Goal: Task Accomplishment & Management: Complete application form

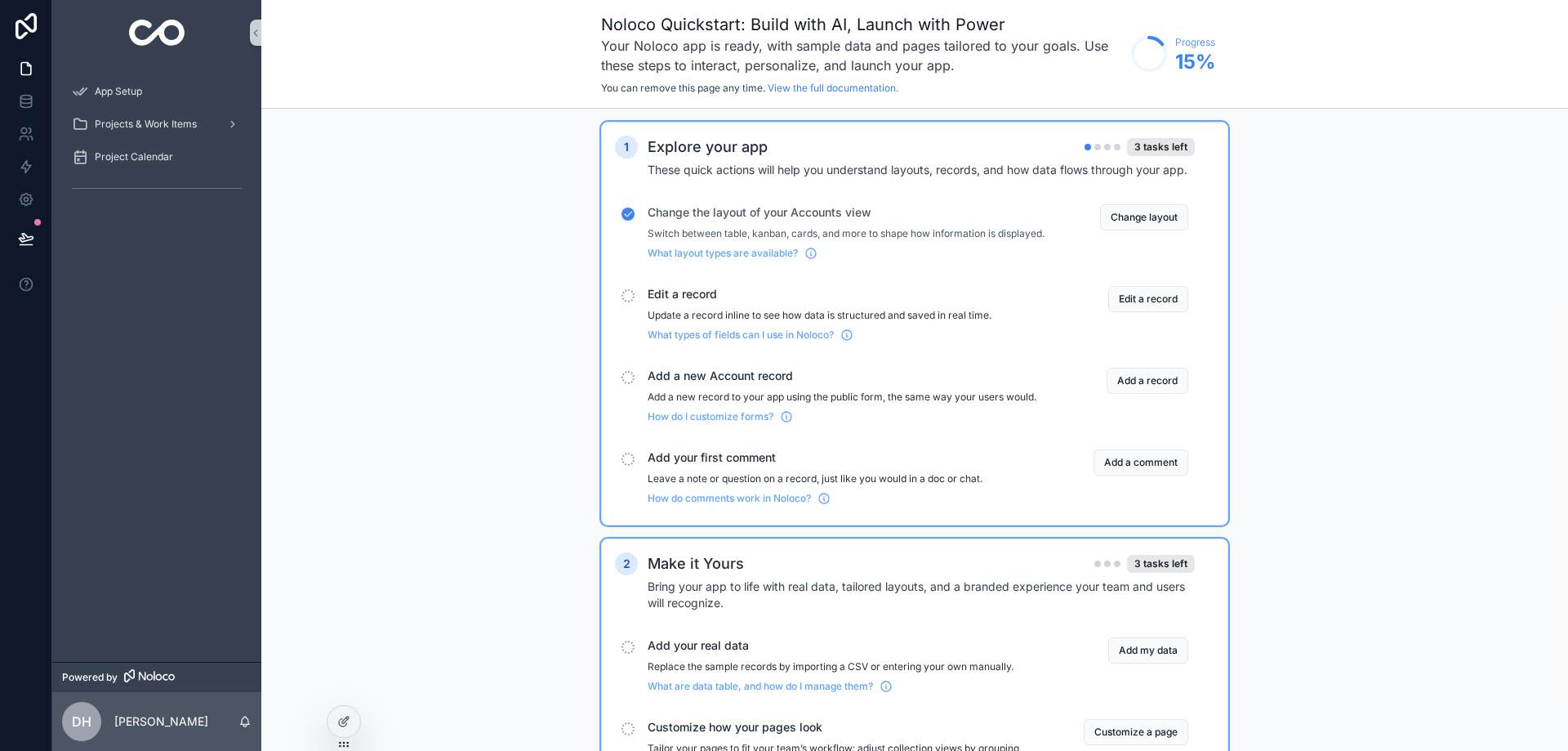
click at [146, 93] on div "App Setup" at bounding box center [156, 92] width 170 height 26
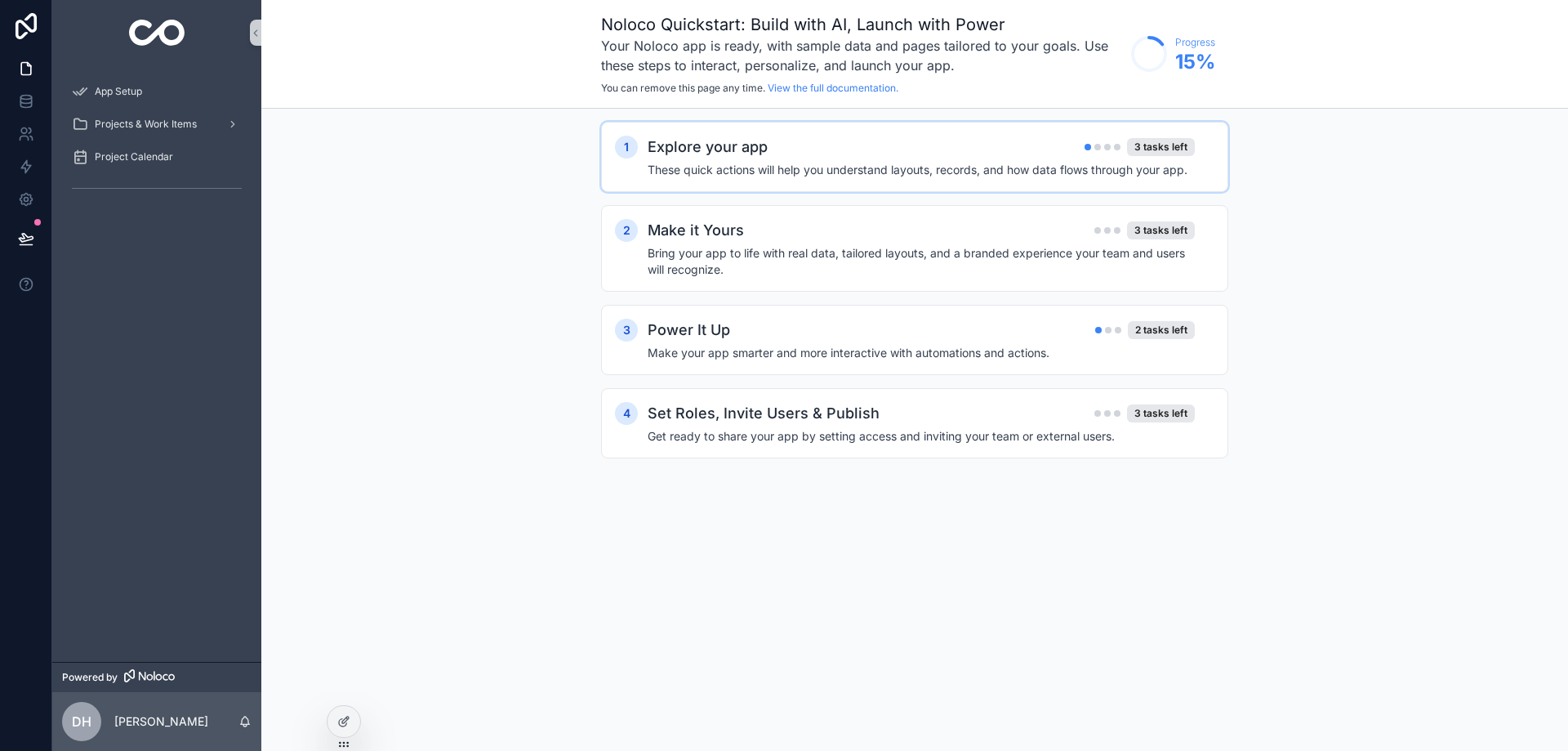
click at [935, 152] on div "Explore your app 3 tasks left" at bounding box center [922, 146] width 548 height 23
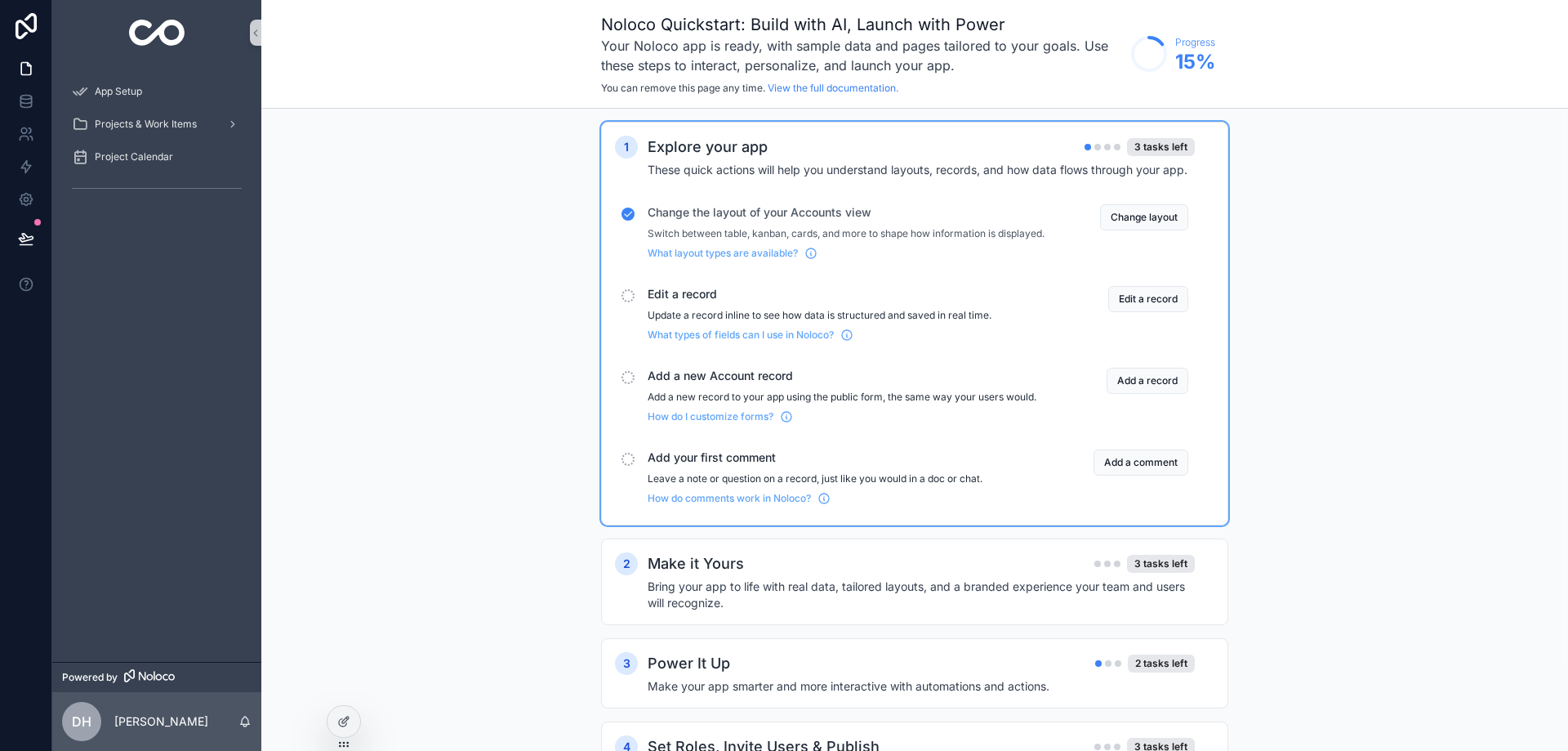
click at [895, 220] on span "Change the layout of your Accounts view" at bounding box center [846, 212] width 397 height 16
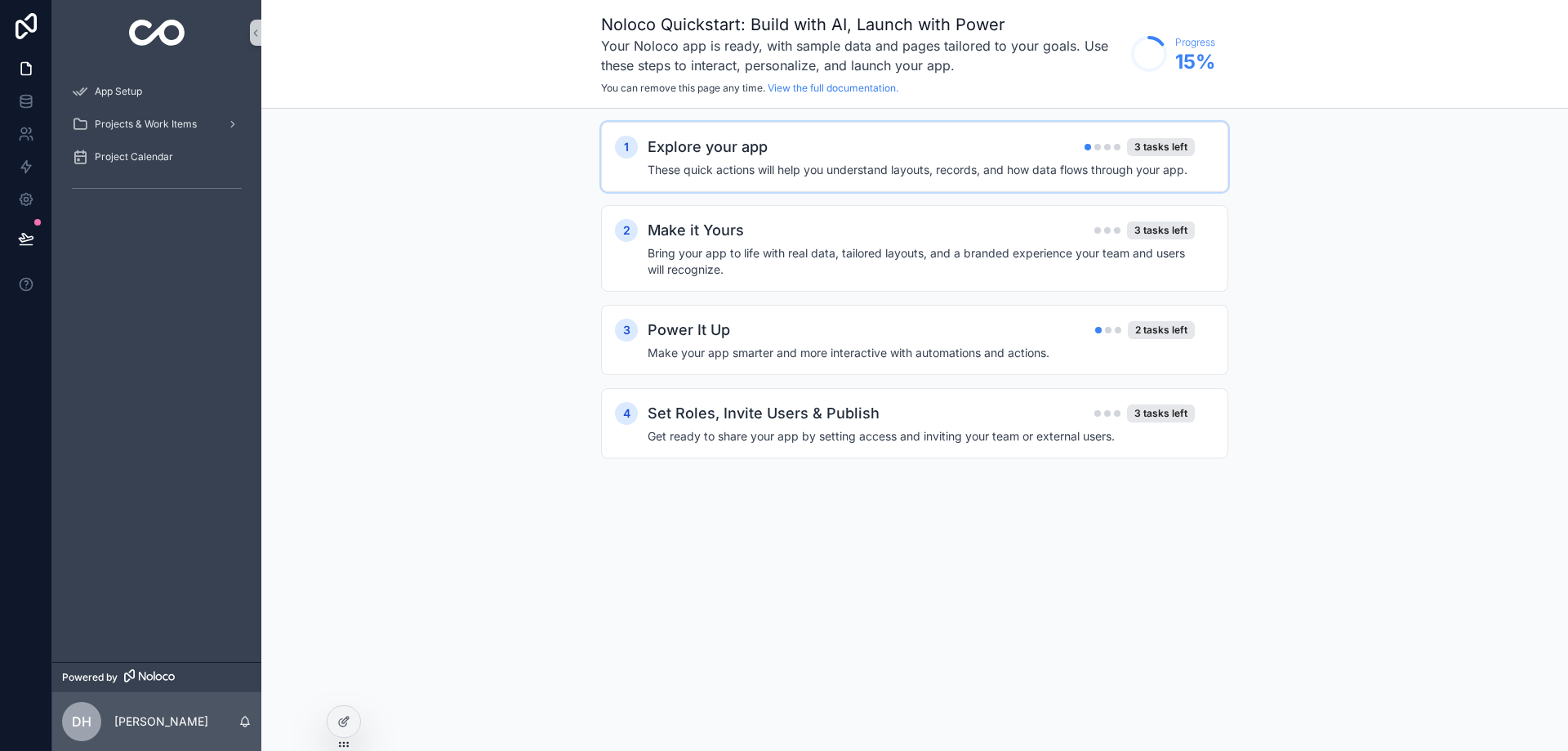
click at [882, 155] on div "Explore your app 3 tasks left" at bounding box center [922, 146] width 548 height 23
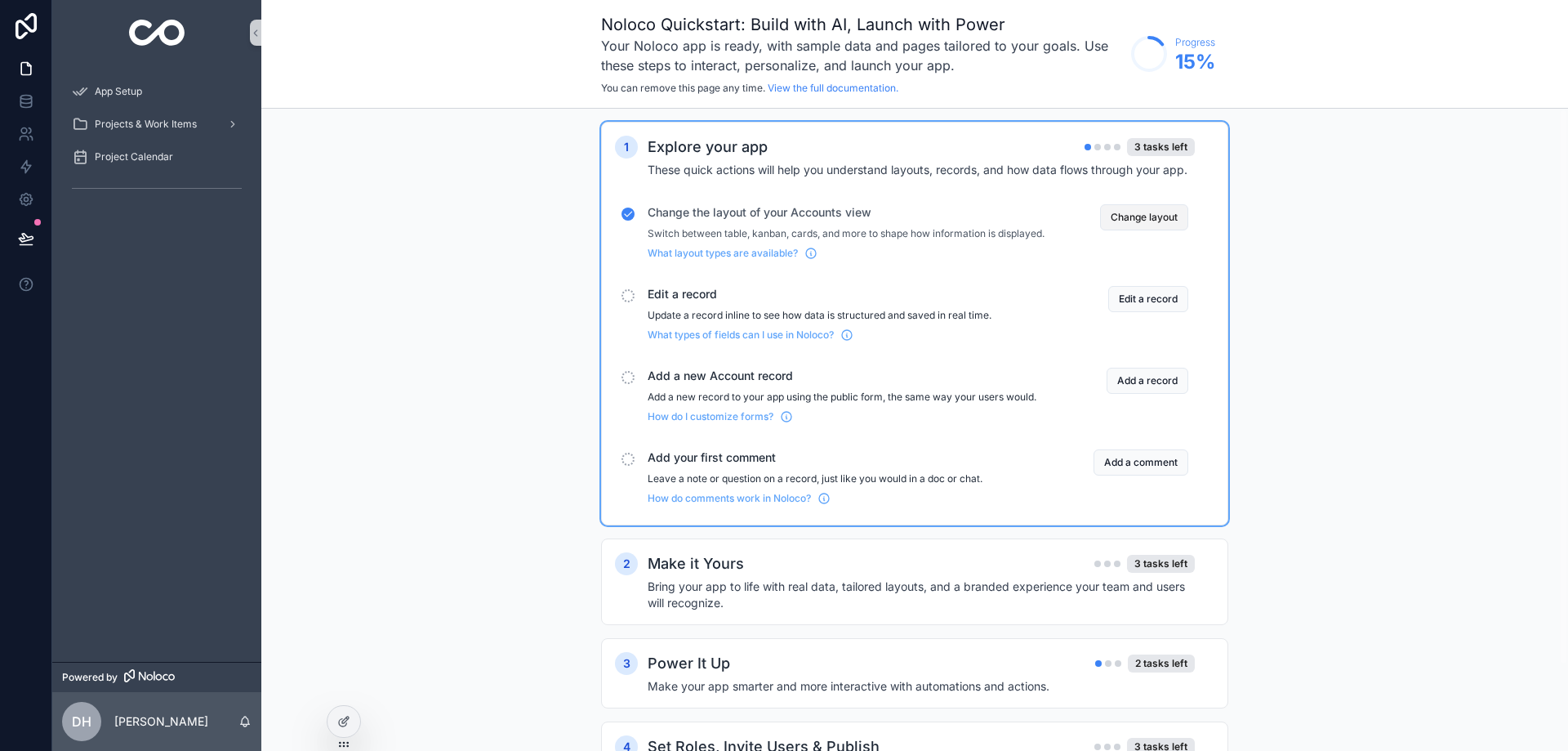
click at [1142, 211] on button "Change layout" at bounding box center [1144, 217] width 89 height 26
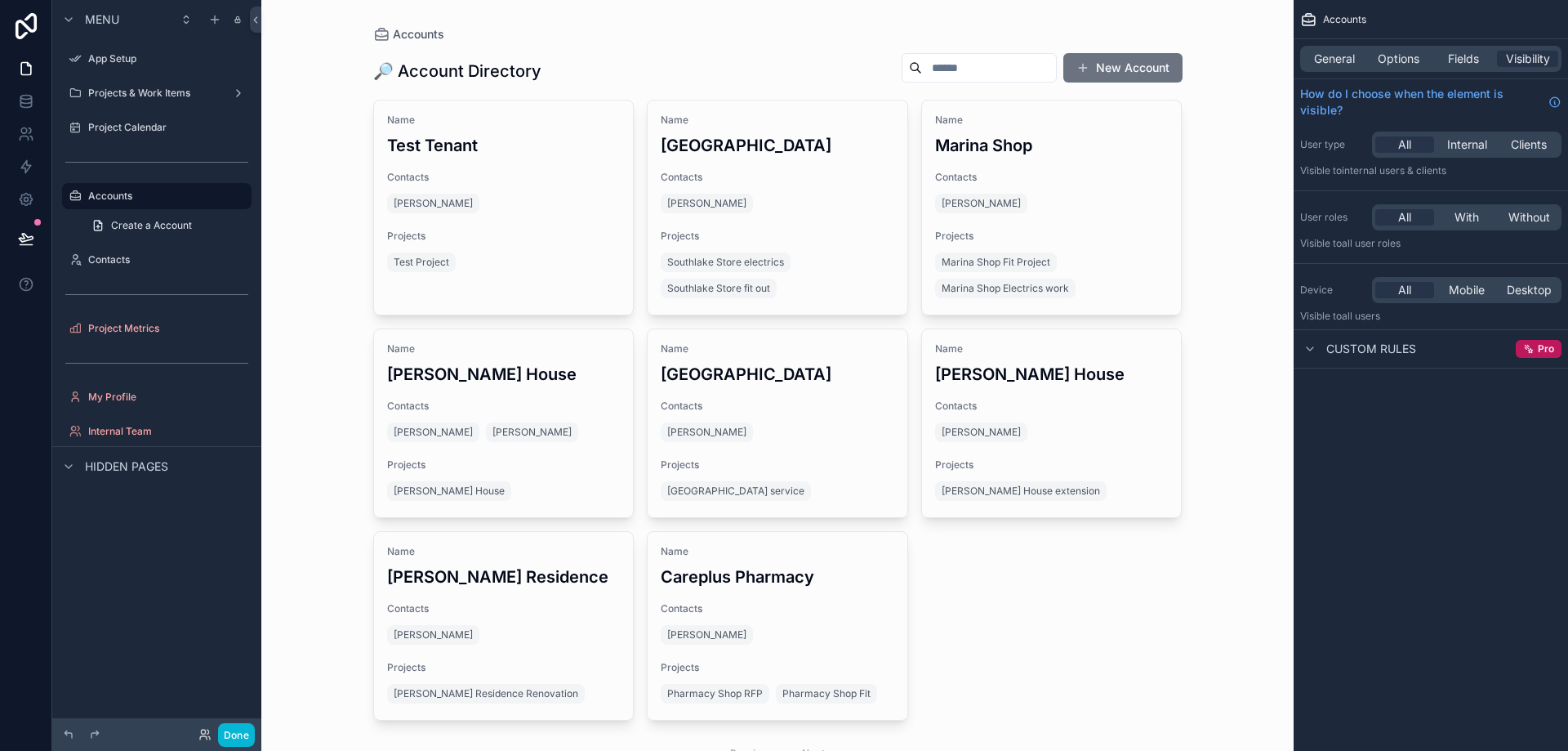
click at [1380, 343] on span "Custom rules" at bounding box center [1372, 349] width 90 height 16
click at [1332, 348] on span "Custom rules" at bounding box center [1372, 349] width 90 height 16
click at [1459, 54] on span "Fields" at bounding box center [1463, 59] width 31 height 16
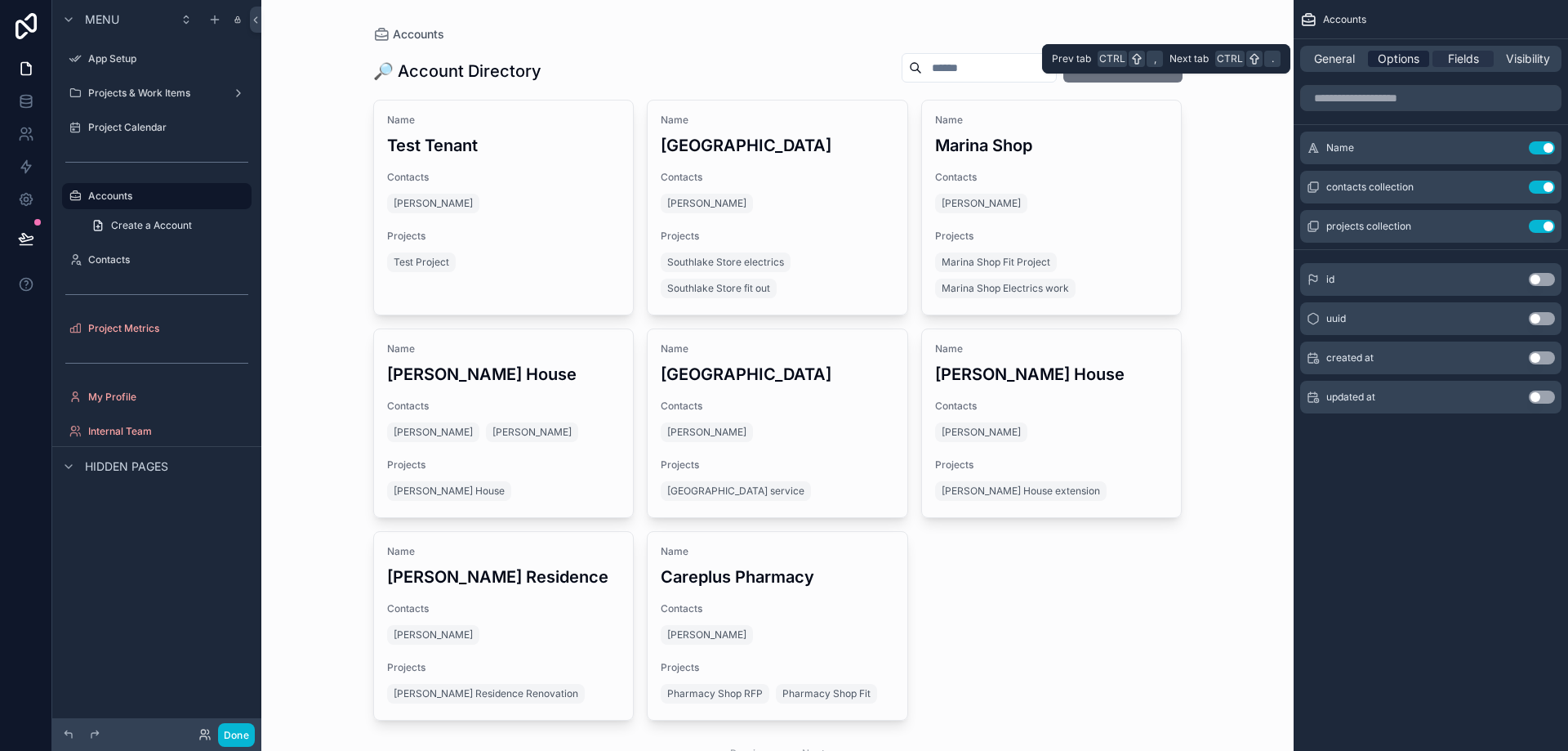
click at [1401, 56] on span "Options" at bounding box center [1399, 59] width 42 height 16
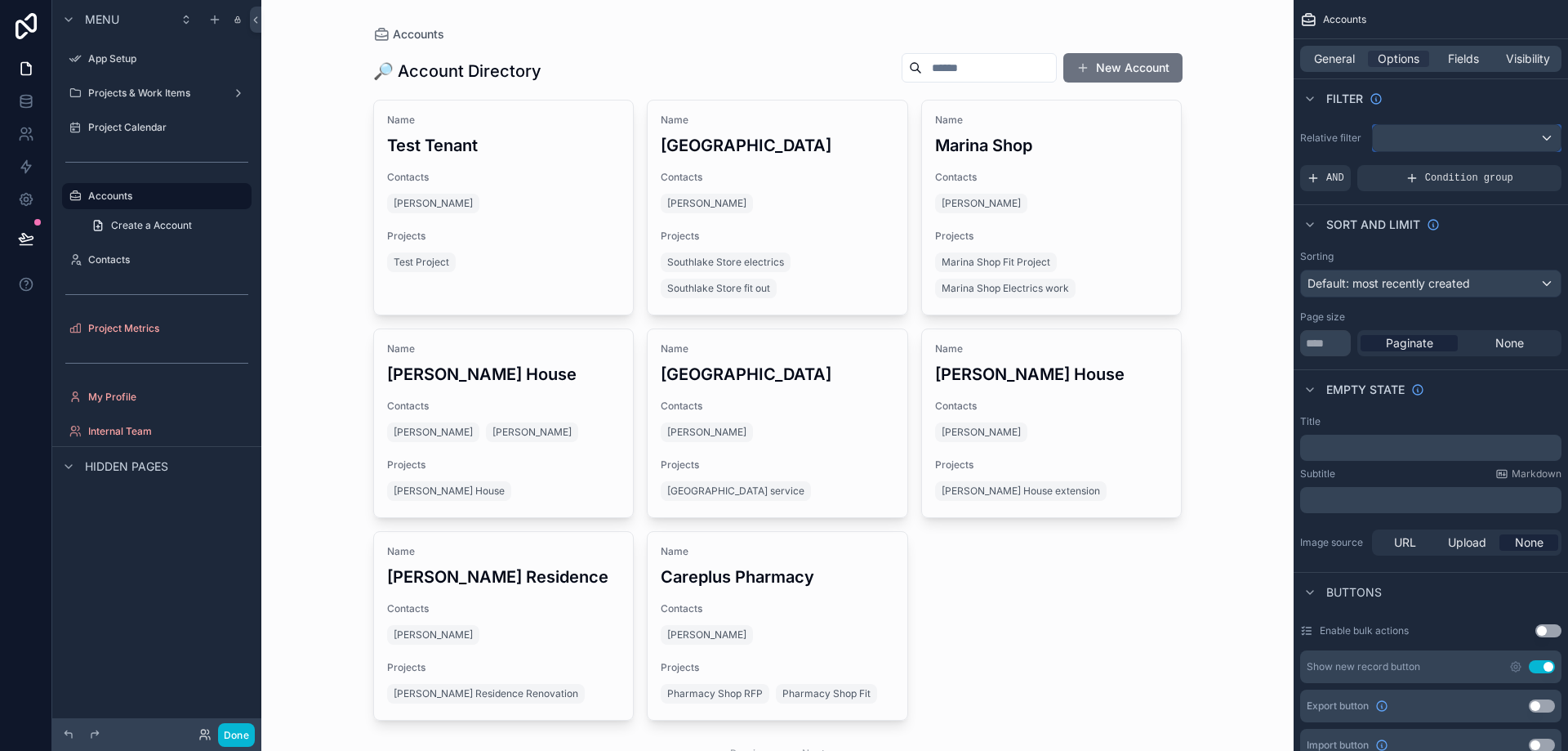
click at [1418, 135] on div "scrollable content" at bounding box center [1466, 138] width 188 height 26
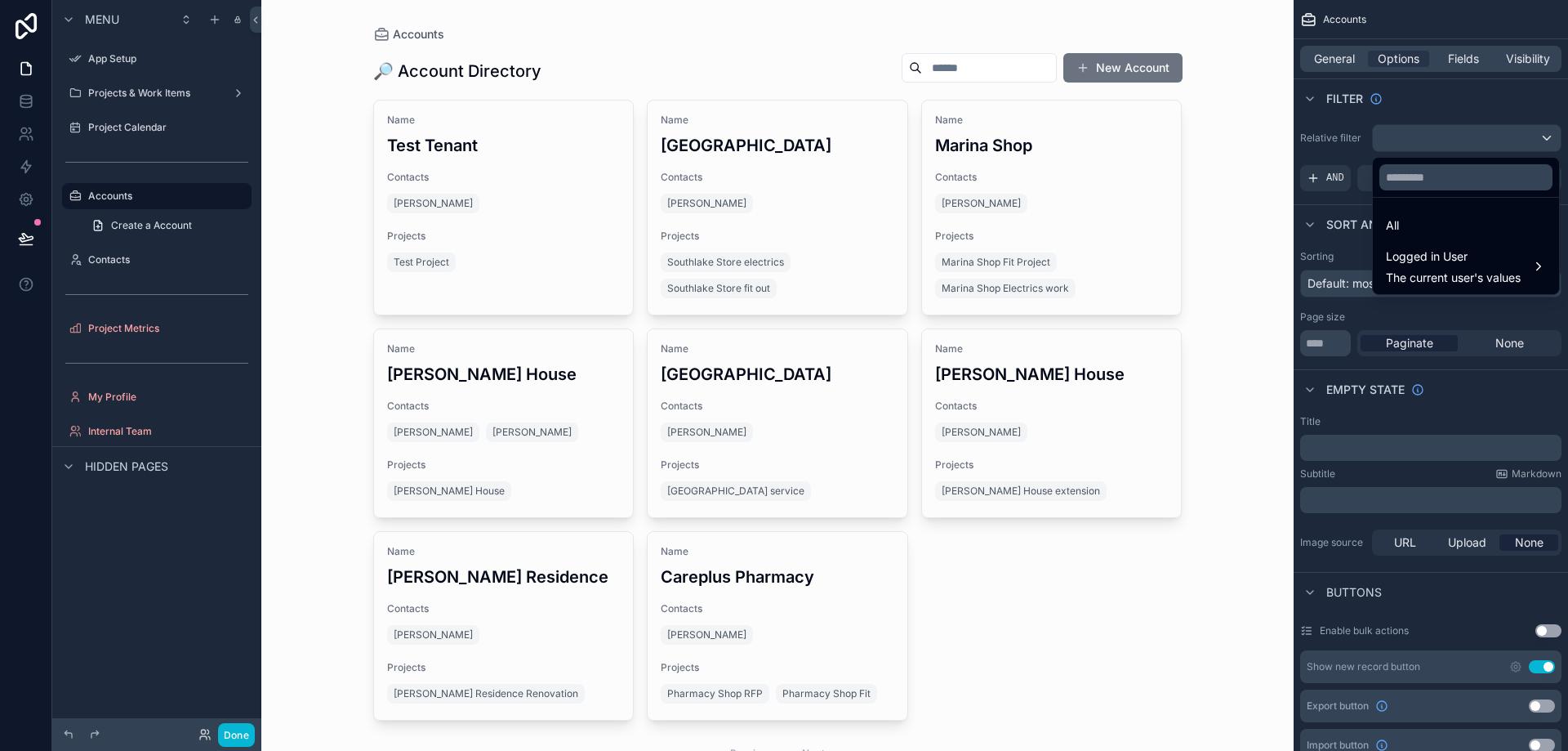
click at [1418, 135] on div "scrollable content" at bounding box center [784, 376] width 1568 height 751
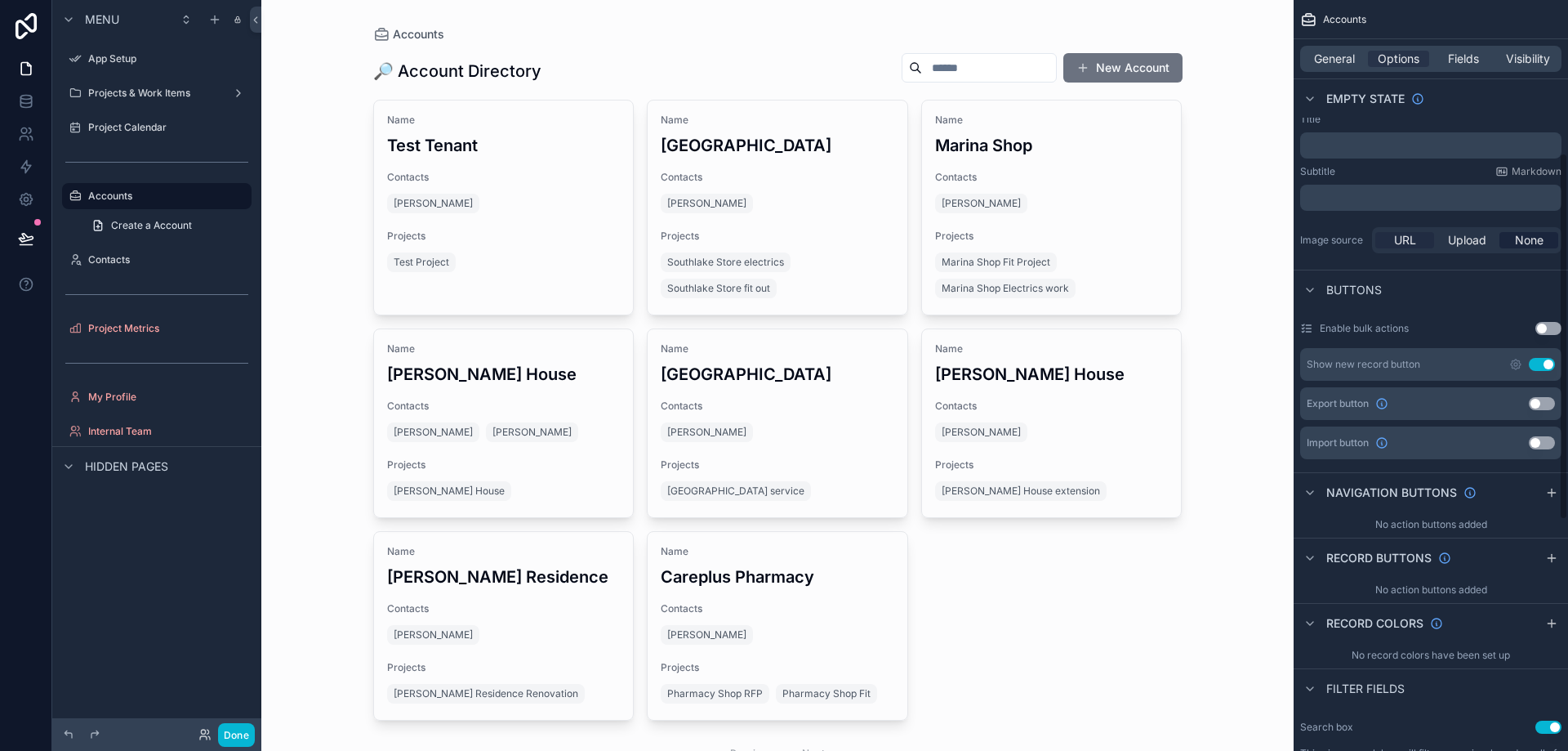
scroll to position [327, 0]
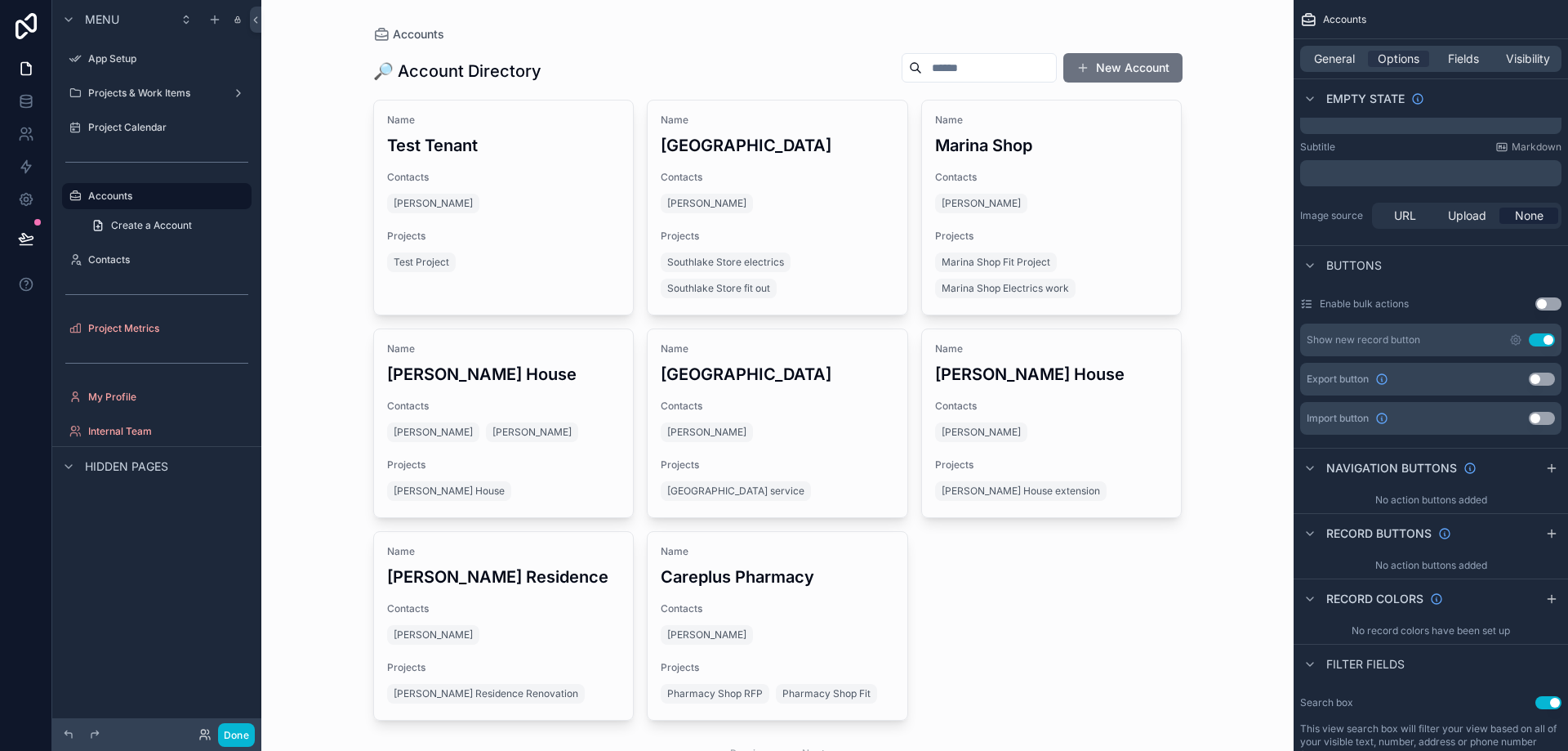
click at [1533, 376] on button "Use setting" at bounding box center [1542, 378] width 26 height 13
click at [1536, 376] on button "Use setting" at bounding box center [1542, 378] width 26 height 13
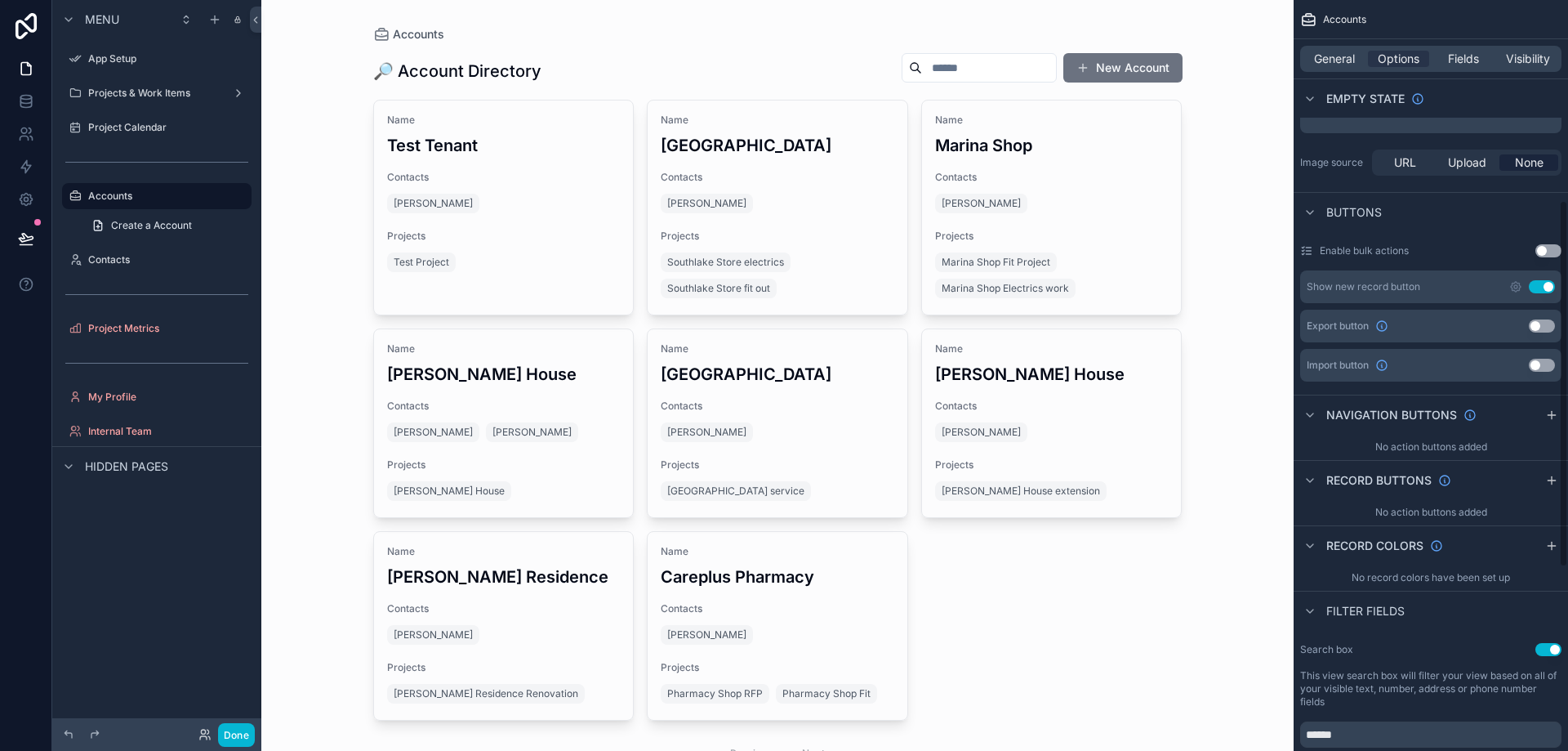
scroll to position [408, 0]
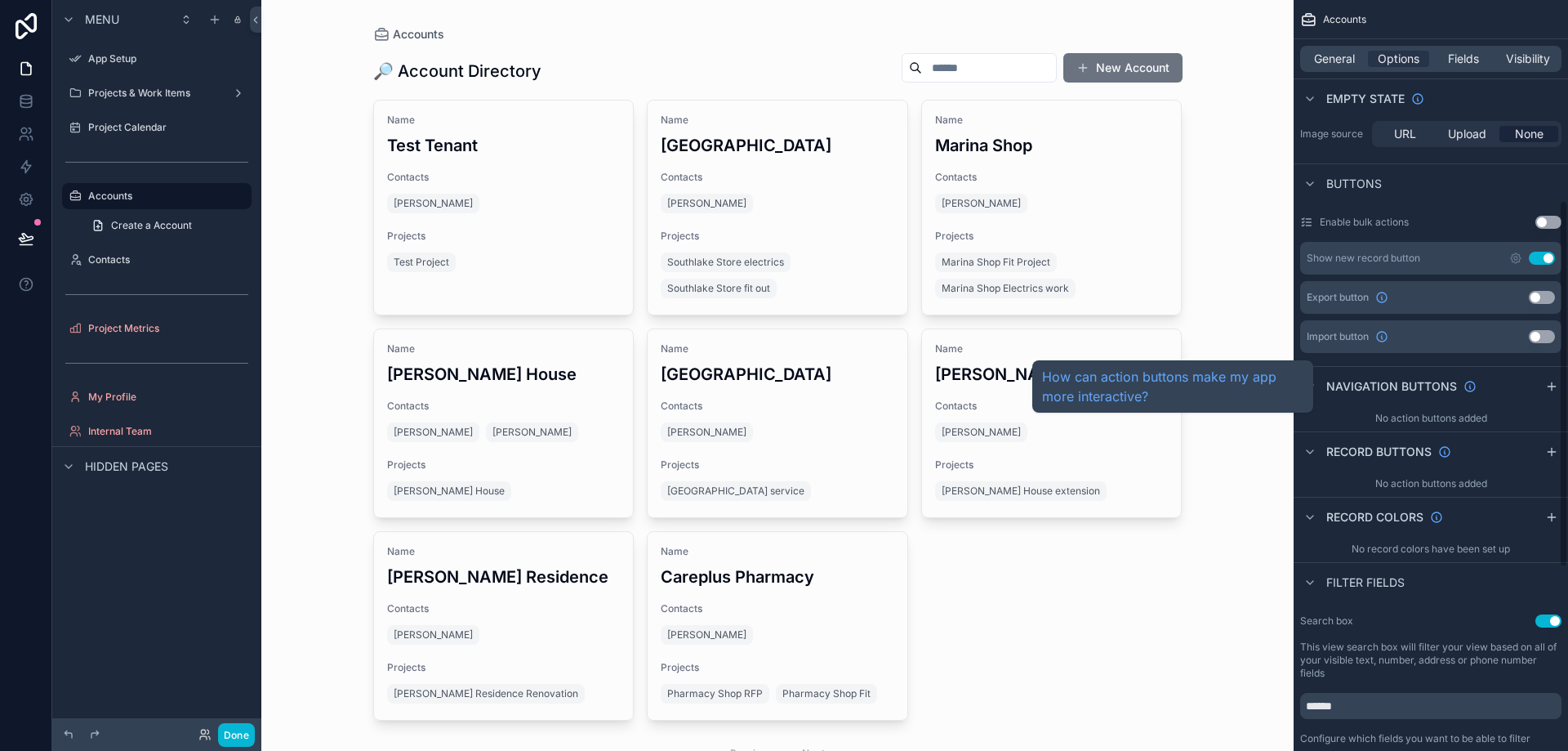
click at [1400, 384] on span "Navigation buttons" at bounding box center [1392, 386] width 130 height 16
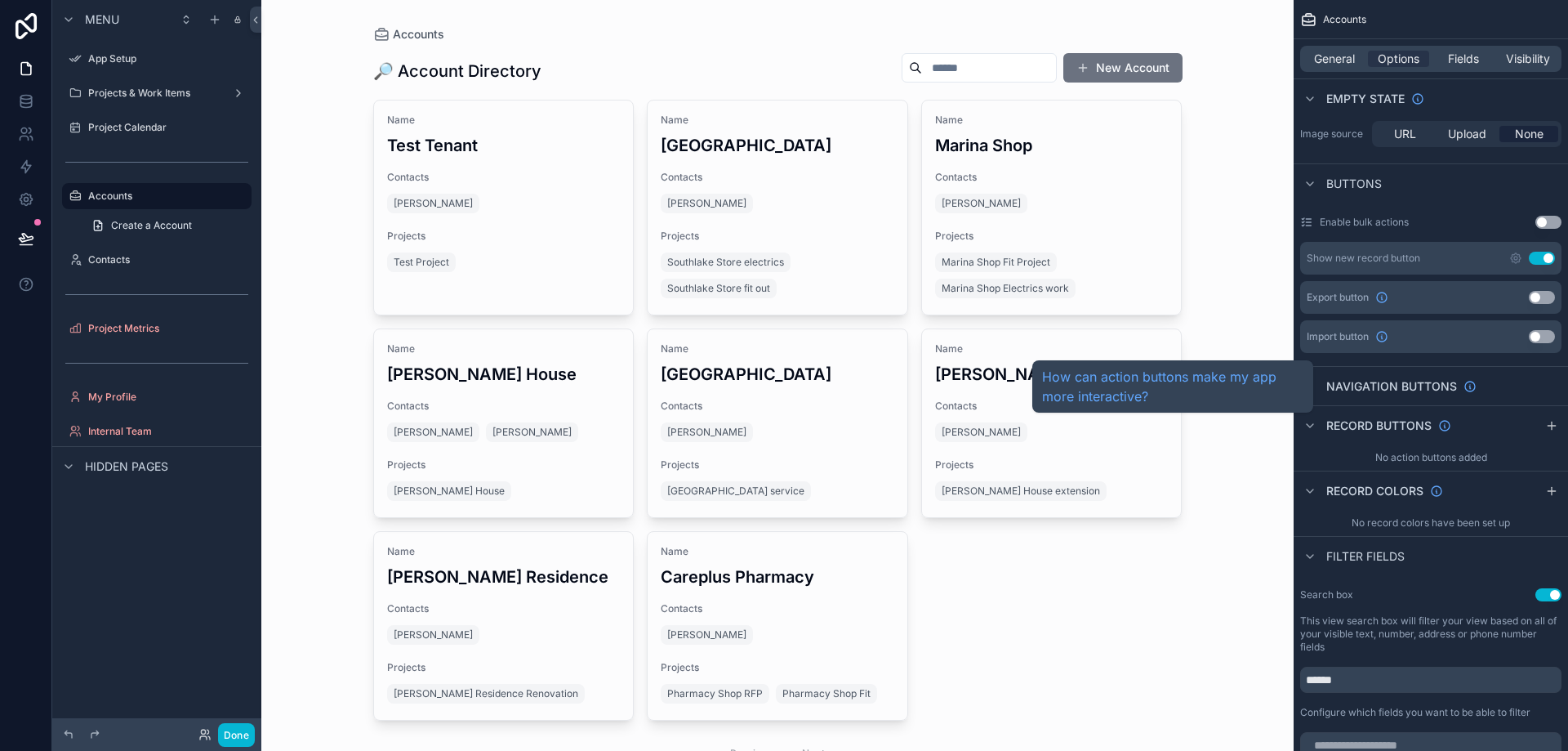
click at [1400, 384] on span "Navigation buttons" at bounding box center [1392, 386] width 130 height 16
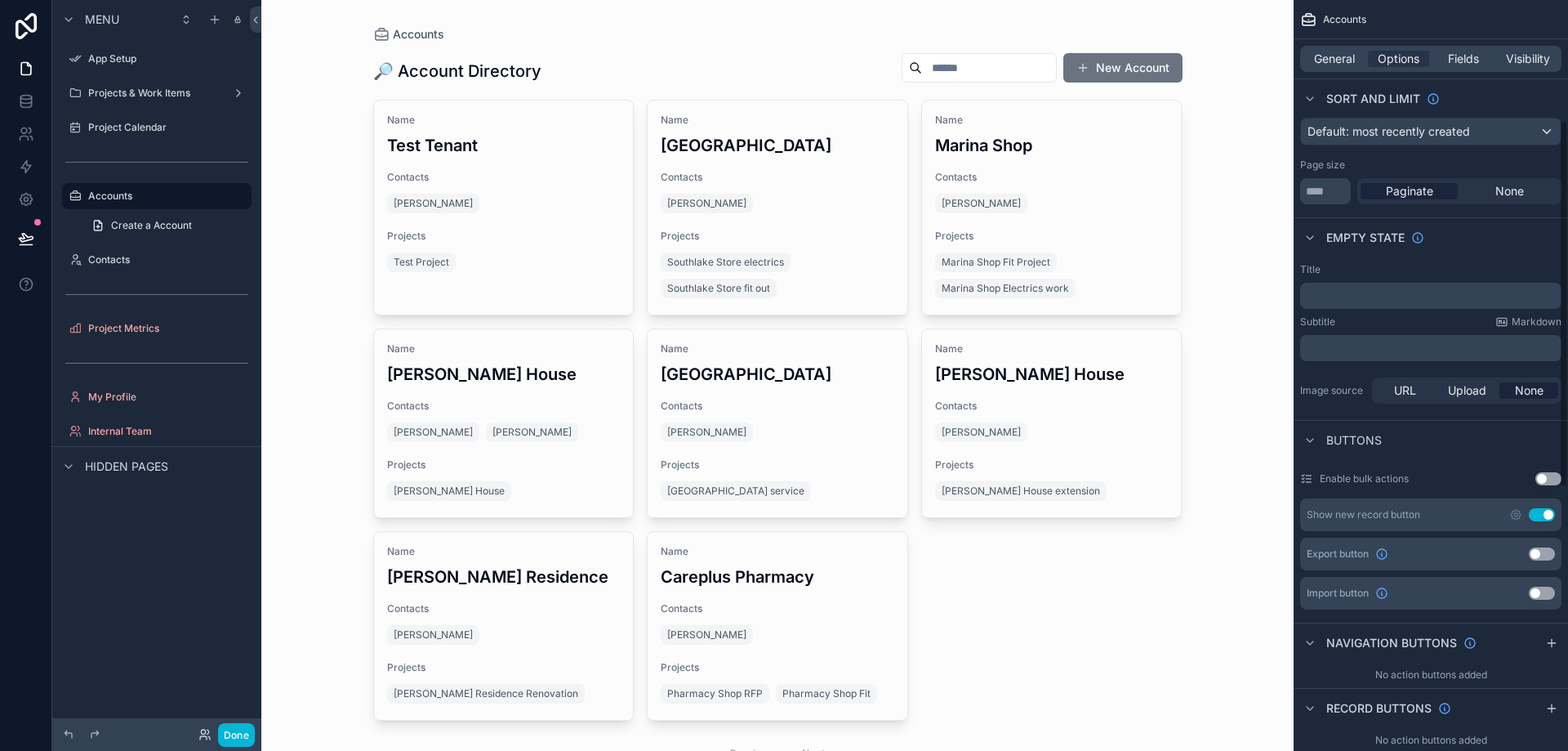
scroll to position [253, 0]
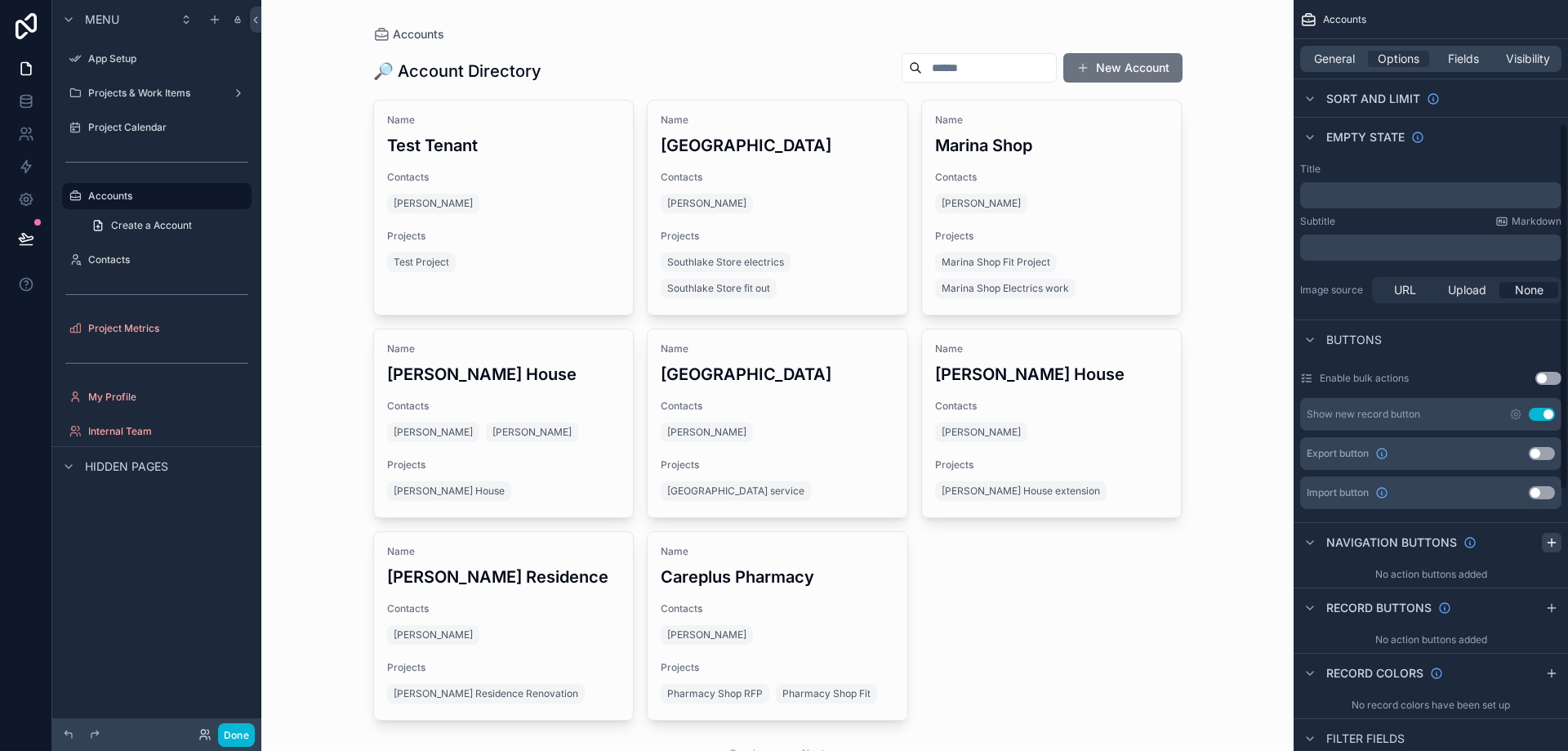
click at [1548, 544] on icon "scrollable content" at bounding box center [1551, 542] width 13 height 13
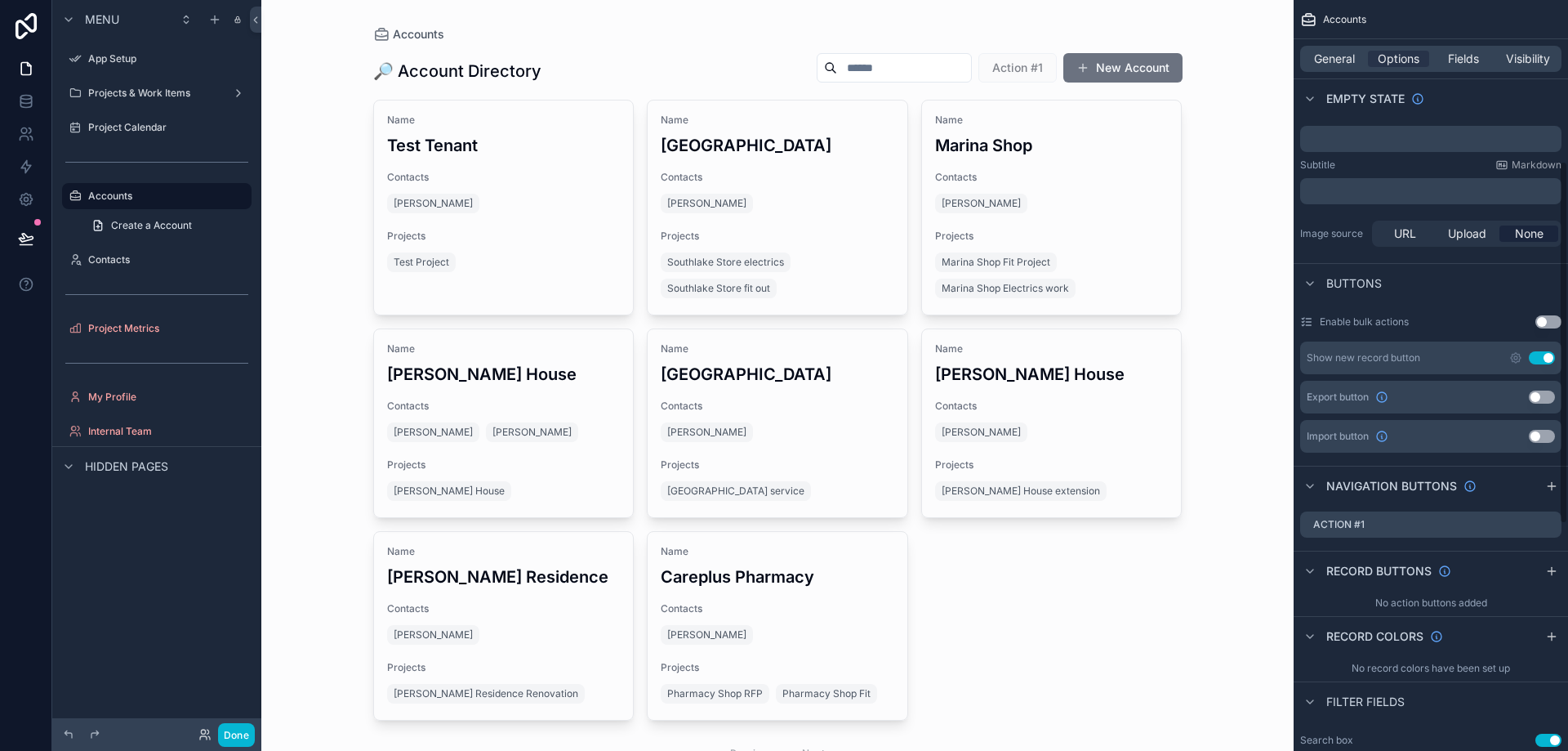
scroll to position [335, 0]
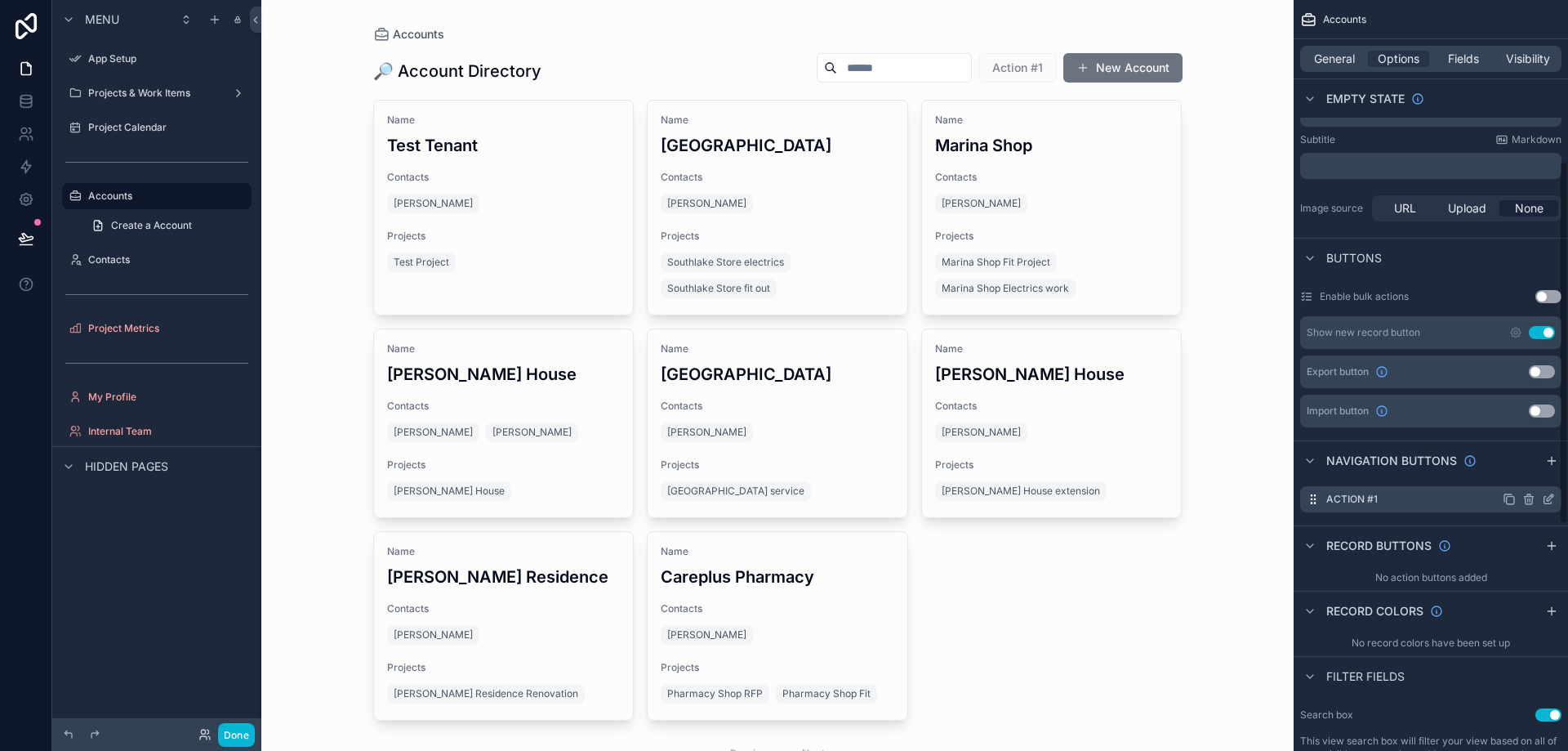
click at [1415, 494] on div "Action #1" at bounding box center [1431, 499] width 262 height 26
click at [1311, 497] on icon "scrollable content" at bounding box center [1313, 499] width 13 height 13
click at [1368, 495] on label "Action #1" at bounding box center [1353, 499] width 52 height 13
click at [1549, 499] on icon "scrollable content" at bounding box center [1548, 499] width 13 height 13
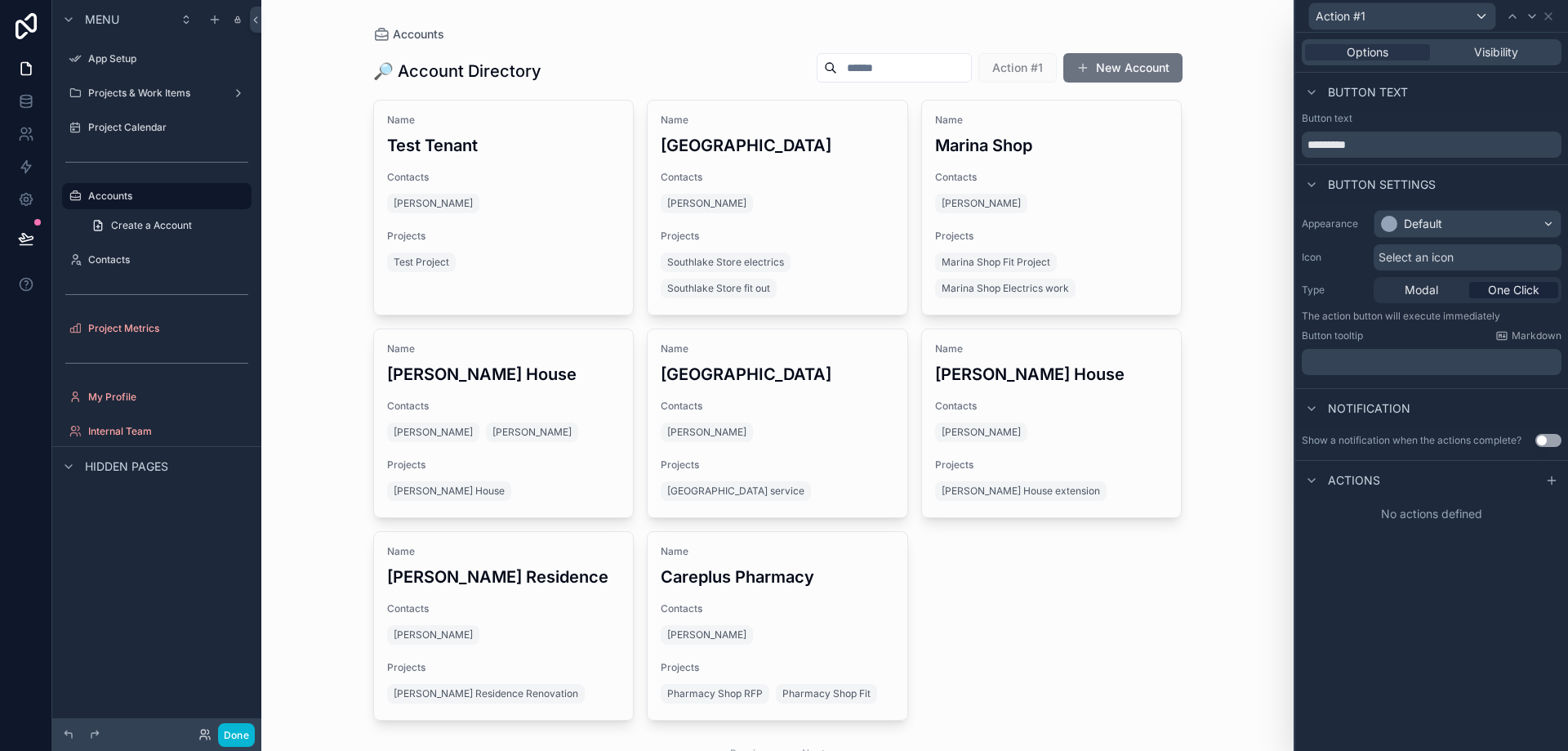
click at [1356, 480] on span "Actions" at bounding box center [1354, 480] width 53 height 16
click at [1421, 509] on div "No actions defined" at bounding box center [1432, 514] width 273 height 30
click at [1545, 481] on div at bounding box center [1552, 481] width 20 height 20
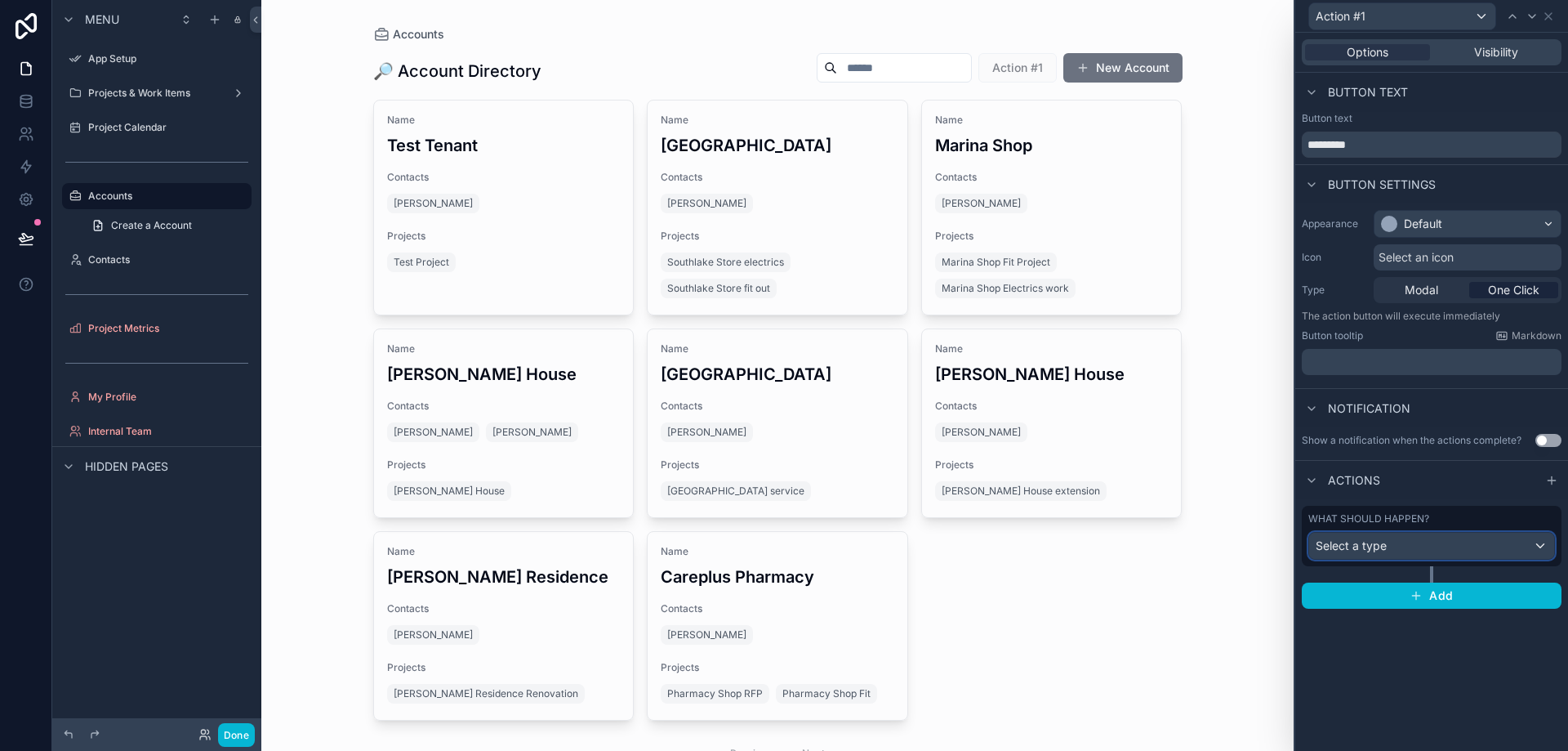
click at [1420, 539] on div "Select a type" at bounding box center [1432, 546] width 245 height 26
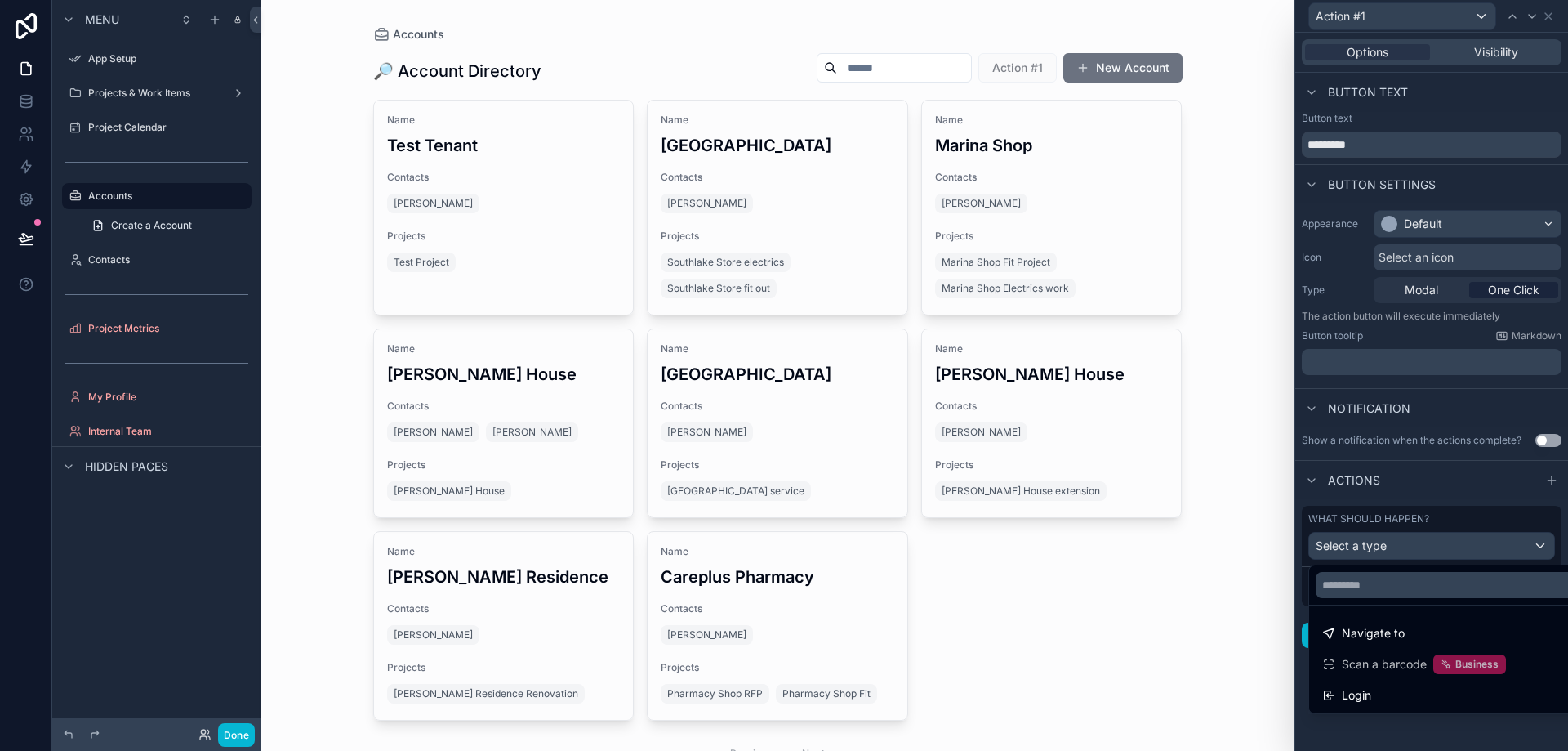
click at [1429, 485] on div at bounding box center [1432, 376] width 273 height 751
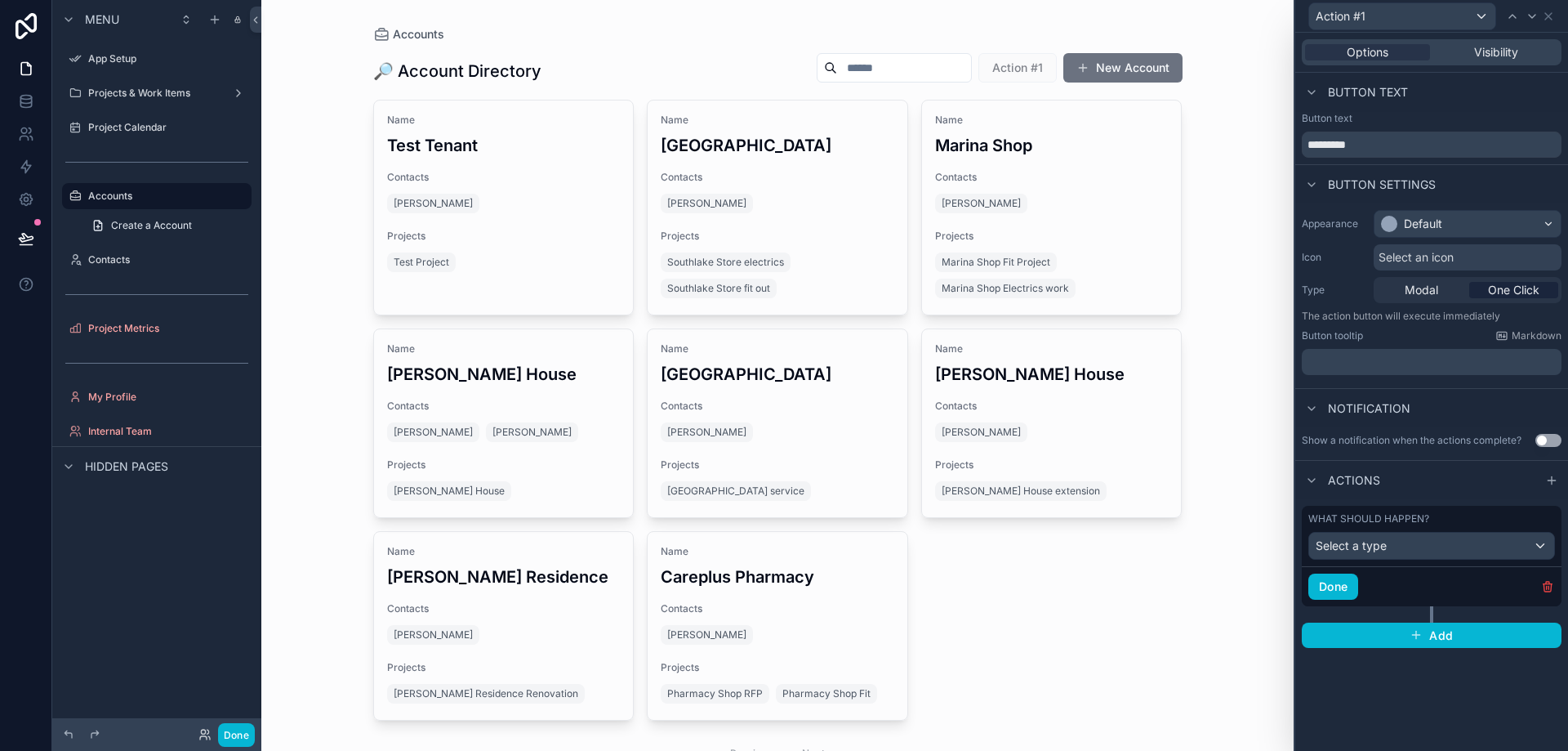
click at [1432, 703] on div "Options Visibility Button text Button text ********* Button settings Appearance…" at bounding box center [1432, 391] width 273 height 718
click at [1541, 586] on button "button" at bounding box center [1548, 587] width 15 height 15
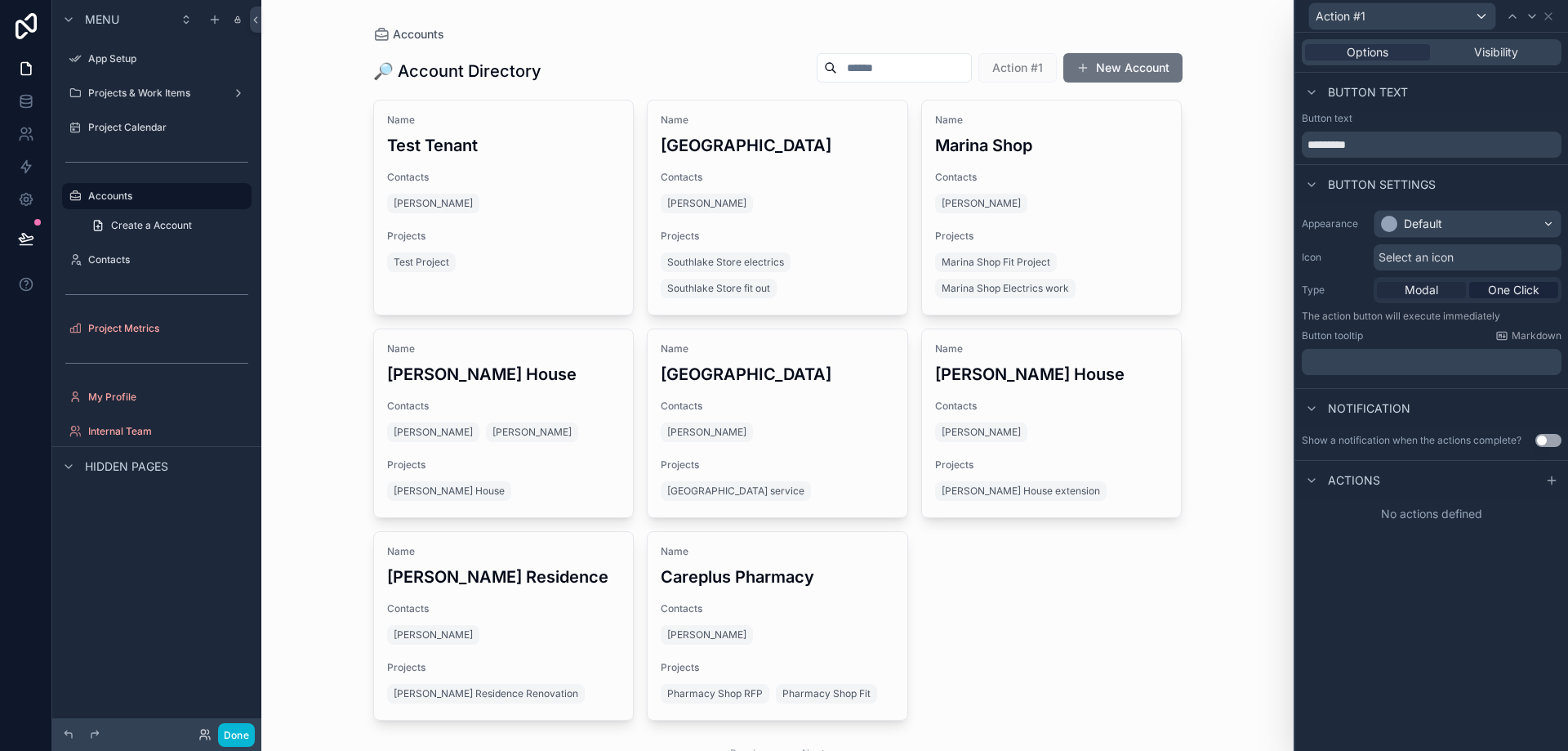
click at [1441, 286] on div "Modal" at bounding box center [1421, 290] width 89 height 16
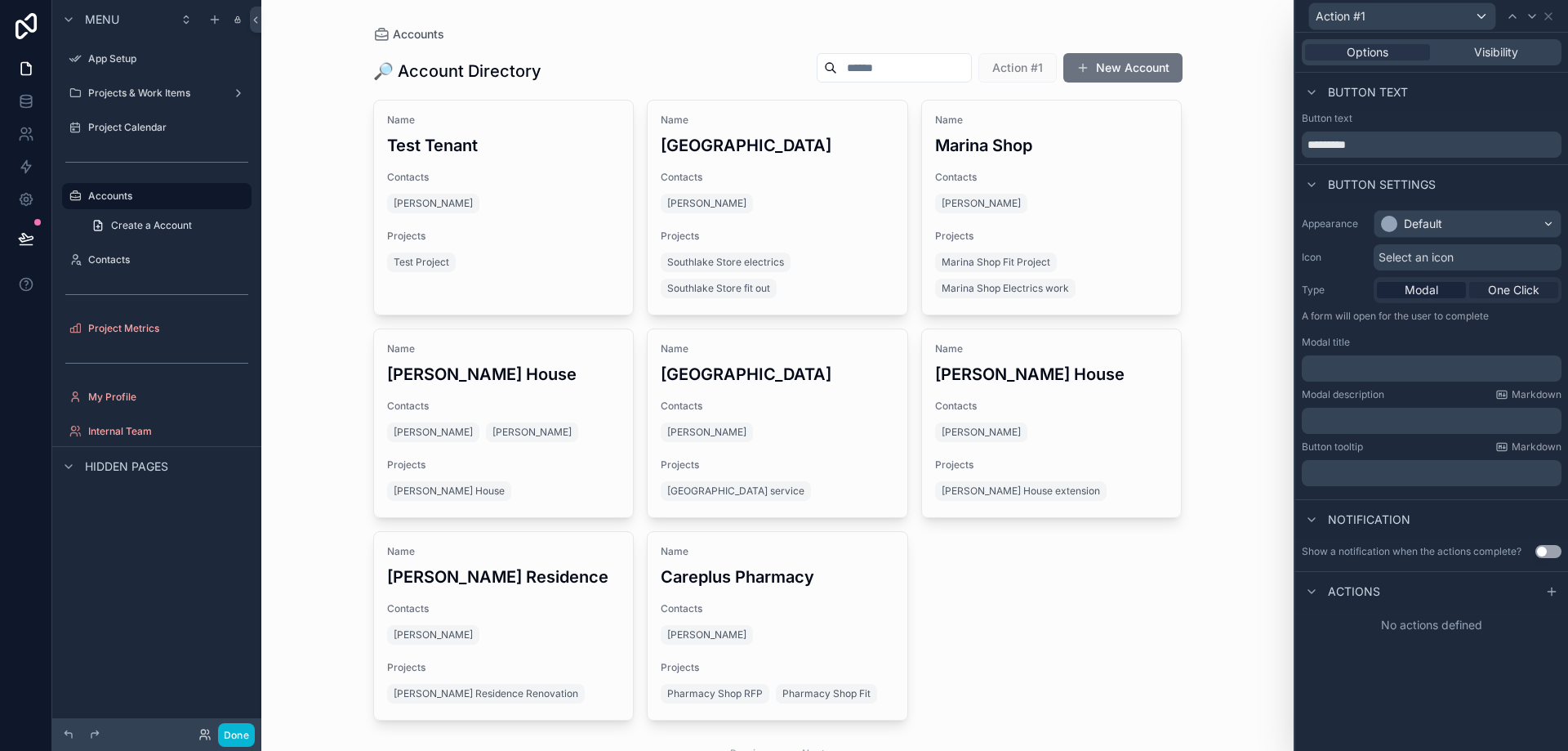
click at [1506, 287] on span "One Click" at bounding box center [1514, 290] width 52 height 16
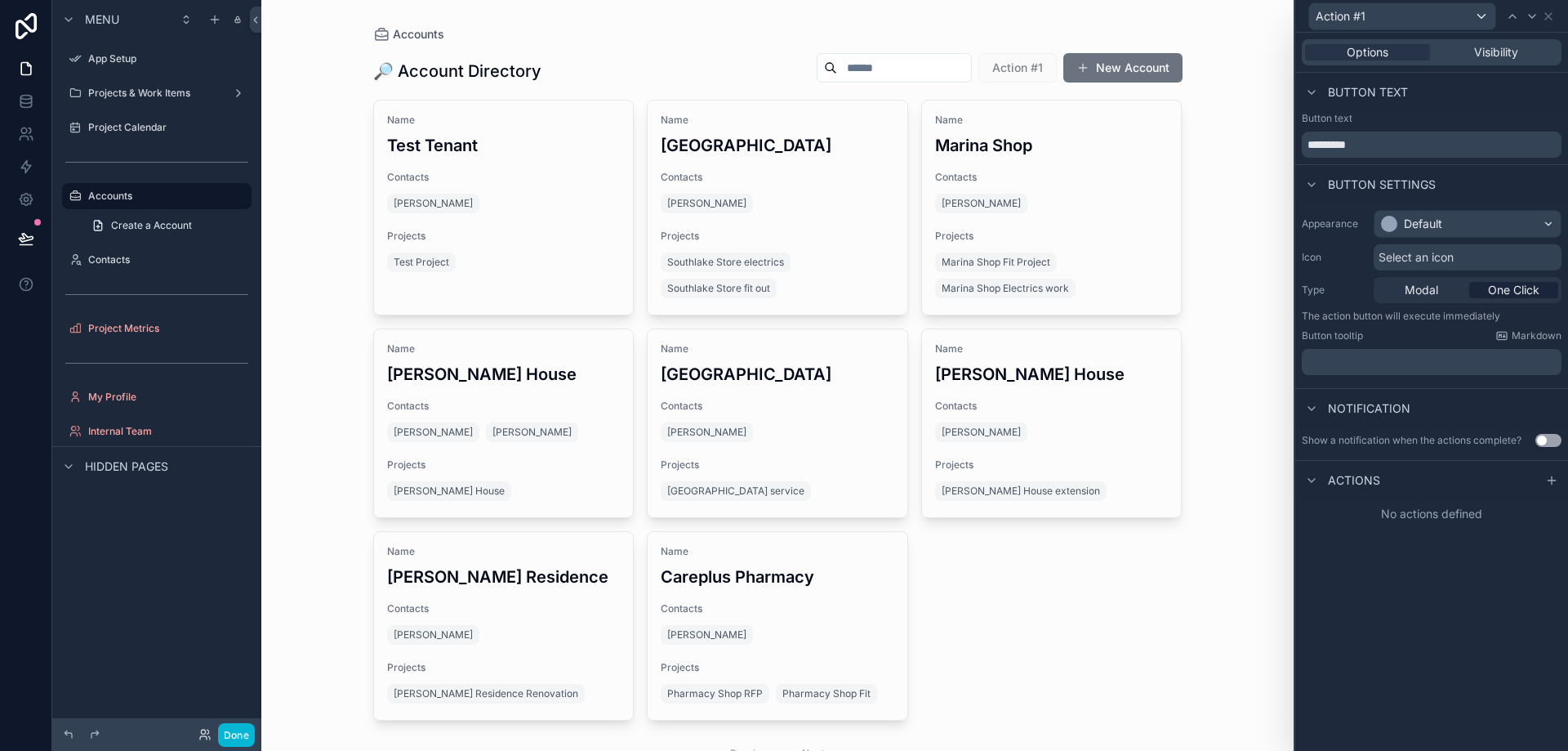
scroll to position [7, 0]
click at [161, 201] on label "Accounts" at bounding box center [153, 195] width 130 height 13
click at [152, 261] on label "Contacts" at bounding box center [153, 259] width 130 height 13
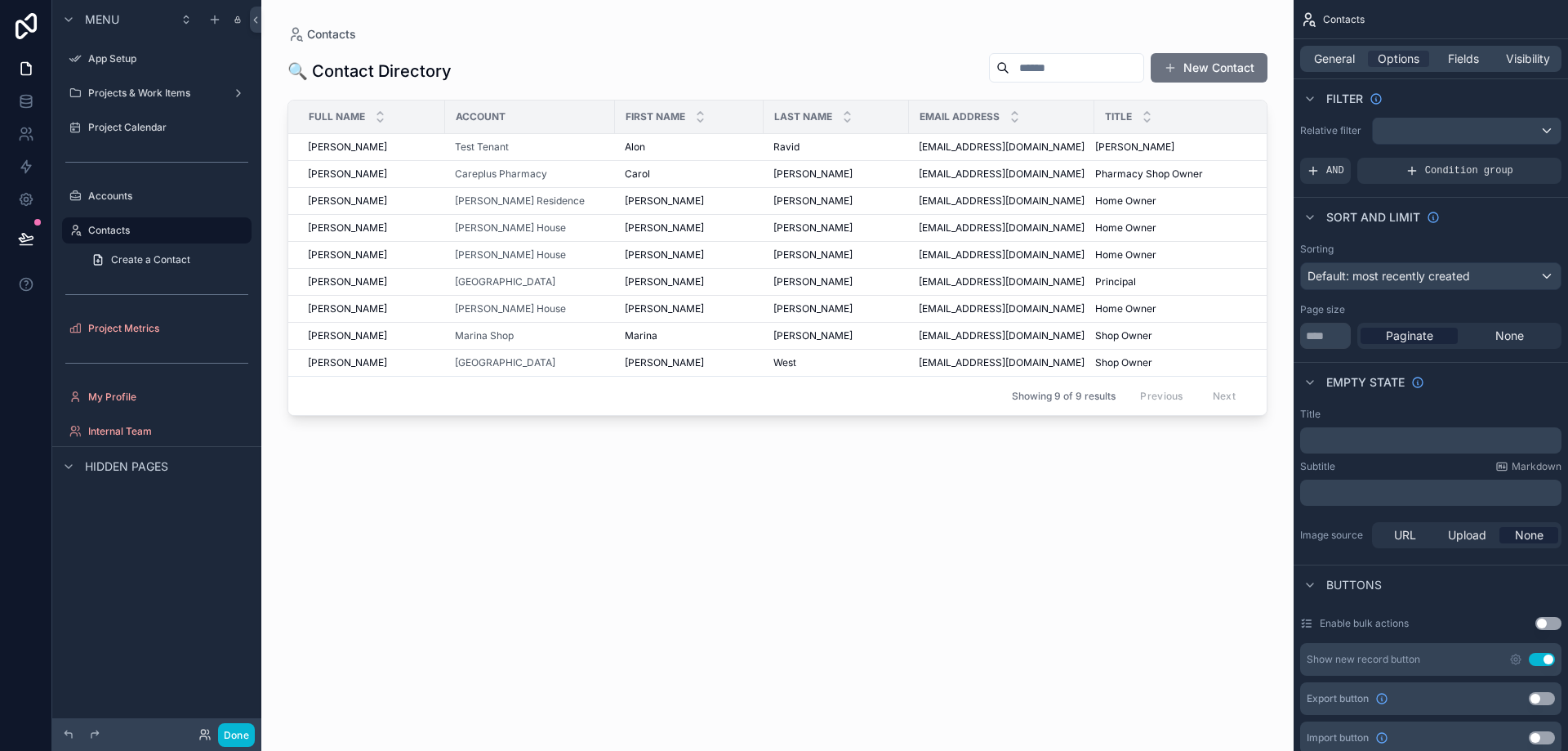
click at [961, 175] on div "scrollable content" at bounding box center [778, 366] width 1032 height 731
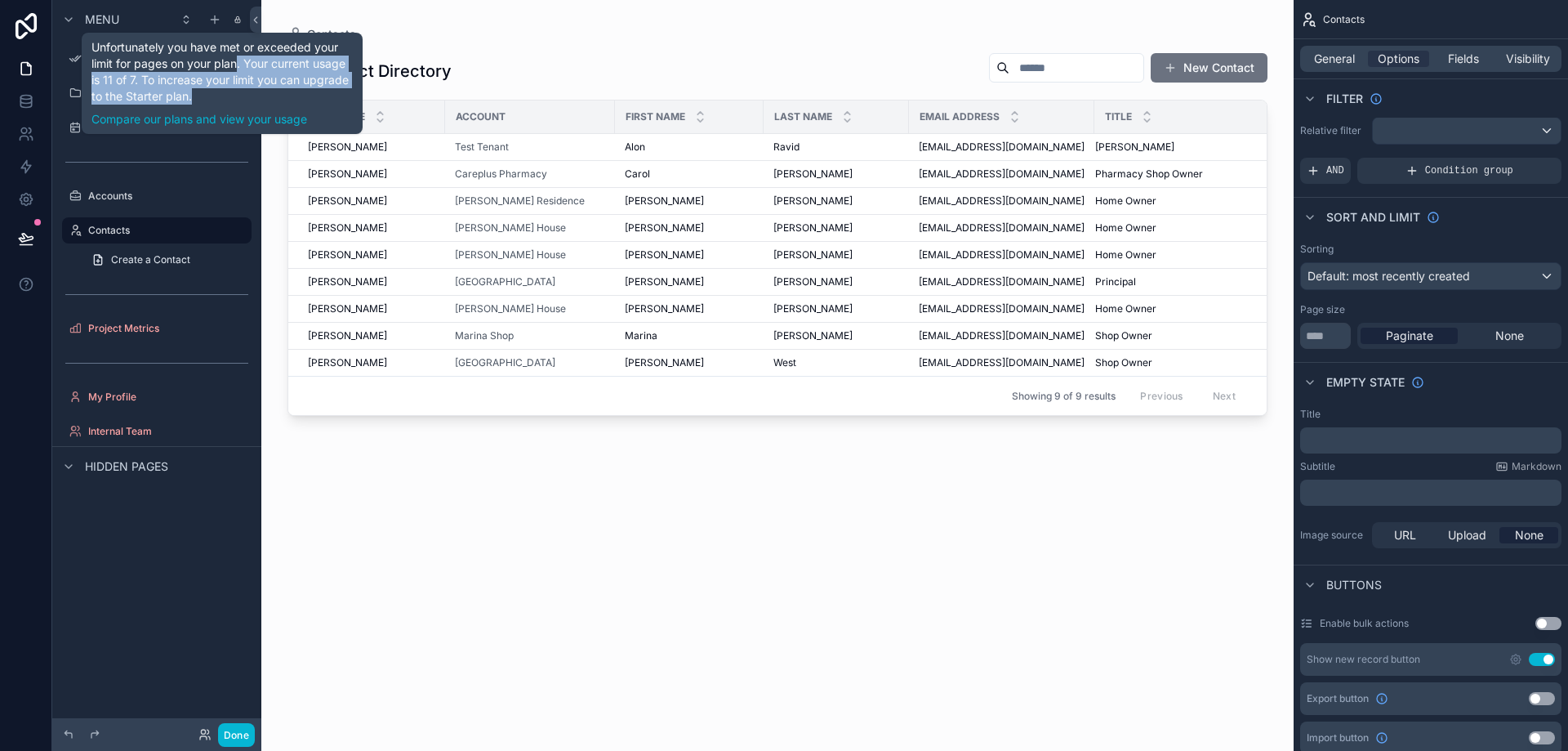
drag, startPoint x: 239, startPoint y: 65, endPoint x: 345, endPoint y: 98, distance: 111.0
click at [345, 98] on div "Unfortunately you have met or exceeded your limit for pages on your plan. Your …" at bounding box center [222, 83] width 262 height 89
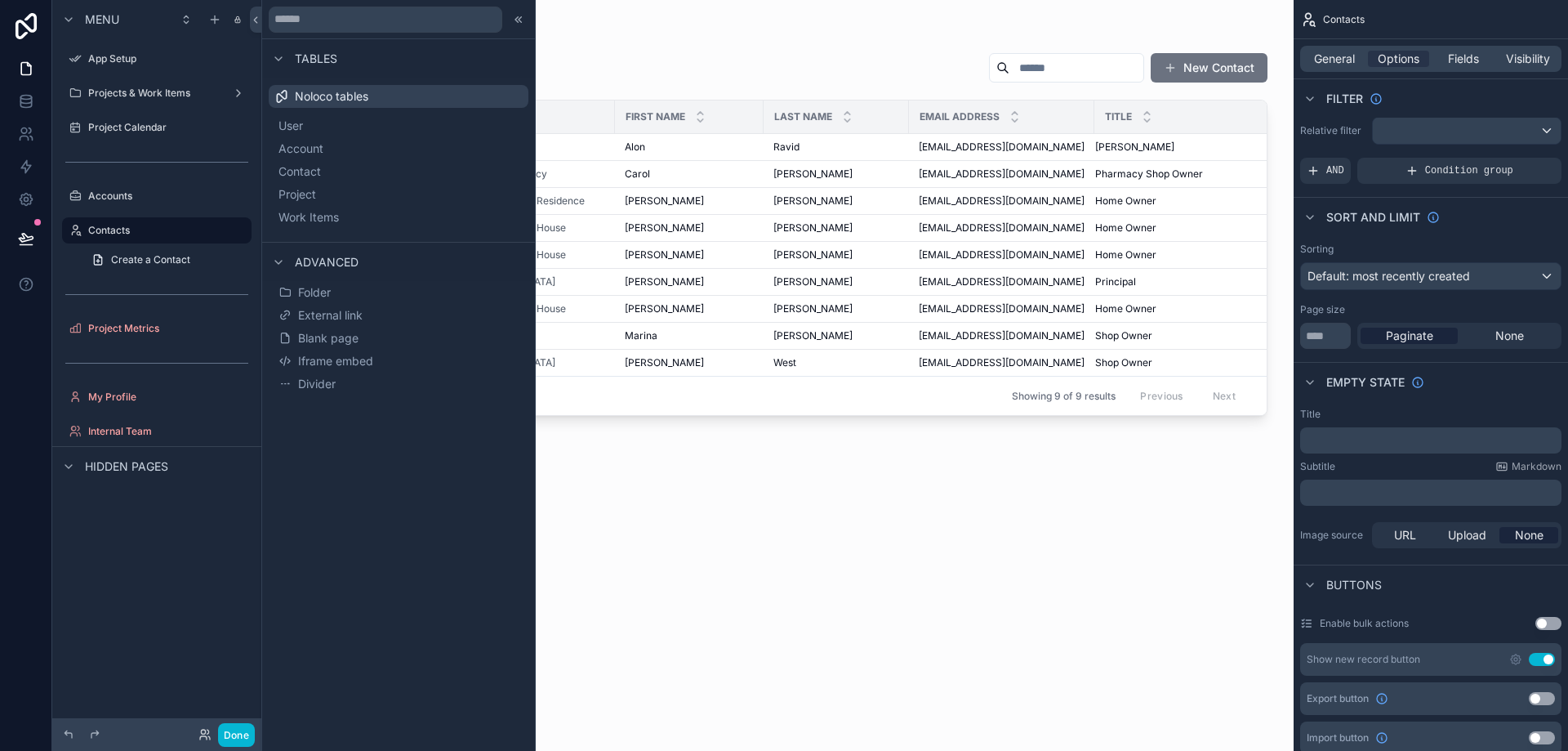
click at [930, 624] on div "🔍 Contact Directory New Contact Full Name Account First Name Last Name Email Ad…" at bounding box center [778, 387] width 981 height 689
click at [570, 30] on div "Contacts" at bounding box center [778, 34] width 981 height 16
click at [253, 21] on icon at bounding box center [255, 20] width 11 height 12
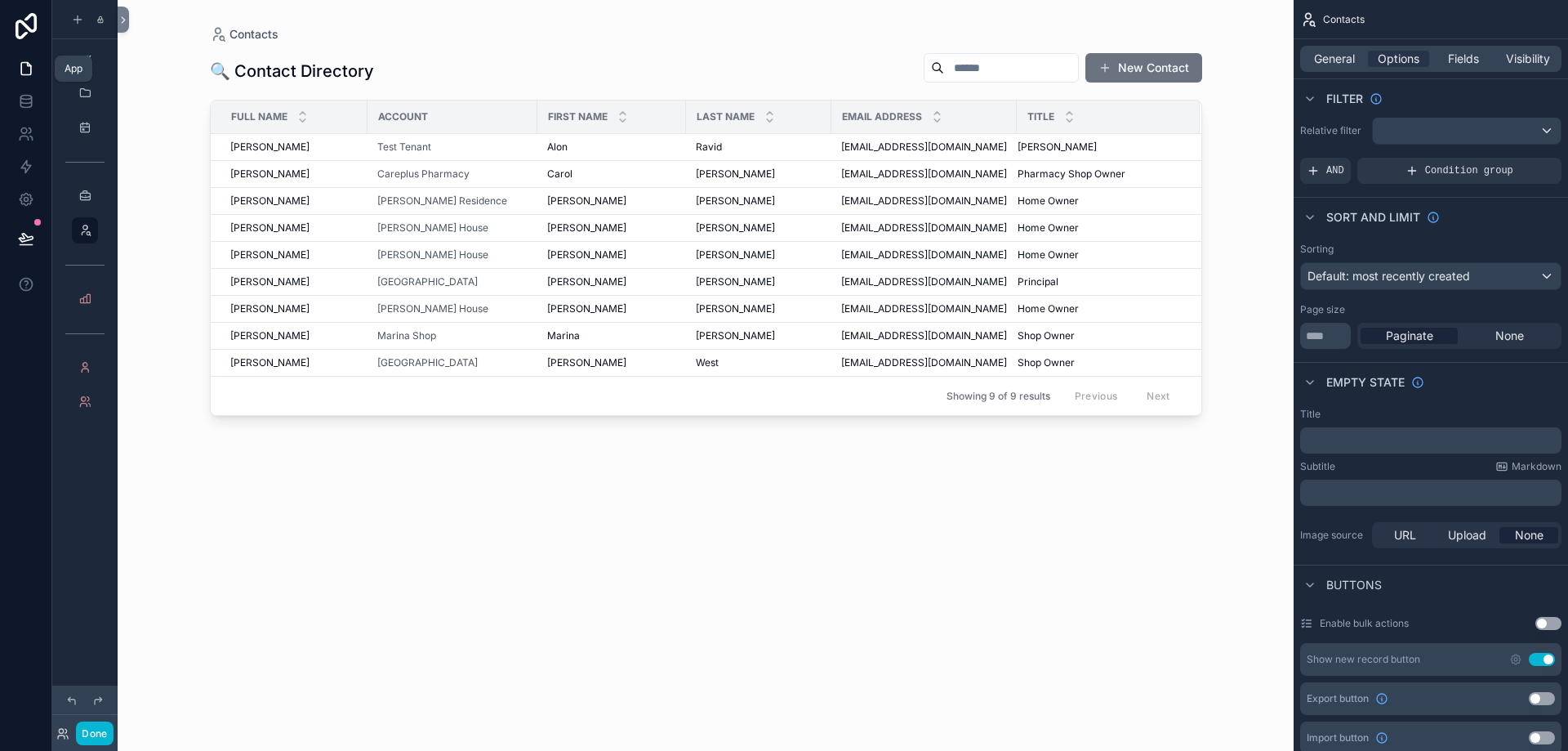
click at [30, 71] on icon at bounding box center [26, 69] width 16 height 16
click at [30, 73] on icon at bounding box center [26, 69] width 16 height 16
click at [28, 104] on icon at bounding box center [26, 101] width 11 height 7
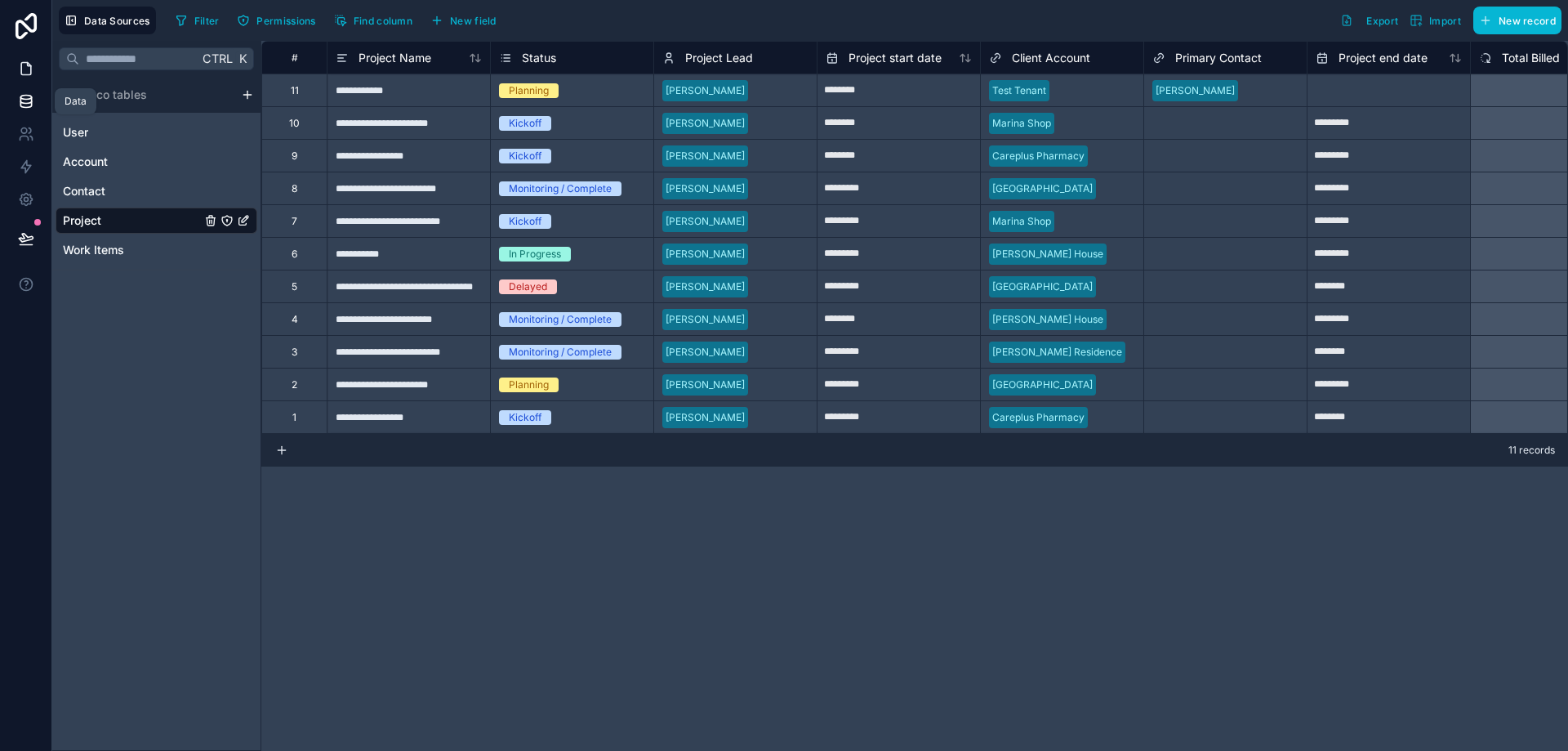
click at [30, 72] on icon at bounding box center [26, 69] width 16 height 16
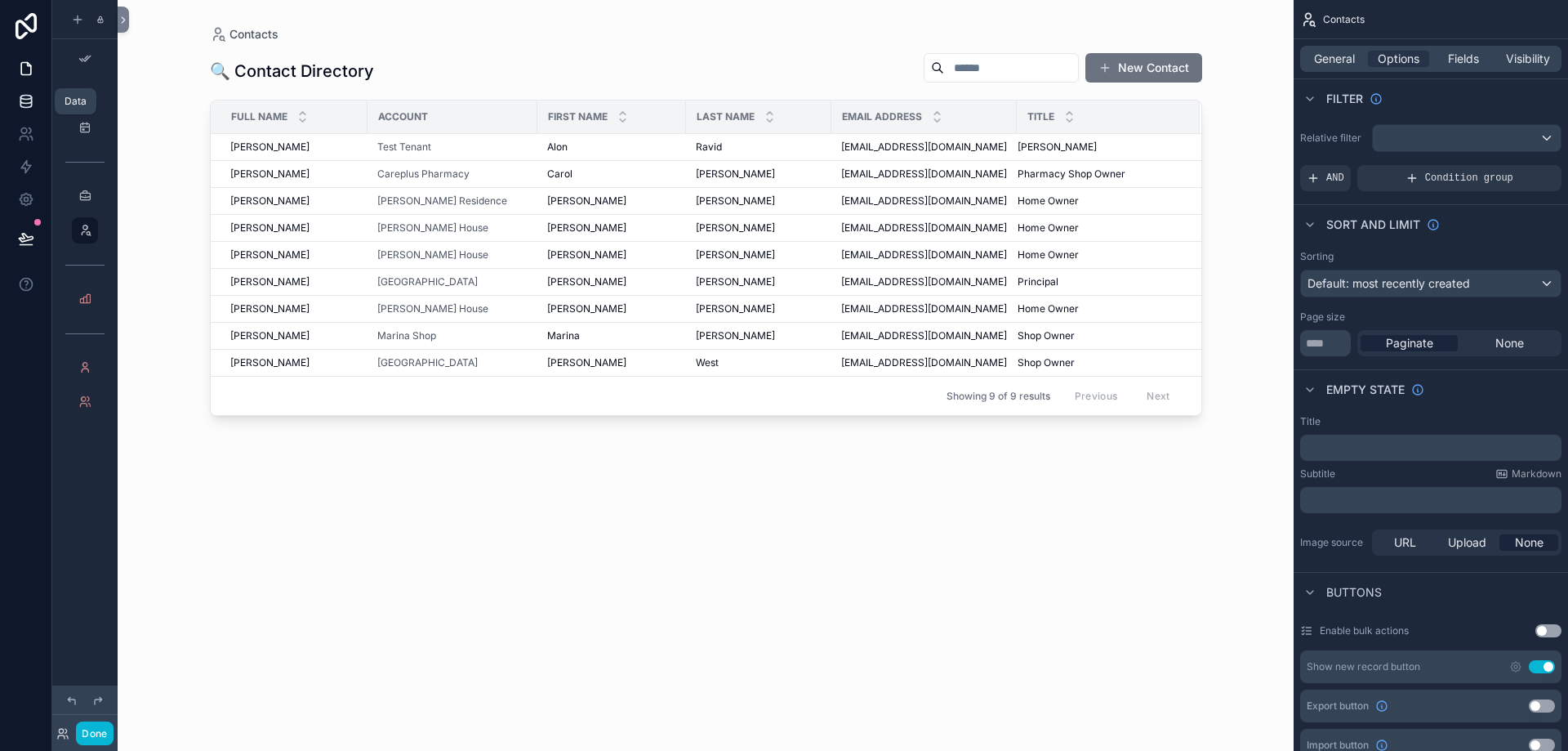
click at [25, 109] on icon at bounding box center [26, 102] width 16 height 16
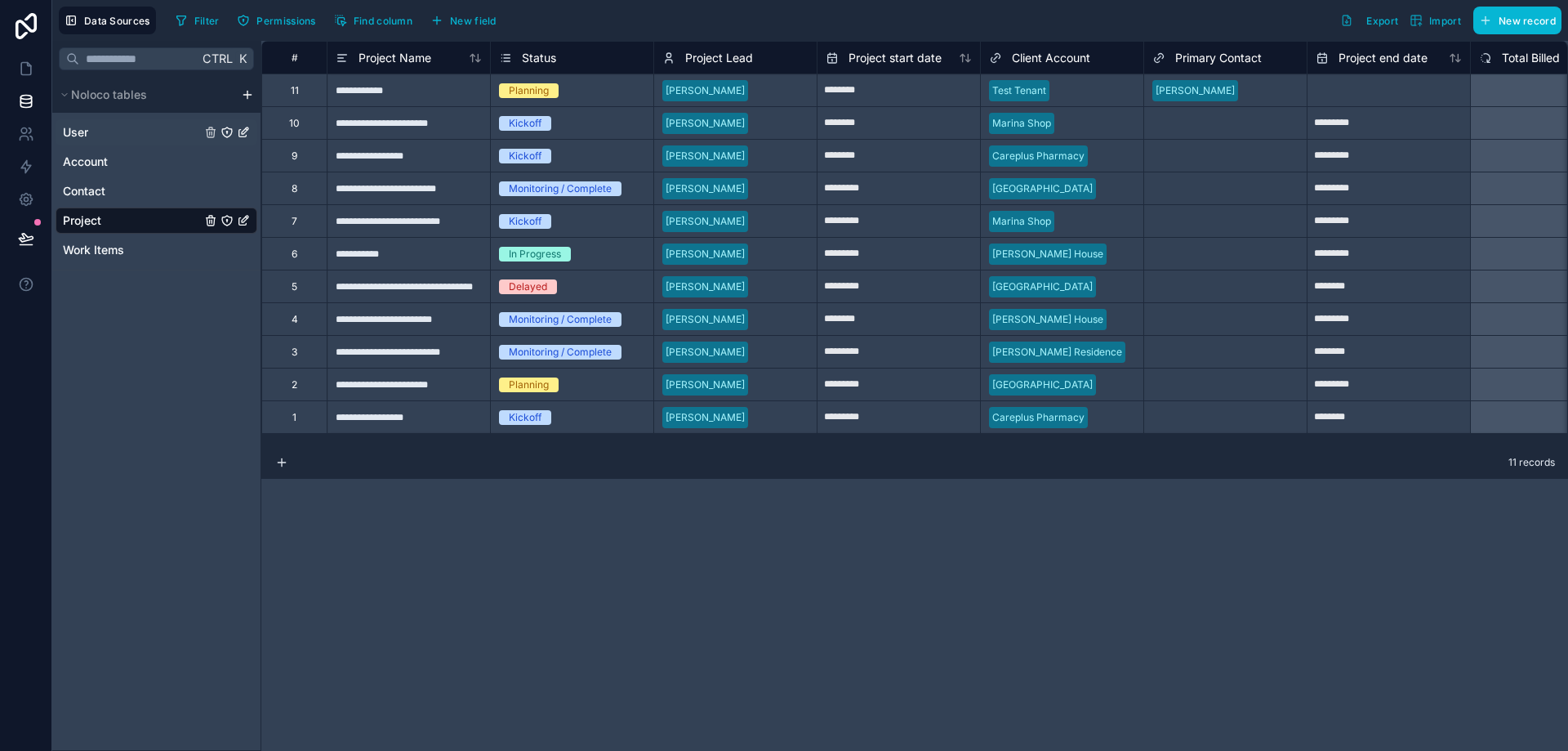
click at [112, 126] on link "User" at bounding box center [131, 132] width 138 height 16
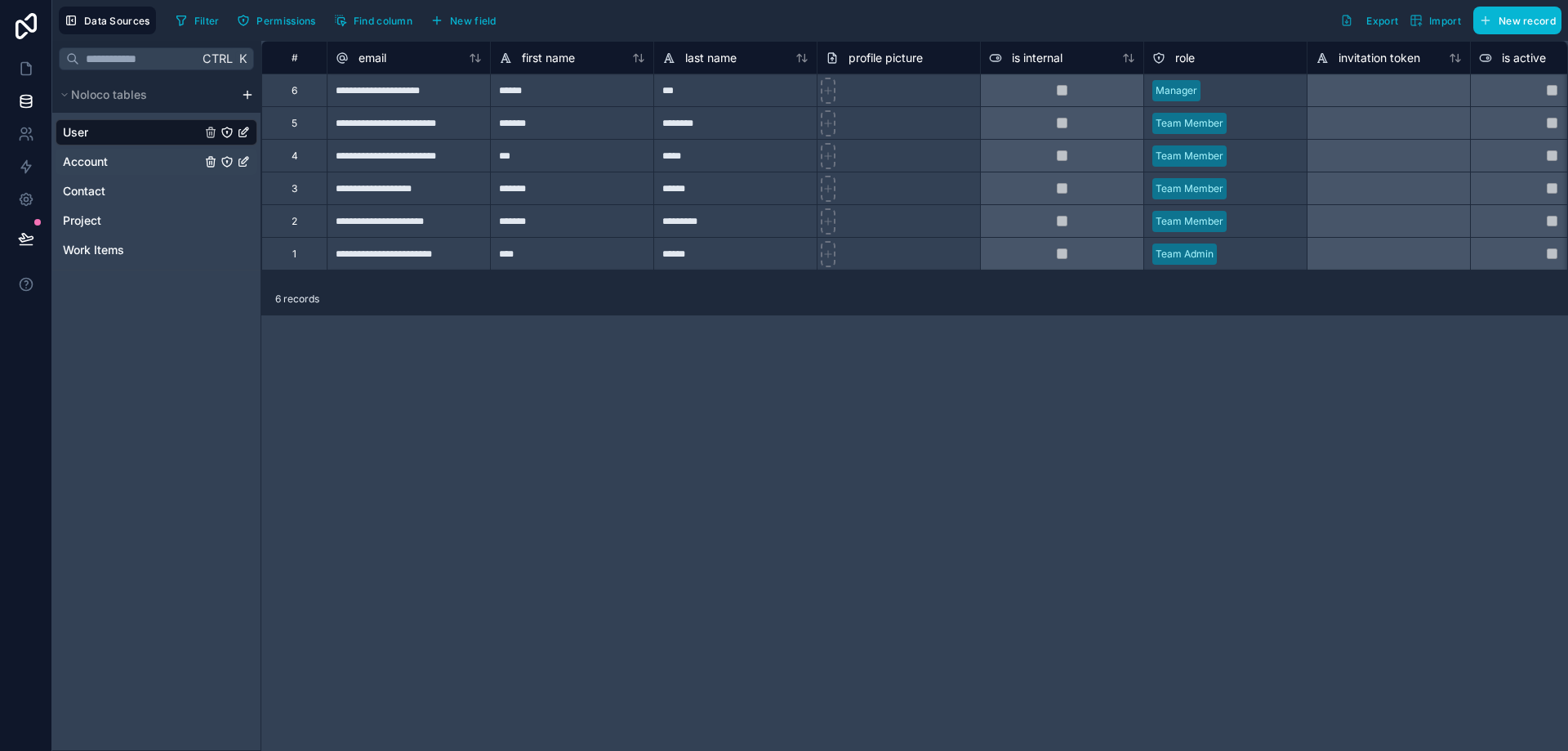
click at [103, 167] on span "Account" at bounding box center [85, 161] width 45 height 16
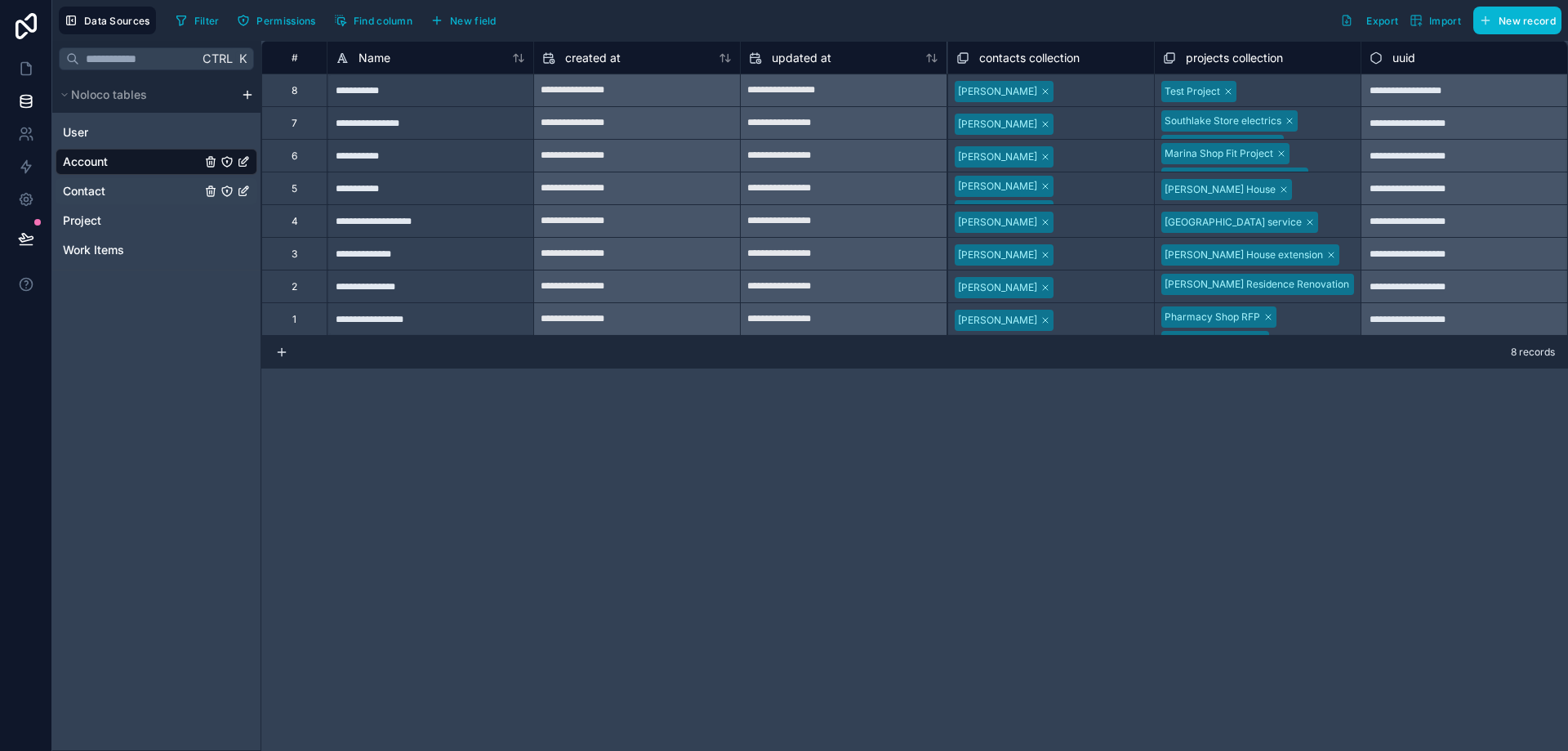
click at [136, 184] on link "Contact" at bounding box center [131, 191] width 138 height 16
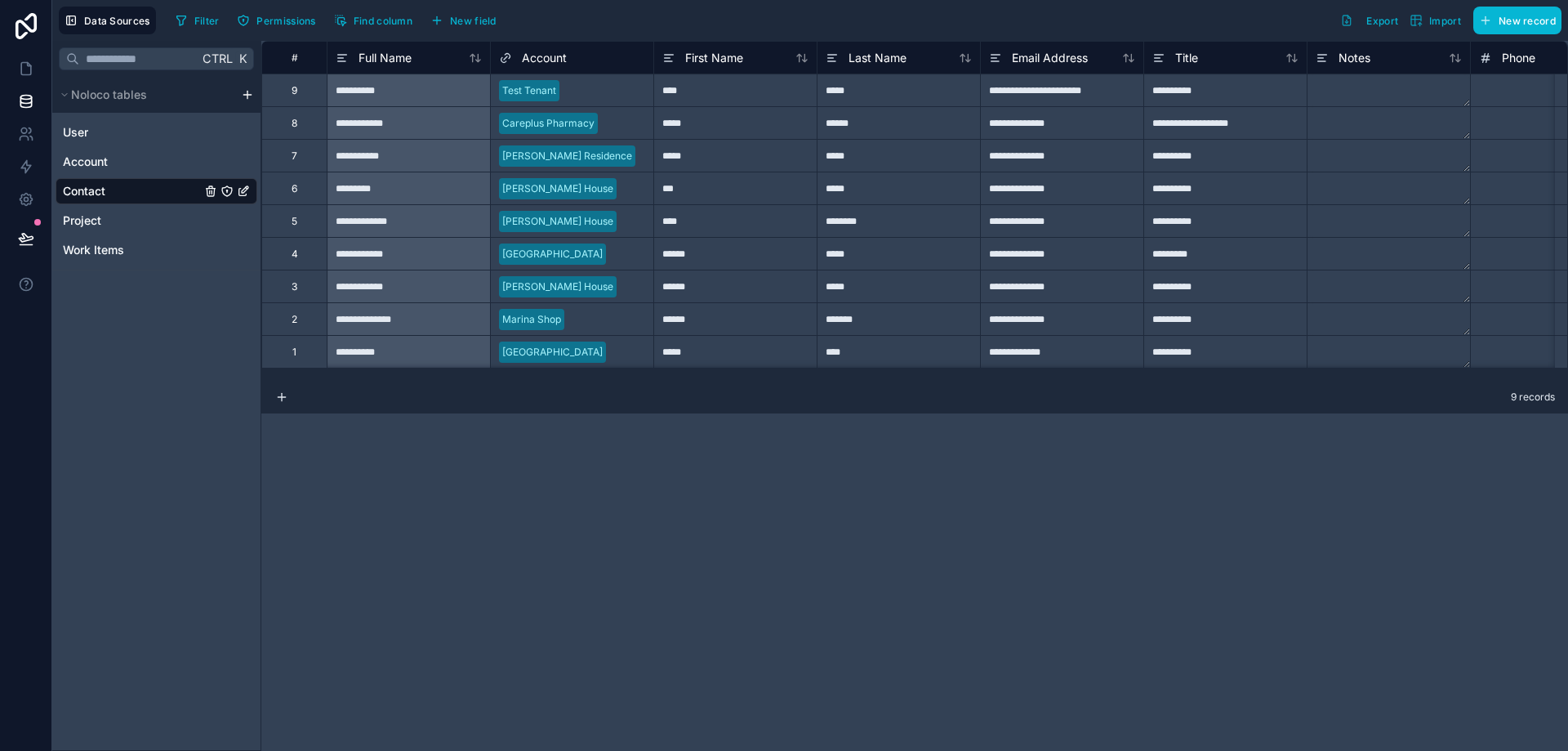
click at [1201, 93] on div "**********" at bounding box center [1226, 90] width 163 height 33
click at [1203, 92] on div "**********" at bounding box center [1226, 90] width 163 height 33
click at [1203, 92] on input "**********" at bounding box center [1226, 91] width 162 height 32
type input "**********"
click at [1199, 134] on div "**********" at bounding box center [1226, 123] width 163 height 33
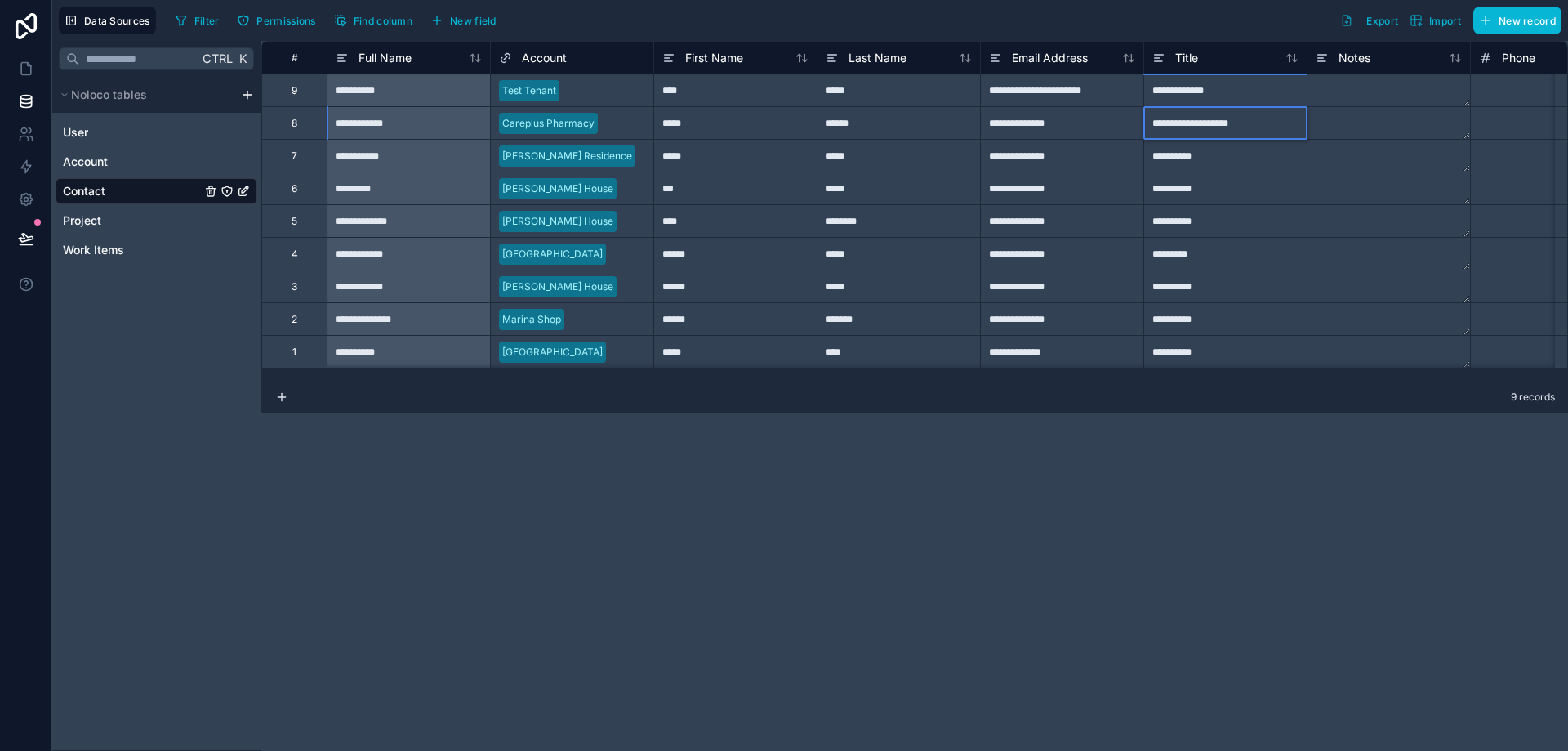
click at [1230, 85] on div "**********" at bounding box center [1226, 90] width 163 height 33
click at [1166, 170] on div "**********" at bounding box center [1226, 154] width 163 height 33
click at [112, 152] on div "Account" at bounding box center [156, 161] width 202 height 26
click at [111, 158] on link "Account" at bounding box center [131, 161] width 138 height 16
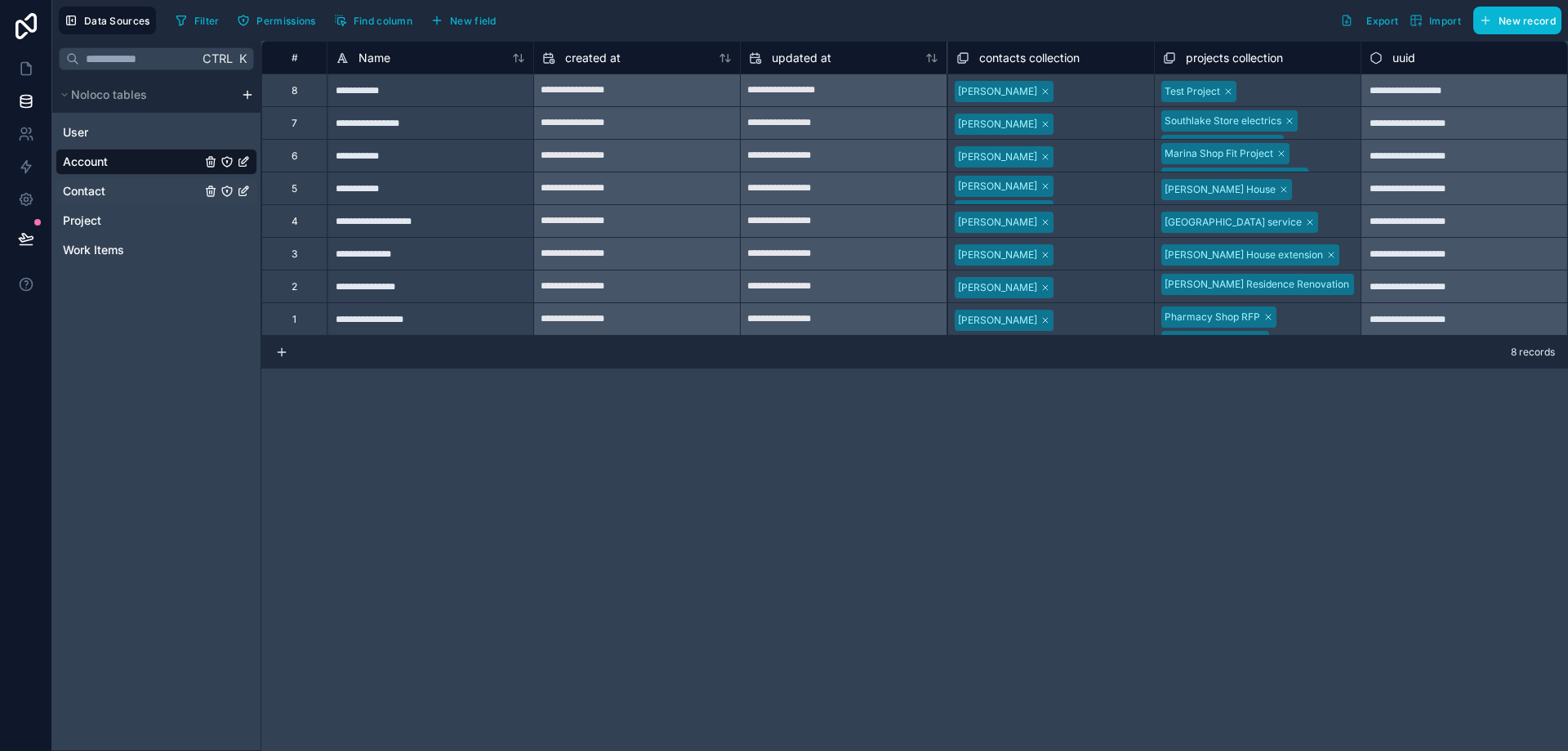
click at [102, 194] on span "Contact" at bounding box center [84, 191] width 43 height 16
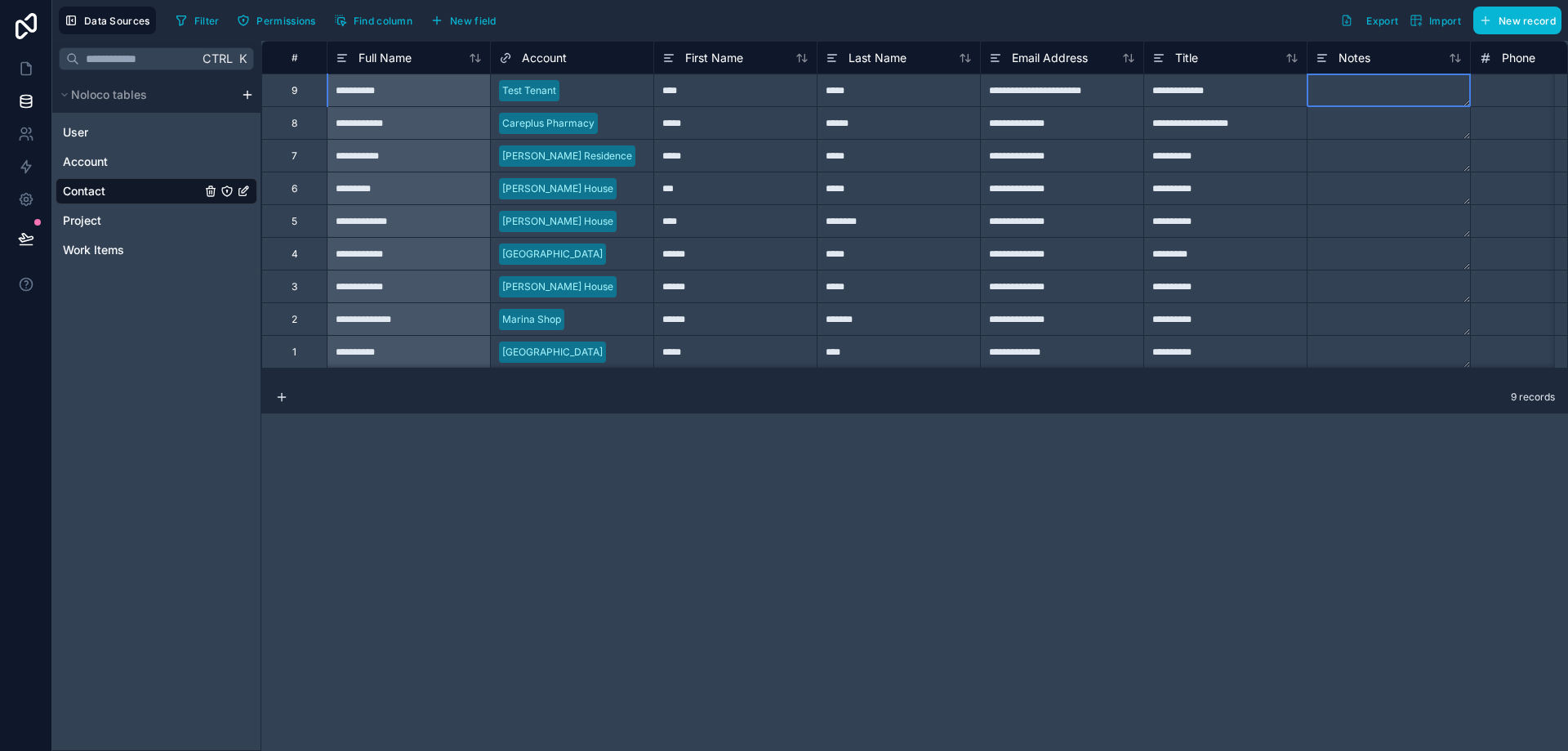
click at [1450, 90] on textarea at bounding box center [1389, 91] width 162 height 32
click at [294, 62] on div "#" at bounding box center [295, 58] width 40 height 12
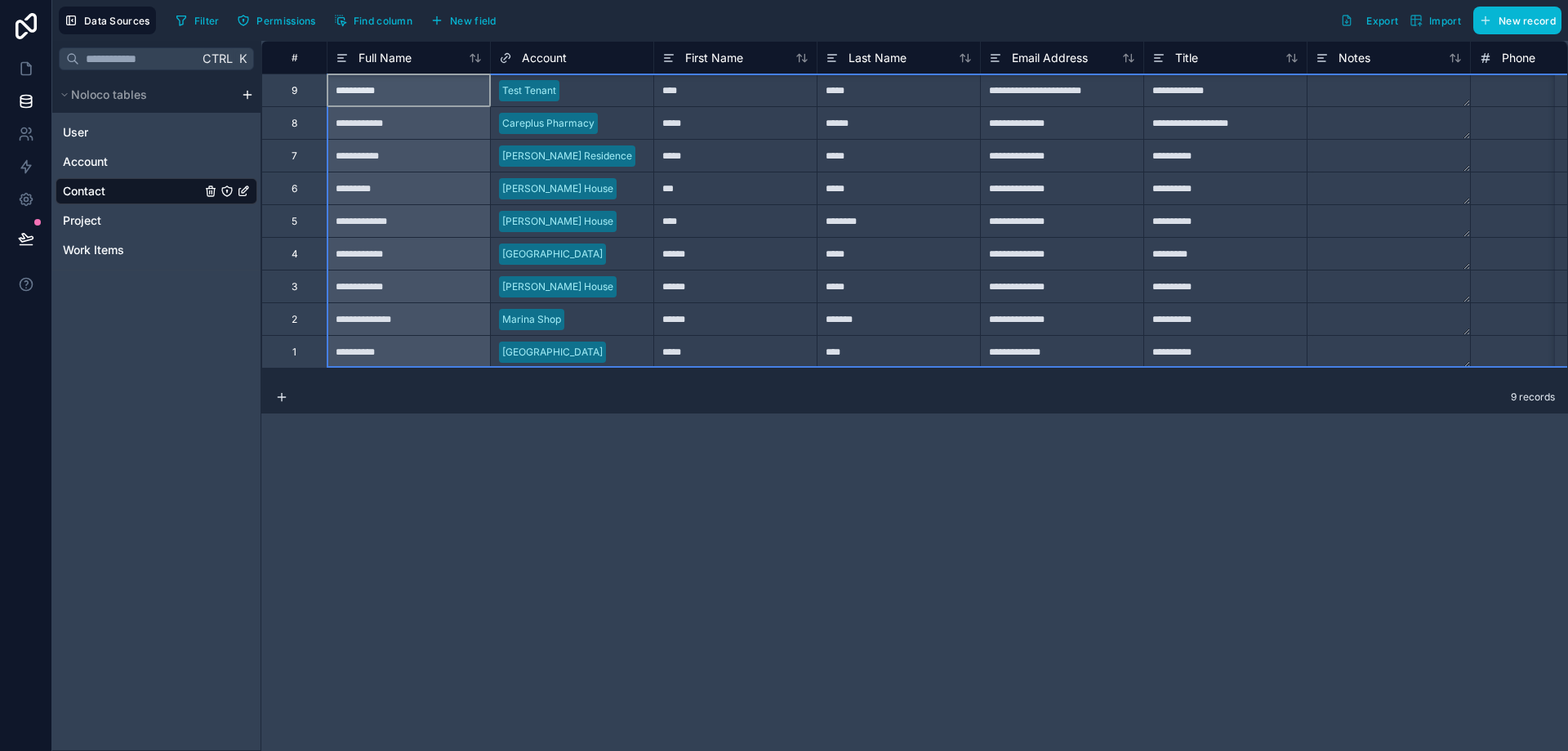
click at [295, 53] on div "#" at bounding box center [295, 58] width 40 height 12
click at [94, 138] on link "User" at bounding box center [131, 132] width 138 height 16
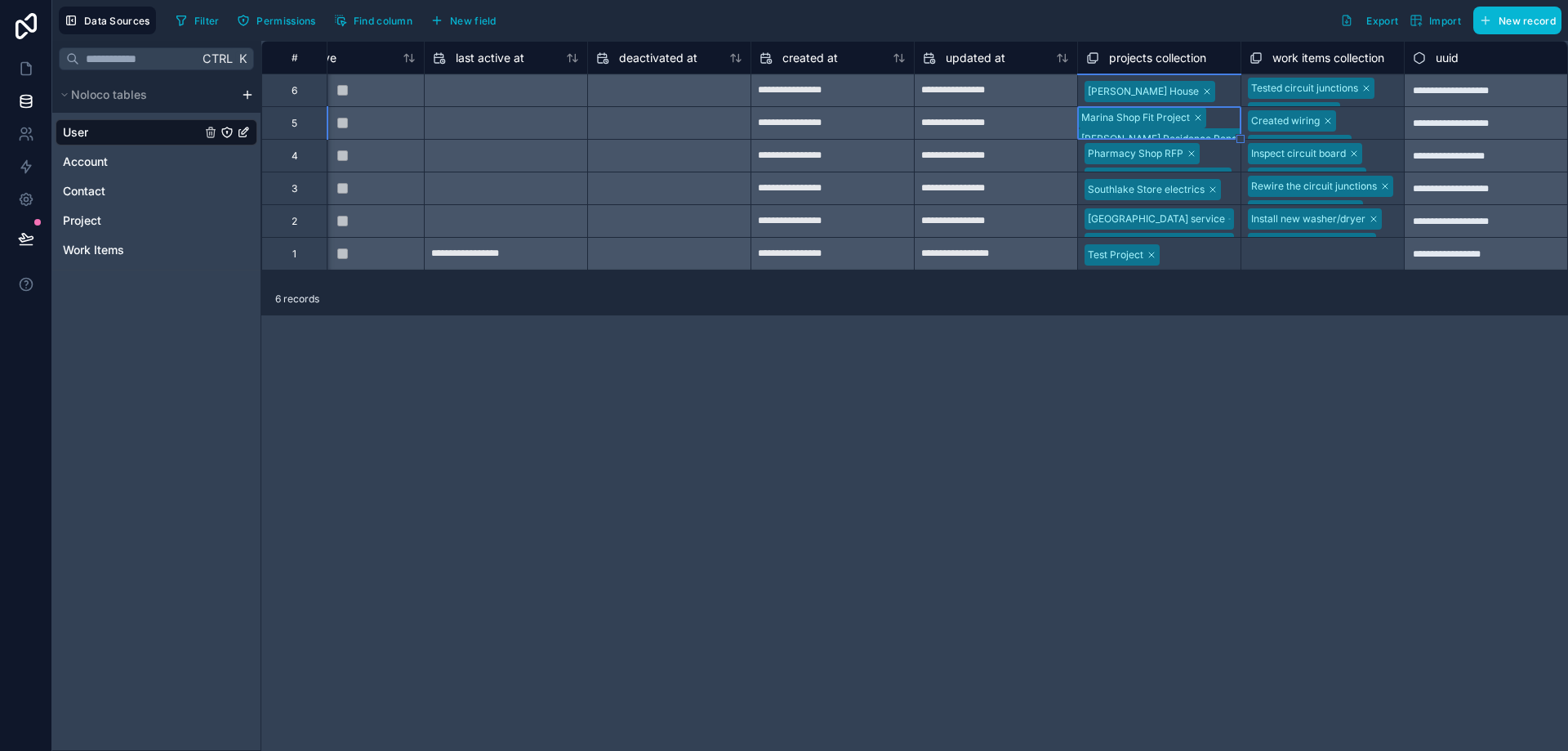
click at [1176, 248] on div at bounding box center [1199, 255] width 68 height 16
click at [1158, 248] on div at bounding box center [1156, 255] width 2 height 16
click at [872, 416] on div "**********" at bounding box center [915, 395] width 1307 height 710
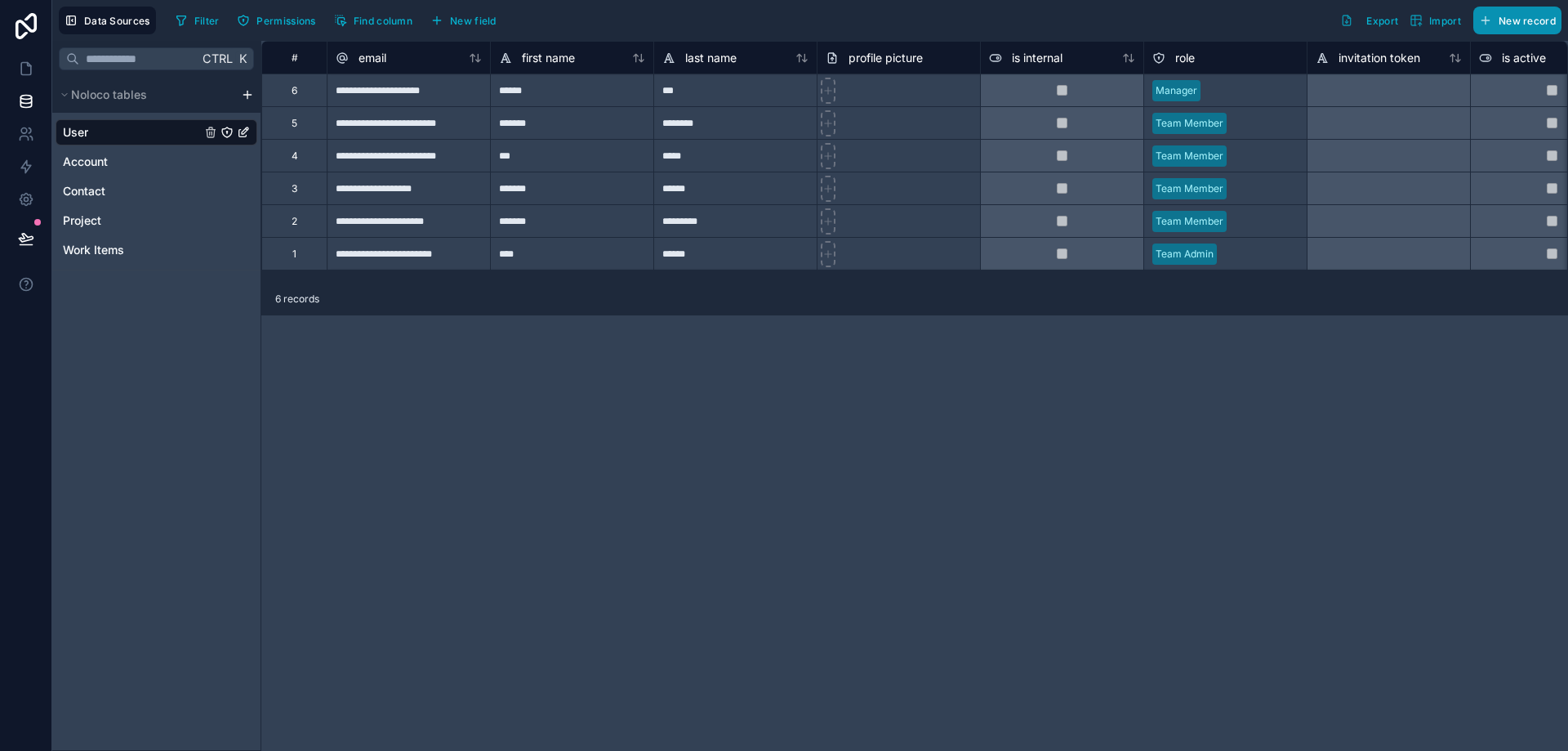
click at [1506, 9] on button "New record" at bounding box center [1517, 21] width 89 height 28
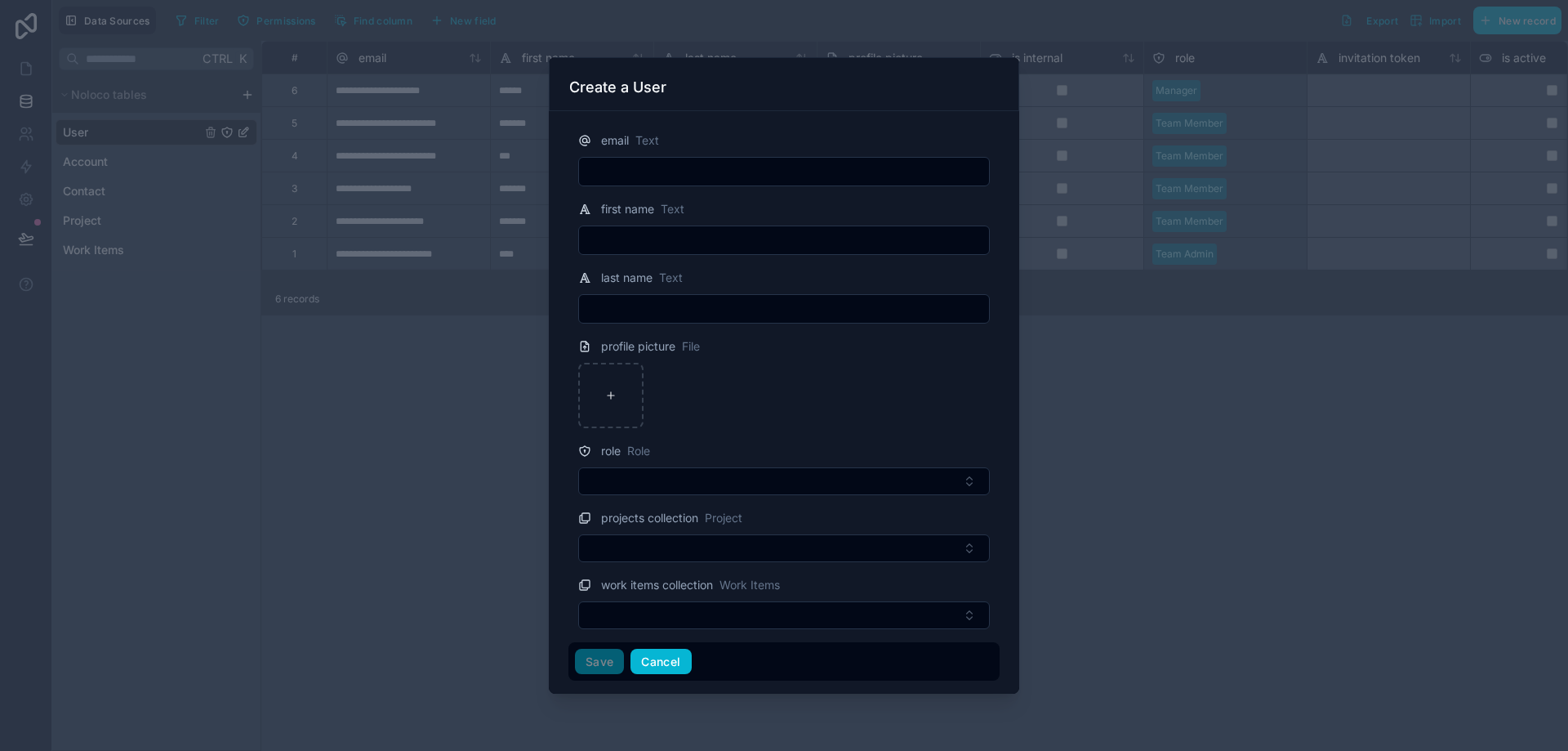
click at [676, 663] on button "Cancel" at bounding box center [660, 662] width 61 height 26
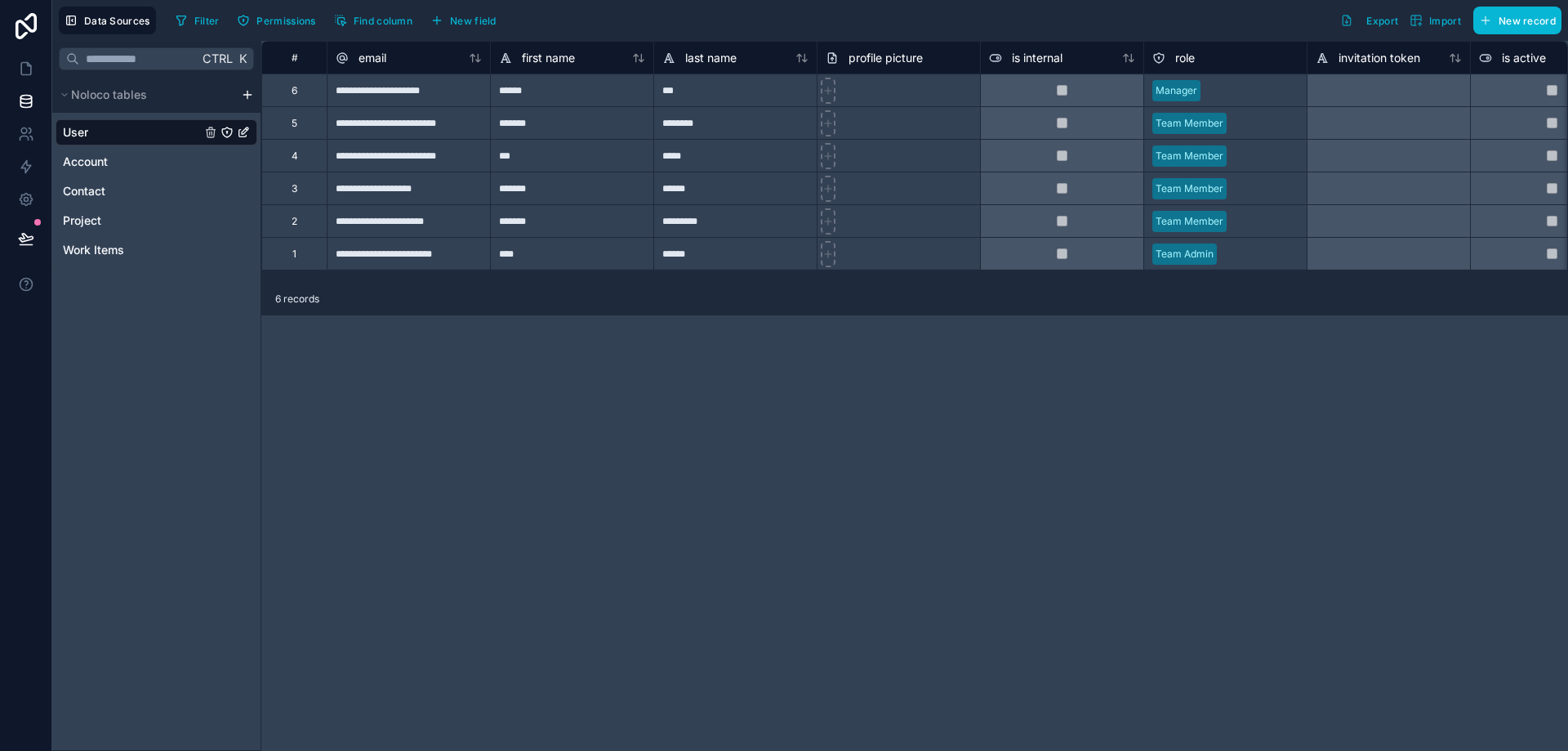
click at [130, 130] on link "User" at bounding box center [131, 132] width 138 height 16
click at [1500, 17] on span "New record" at bounding box center [1527, 21] width 57 height 12
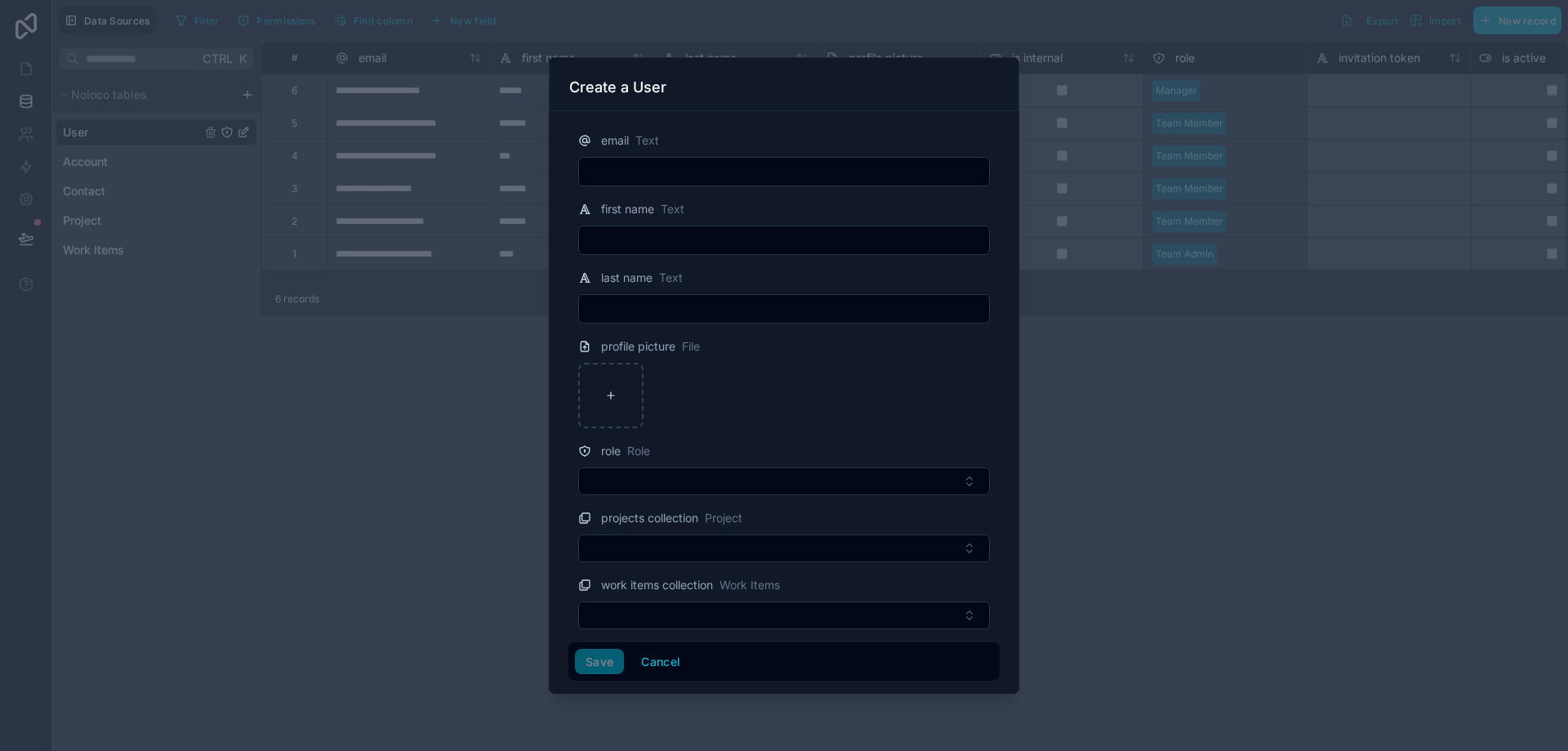
click at [639, 166] on input "text" at bounding box center [784, 171] width 410 height 23
click at [1336, 476] on div at bounding box center [784, 376] width 1568 height 751
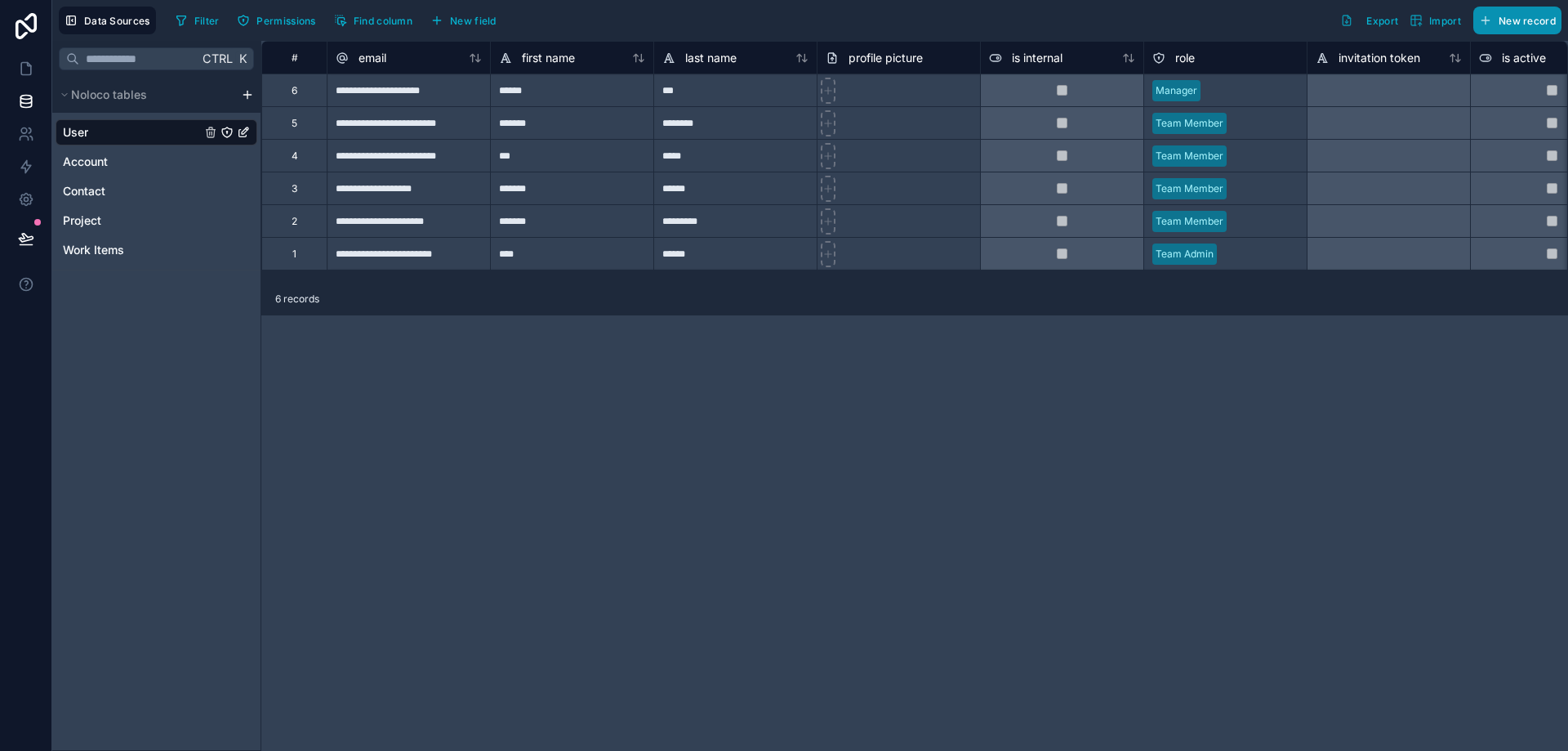
click at [1518, 21] on span "New record" at bounding box center [1527, 21] width 57 height 12
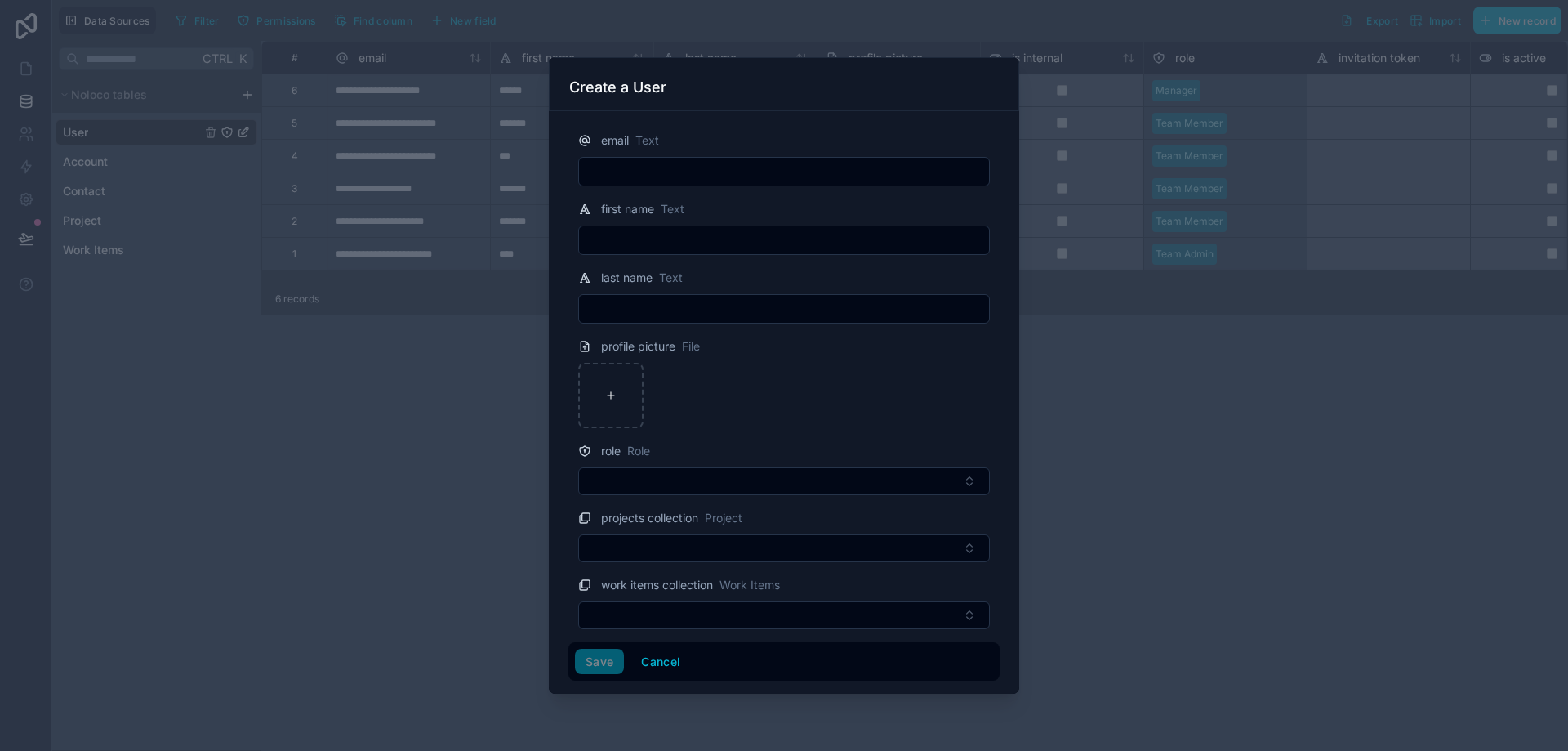
click at [635, 183] on div at bounding box center [784, 172] width 412 height 30
click at [635, 171] on input "text" at bounding box center [784, 171] width 410 height 23
paste input "**********"
type input "**********"
click at [631, 240] on input "text" at bounding box center [784, 240] width 410 height 23
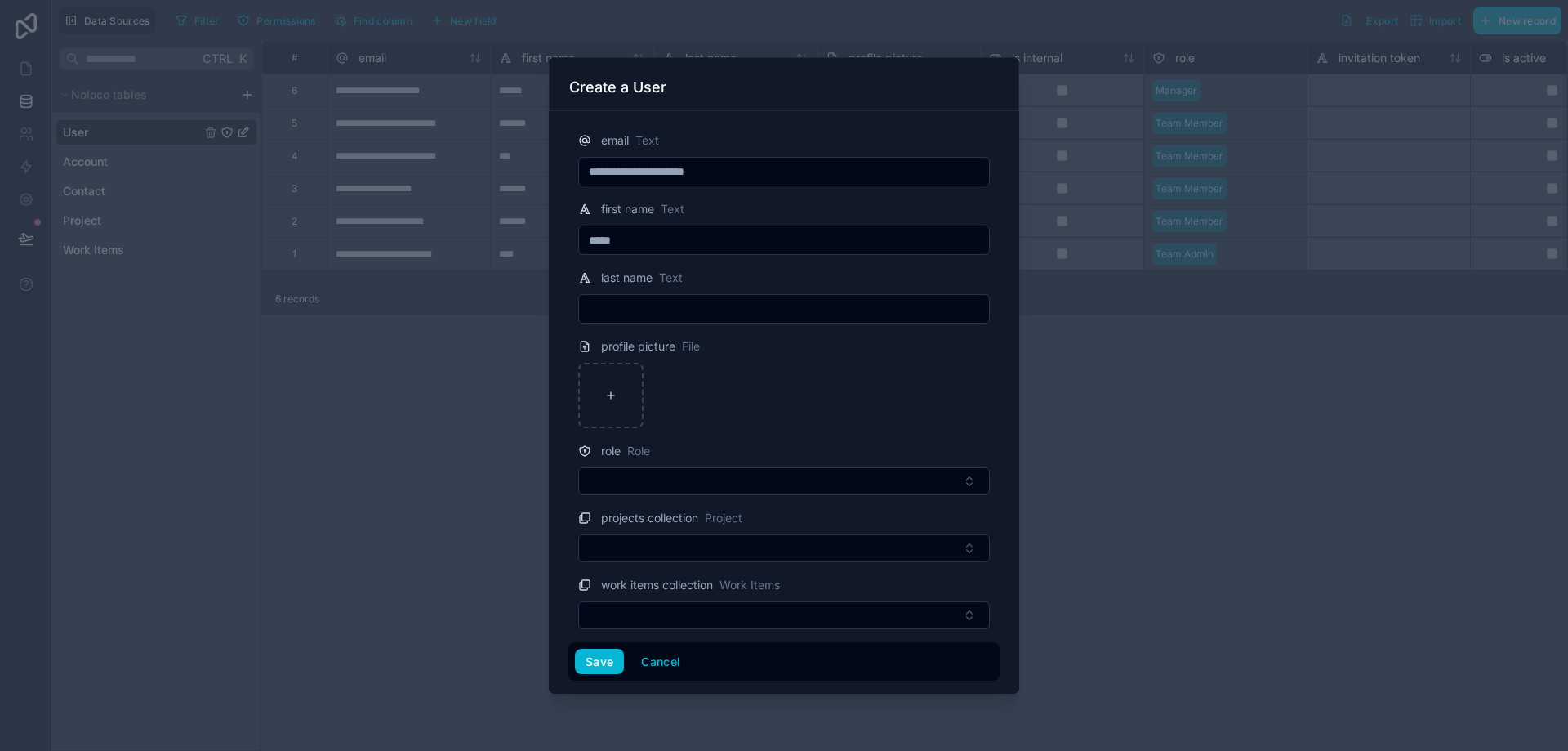
type input "*****"
type input "****"
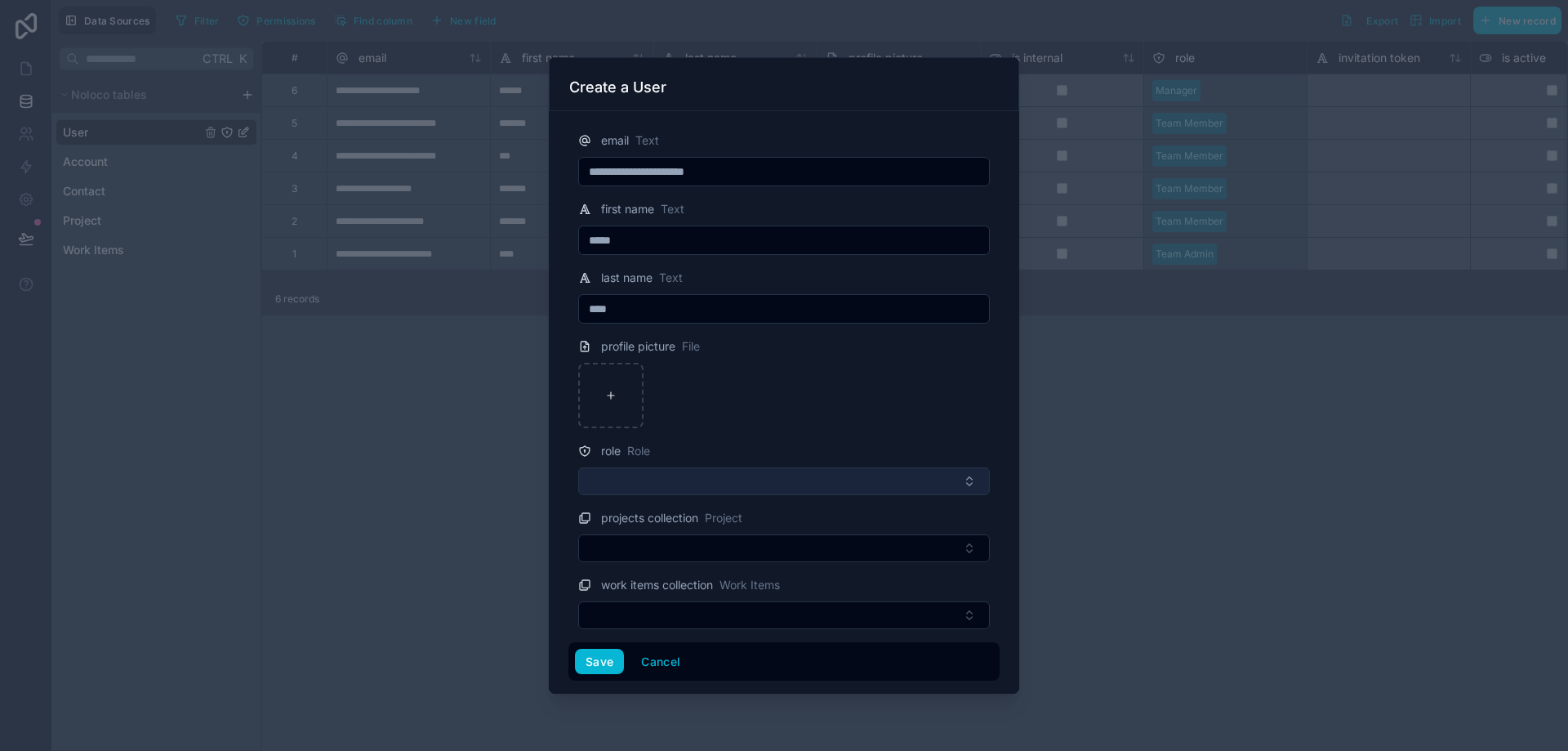
click at [856, 480] on button "Select Button" at bounding box center [784, 481] width 412 height 28
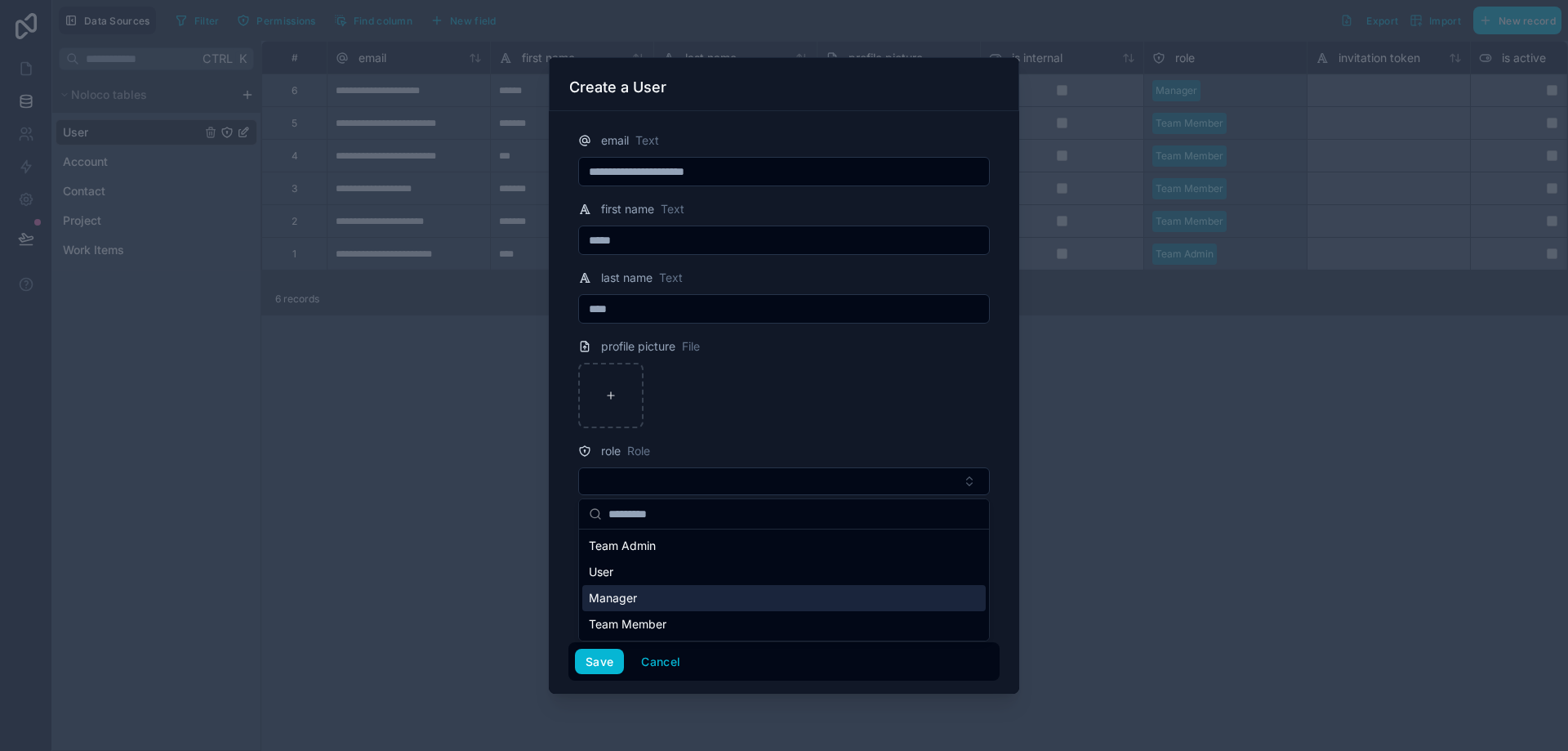
click at [729, 596] on div "Manager" at bounding box center [784, 599] width 403 height 26
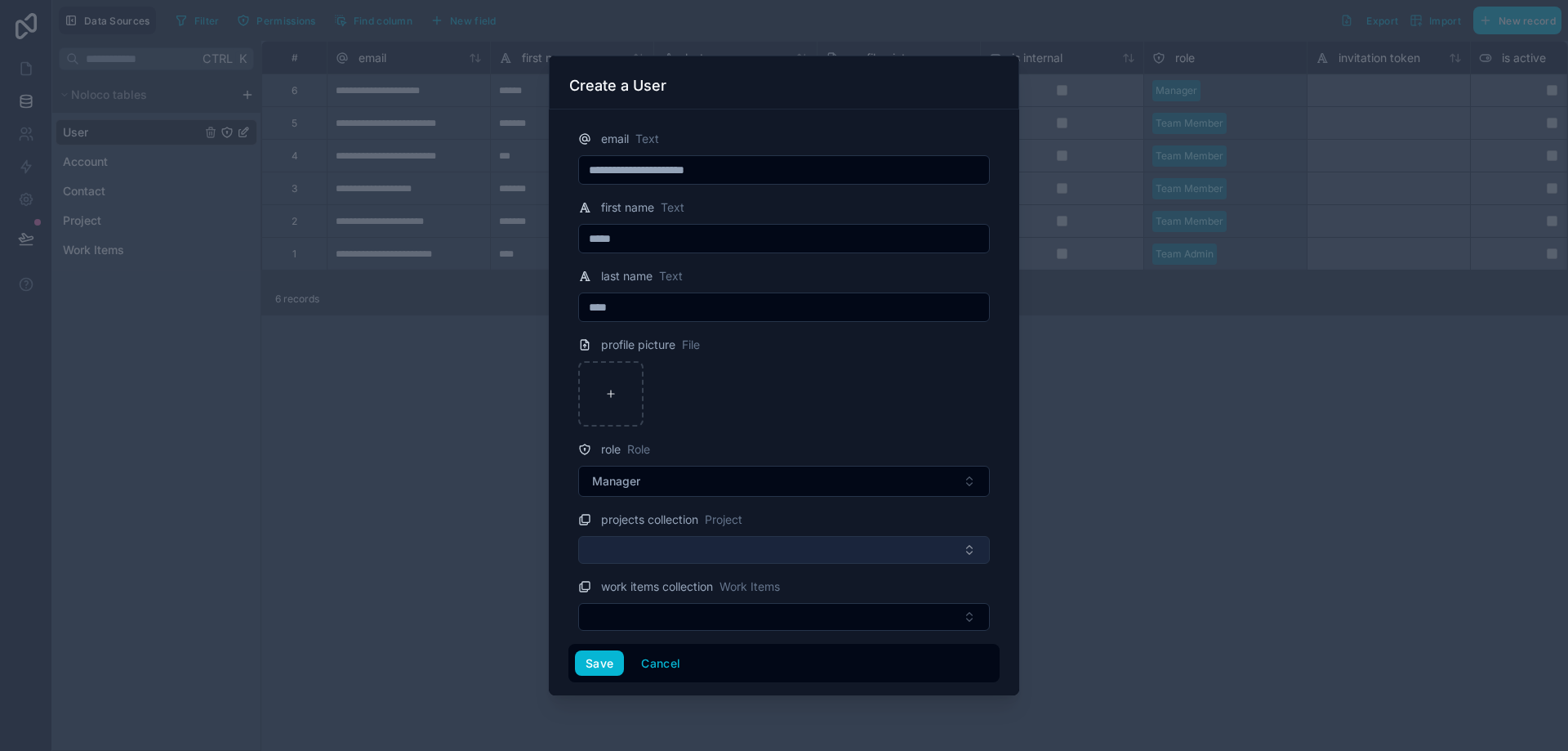
click at [670, 551] on button "Select Button" at bounding box center [784, 550] width 412 height 28
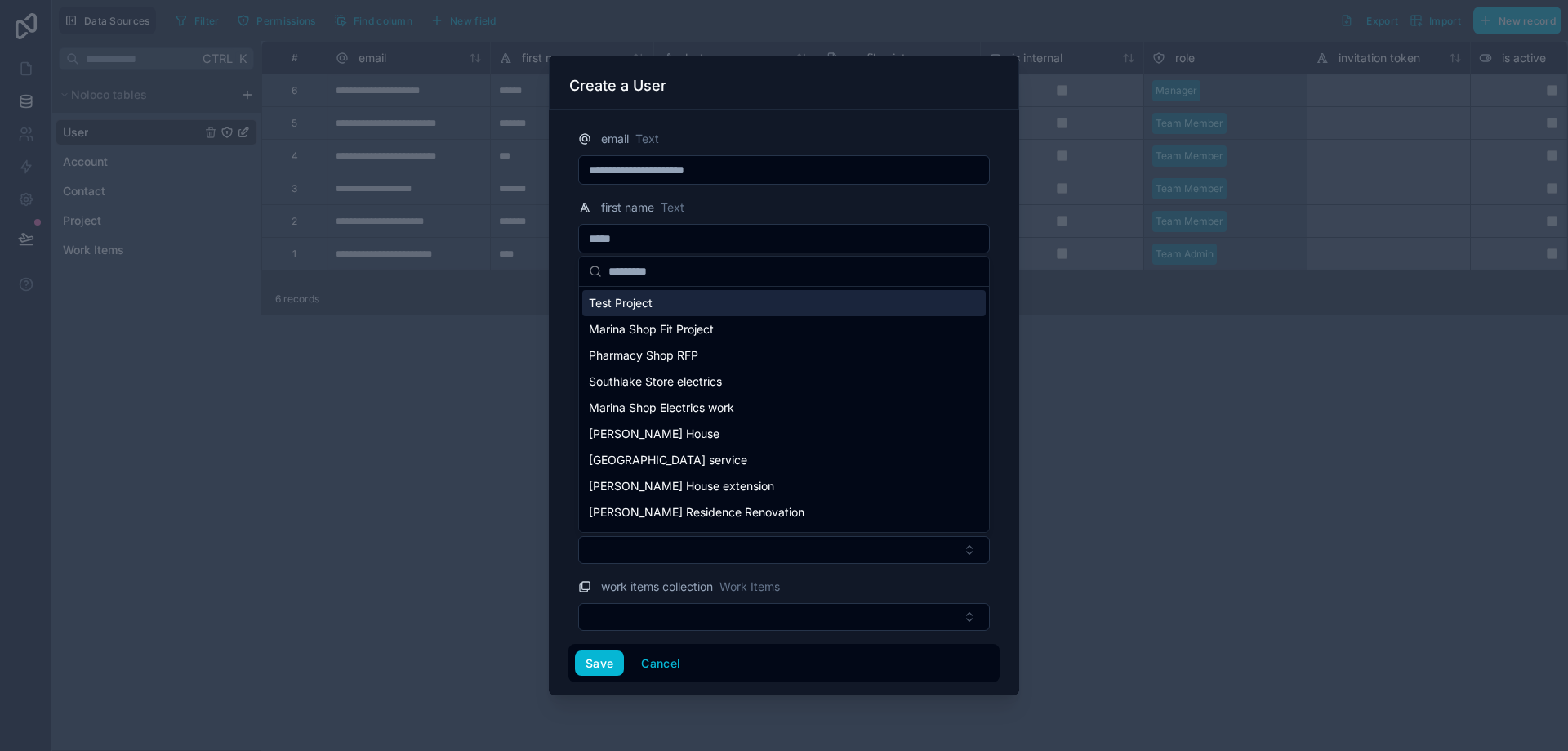
click at [614, 303] on span "Test Project" at bounding box center [621, 303] width 64 height 16
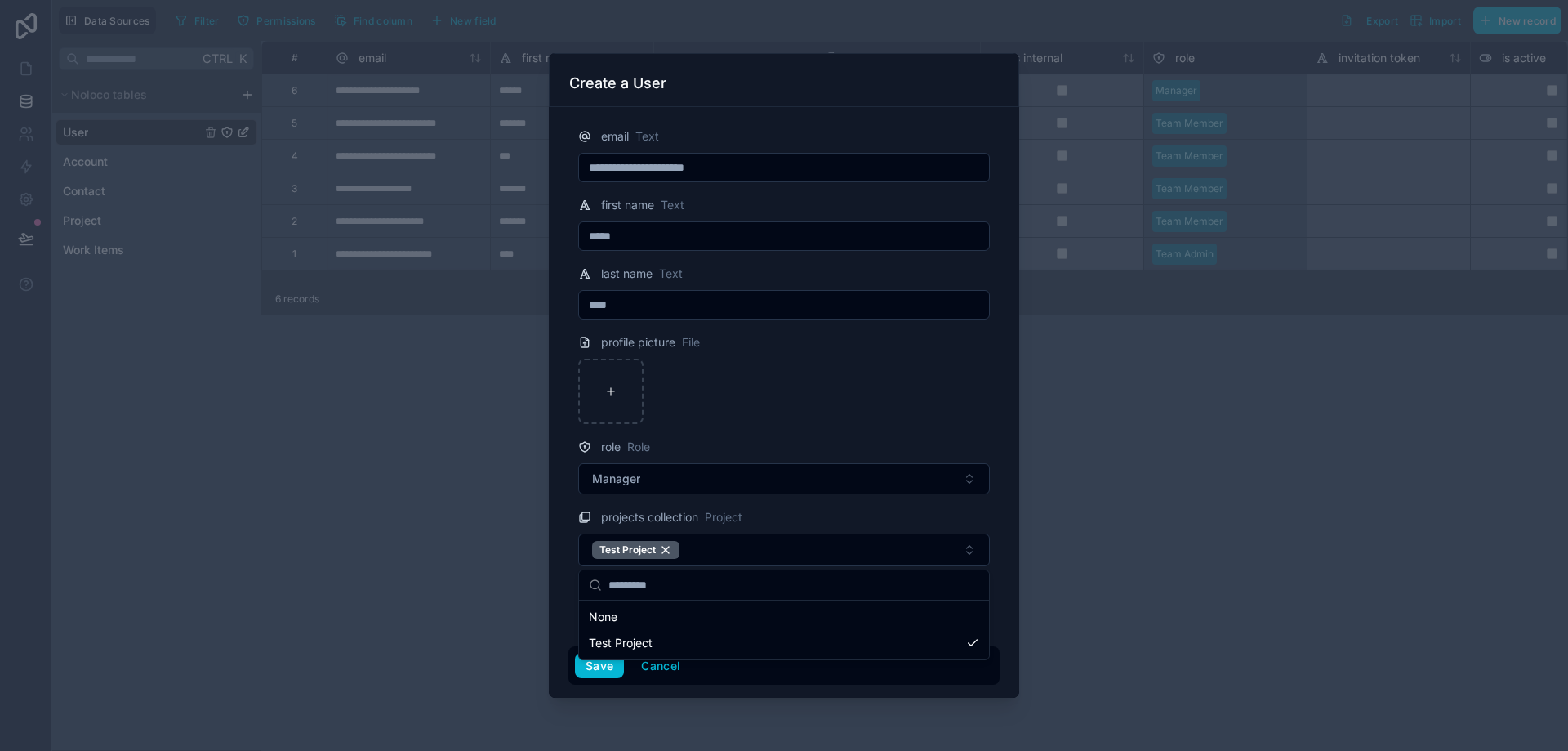
click at [730, 618] on div "**********" at bounding box center [810, 376] width 1516 height 751
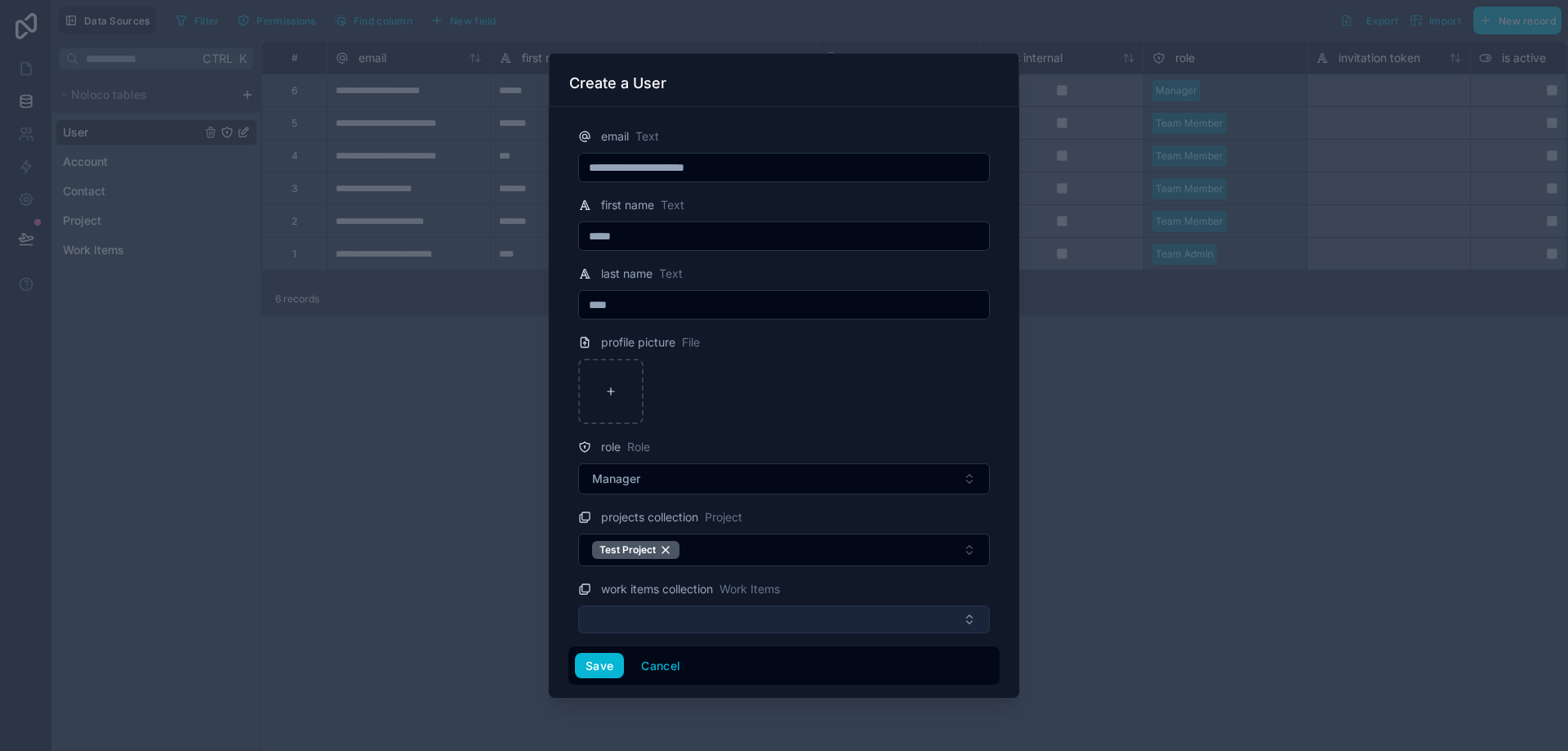
click at [726, 612] on button "Select Button" at bounding box center [784, 620] width 412 height 28
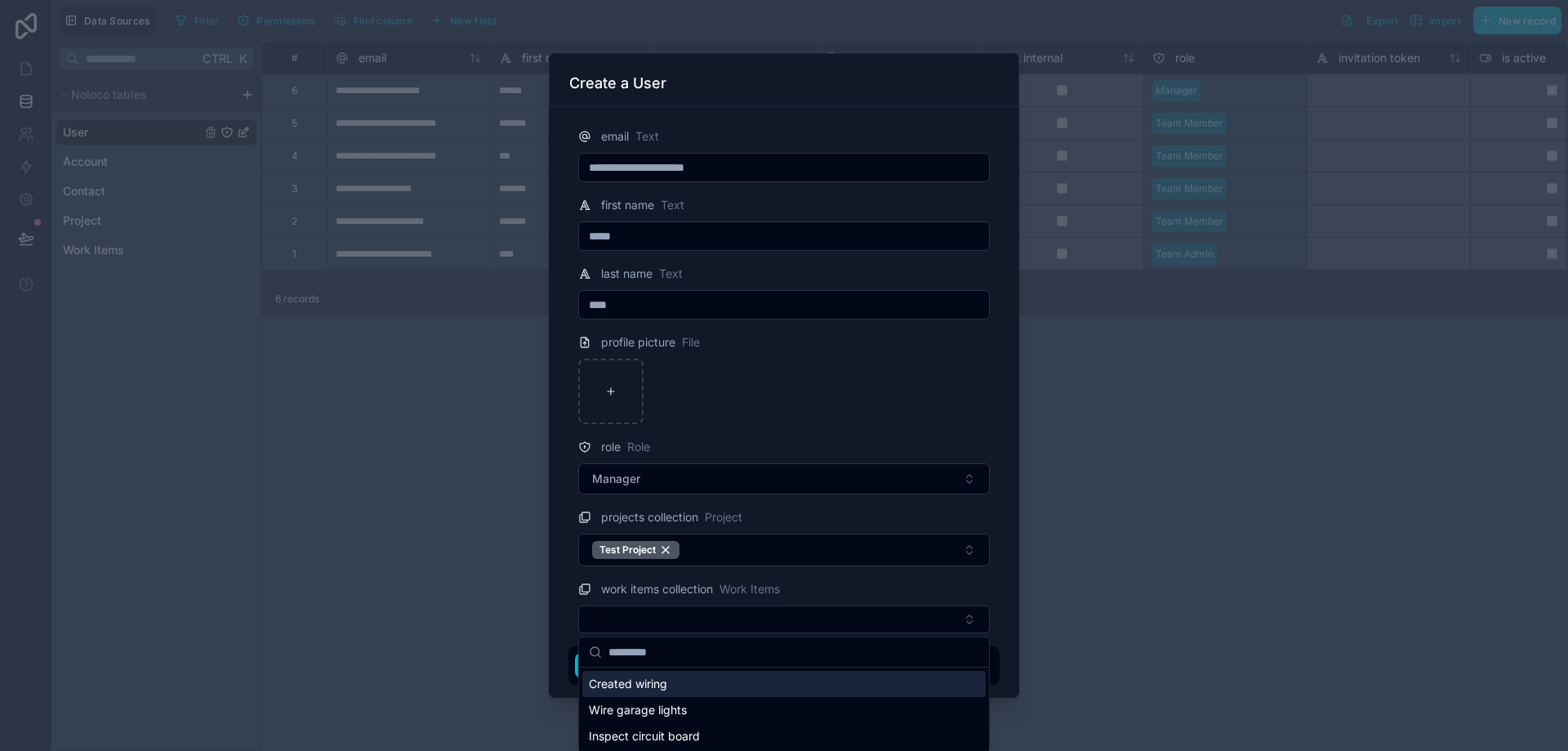
click at [559, 593] on div "**********" at bounding box center [784, 402] width 471 height 592
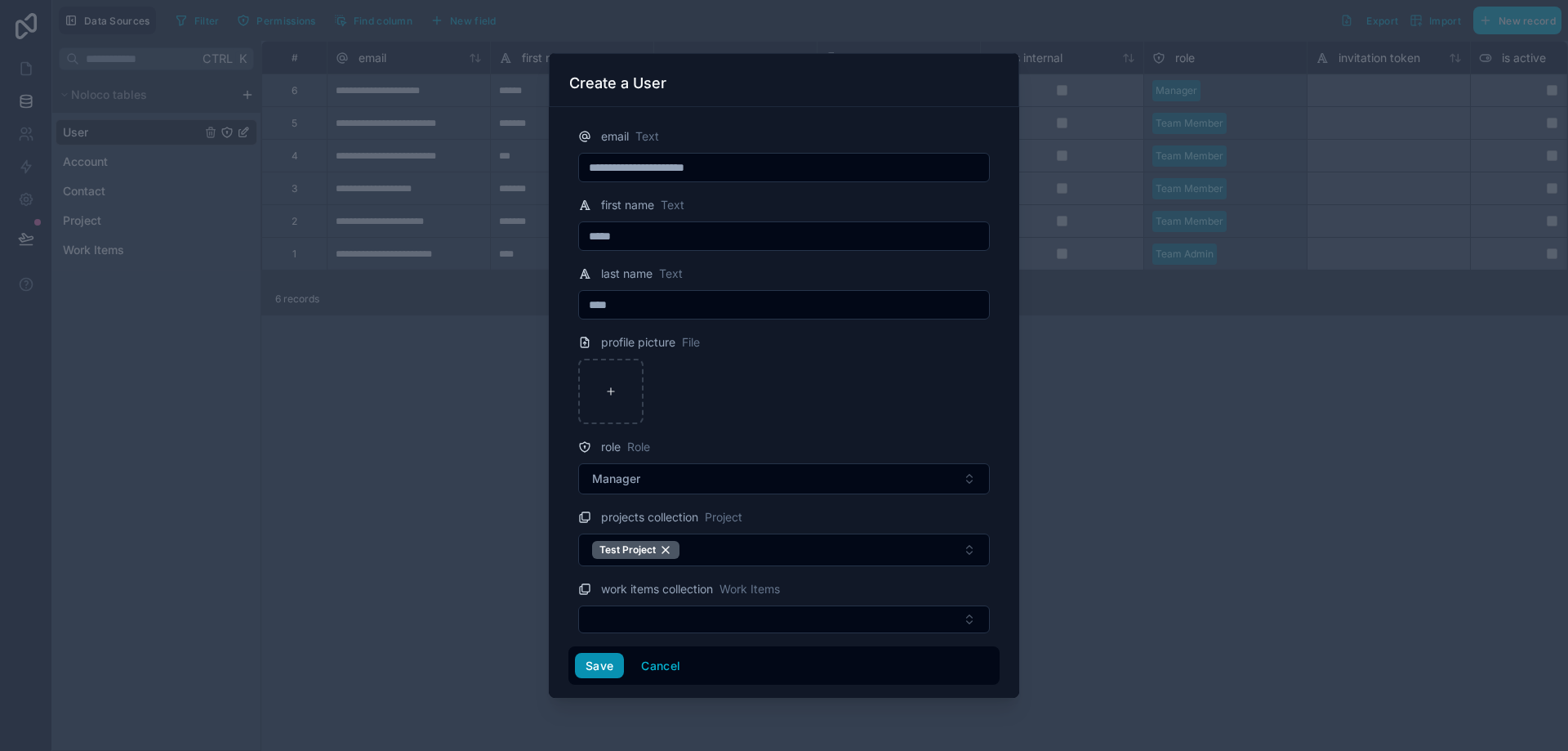
click at [597, 668] on button "Save" at bounding box center [599, 666] width 49 height 26
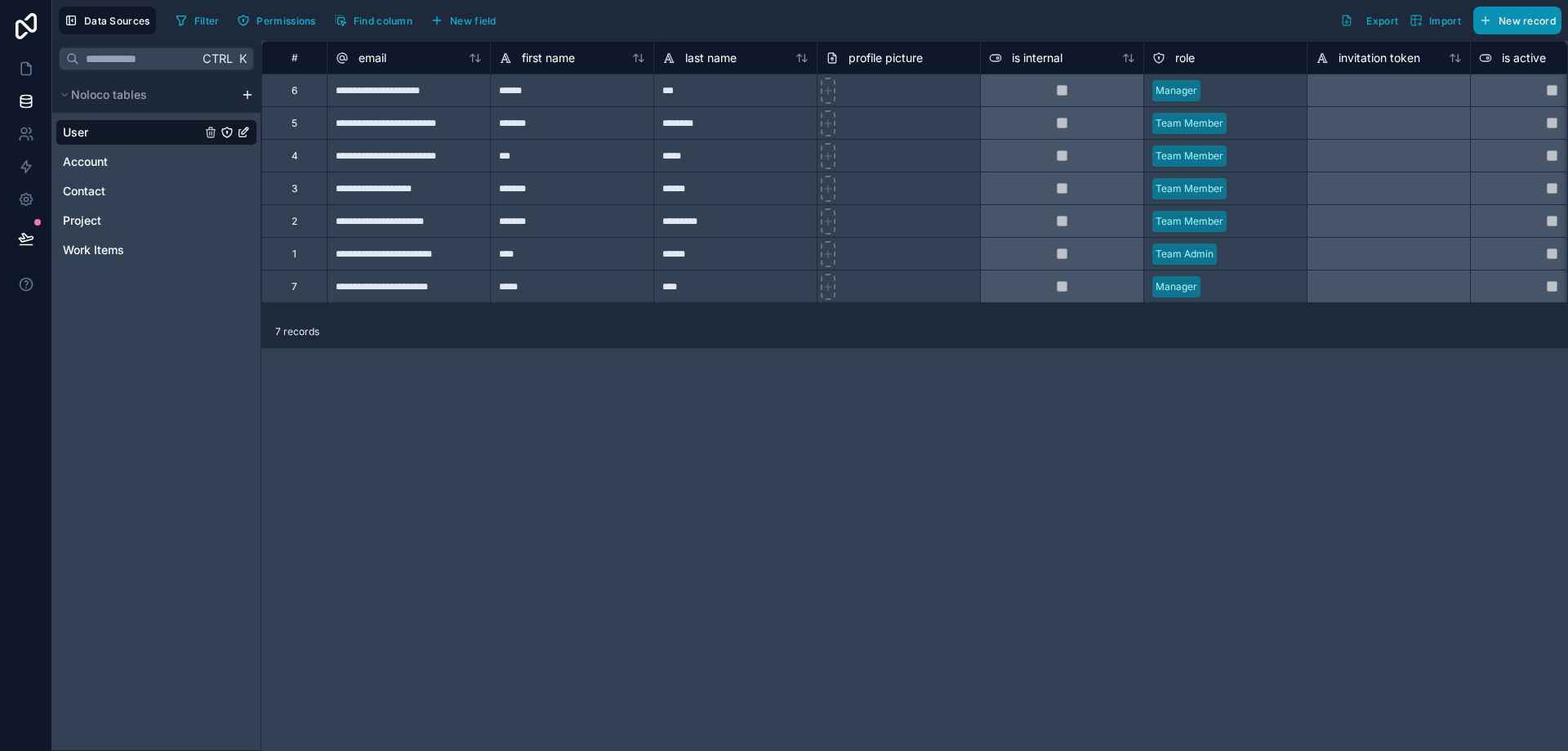
click at [1515, 23] on span "New record" at bounding box center [1527, 21] width 57 height 12
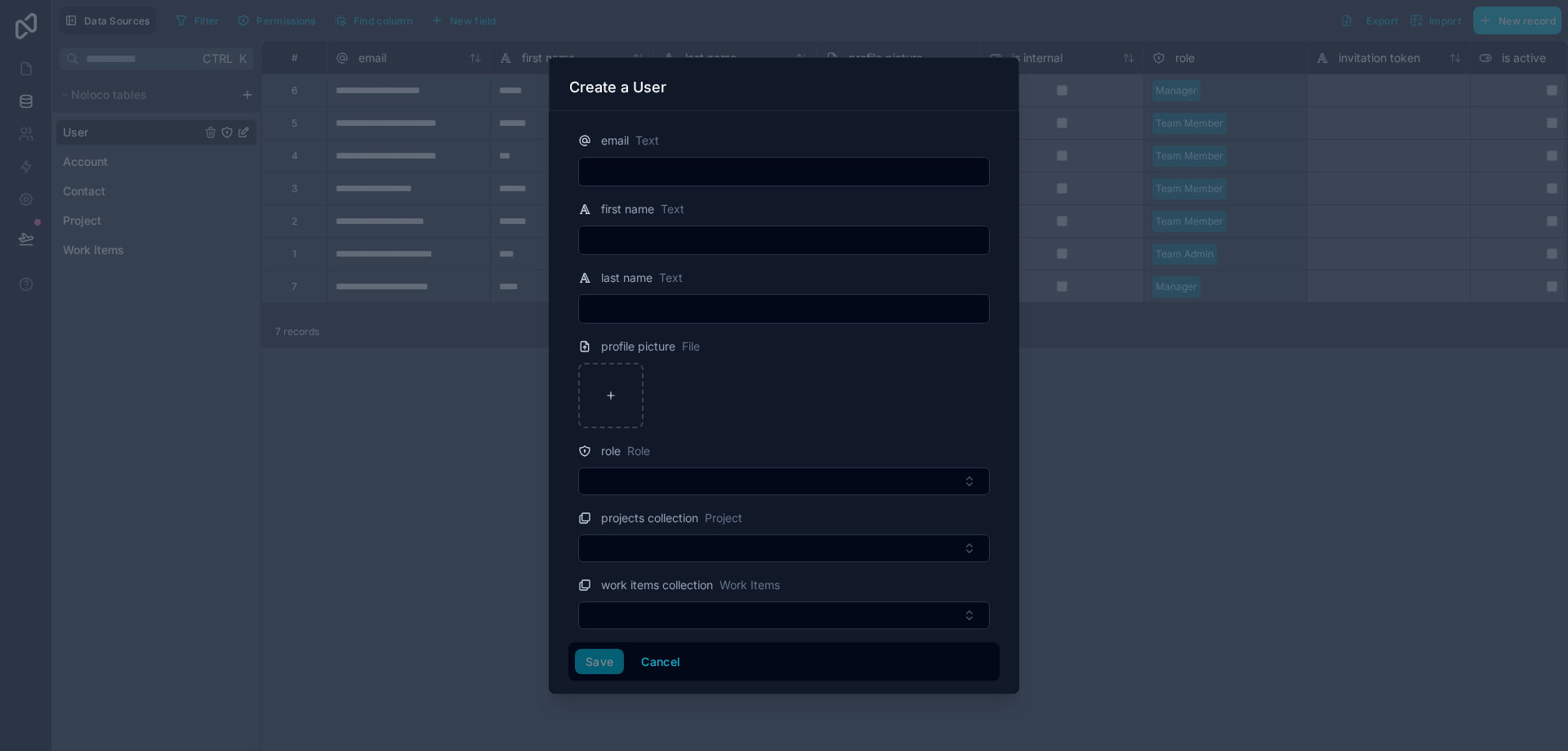
click at [669, 175] on input "text" at bounding box center [784, 171] width 410 height 23
click at [648, 144] on span "Text" at bounding box center [647, 140] width 24 height 16
click at [641, 173] on input "text" at bounding box center [784, 171] width 410 height 23
paste input "**********"
type input "**********"
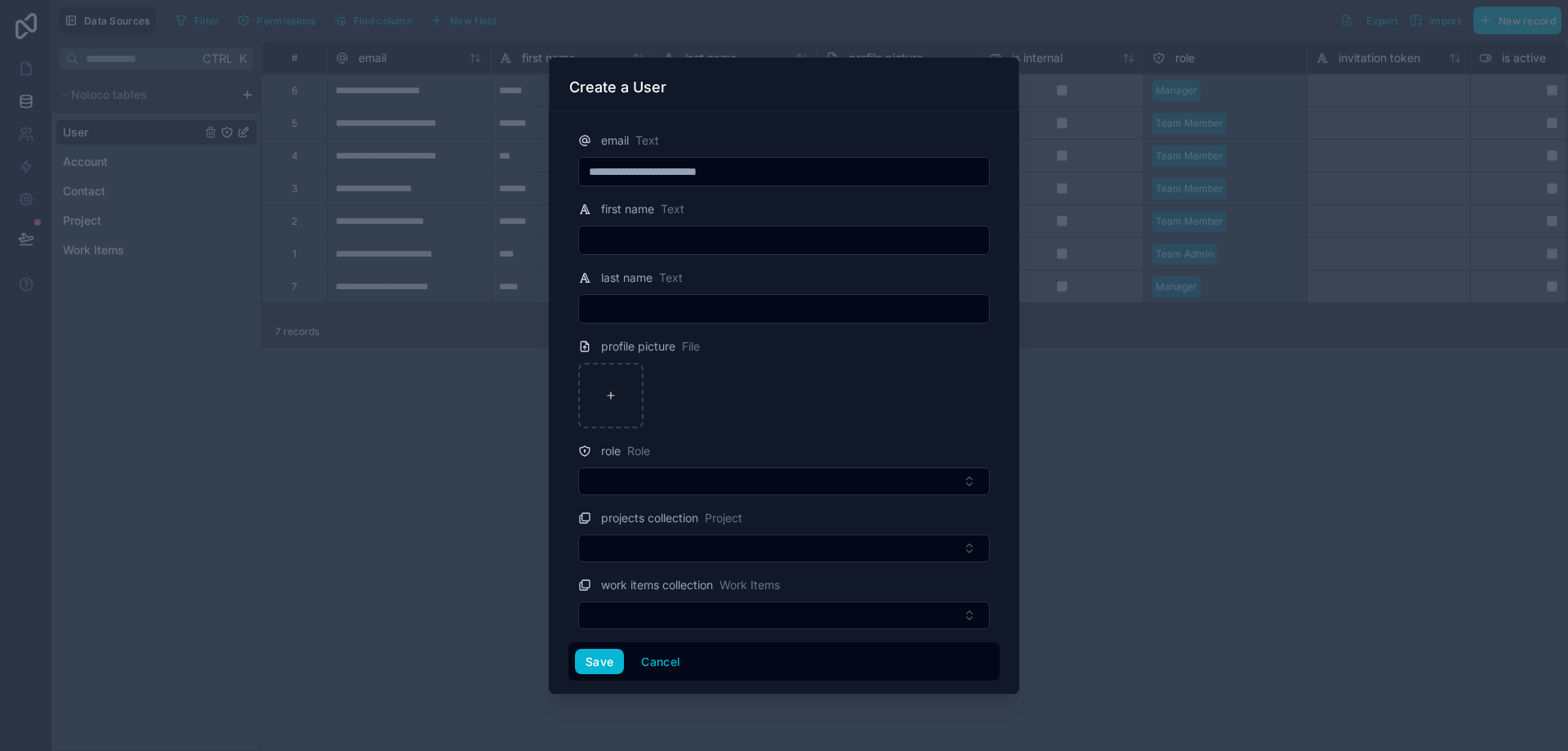
click at [663, 230] on input "text" at bounding box center [784, 240] width 410 height 23
type input "*****"
type input "*******"
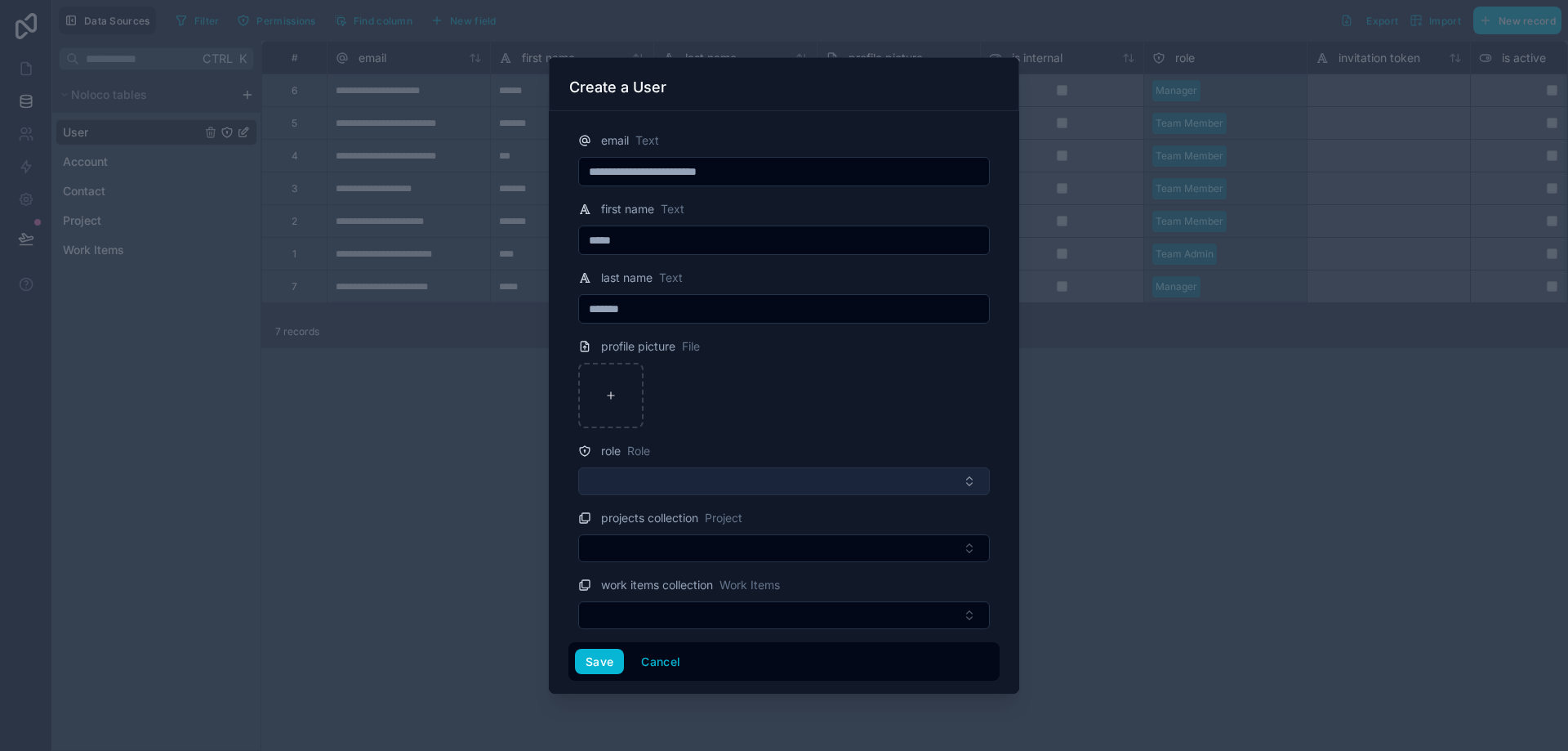
click at [732, 476] on button "Select Button" at bounding box center [784, 481] width 412 height 28
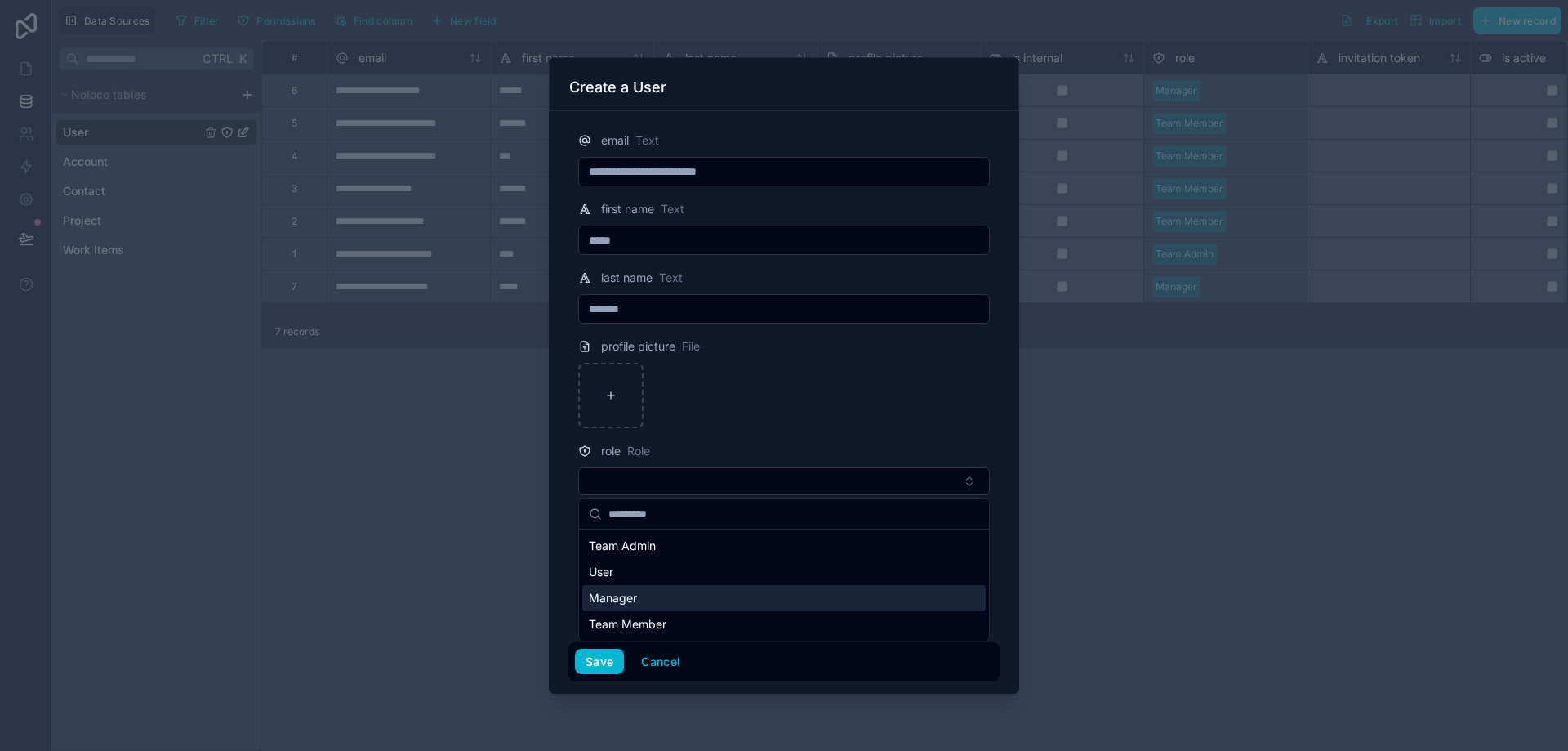
click at [713, 602] on div "Manager" at bounding box center [784, 599] width 403 height 26
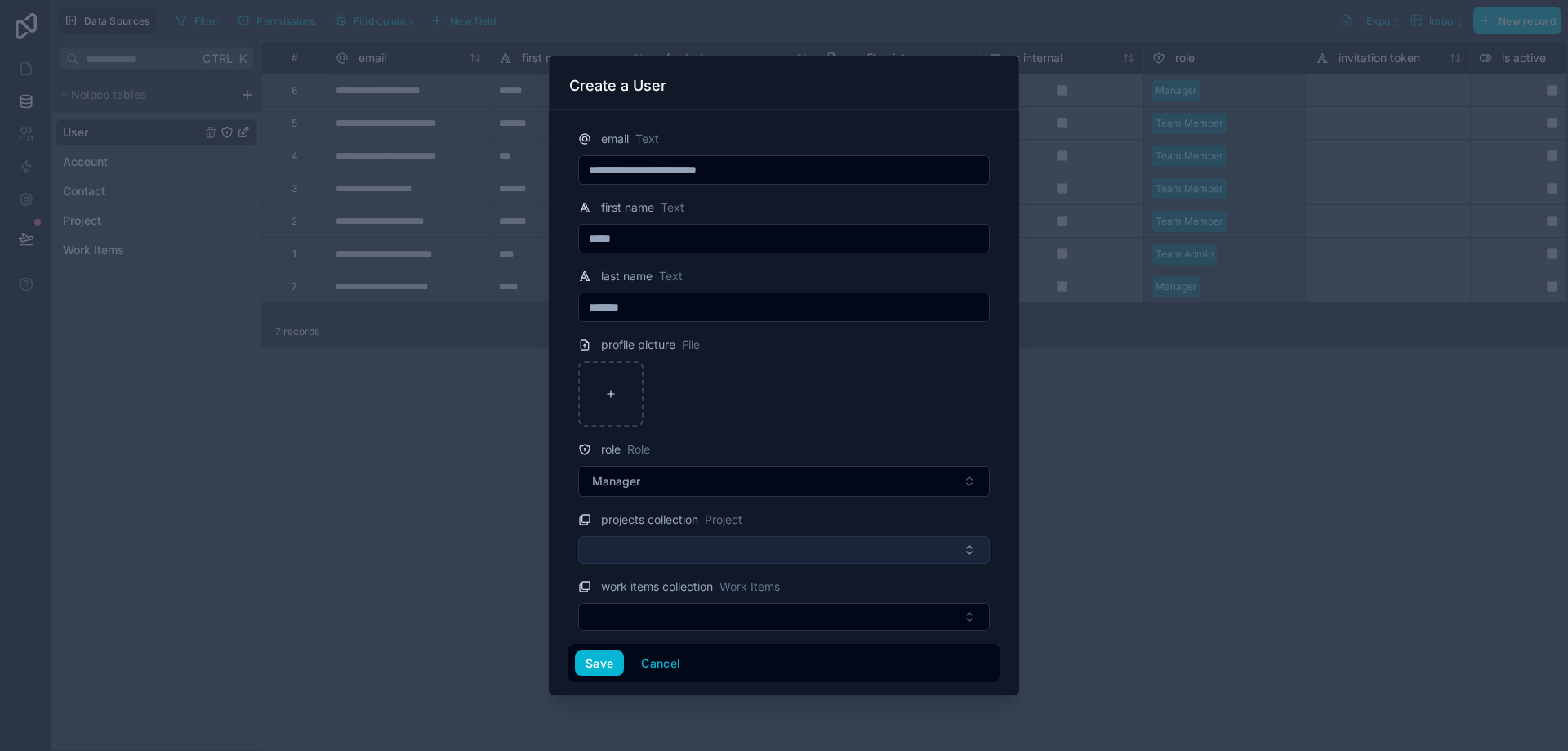
click at [726, 554] on button "Select Button" at bounding box center [784, 550] width 412 height 28
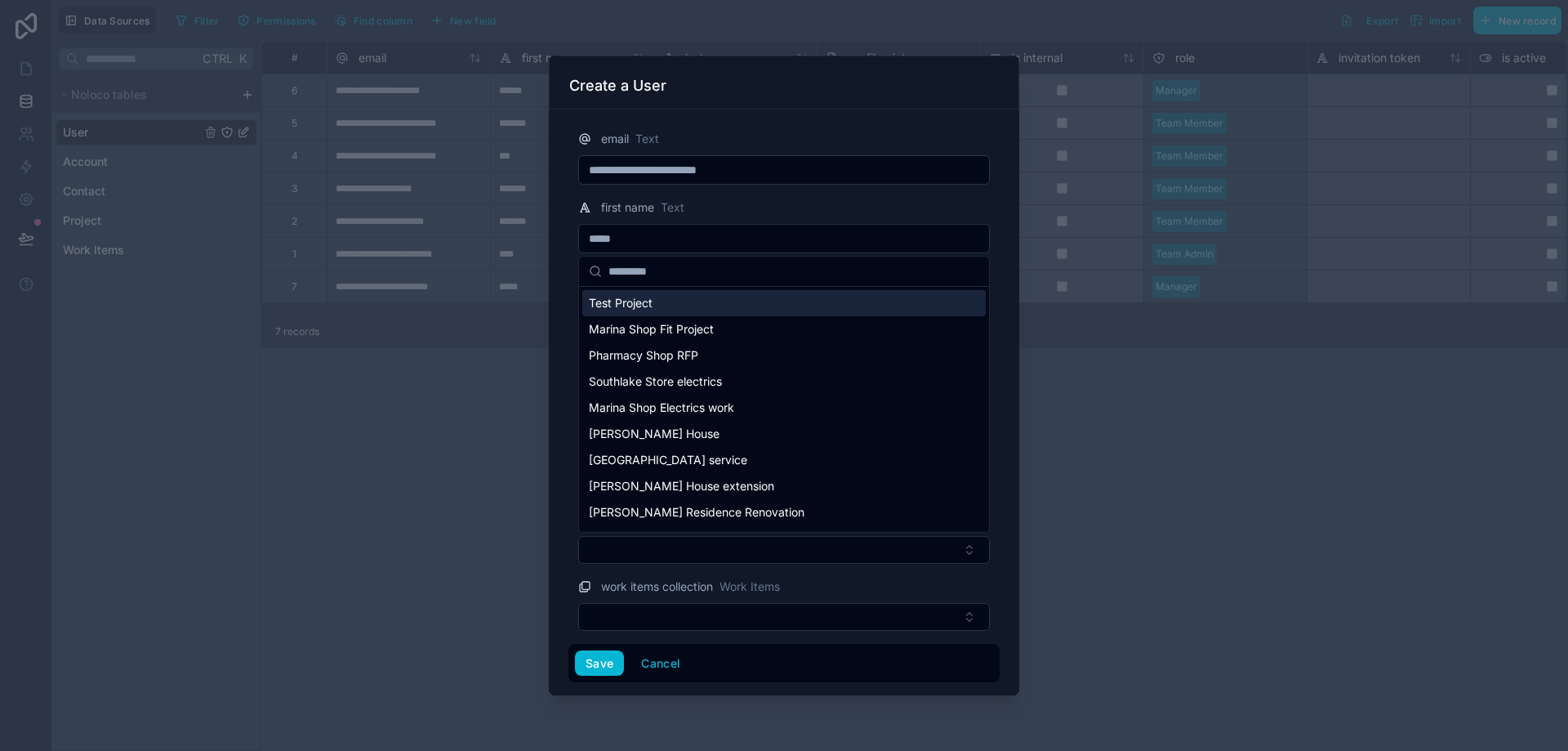
click at [635, 305] on span "Test Project" at bounding box center [621, 303] width 64 height 16
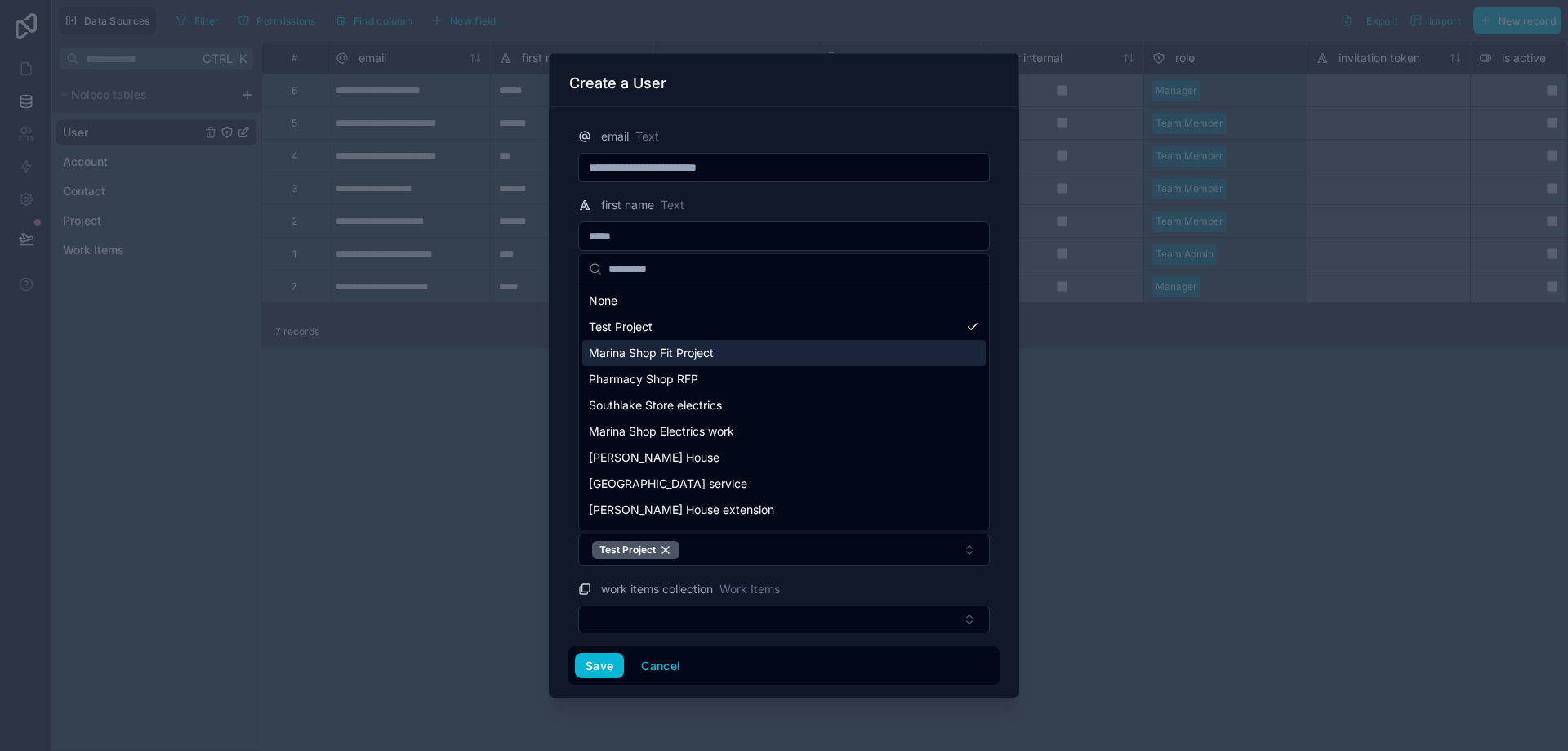
click at [655, 360] on span "Marina Shop Fit Project" at bounding box center [652, 353] width 125 height 16
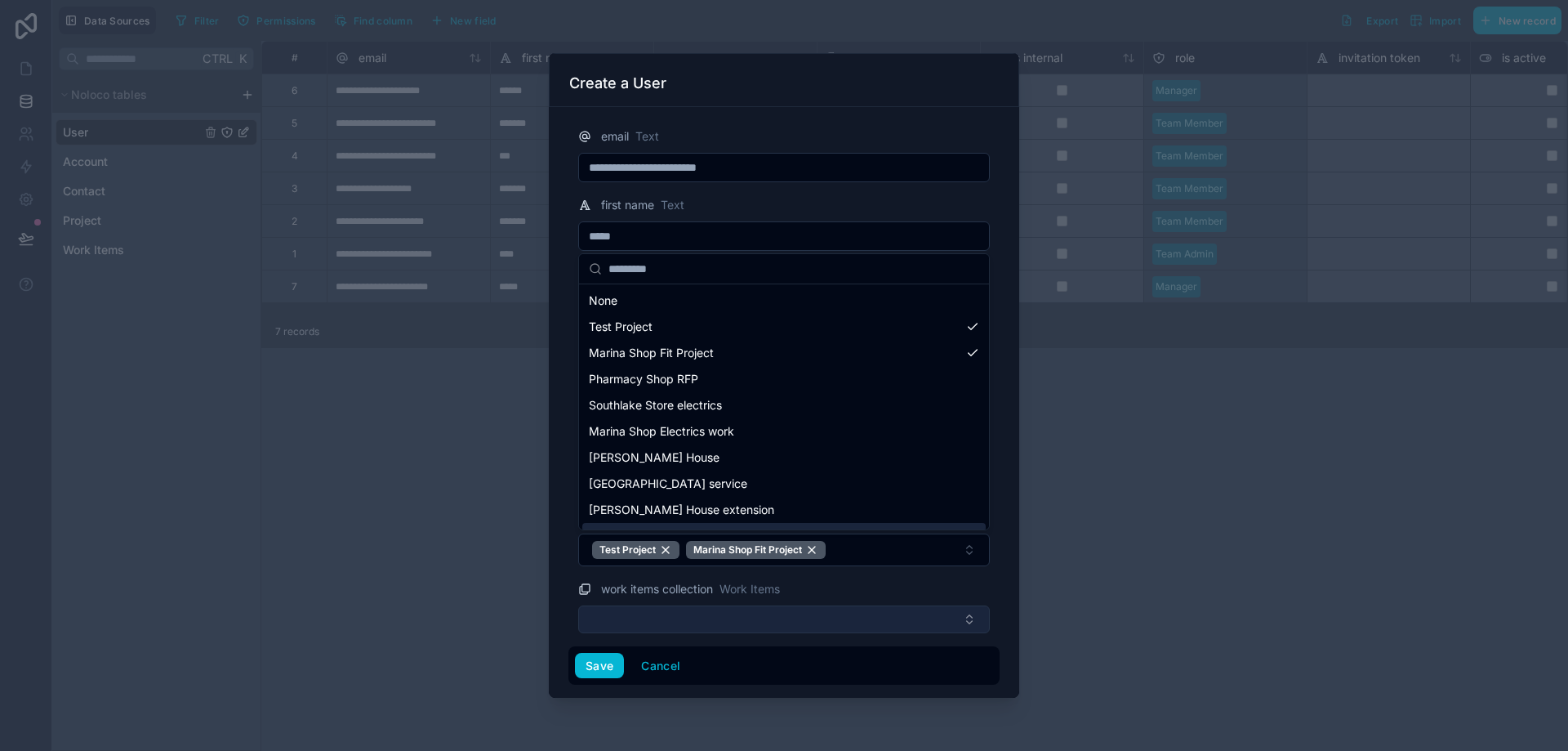
click at [747, 614] on div "**********" at bounding box center [810, 376] width 1516 height 751
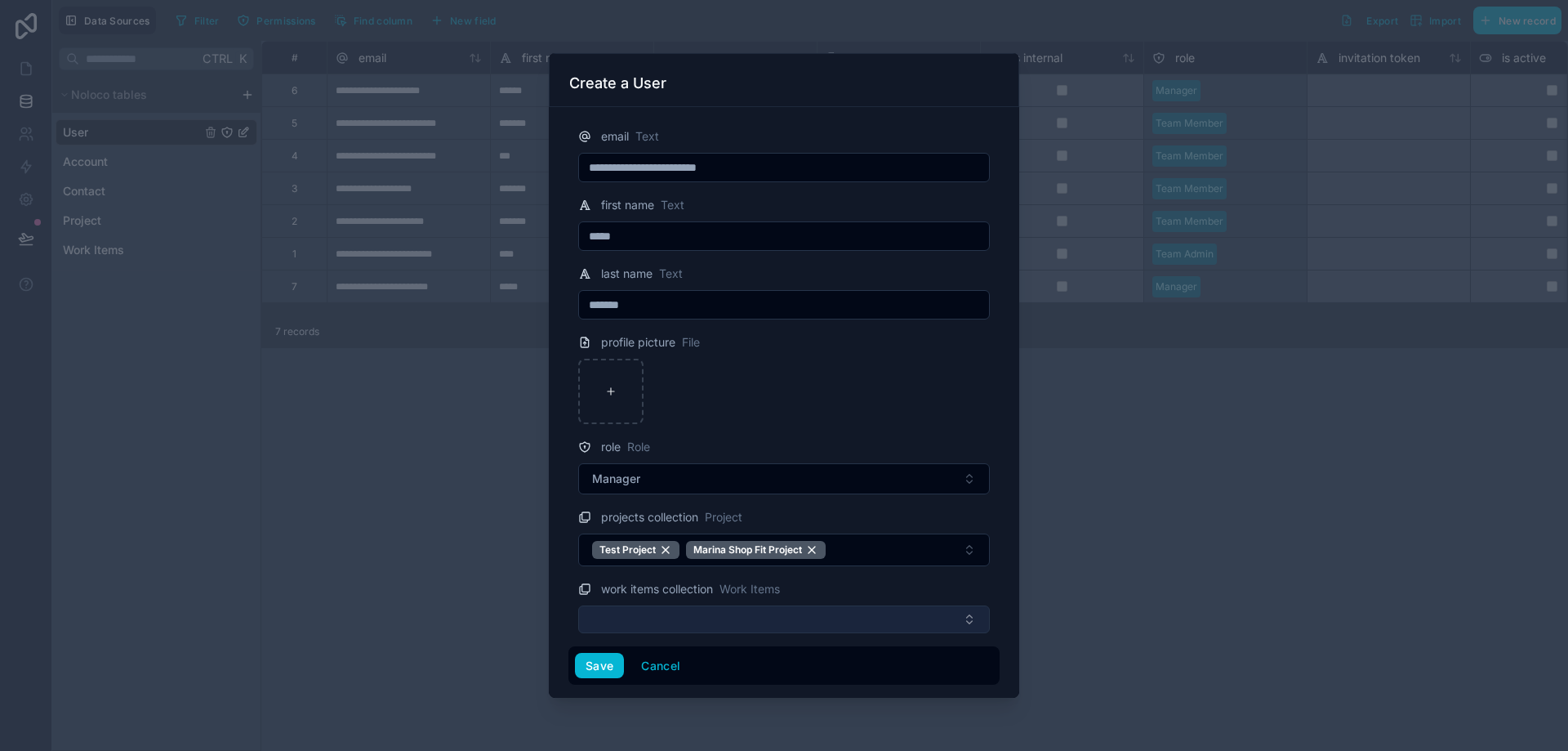
click at [841, 612] on button "Select Button" at bounding box center [784, 620] width 412 height 28
click at [340, 471] on div at bounding box center [784, 376] width 1568 height 751
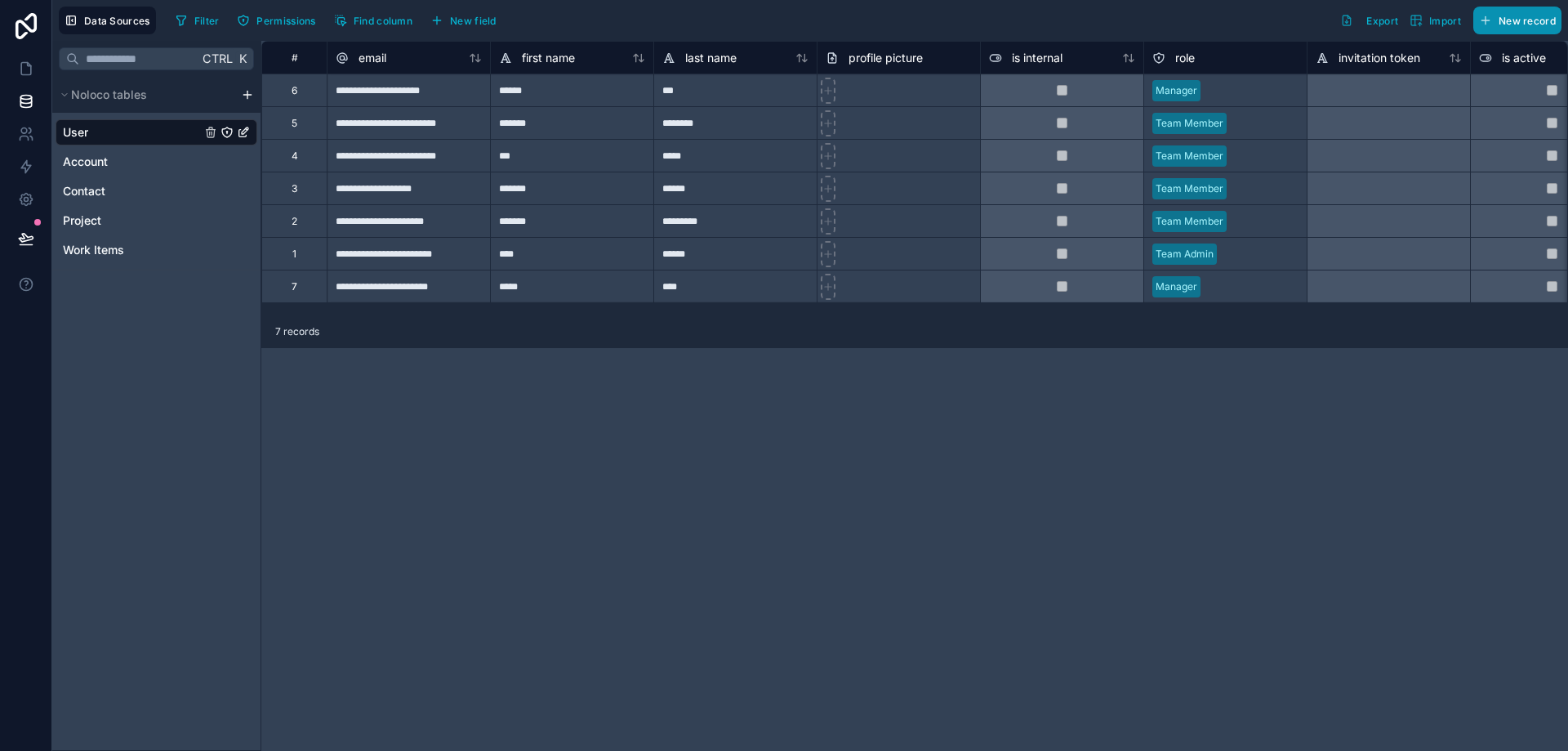
click at [1541, 24] on span "New record" at bounding box center [1527, 21] width 57 height 12
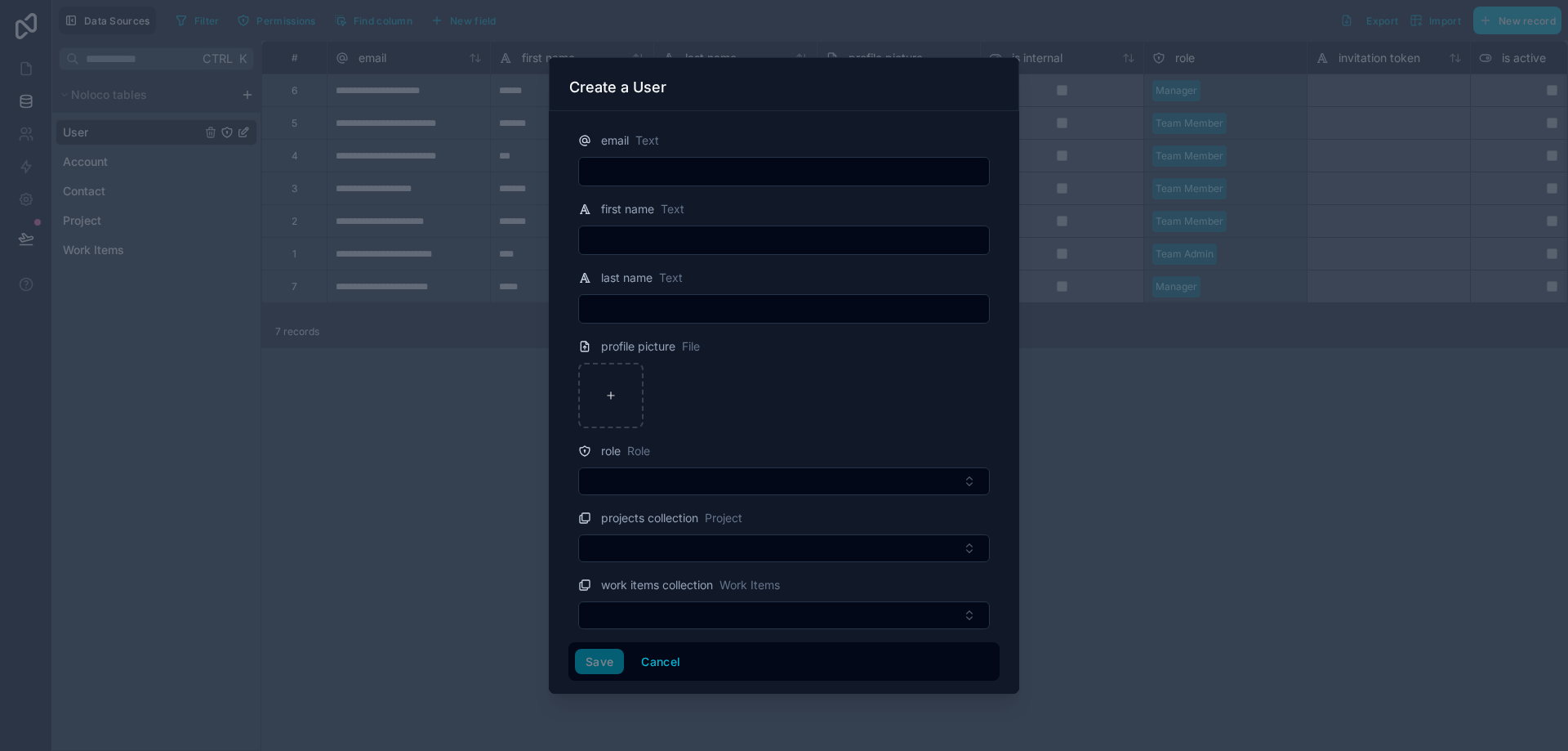
click at [767, 164] on input "text" at bounding box center [784, 171] width 410 height 23
paste input "**********"
type input "**********"
click at [650, 242] on input "text" at bounding box center [784, 240] width 410 height 23
type input "*****"
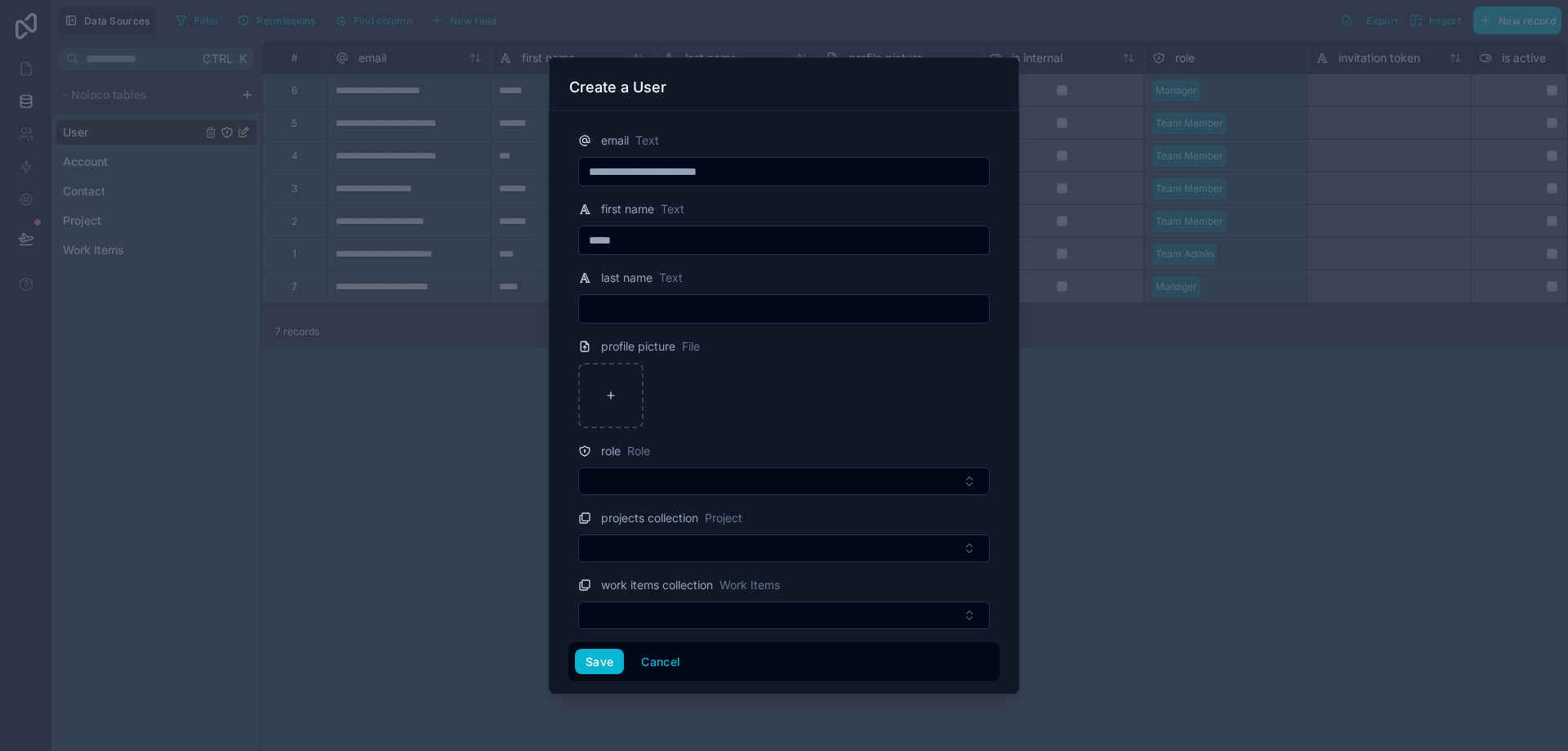
type input "*******"
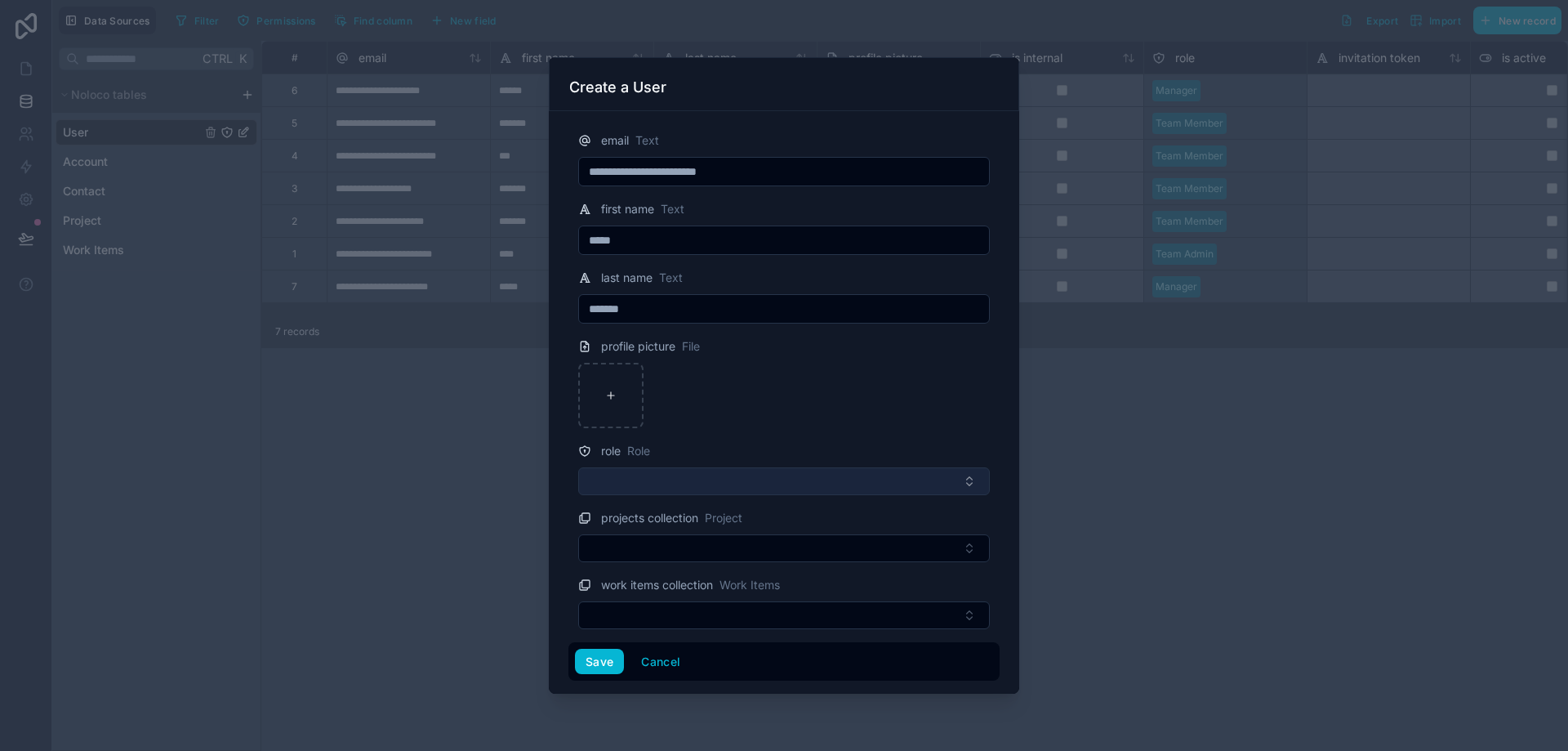
click at [711, 471] on button "Select Button" at bounding box center [784, 481] width 412 height 28
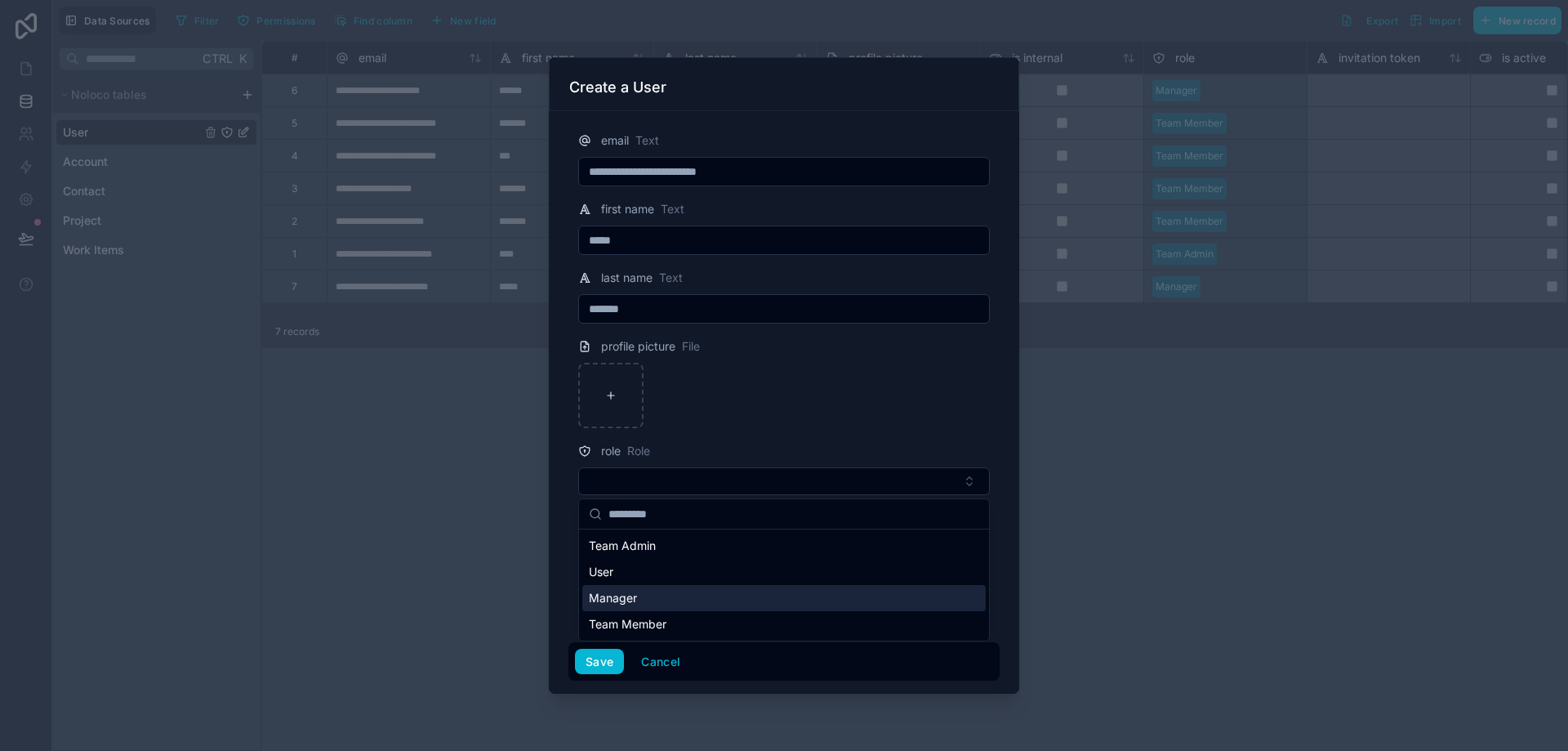
click at [624, 599] on span "Manager" at bounding box center [613, 598] width 48 height 16
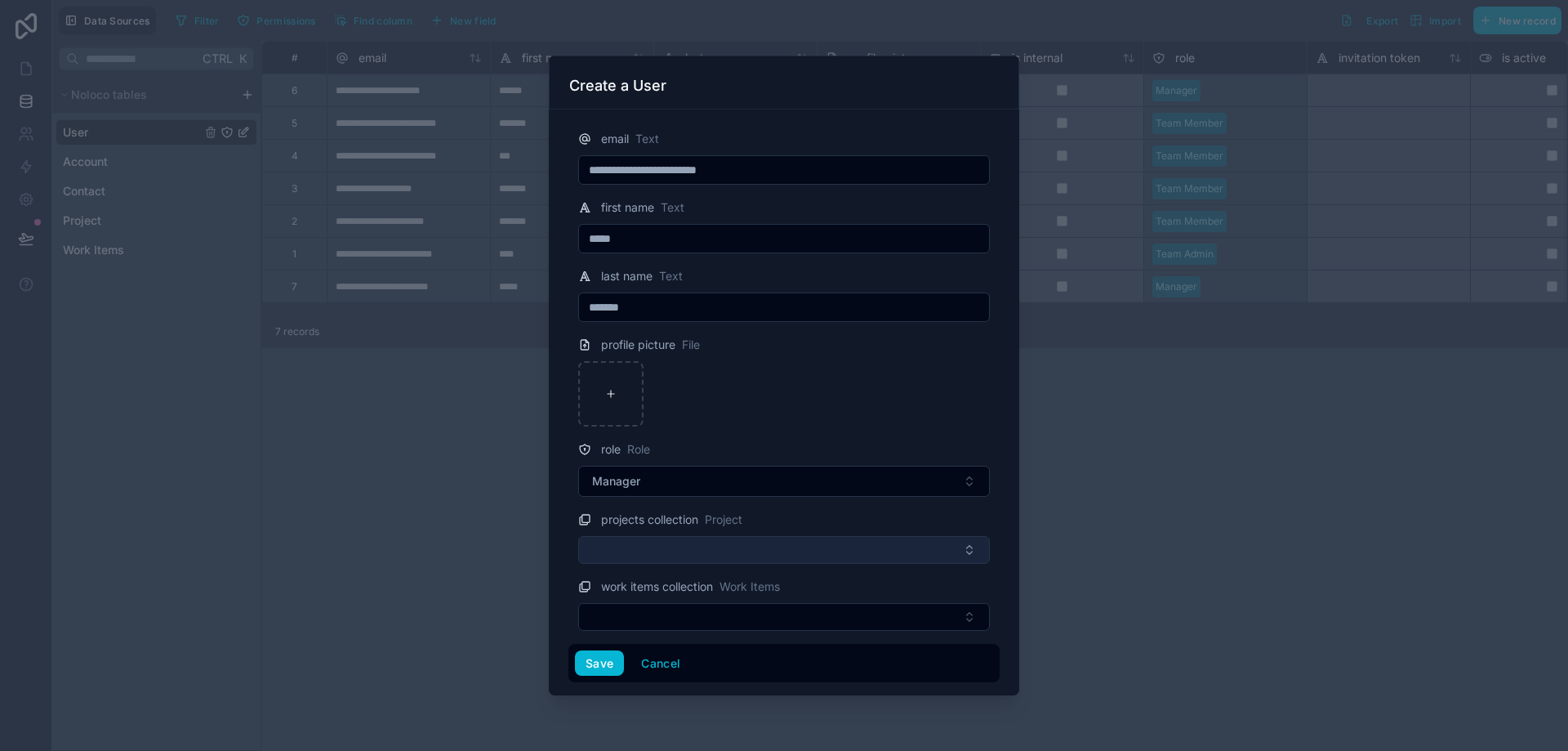
click at [621, 549] on button "Select Button" at bounding box center [784, 550] width 412 height 28
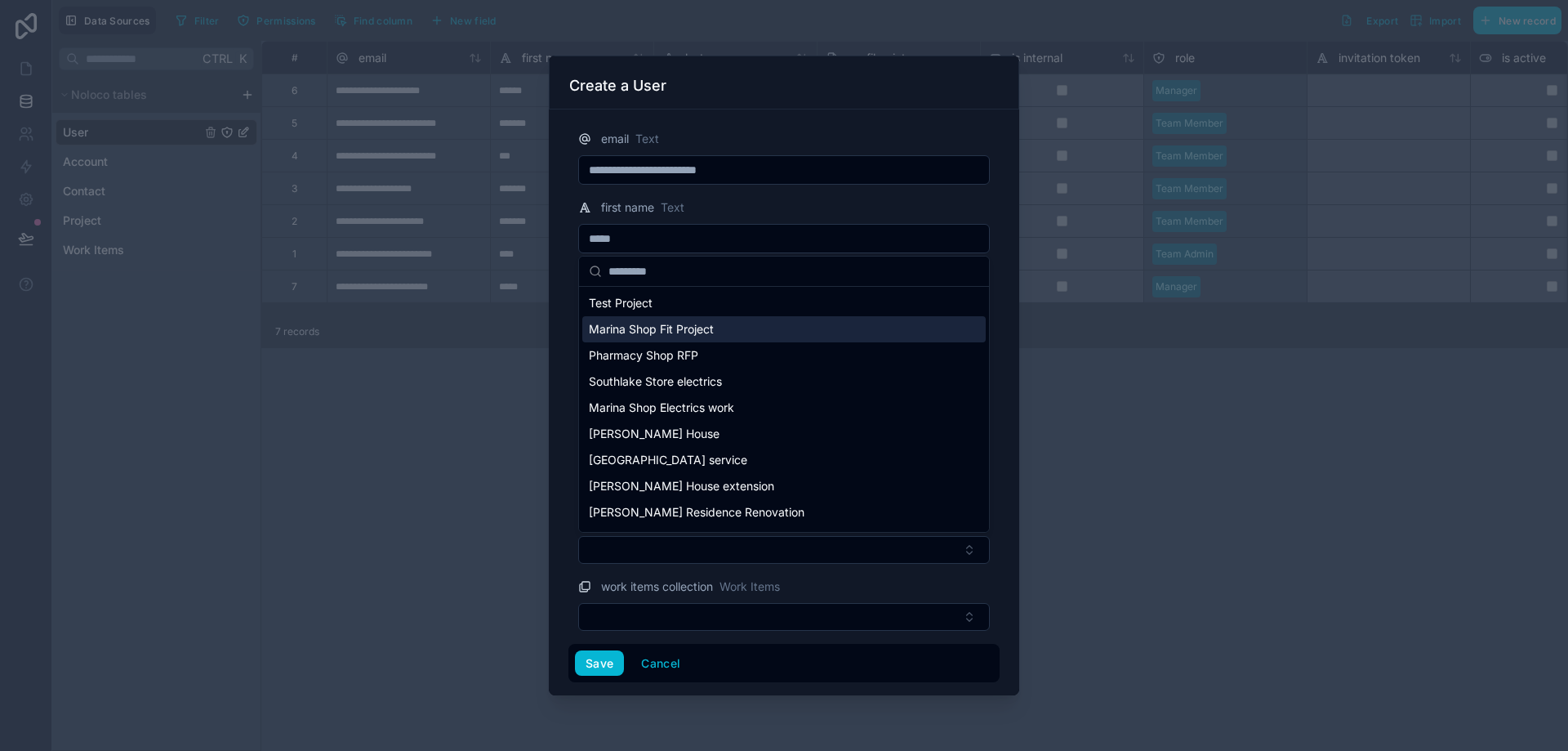
click at [657, 334] on span "Marina Shop Fit Project" at bounding box center [652, 329] width 125 height 16
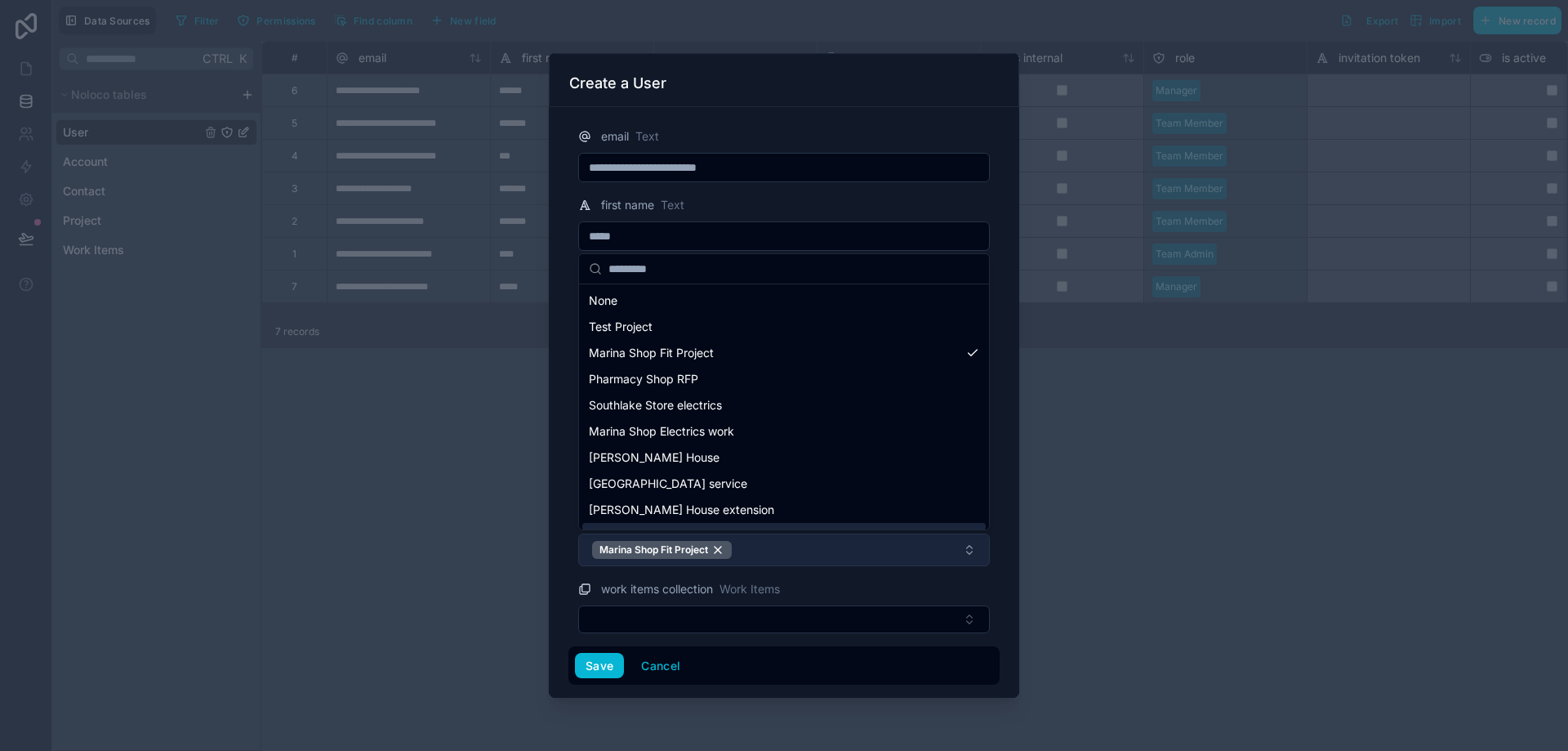
click at [787, 547] on button "Marina Shop Fit Project" at bounding box center [784, 550] width 412 height 33
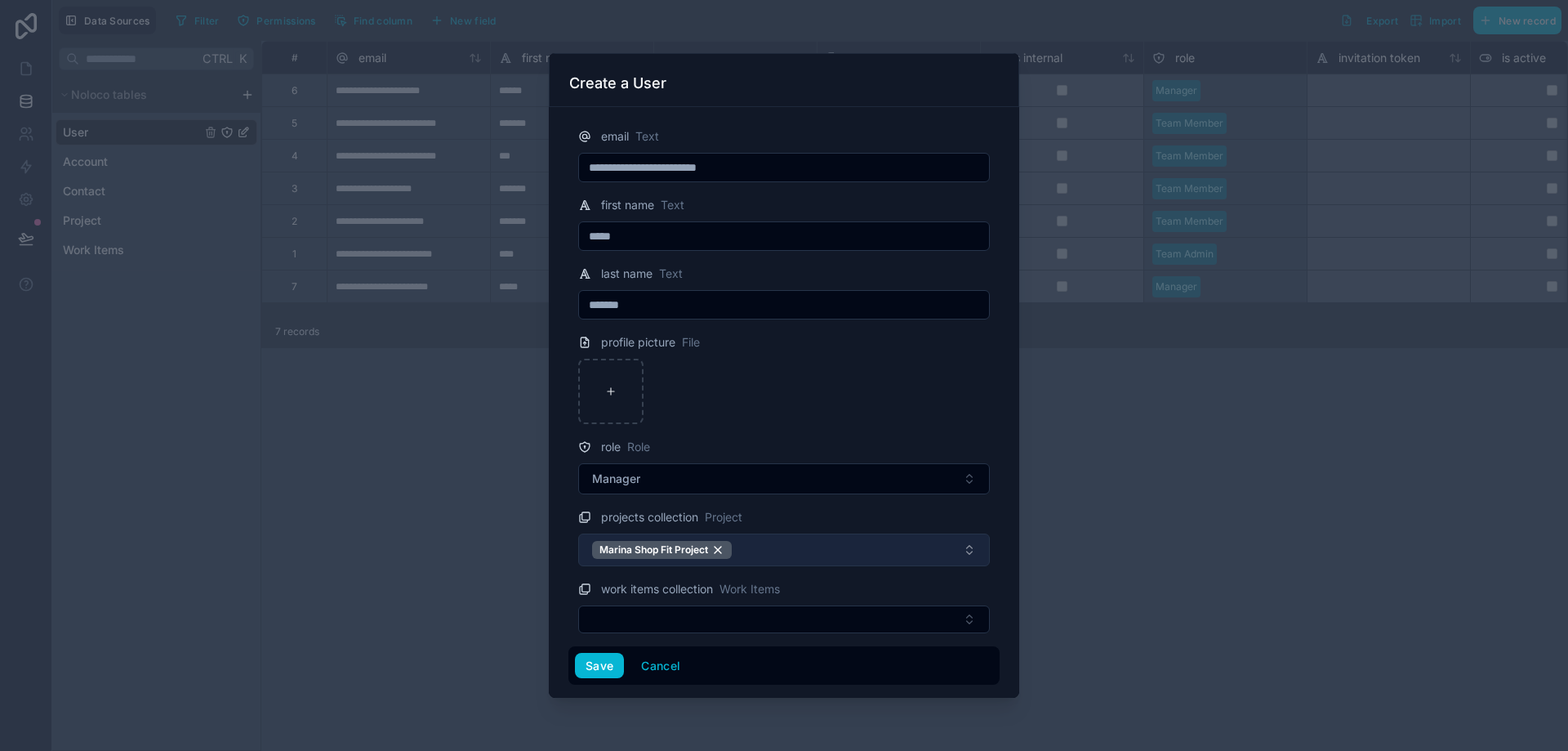
click at [781, 564] on button "Marina Shop Fit Project" at bounding box center [784, 550] width 412 height 33
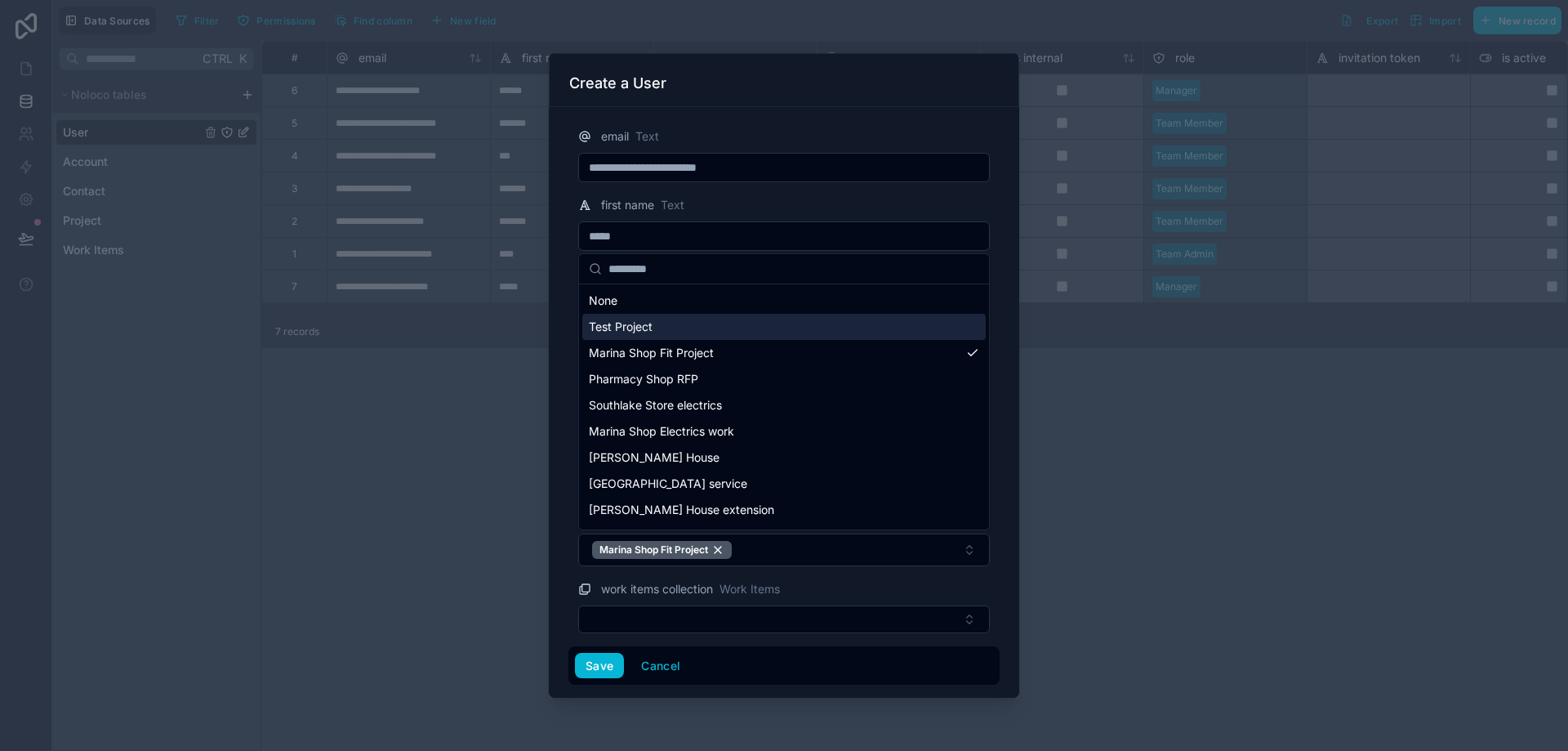
click at [654, 339] on div "Test Project" at bounding box center [784, 327] width 403 height 26
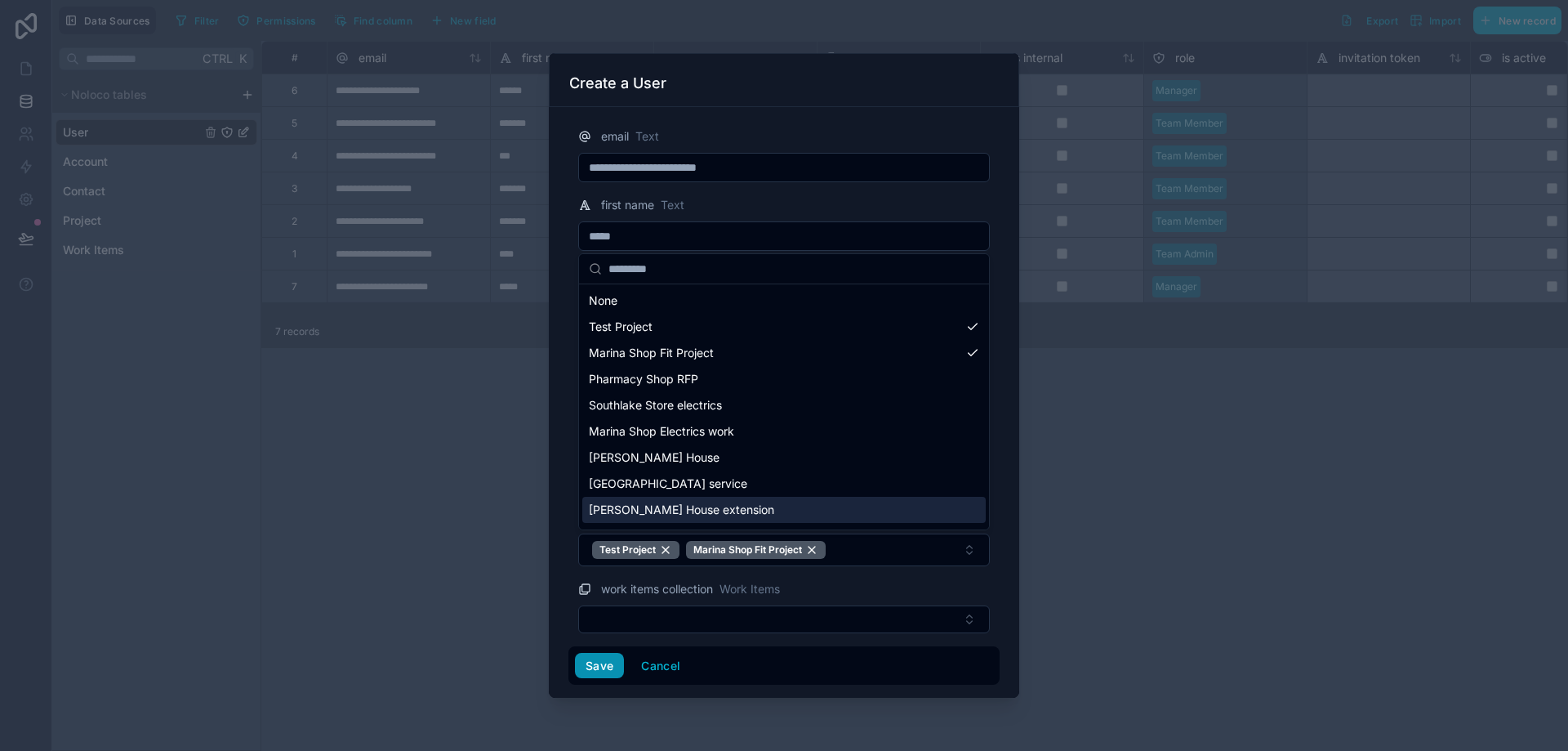
click at [589, 661] on div "**********" at bounding box center [810, 376] width 1516 height 751
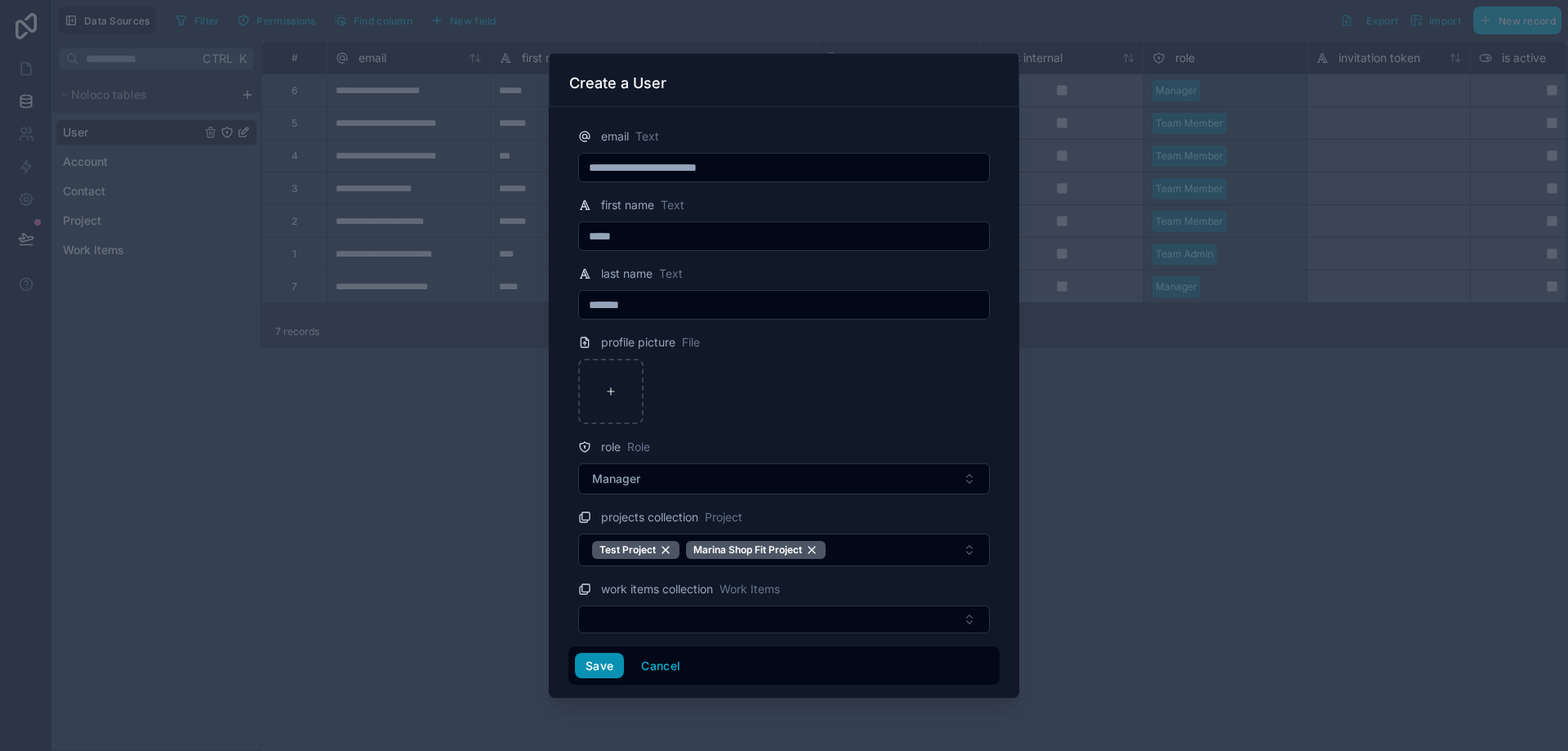
click at [594, 662] on button "Save" at bounding box center [599, 666] width 49 height 26
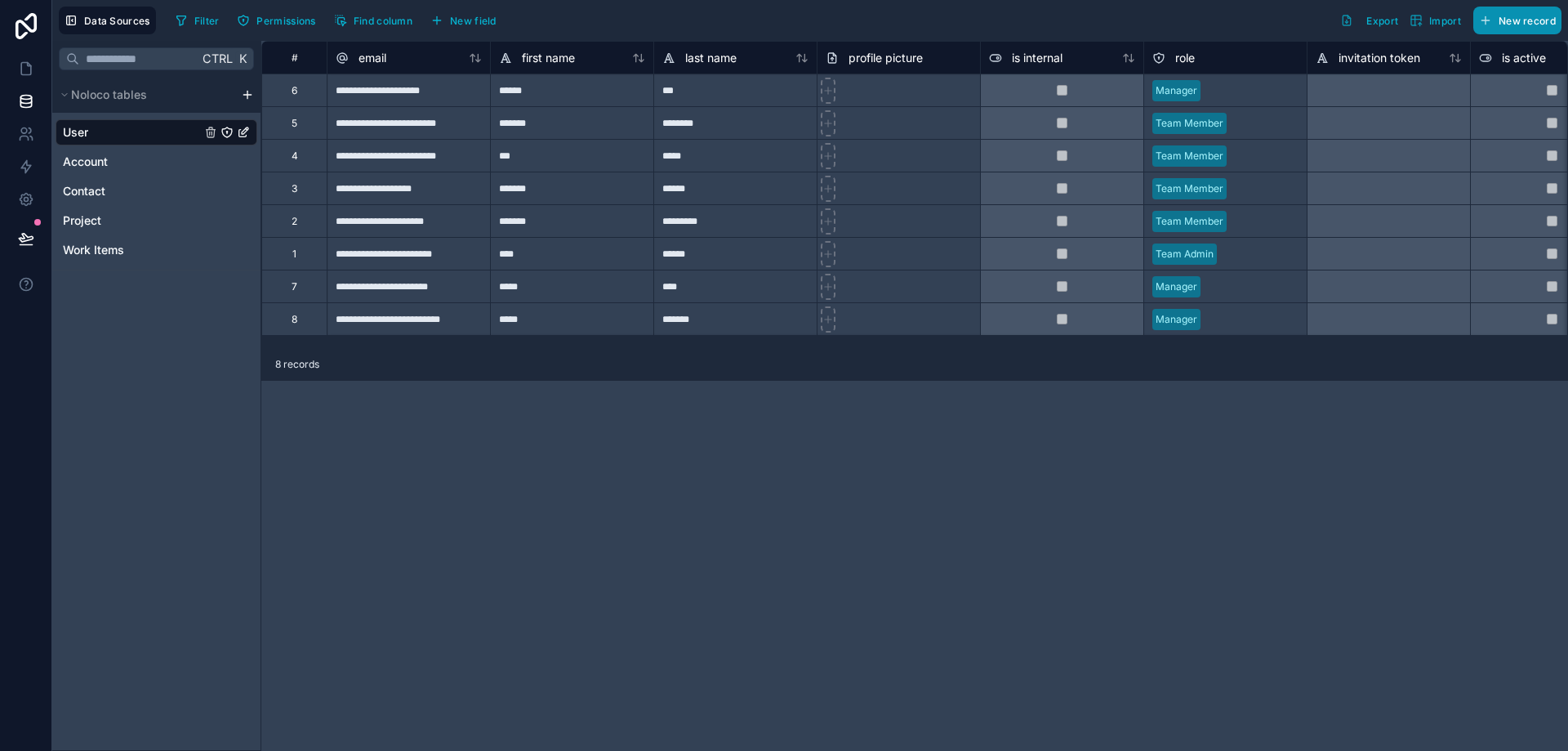
click at [1535, 19] on span "New record" at bounding box center [1527, 21] width 57 height 12
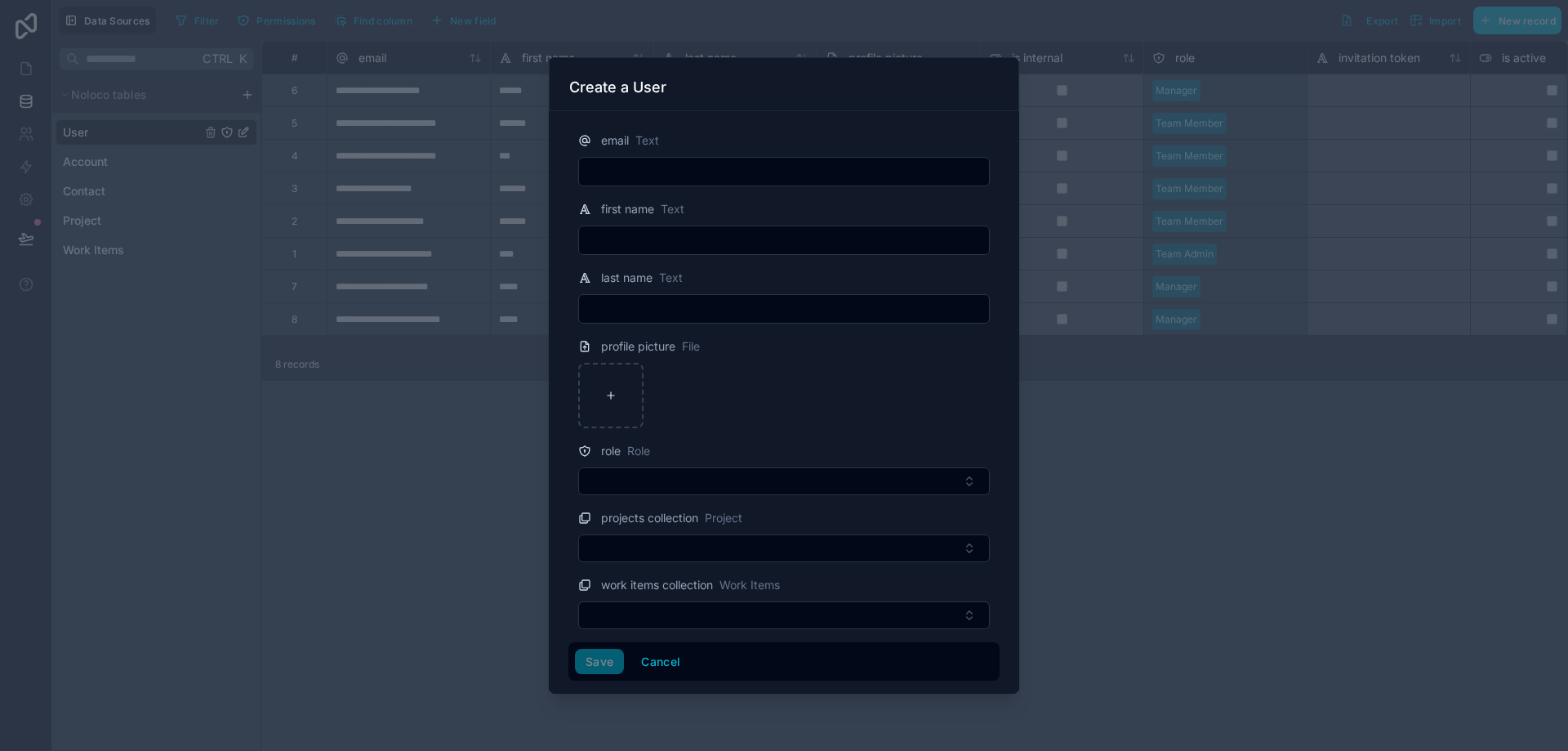
drag, startPoint x: 747, startPoint y: 183, endPoint x: 751, endPoint y: 170, distance: 13.6
click at [747, 180] on div at bounding box center [784, 172] width 412 height 30
click at [751, 169] on input "text" at bounding box center [784, 171] width 410 height 23
paste input "**********"
type input "**********"
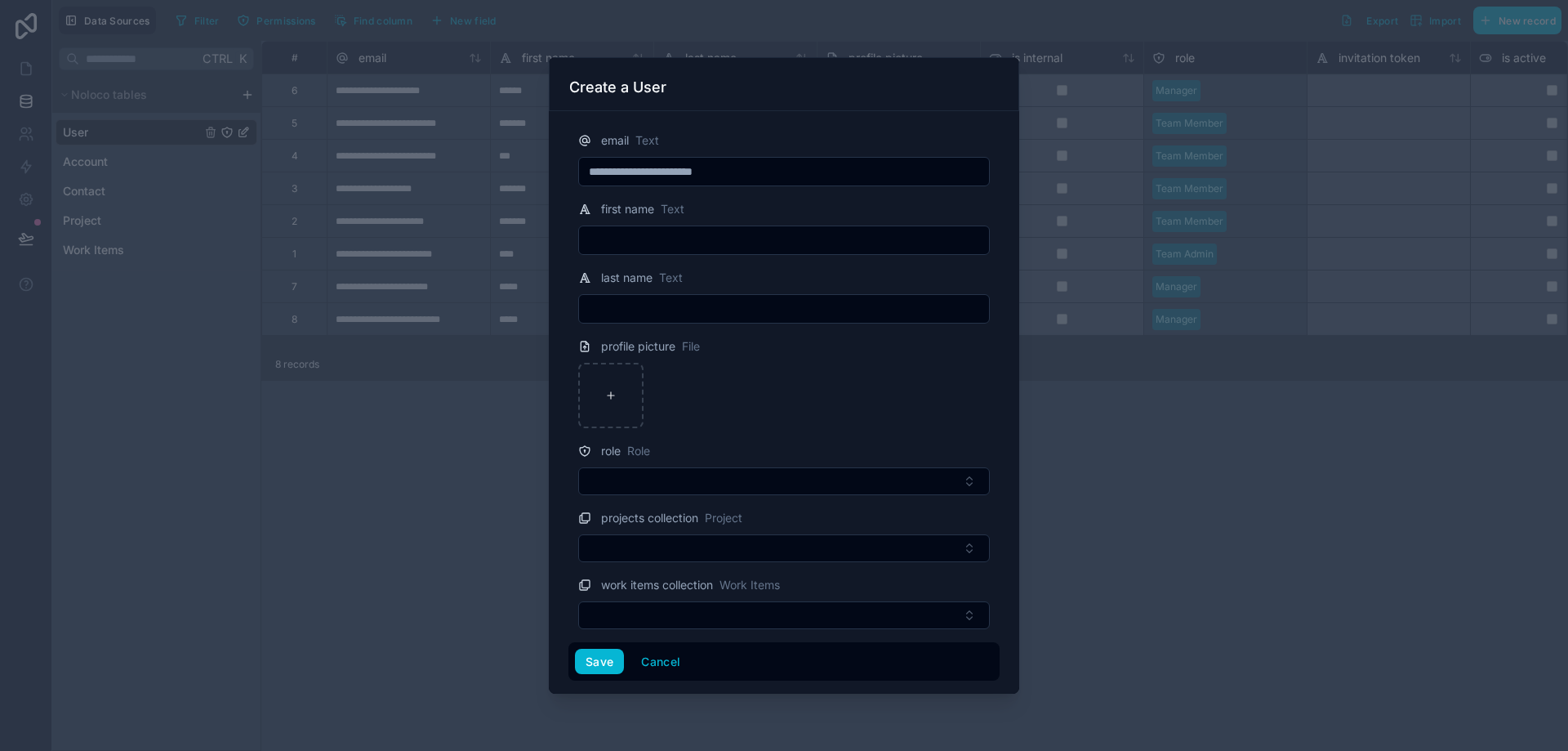
click at [632, 238] on input "text" at bounding box center [784, 240] width 410 height 23
type input "******"
type input "*****"
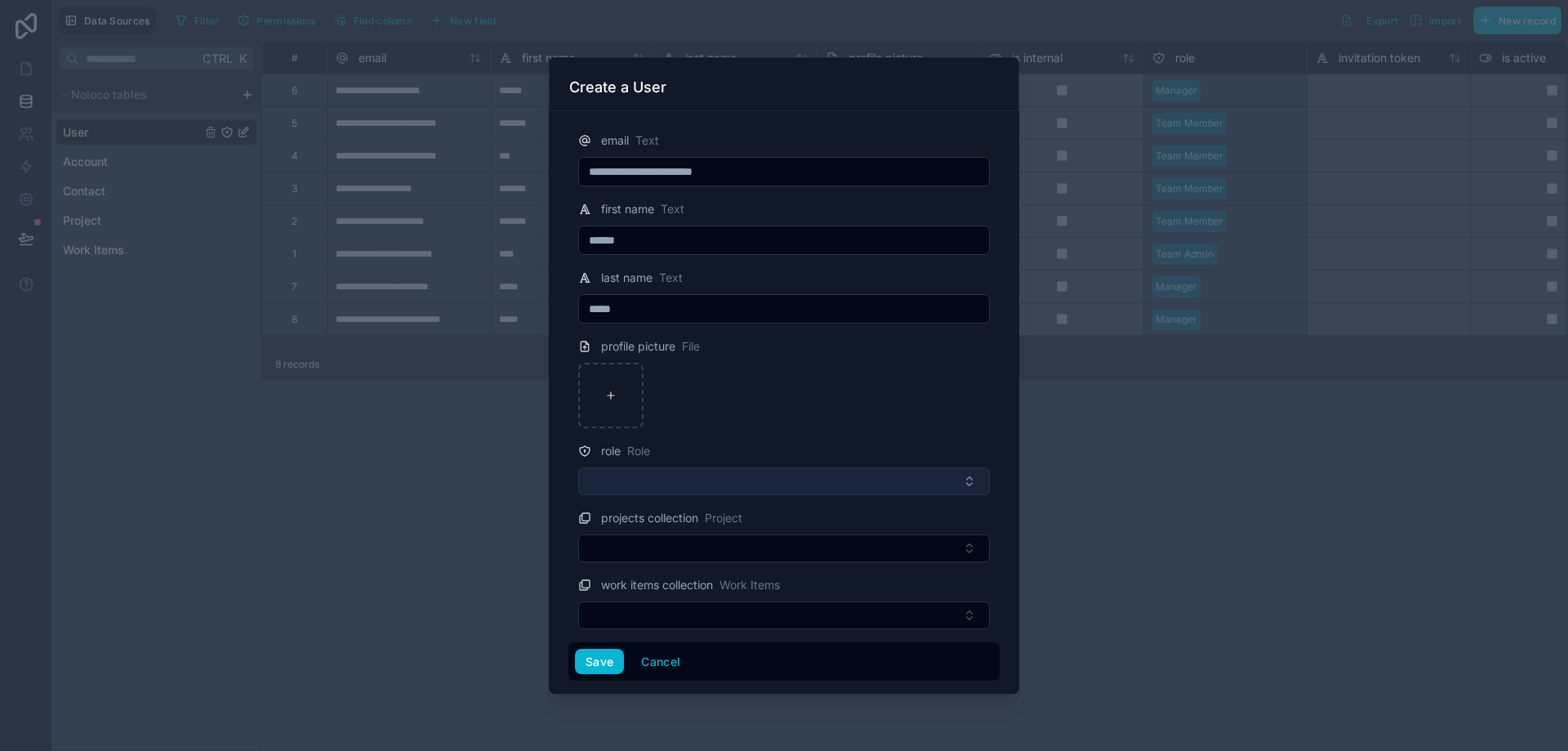
click at [802, 476] on button "Select Button" at bounding box center [784, 481] width 412 height 28
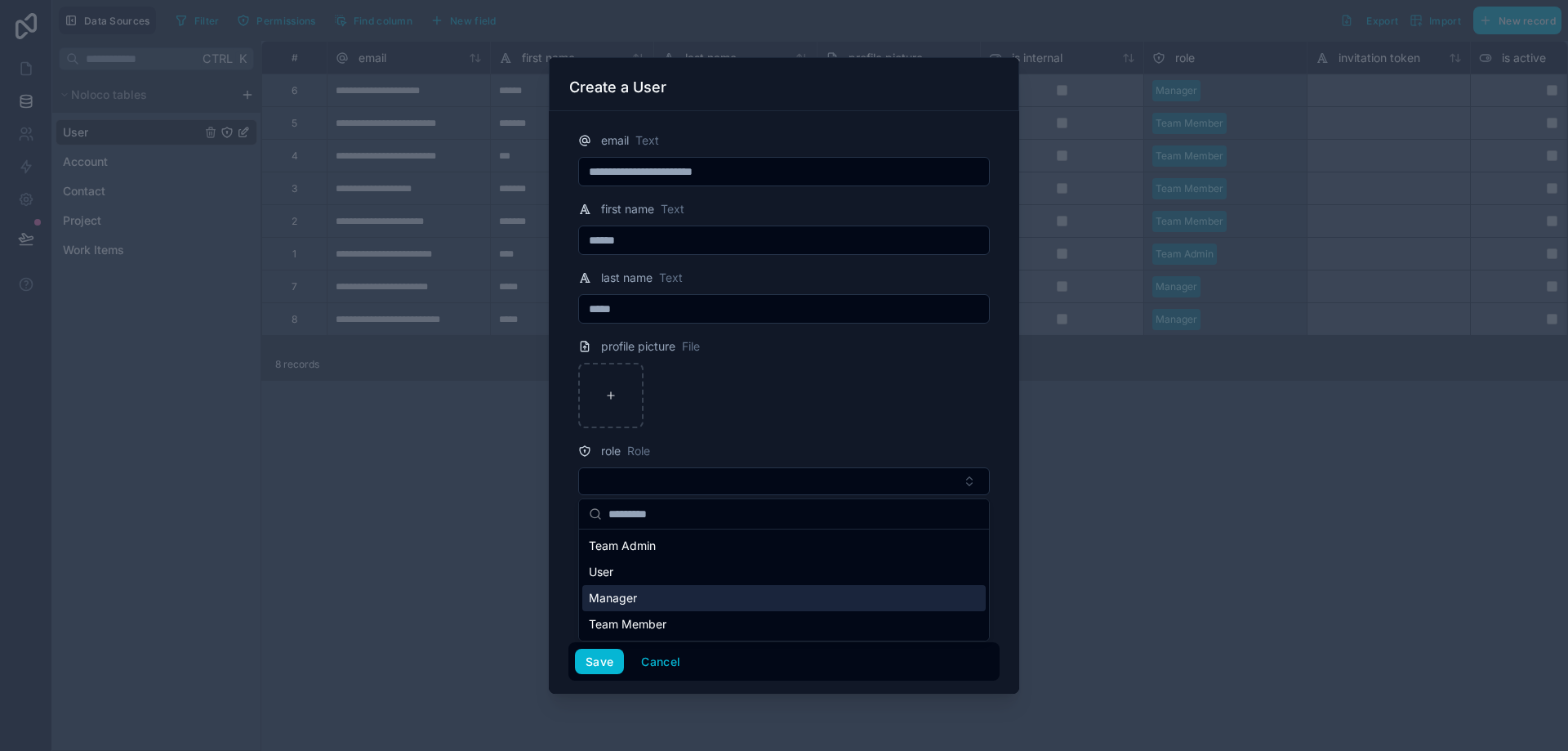
click at [630, 600] on span "Manager" at bounding box center [613, 598] width 48 height 16
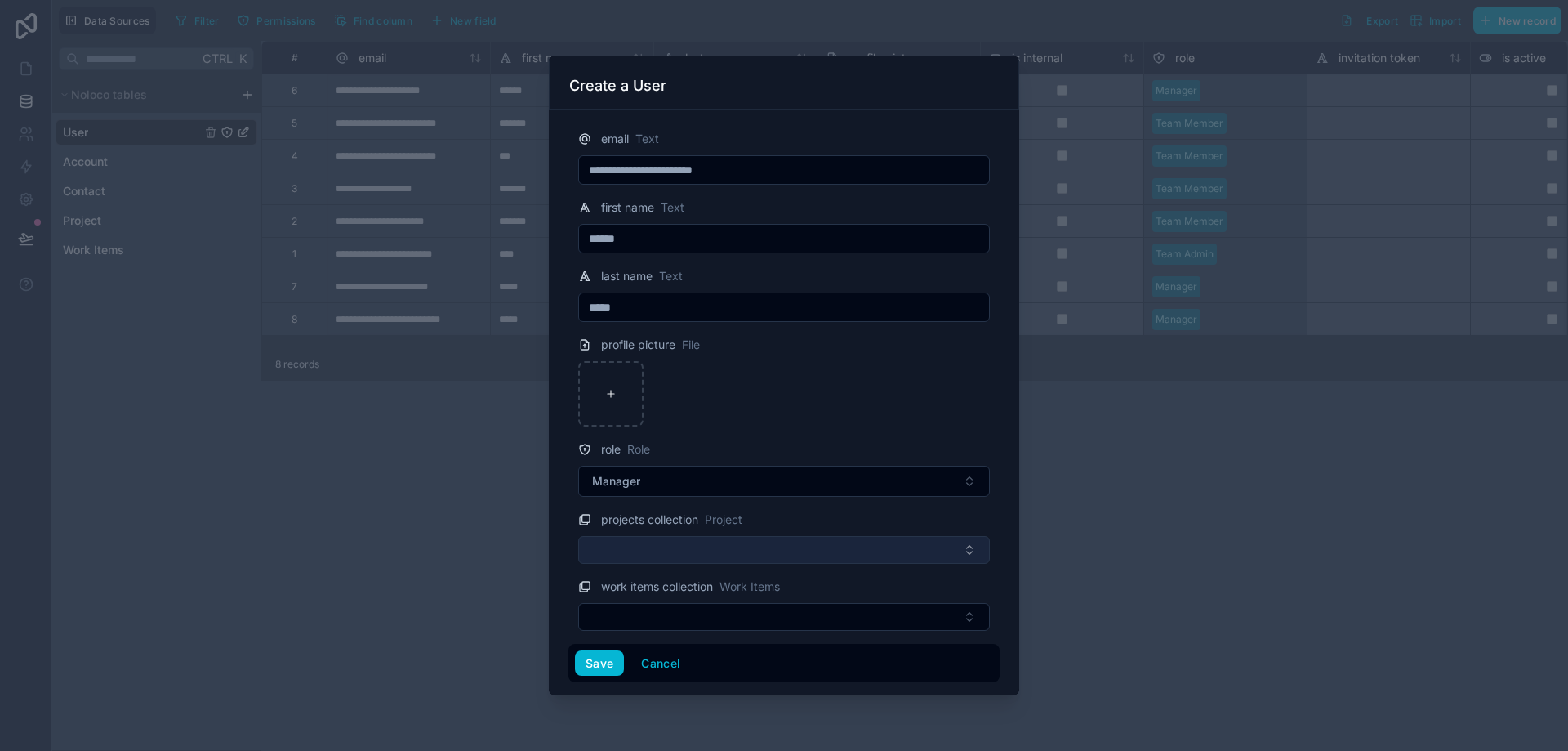
click at [684, 557] on button "Select Button" at bounding box center [784, 550] width 412 height 28
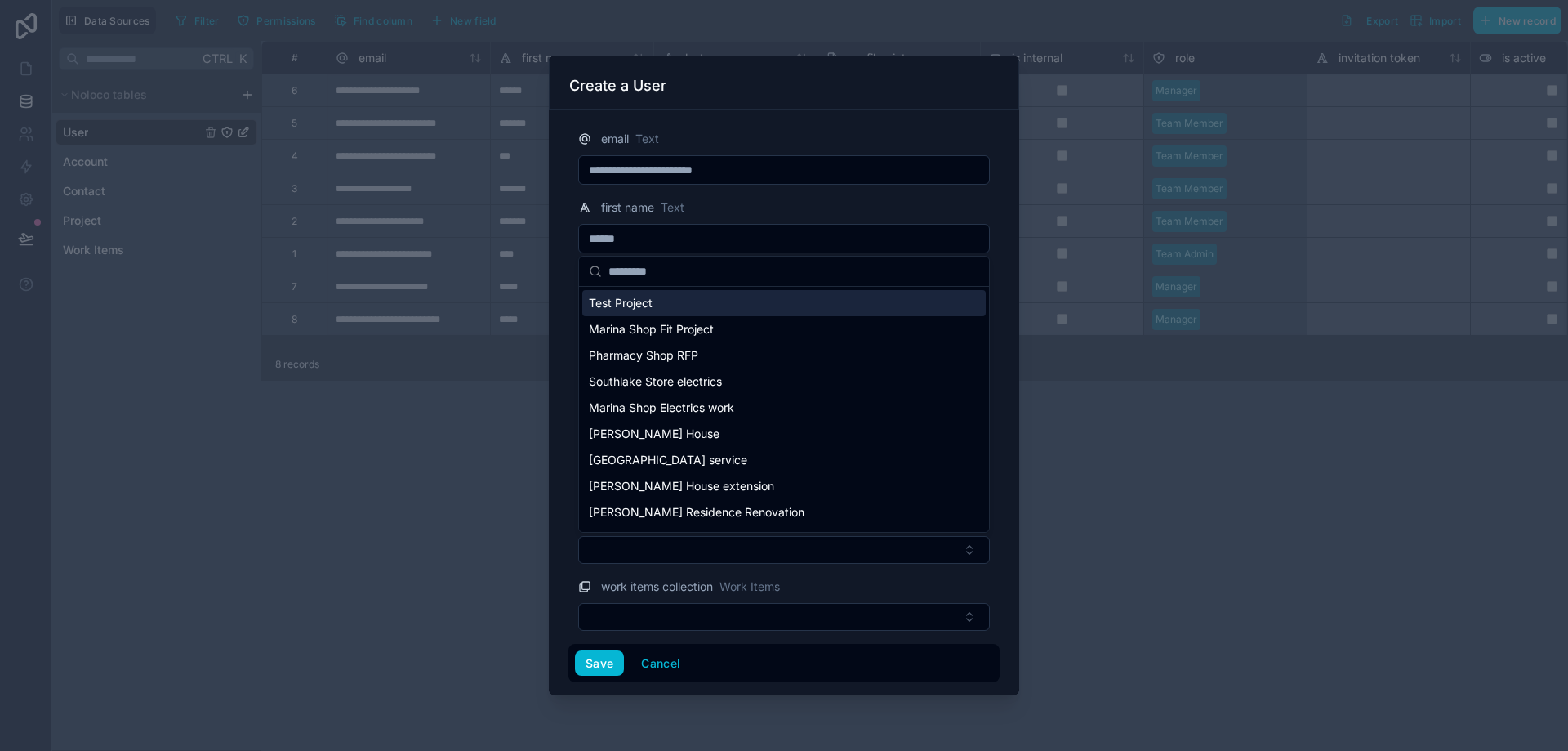
click at [630, 308] on span "Test Project" at bounding box center [621, 303] width 64 height 16
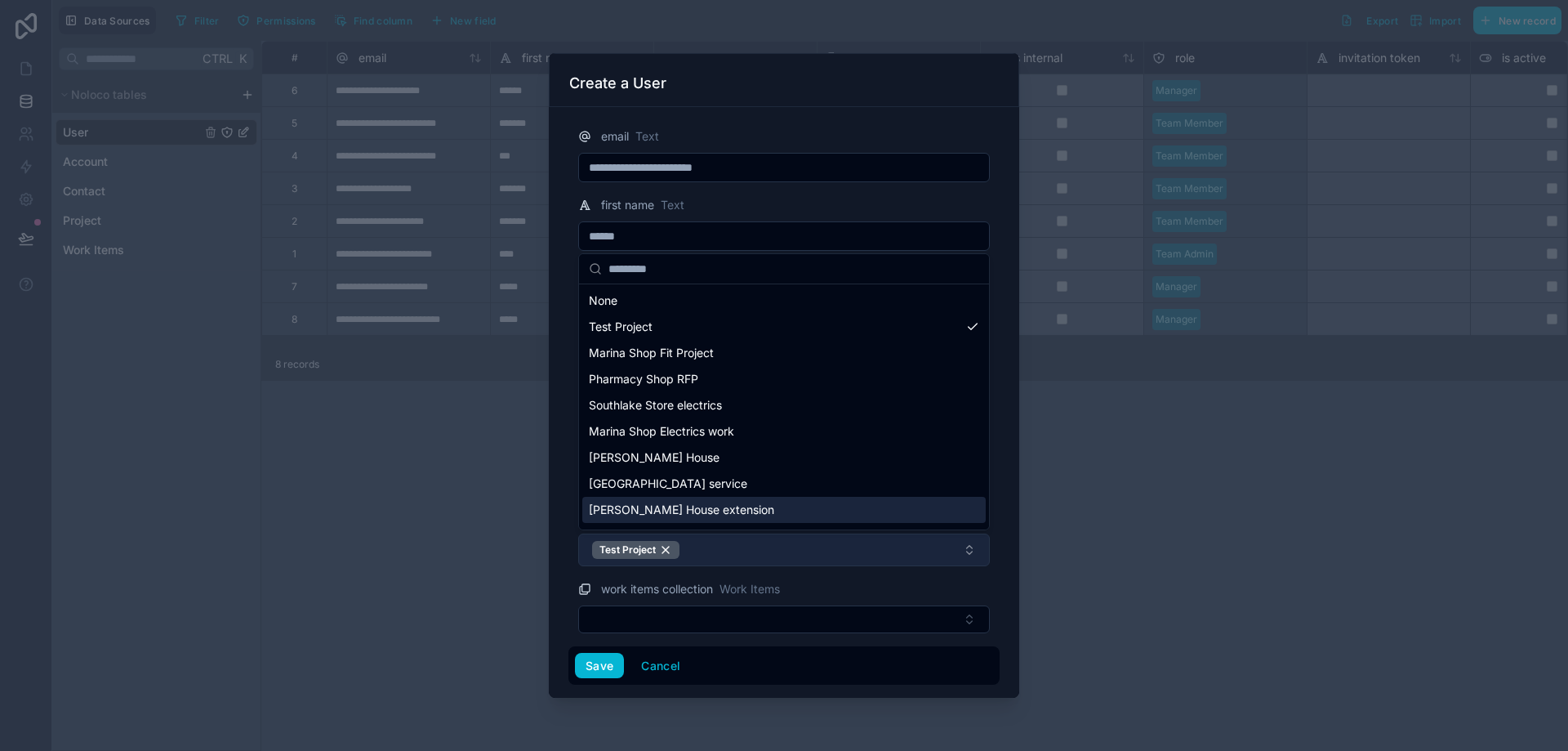
click at [699, 550] on button "Test Project" at bounding box center [784, 550] width 412 height 33
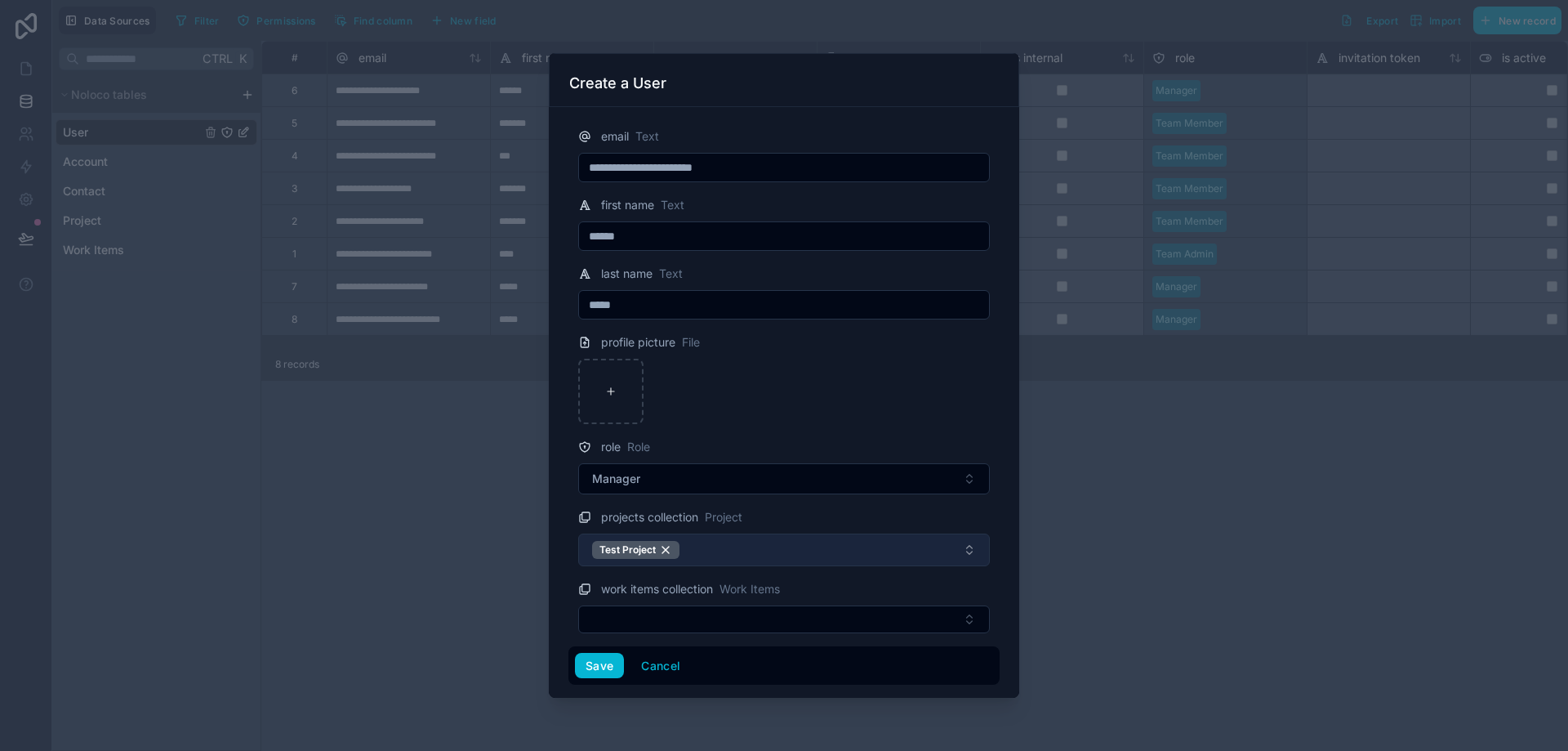
click at [695, 547] on button "Test Project" at bounding box center [784, 550] width 412 height 33
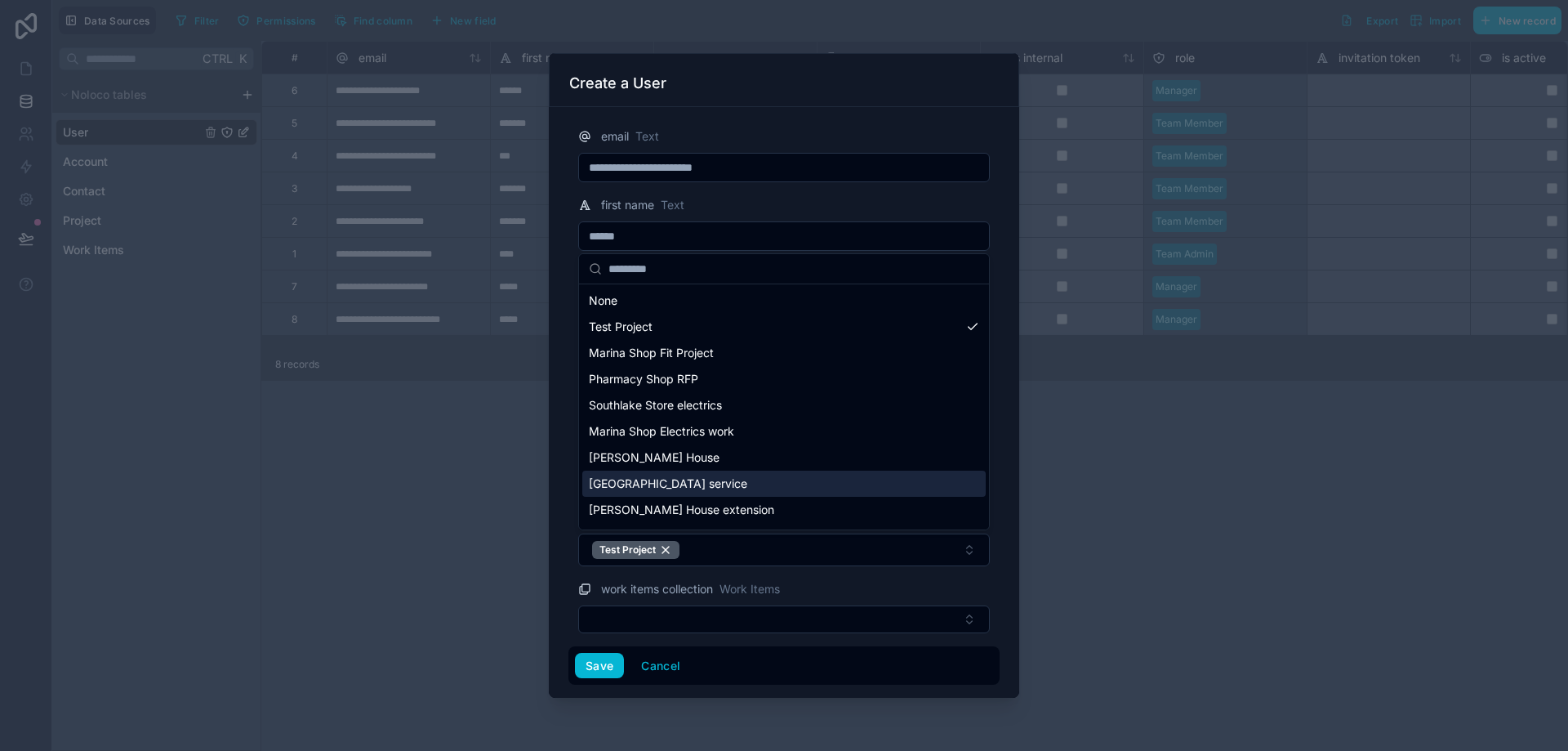
click at [697, 481] on span "[GEOGRAPHIC_DATA] service" at bounding box center [668, 484] width 158 height 16
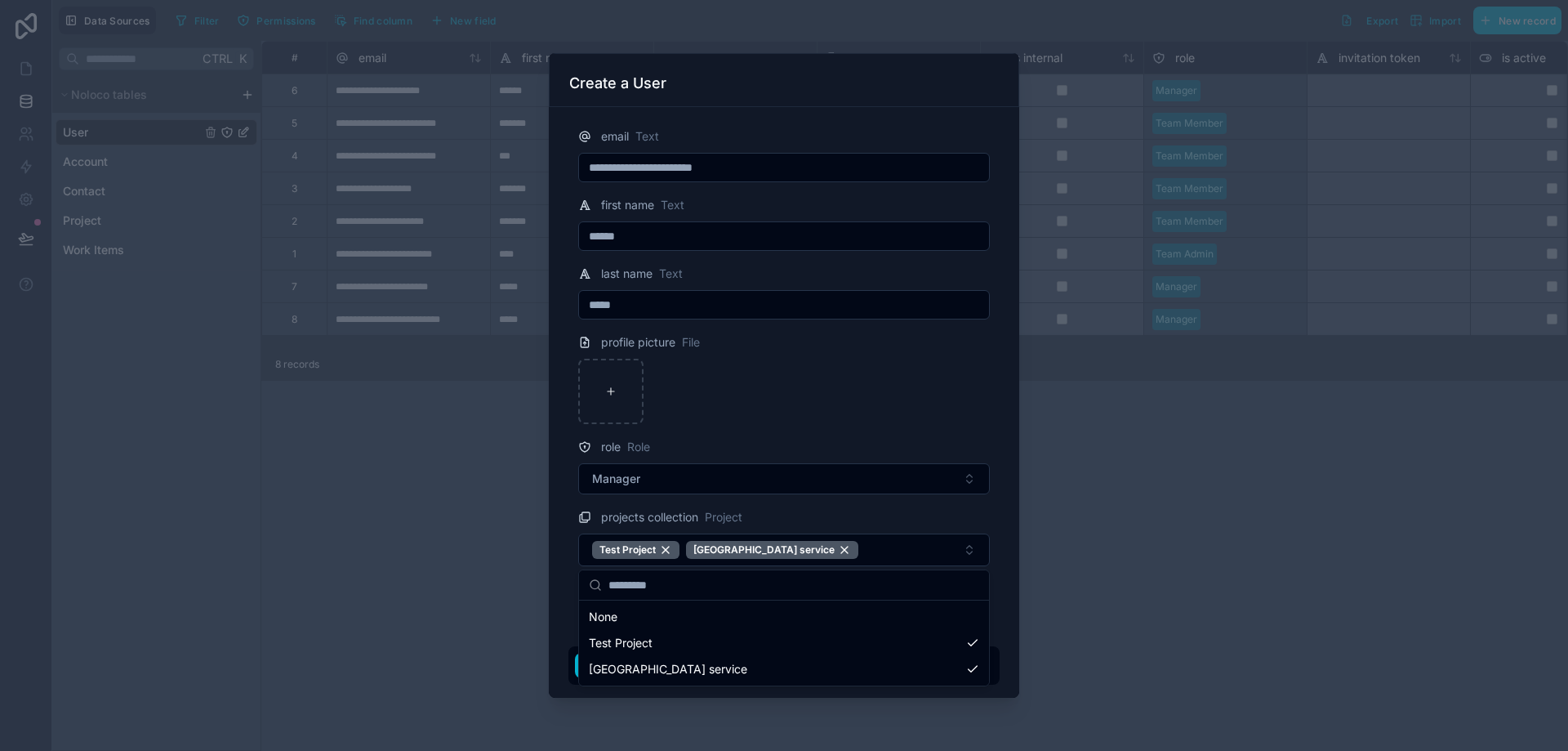
click at [920, 576] on div "**********" at bounding box center [810, 376] width 1516 height 751
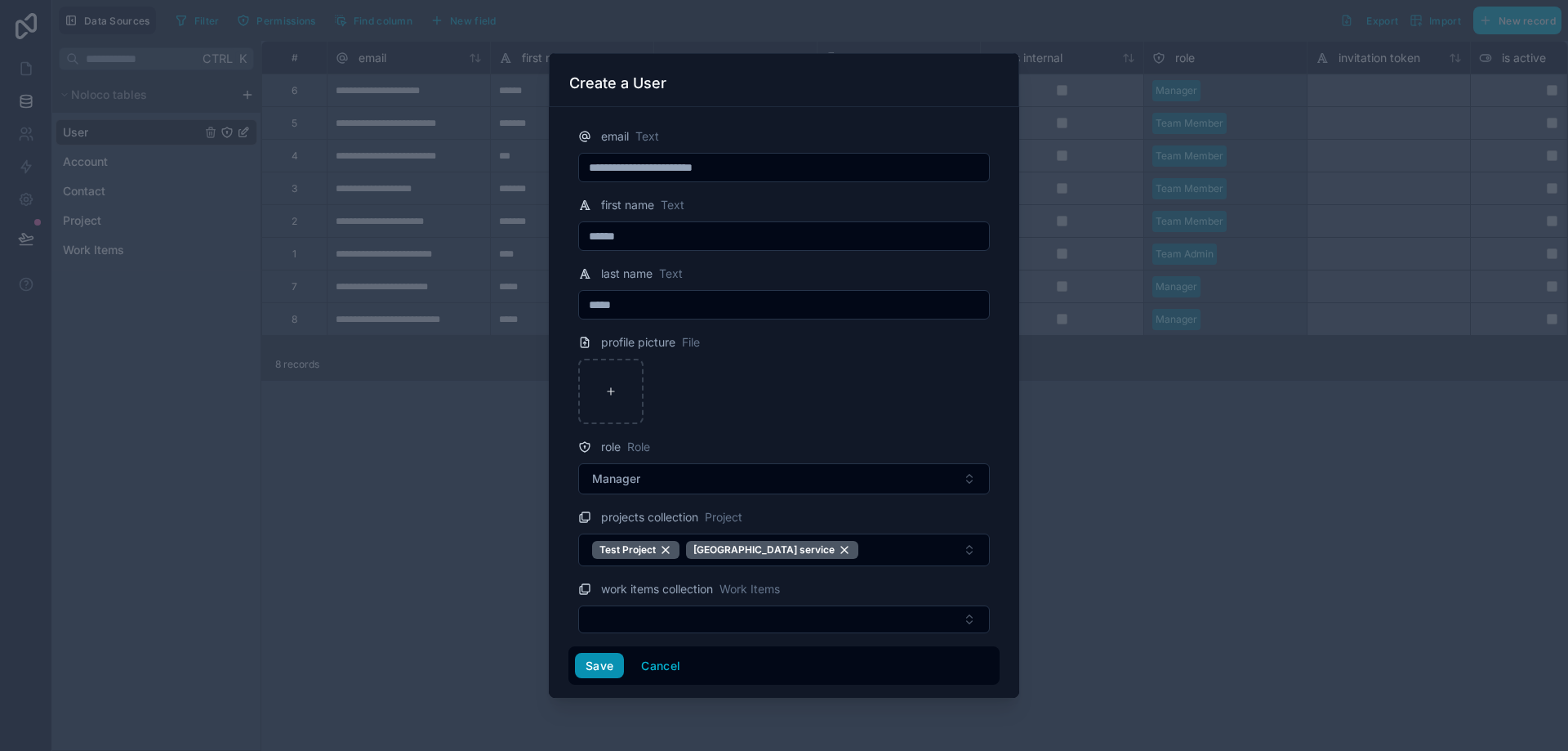
click at [597, 664] on button "Save" at bounding box center [599, 666] width 49 height 26
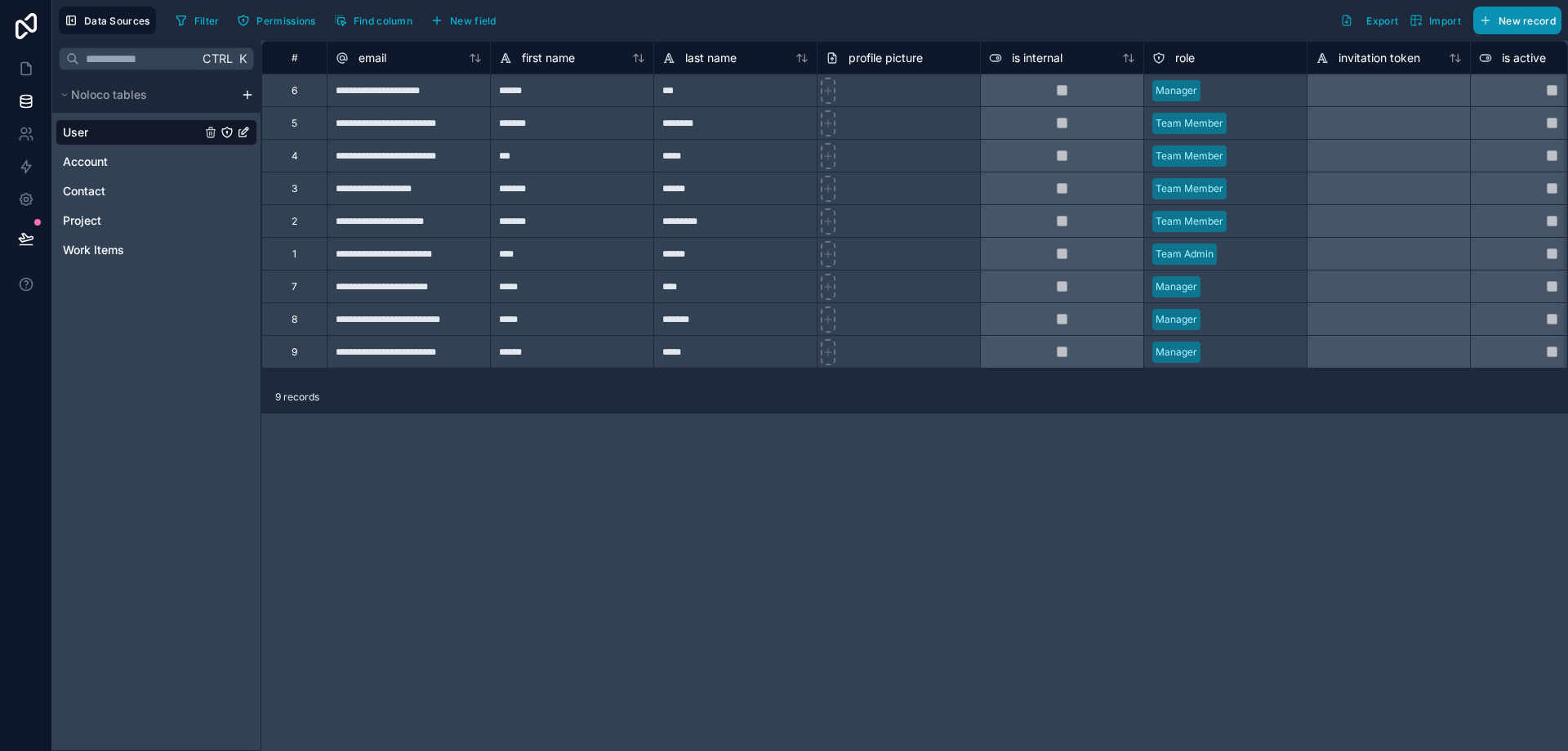
click at [1547, 30] on button "New record" at bounding box center [1517, 21] width 89 height 28
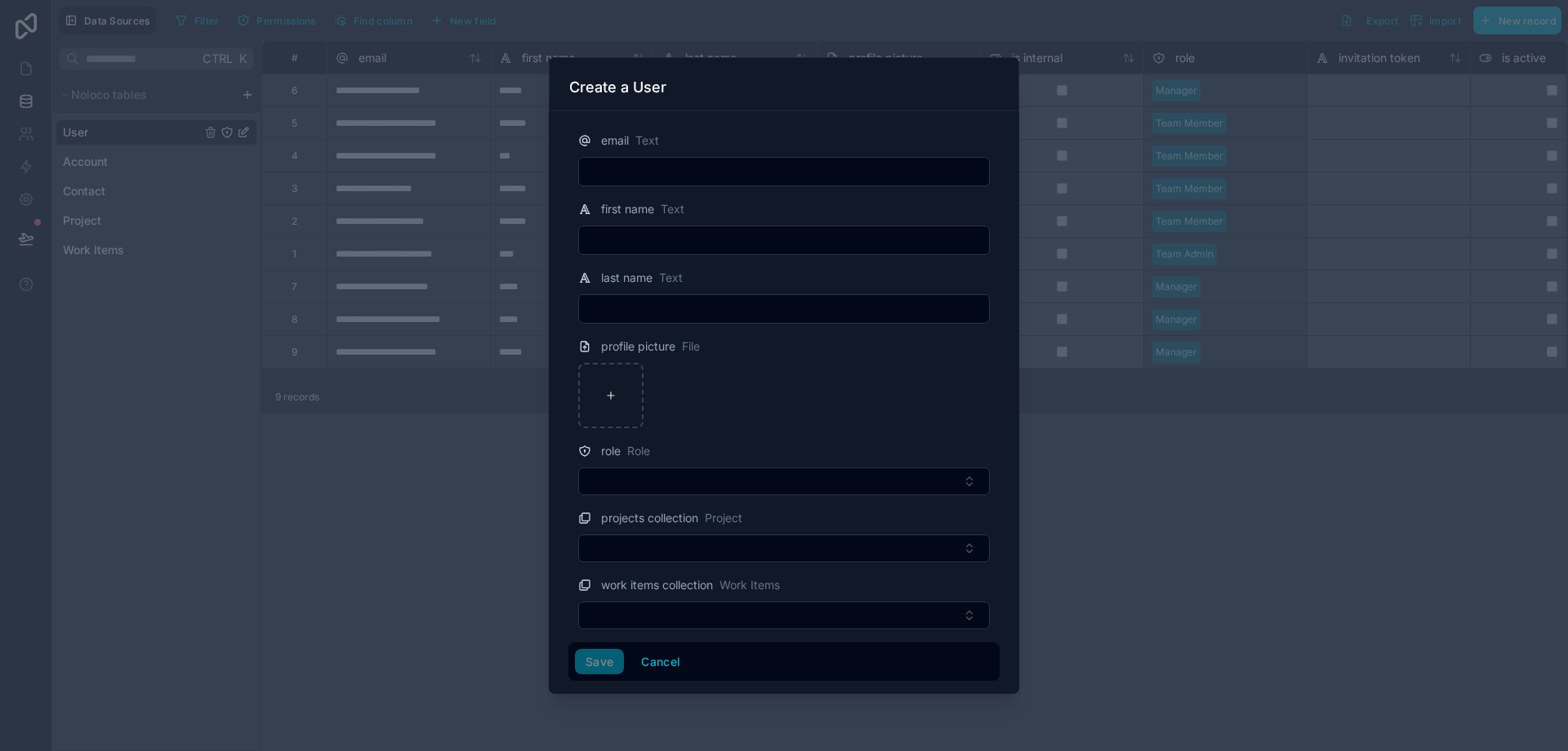
click at [816, 177] on input "text" at bounding box center [784, 171] width 410 height 23
paste input "**********"
type input "**********"
click at [632, 240] on input "text" at bounding box center [784, 240] width 410 height 23
type input "*"
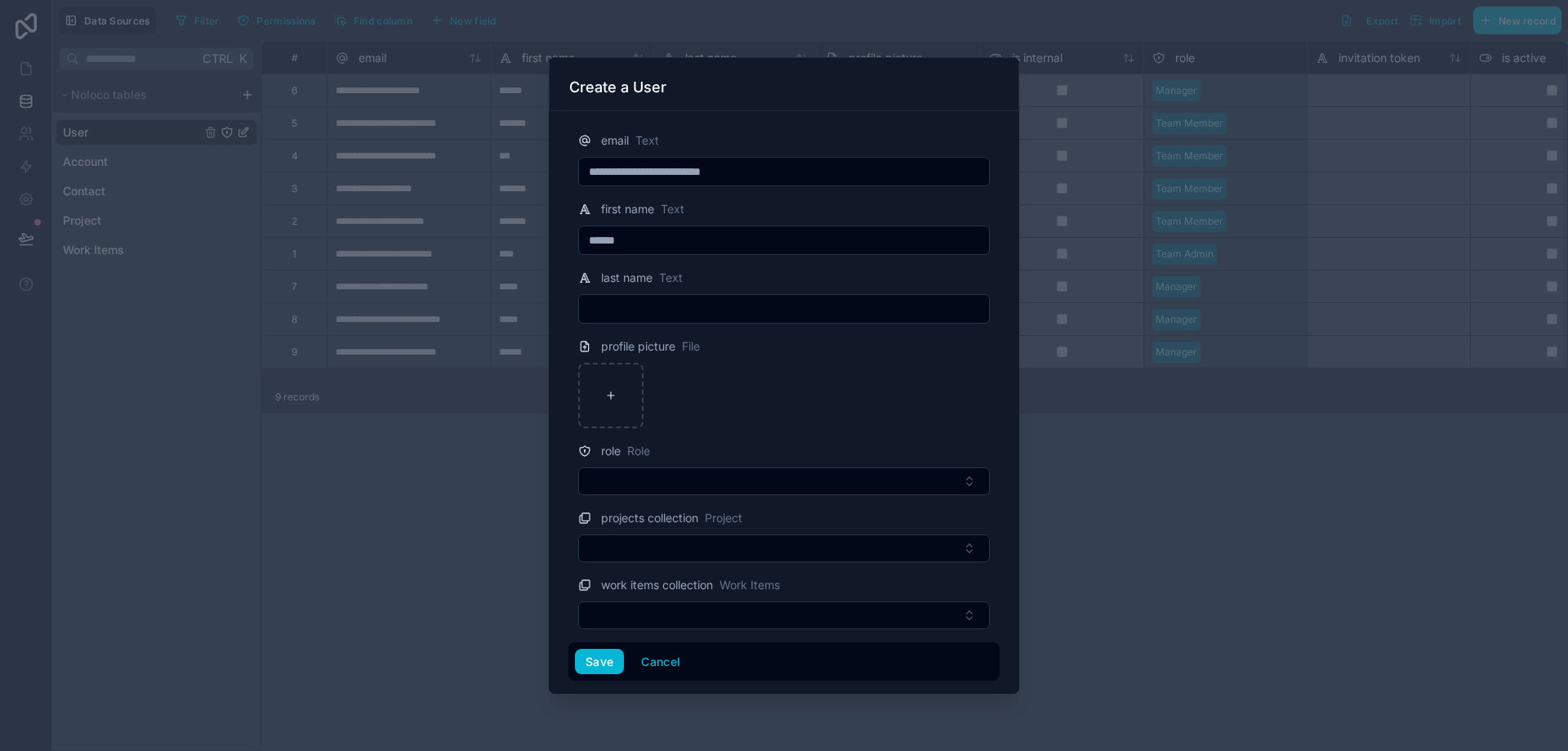
type input "******"
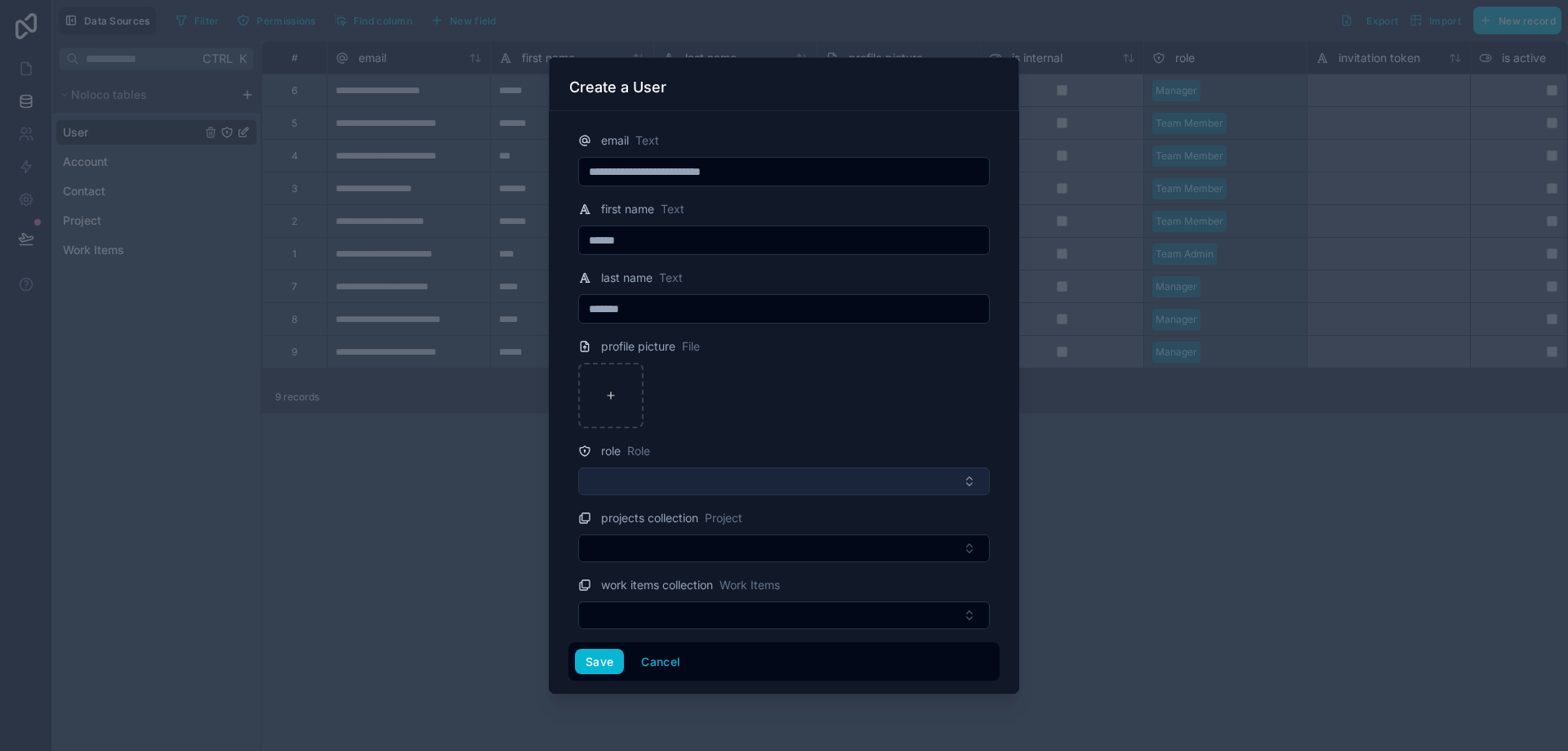
type input "*******"
click at [646, 485] on button "Select Button" at bounding box center [784, 481] width 412 height 28
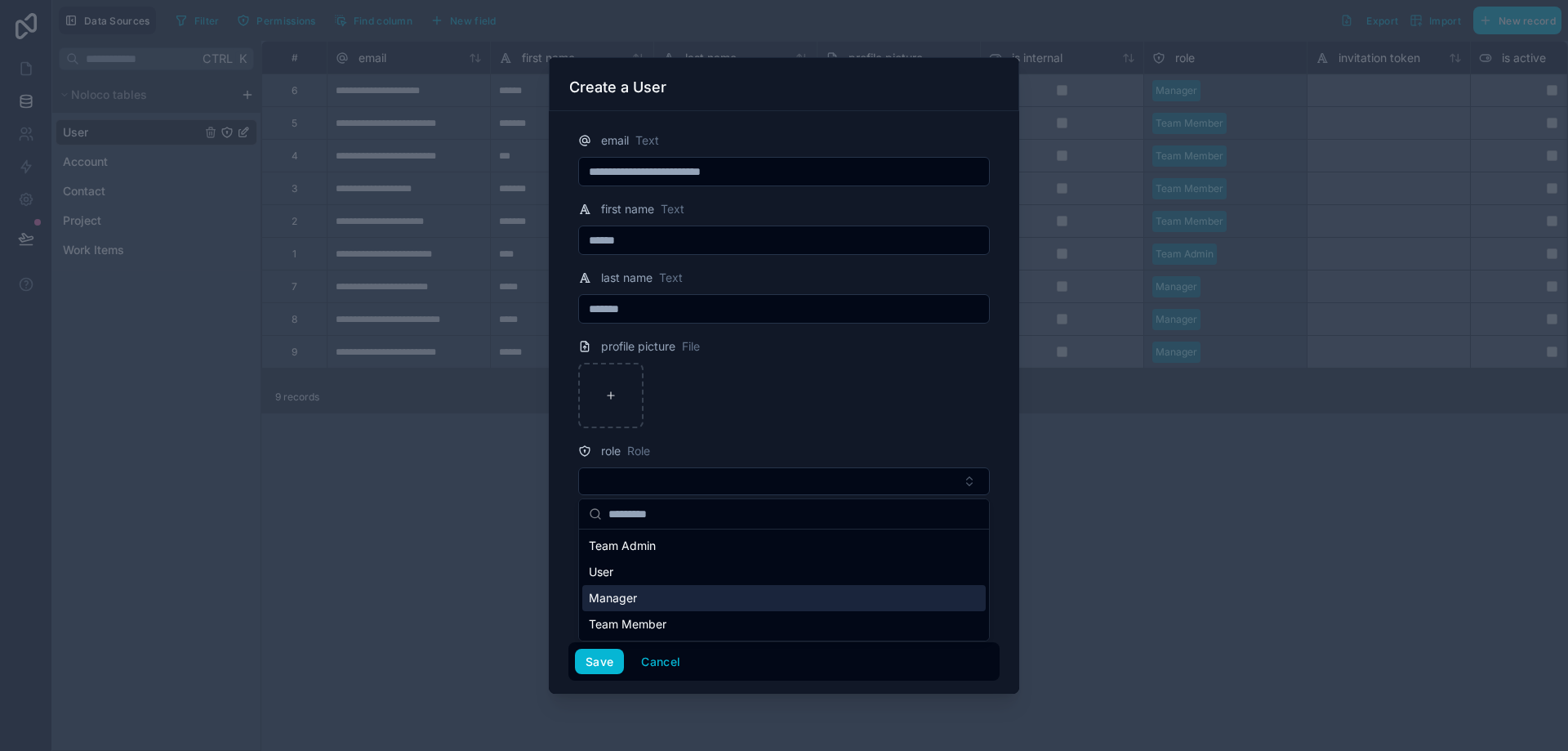
click at [649, 597] on div "Manager" at bounding box center [784, 599] width 403 height 26
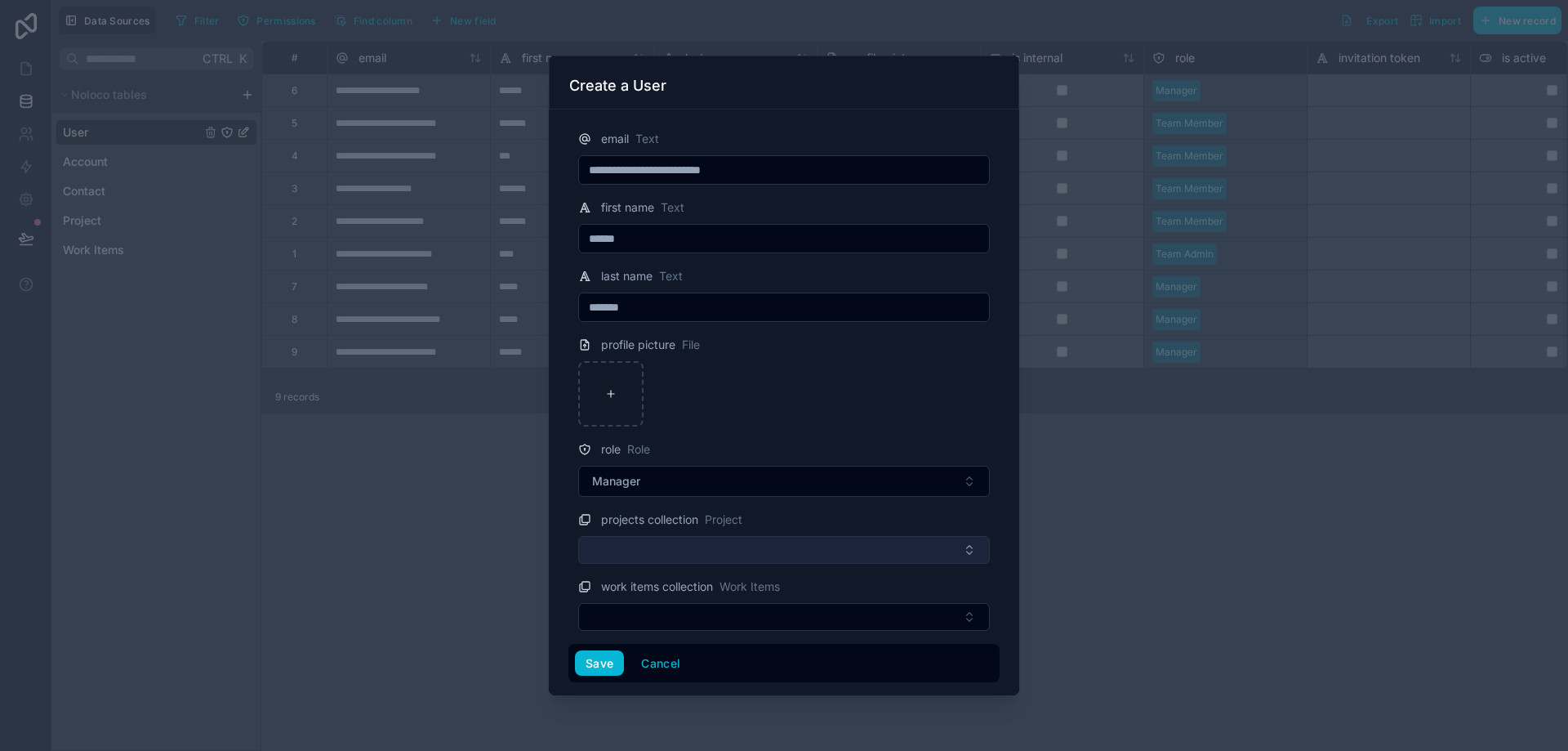
click at [676, 554] on button "Select Button" at bounding box center [784, 550] width 412 height 28
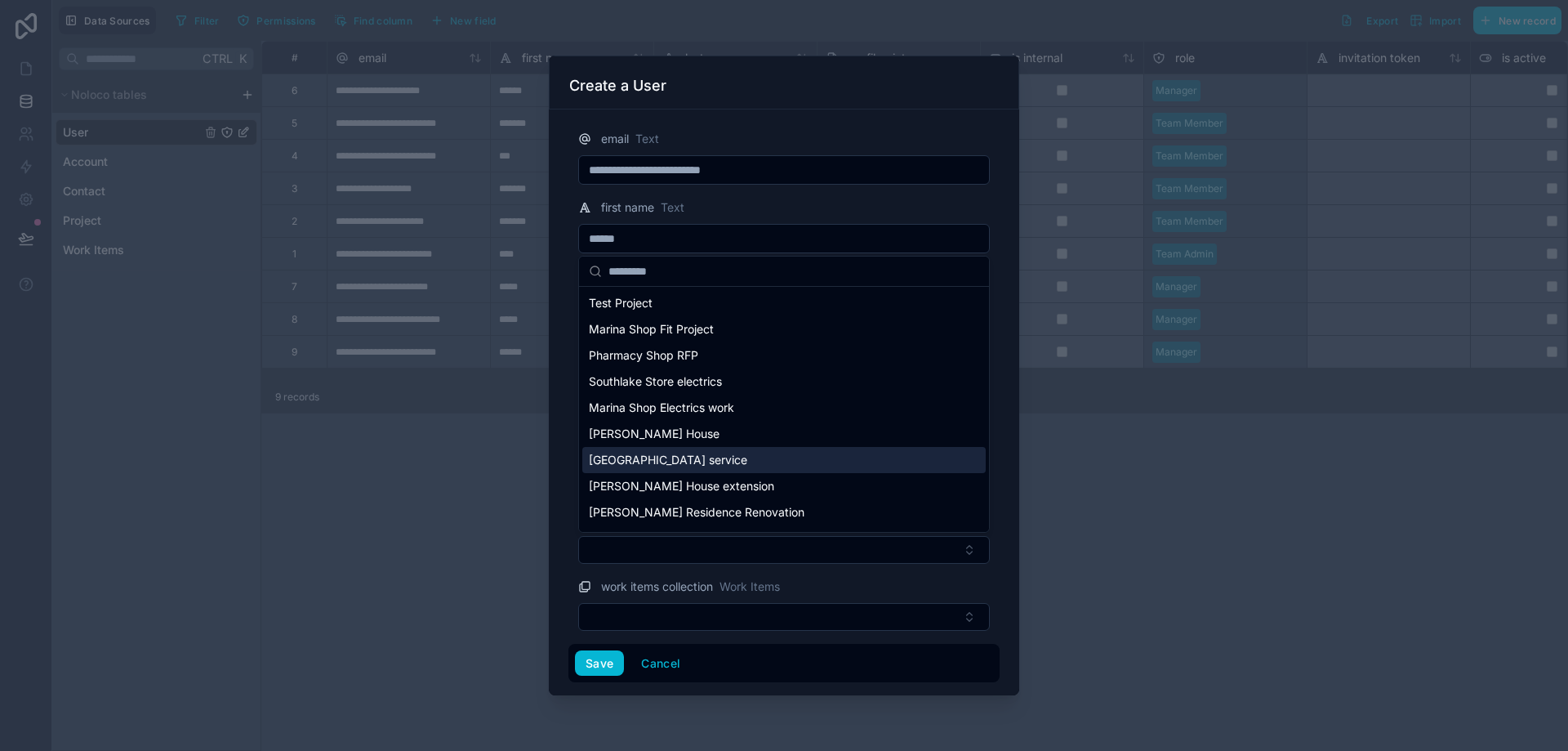
click at [675, 462] on span "[GEOGRAPHIC_DATA] service" at bounding box center [668, 460] width 158 height 16
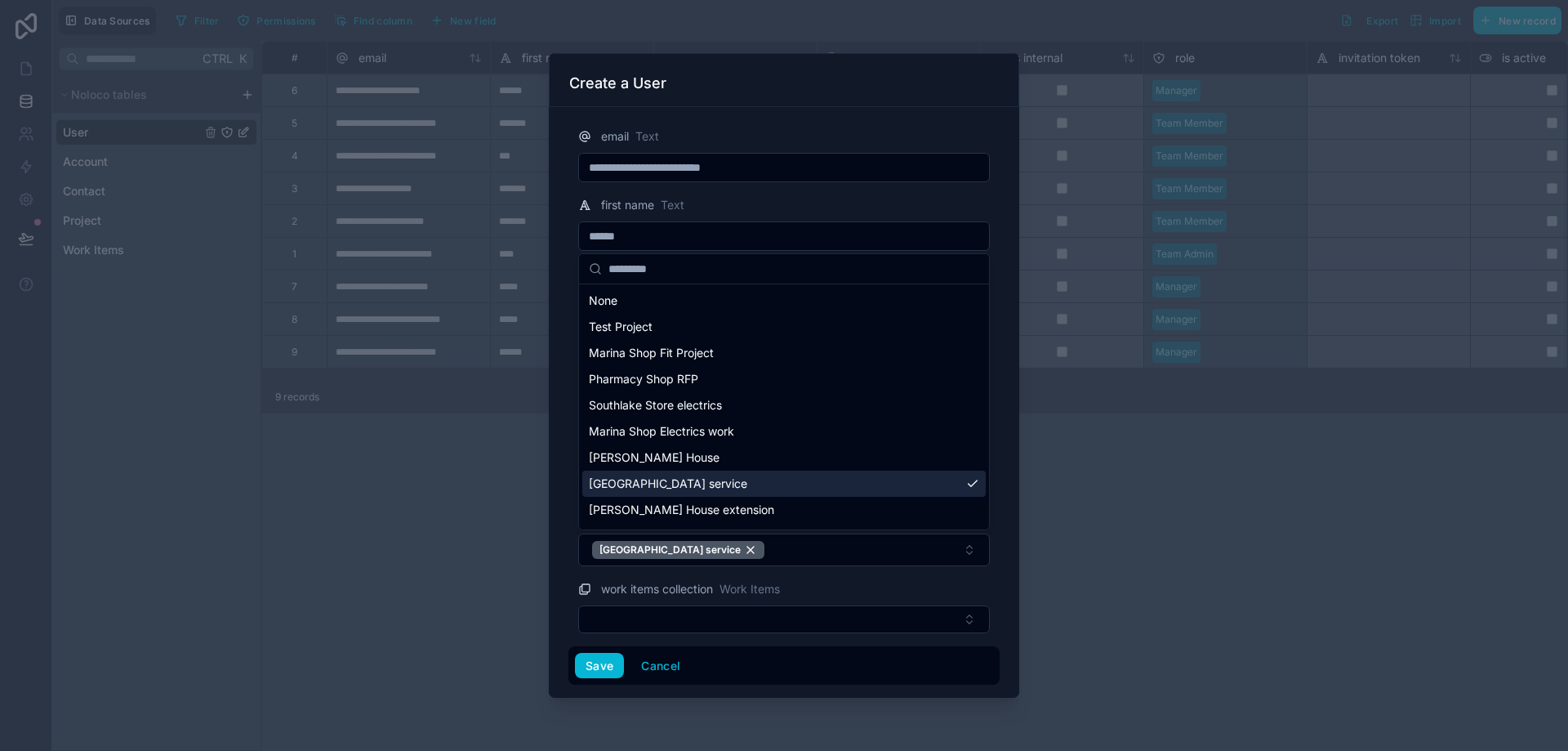
click at [960, 487] on div "[GEOGRAPHIC_DATA] service" at bounding box center [784, 484] width 403 height 26
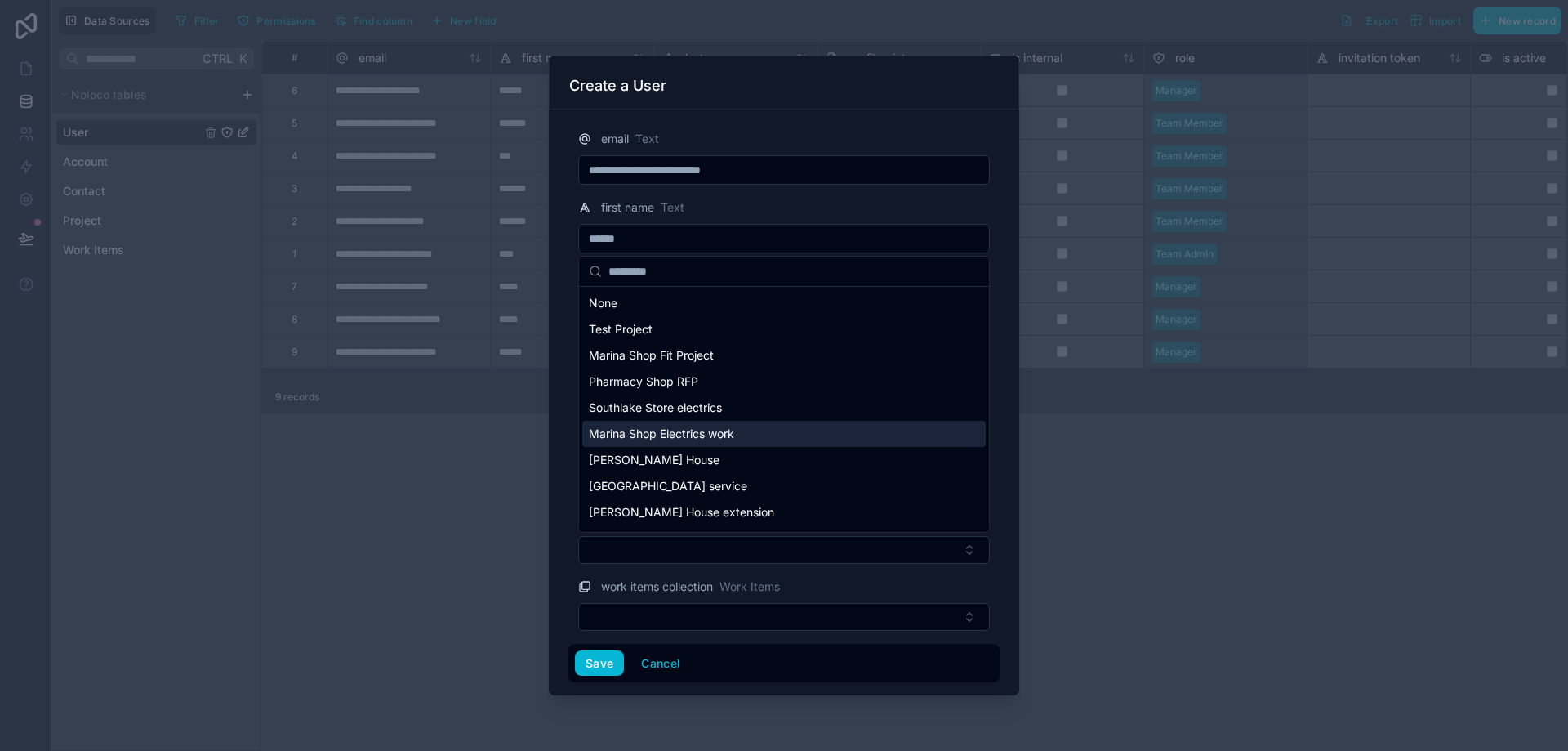
click at [660, 439] on span "Marina Shop Electrics work" at bounding box center [662, 434] width 145 height 16
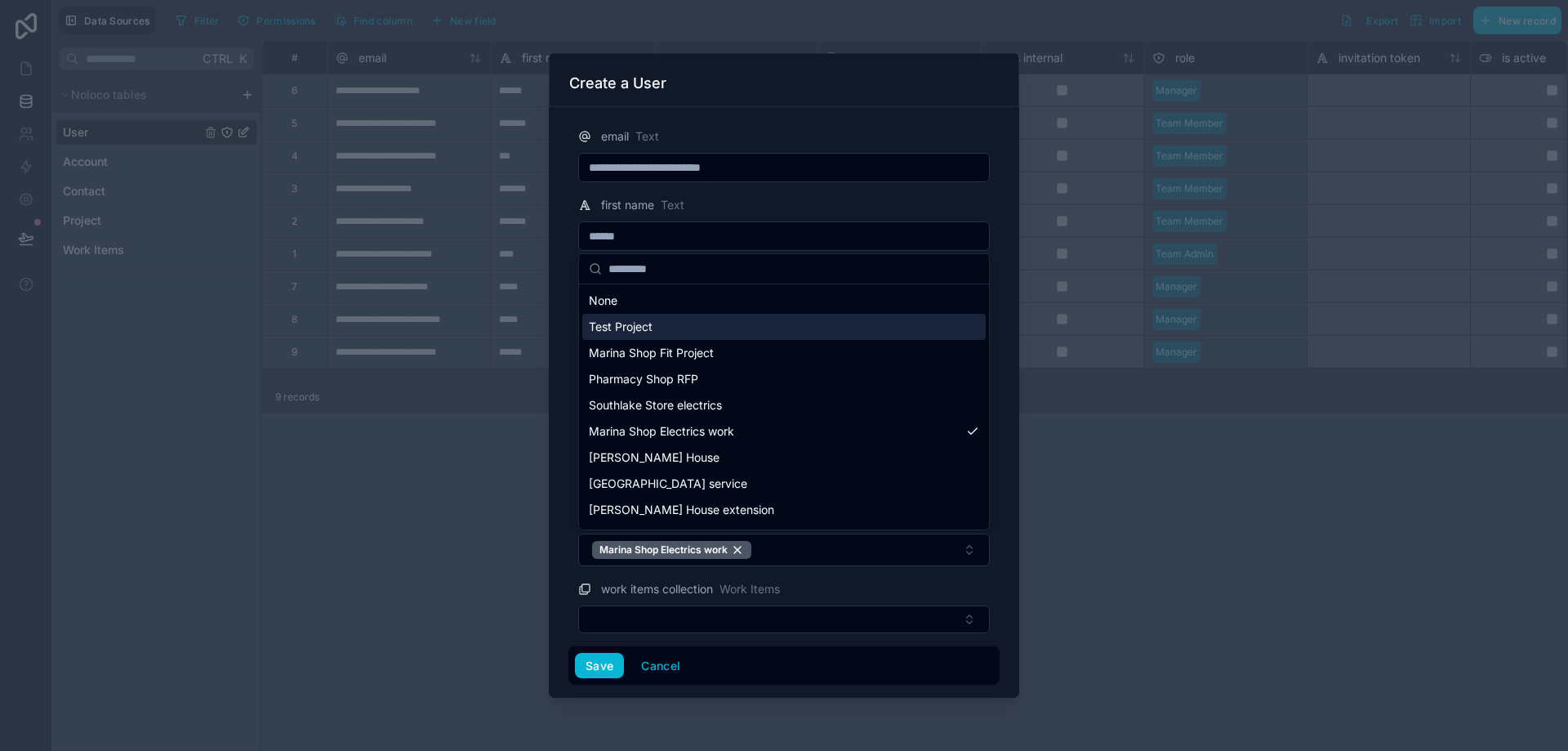
click at [620, 323] on span "Test Project" at bounding box center [621, 327] width 64 height 16
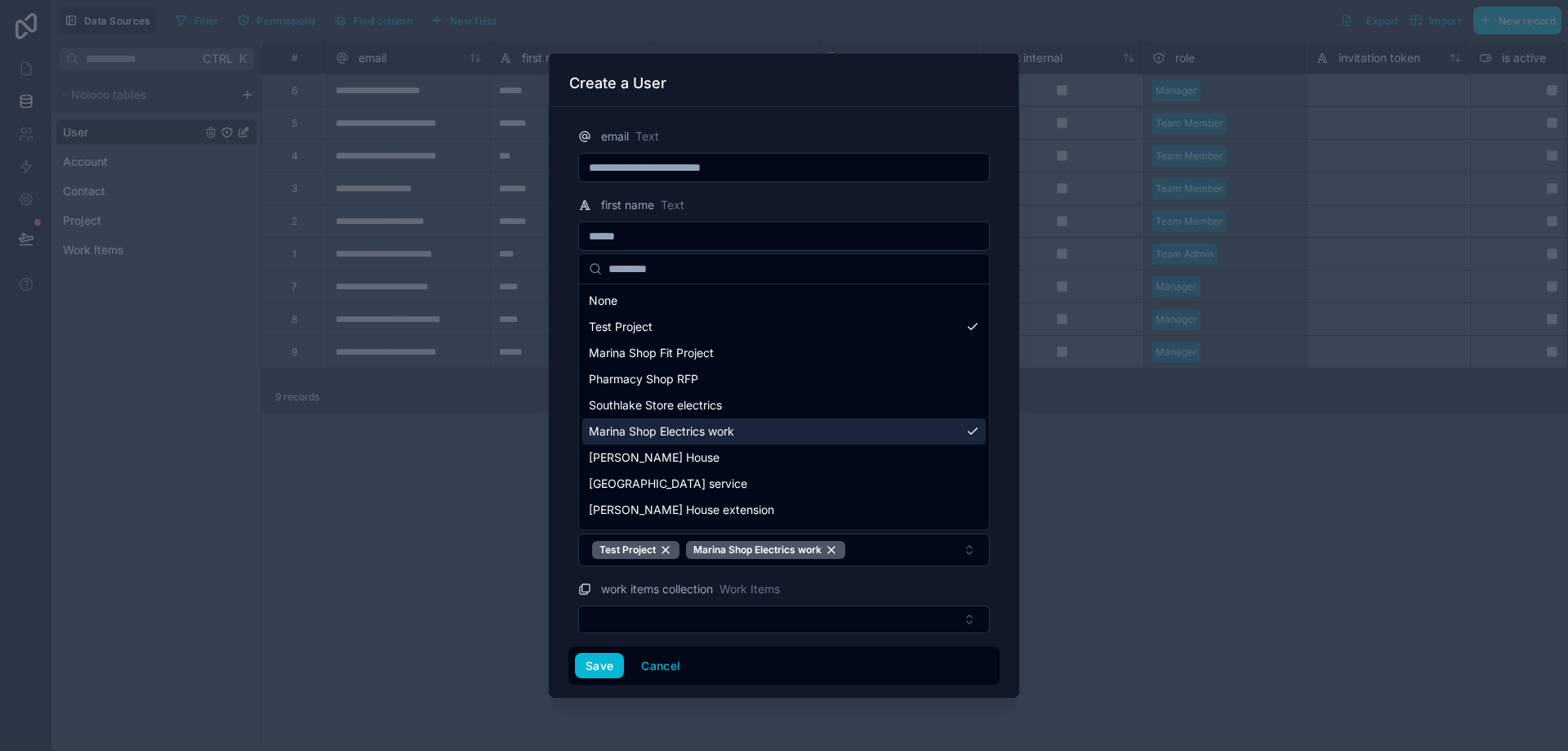
scroll to position [75, 0]
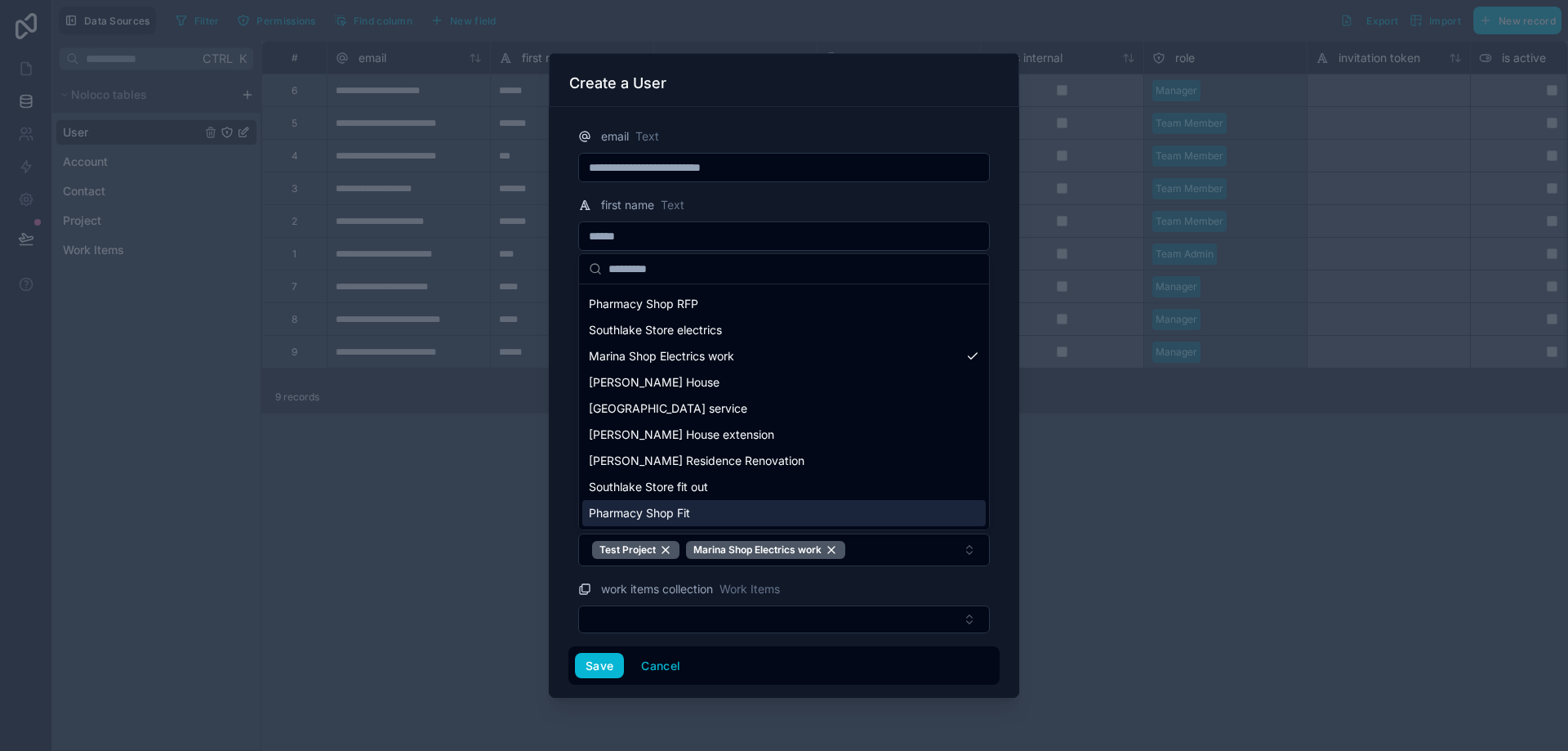
click at [690, 512] on span "Pharmacy Shop Fit" at bounding box center [640, 513] width 102 height 16
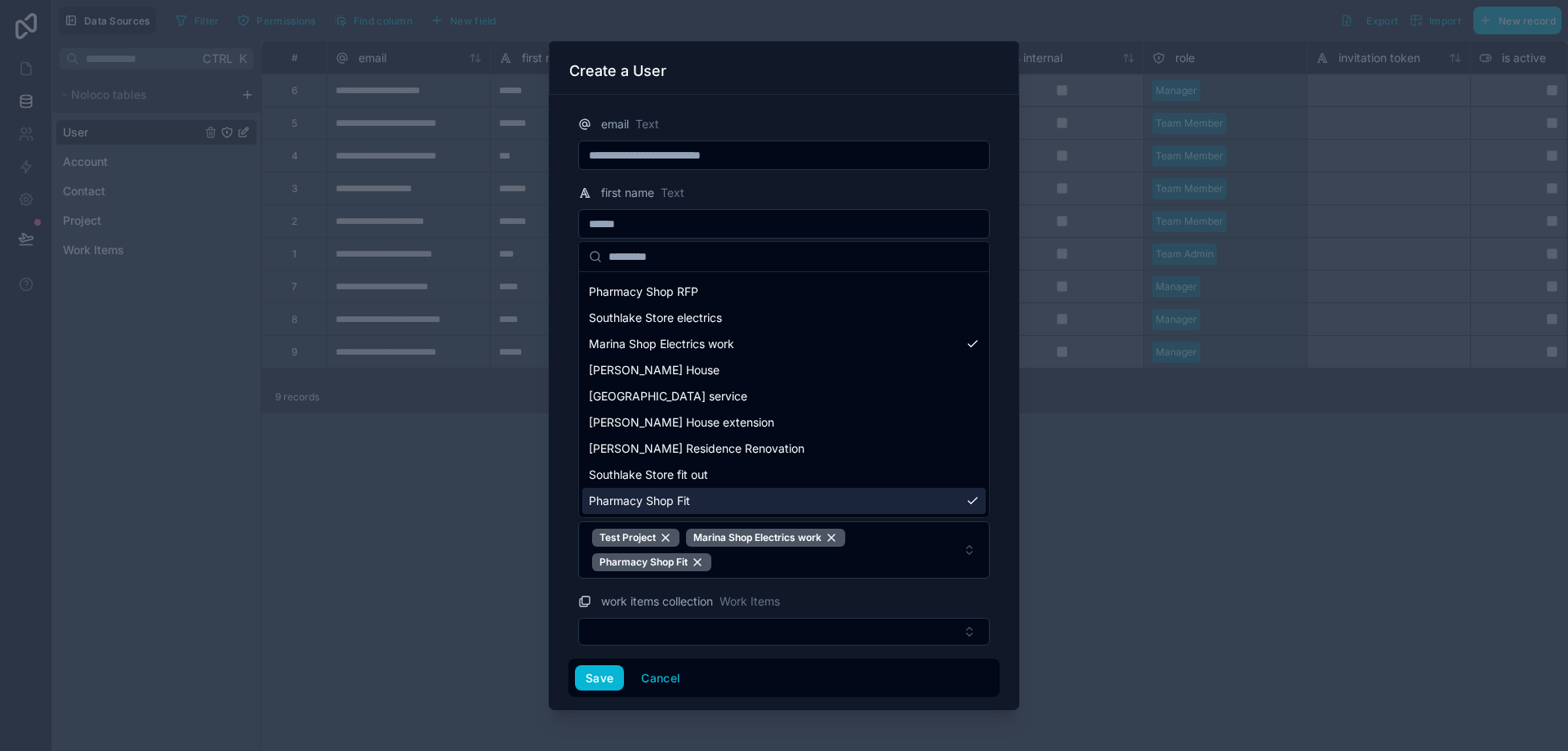
drag, startPoint x: 387, startPoint y: 625, endPoint x: 395, endPoint y: 626, distance: 8.1
click at [388, 625] on div at bounding box center [784, 376] width 1568 height 751
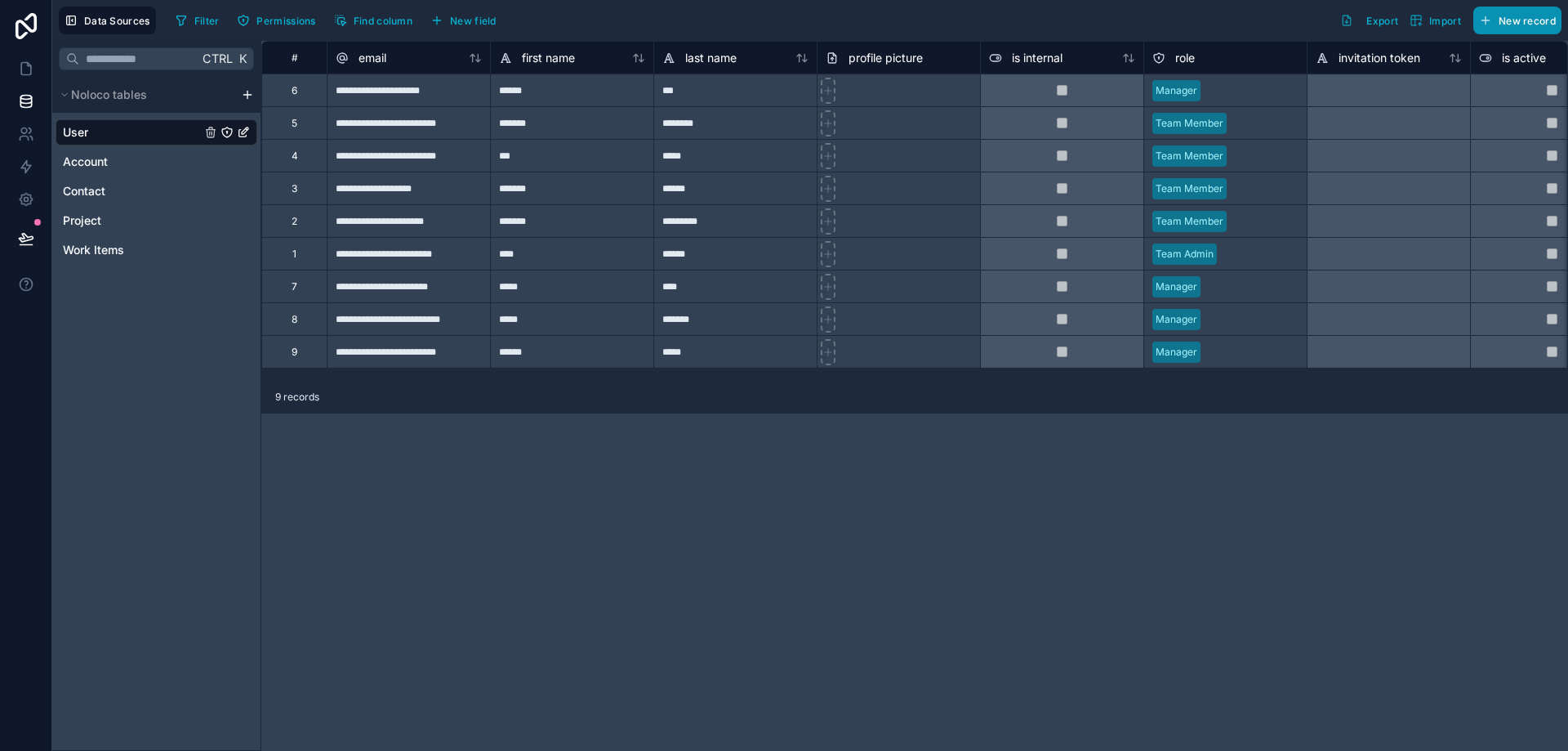
click at [1523, 15] on span "New record" at bounding box center [1527, 21] width 57 height 12
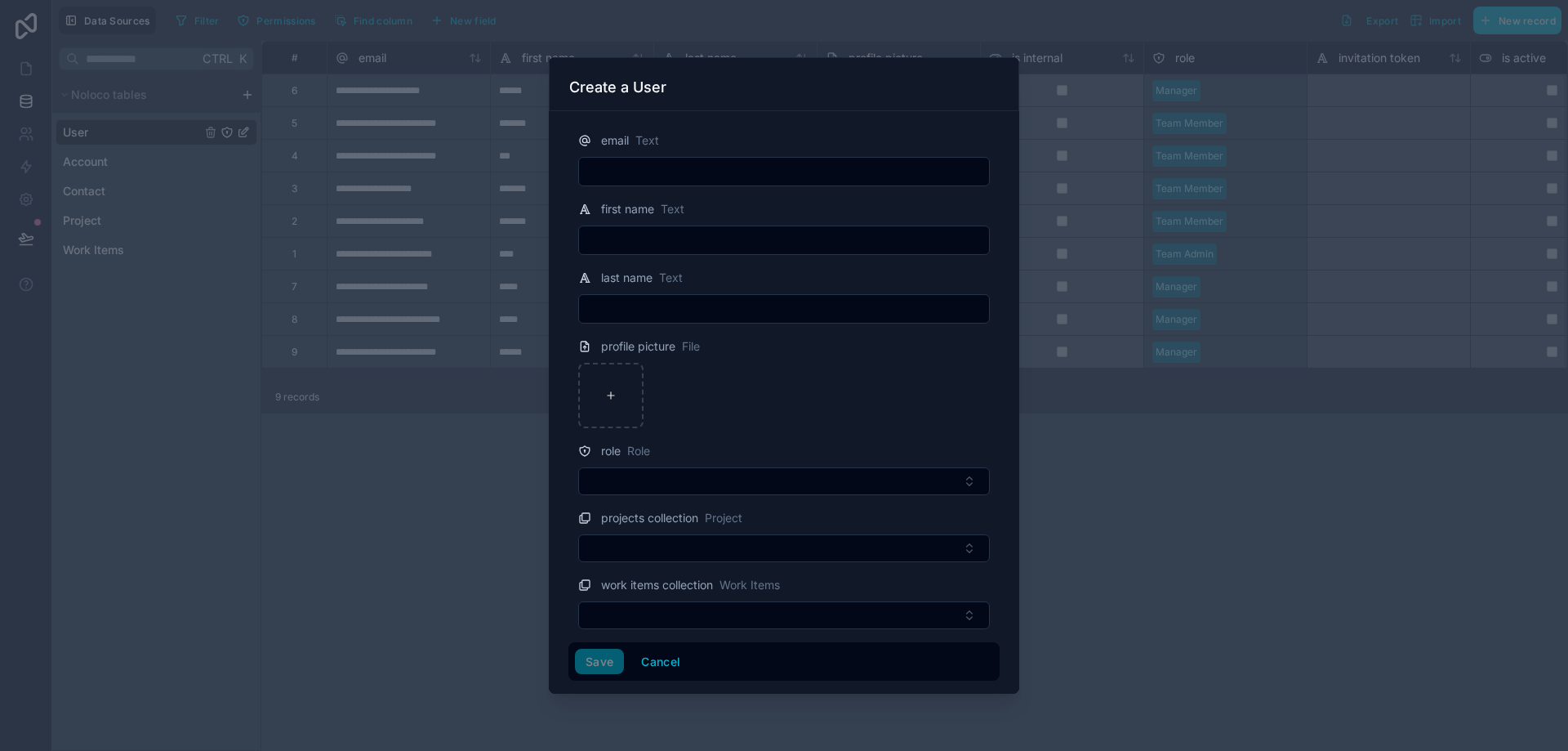
click at [678, 166] on input "text" at bounding box center [784, 171] width 410 height 23
paste input "**********"
type input "**********"
click at [668, 210] on span "Text" at bounding box center [673, 209] width 24 height 16
click at [662, 229] on input "text" at bounding box center [784, 240] width 410 height 23
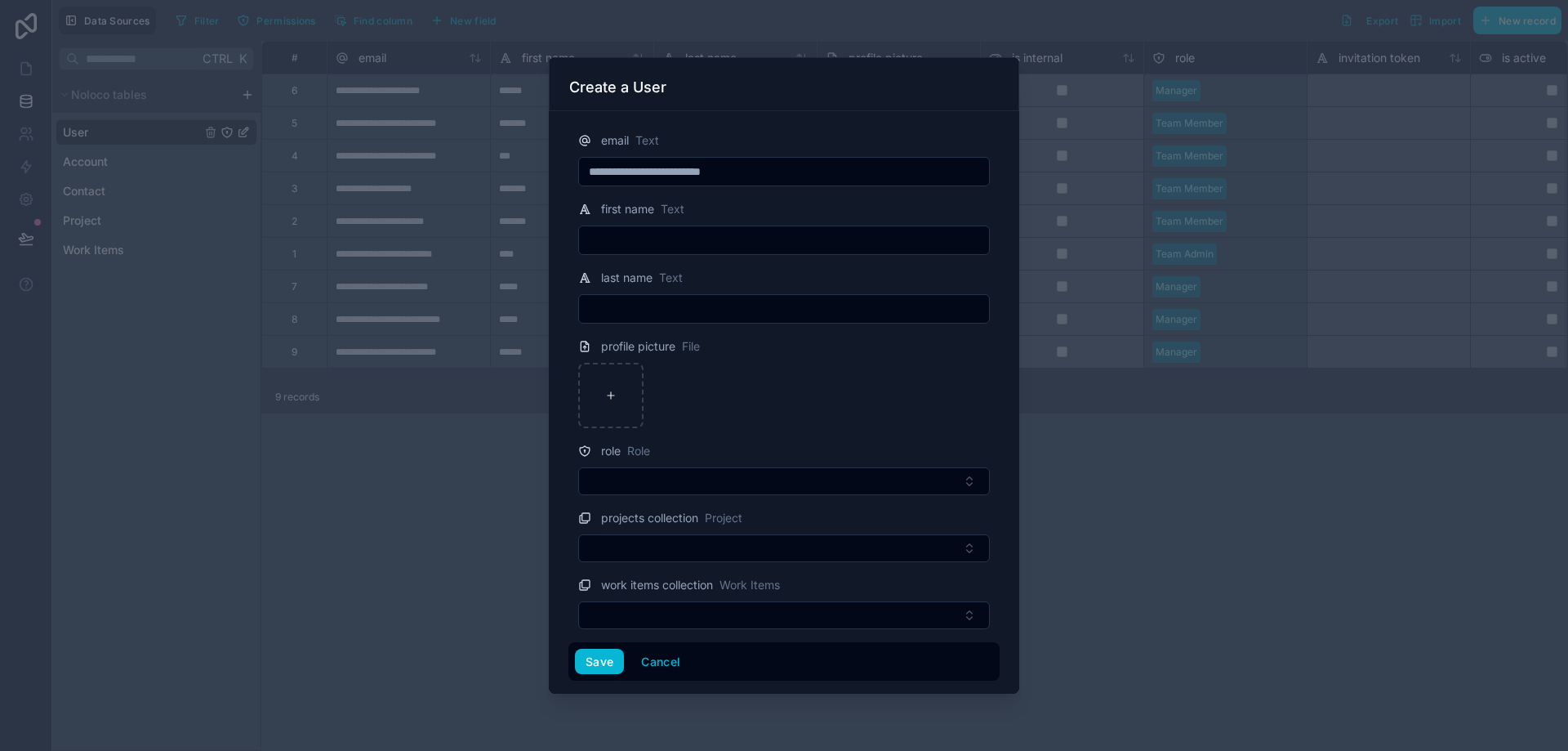
click at [662, 229] on input "text" at bounding box center [784, 240] width 410 height 23
paste input "**********"
drag, startPoint x: 623, startPoint y: 240, endPoint x: 904, endPoint y: 245, distance: 281.0
click at [904, 245] on input "**********" at bounding box center [784, 240] width 410 height 23
type input "******"
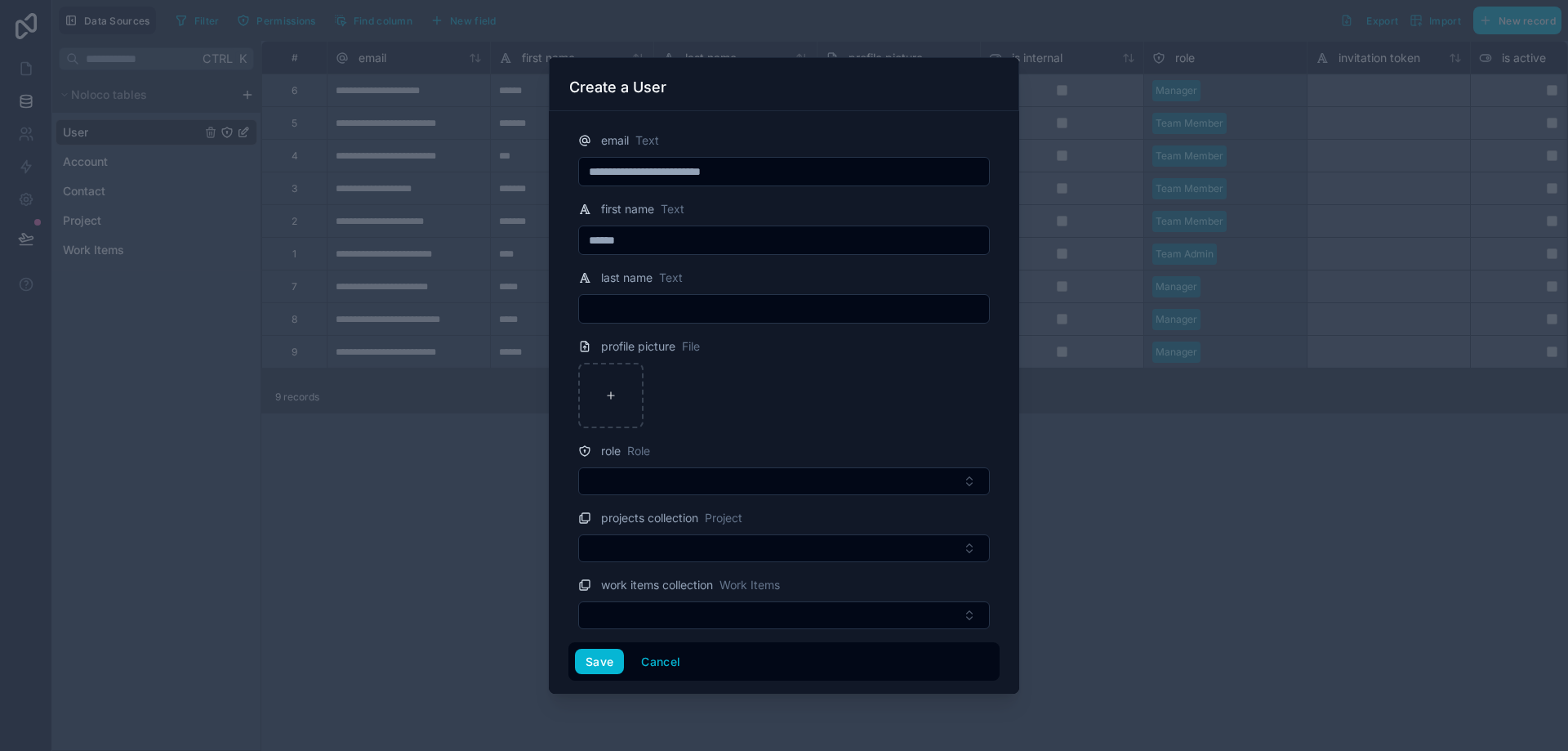
click at [639, 308] on input "text" at bounding box center [784, 309] width 410 height 23
type input "*******"
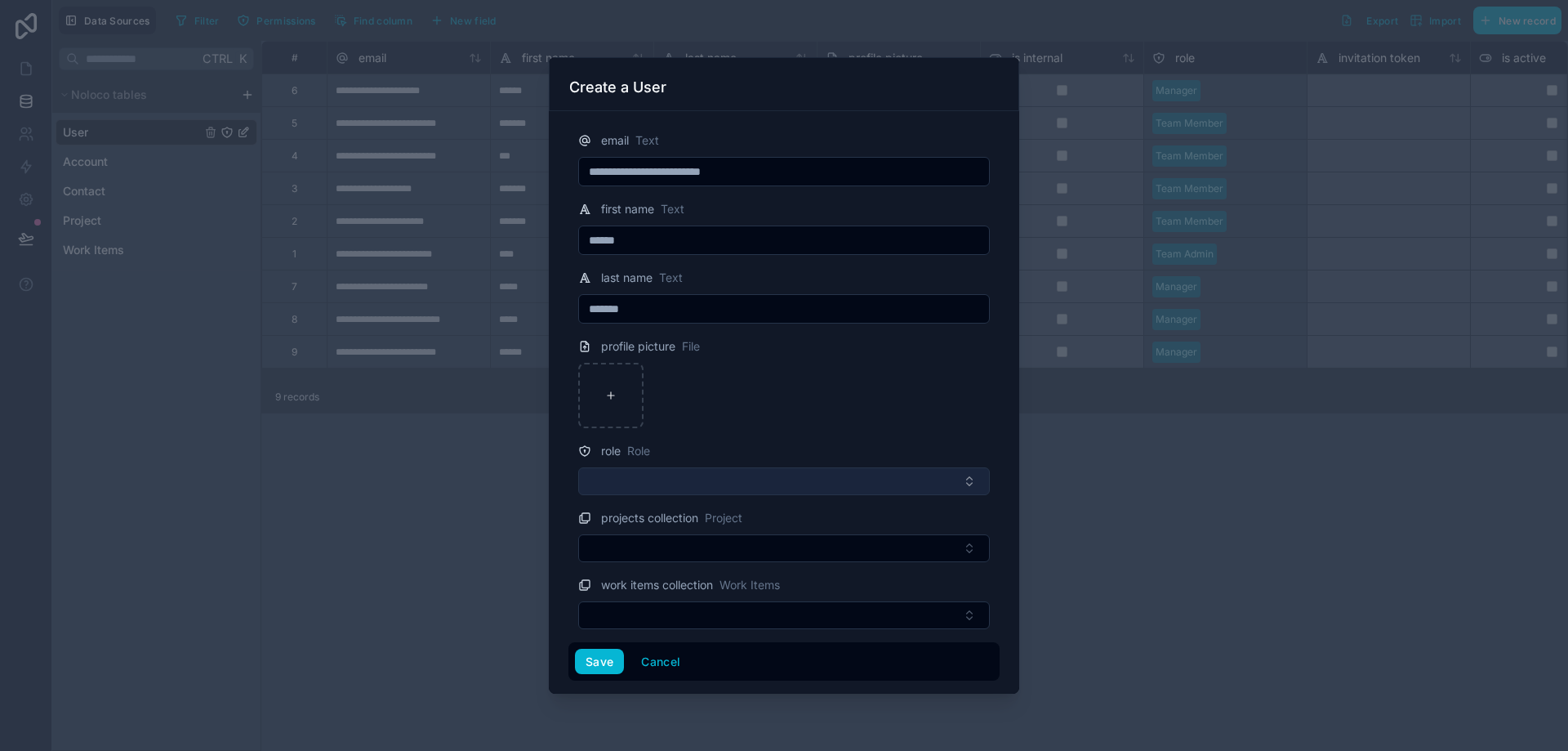
click at [635, 482] on button "Select Button" at bounding box center [784, 481] width 412 height 28
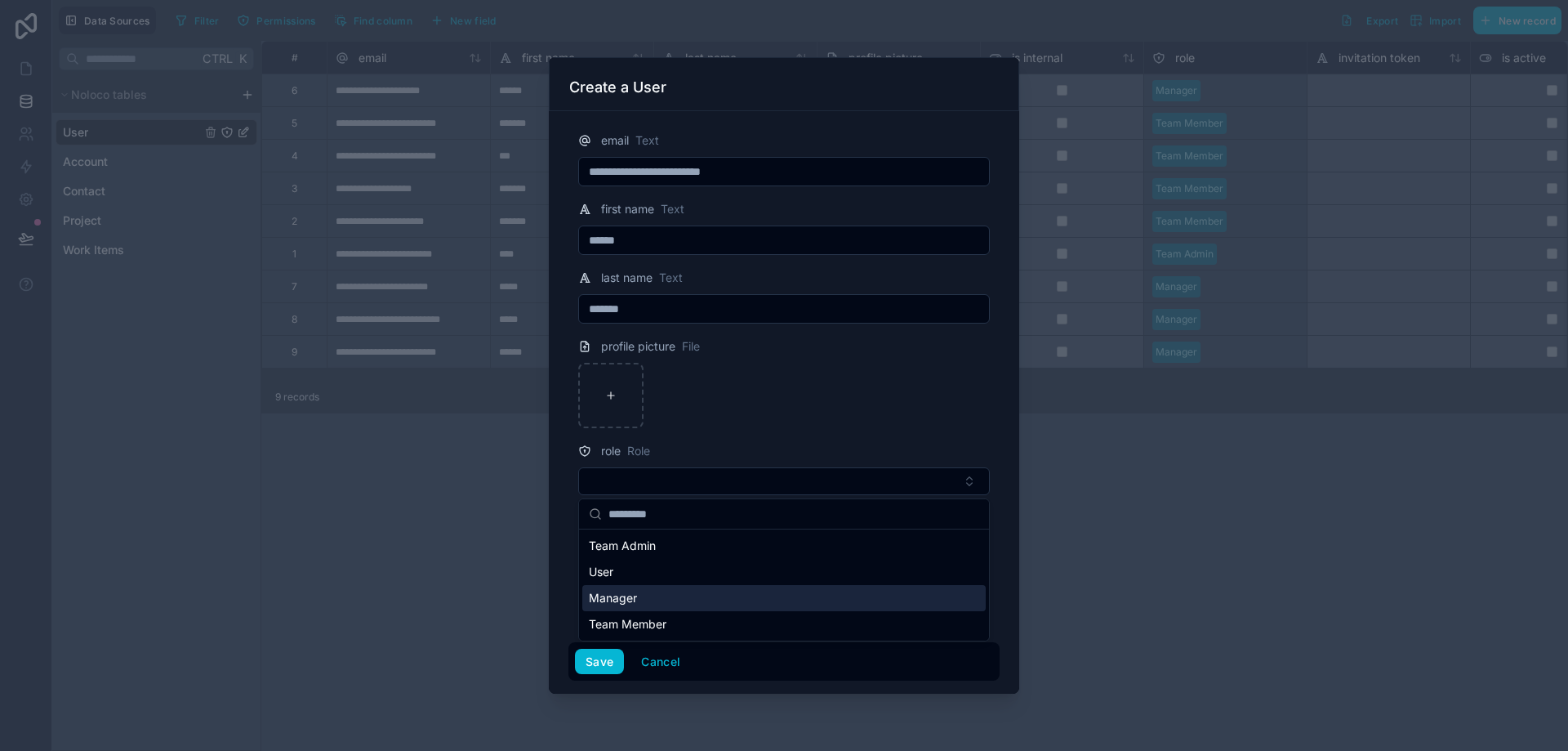
click at [635, 602] on span "Manager" at bounding box center [613, 598] width 48 height 16
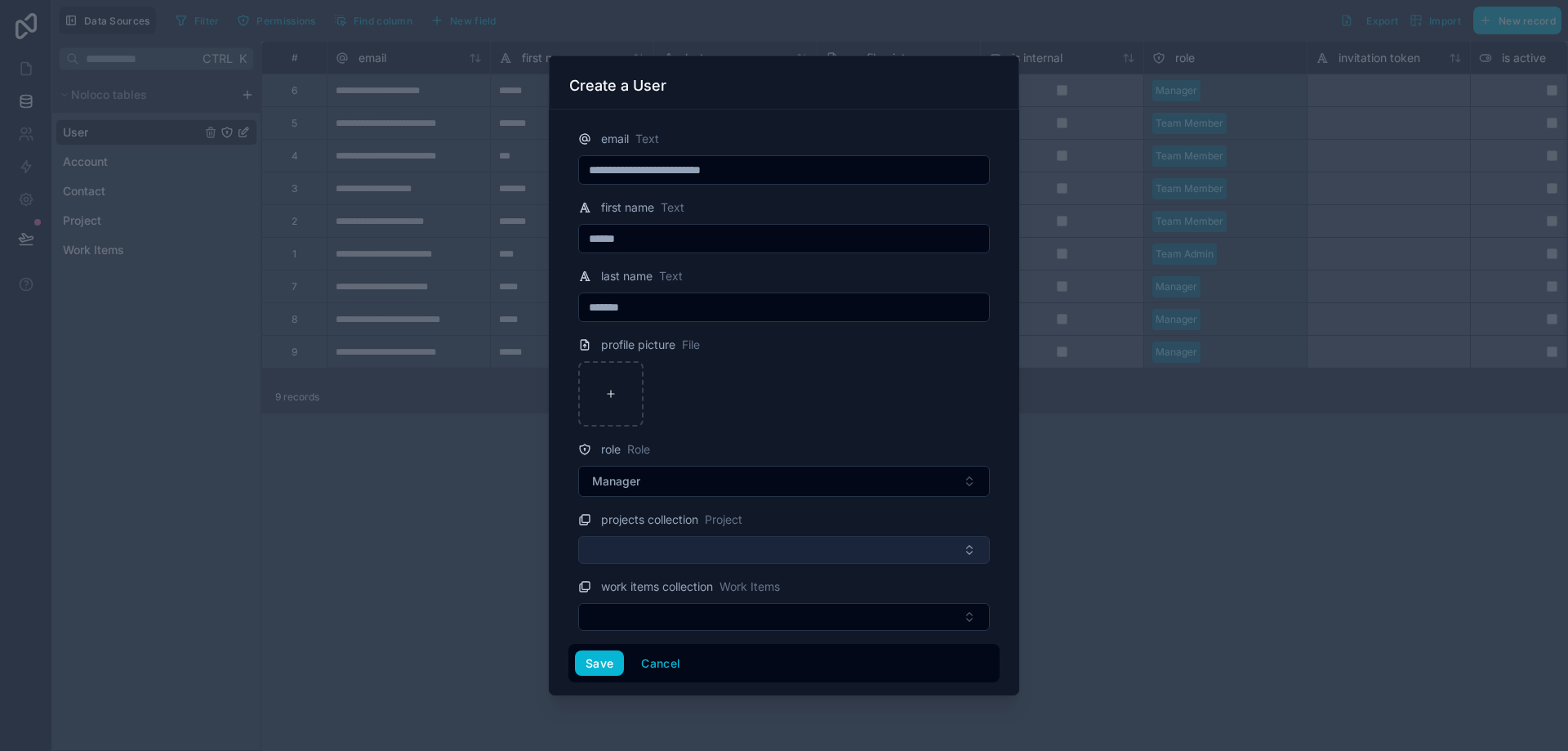
click at [665, 545] on button "Select Button" at bounding box center [784, 550] width 412 height 28
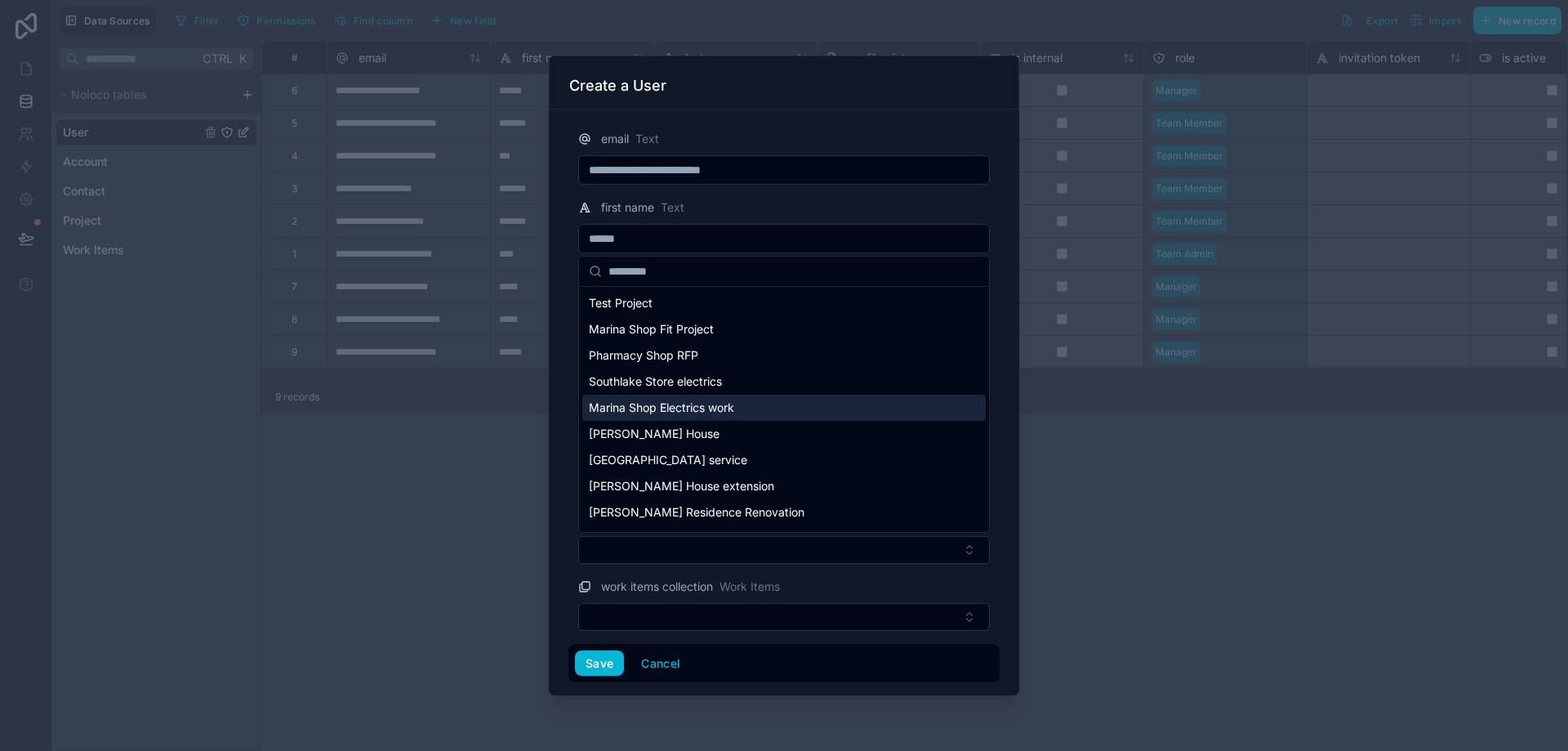
click at [685, 403] on span "Marina Shop Electrics work" at bounding box center [662, 407] width 145 height 16
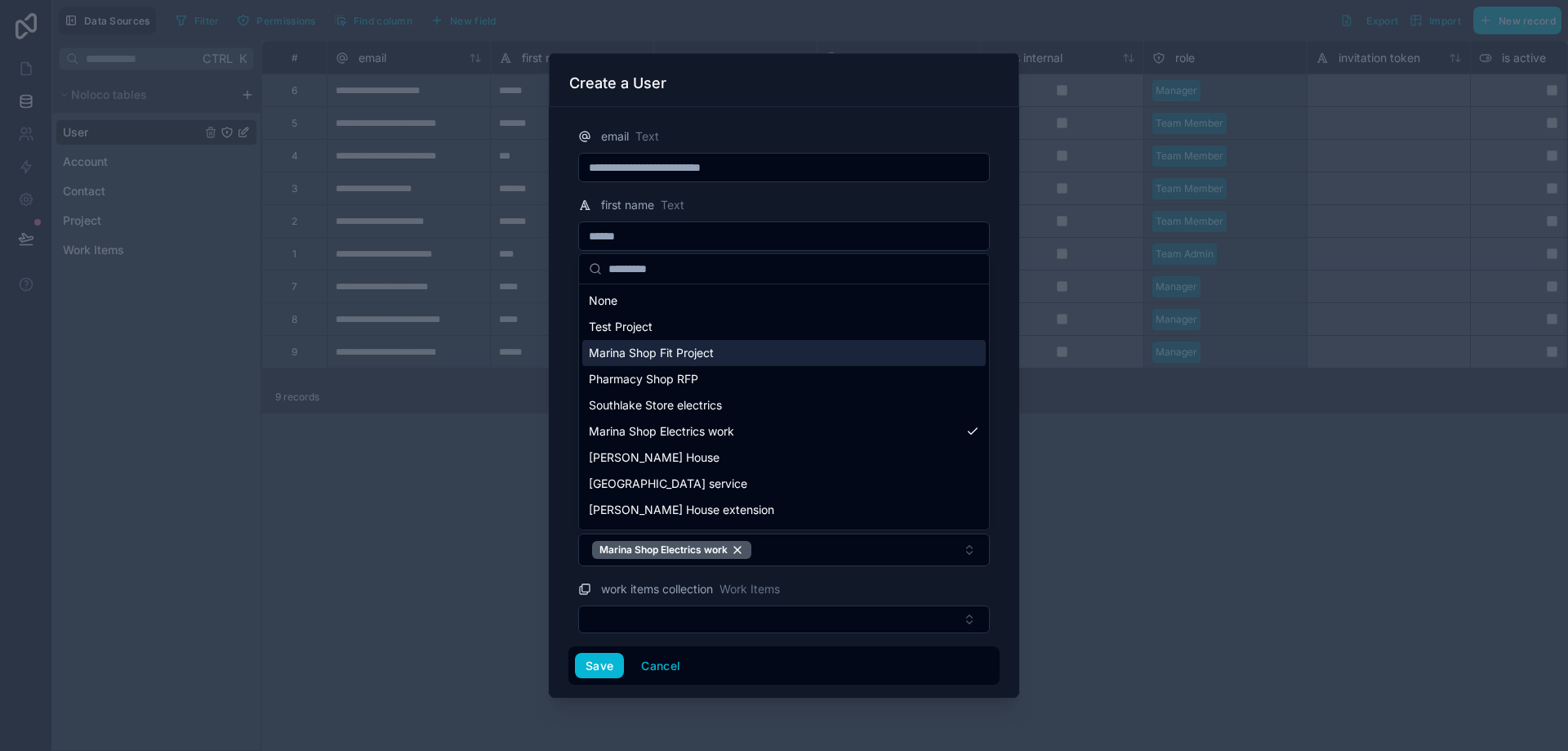
click at [681, 352] on span "Marina Shop Fit Project" at bounding box center [652, 353] width 125 height 16
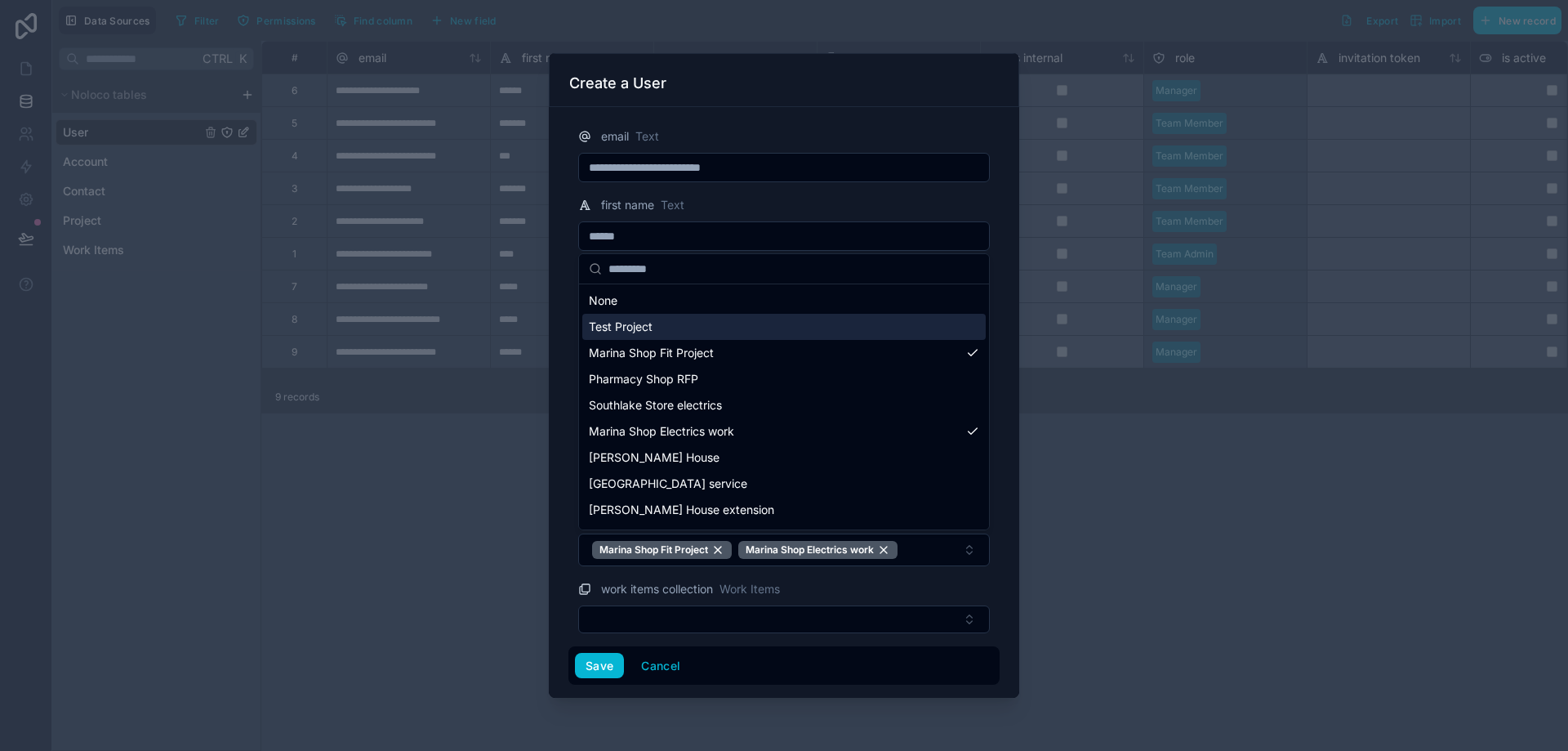
click at [617, 326] on span "Test Project" at bounding box center [621, 327] width 64 height 16
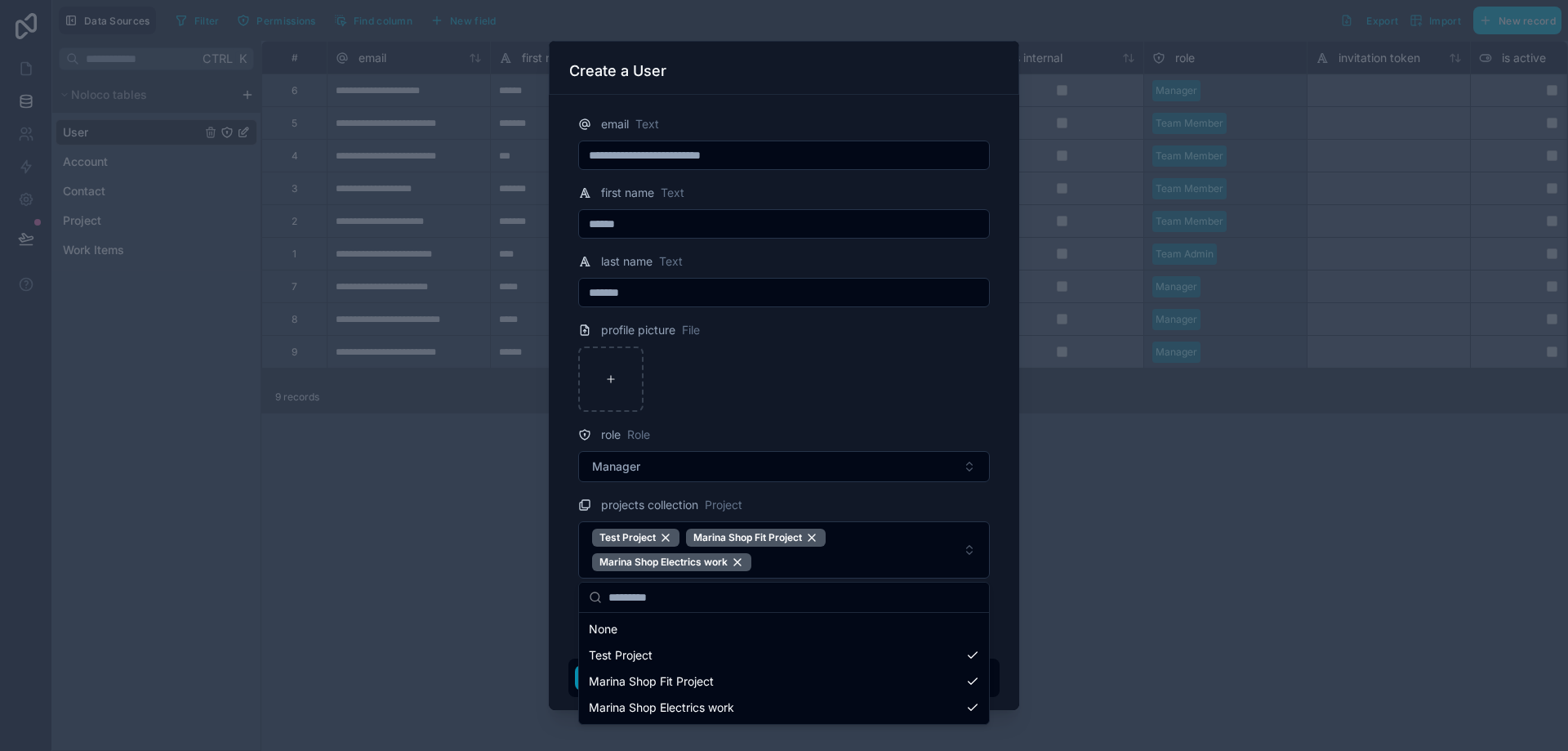
click at [589, 680] on div "**********" at bounding box center [810, 376] width 1516 height 751
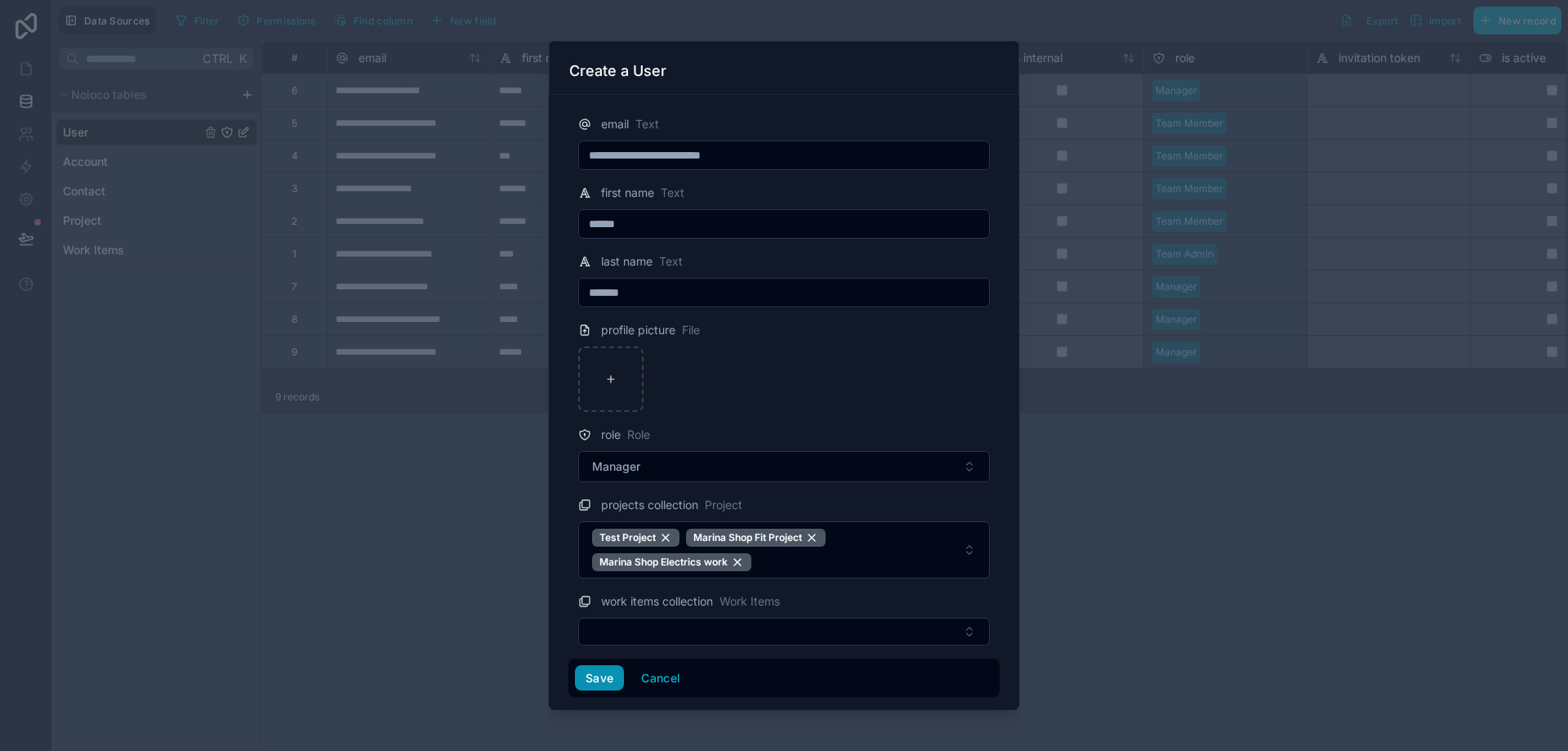
click at [590, 678] on button "Save" at bounding box center [599, 678] width 49 height 26
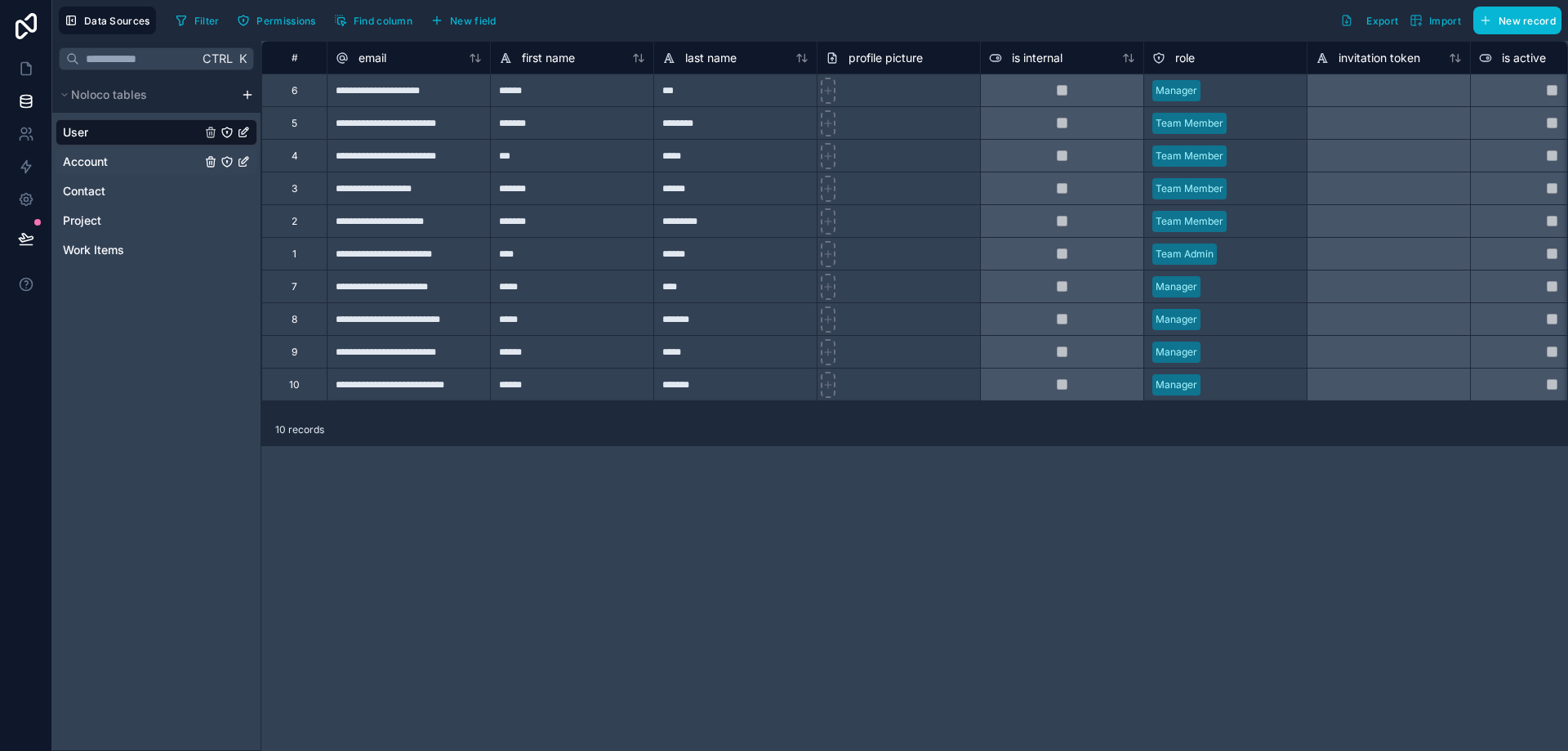
click at [114, 152] on div "Account" at bounding box center [156, 161] width 202 height 26
click at [97, 155] on span "Account" at bounding box center [85, 161] width 45 height 16
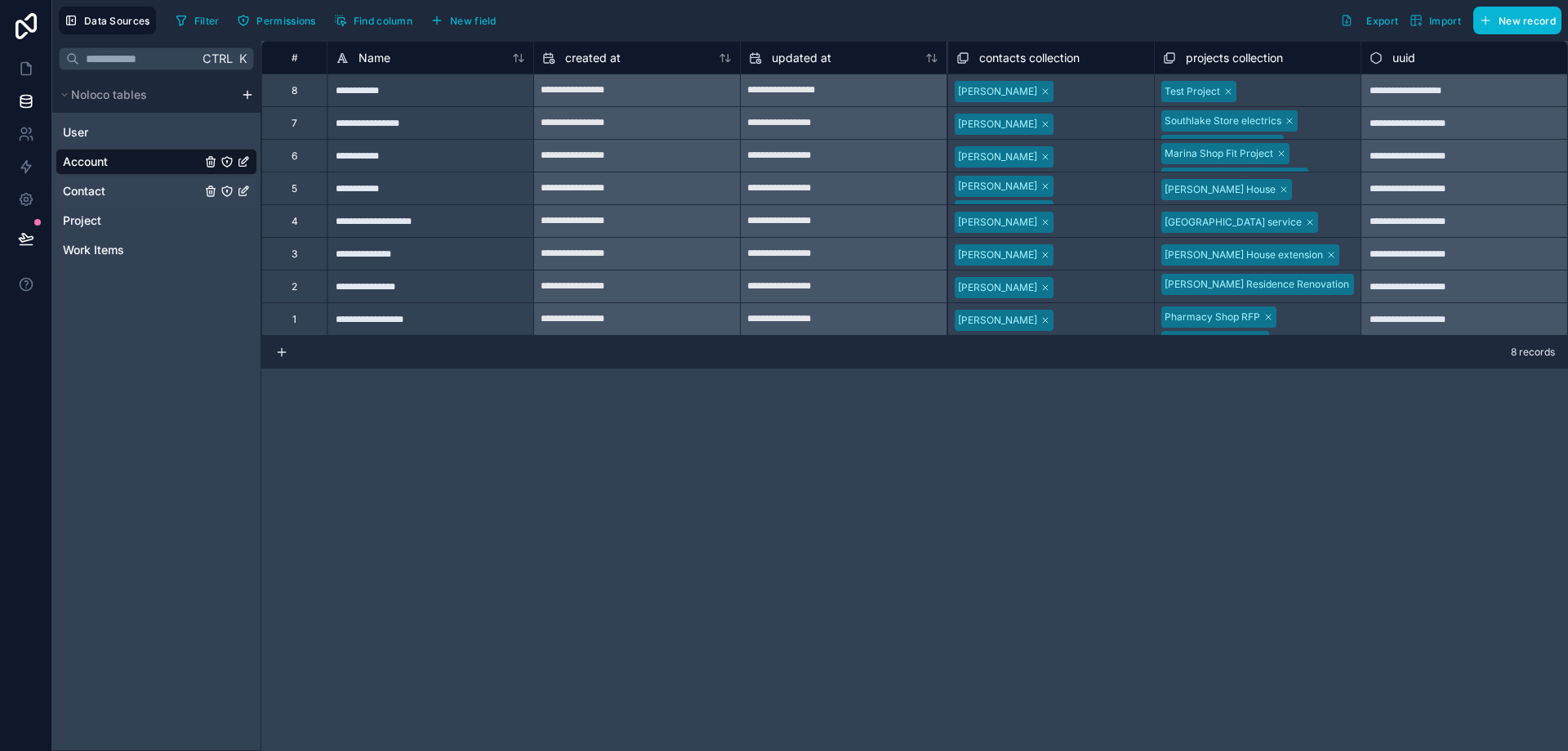
click at [118, 189] on link "Contact" at bounding box center [131, 191] width 138 height 16
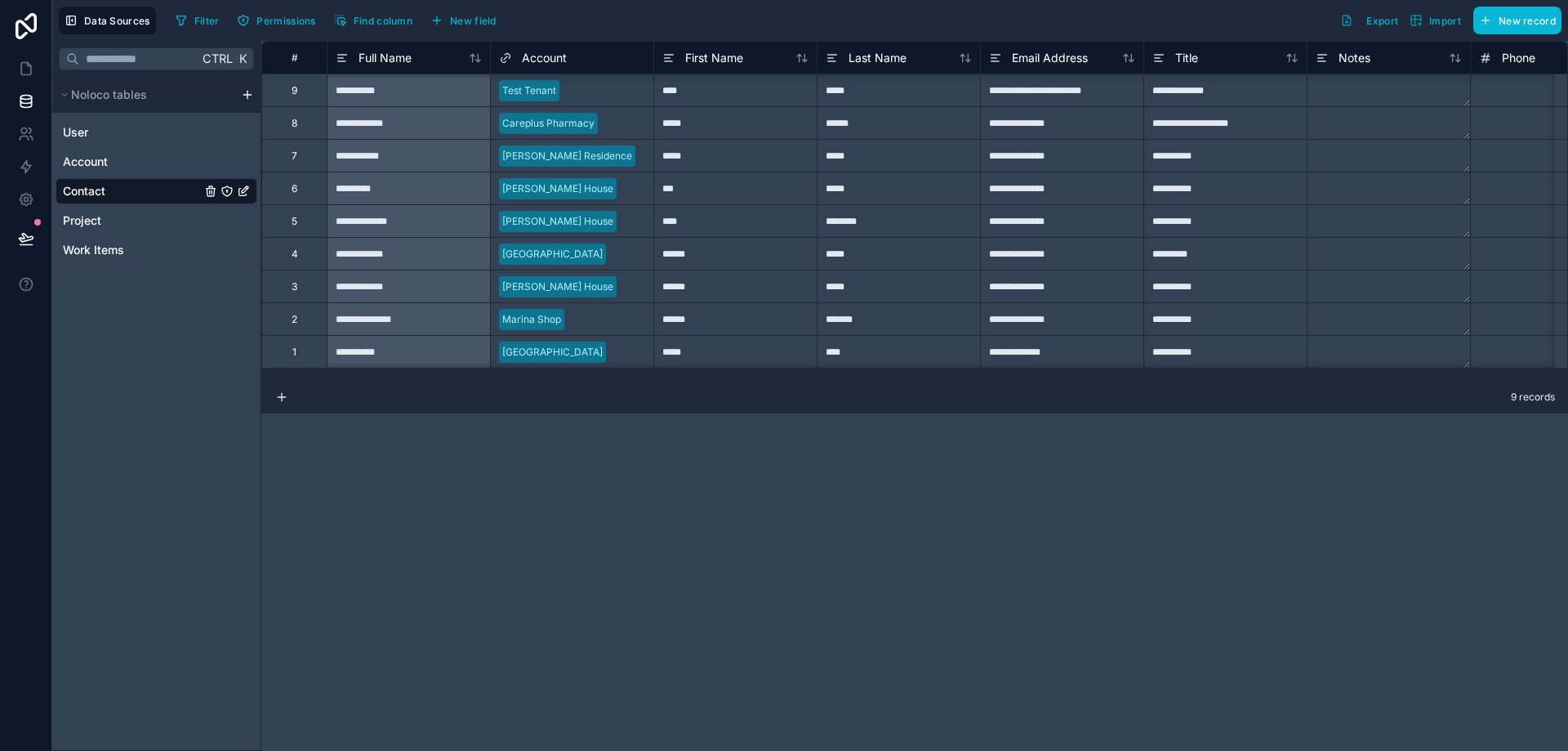
scroll to position [3, 0]
click at [111, 223] on link "Project" at bounding box center [131, 220] width 138 height 16
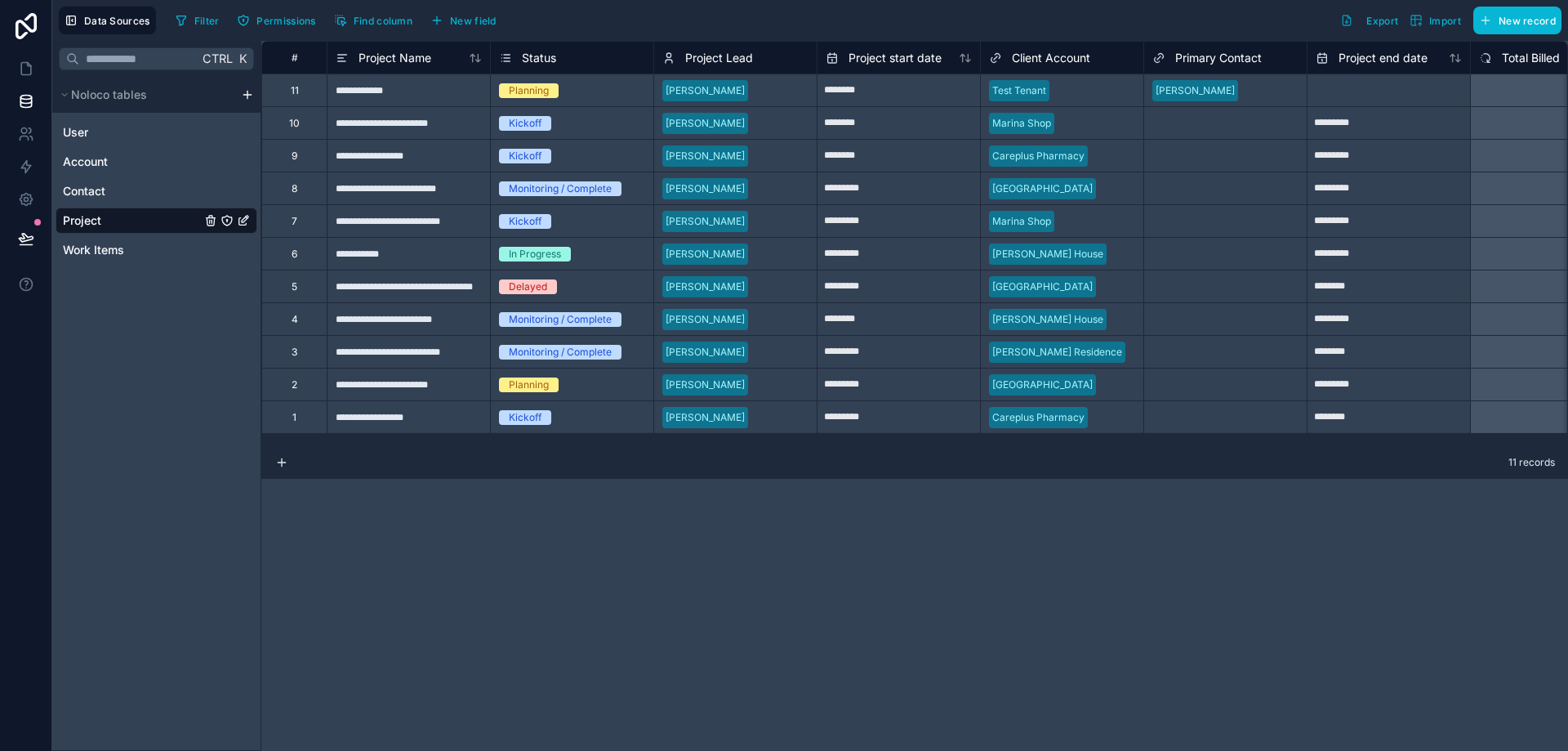
click at [375, 89] on div "**********" at bounding box center [408, 90] width 163 height 33
click at [162, 121] on div "User" at bounding box center [156, 132] width 202 height 26
click at [154, 130] on link "User" at bounding box center [131, 132] width 138 height 16
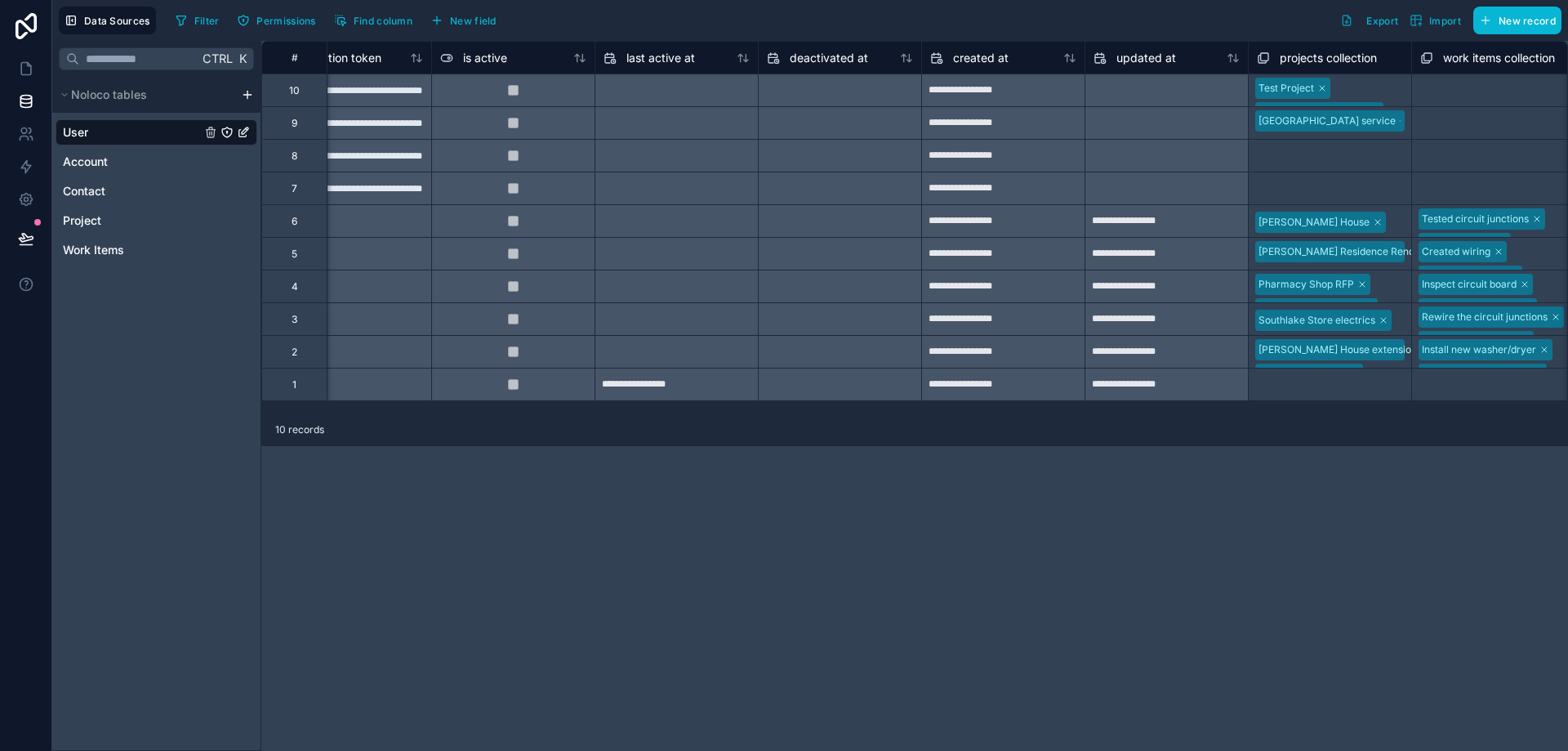
scroll to position [0, 1044]
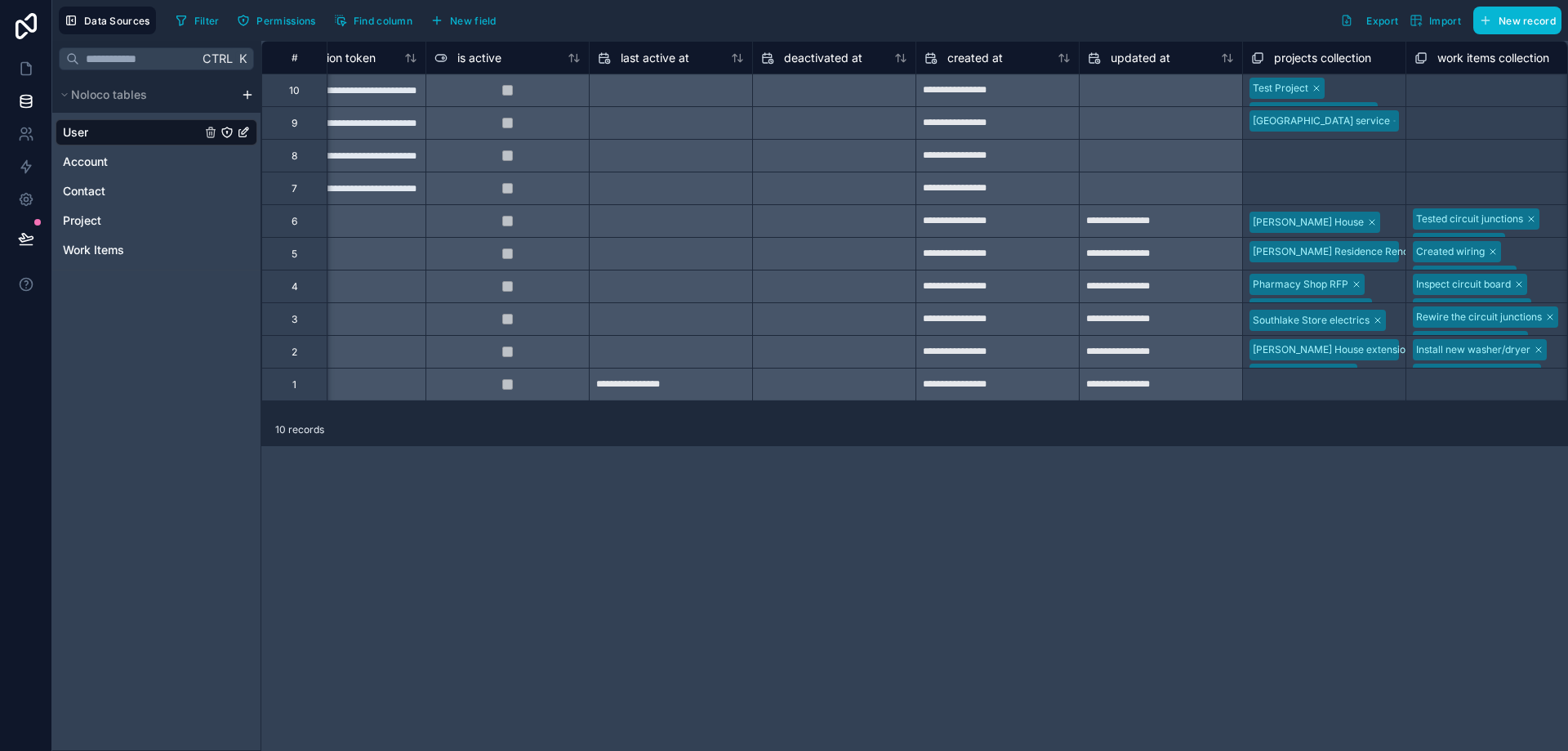
click at [1354, 89] on div "Test Project Marina Shop Fit Project Marina Shop Electrics work" at bounding box center [1324, 91] width 162 height 32
click at [1178, 174] on div at bounding box center [1161, 187] width 163 height 33
click at [1328, 162] on div "Select a projects collection" at bounding box center [1314, 156] width 125 height 13
click at [1247, 156] on input "text" at bounding box center [1246, 162] width 2 height 13
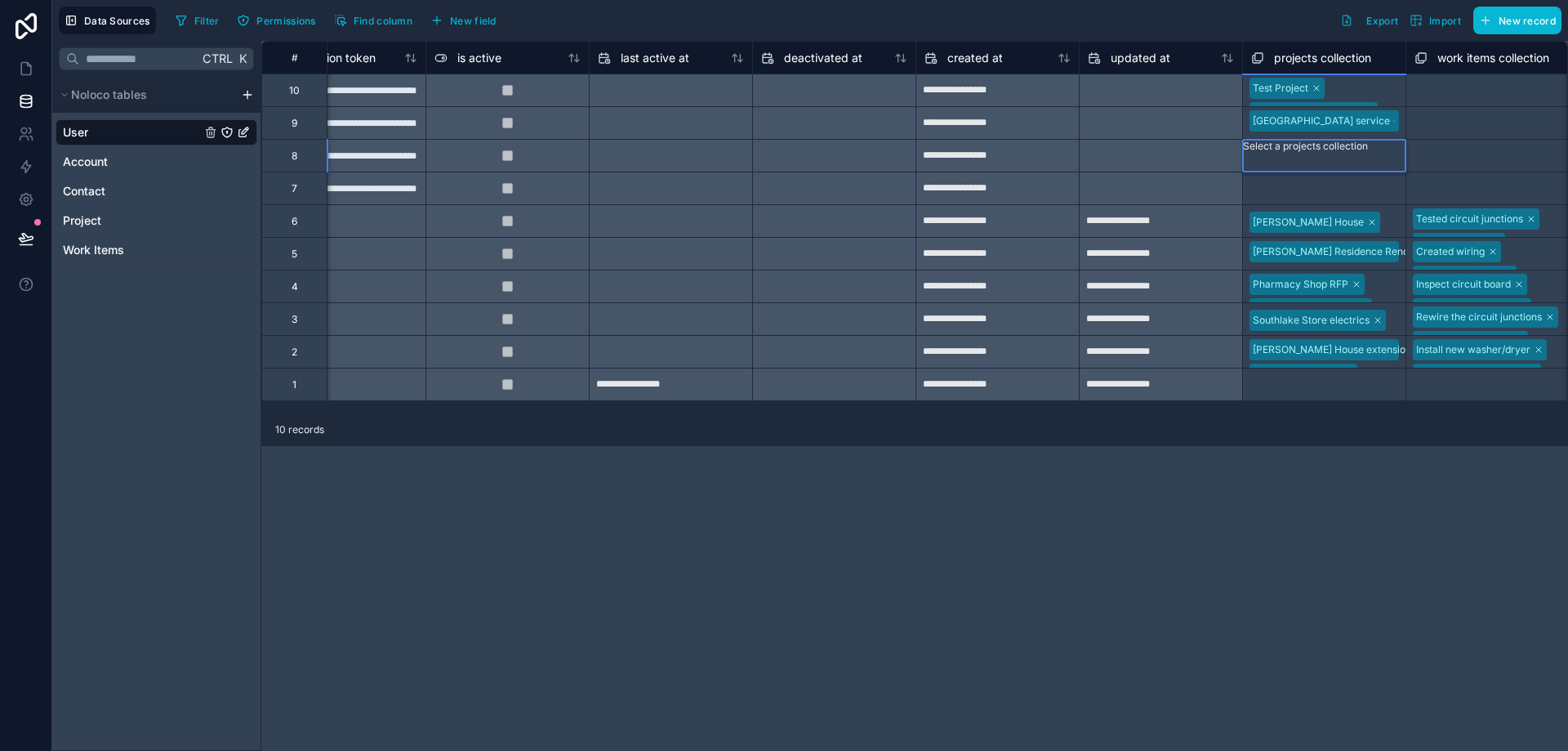
click at [1247, 156] on input "text" at bounding box center [1246, 162] width 2 height 13
click at [1282, 750] on div "Test Project" at bounding box center [784, 761] width 1568 height 20
click at [1348, 88] on div "Test Project Marina Shop Fit Project Marina Shop Electrics work" at bounding box center [1324, 91] width 162 height 32
click at [1386, 216] on div at bounding box center [1392, 222] width 12 height 16
click at [1353, 190] on div "Select a projects collection" at bounding box center [1314, 189] width 125 height 13
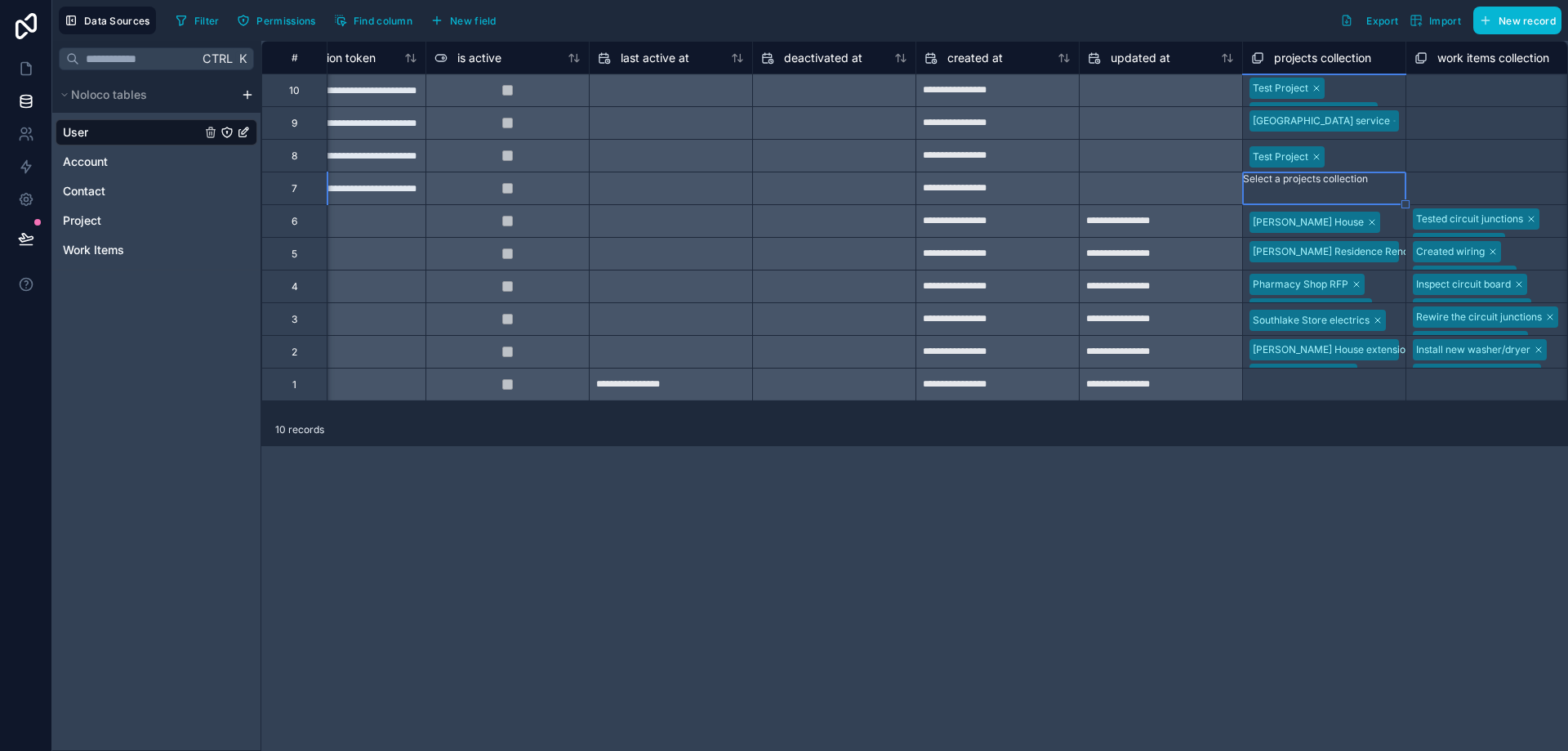
click at [1317, 185] on div "Select a projects collection" at bounding box center [1306, 178] width 125 height 13
click at [1309, 750] on div "Test Project" at bounding box center [784, 761] width 1568 height 20
click at [1358, 146] on div "Test Project" at bounding box center [1324, 156] width 162 height 26
click at [1245, 130] on div "[GEOGRAPHIC_DATA] service" at bounding box center [1324, 123] width 162 height 32
click at [1245, 124] on div "[GEOGRAPHIC_DATA] service" at bounding box center [1324, 123] width 162 height 21
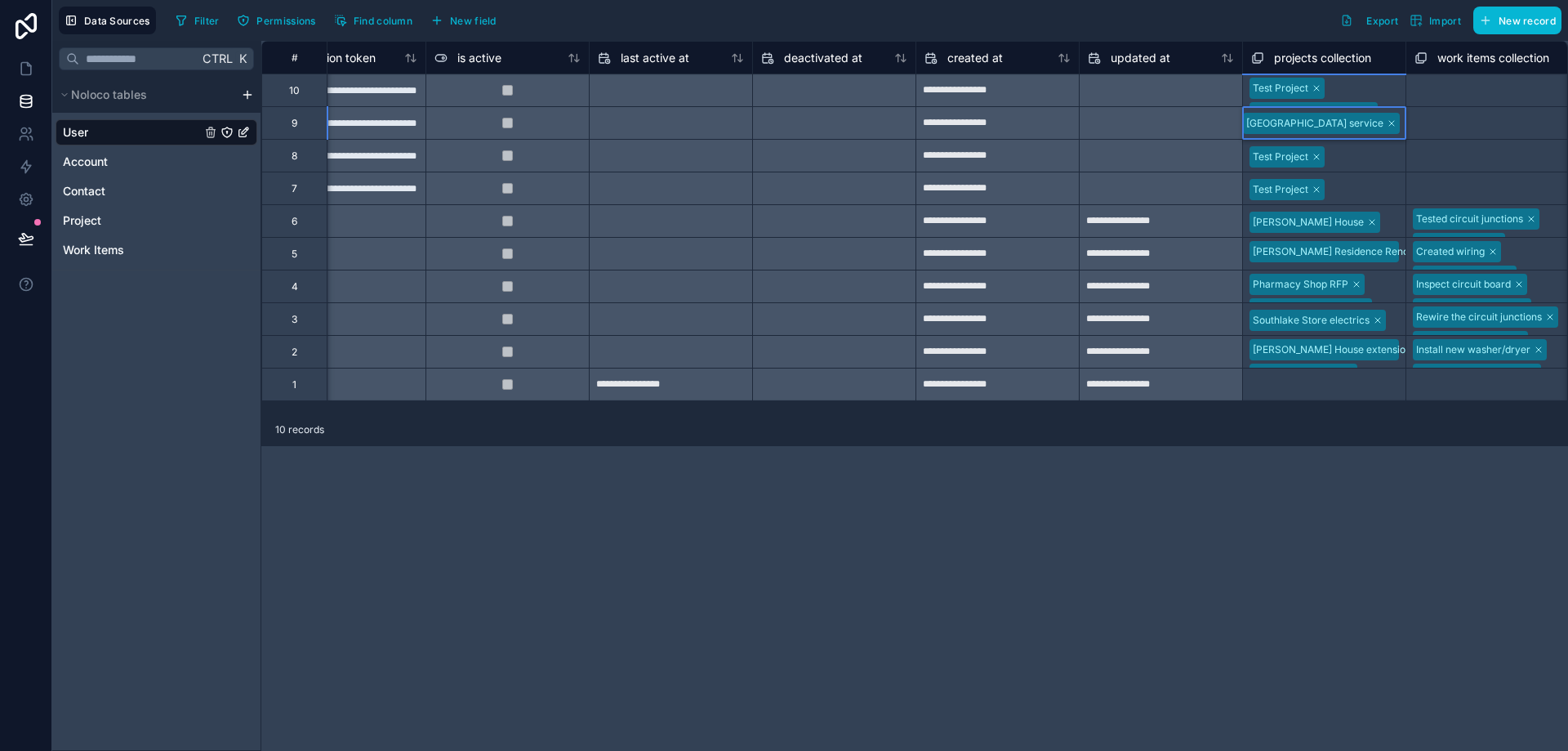
click at [1255, 750] on div "Test Project" at bounding box center [784, 761] width 1568 height 20
click at [1178, 138] on div at bounding box center [1161, 154] width 163 height 33
click at [1349, 101] on div "Test Project Marina Shop Fit Project Marina Shop Electrics work" at bounding box center [1324, 91] width 162 height 32
click at [1111, 161] on div at bounding box center [1161, 156] width 162 height 26
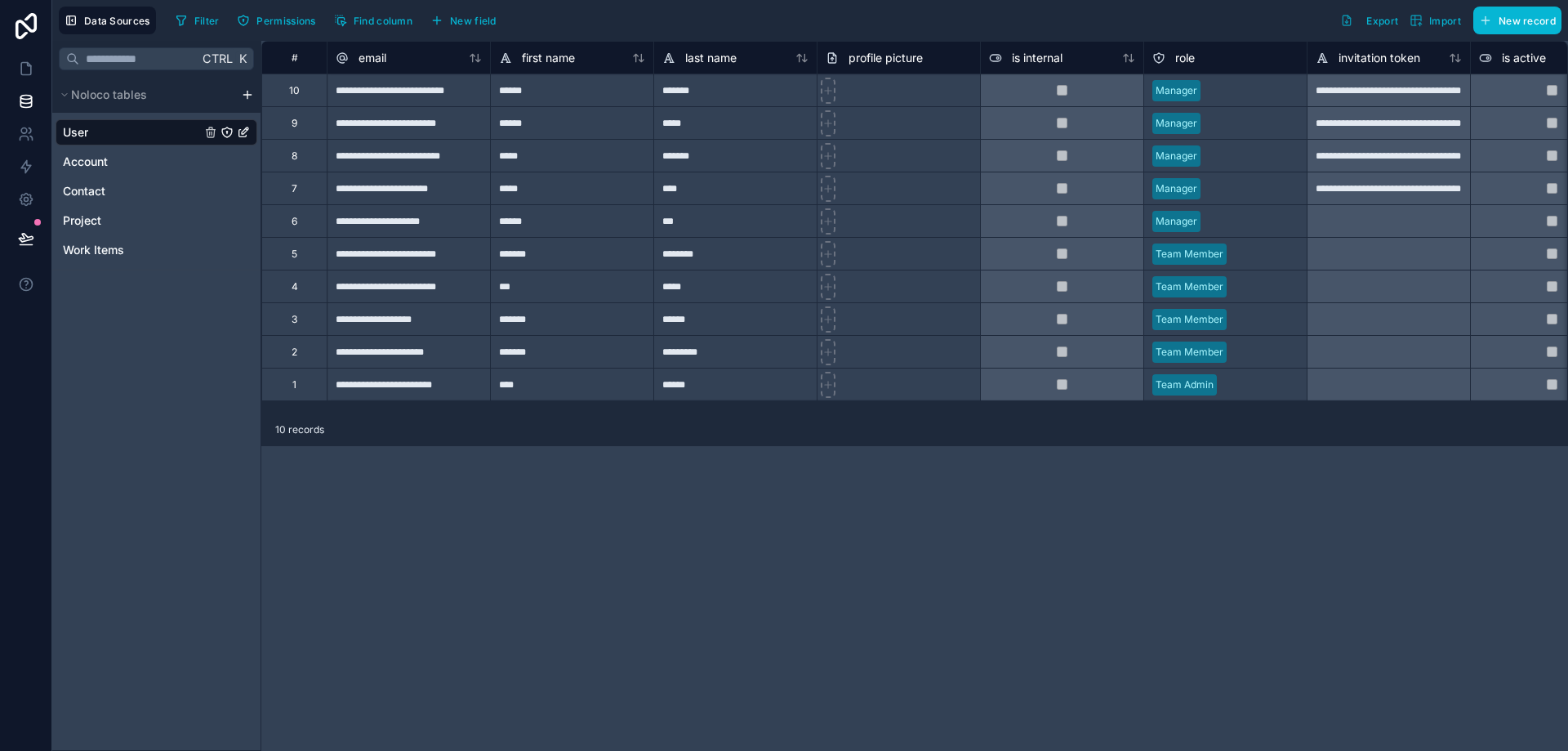
click at [549, 508] on div "**********" at bounding box center [915, 395] width 1307 height 710
click at [124, 161] on link "Account" at bounding box center [131, 161] width 138 height 16
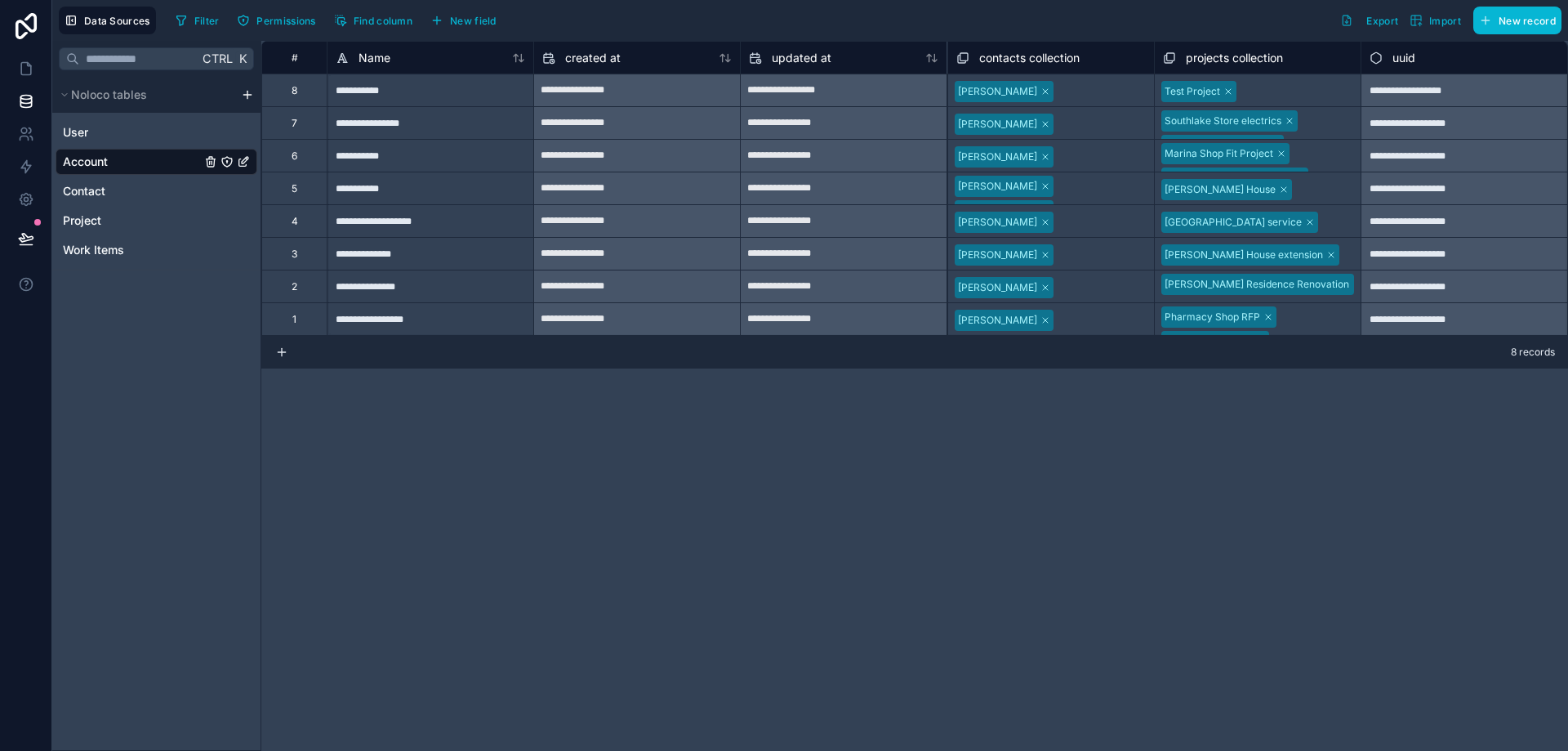
click at [138, 115] on div "User Account Contact Project Work Items" at bounding box center [156, 187] width 202 height 150
click at [131, 125] on link "User" at bounding box center [131, 132] width 138 height 16
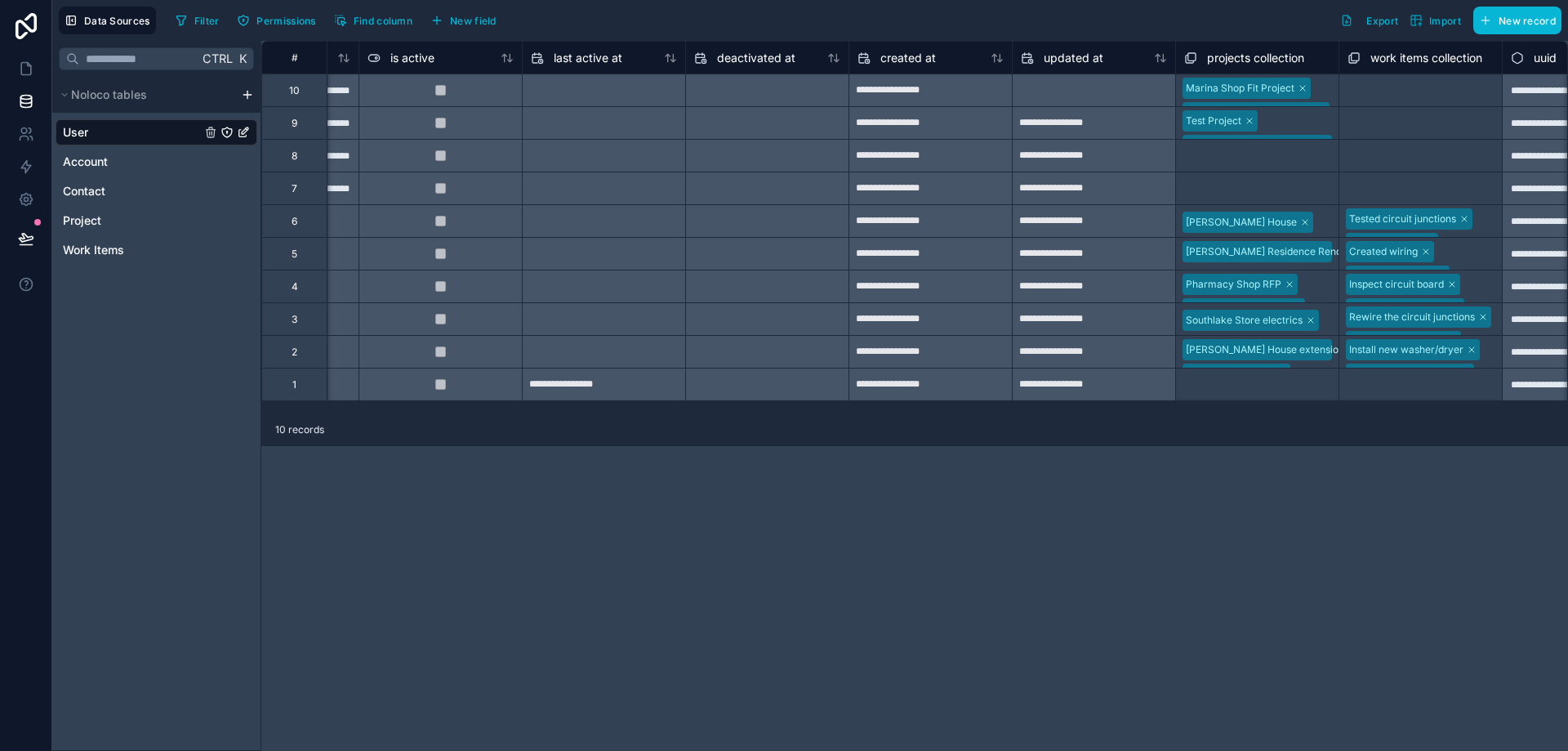
scroll to position [0, 1123]
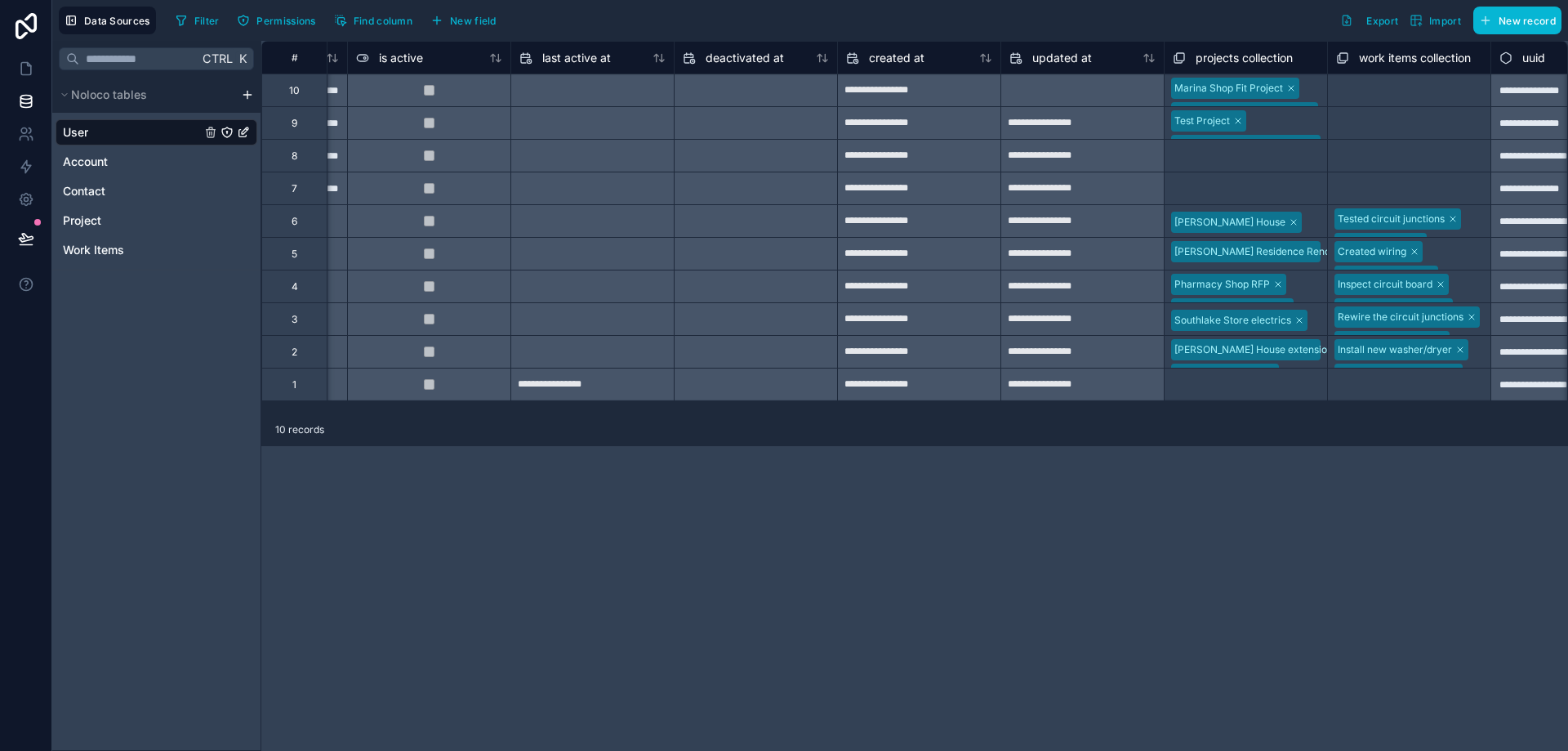
click at [1226, 148] on div "Select a projects collection" at bounding box center [1245, 155] width 162 height 25
click at [1209, 166] on div "Select a projects collection" at bounding box center [1228, 155] width 125 height 33
click at [1207, 152] on div "Select a projects collection" at bounding box center [1228, 145] width 125 height 13
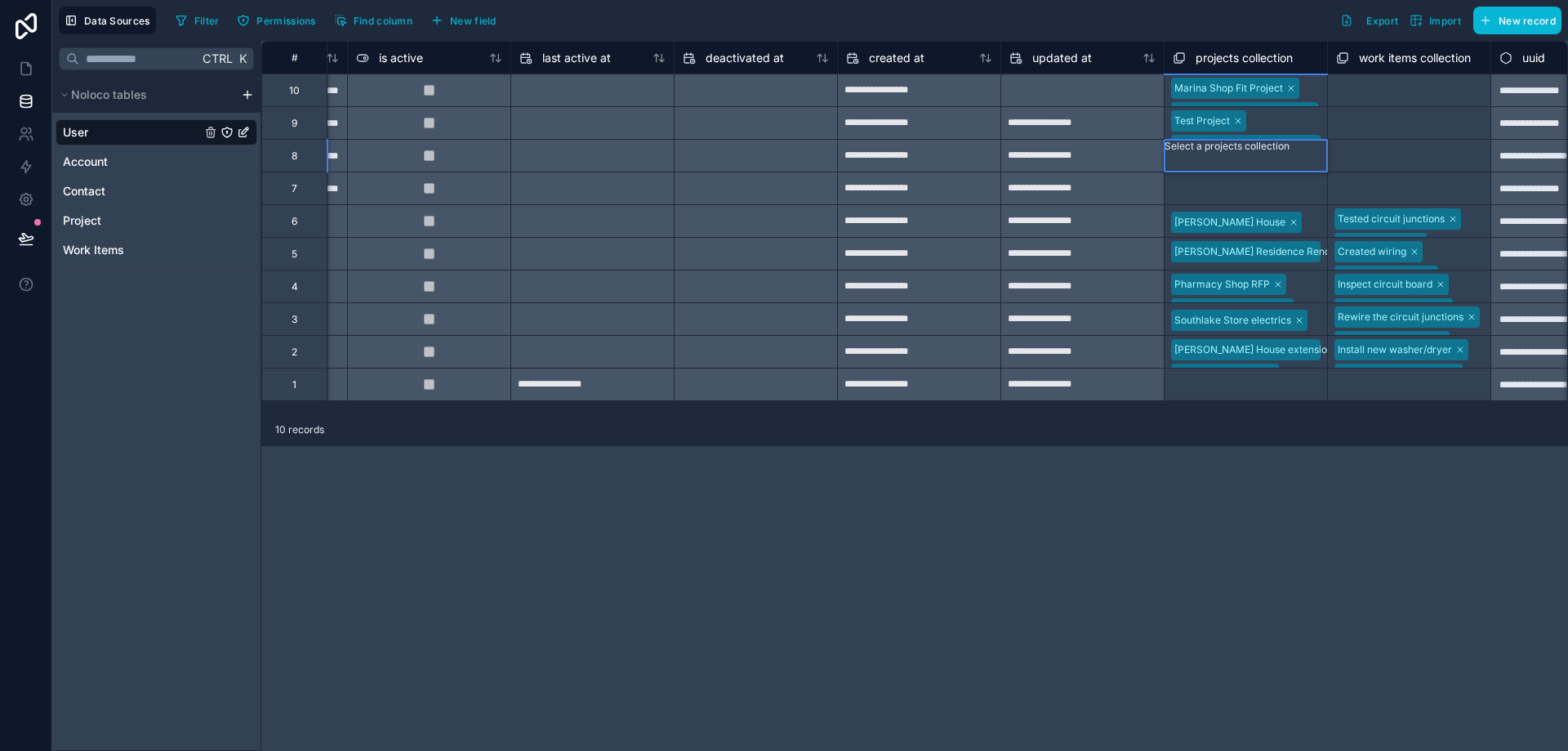
click at [1203, 750] on div "Test Project" at bounding box center [784, 761] width 1568 height 20
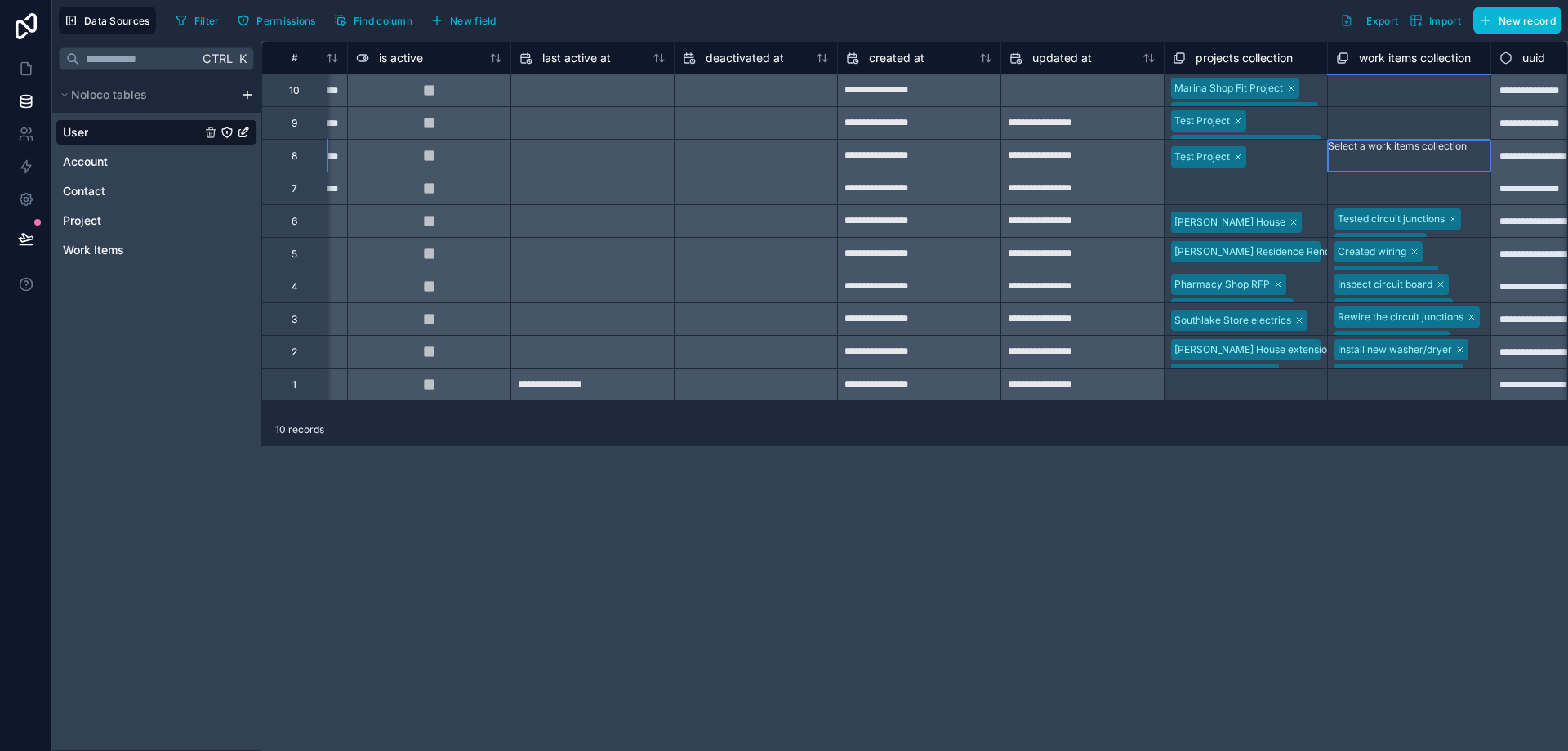
click at [1332, 162] on div at bounding box center [1331, 162] width 2 height 16
click at [354, 501] on div "**********" at bounding box center [915, 395] width 1307 height 710
click at [95, 129] on div "Users" at bounding box center [78, 133] width 47 height 26
click at [124, 128] on link "User" at bounding box center [131, 132] width 138 height 16
click at [128, 128] on link "User" at bounding box center [131, 132] width 138 height 16
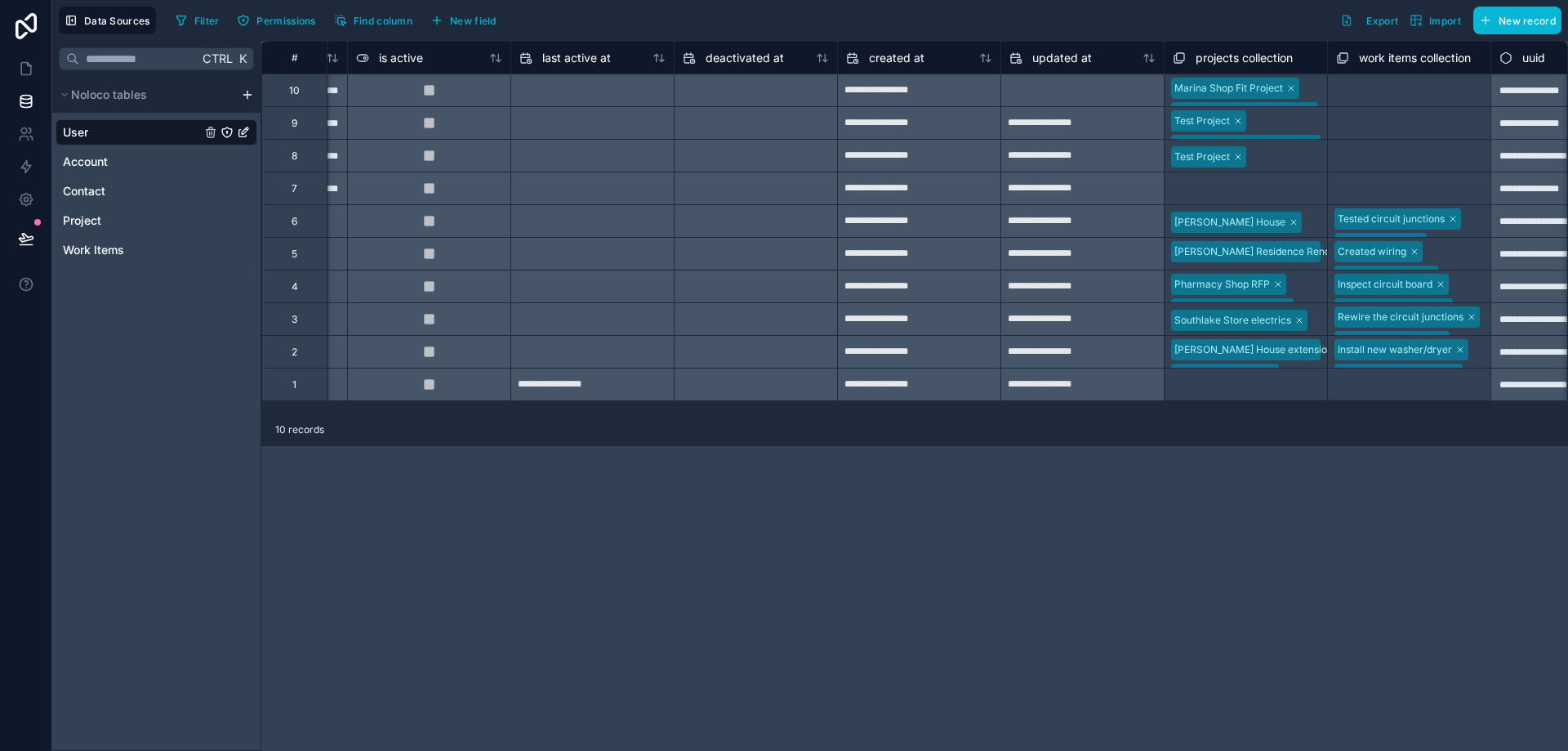
click at [128, 128] on link "User" at bounding box center [131, 132] width 138 height 16
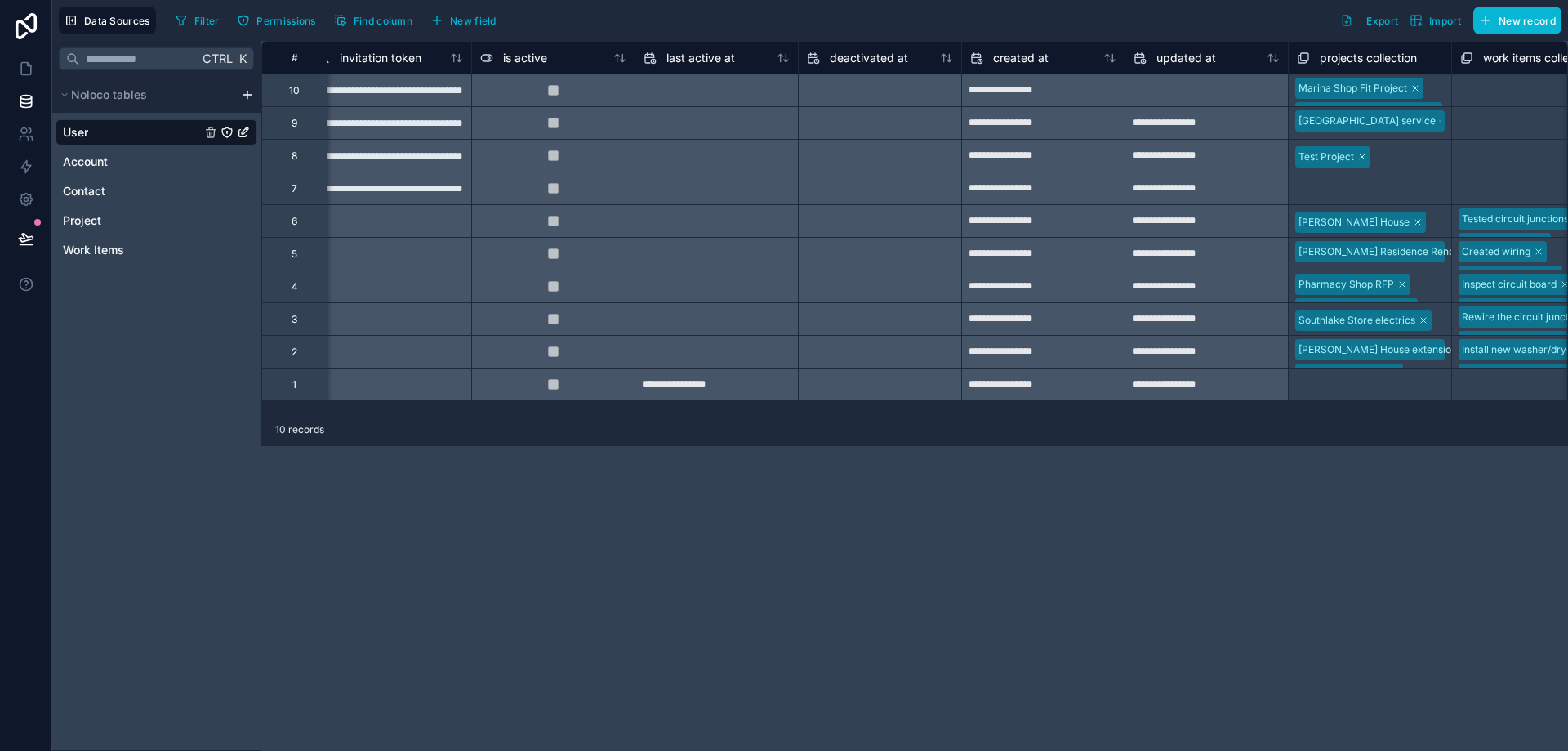
scroll to position [0, 1003]
click at [1396, 189] on div "Select a projects collection" at bounding box center [1357, 189] width 125 height 13
click at [1382, 193] on div "Select a projects collection" at bounding box center [1358, 189] width 125 height 13
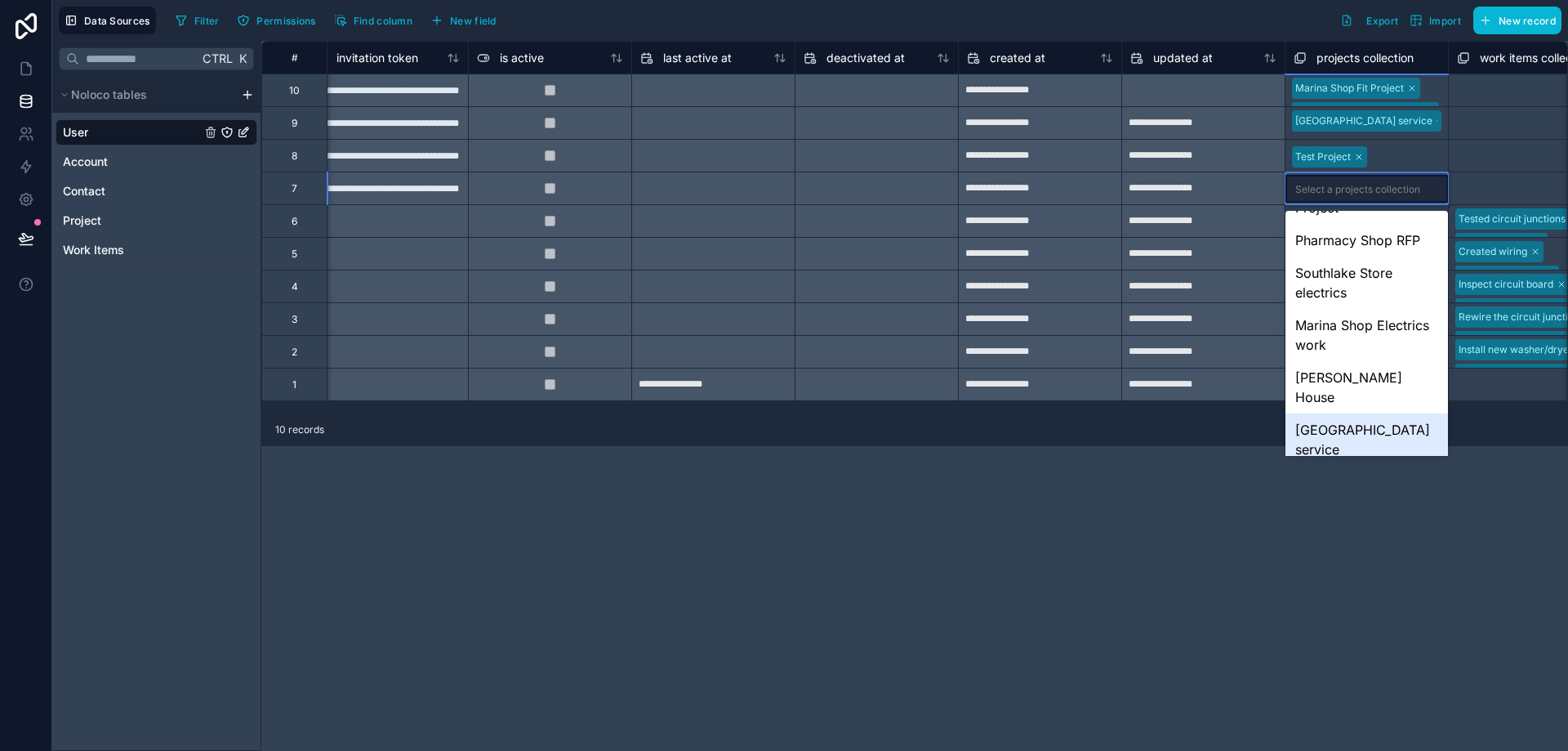
scroll to position [163, 0]
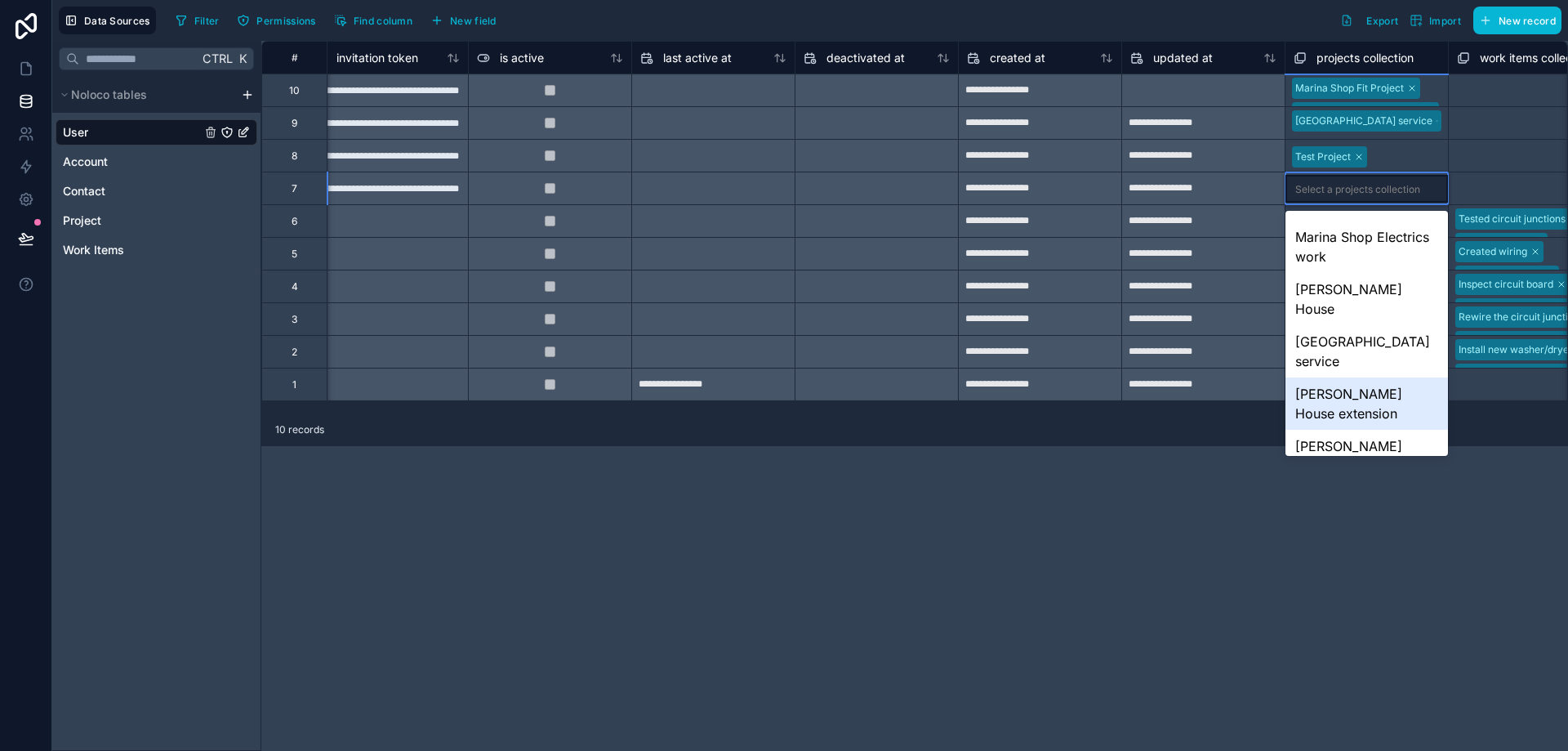
click at [1332, 385] on div "[PERSON_NAME] House extension" at bounding box center [1367, 403] width 162 height 53
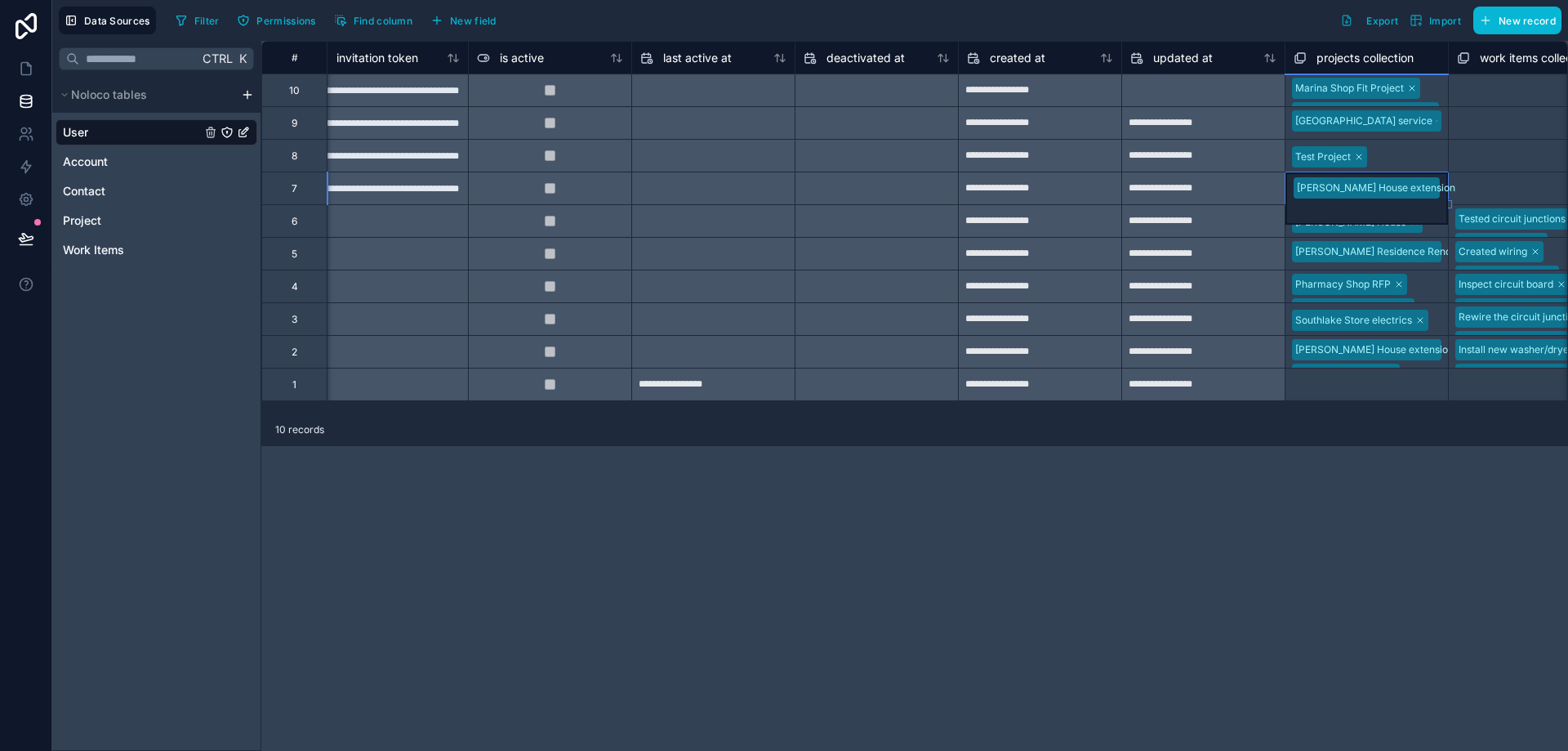
click at [1175, 508] on div "**********" at bounding box center [915, 395] width 1307 height 710
click at [89, 135] on span "User" at bounding box center [75, 132] width 25 height 16
click at [23, 66] on icon at bounding box center [26, 69] width 16 height 16
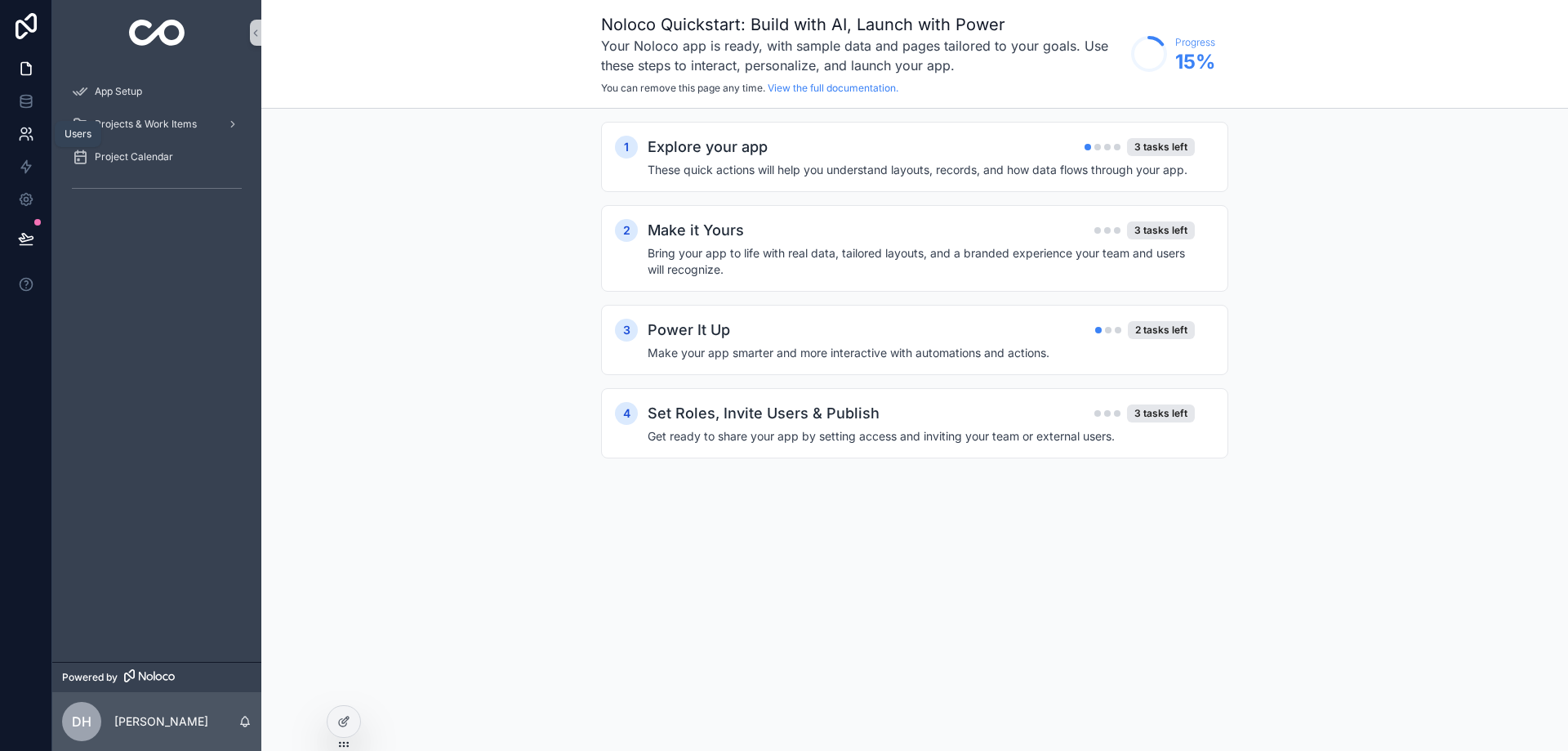
click at [30, 133] on icon at bounding box center [30, 130] width 2 height 5
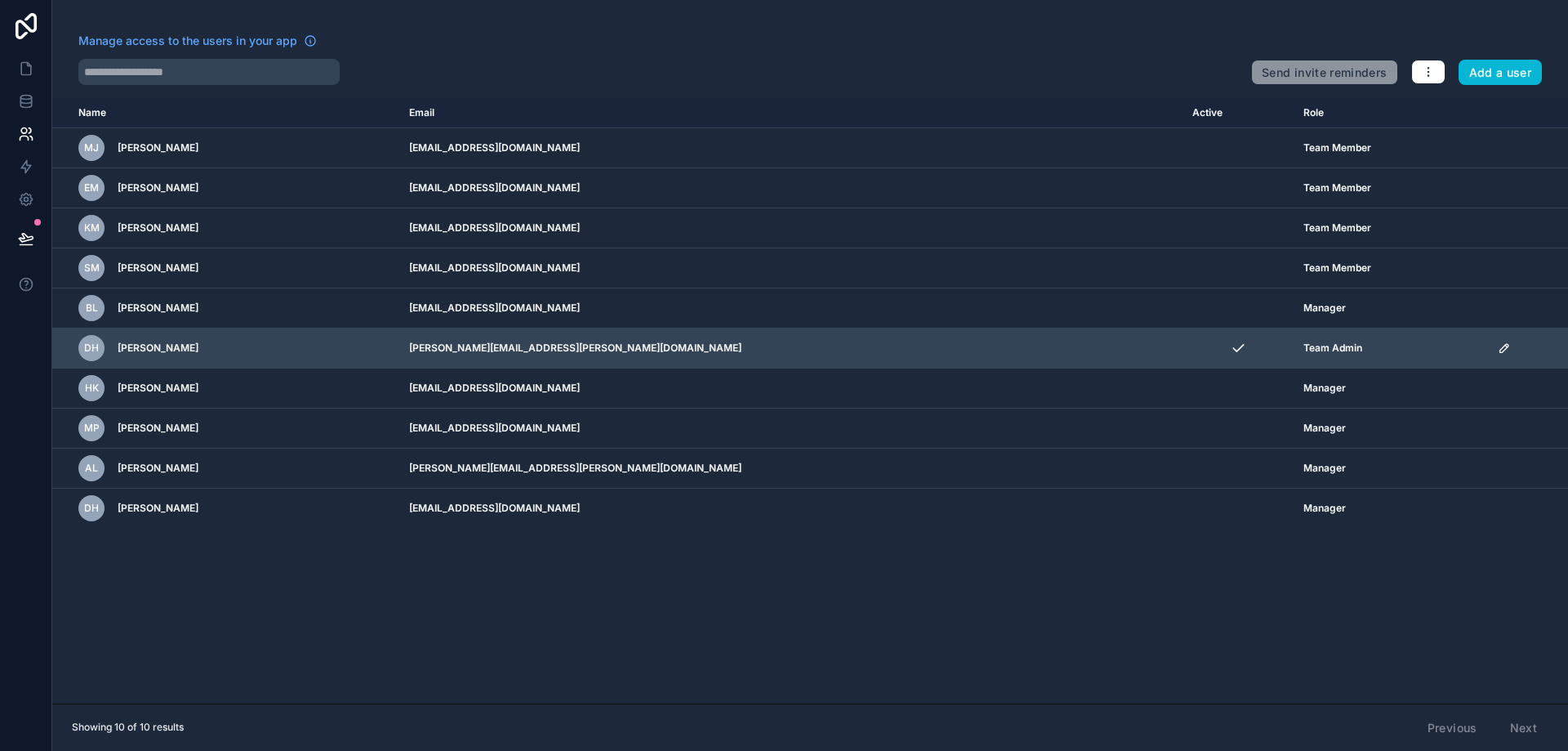
click at [1500, 346] on icon "scrollable content" at bounding box center [1504, 348] width 8 height 8
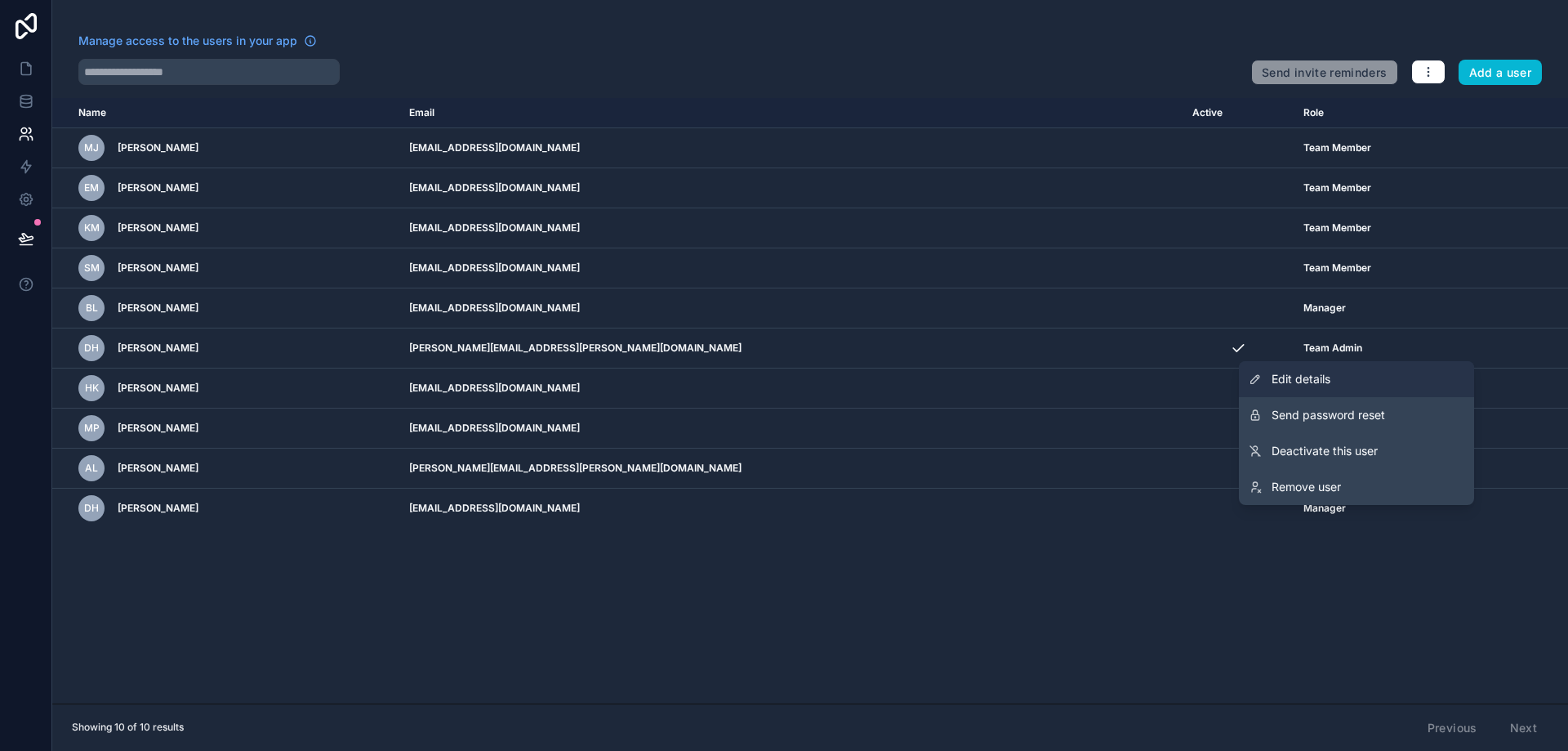
click at [1278, 376] on span "Edit details" at bounding box center [1301, 379] width 59 height 16
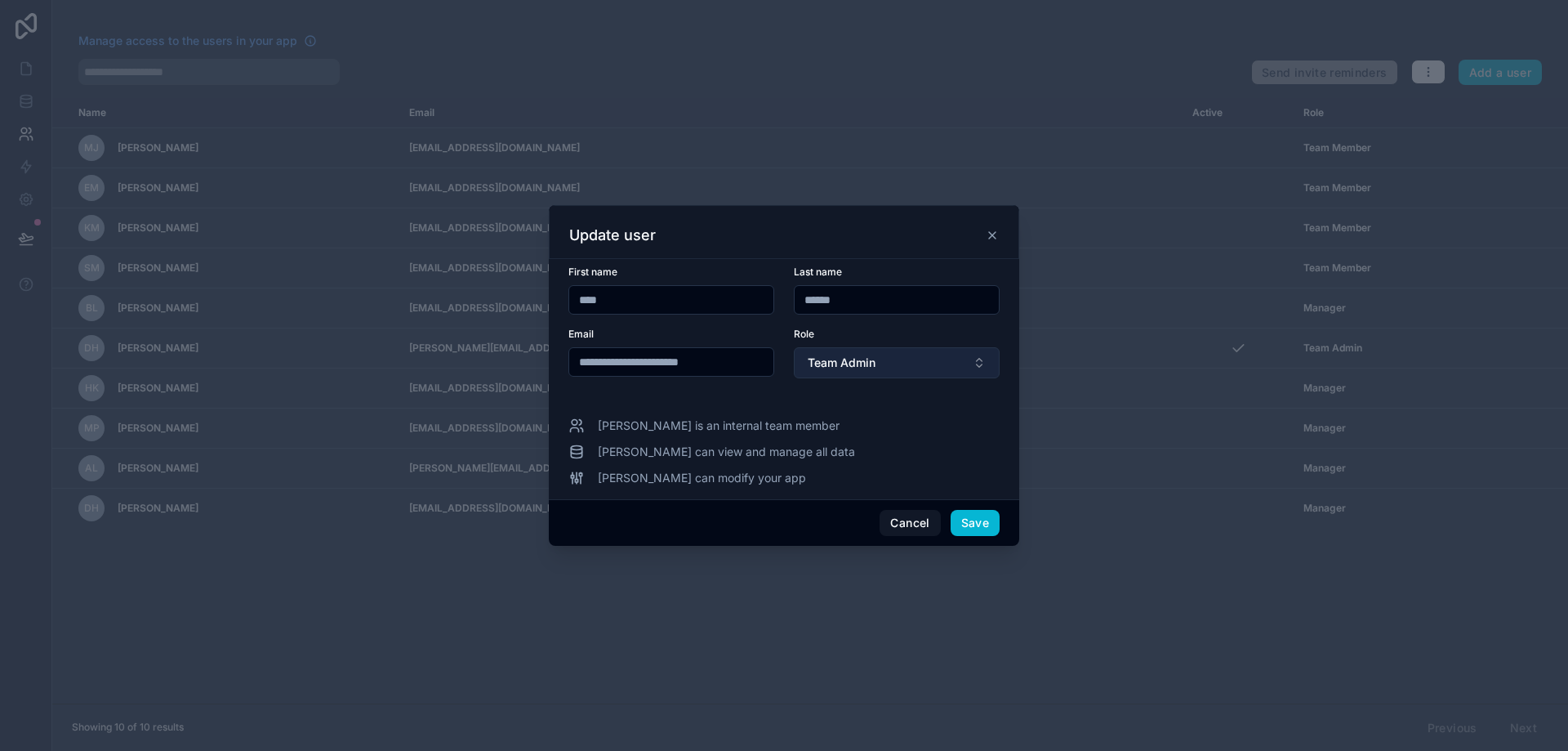
click at [930, 363] on button "Team Admin" at bounding box center [897, 363] width 206 height 31
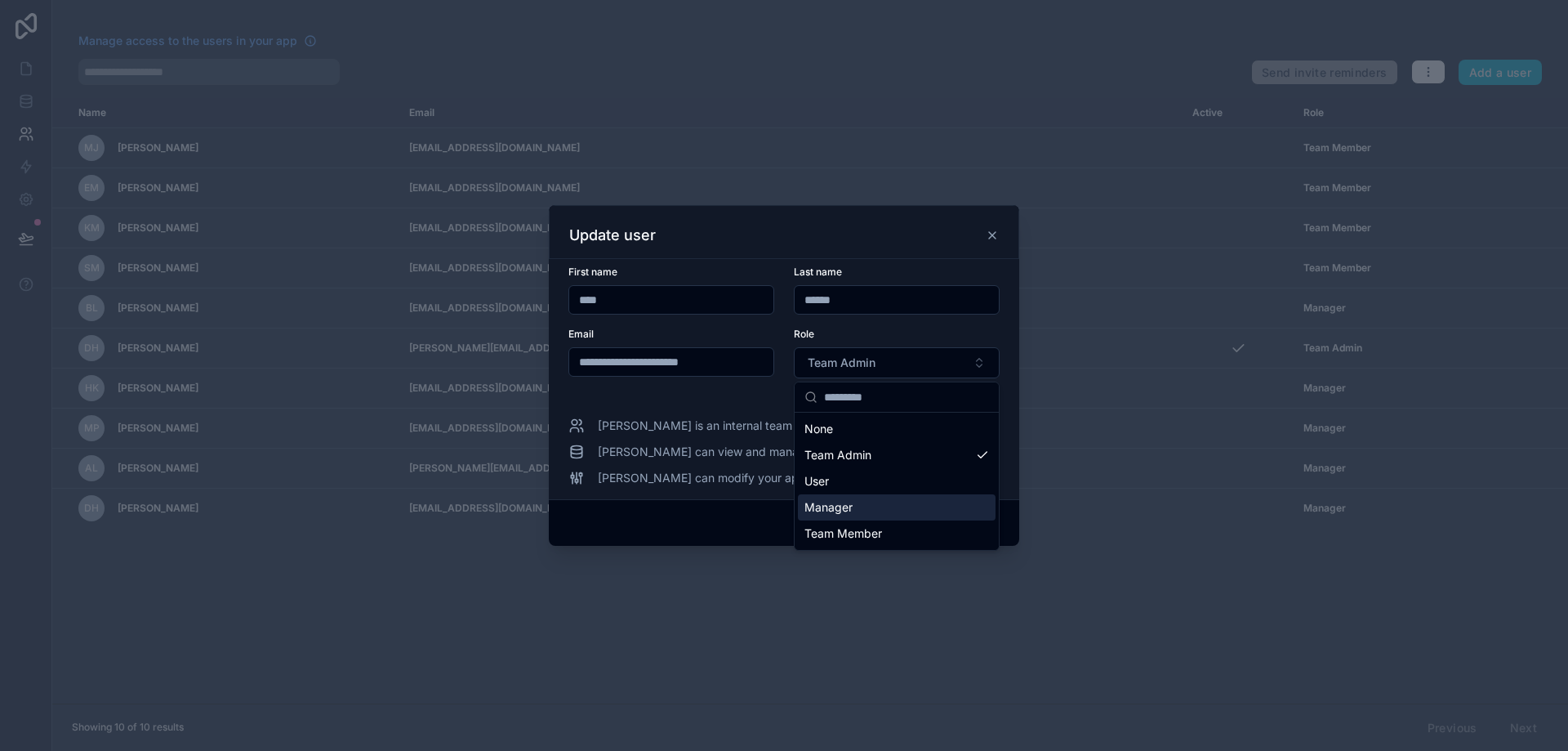
click at [848, 514] on span "Manager" at bounding box center [828, 507] width 48 height 16
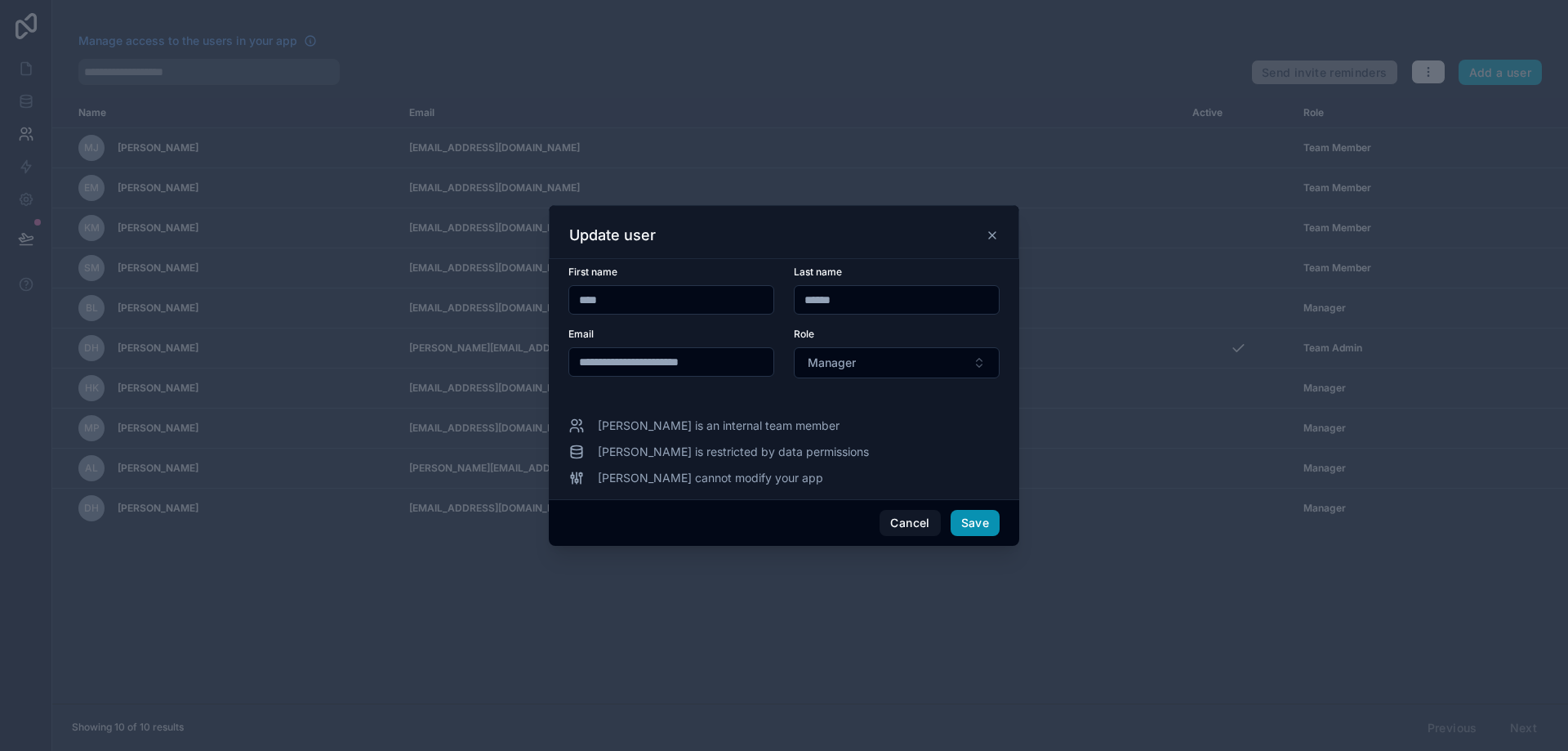
click at [980, 523] on button "Save" at bounding box center [975, 523] width 49 height 26
click at [853, 374] on button "Manager" at bounding box center [897, 363] width 206 height 31
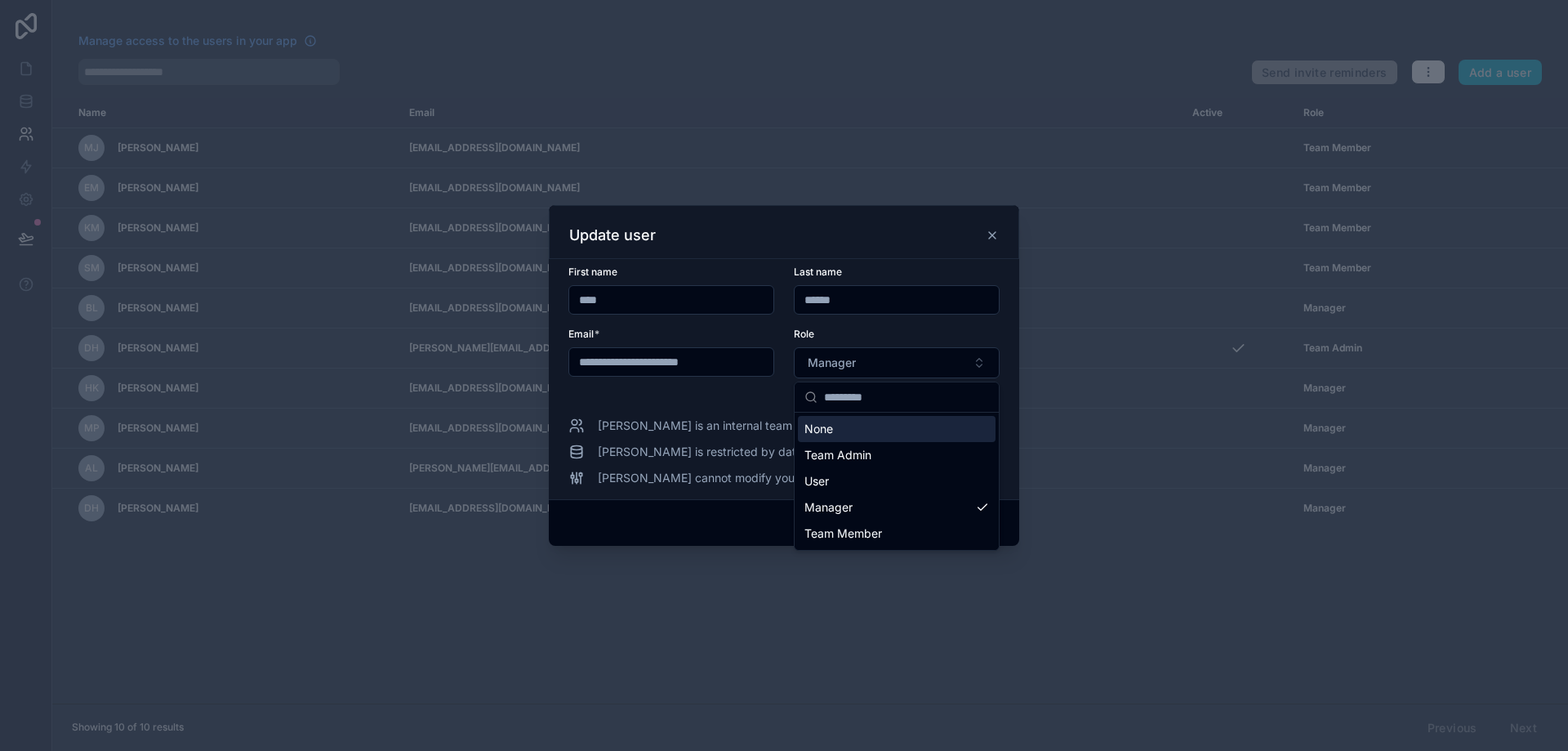
click at [890, 428] on div "None" at bounding box center [897, 429] width 198 height 26
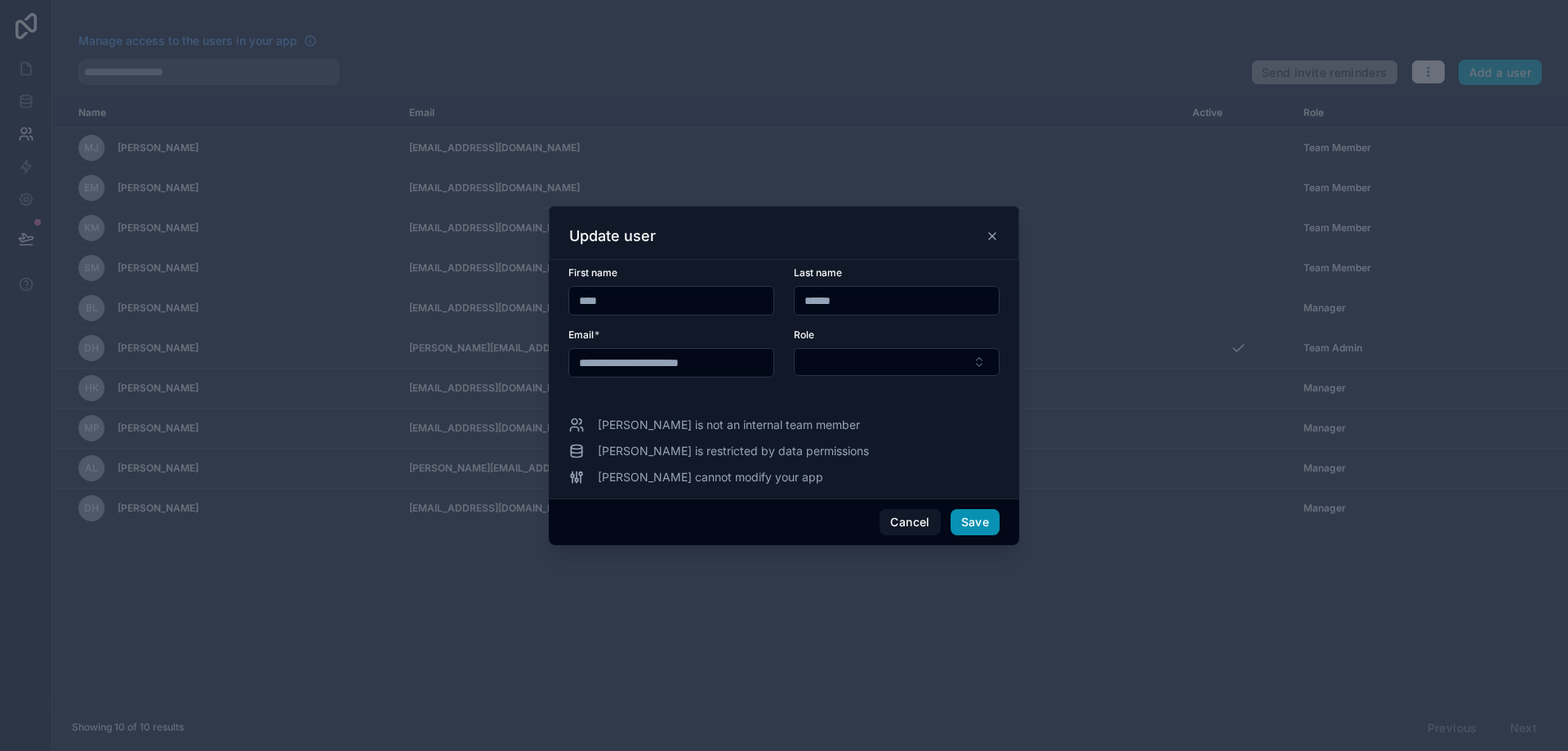
click at [981, 513] on button "Save" at bounding box center [975, 522] width 49 height 26
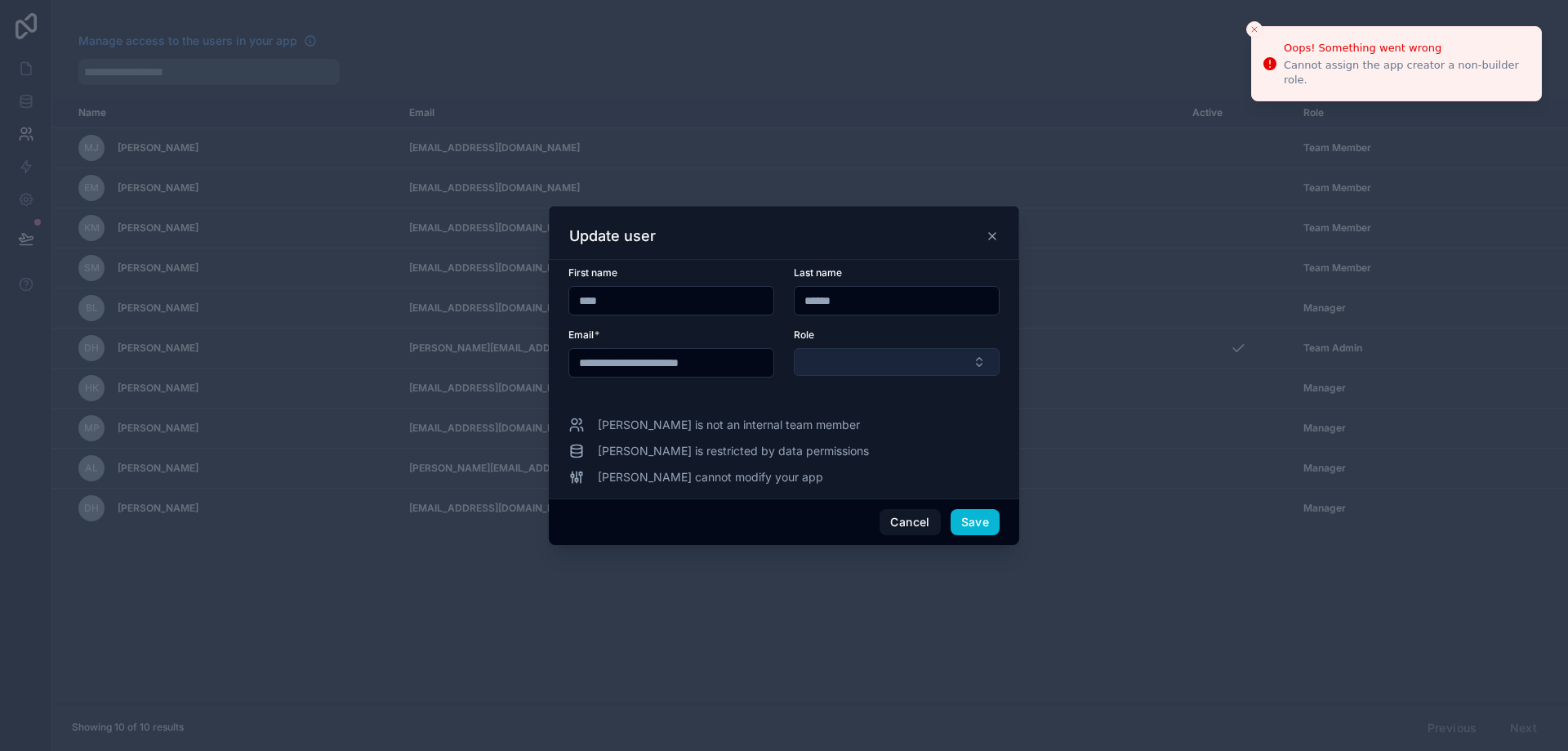
click at [940, 353] on button "Select Button" at bounding box center [897, 363] width 206 height 28
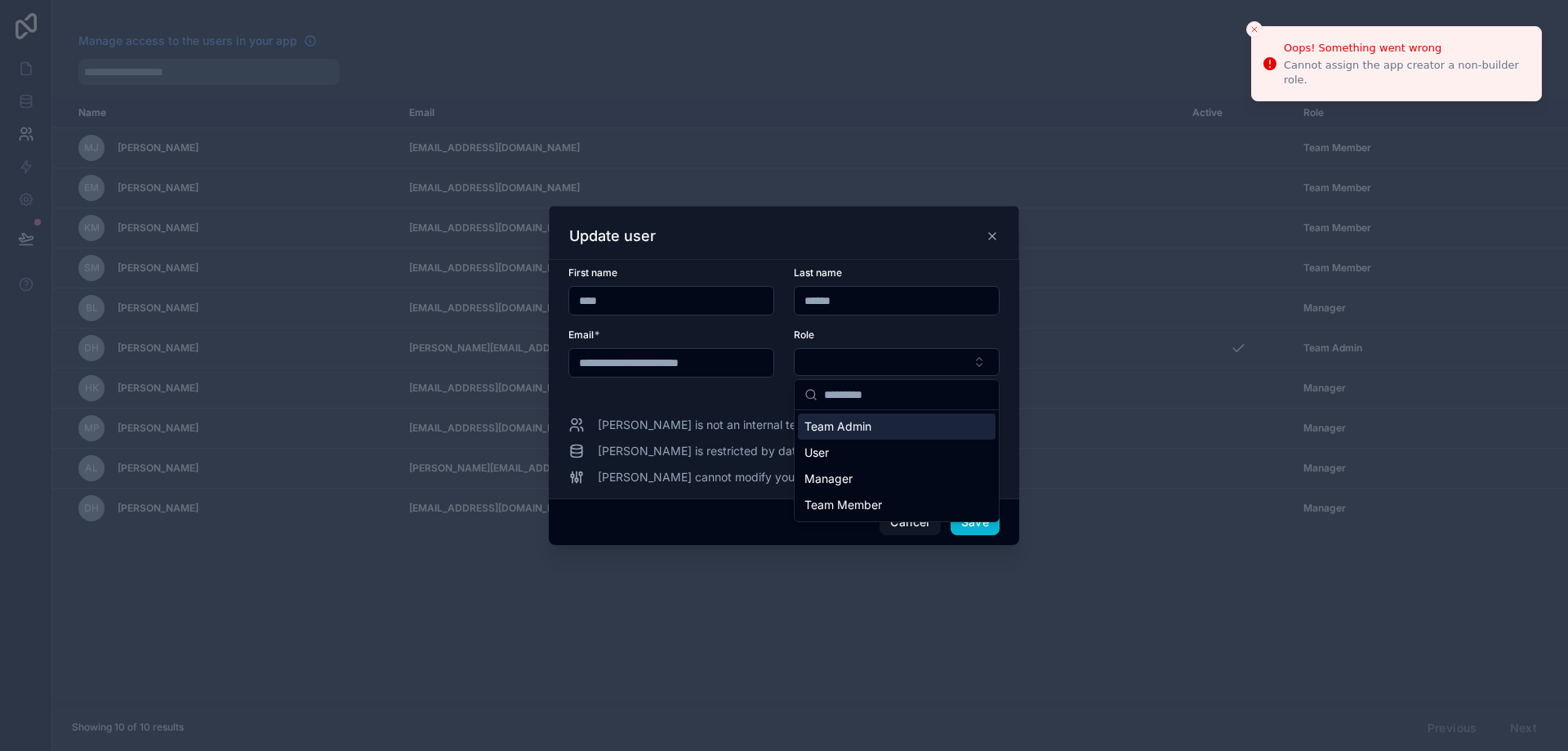
click at [882, 421] on div "Team Admin" at bounding box center [897, 426] width 198 height 26
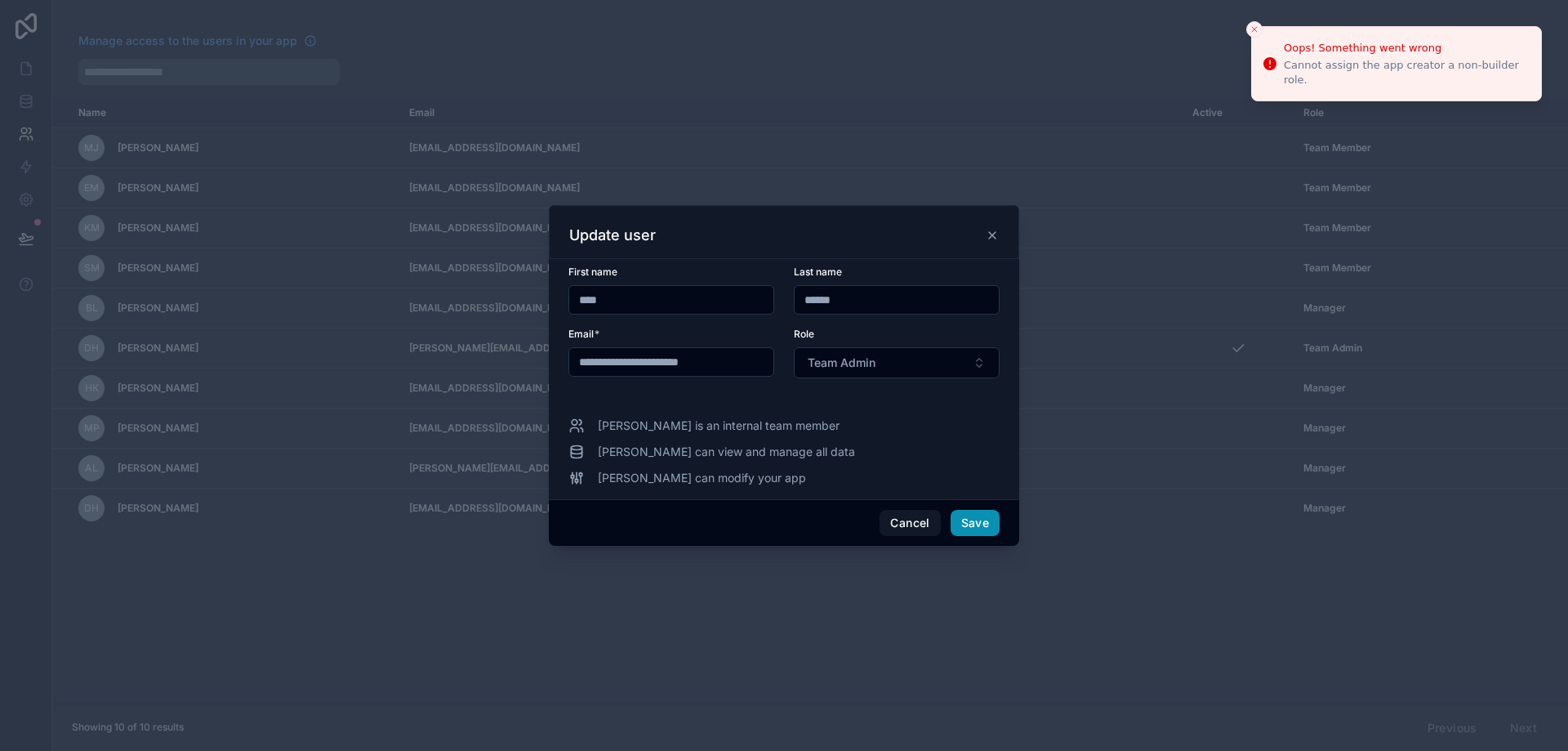
click at [977, 517] on button "Save" at bounding box center [975, 523] width 49 height 26
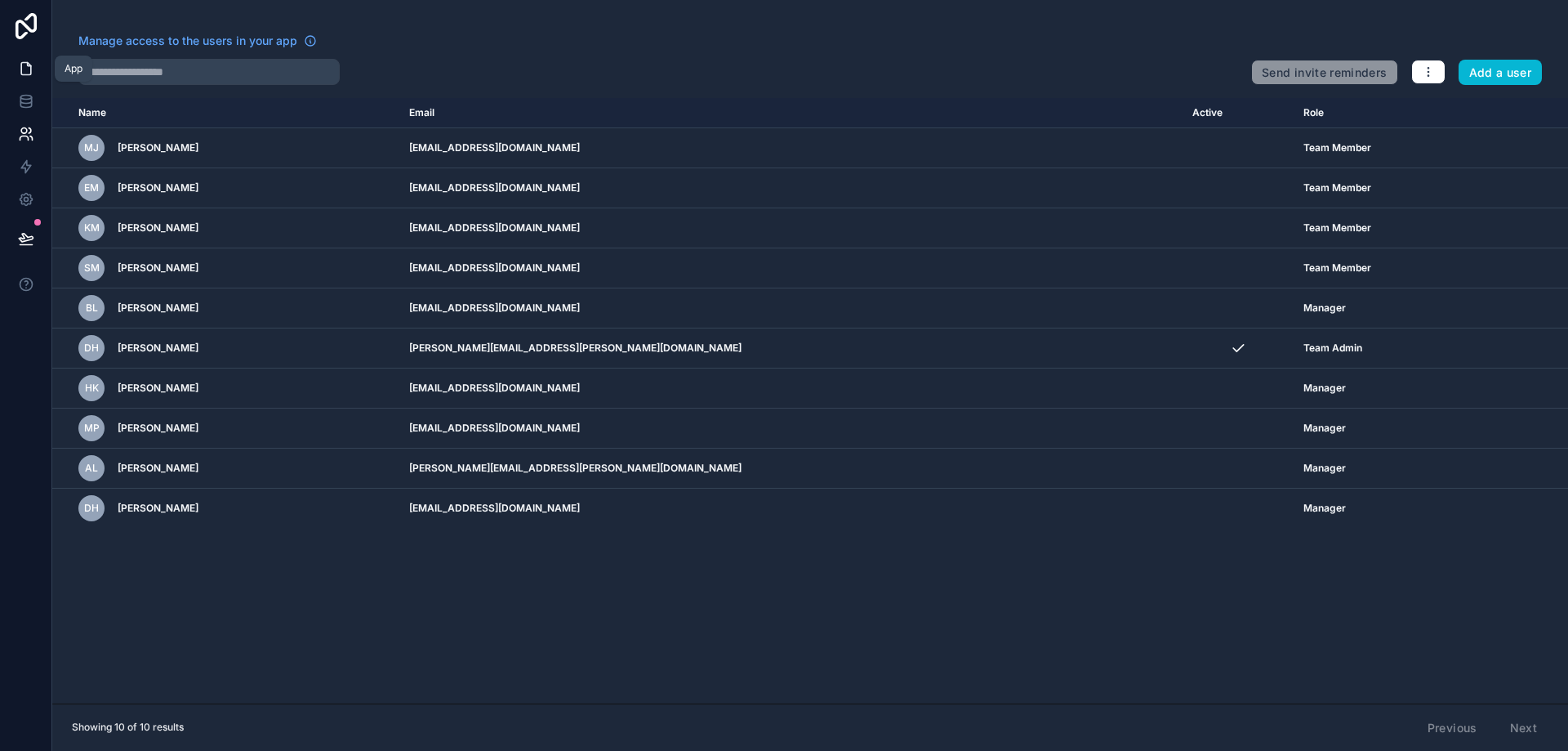
click at [23, 72] on icon at bounding box center [26, 69] width 16 height 16
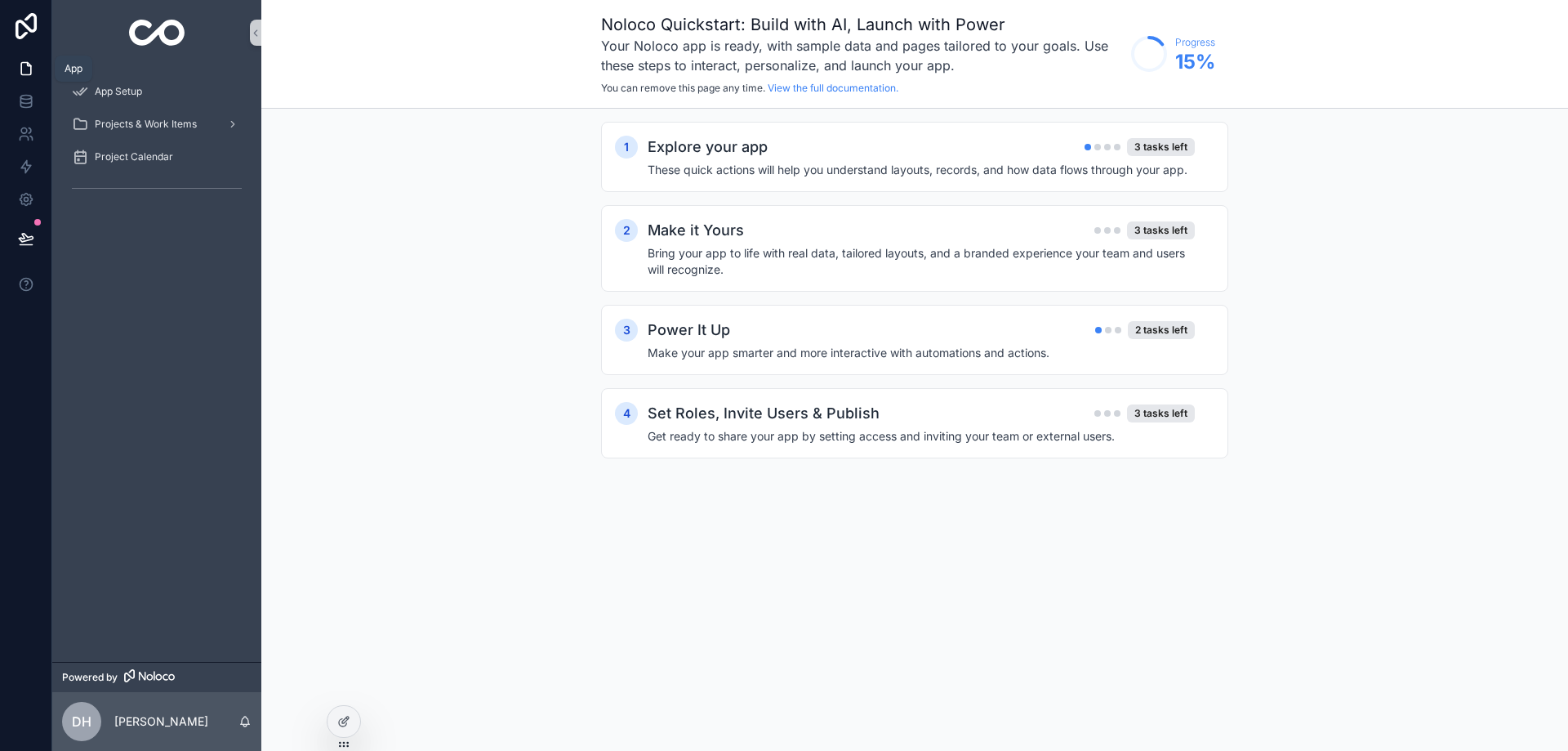
click at [29, 61] on icon at bounding box center [26, 69] width 16 height 16
click at [1038, 165] on h4 "These quick actions will help you understand layouts, records, and how data flo…" at bounding box center [922, 169] width 548 height 16
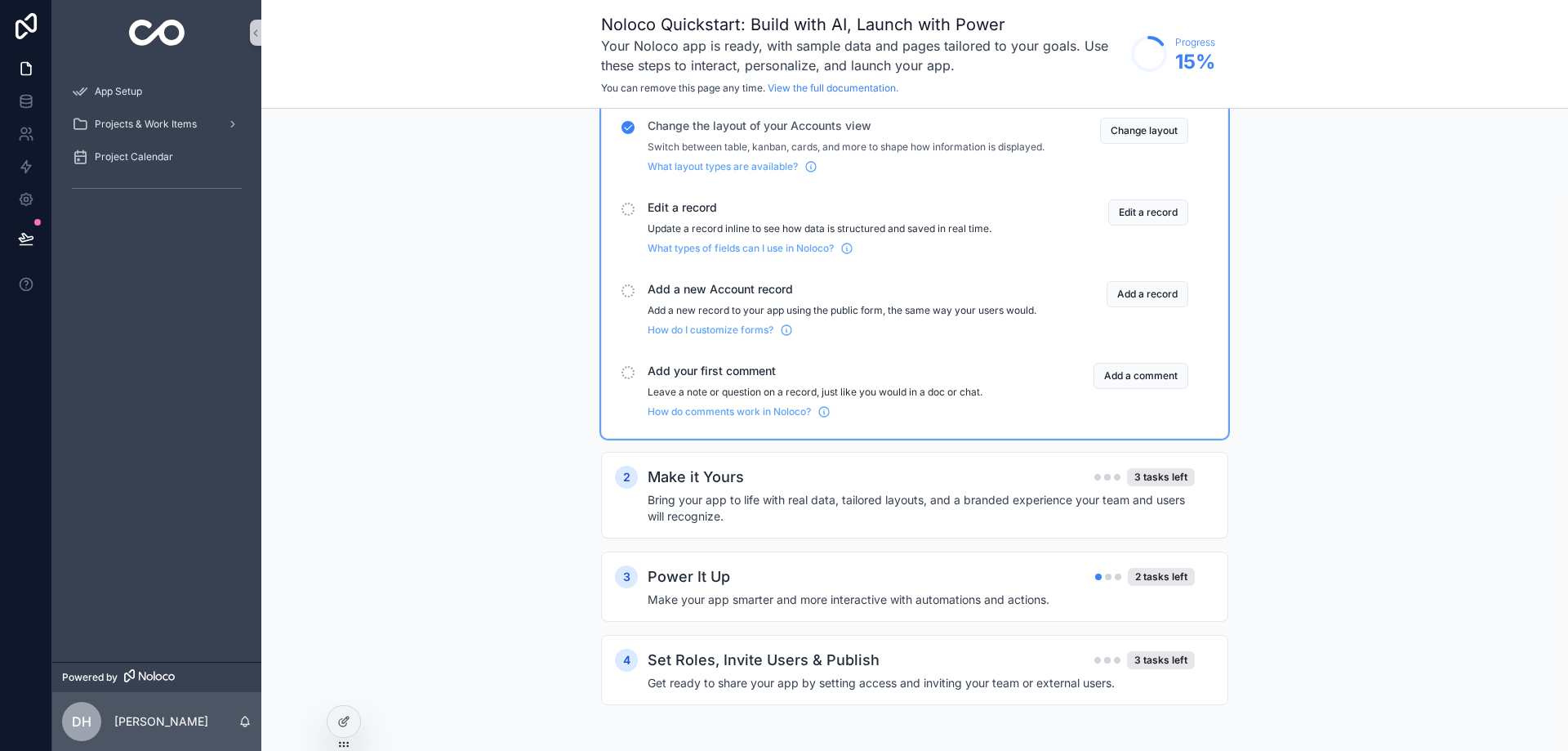
scroll to position [100, 0]
click at [897, 471] on div "Make it Yours 3 tasks left" at bounding box center [922, 477] width 548 height 23
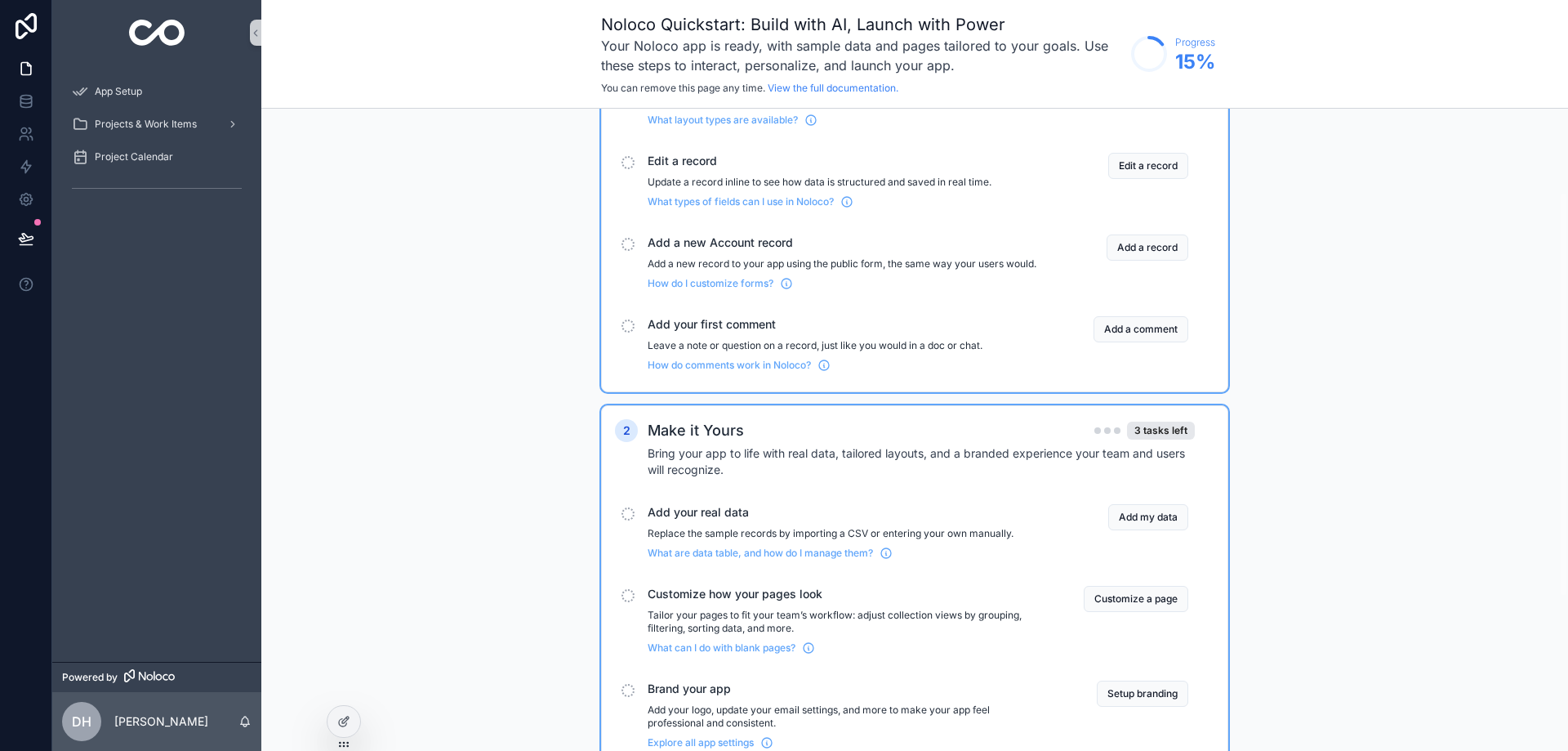
scroll to position [132, 0]
click at [20, 32] on icon at bounding box center [26, 26] width 33 height 26
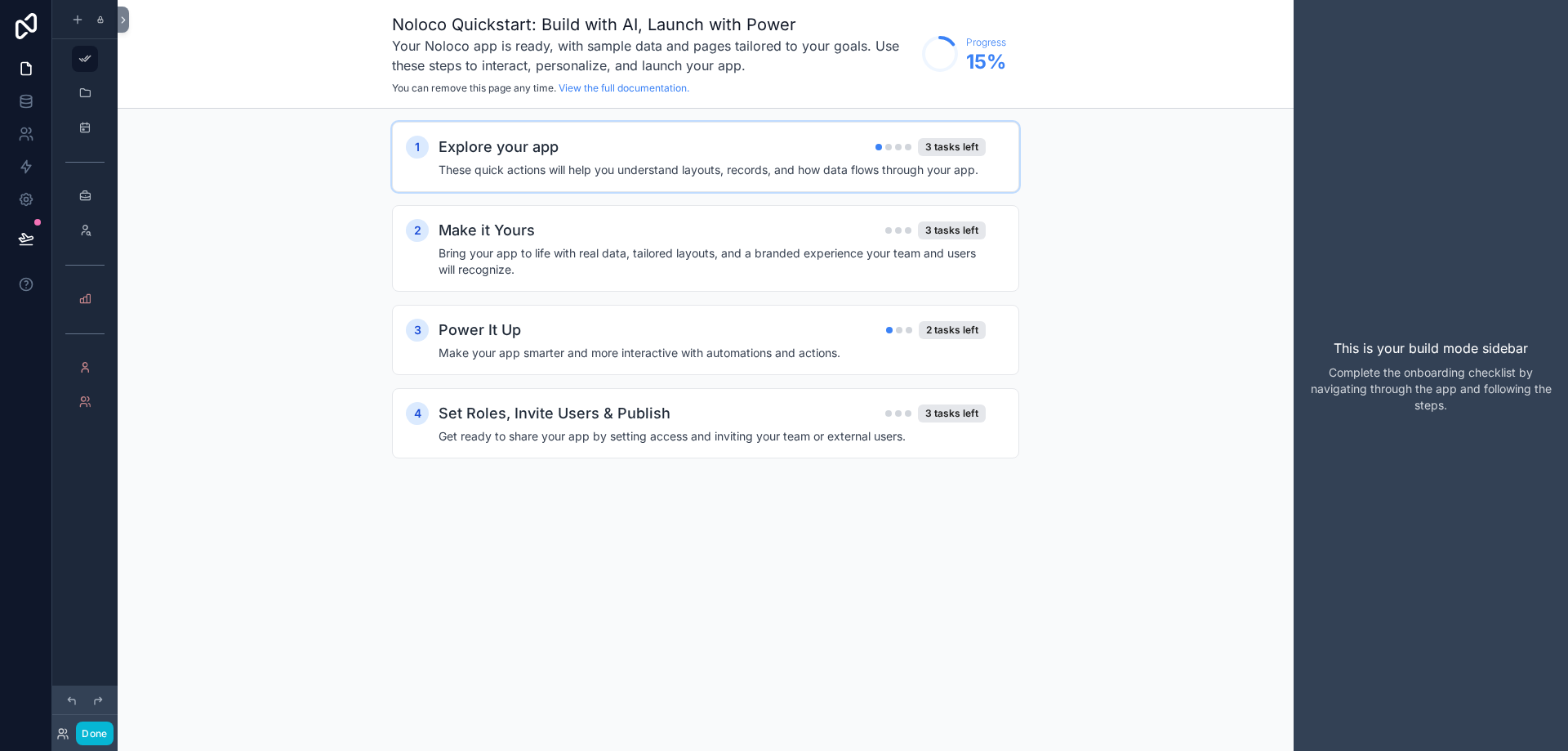
click at [524, 143] on h2 "Explore your app" at bounding box center [499, 146] width 120 height 23
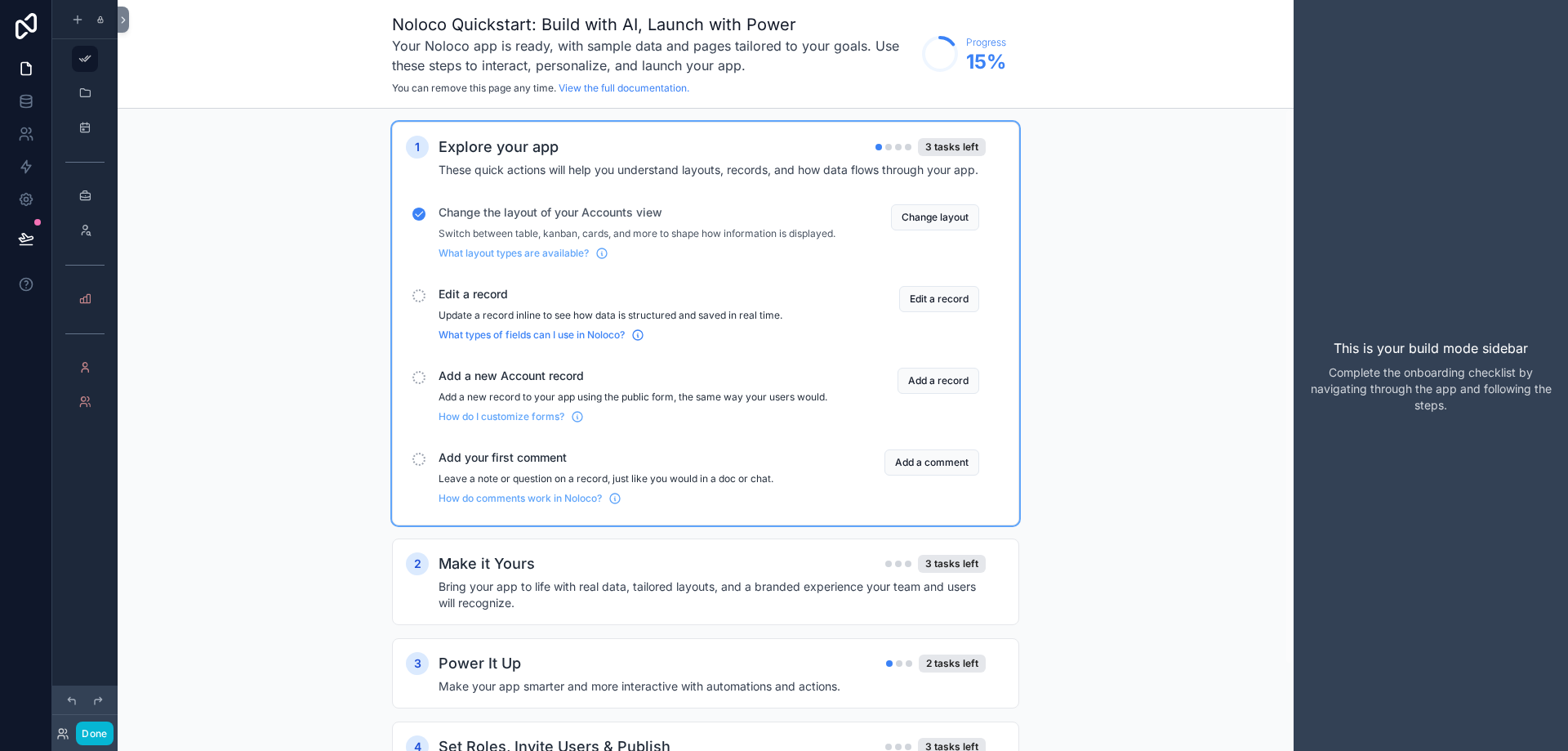
click at [508, 342] on span "What types of fields can I use in Noloco?" at bounding box center [532, 335] width 186 height 13
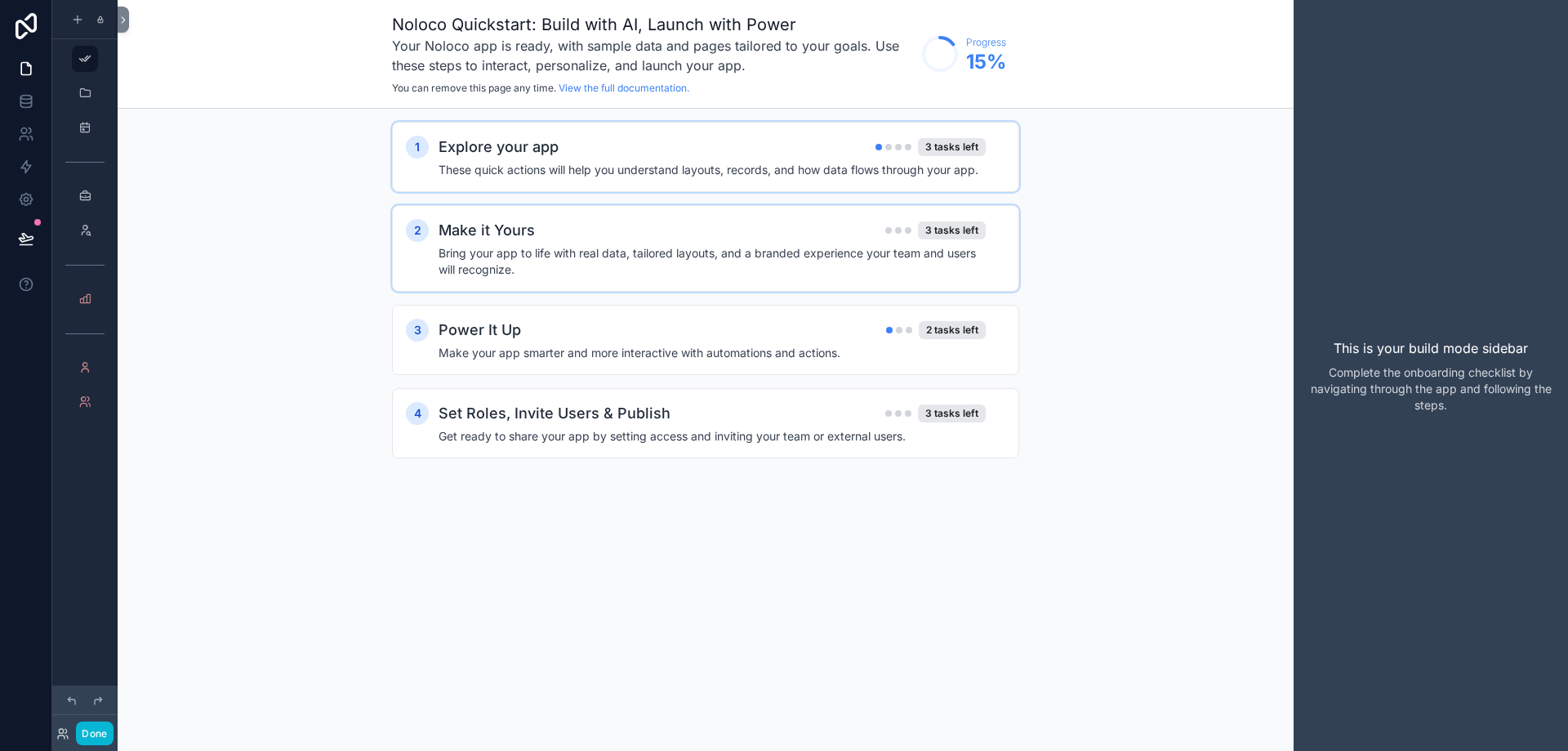
click at [499, 246] on h4 "Bring your app to life with real data, tailored layouts, and a branded experien…" at bounding box center [713, 261] width 548 height 33
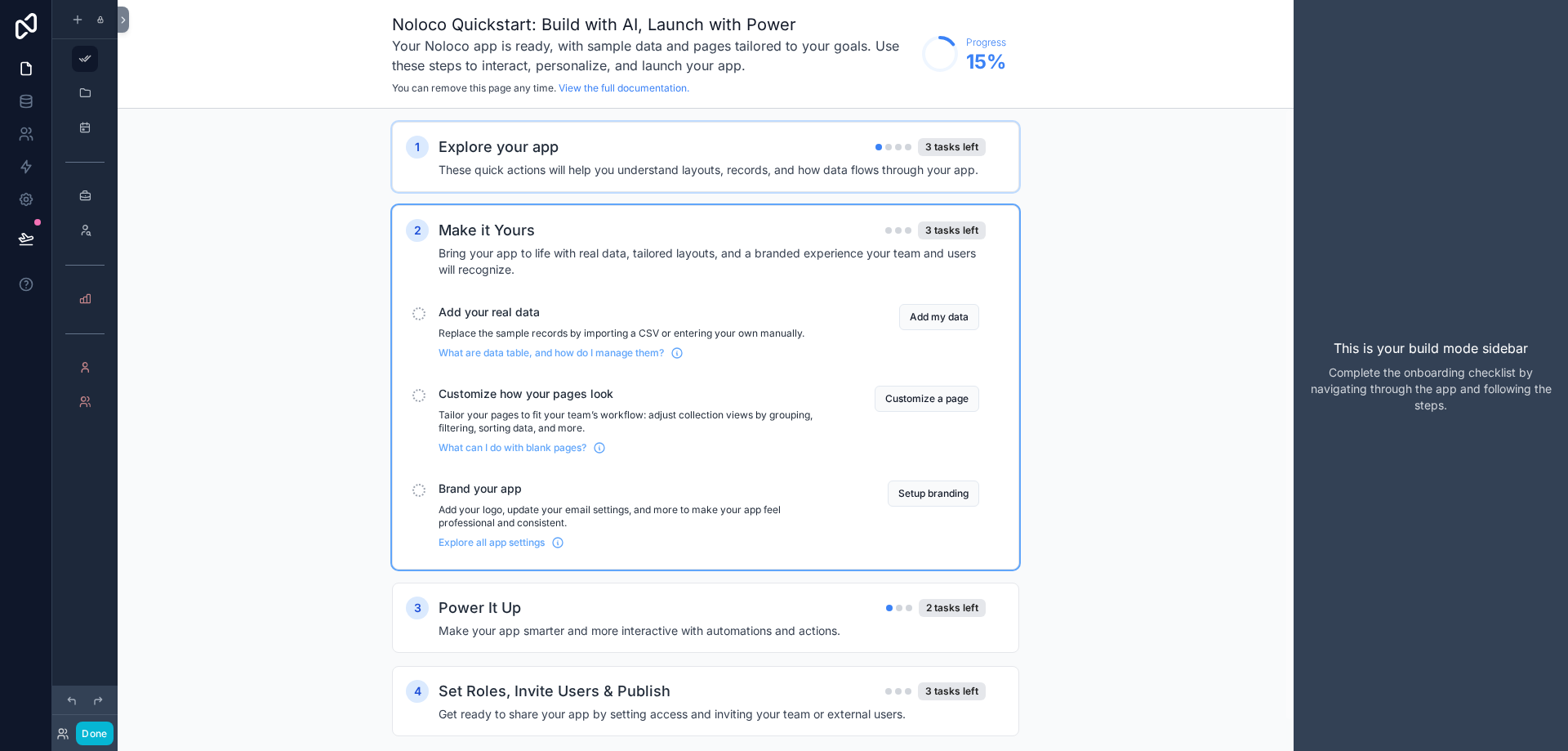
click at [529, 169] on h4 "These quick actions will help you understand layouts, records, and how data flo…" at bounding box center [713, 169] width 548 height 16
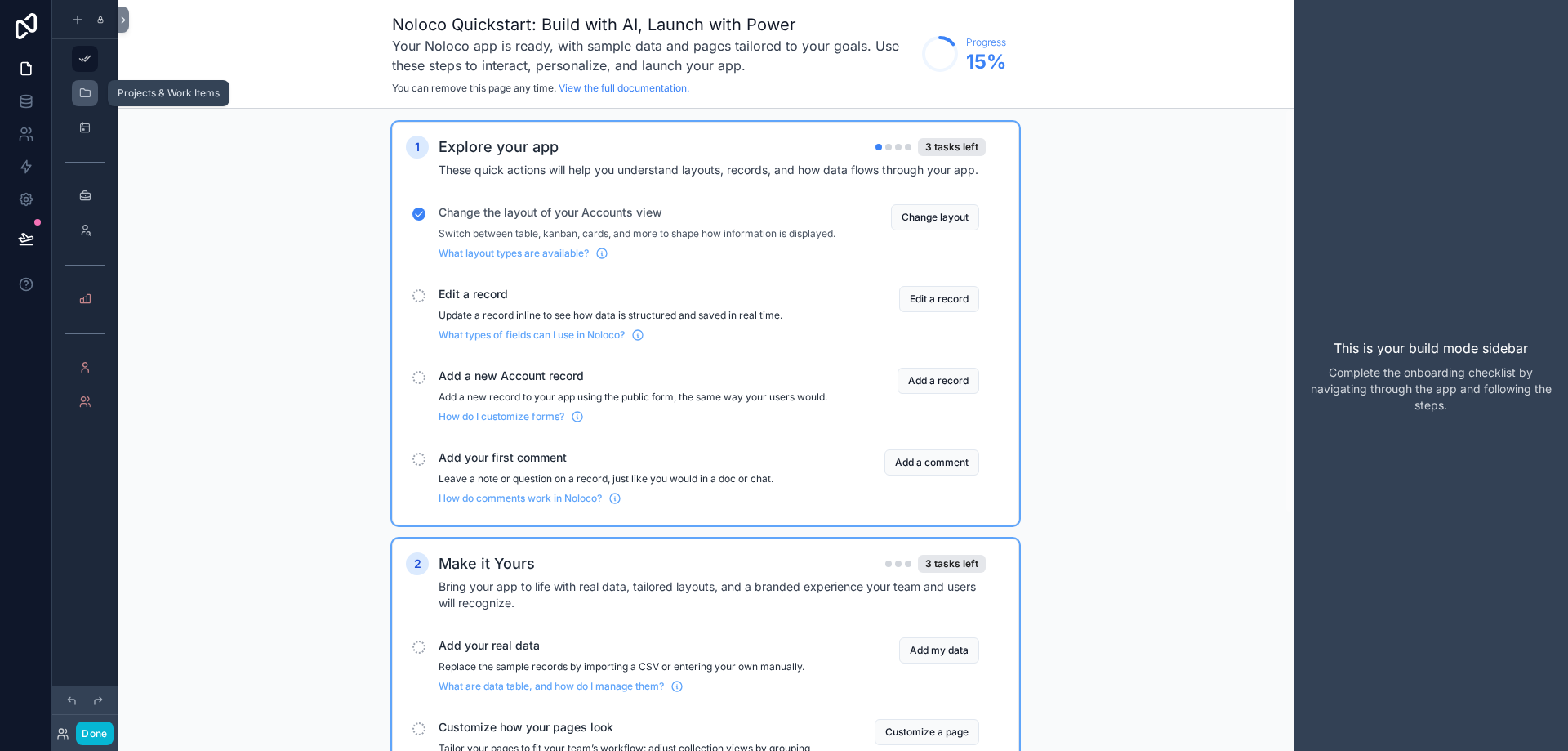
click at [82, 86] on div "scrollable content" at bounding box center [85, 93] width 20 height 26
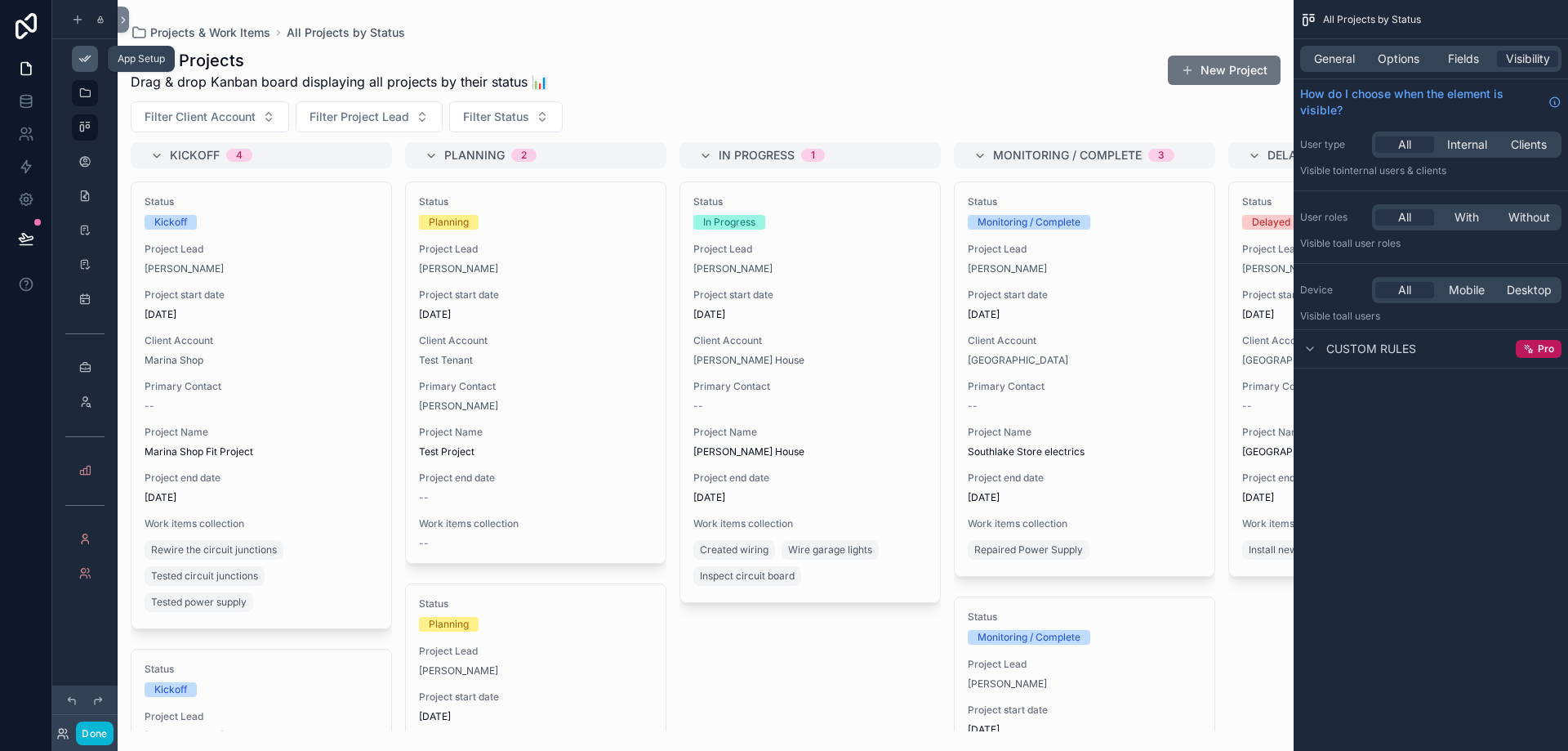
click at [86, 60] on icon "scrollable content" at bounding box center [85, 59] width 13 height 13
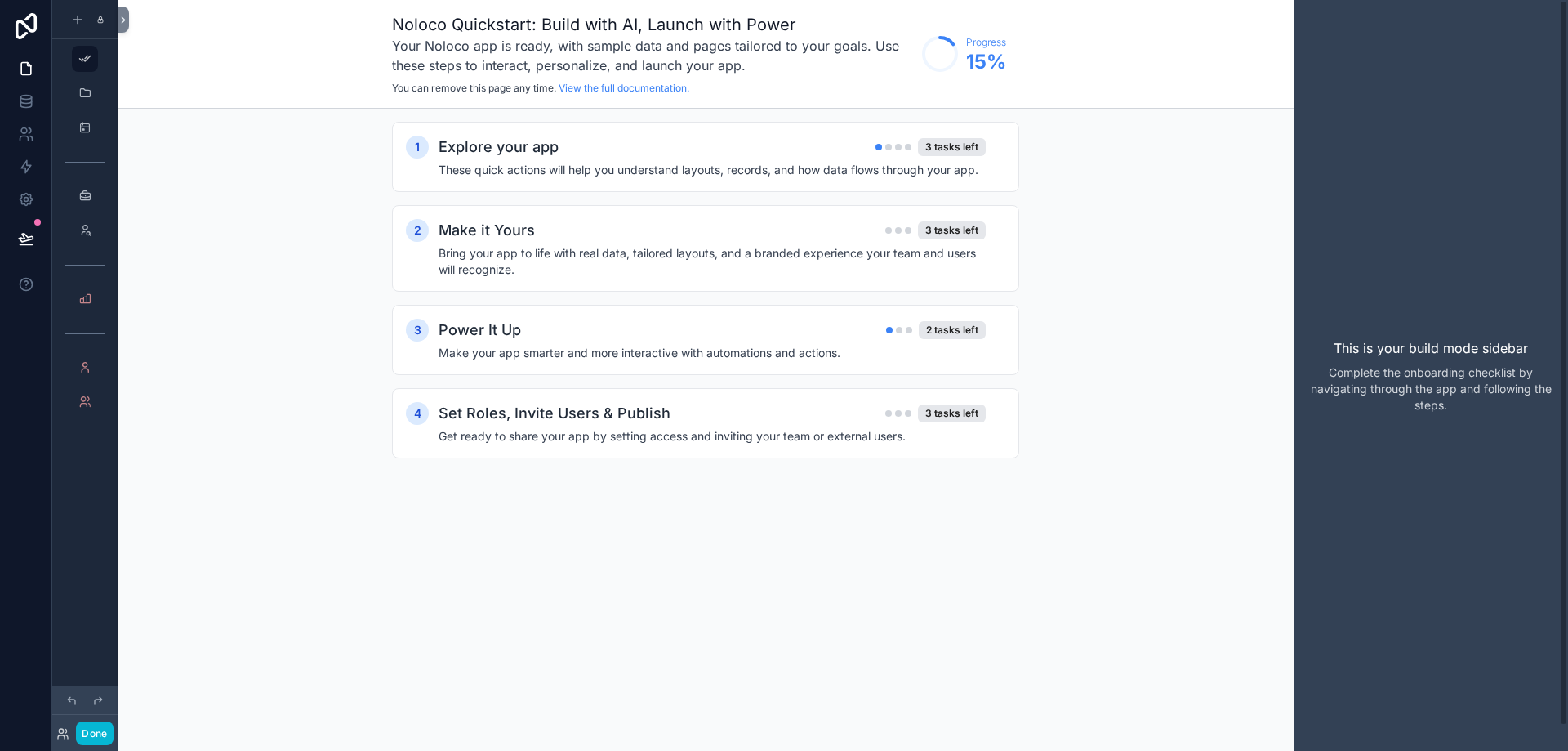
click at [1368, 322] on div "This is your build mode sidebar Complete the onboarding checklist by navigating…" at bounding box center [1432, 376] width 275 height 751
click at [948, 166] on h4 "These quick actions will help you understand layouts, records, and how data flo…" at bounding box center [713, 169] width 548 height 16
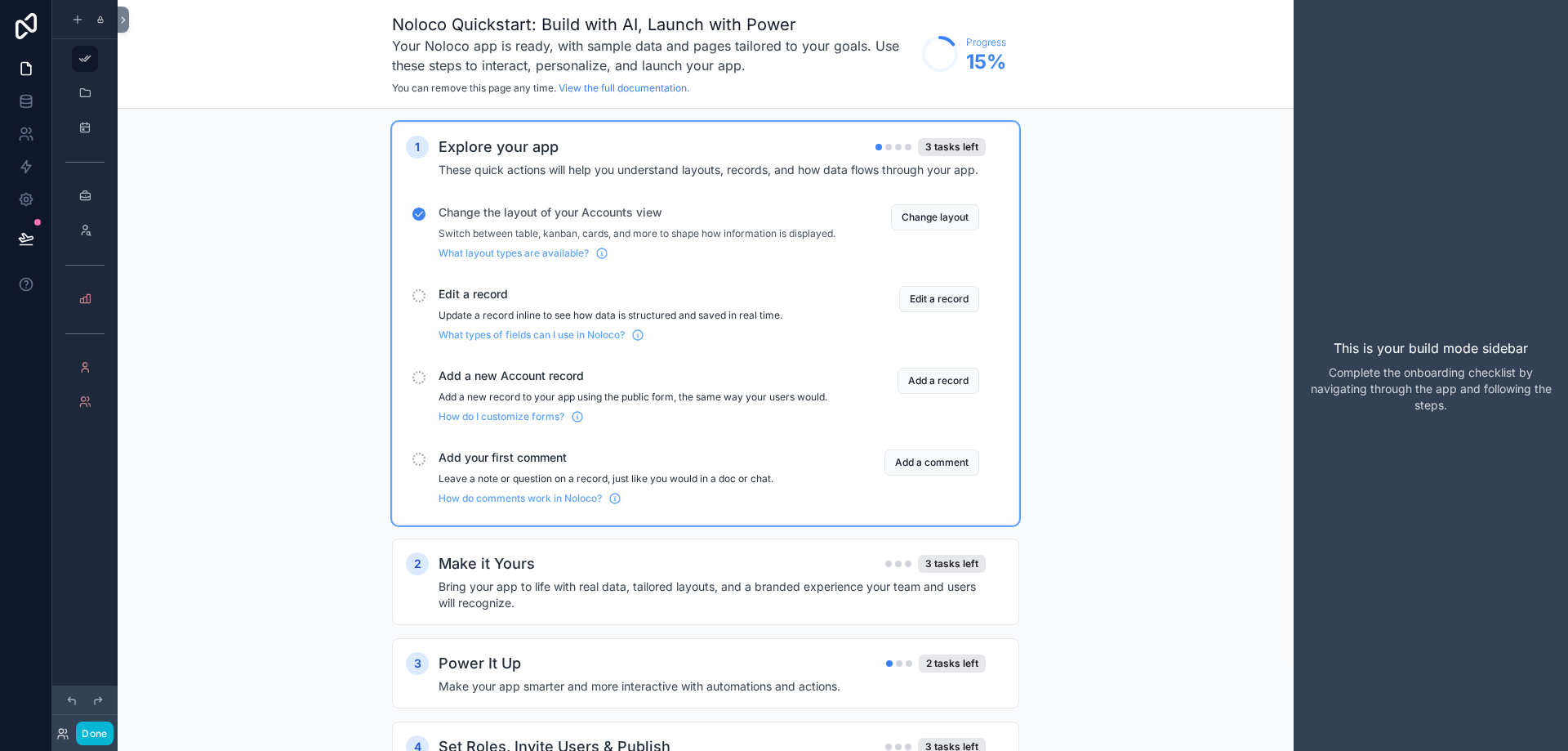
click at [641, 322] on p "Update a record inline to see how data is structured and saved in real time." at bounding box center [637, 315] width 397 height 13
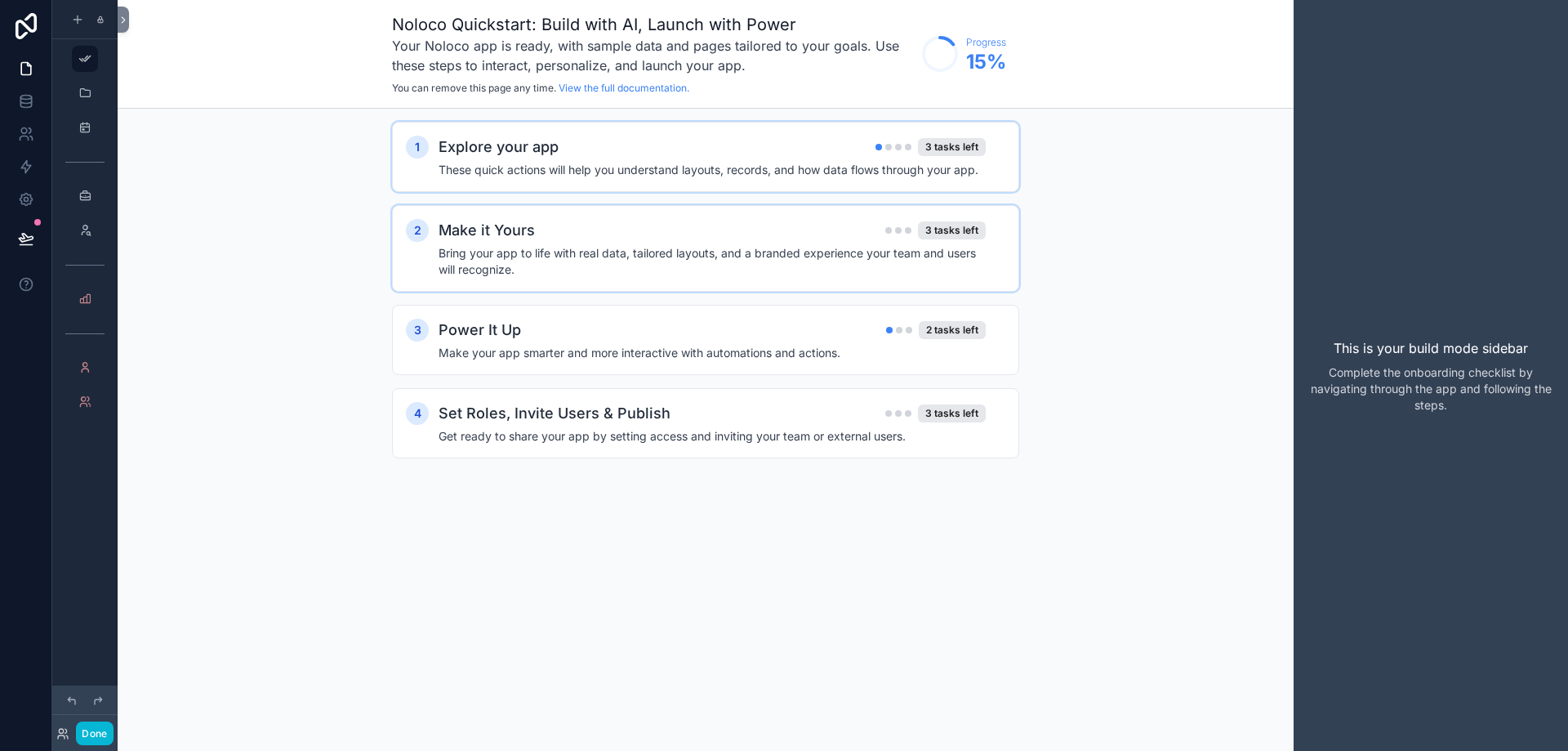
click at [694, 252] on h4 "Bring your app to life with real data, tailored layouts, and a branded experien…" at bounding box center [713, 261] width 548 height 33
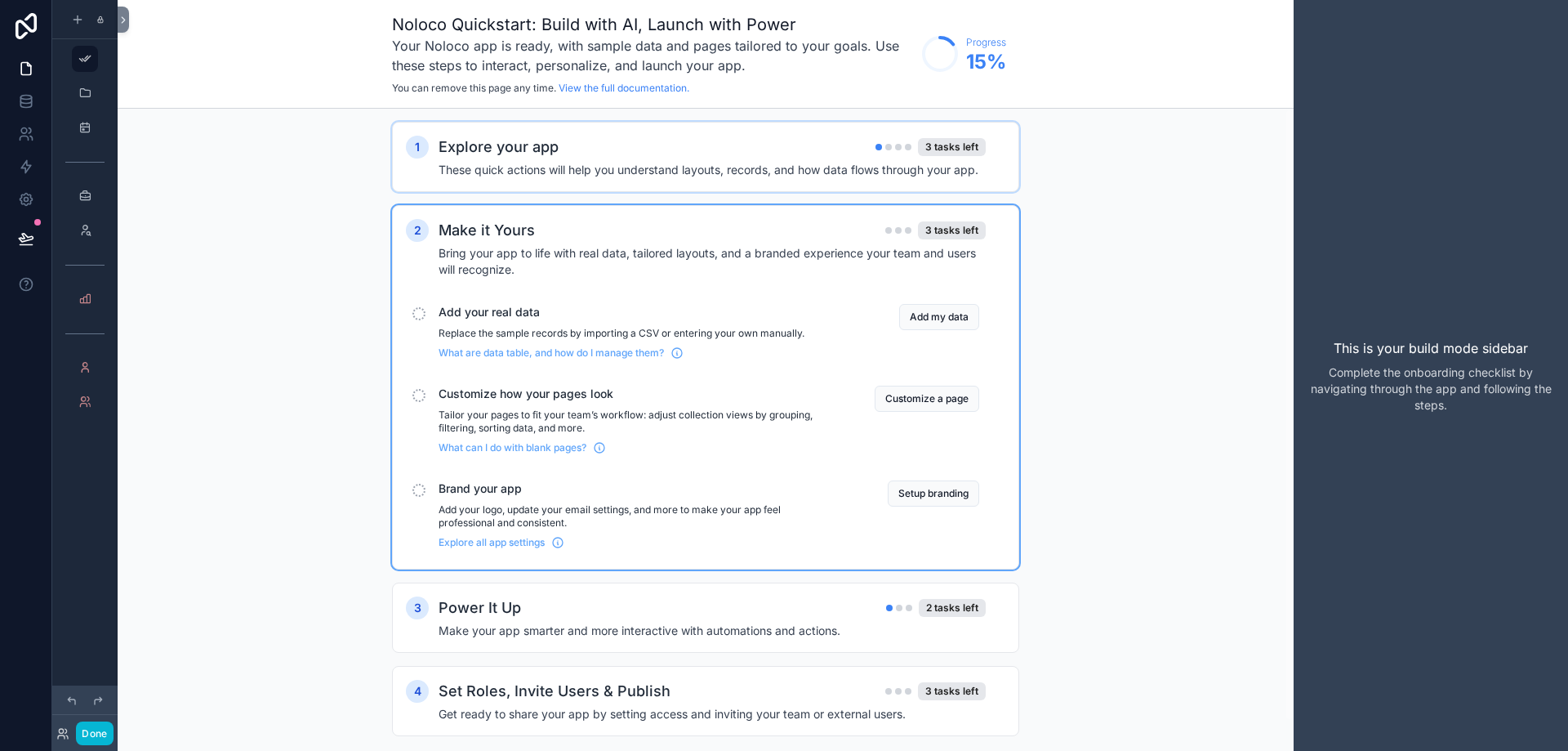
click at [717, 145] on div "Explore your app 3 tasks left" at bounding box center [713, 146] width 548 height 23
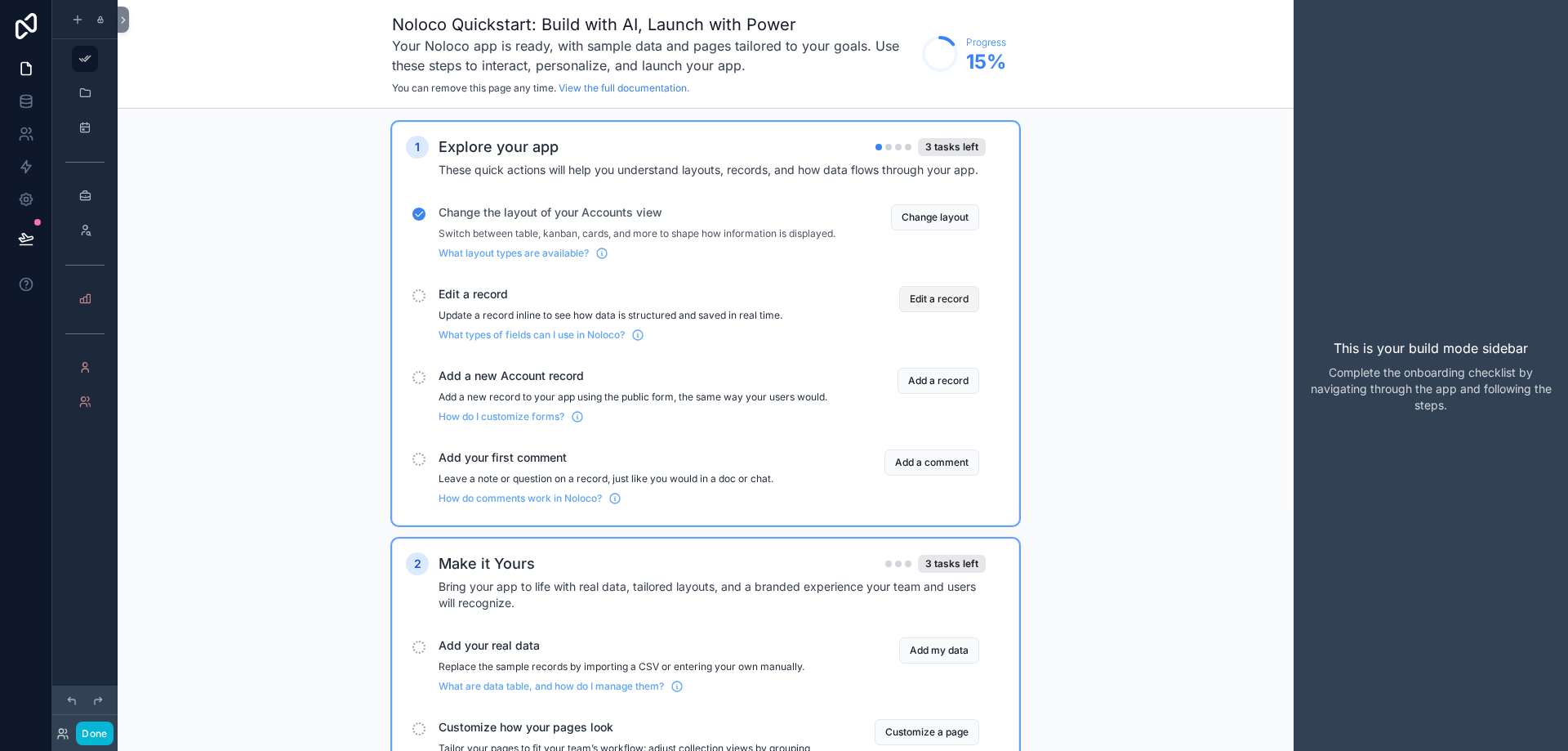
click at [923, 310] on button "Edit a record" at bounding box center [939, 299] width 80 height 26
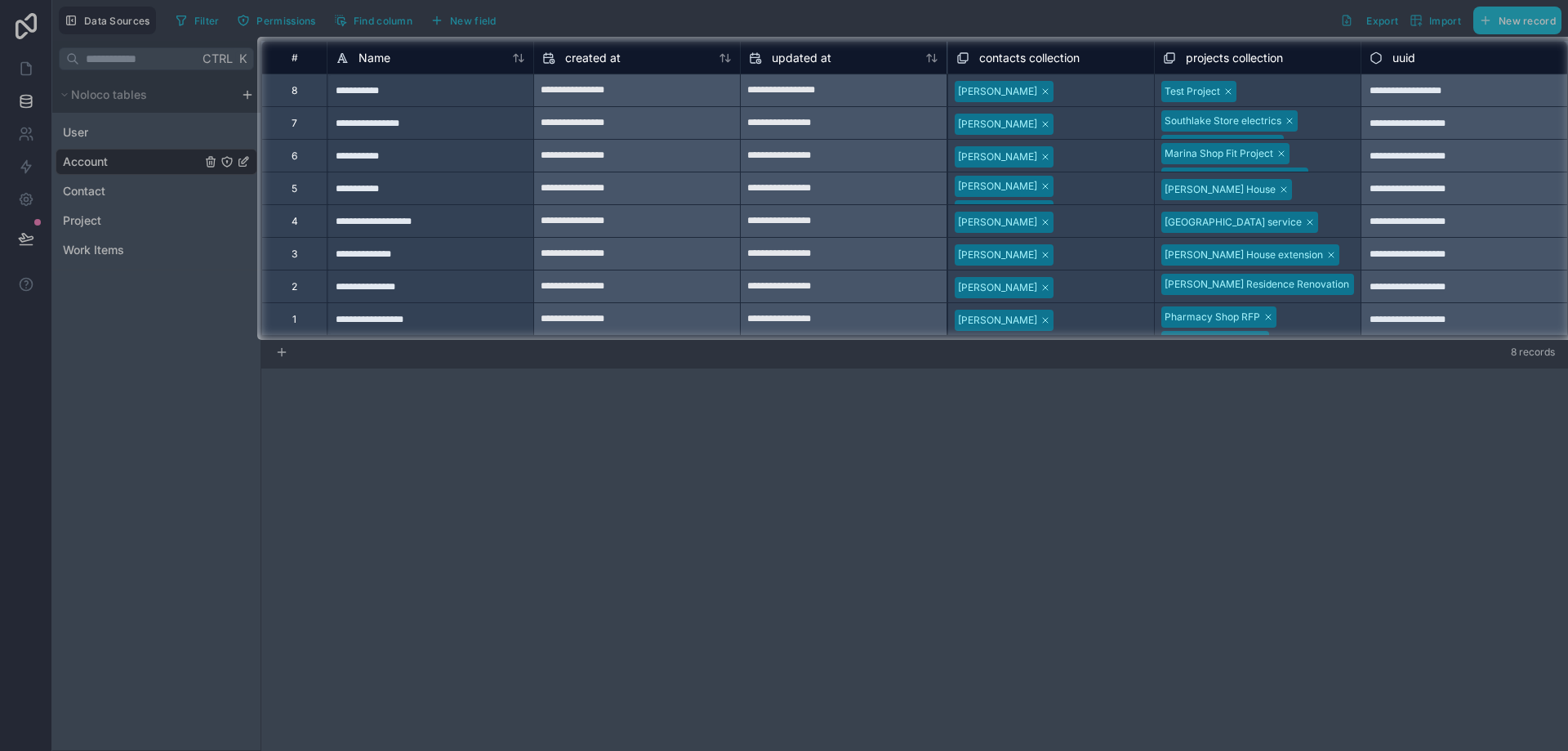
click at [1071, 95] on div at bounding box center [1102, 92] width 88 height 16
click at [1081, 93] on div at bounding box center [1102, 92] width 85 height 16
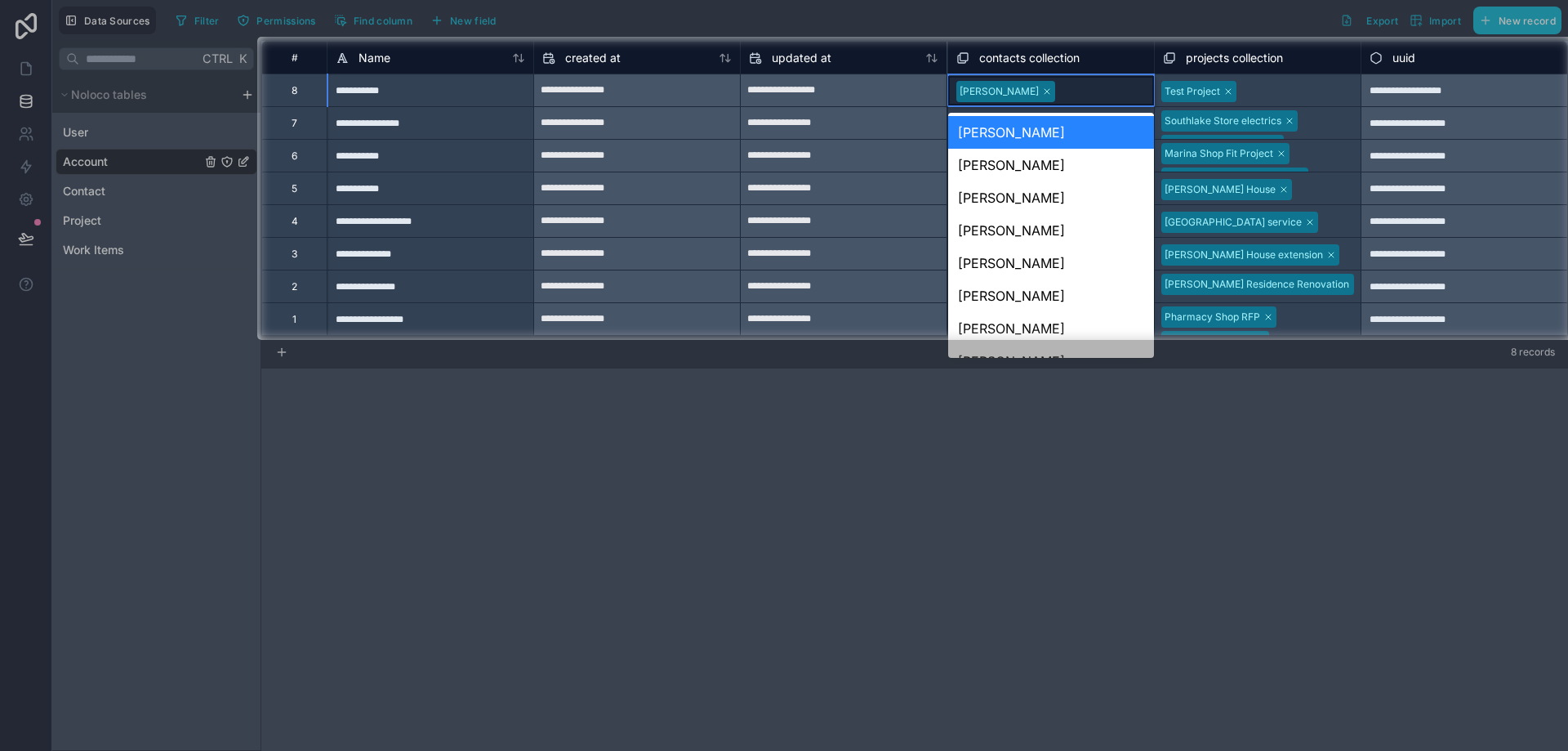
click at [1063, 92] on div at bounding box center [1102, 92] width 85 height 16
click at [1068, 103] on div "[PERSON_NAME]" at bounding box center [1051, 91] width 206 height 30
click at [1070, 95] on div at bounding box center [1102, 92] width 85 height 16
click at [1081, 94] on div at bounding box center [1102, 92] width 85 height 16
click at [795, 132] on div "**********" at bounding box center [843, 124] width 206 height 26
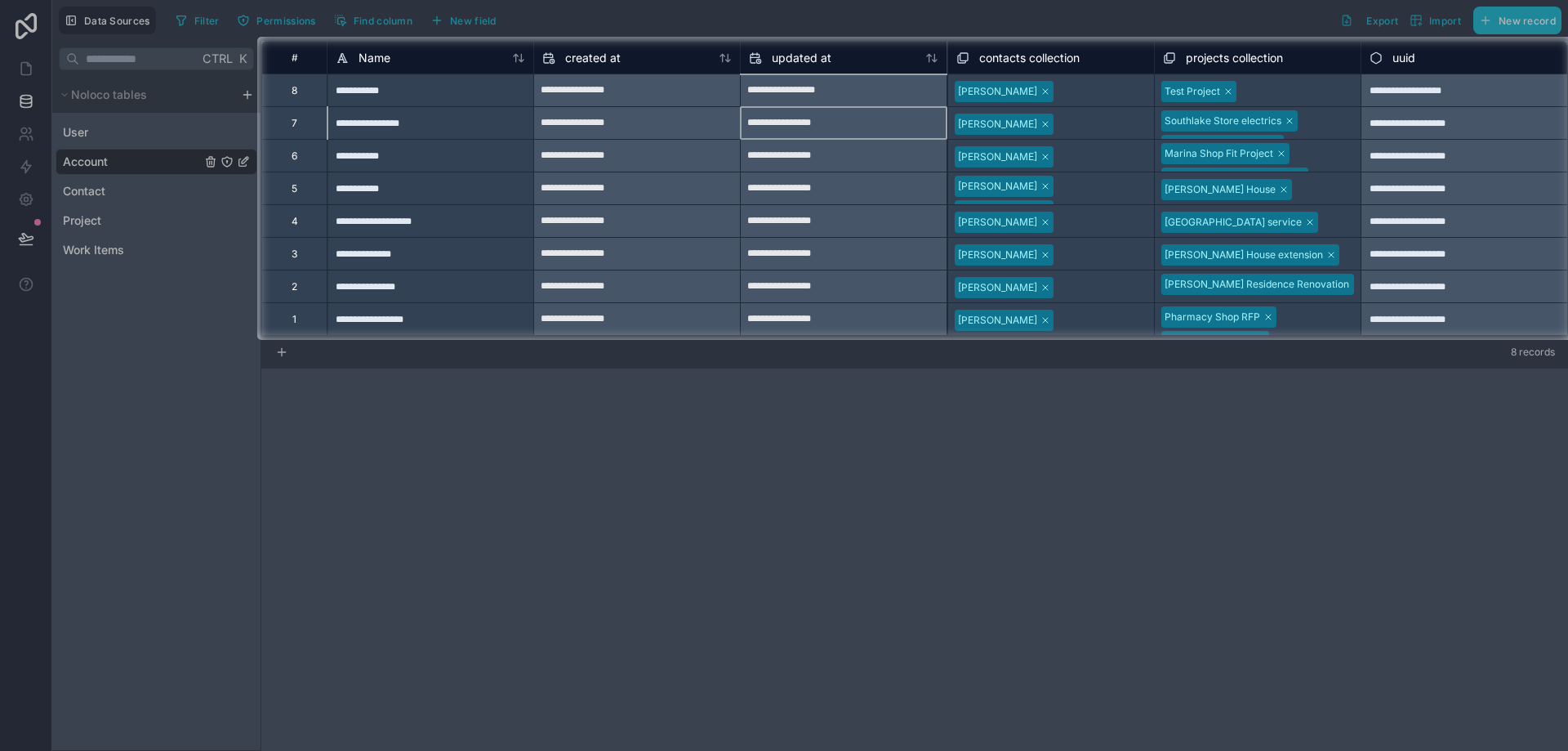
click at [1058, 117] on div at bounding box center [1102, 125] width 88 height 16
click at [1077, 122] on div at bounding box center [1102, 125] width 85 height 16
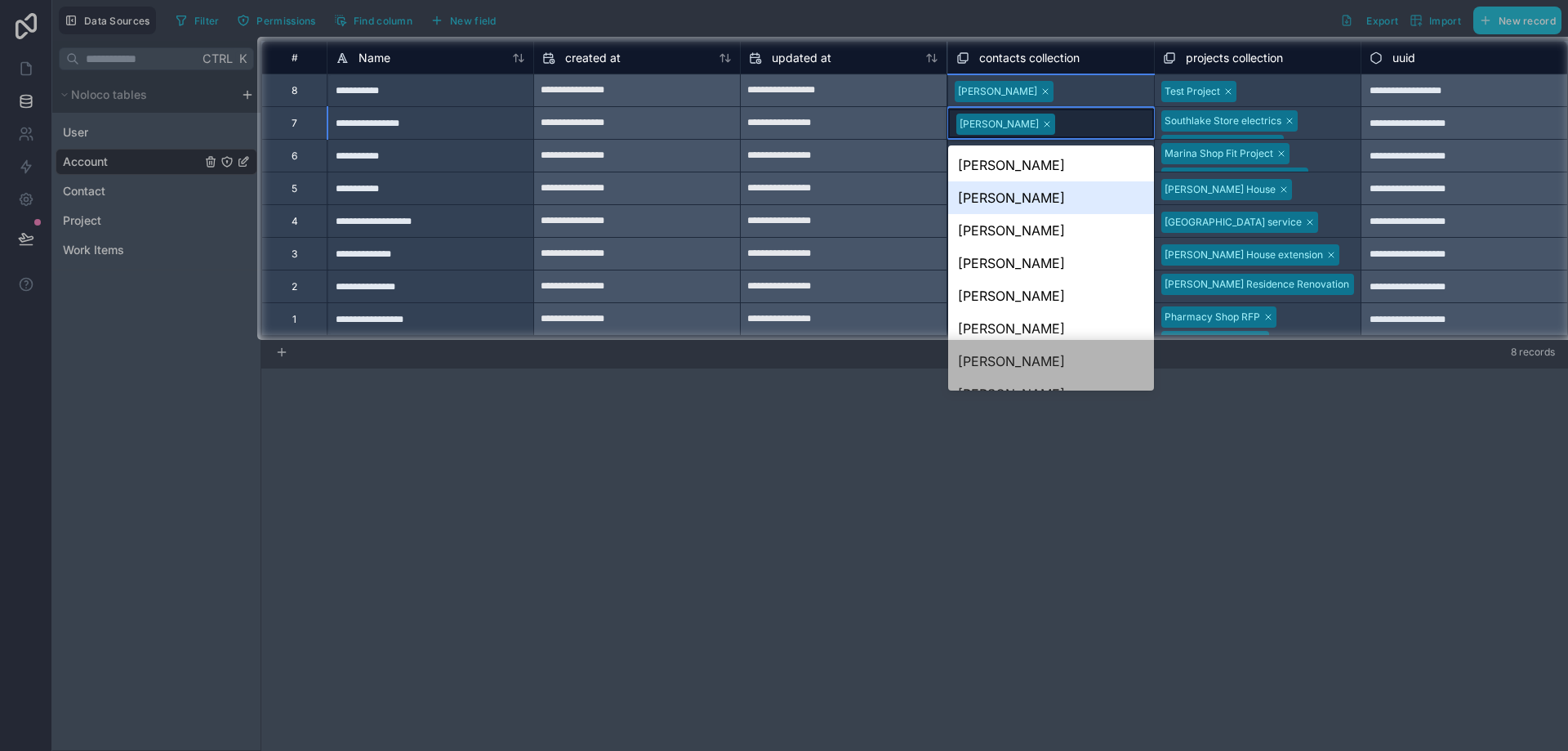
click at [1049, 198] on div "[PERSON_NAME]" at bounding box center [1051, 197] width 206 height 33
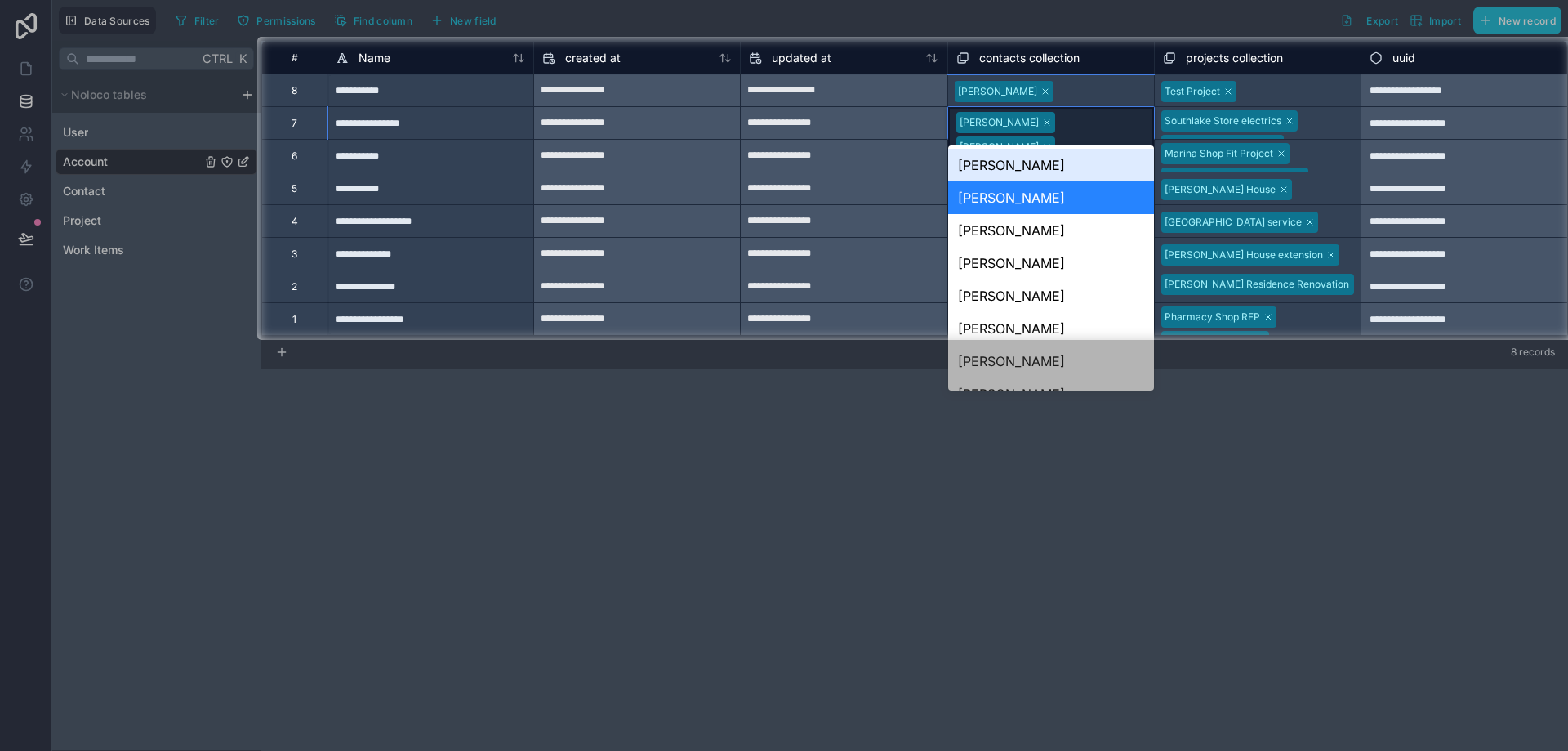
click at [1145, 125] on div "[PERSON_NAME] [PERSON_NAME]" at bounding box center [1051, 133] width 206 height 54
click at [1088, 174] on div "[PERSON_NAME]" at bounding box center [1051, 164] width 206 height 33
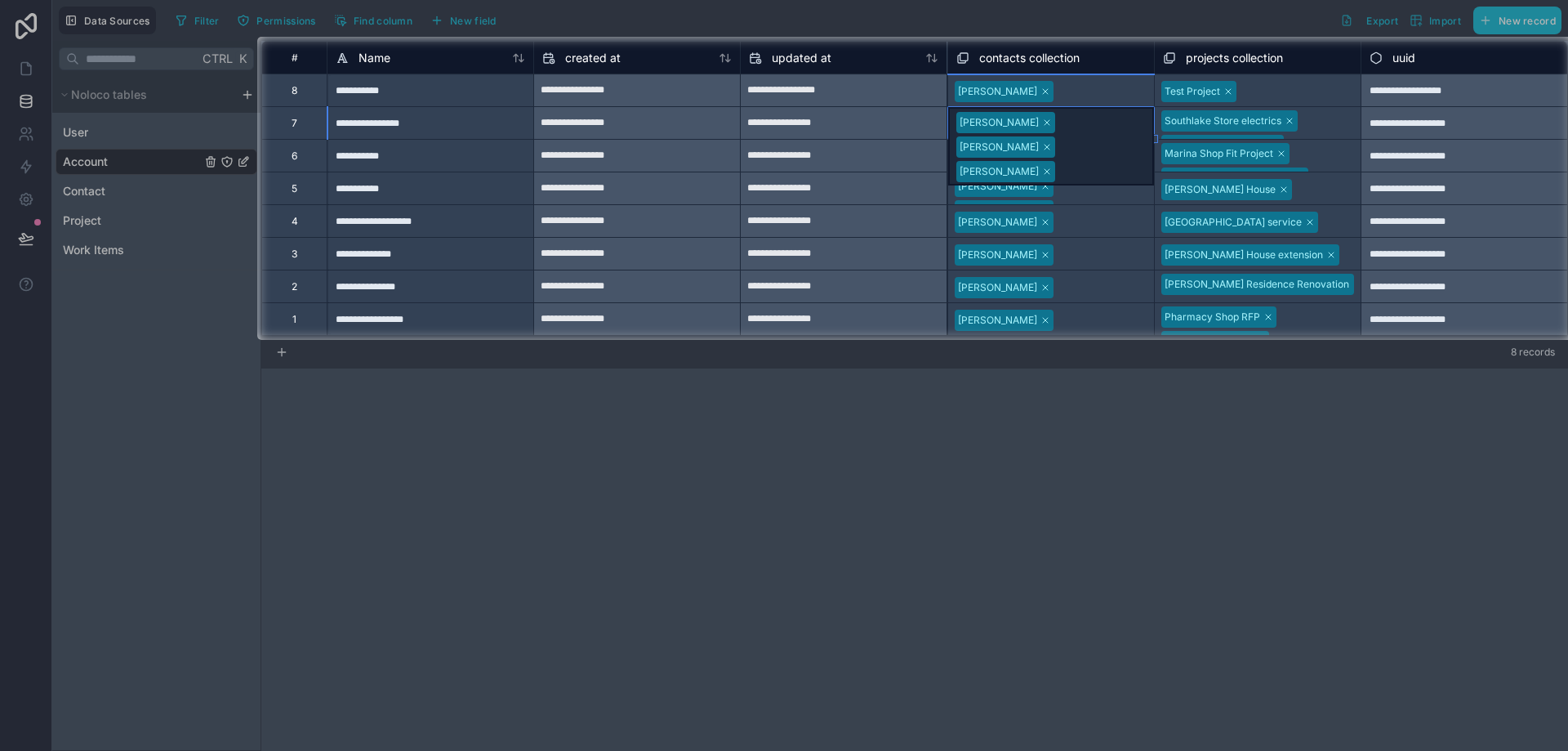
click at [1200, 545] on div at bounding box center [784, 545] width 1568 height 411
click at [499, 441] on div at bounding box center [784, 545] width 1568 height 411
click at [89, 158] on div at bounding box center [128, 188] width 257 height 303
click at [78, 131] on div at bounding box center [128, 188] width 257 height 303
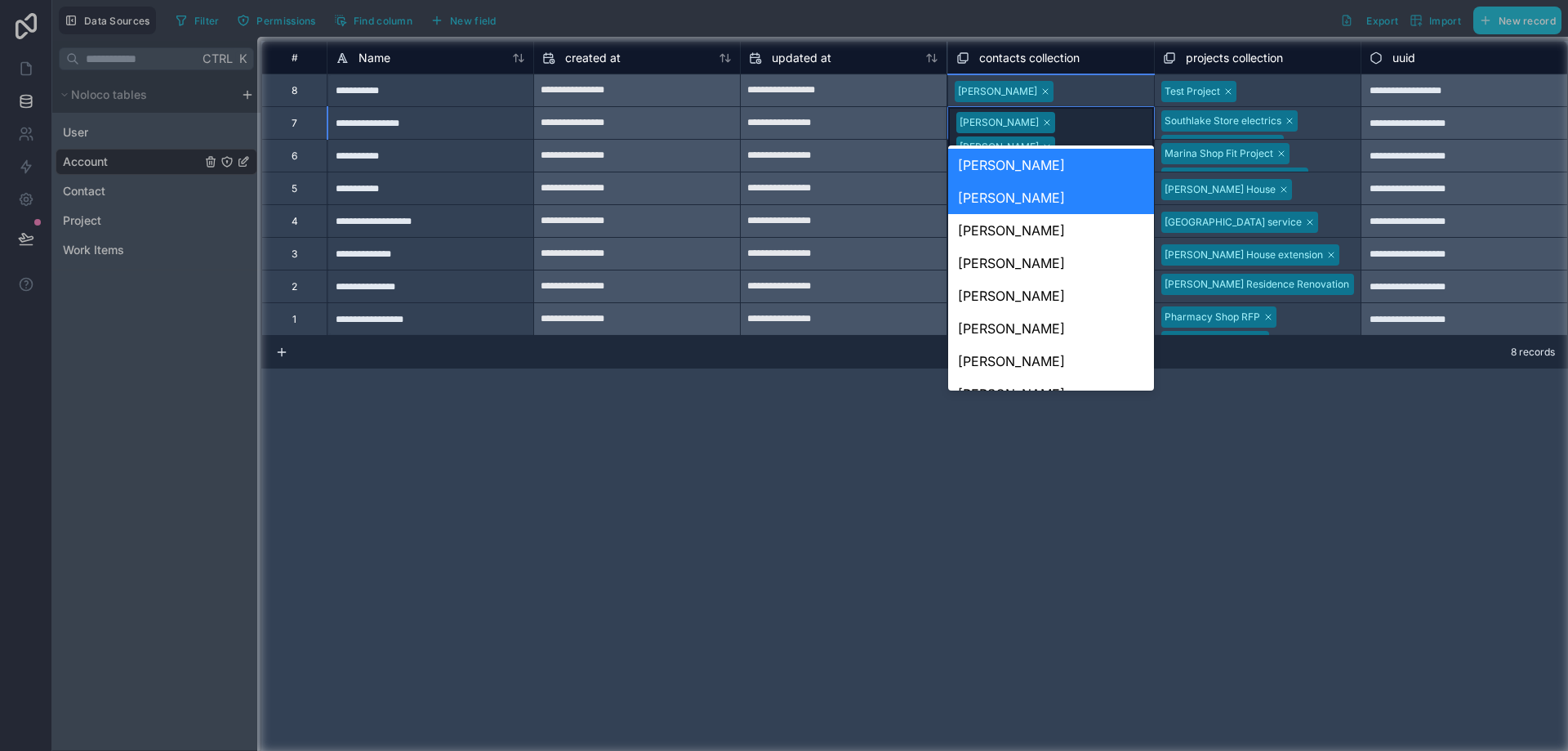
click at [885, 189] on div "**********" at bounding box center [843, 188] width 206 height 26
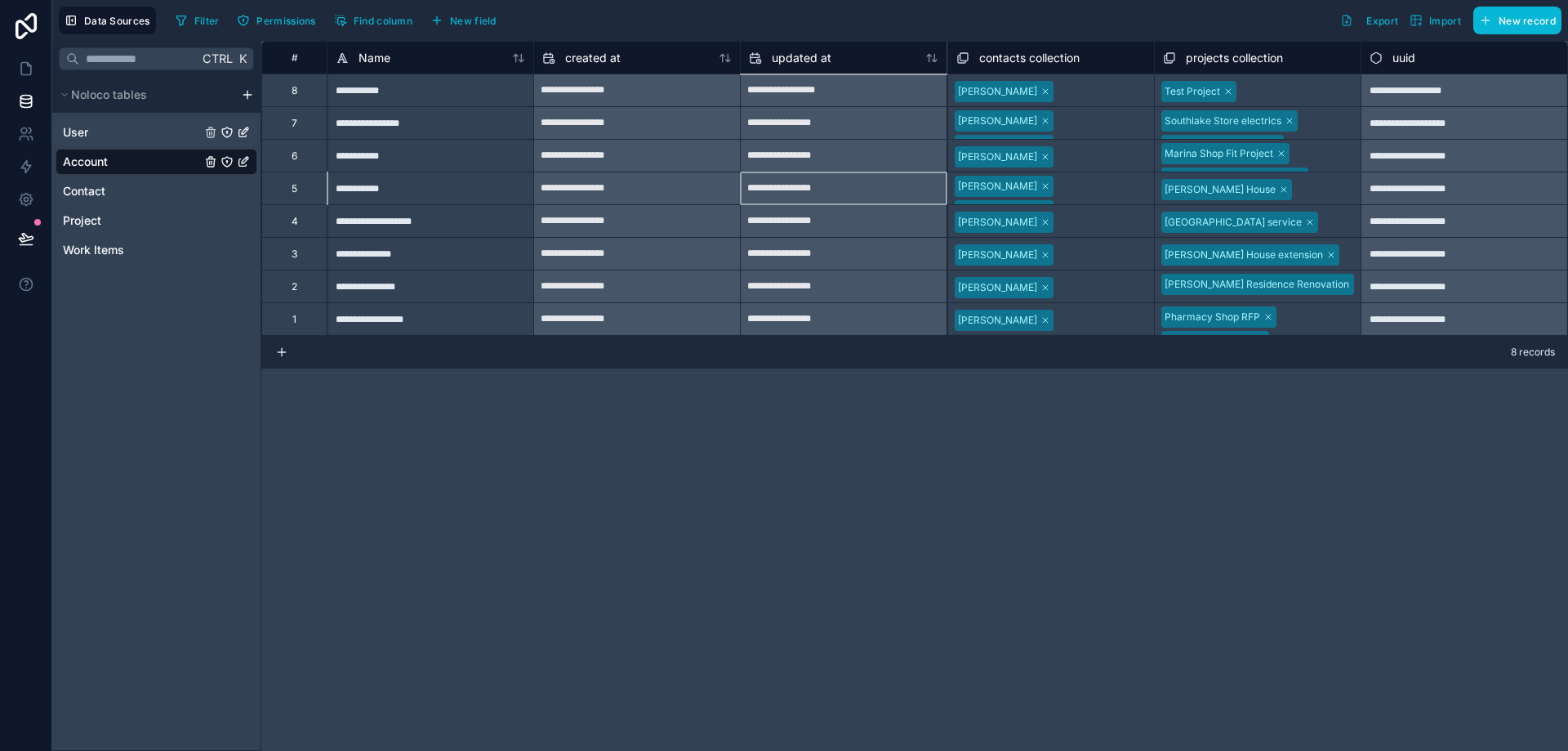
click at [113, 138] on link "User" at bounding box center [131, 132] width 138 height 16
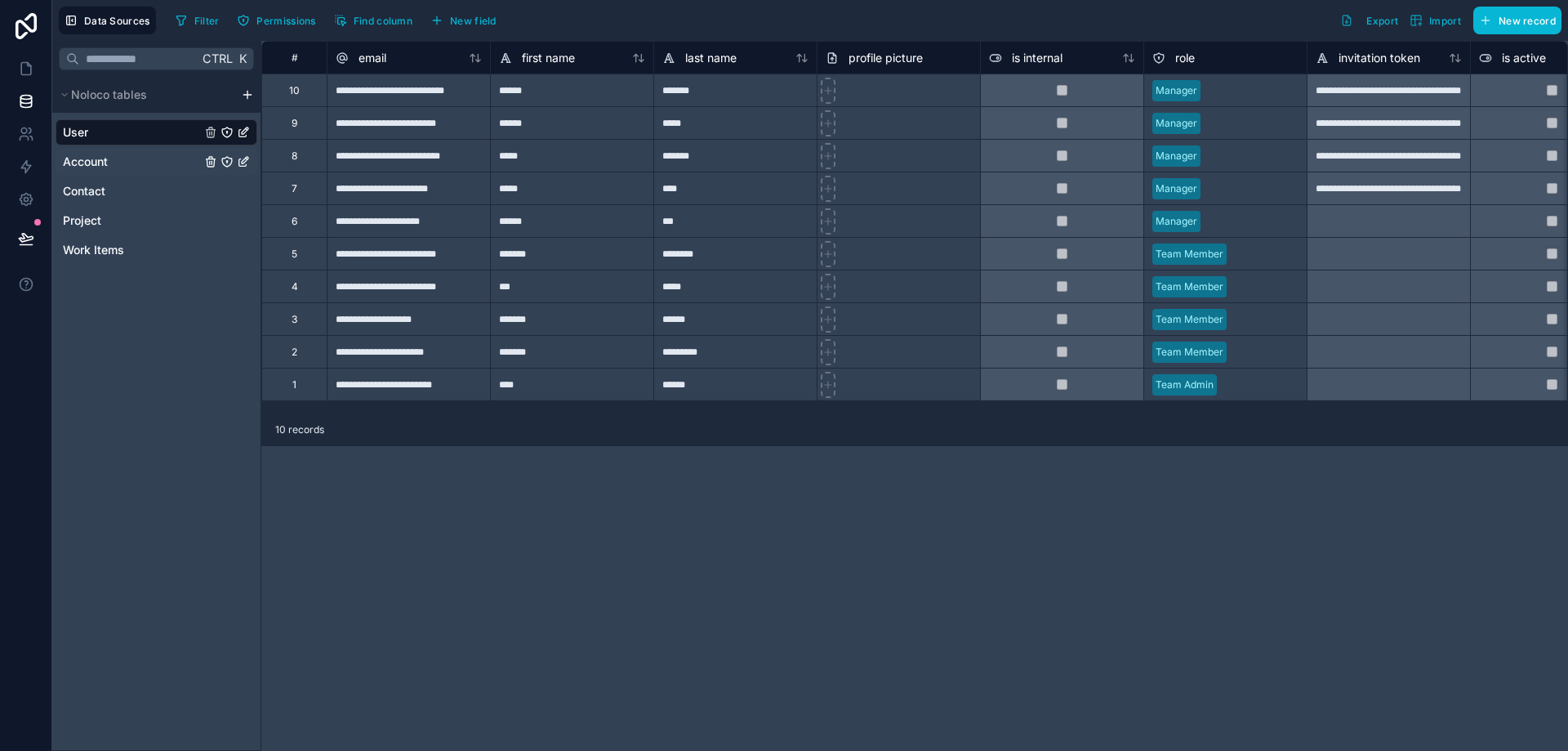
click at [118, 162] on link "Account" at bounding box center [131, 161] width 138 height 16
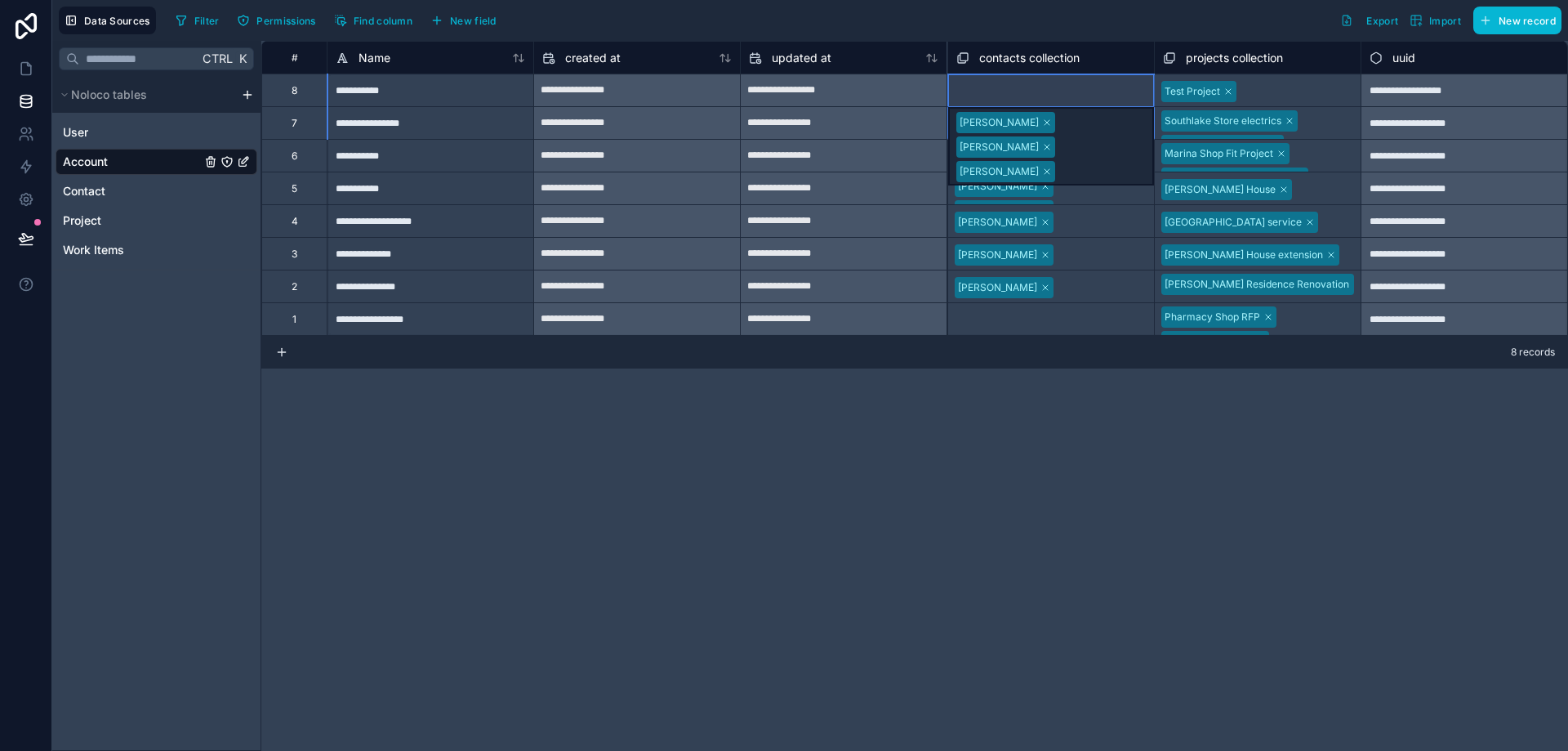
drag, startPoint x: 1000, startPoint y: 119, endPoint x: 1004, endPoint y: 95, distance: 24.3
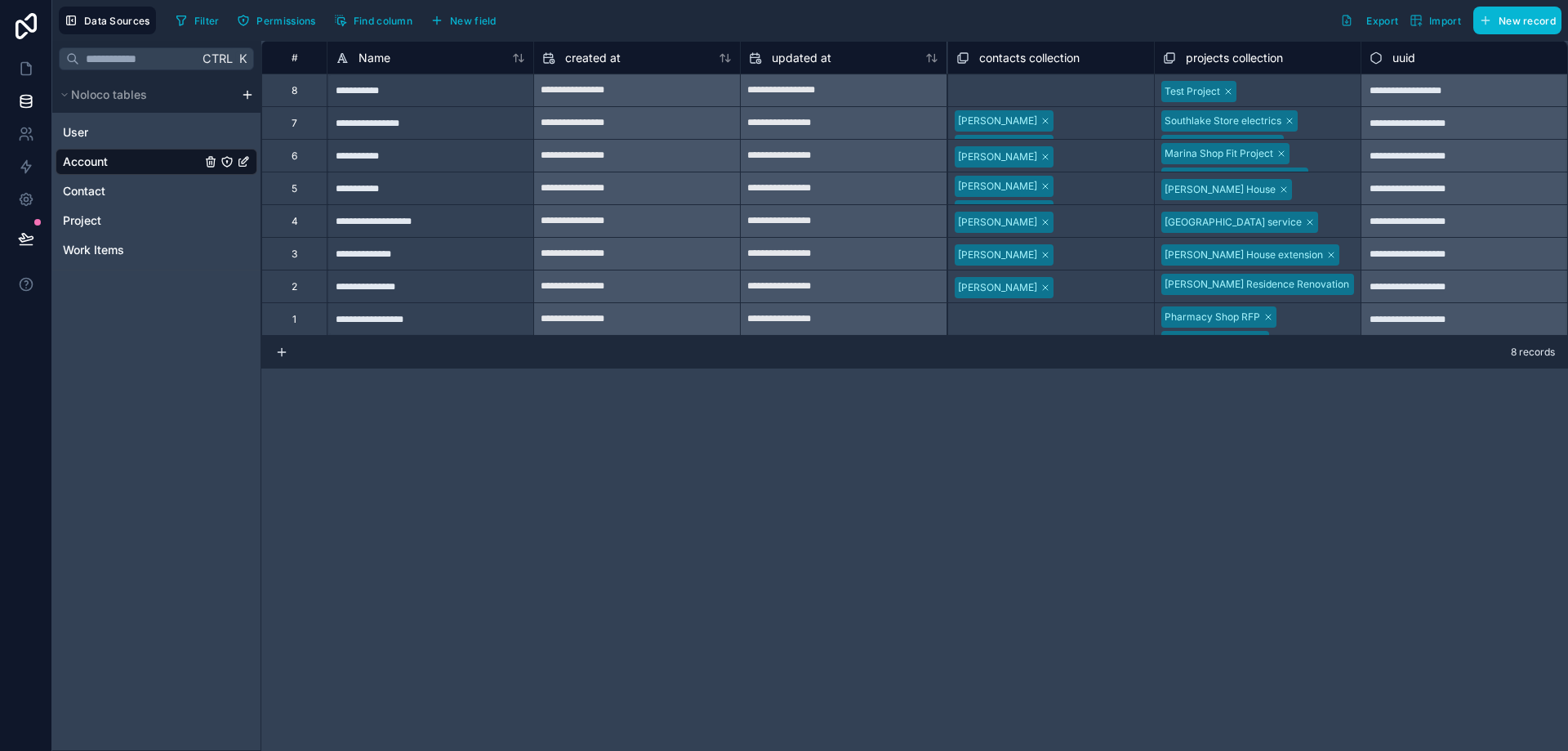
click at [1004, 82] on div "Select a contacts collection" at bounding box center [1051, 91] width 206 height 25
click at [1012, 89] on div "Select a contacts collection" at bounding box center [1022, 91] width 127 height 13
click at [1050, 89] on div "Select a contacts collection" at bounding box center [1022, 91] width 127 height 13
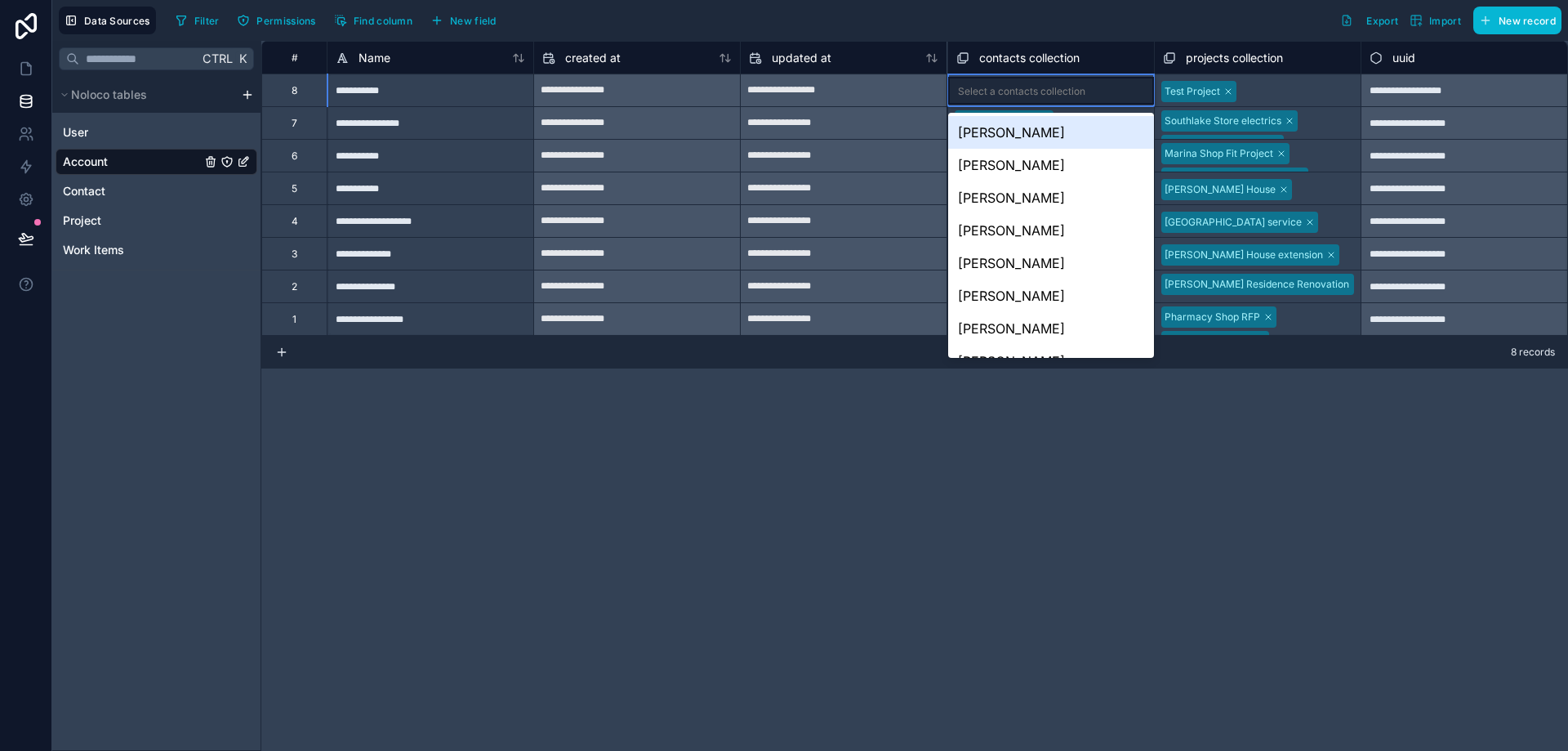
click at [1029, 137] on div "[PERSON_NAME]" at bounding box center [1051, 132] width 206 height 33
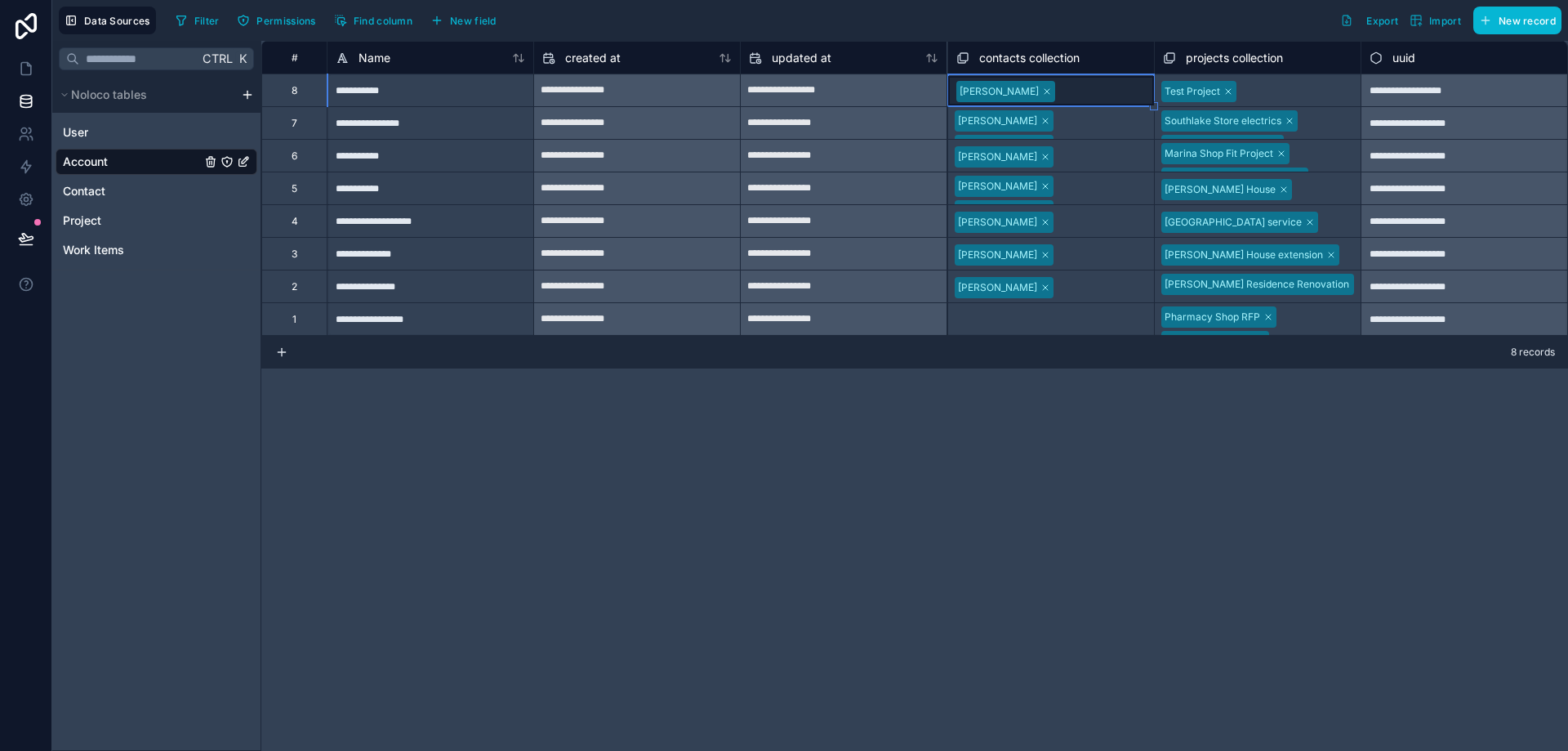
click at [1092, 328] on div at bounding box center [1118, 320] width 56 height 16
click at [995, 314] on div "Select a contacts collection" at bounding box center [1022, 320] width 127 height 13
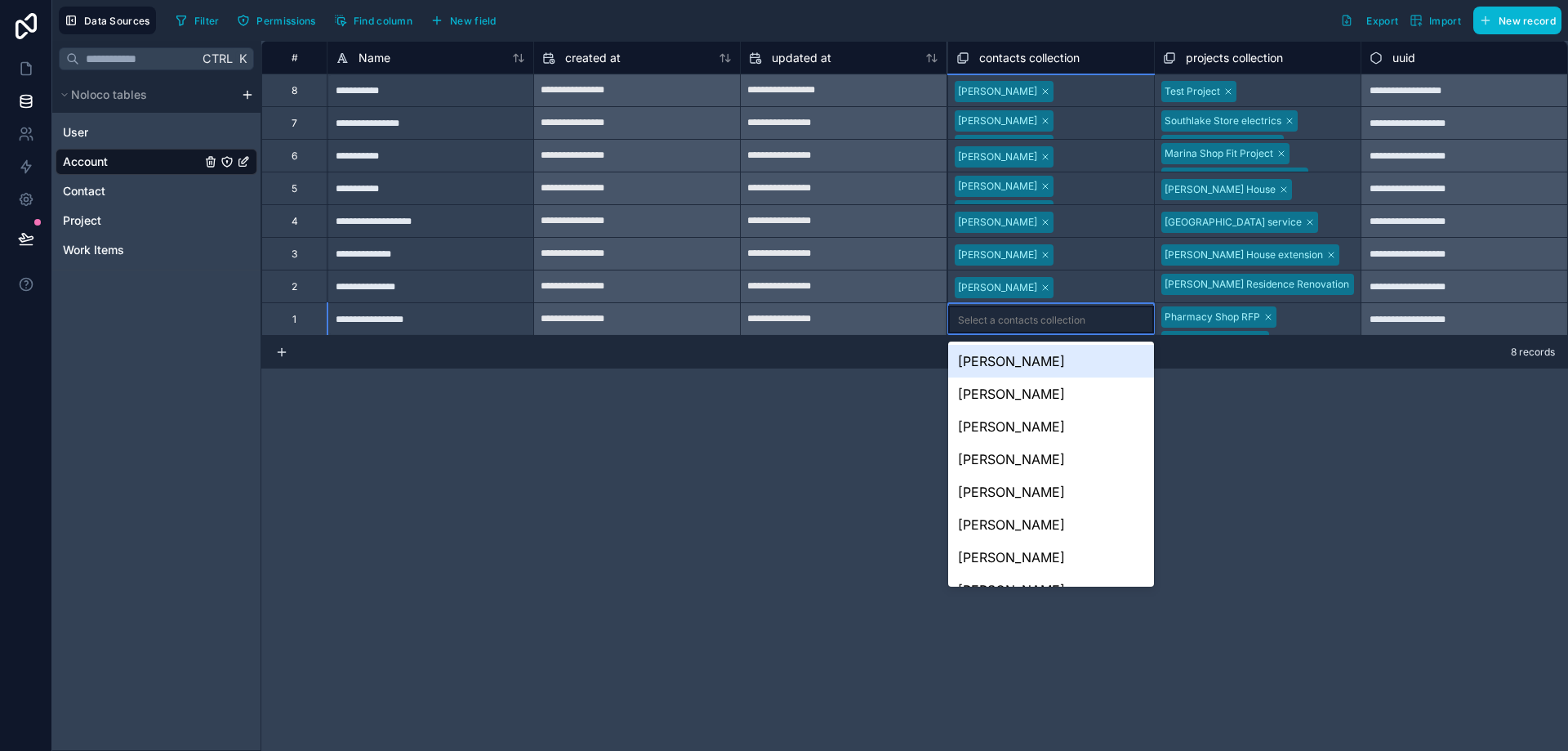
scroll to position [56, 0]
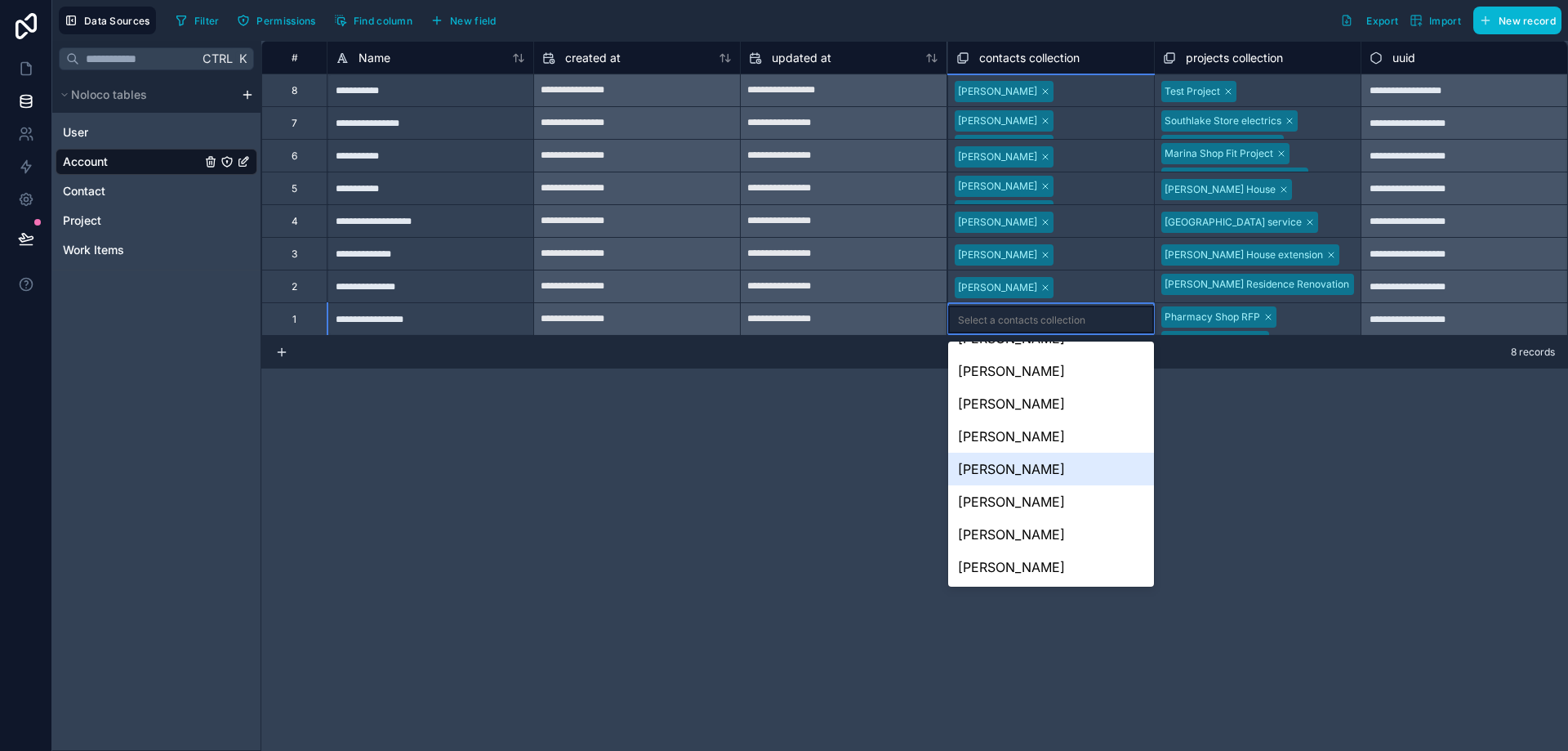
click at [998, 472] on div "[PERSON_NAME]" at bounding box center [1051, 469] width 206 height 33
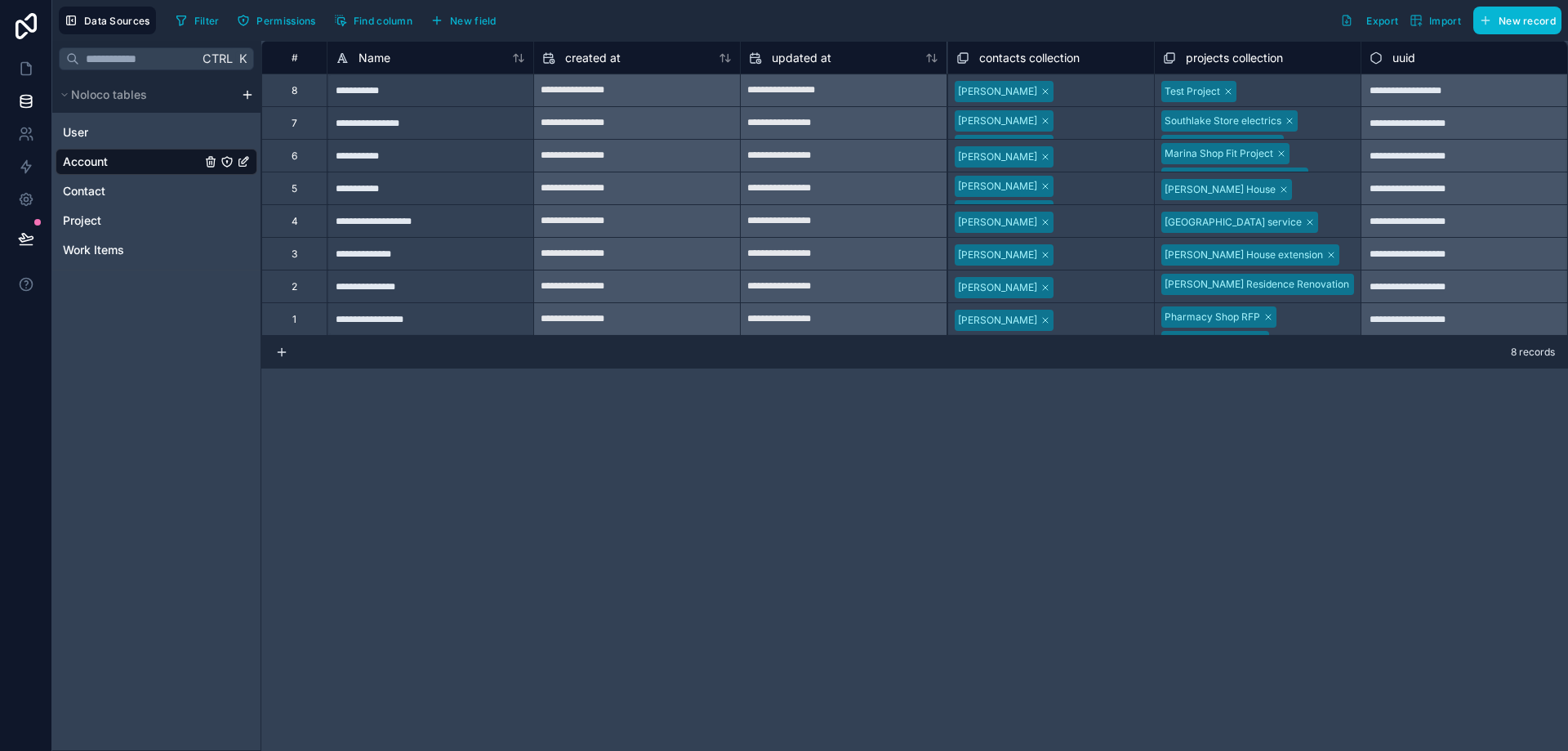
click at [922, 442] on div "**********" at bounding box center [915, 395] width 1307 height 710
click at [160, 170] on div "Account" at bounding box center [156, 161] width 202 height 26
click at [71, 160] on span "Account" at bounding box center [85, 161] width 45 height 16
click at [241, 165] on icon "Account" at bounding box center [243, 161] width 13 height 13
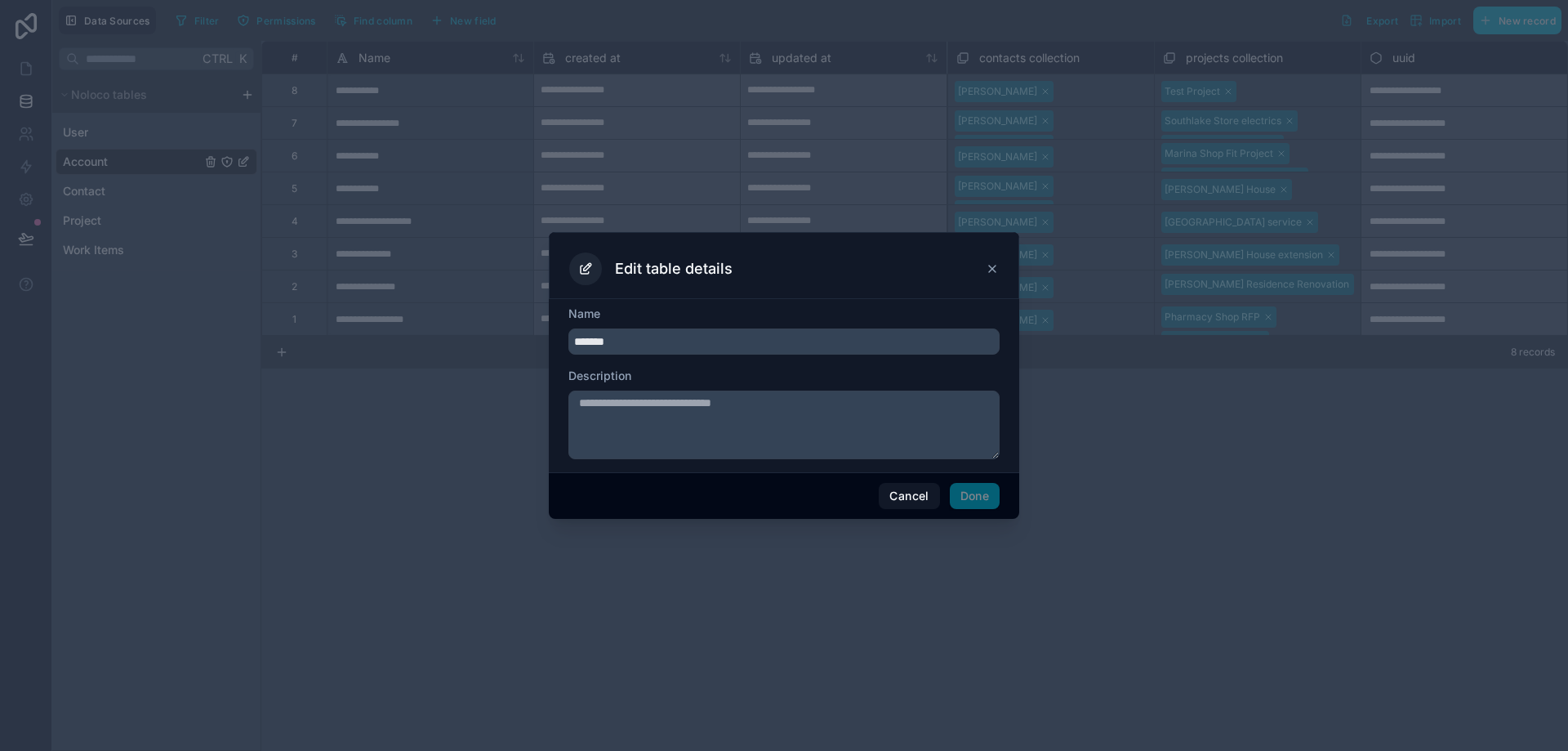
click at [993, 265] on icon at bounding box center [992, 268] width 13 height 13
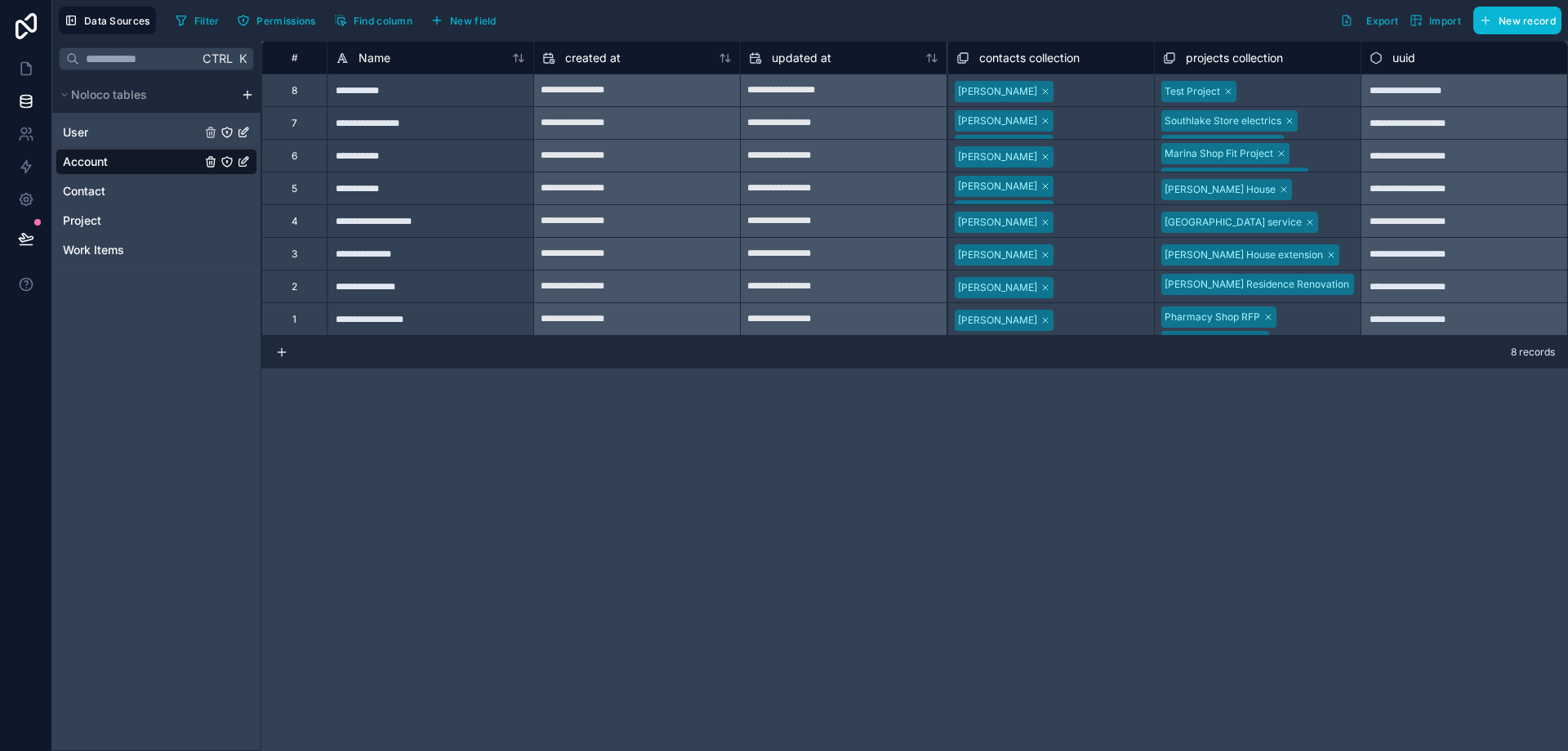
click at [120, 134] on link "User" at bounding box center [131, 132] width 138 height 16
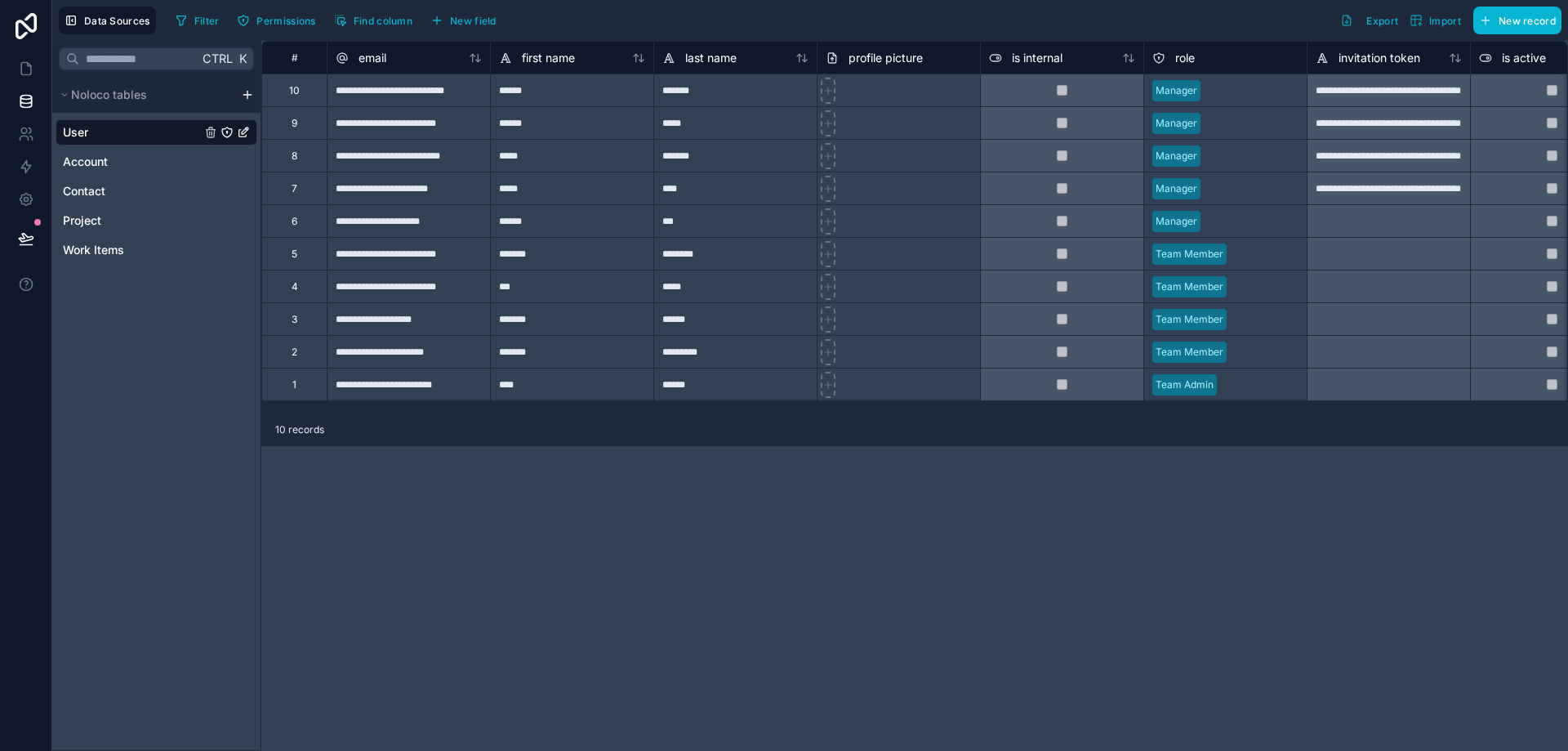
click at [128, 177] on div "User Account Contact Project Work Items" at bounding box center [156, 187] width 202 height 150
click at [129, 156] on link "Account" at bounding box center [131, 161] width 138 height 16
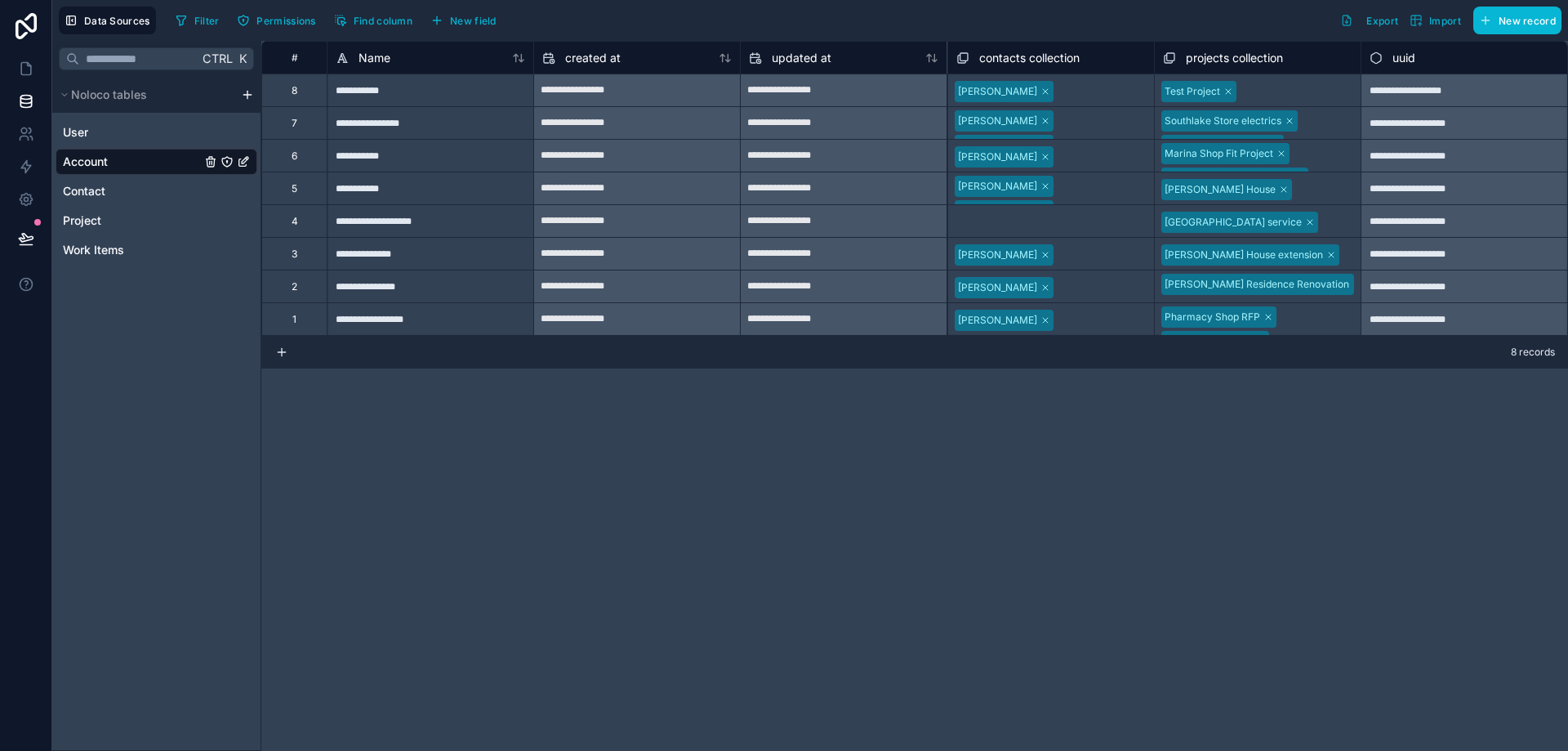
drag, startPoint x: 81, startPoint y: 157, endPoint x: 109, endPoint y: 148, distance: 29.4
click at [66, 160] on span "Account" at bounding box center [85, 161] width 45 height 16
click at [247, 159] on icon "Account" at bounding box center [247, 158] width 2 height 2
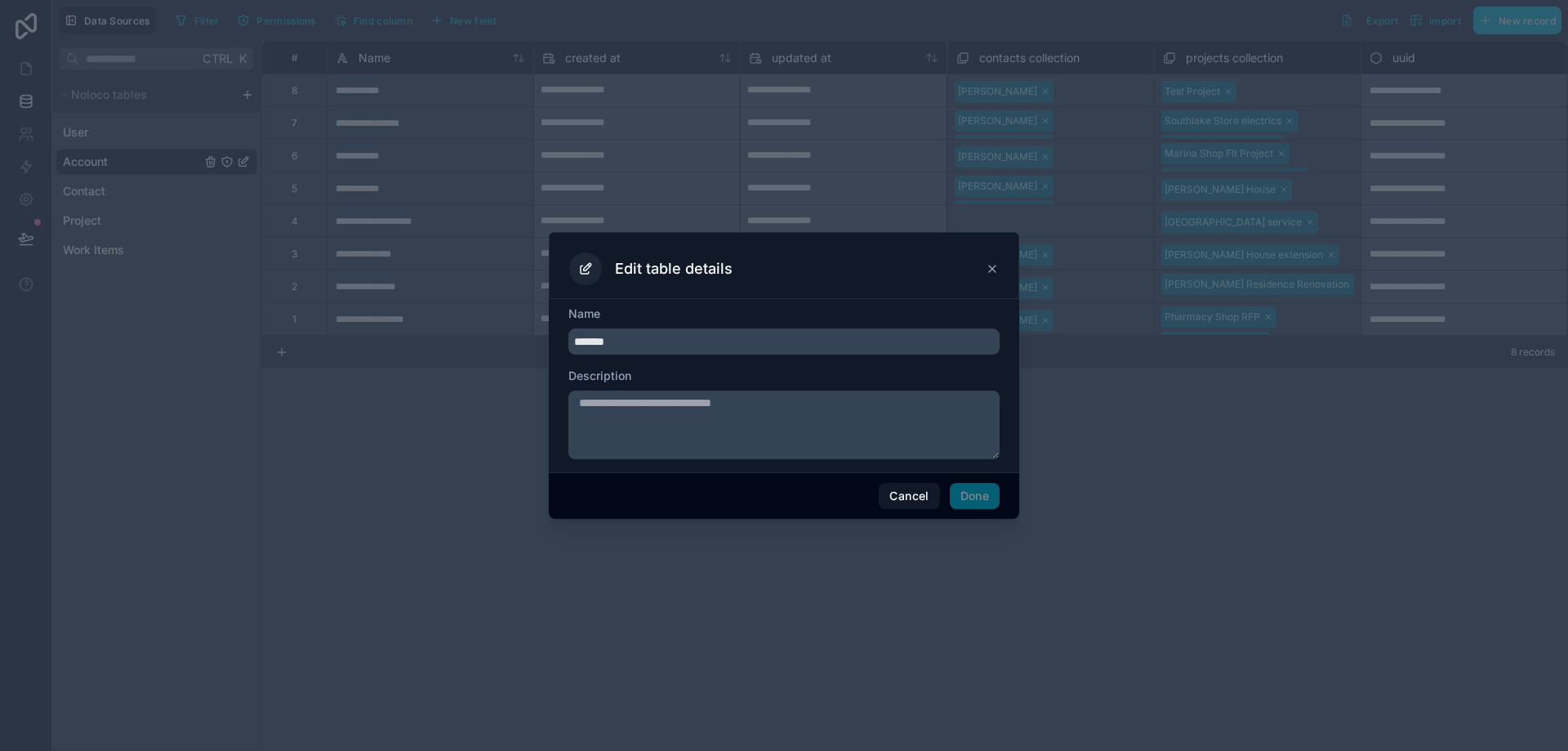
drag, startPoint x: 773, startPoint y: 340, endPoint x: 526, endPoint y: 316, distance: 248.2
click at [526, 316] on div "Edit table details Name ******* Description Cancel Done" at bounding box center [784, 376] width 1568 height 751
type input "******"
click at [966, 490] on button "Done" at bounding box center [975, 496] width 50 height 26
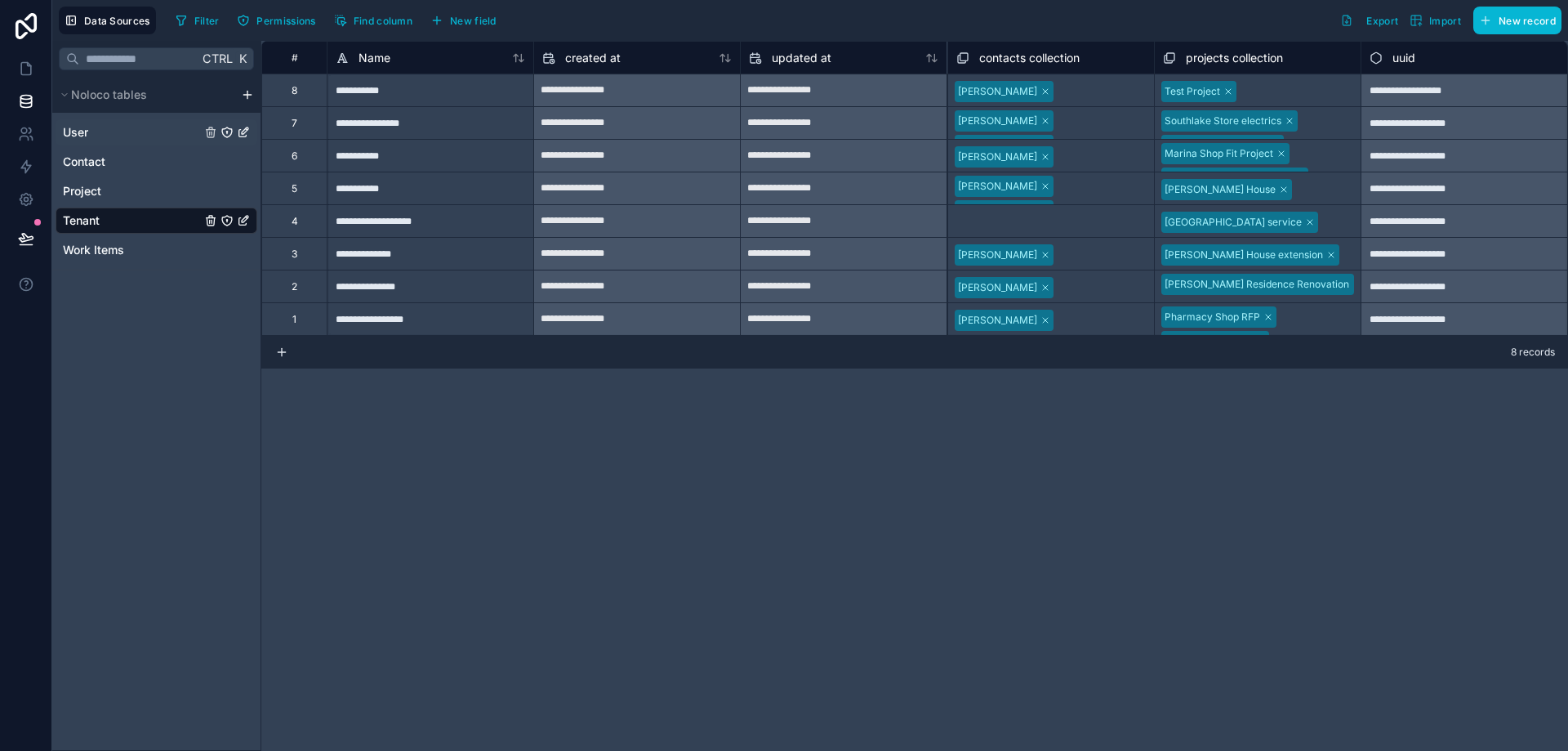
click at [117, 130] on link "User" at bounding box center [131, 132] width 138 height 16
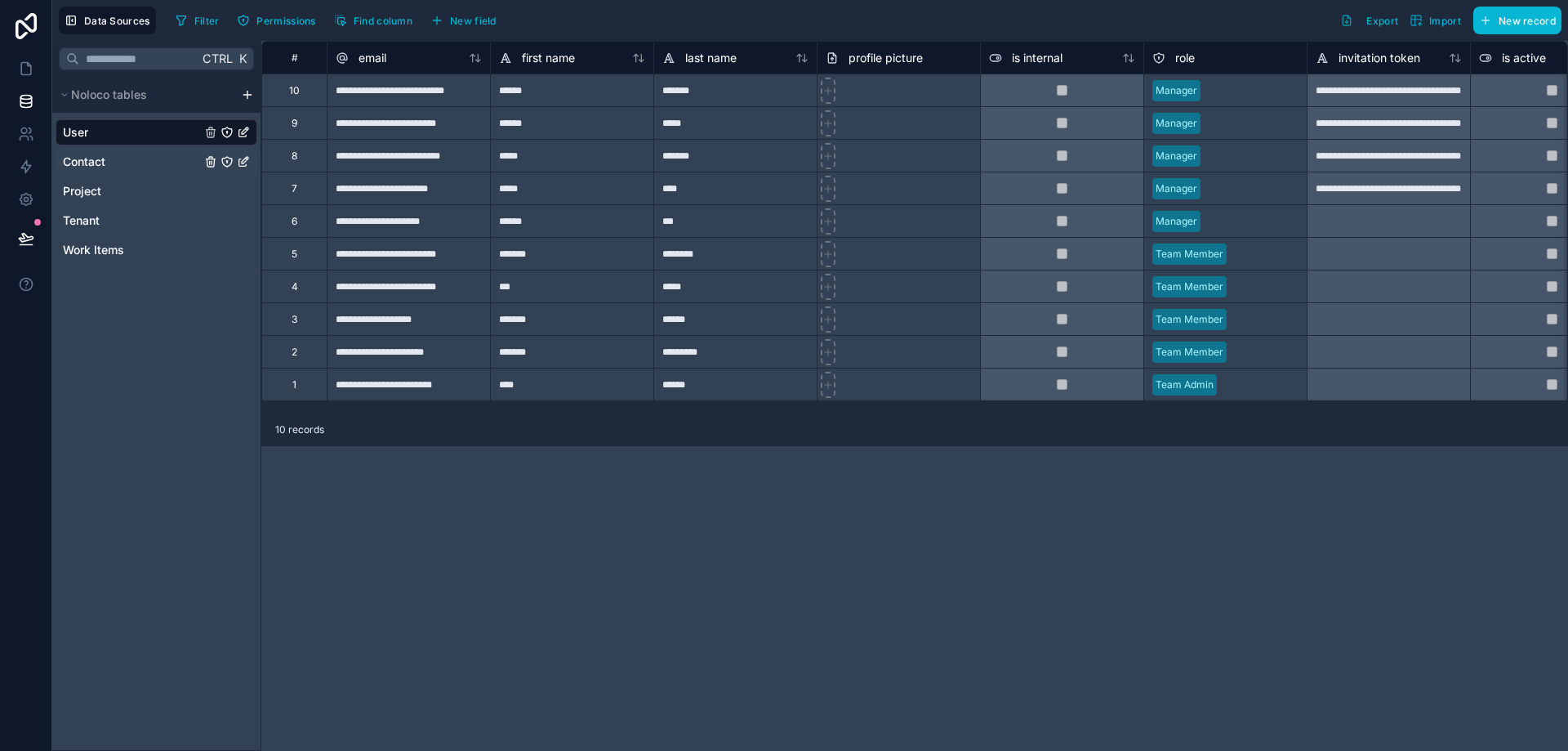
click at [125, 159] on link "Contact" at bounding box center [131, 161] width 138 height 16
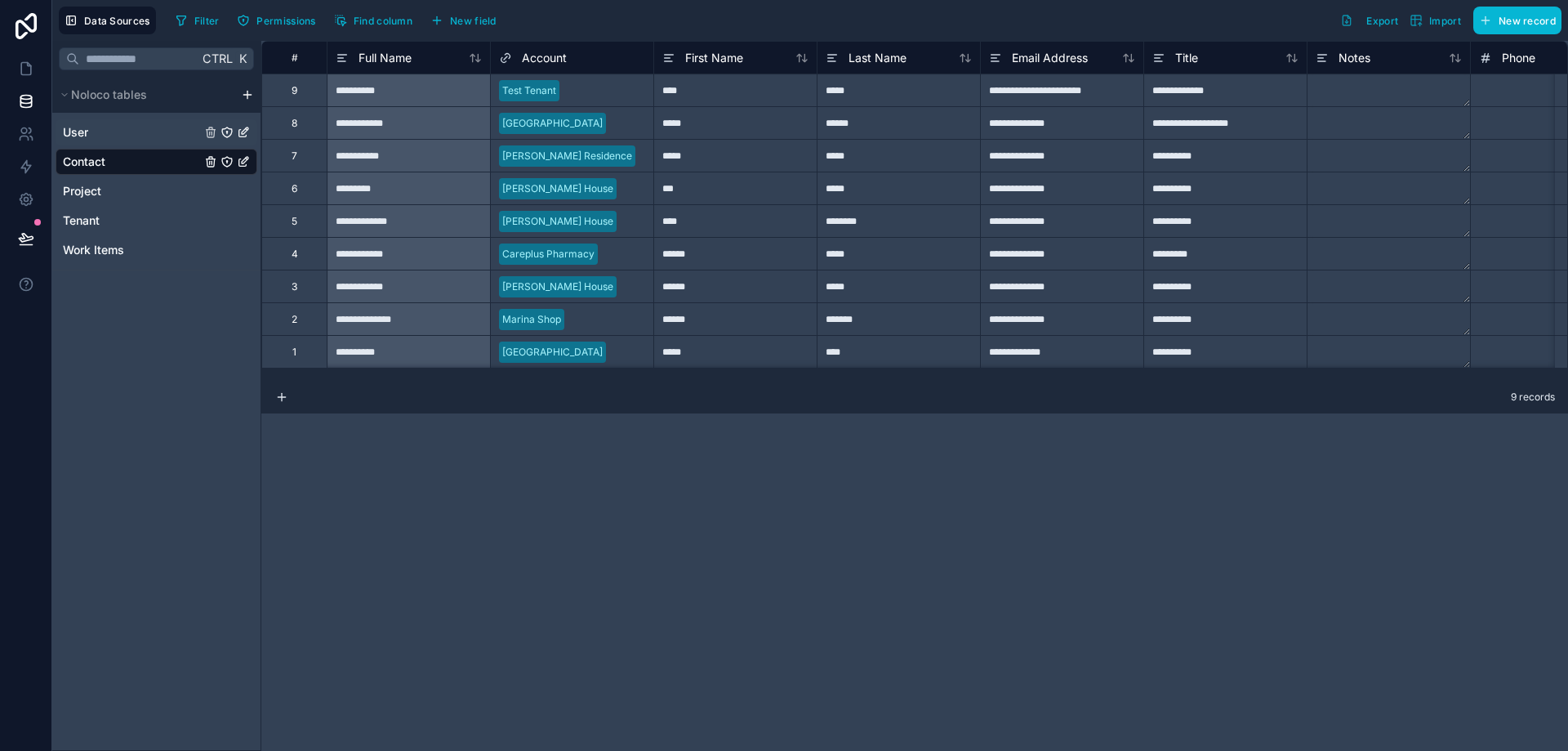
click at [154, 134] on link "User" at bounding box center [131, 132] width 138 height 16
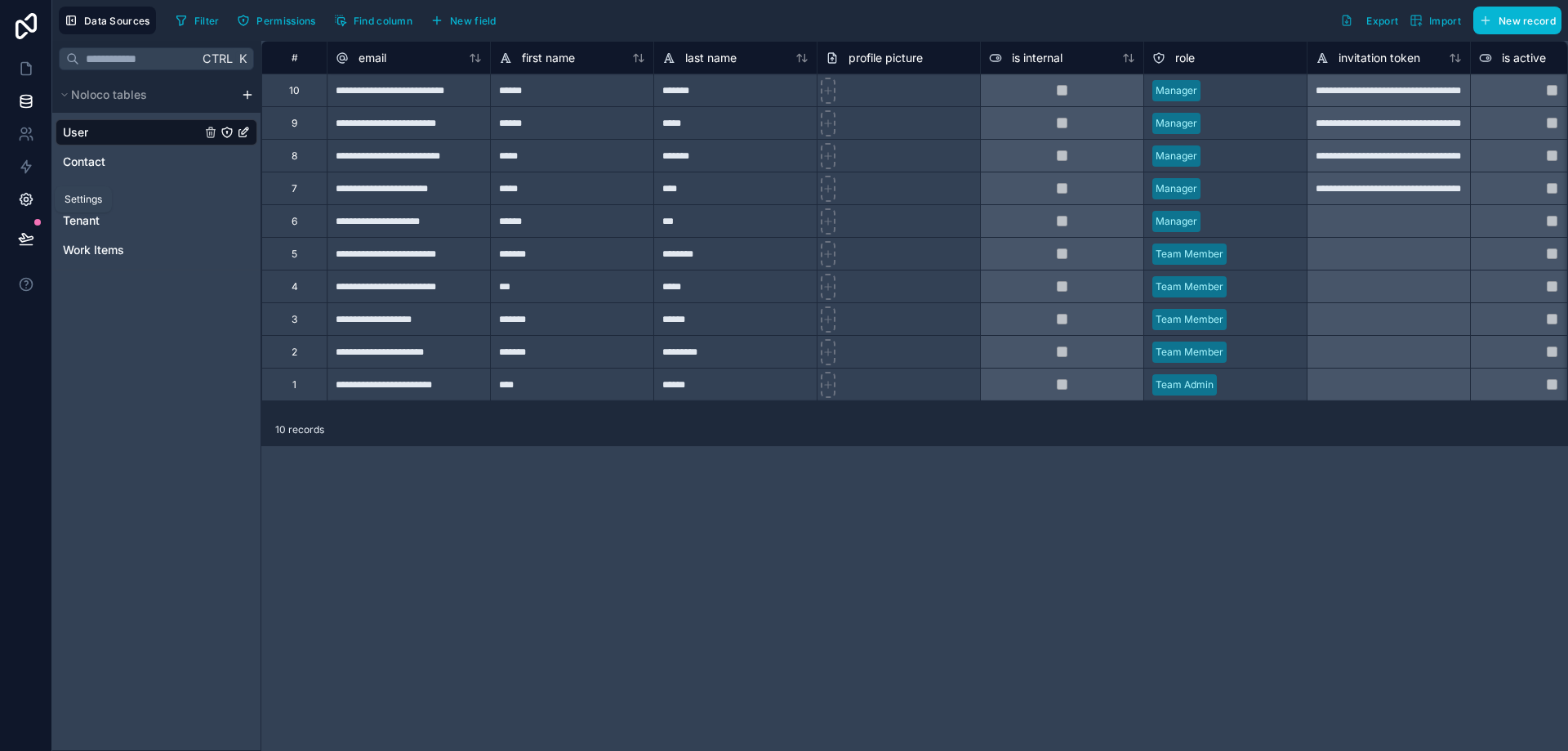
click at [27, 202] on icon at bounding box center [26, 200] width 4 height 4
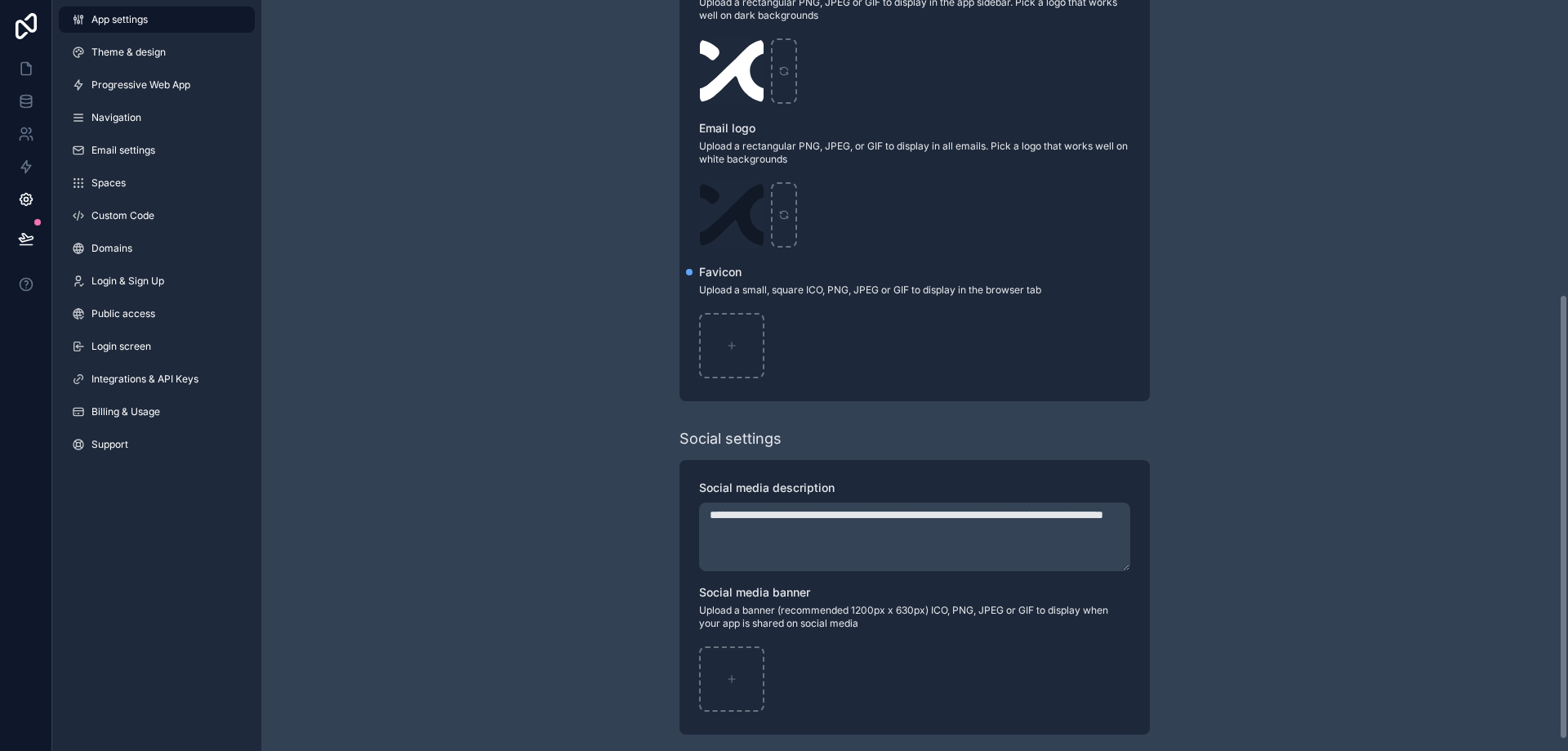
scroll to position [514, 0]
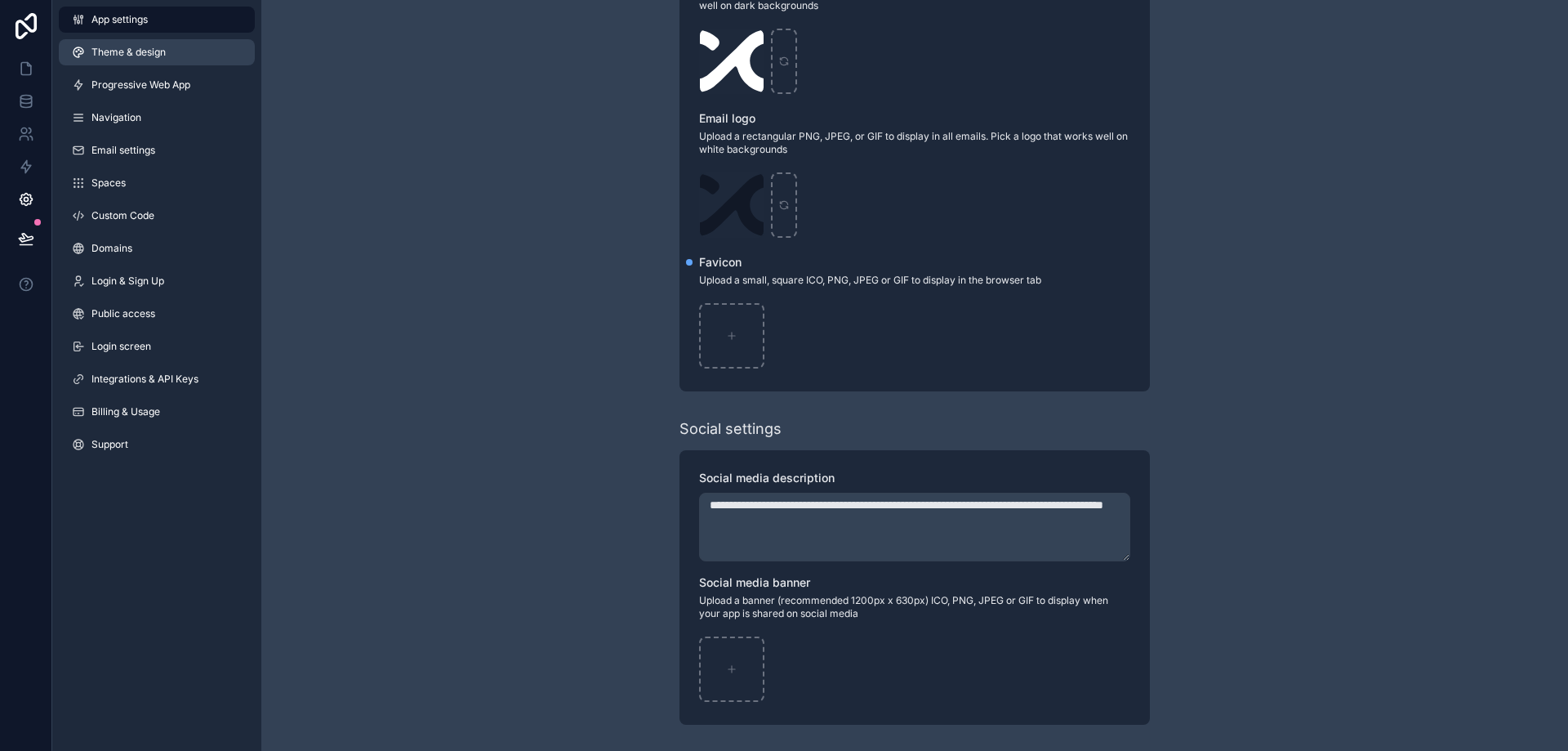
click at [143, 63] on link "Theme & design" at bounding box center [156, 52] width 196 height 26
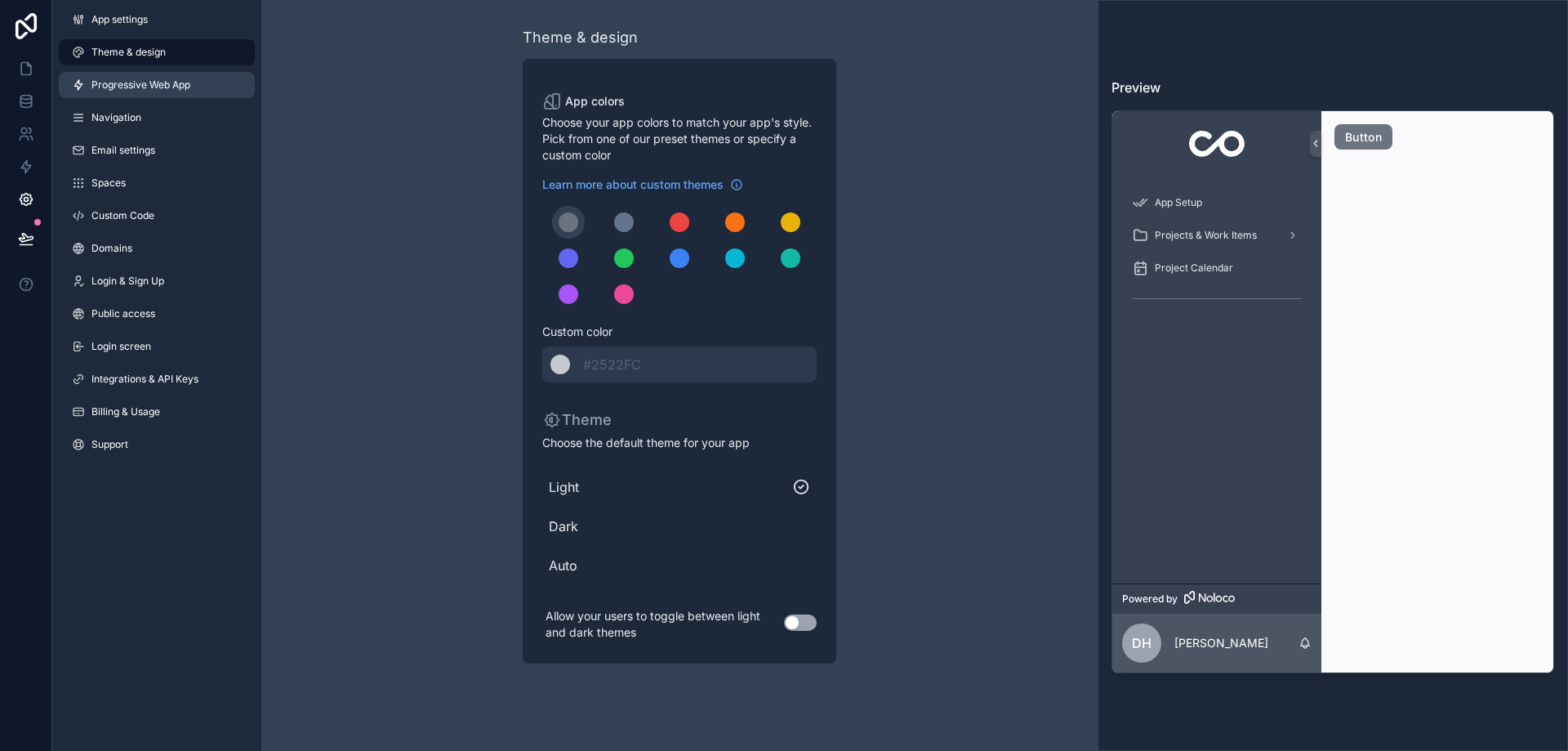
click at [143, 94] on link "Progressive Web App" at bounding box center [156, 85] width 196 height 26
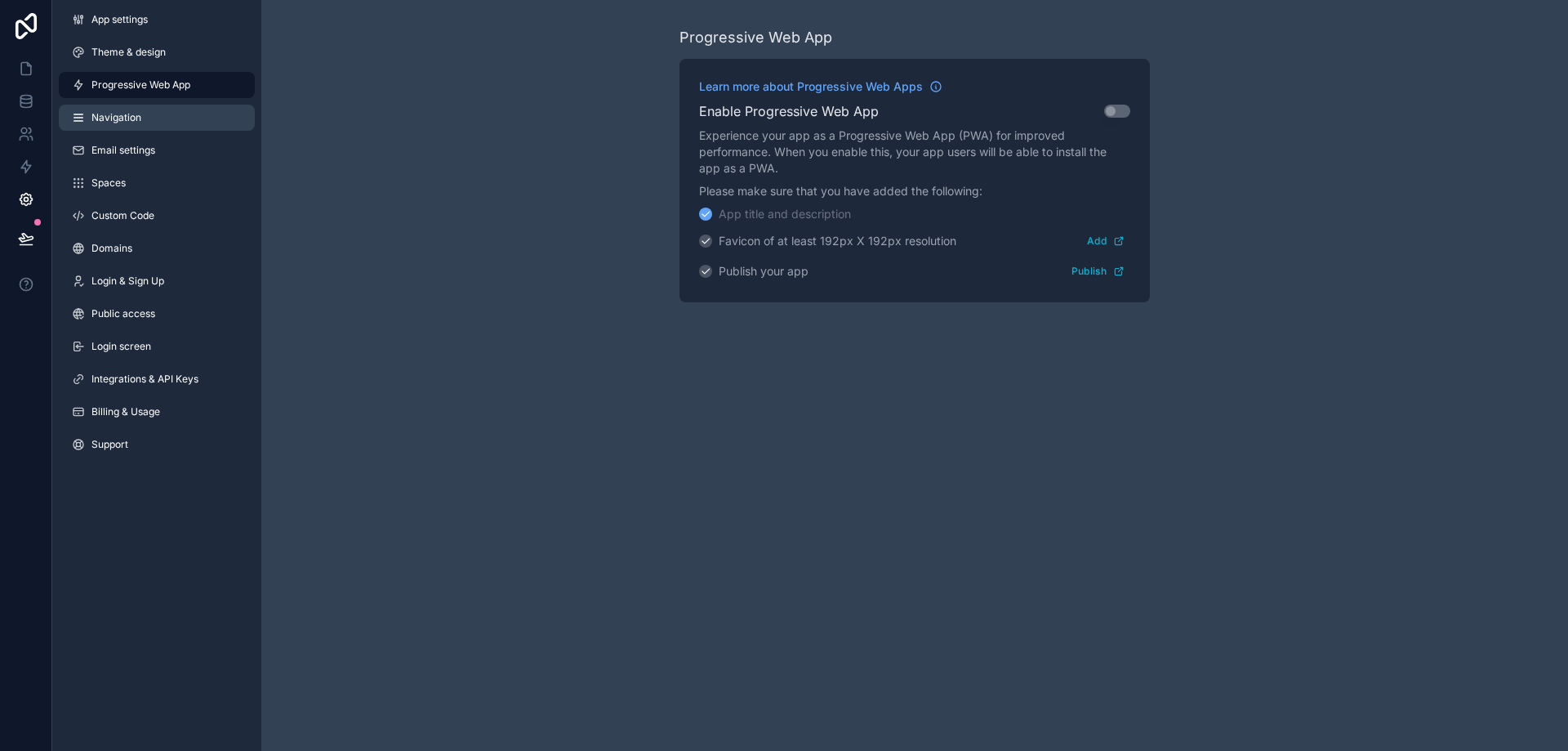
click at [159, 112] on link "Navigation" at bounding box center [156, 118] width 196 height 26
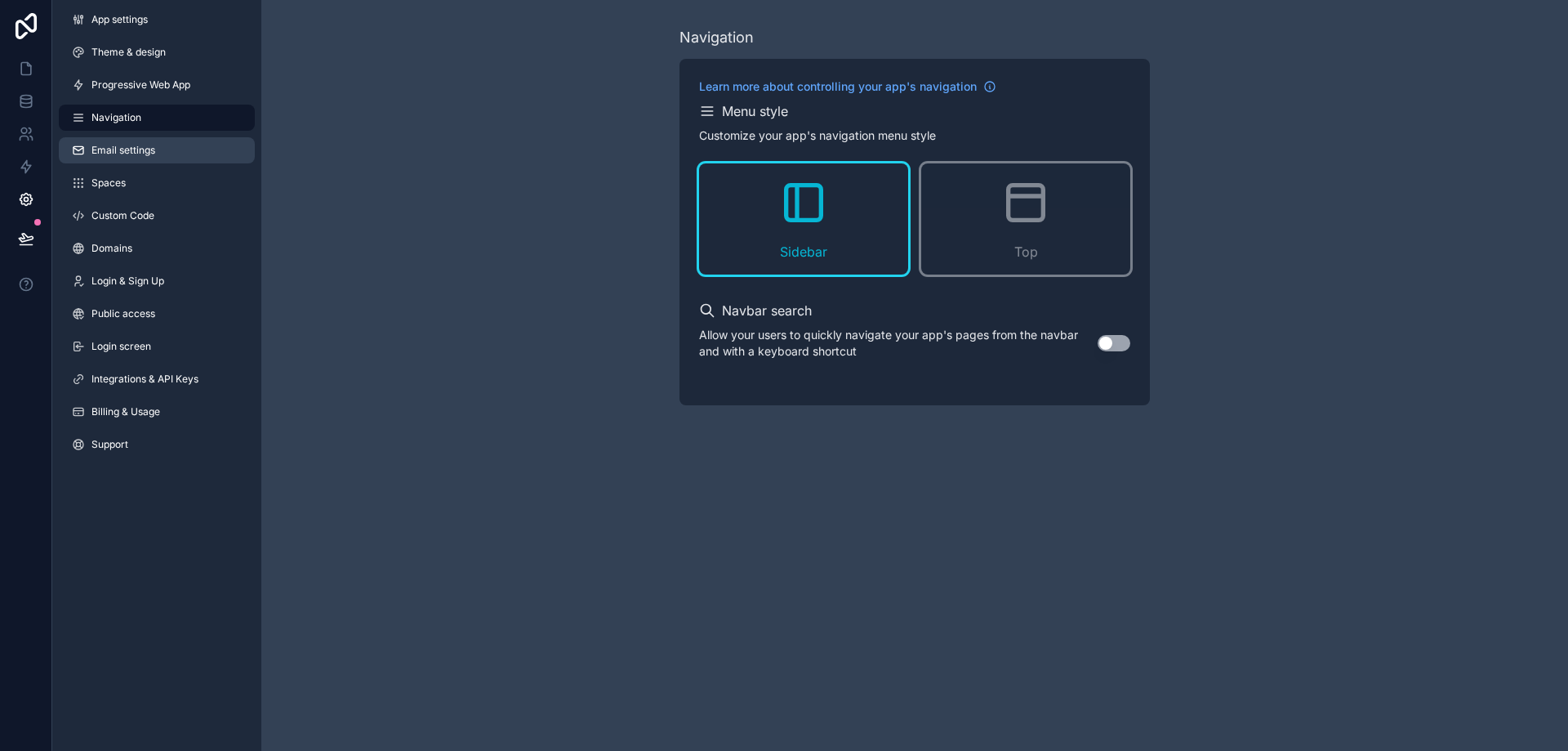
click at [157, 146] on link "Email settings" at bounding box center [156, 150] width 196 height 26
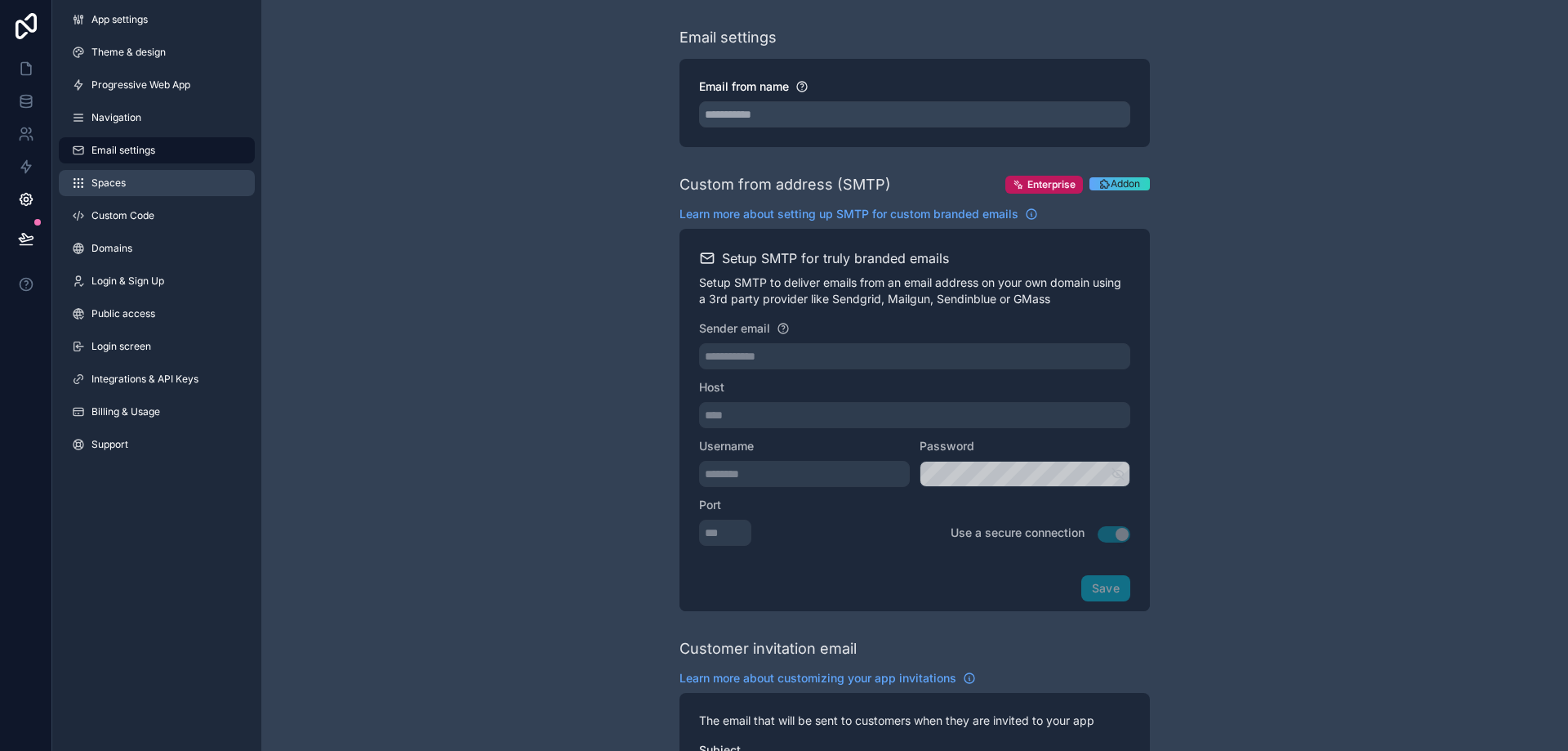
click at [148, 176] on link "Spaces" at bounding box center [156, 183] width 196 height 26
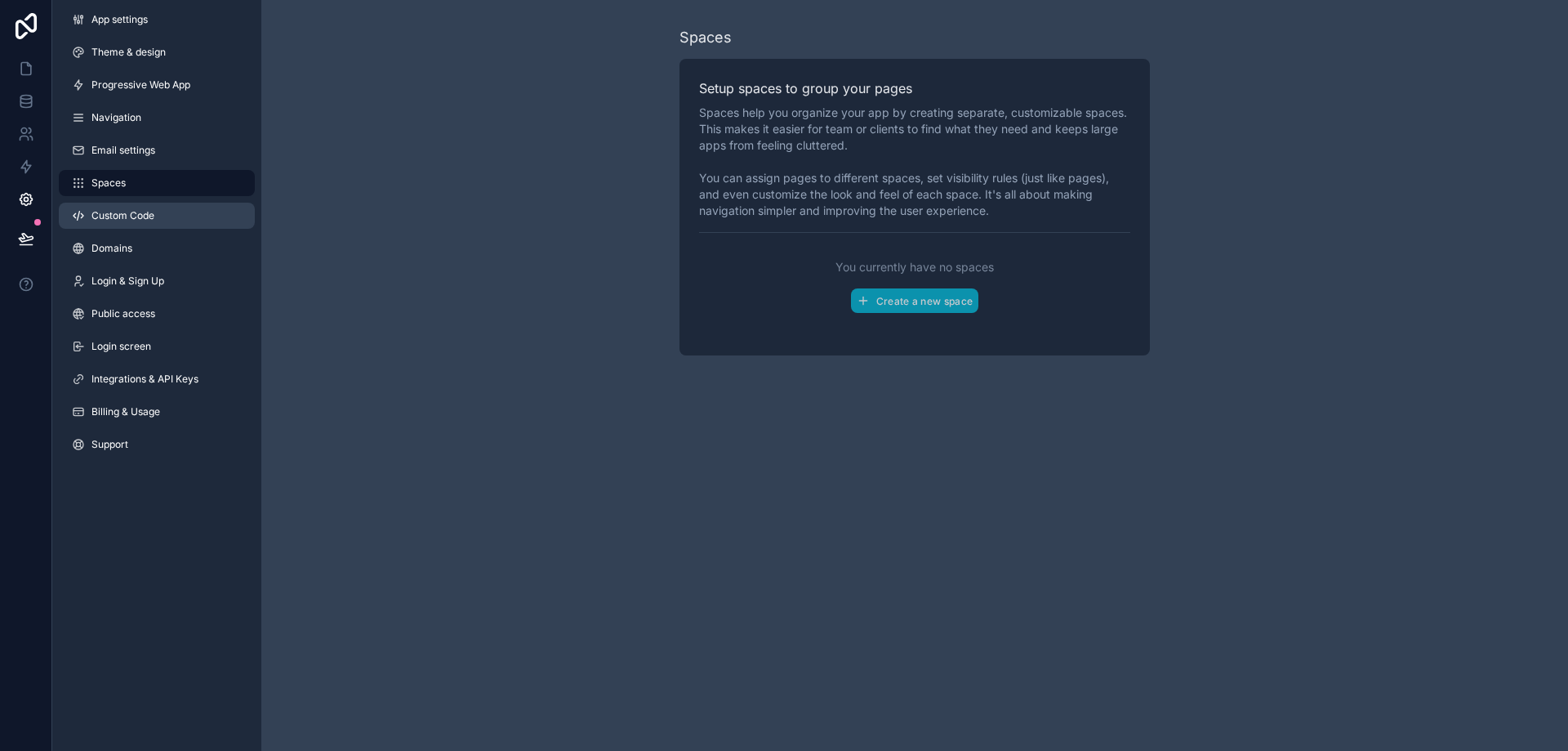
click at [138, 213] on span "Custom Code" at bounding box center [122, 215] width 63 height 13
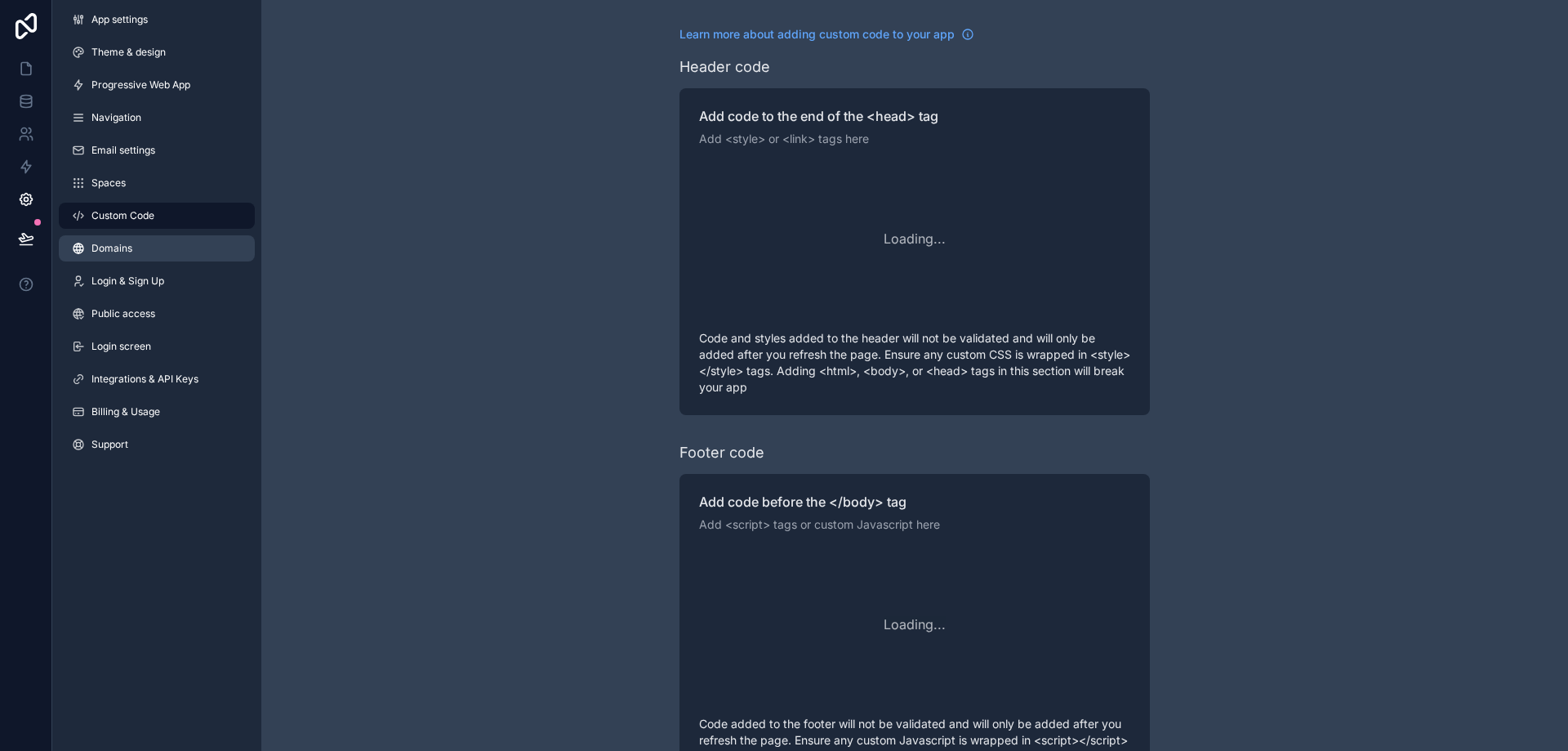
click at [140, 240] on link "Domains" at bounding box center [156, 248] width 196 height 26
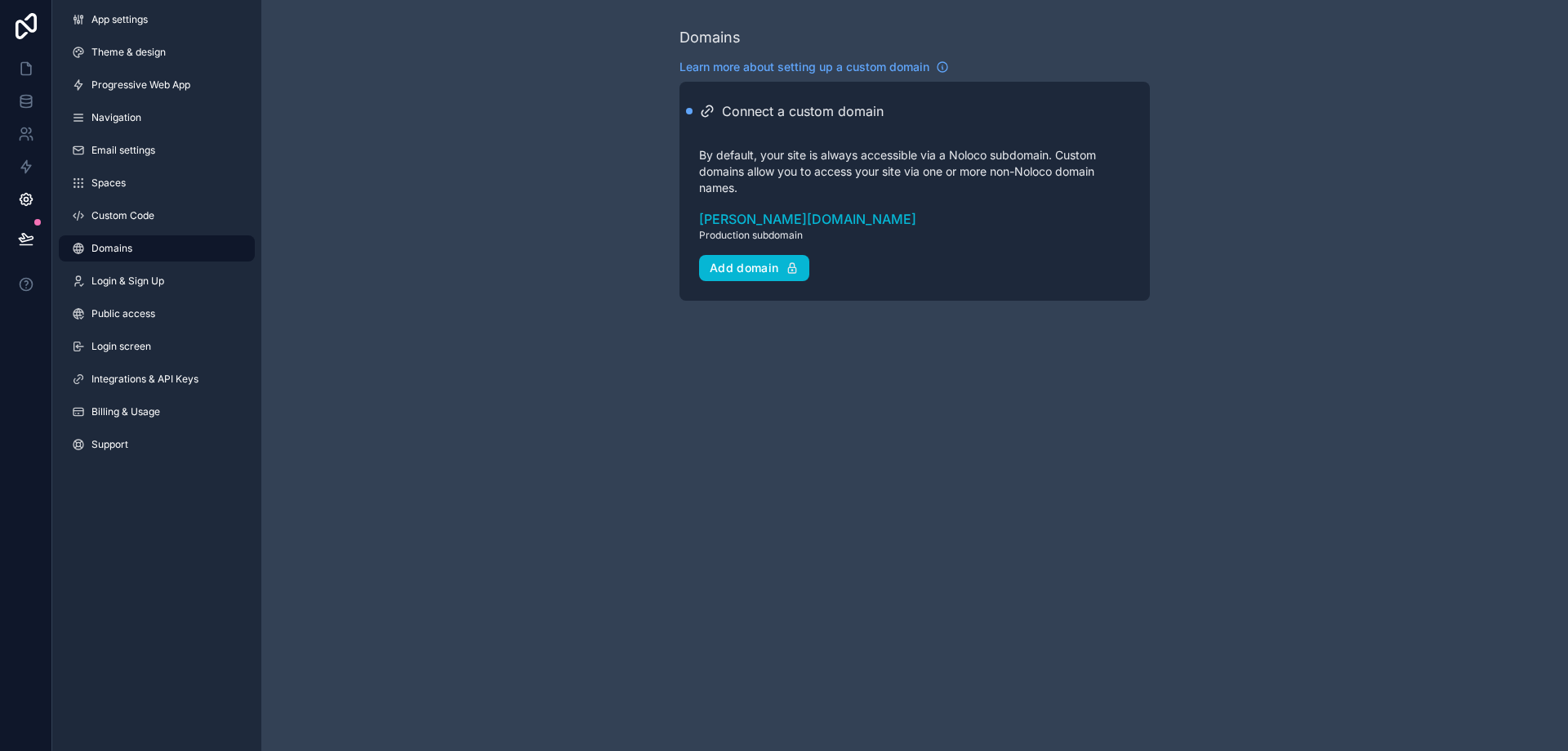
click at [151, 267] on div "App settings Theme & design Progressive Web App Navigation Email settings Space…" at bounding box center [157, 235] width 209 height 471
click at [157, 284] on span "Login & Sign Up" at bounding box center [127, 281] width 73 height 13
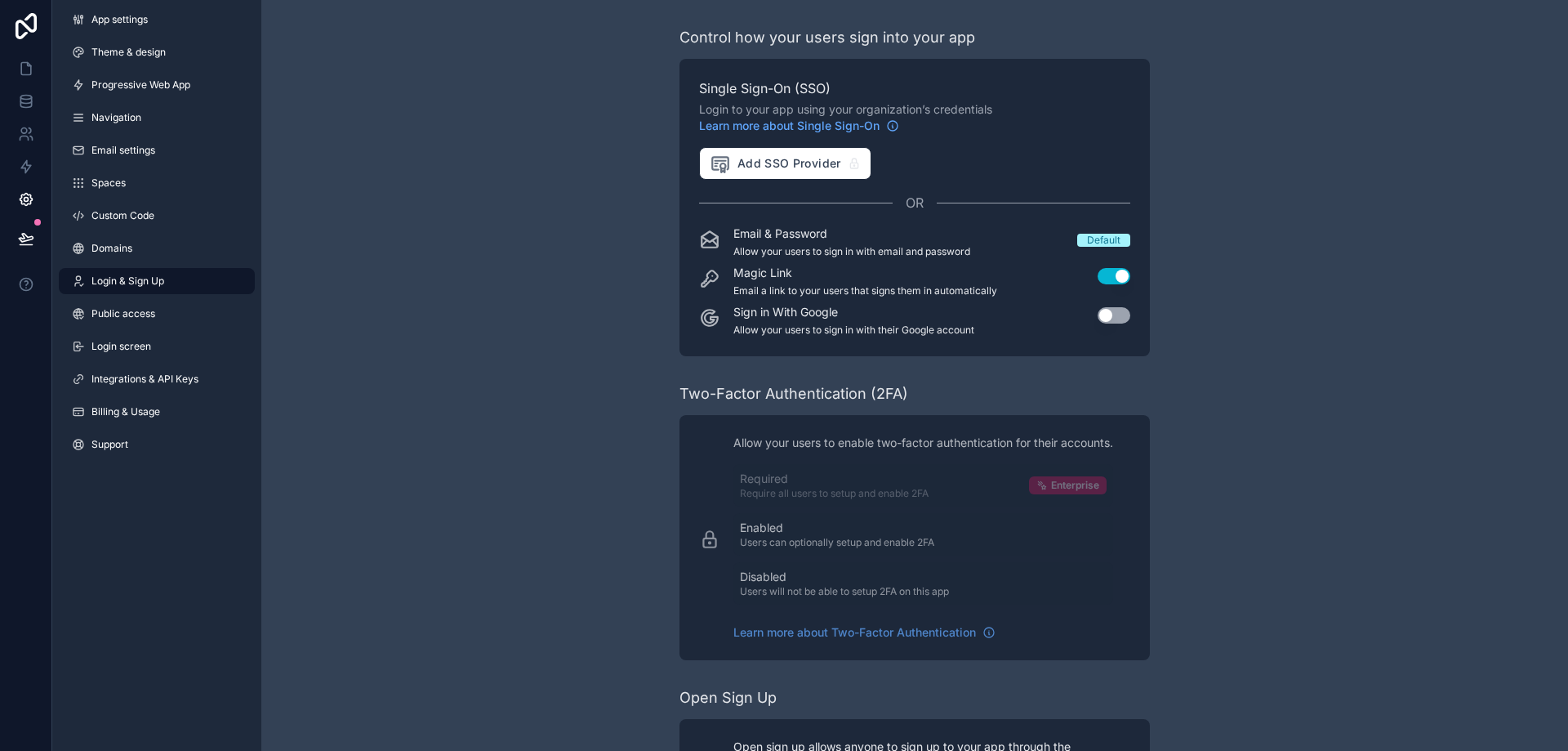
click at [1094, 238] on div "Default" at bounding box center [1104, 240] width 34 height 13
click at [1101, 238] on div "Default" at bounding box center [1104, 240] width 34 height 13
click at [1110, 270] on button "Use setting" at bounding box center [1114, 276] width 33 height 16
click at [1104, 239] on div "Default" at bounding box center [1104, 240] width 34 height 13
drag, startPoint x: 738, startPoint y: 105, endPoint x: 1001, endPoint y: 111, distance: 263.1
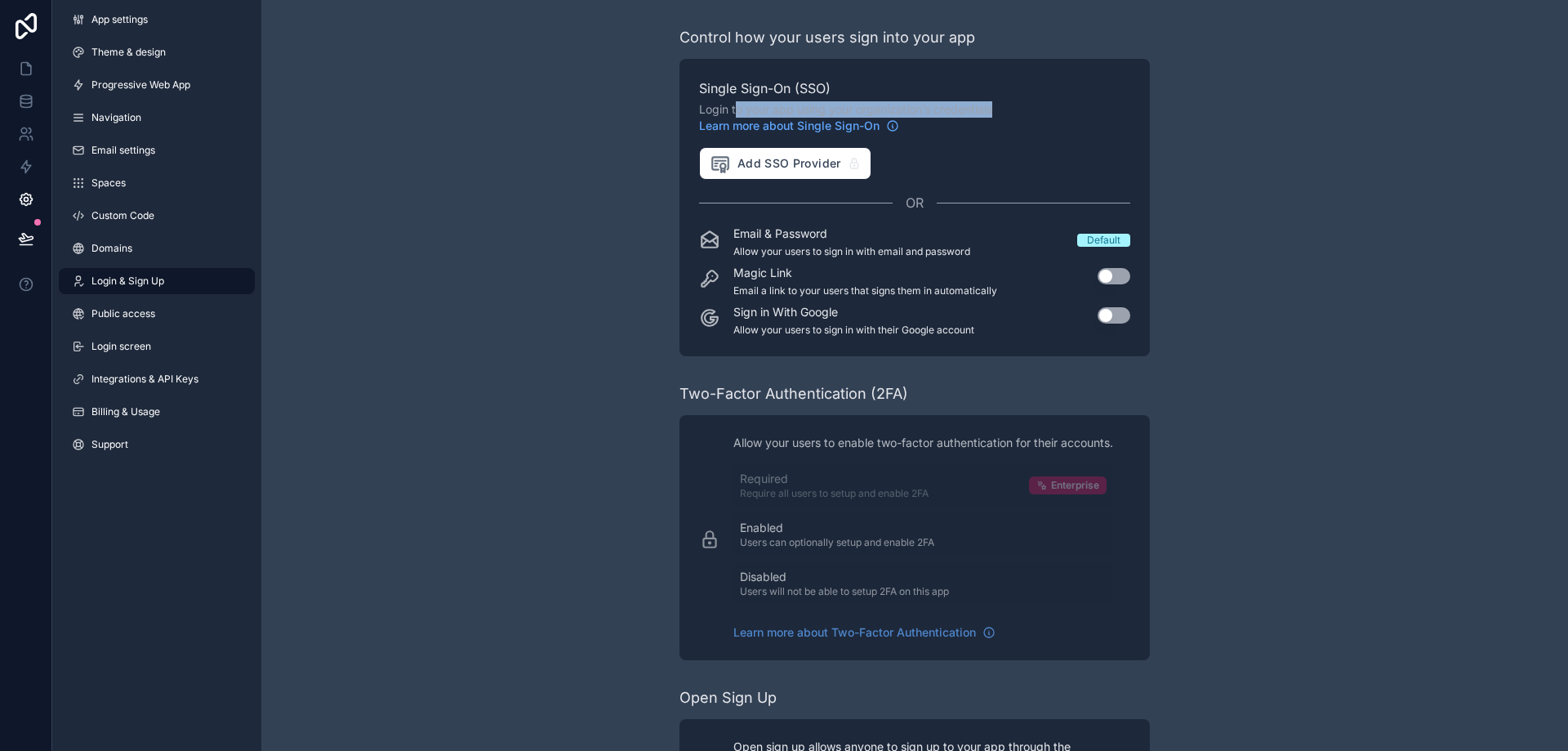
click at [1001, 111] on span "Login to your app using your organization’s credentials Learn more about Single…" at bounding box center [914, 118] width 431 height 33
click at [152, 322] on link "Public access" at bounding box center [156, 314] width 196 height 26
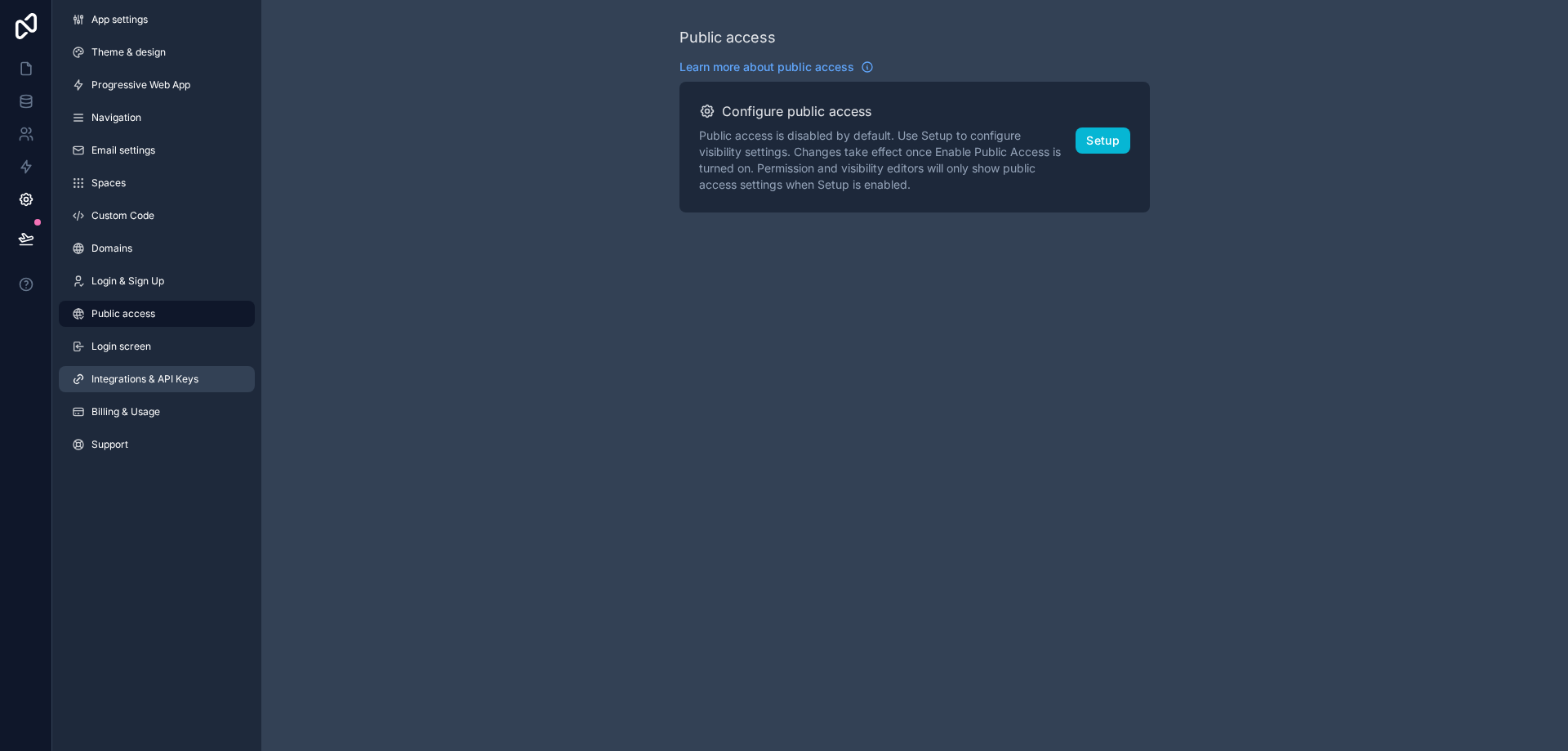
click at [130, 380] on span "Integrations & API Keys" at bounding box center [144, 378] width 107 height 13
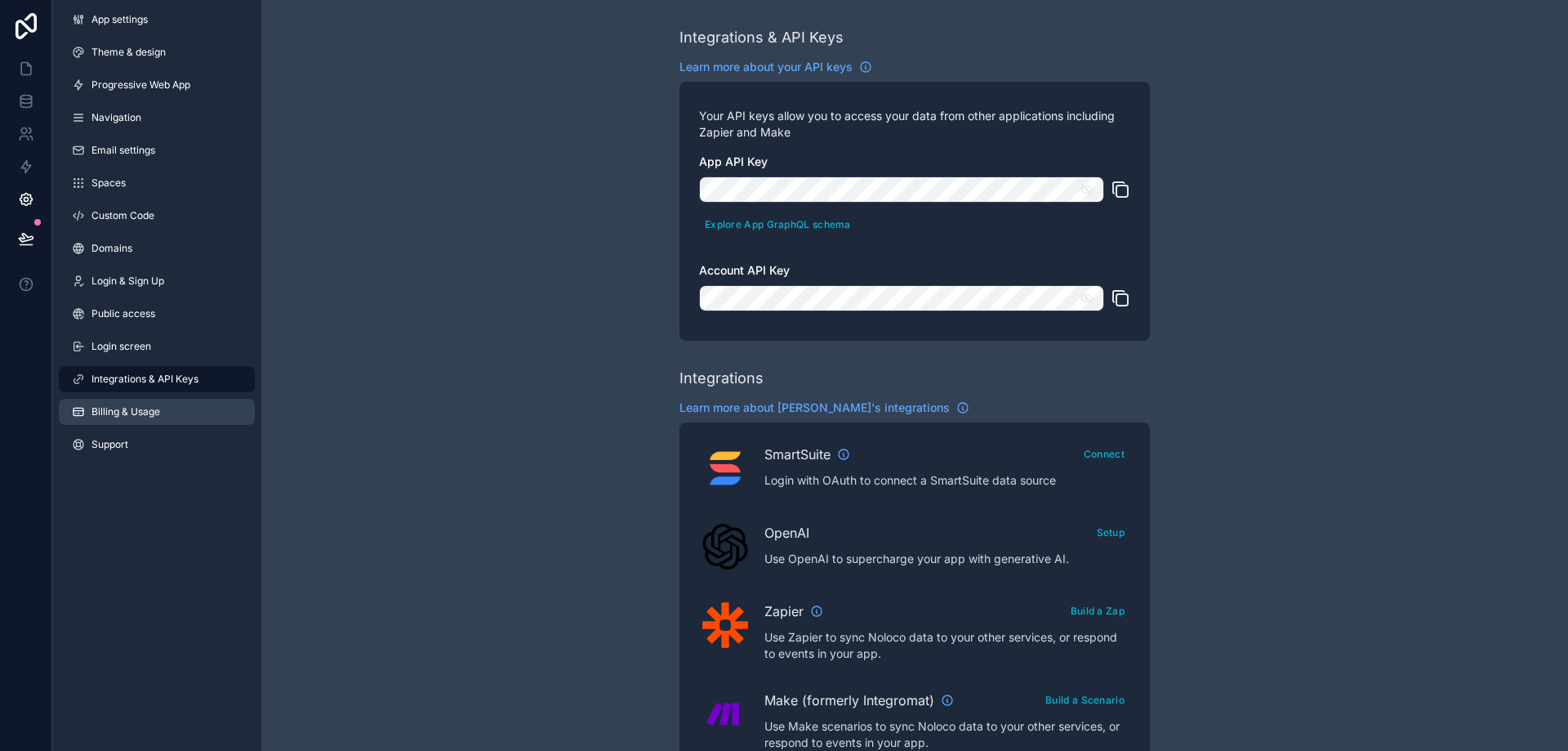
click at [102, 420] on link "Billing & Usage" at bounding box center [156, 411] width 196 height 26
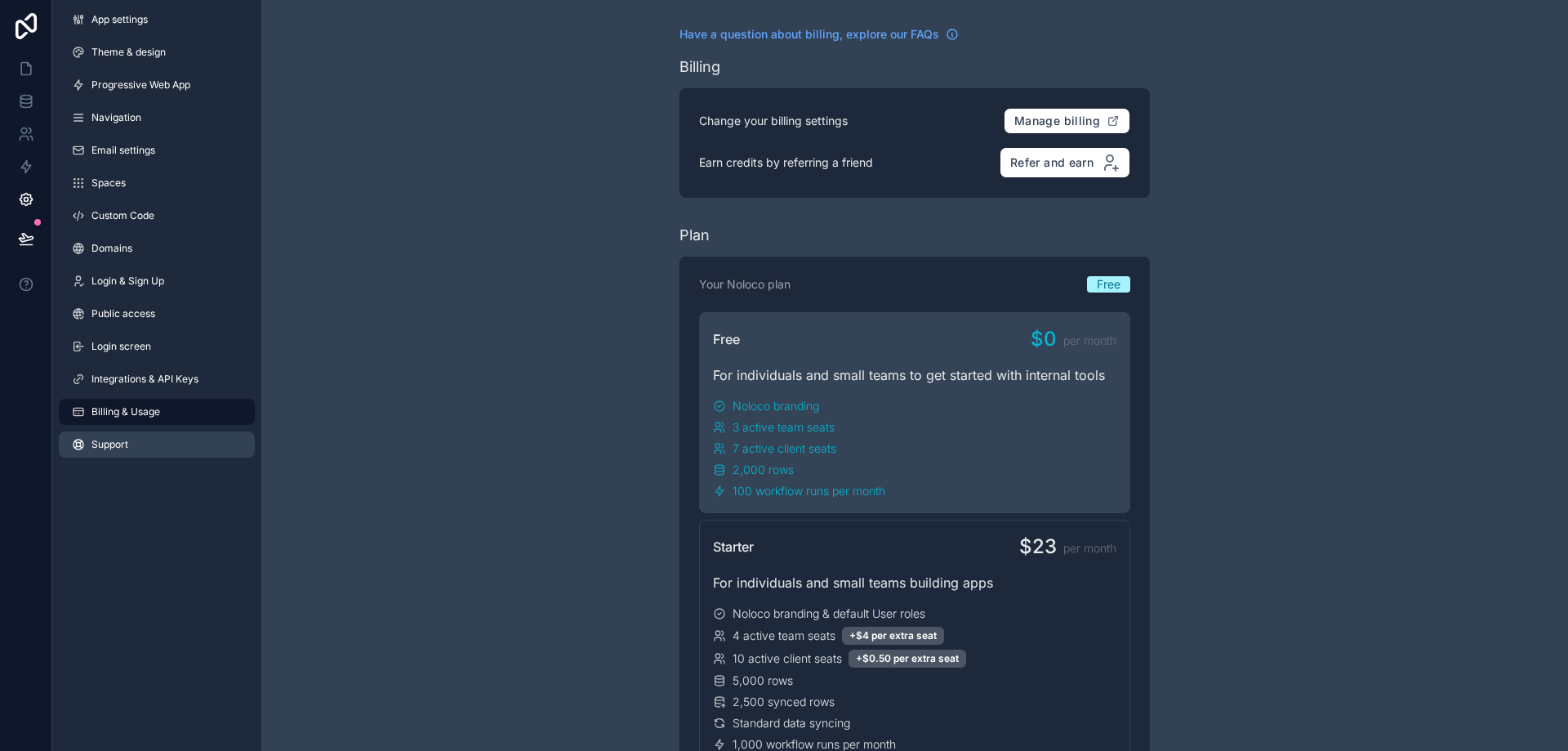
click at [107, 456] on link "Support" at bounding box center [156, 444] width 196 height 26
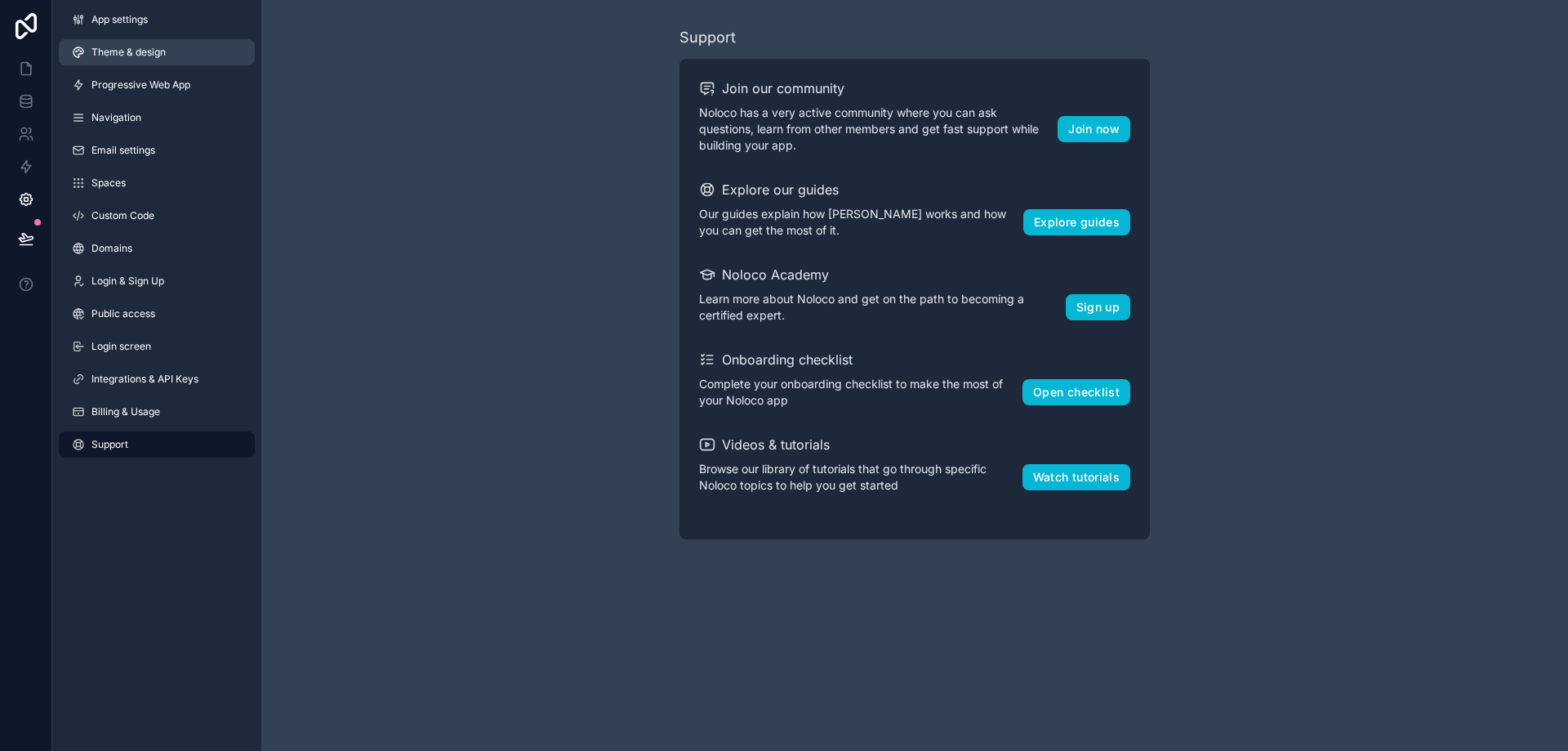
click at [101, 41] on link "Theme & design" at bounding box center [156, 52] width 196 height 26
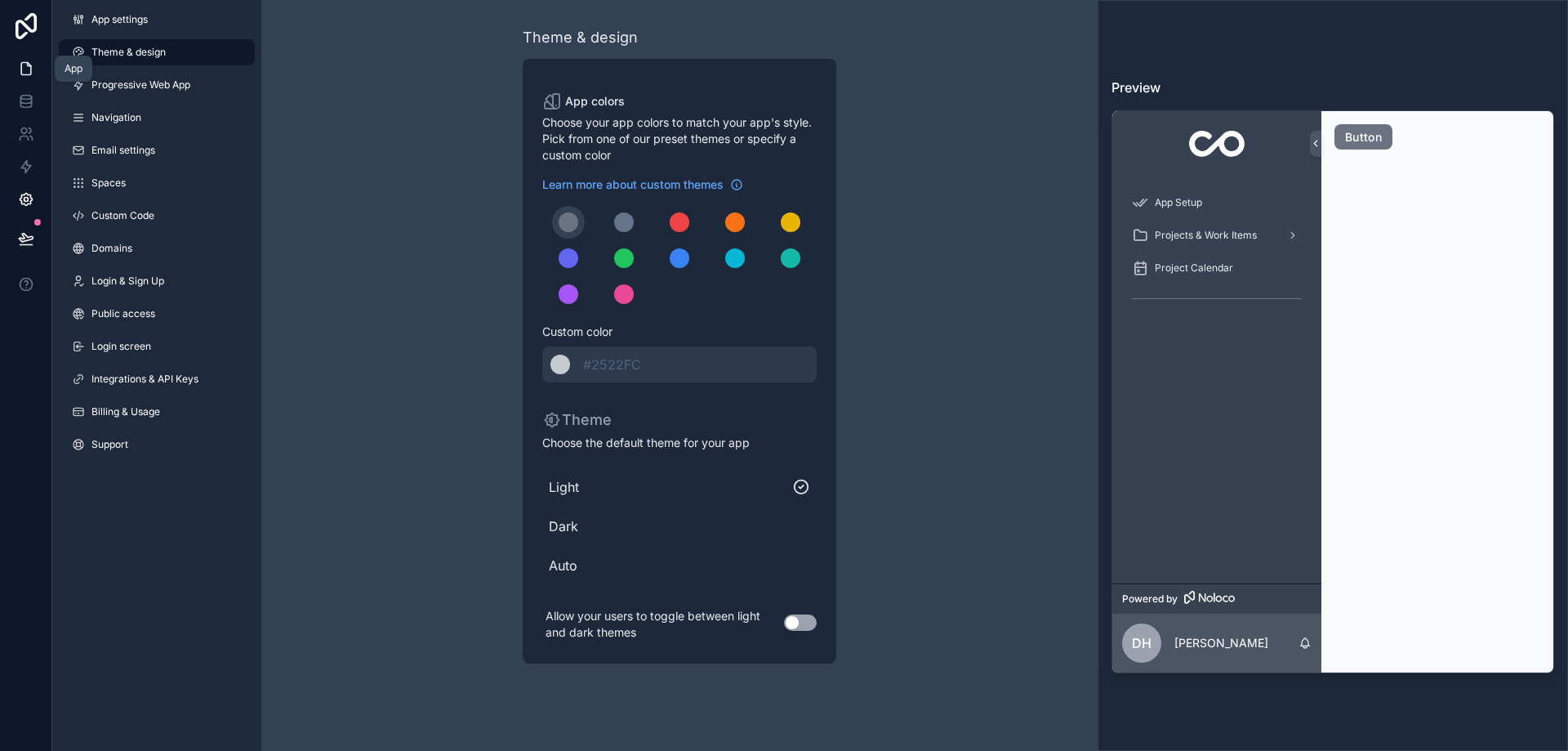
click at [35, 70] on link at bounding box center [26, 69] width 52 height 33
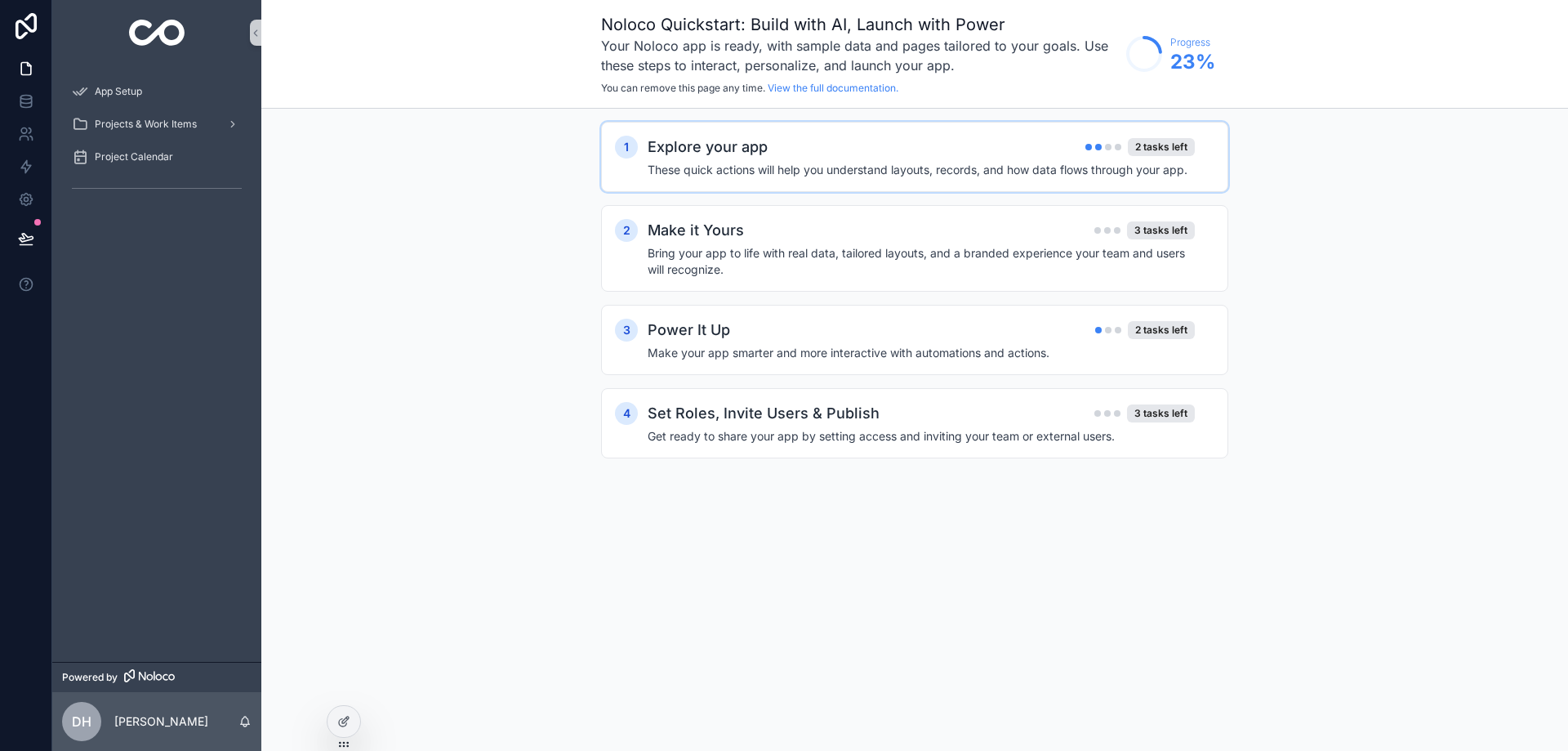
click at [793, 152] on div "Explore your app 2 tasks left" at bounding box center [922, 146] width 548 height 23
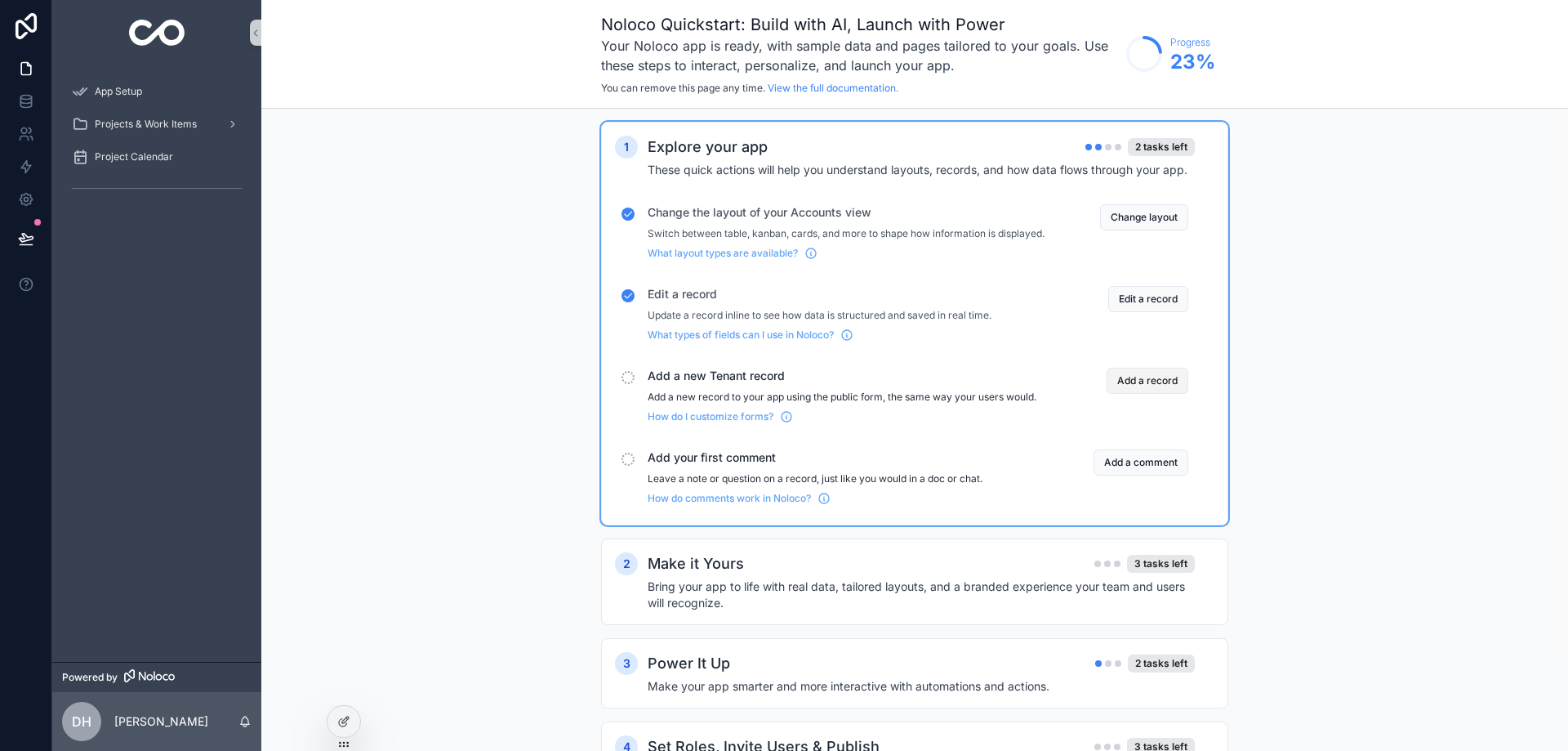
click at [1127, 394] on button "Add a record" at bounding box center [1148, 380] width 82 height 26
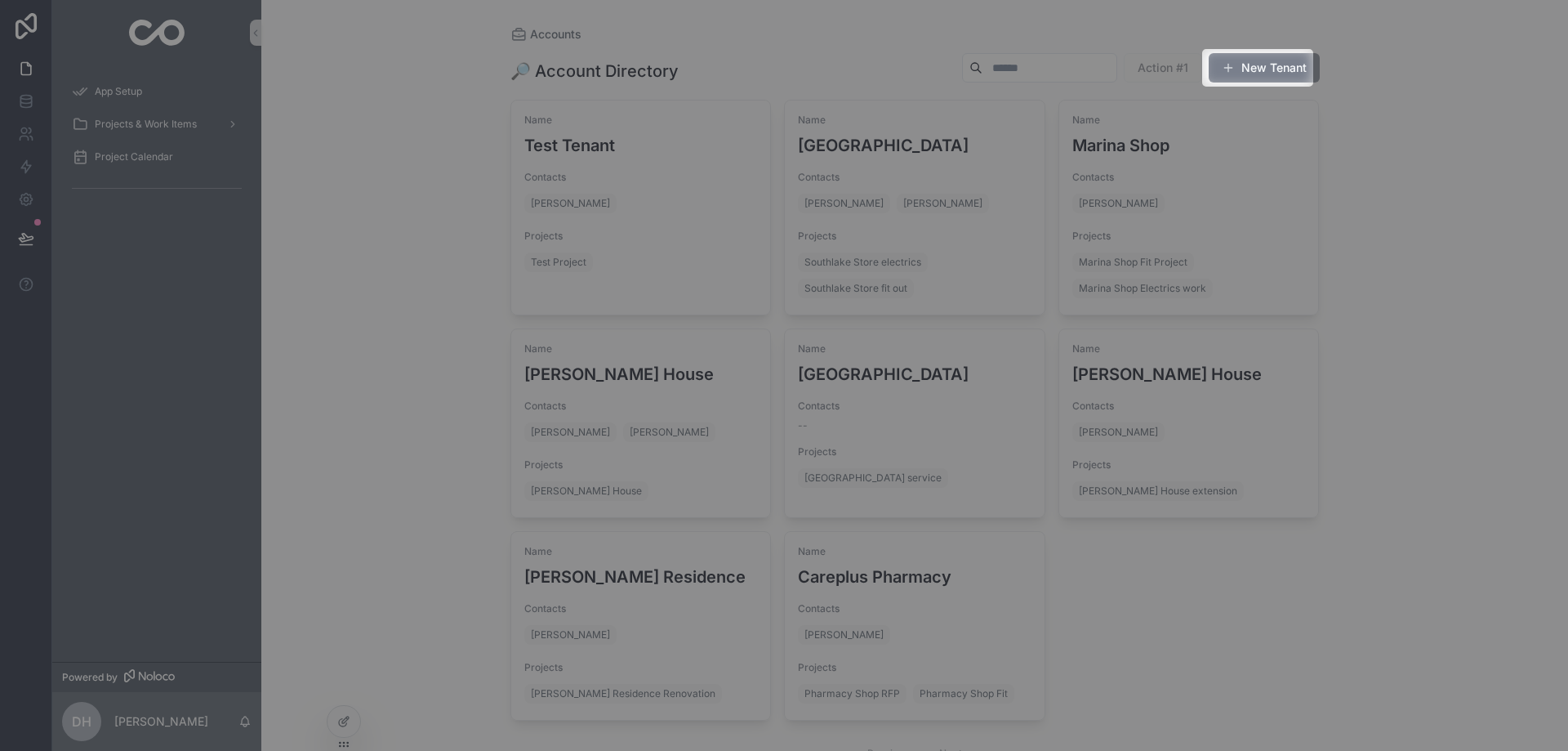
click at [1253, 72] on button "New Tenant" at bounding box center [1264, 68] width 112 height 30
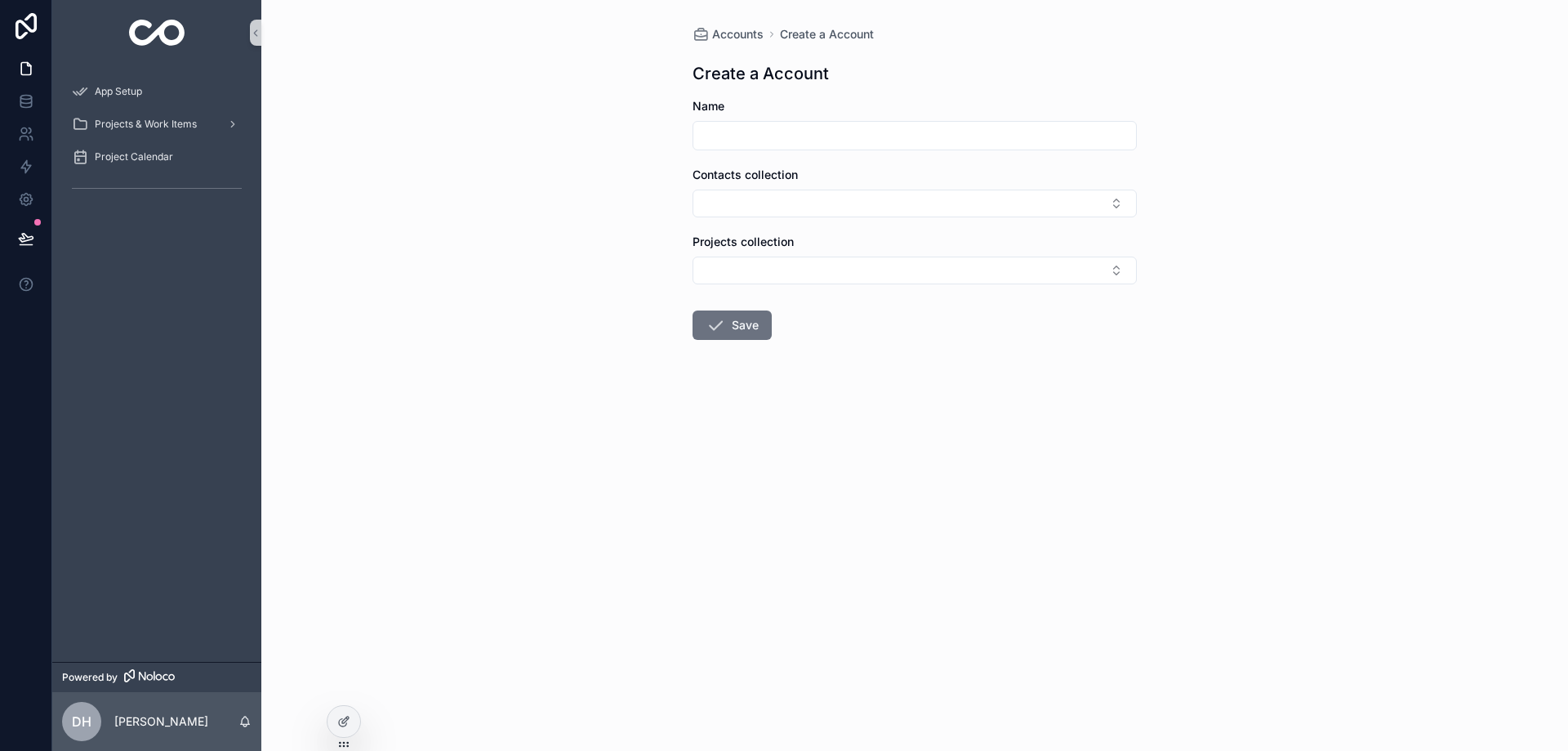
click at [844, 136] on input "scrollable content" at bounding box center [915, 135] width 443 height 23
click at [858, 129] on input "scrollable content" at bounding box center [915, 135] width 443 height 23
type input "**********"
click at [769, 208] on button "Select Button" at bounding box center [915, 203] width 444 height 28
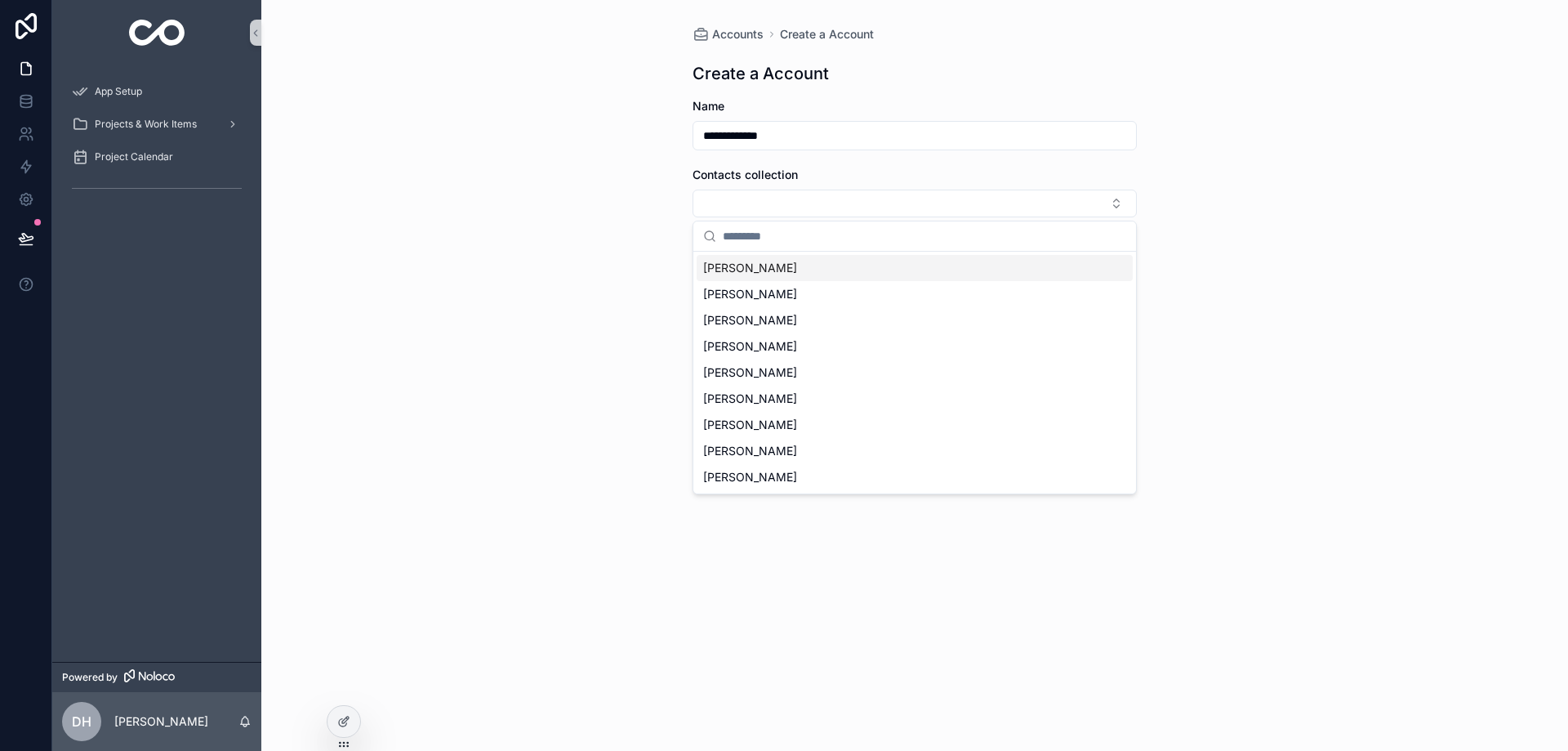
click at [725, 262] on span "[PERSON_NAME]" at bounding box center [750, 268] width 94 height 16
click at [511, 252] on div "**********" at bounding box center [915, 376] width 1307 height 751
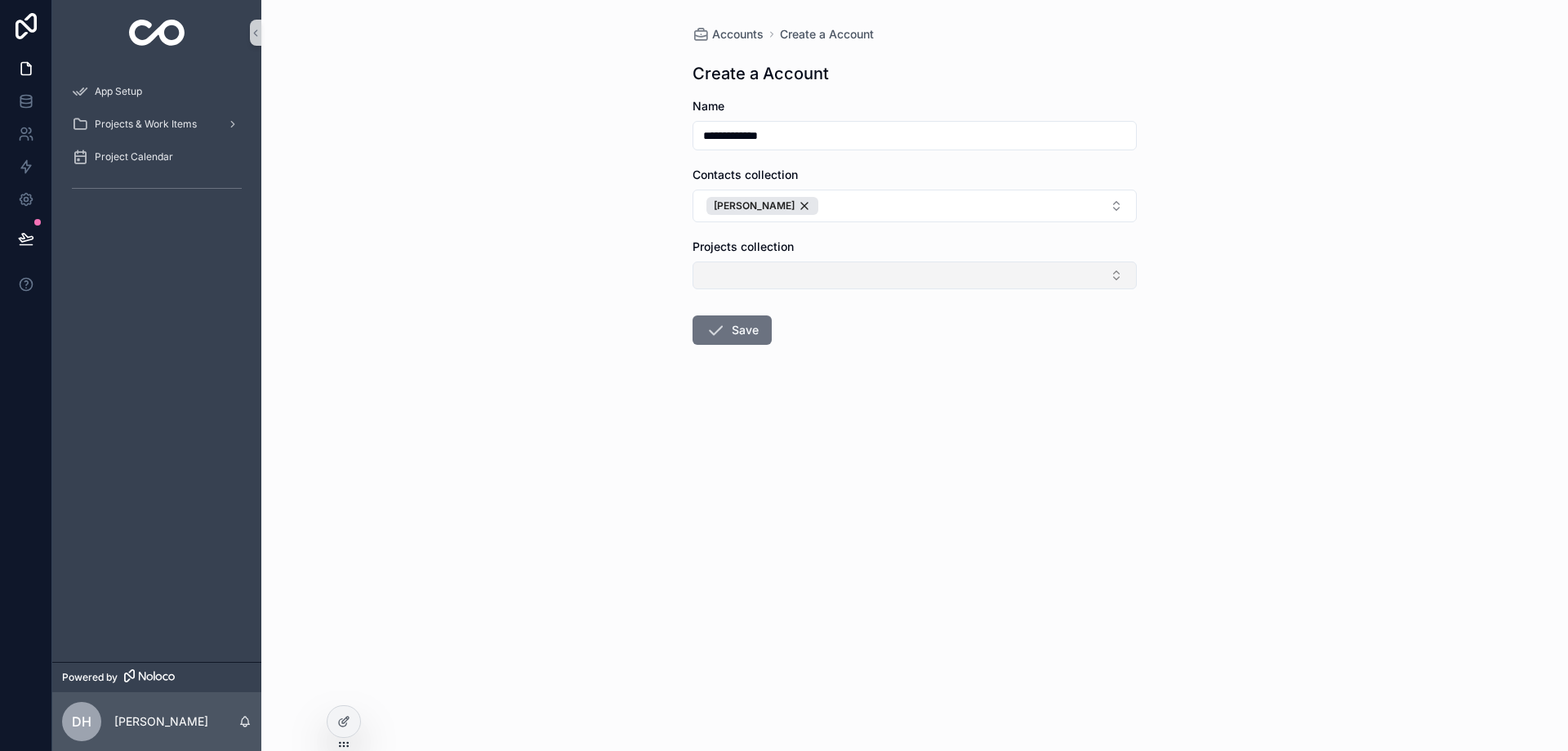
click at [780, 271] on button "Select Button" at bounding box center [915, 276] width 444 height 28
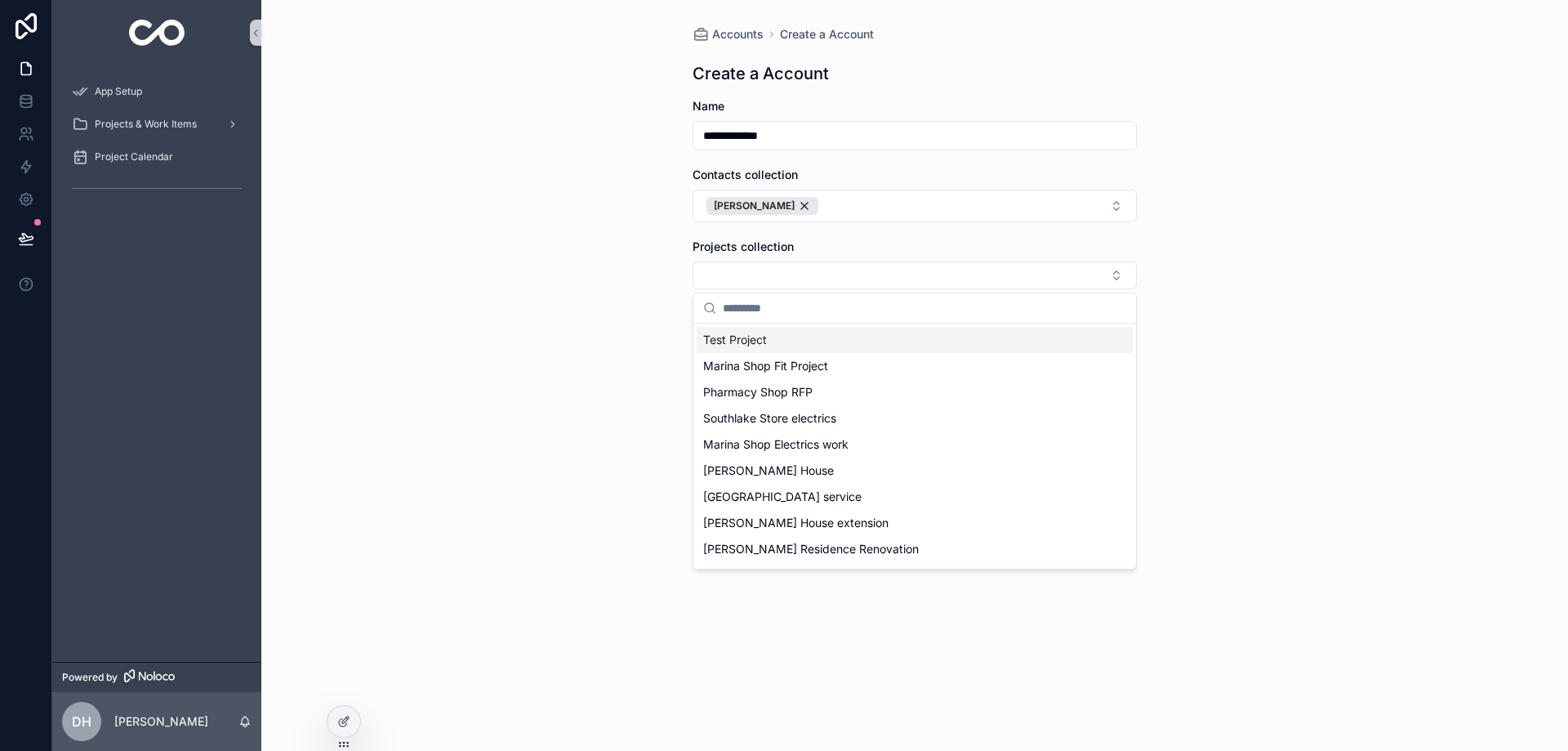
click at [1515, 312] on div "**********" at bounding box center [915, 376] width 1307 height 751
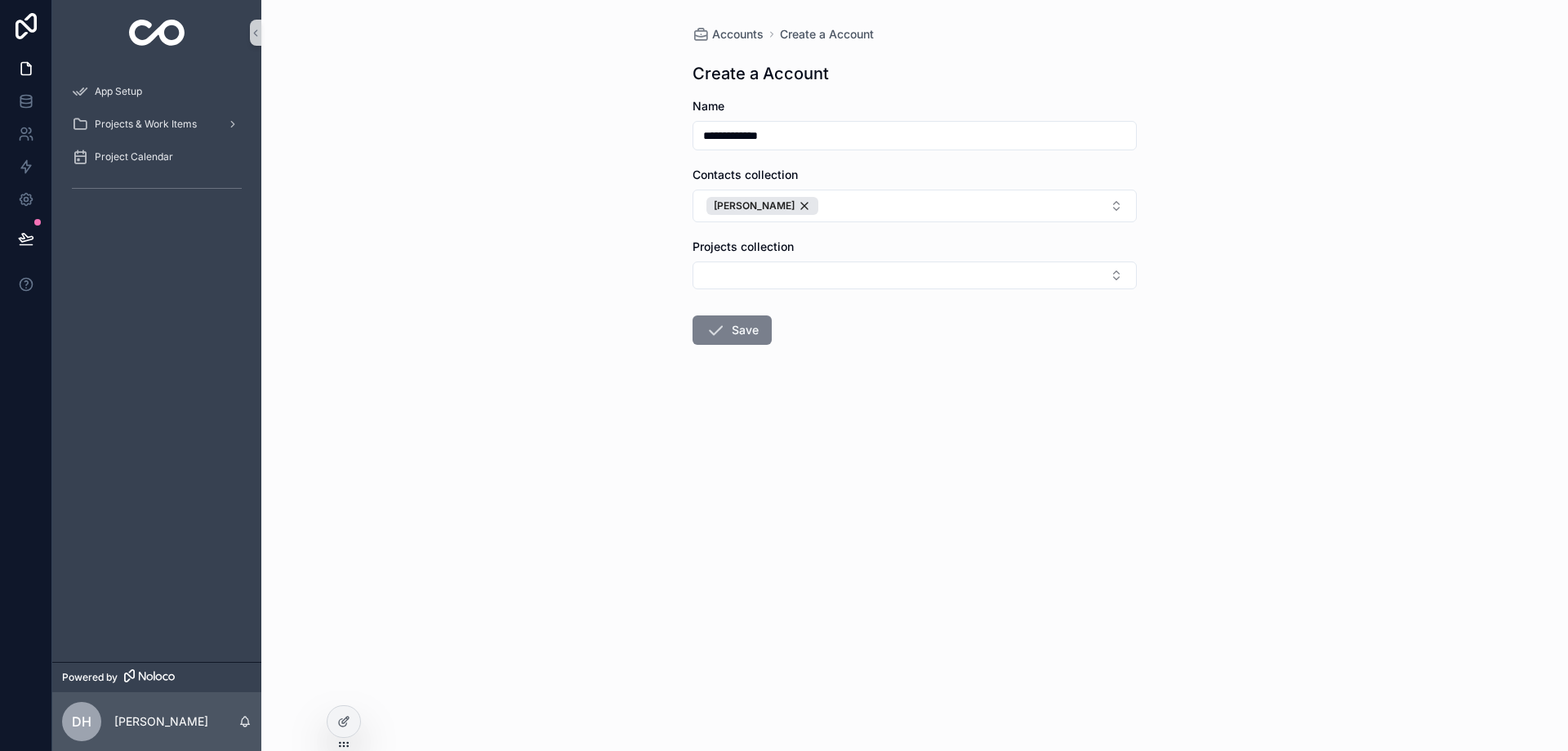
click at [723, 334] on icon "scrollable content" at bounding box center [716, 331] width 20 height 20
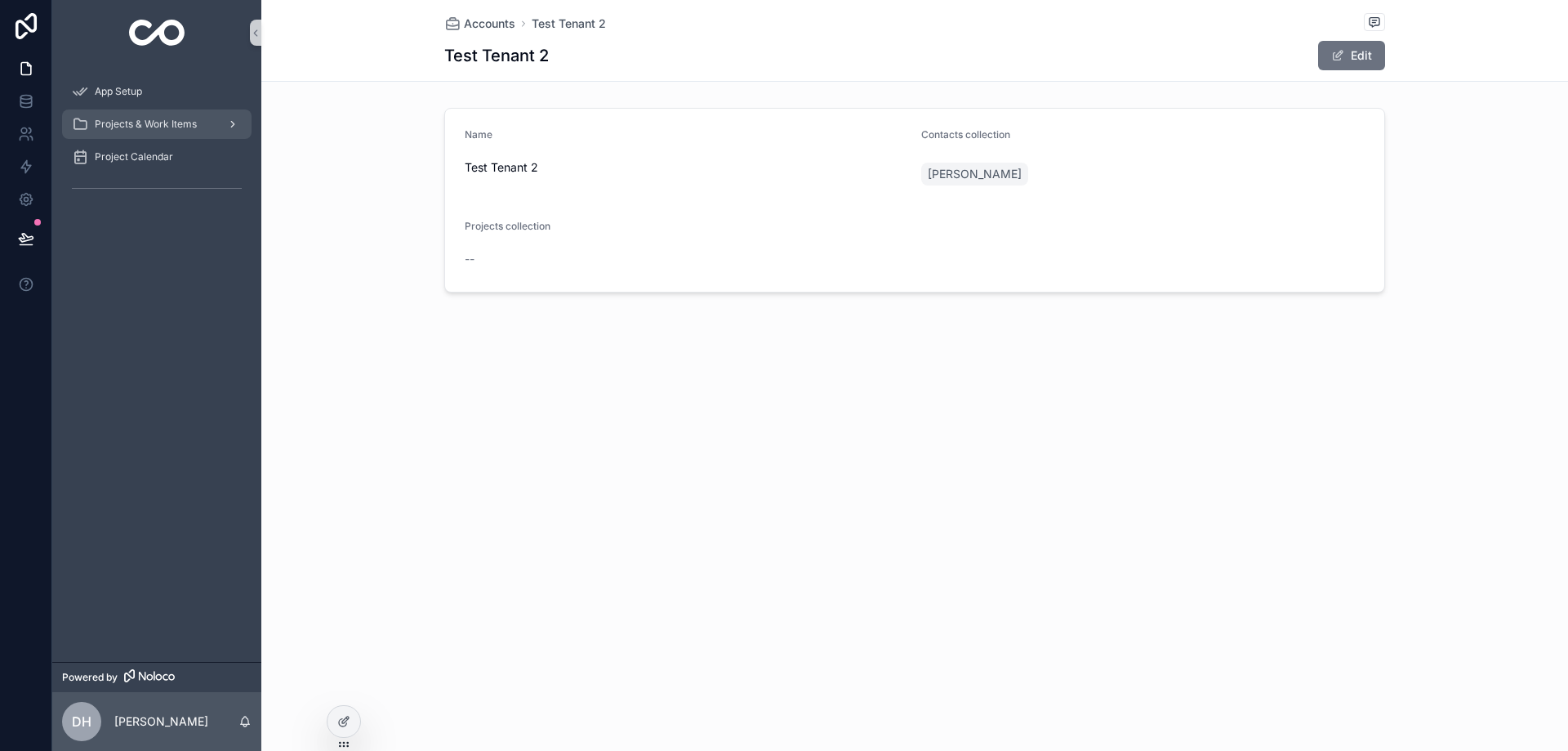
click at [163, 126] on span "Projects & Work Items" at bounding box center [145, 124] width 103 height 13
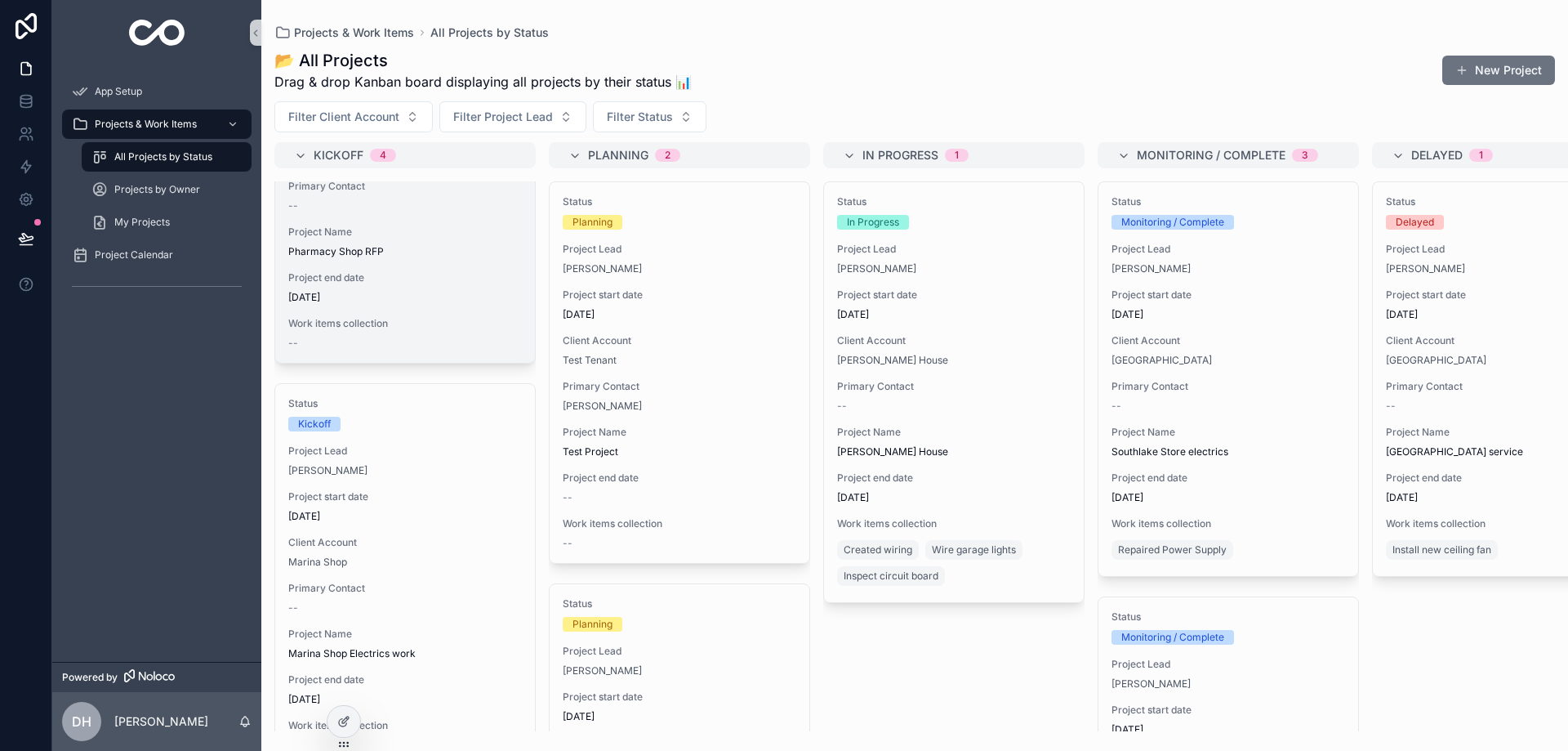
scroll to position [639, 0]
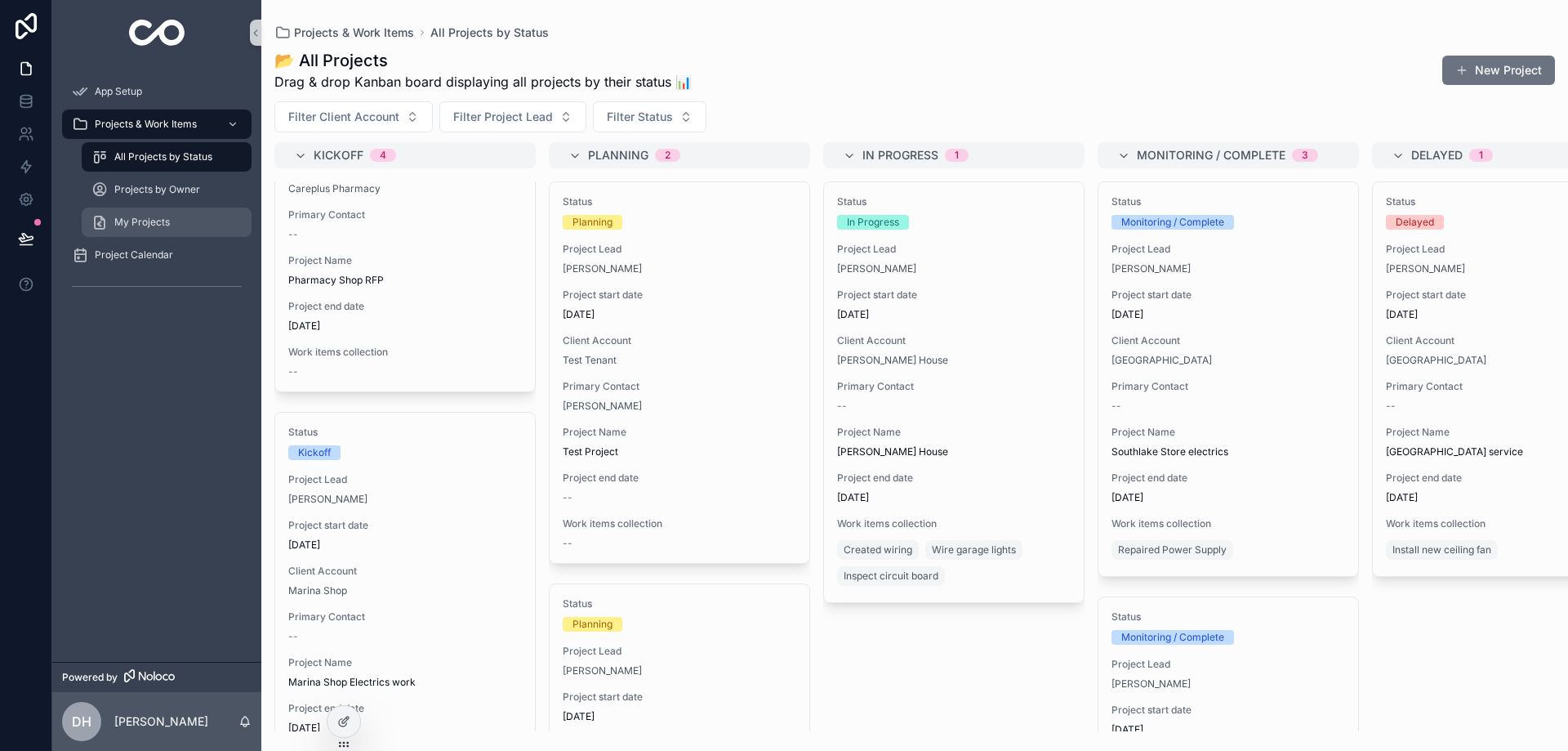
click at [151, 219] on span "My Projects" at bounding box center [142, 222] width 56 height 13
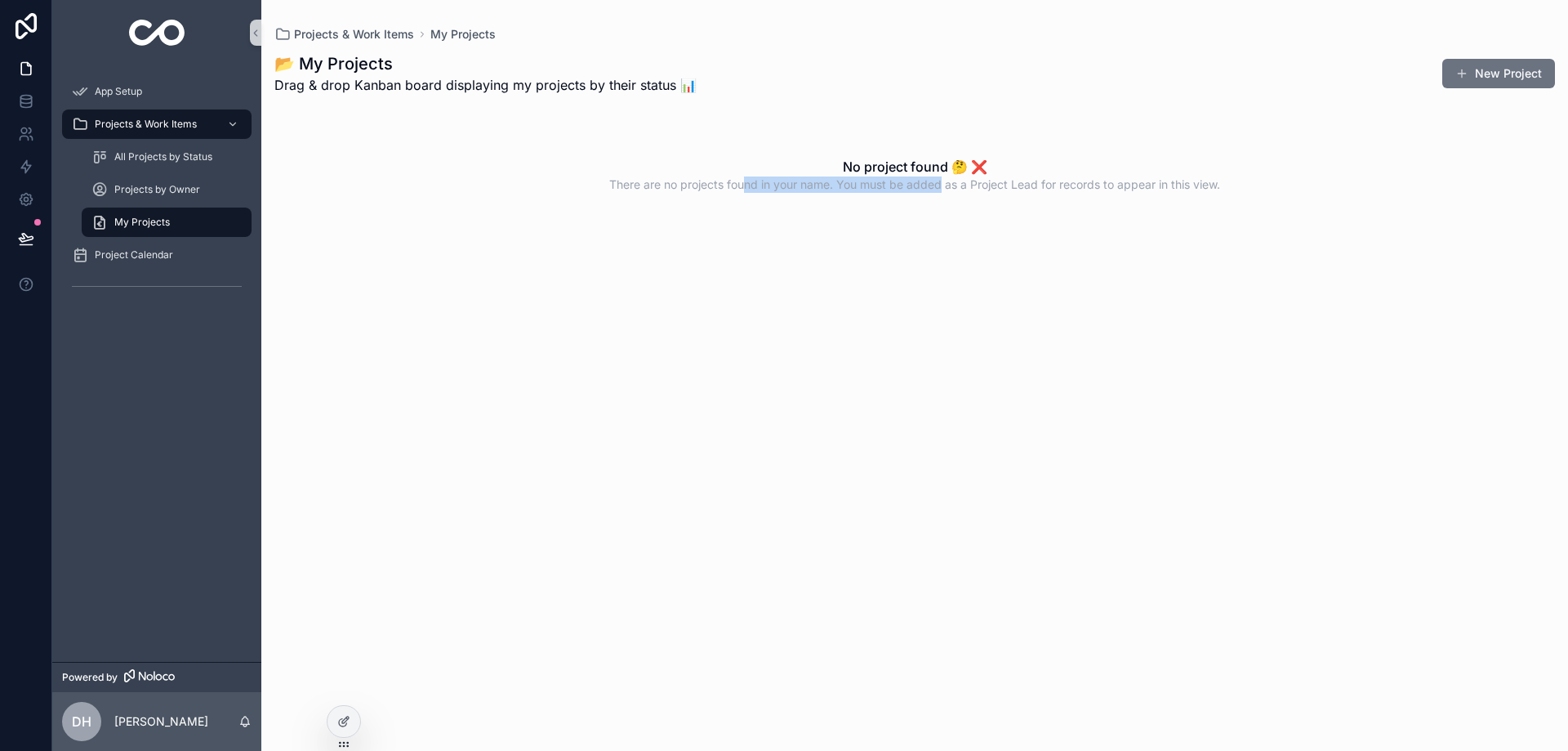
drag, startPoint x: 939, startPoint y: 184, endPoint x: 741, endPoint y: 194, distance: 198.3
click at [741, 194] on div "No project found 🤔 ❌ There are no projects found in your name. You must be adde…" at bounding box center [915, 174] width 1281 height 140
click at [741, 192] on span "There are no projects found in your name. You must be added as a Project Lead f…" at bounding box center [915, 184] width 611 height 16
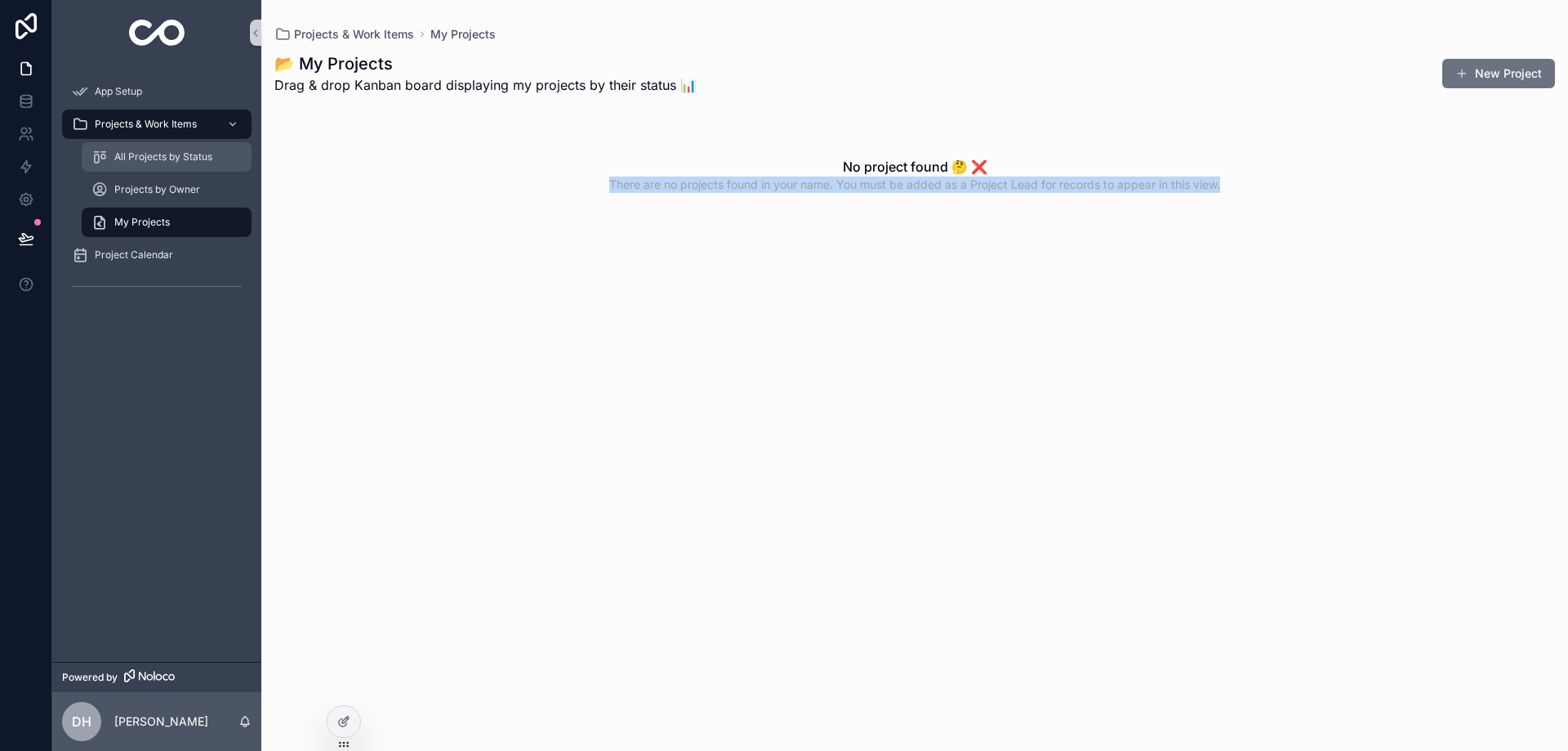
click at [163, 159] on span "All Projects by Status" at bounding box center [163, 156] width 98 height 13
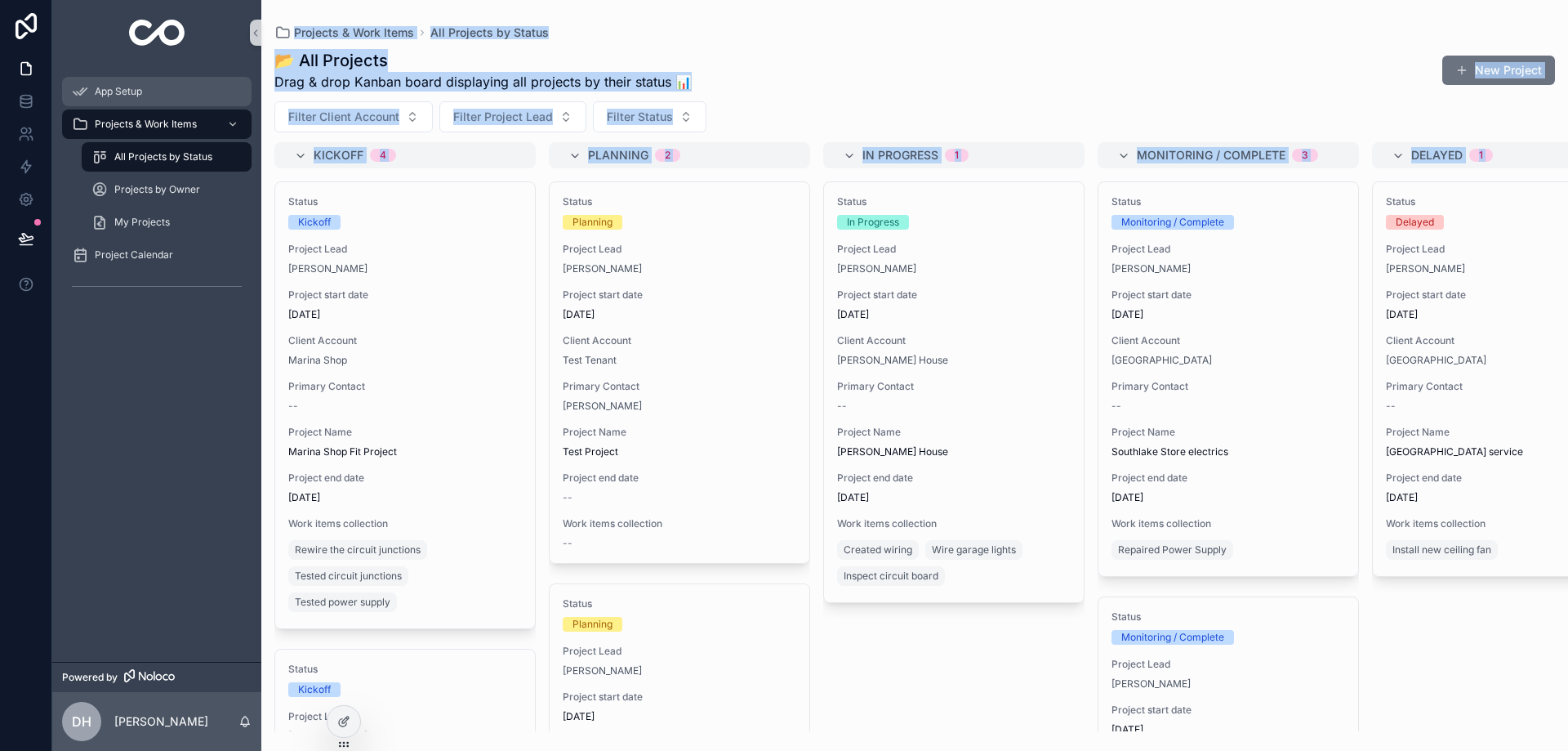
click at [102, 91] on span "App Setup" at bounding box center [118, 91] width 48 height 13
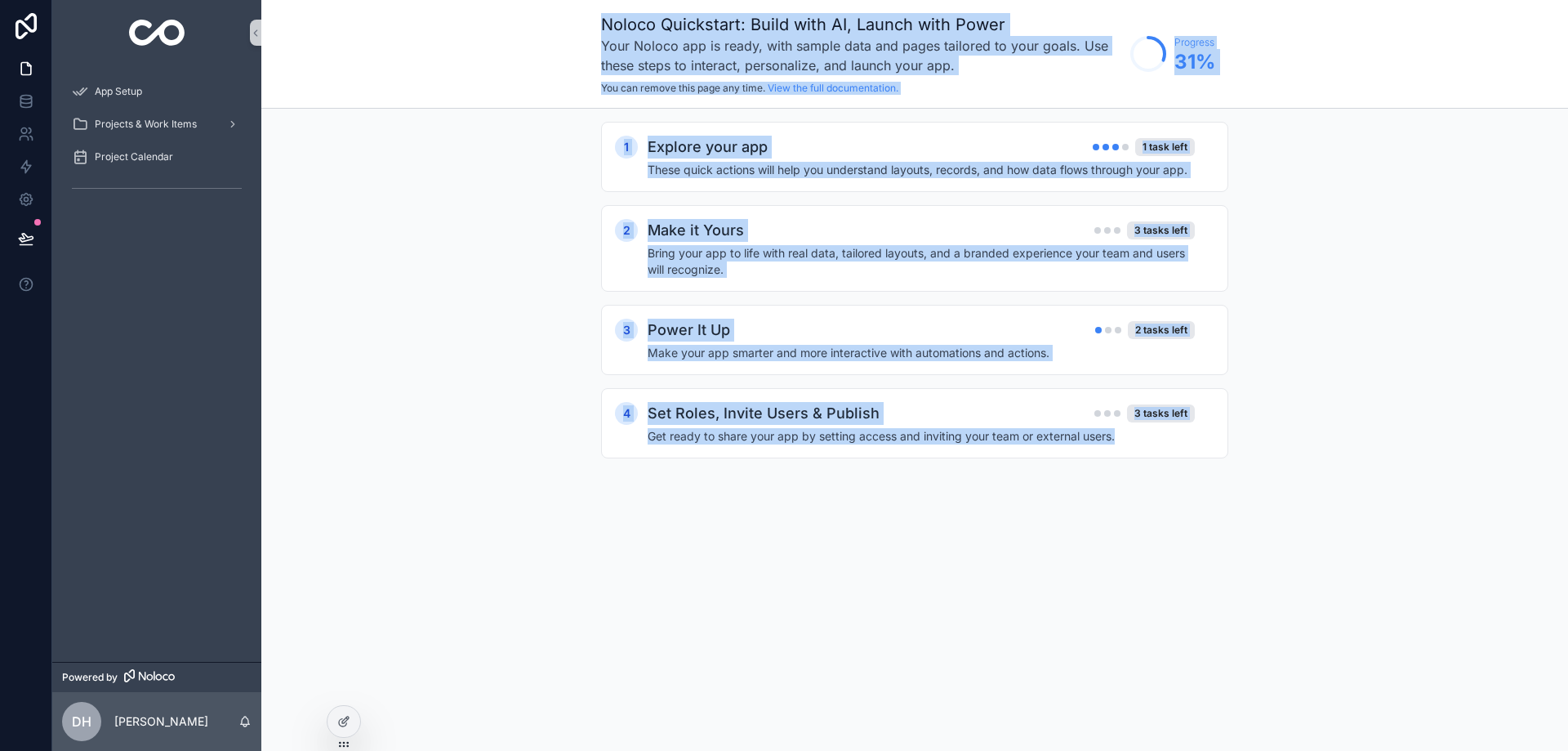
click at [1541, 207] on div "1 Explore your app 1 task left These quick actions will help you understand lay…" at bounding box center [915, 306] width 1307 height 395
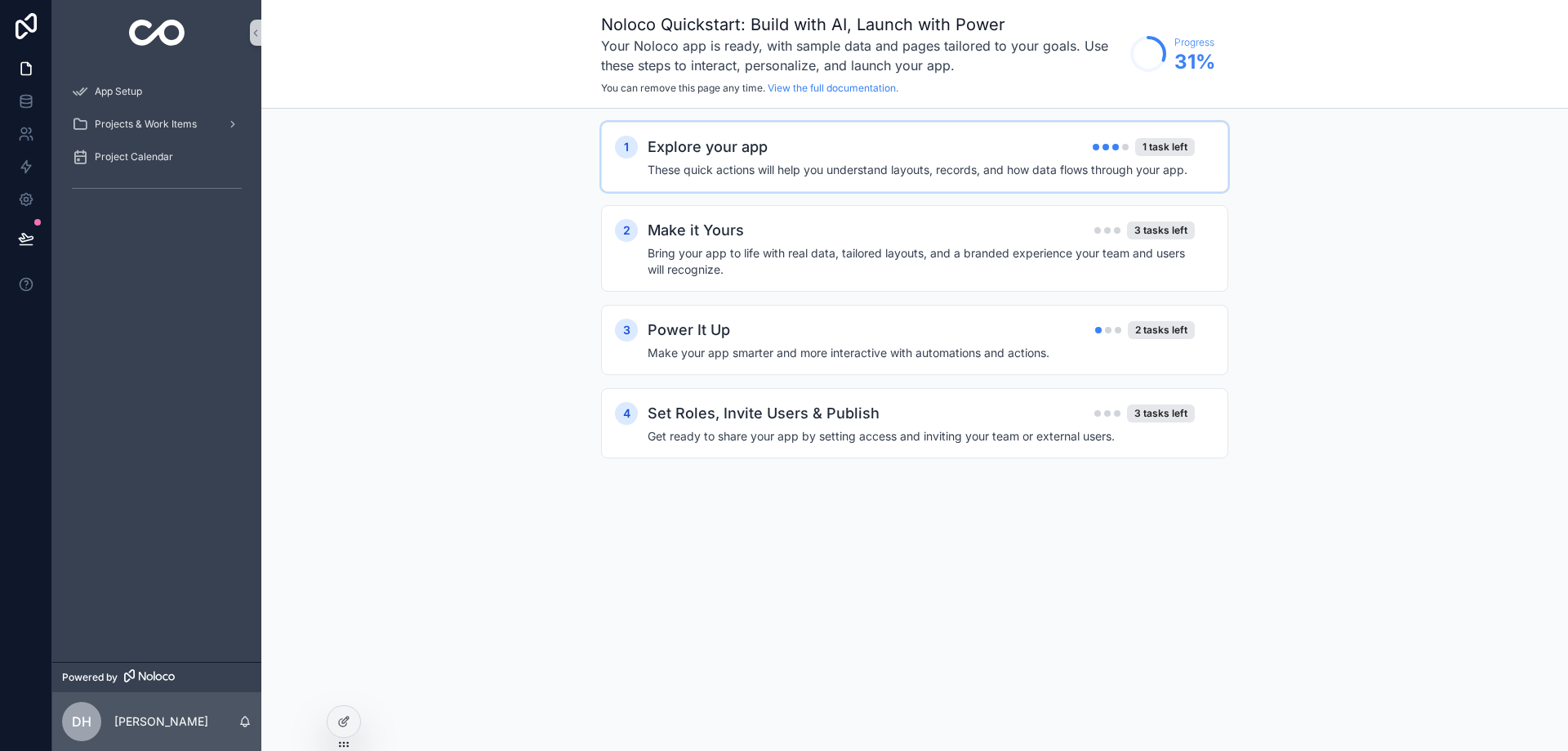
click at [986, 168] on h4 "These quick actions will help you understand layouts, records, and how data flo…" at bounding box center [922, 169] width 548 height 16
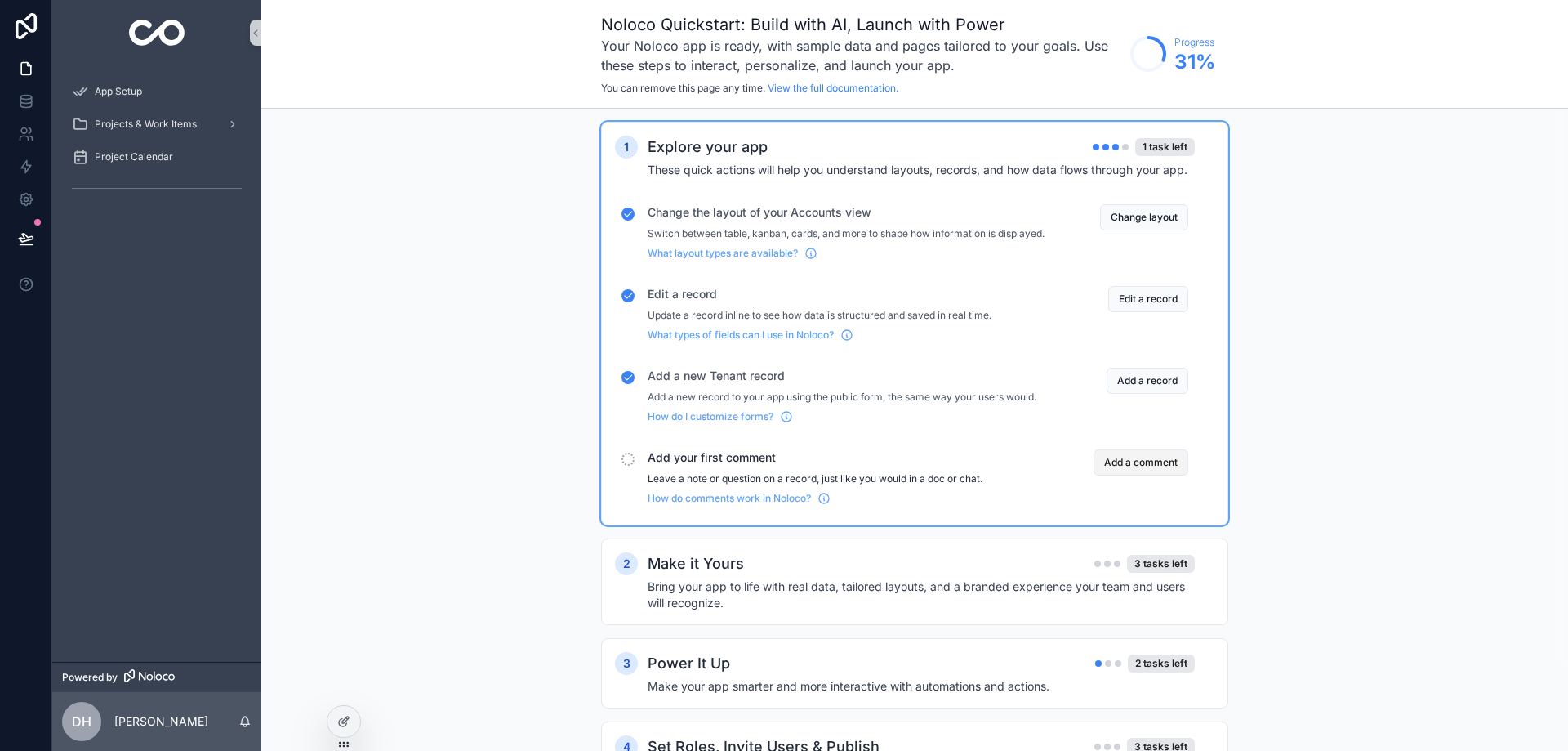
click at [1103, 476] on button "Add a comment" at bounding box center [1141, 462] width 95 height 26
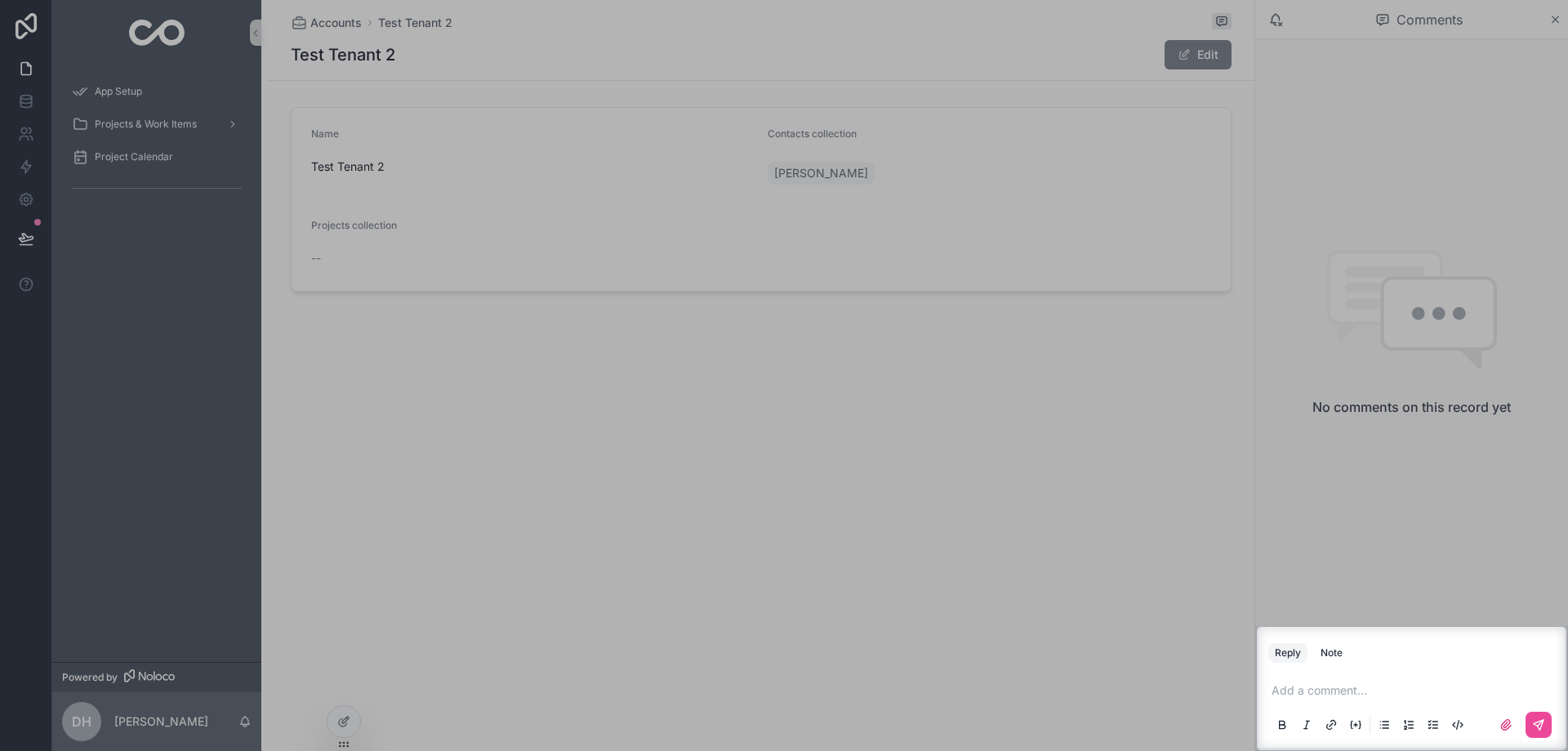
click at [1294, 686] on p "scrollable content" at bounding box center [1416, 690] width 287 height 16
click at [1538, 725] on icon "scrollable content" at bounding box center [1538, 724] width 13 height 13
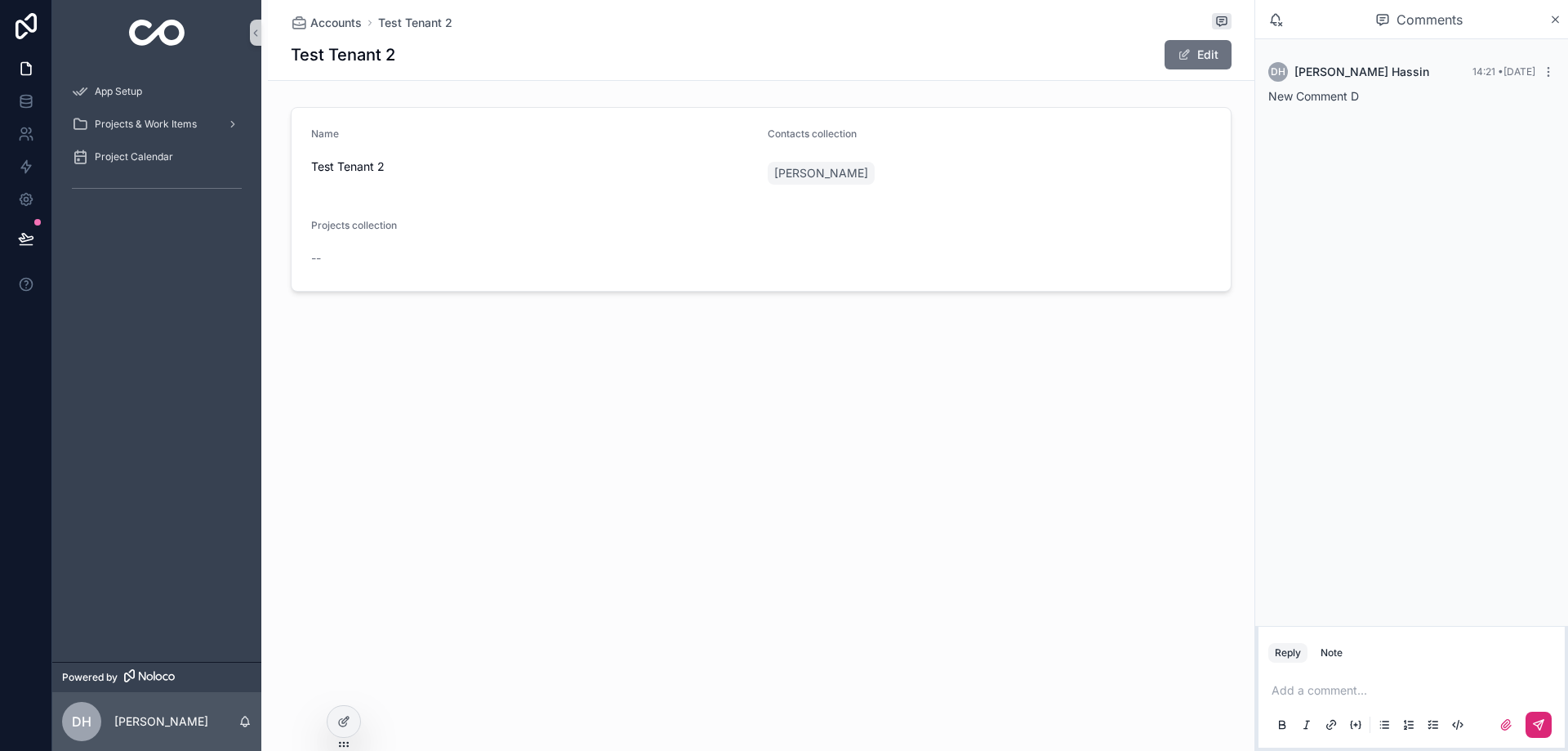
click at [516, 395] on div "Accounts Test Tenant 2 Test Tenant 2 Edit Name Test Tenant 2 Contacts collectio…" at bounding box center [761, 201] width 987 height 403
click at [314, 24] on span "Accounts" at bounding box center [336, 23] width 52 height 16
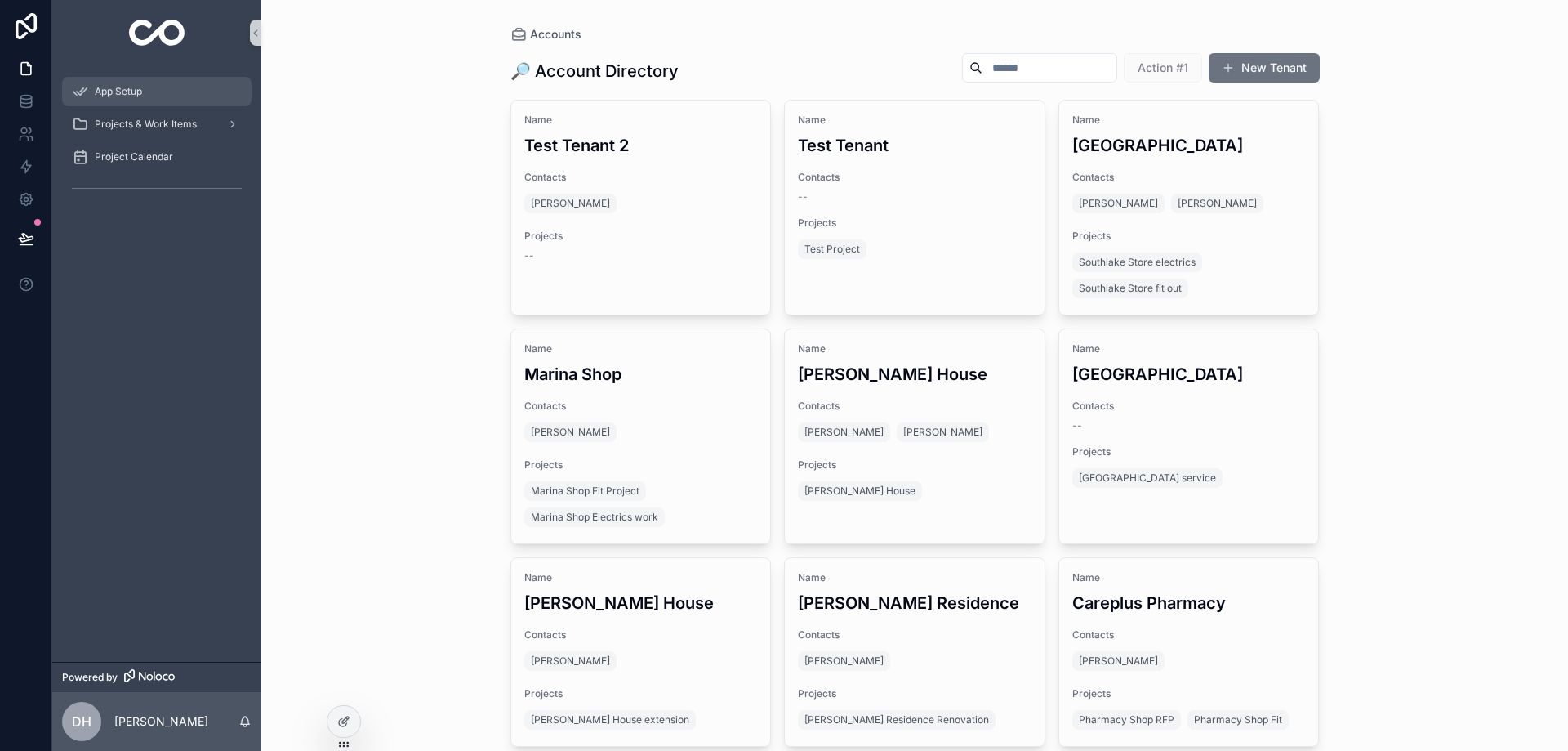
click at [112, 93] on span "App Setup" at bounding box center [118, 91] width 48 height 13
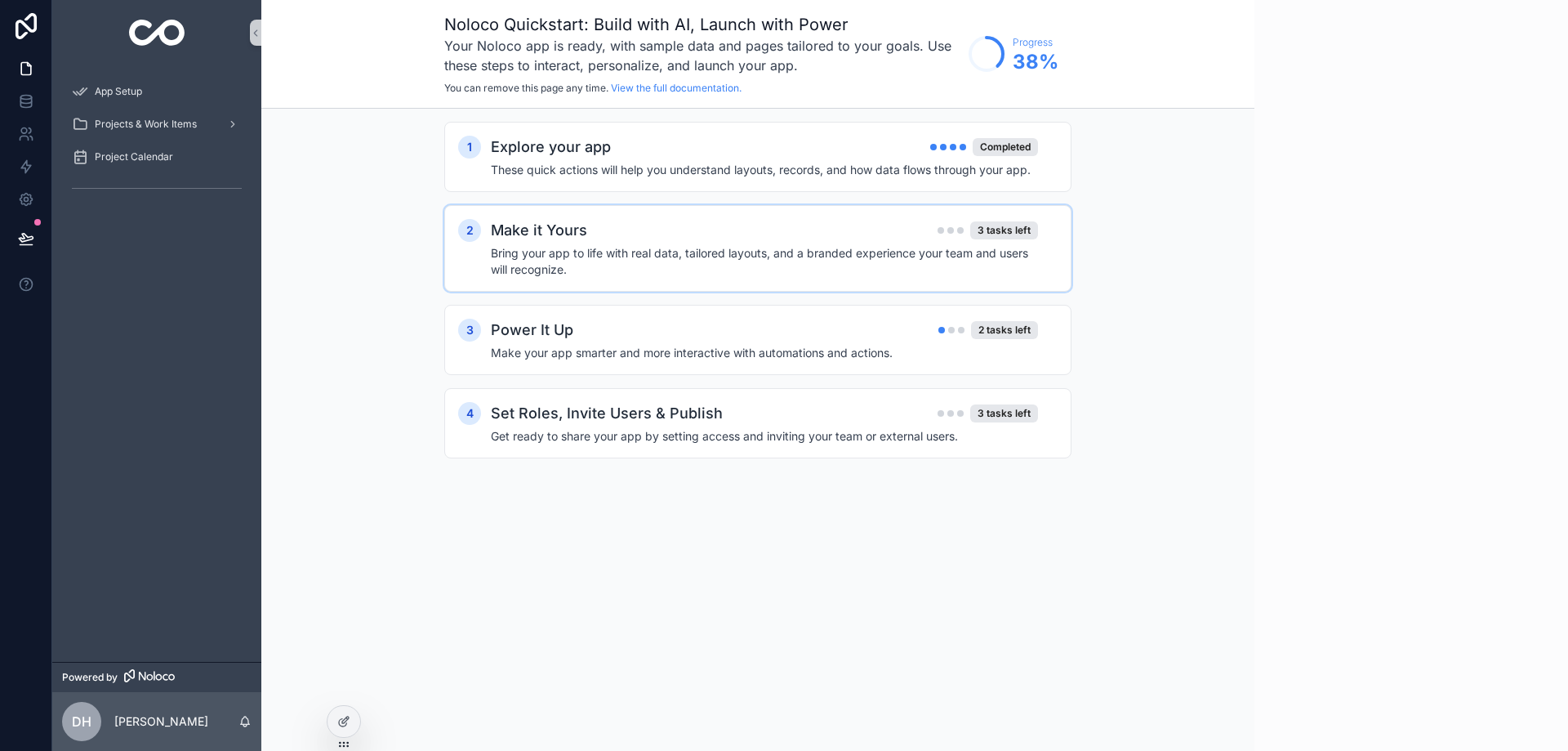
click at [891, 222] on div "Make it Yours 3 tasks left" at bounding box center [765, 230] width 548 height 23
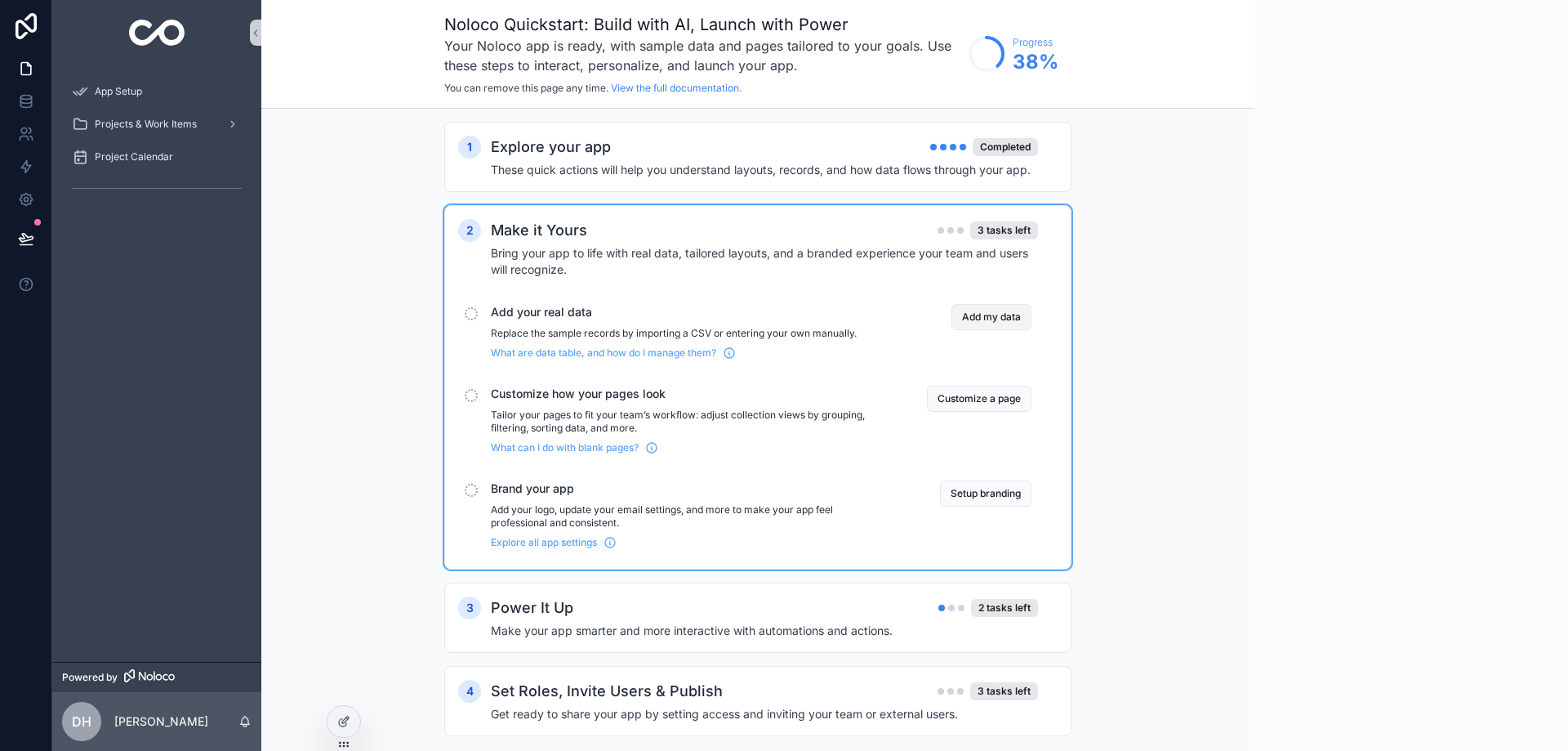
click at [996, 321] on button "Add my data" at bounding box center [992, 317] width 80 height 26
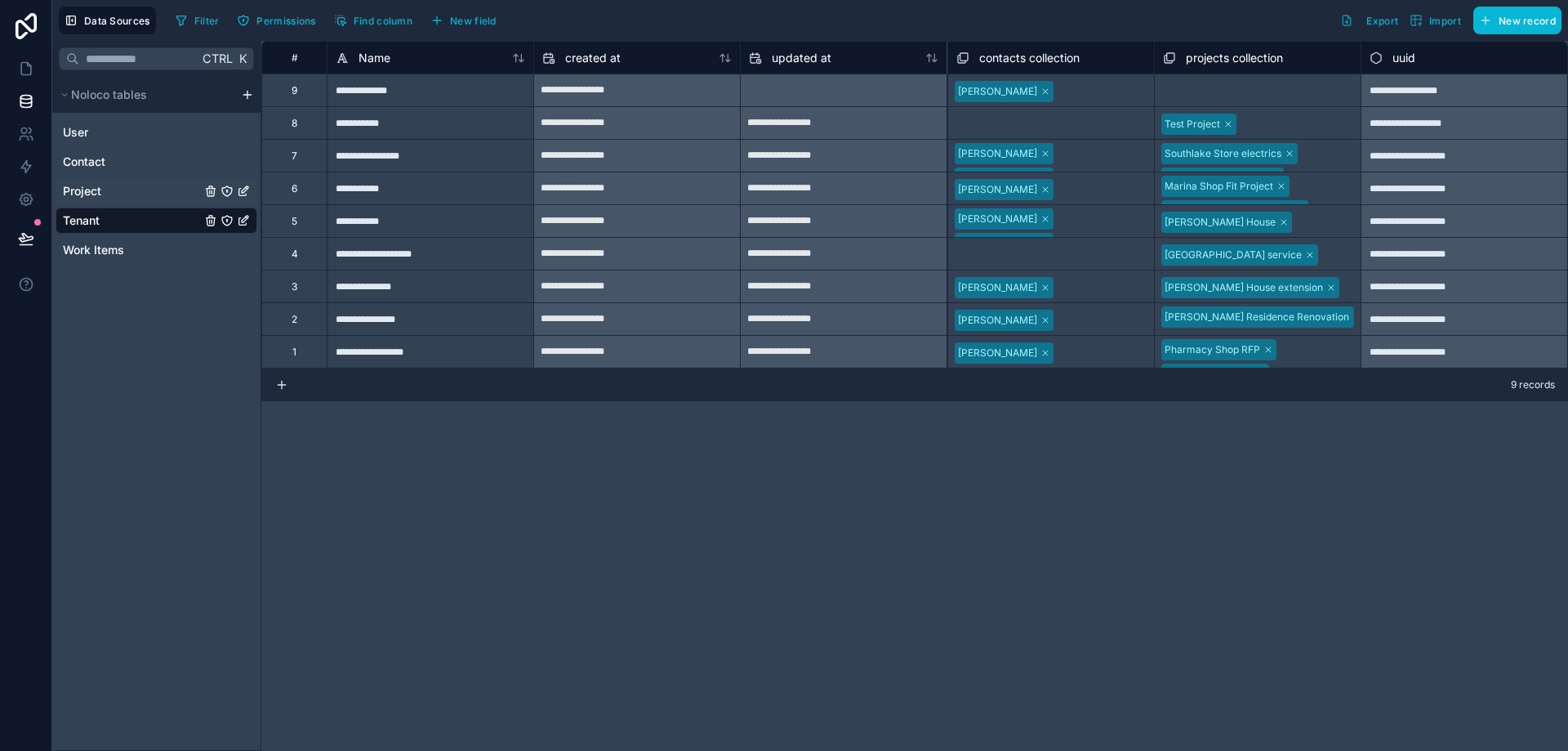
click at [171, 188] on link "Project" at bounding box center [131, 191] width 138 height 16
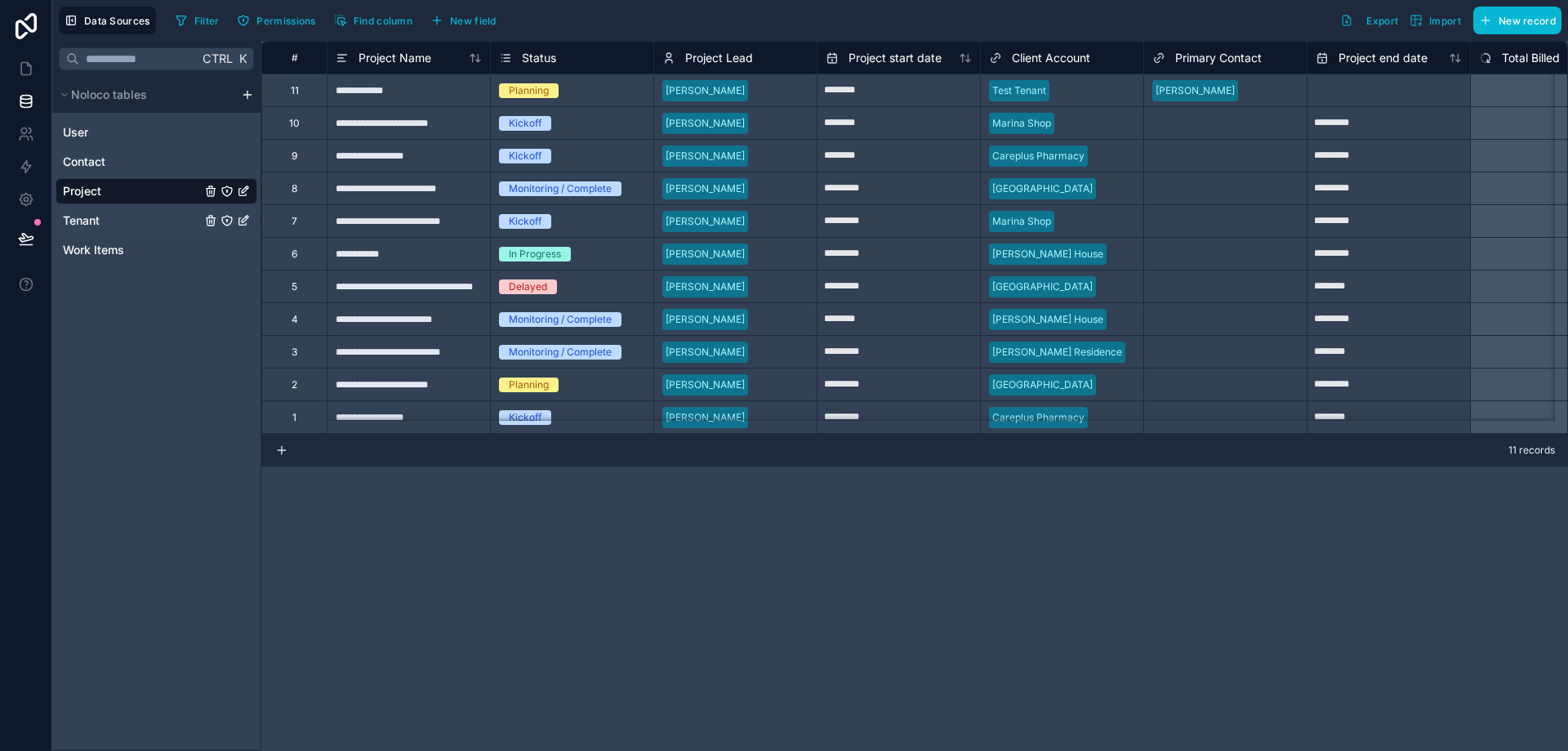
click at [155, 212] on div "Tenant" at bounding box center [156, 220] width 202 height 26
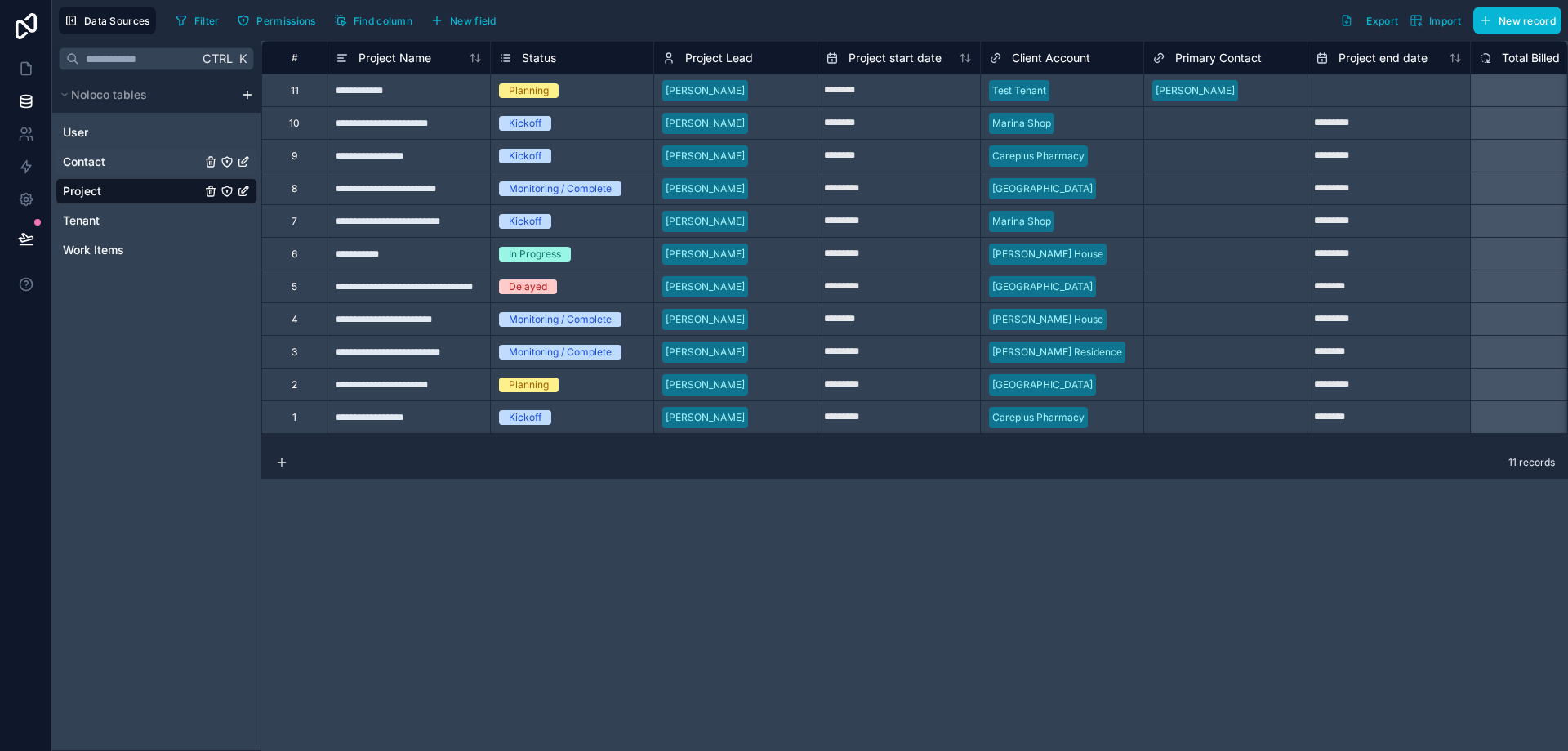
click at [175, 151] on div "Contact" at bounding box center [156, 161] width 202 height 26
click at [28, 34] on icon at bounding box center [26, 26] width 33 height 26
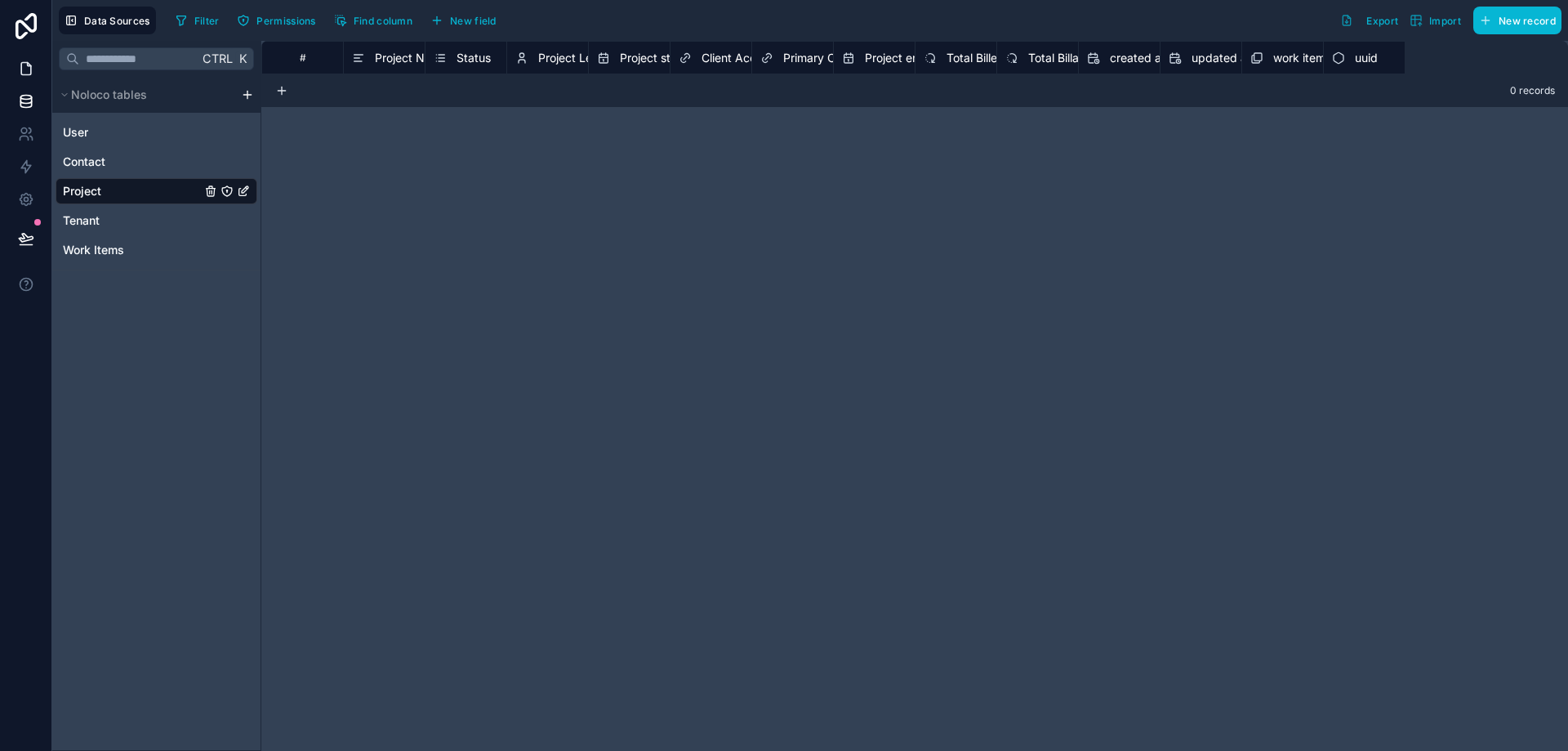
click at [30, 75] on icon at bounding box center [26, 69] width 10 height 12
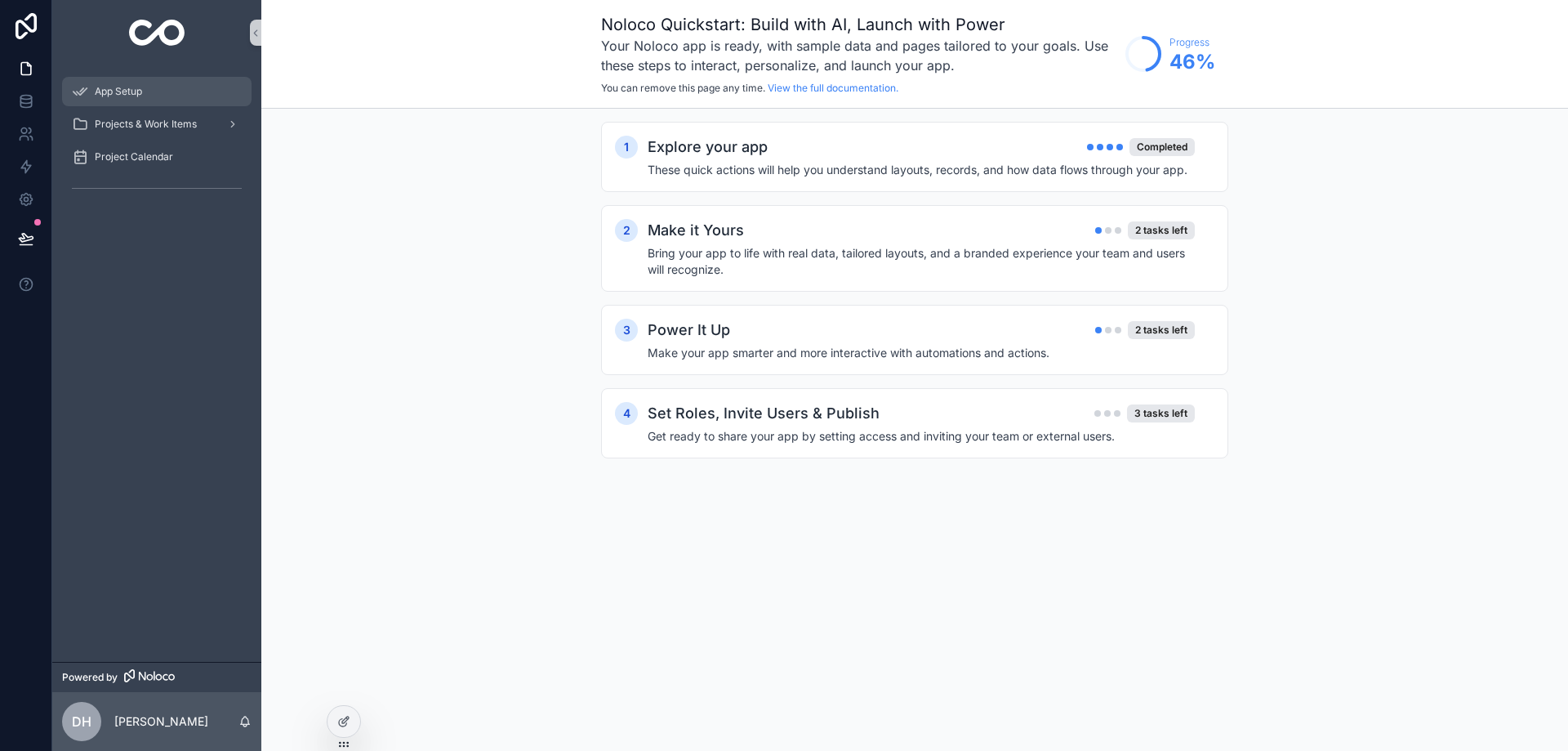
click at [162, 93] on div "App Setup" at bounding box center [156, 92] width 170 height 26
click at [972, 244] on div "Make it Yours 2 tasks left Bring your app to life with real data, tailored layo…" at bounding box center [931, 248] width 566 height 59
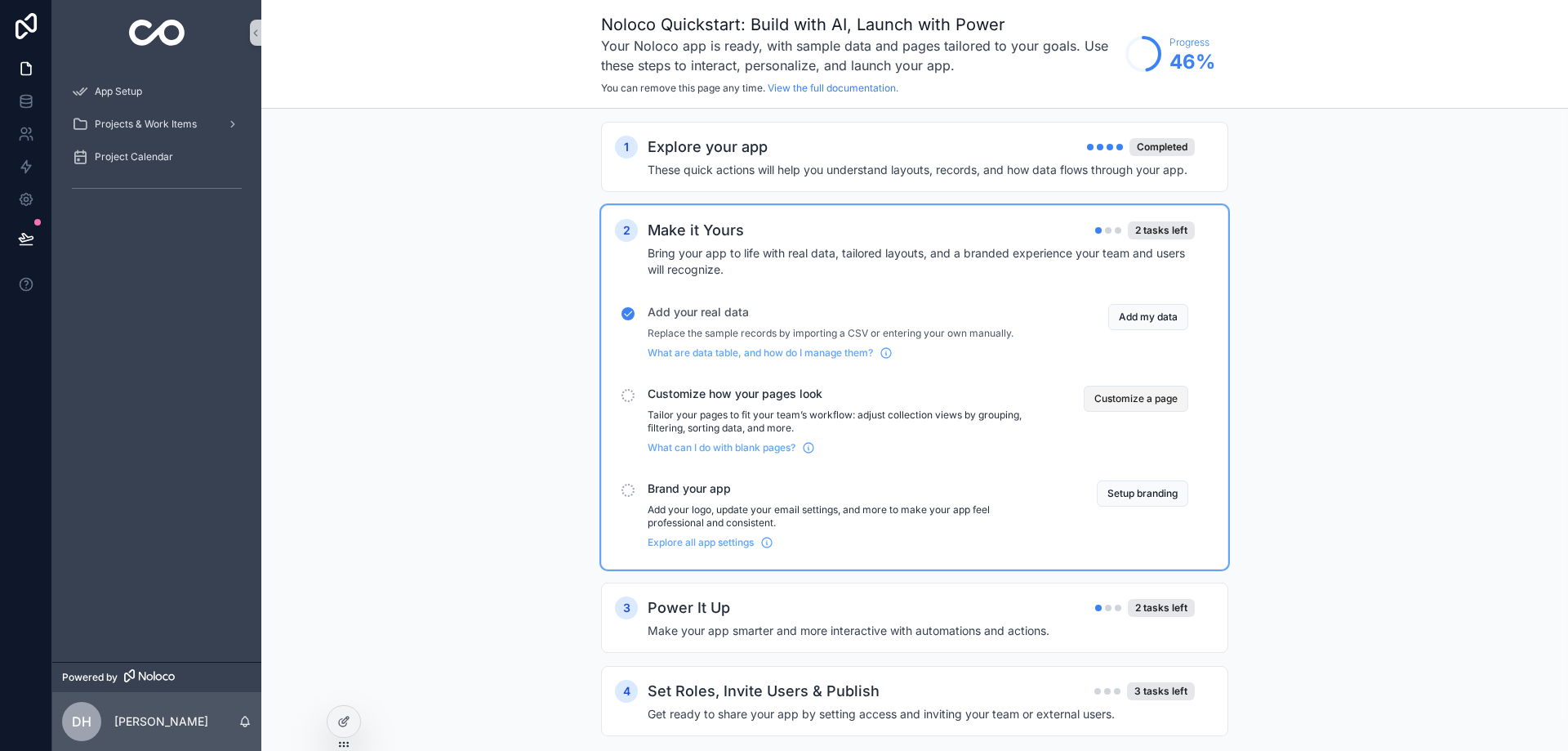
click at [1103, 392] on button "Customize a page" at bounding box center [1136, 398] width 105 height 26
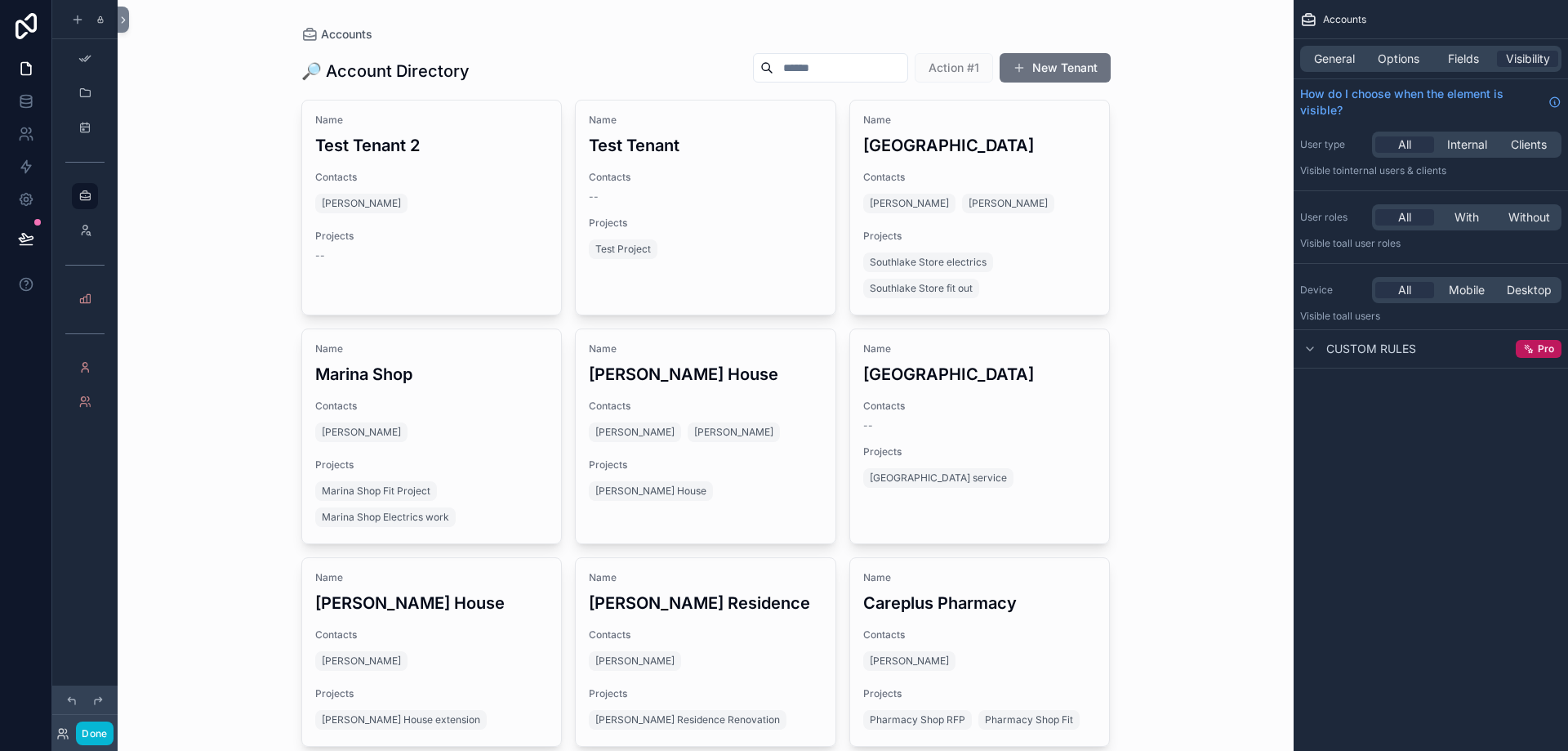
click at [413, 198] on div "scrollable content" at bounding box center [706, 425] width 835 height 851
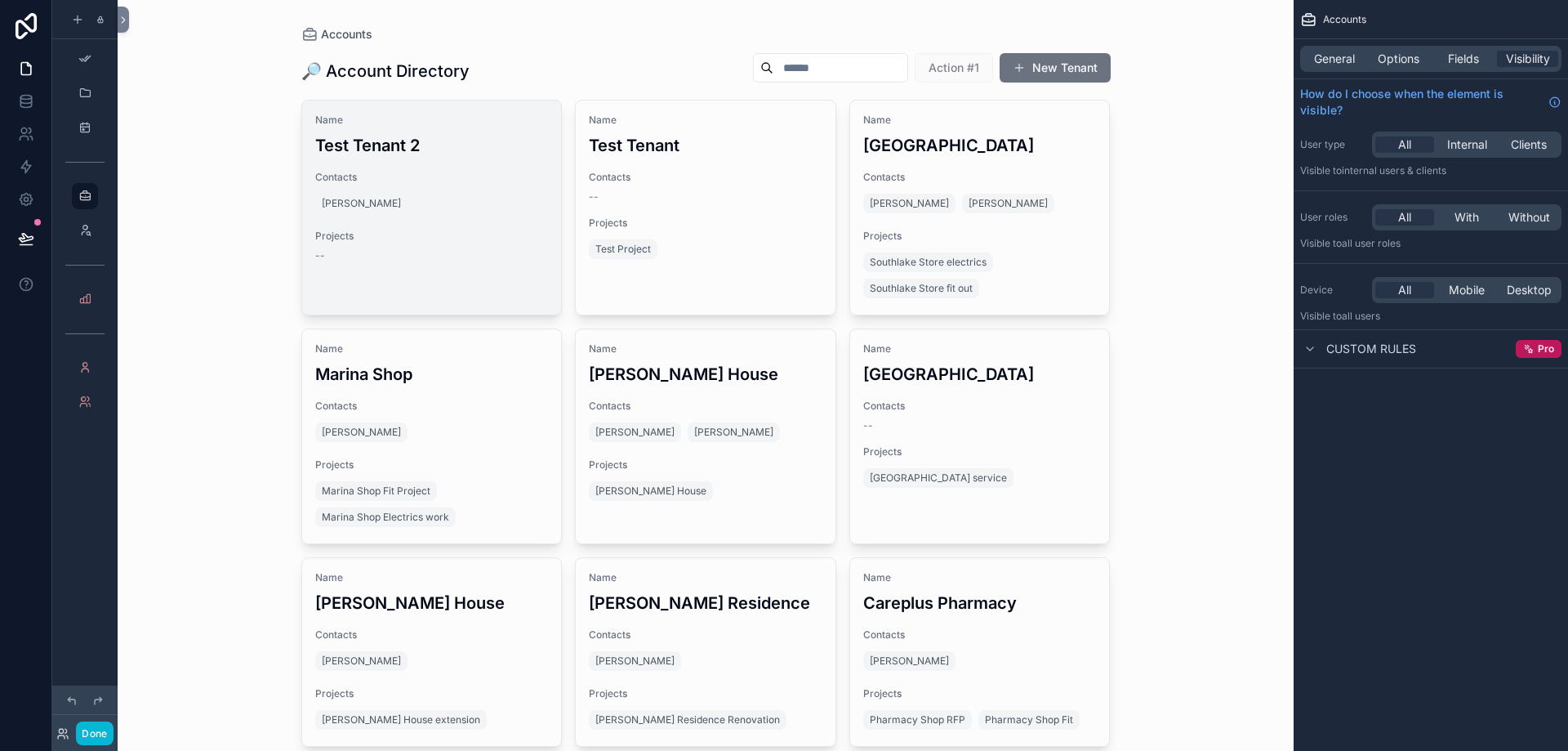
click at [458, 194] on div "[PERSON_NAME]" at bounding box center [432, 203] width 234 height 26
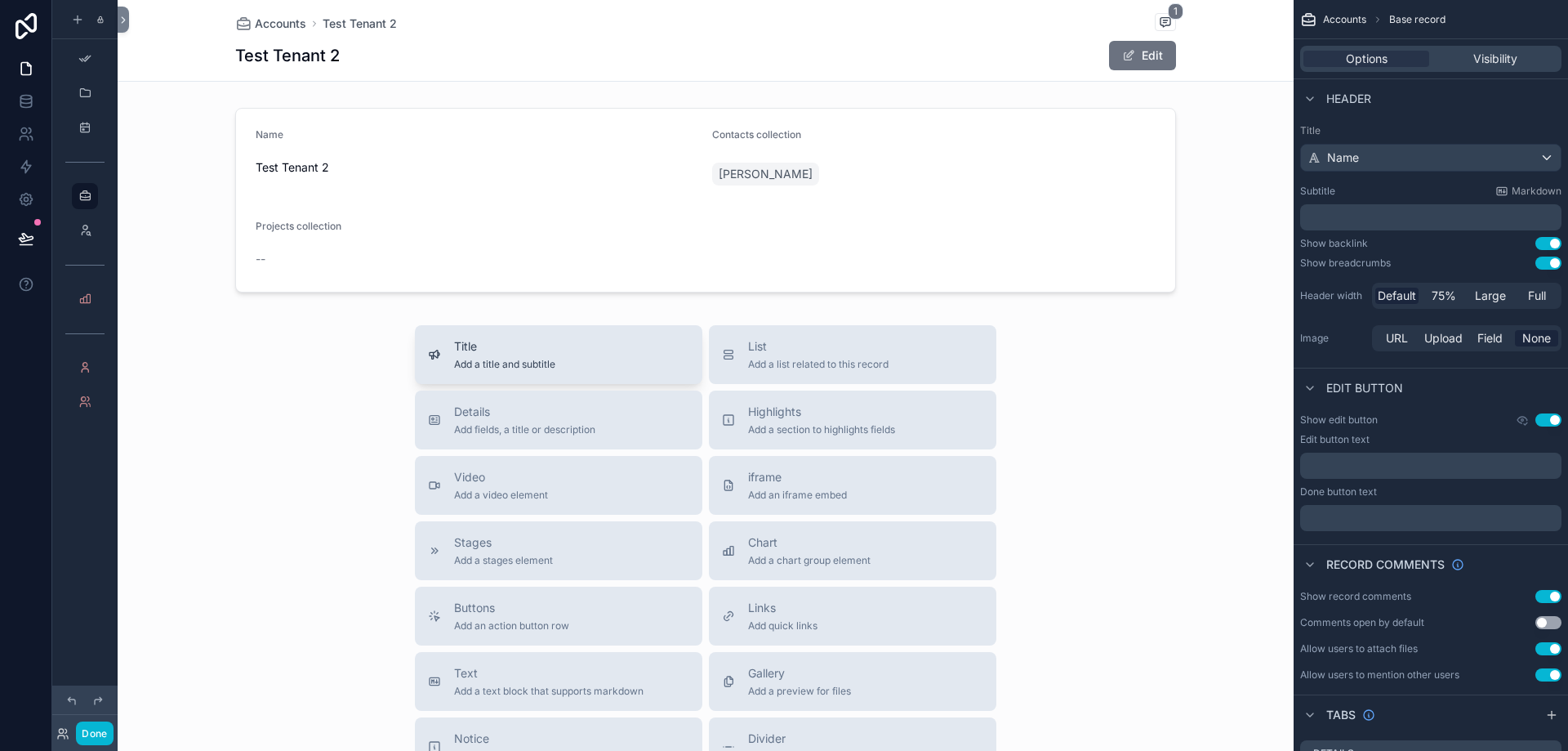
click at [630, 351] on div "Title Add a title and subtitle" at bounding box center [559, 355] width 262 height 33
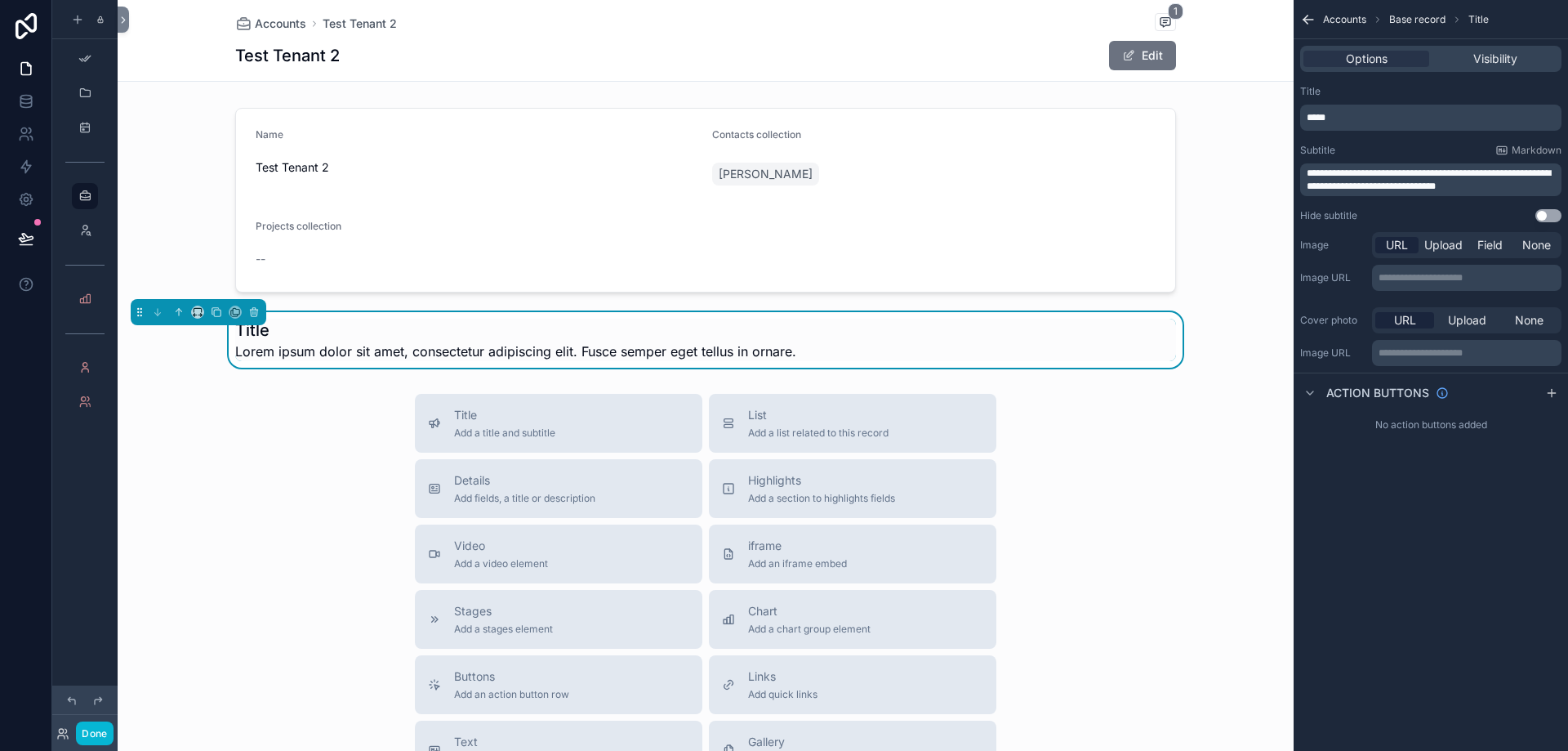
click at [458, 329] on h1 "Title" at bounding box center [516, 330] width 561 height 23
click at [462, 344] on span "Lorem ipsum dolor sit amet, consectetur adipiscing elit. Fusce semper eget tell…" at bounding box center [516, 352] width 561 height 20
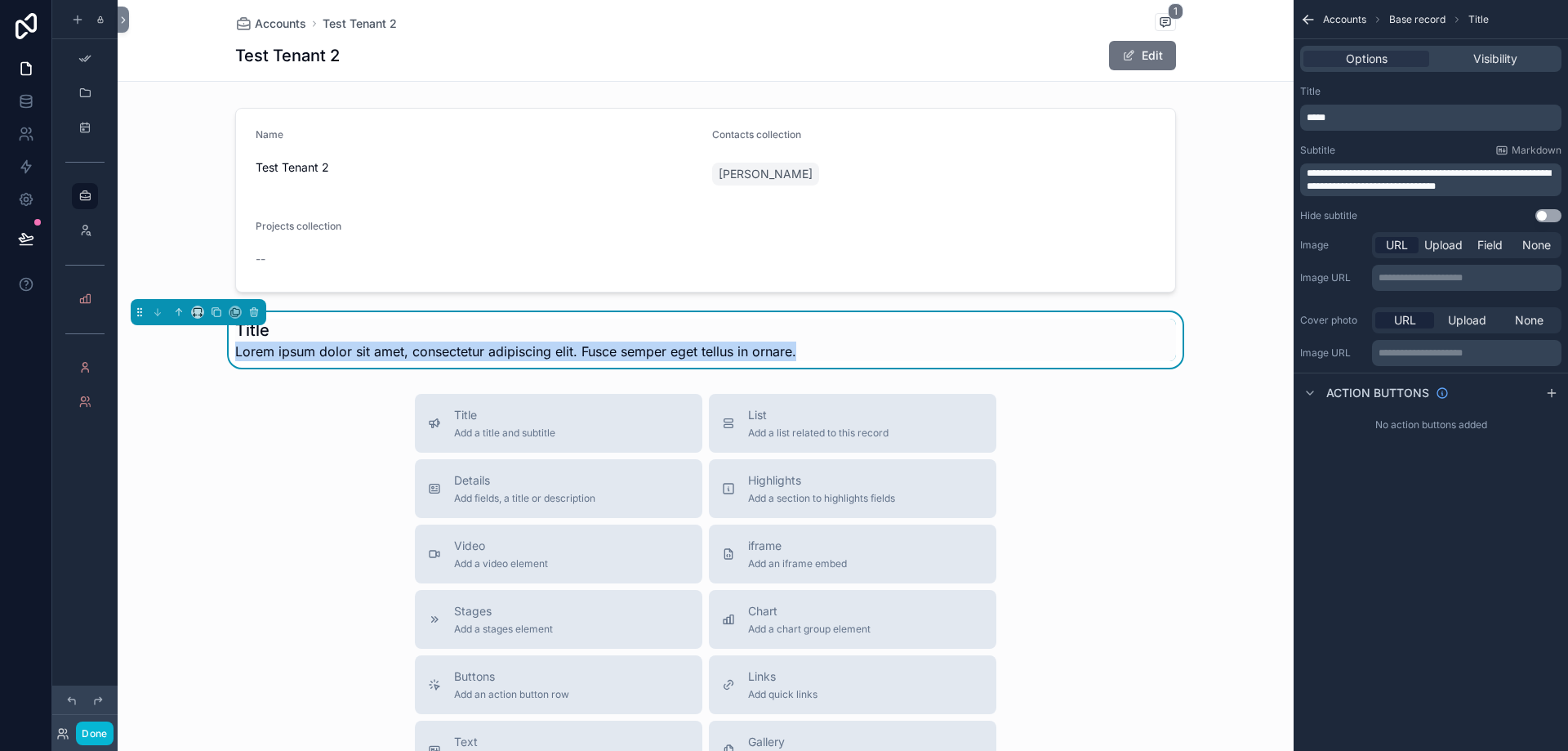
click at [462, 344] on span "Lorem ipsum dolor sit amet, consectetur adipiscing elit. Fusce semper eget tell…" at bounding box center [516, 352] width 561 height 20
click at [391, 354] on span "Lorem ipsum dolor sit amet, consectetur adipiscing elit. Fusce semper eget tell…" at bounding box center [516, 352] width 561 height 20
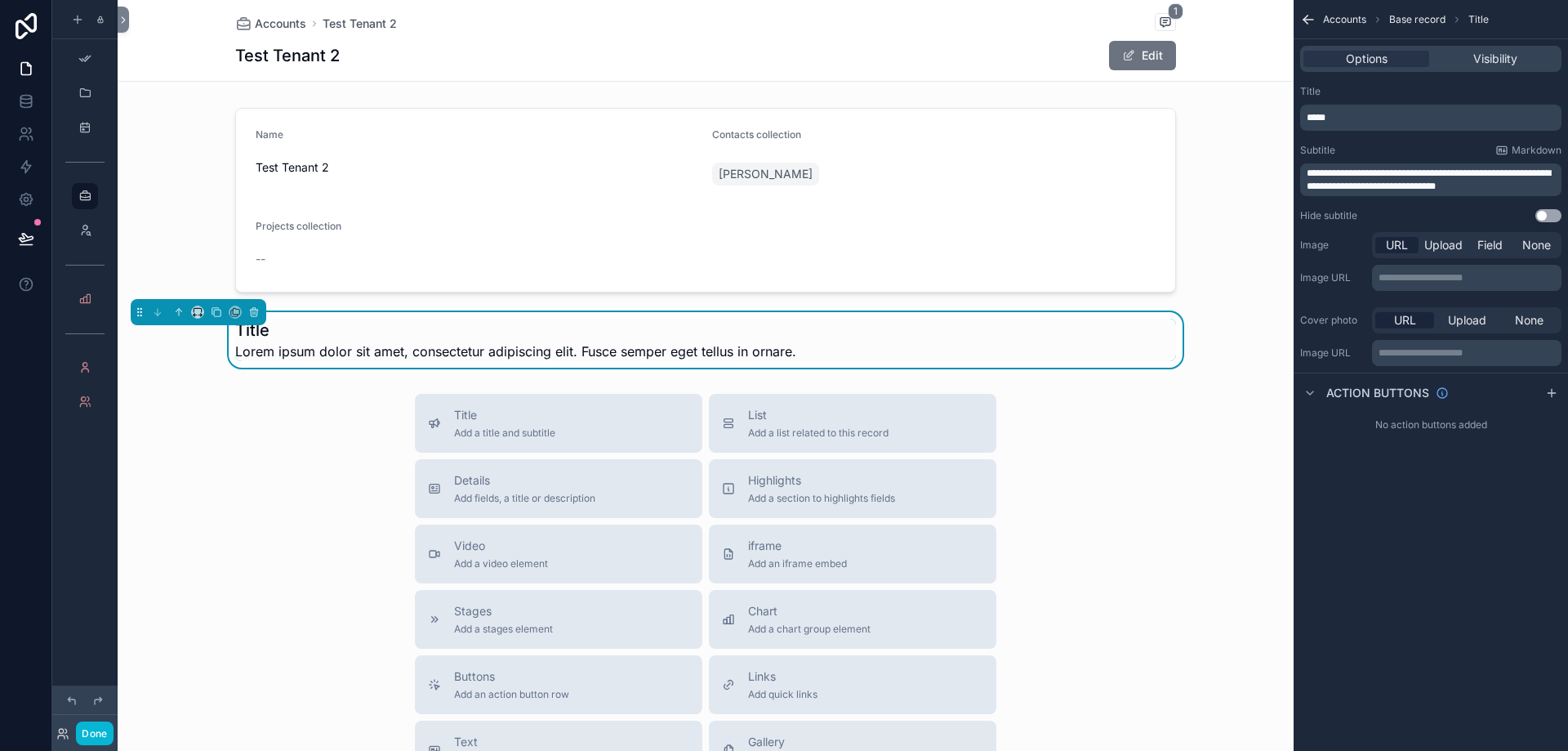
click at [438, 349] on span "Lorem ipsum dolor sit amet, consectetur adipiscing elit. Fusce semper eget tell…" at bounding box center [516, 352] width 561 height 20
click at [420, 326] on h1 "Title" at bounding box center [516, 330] width 561 height 23
click at [326, 408] on div "Title Add a title and subtitle List Add a list related to this record Details A…" at bounding box center [706, 685] width 1177 height 582
click at [336, 332] on h1 "Title" at bounding box center [516, 330] width 561 height 23
click at [1456, 117] on p "*****" at bounding box center [1433, 118] width 252 height 13
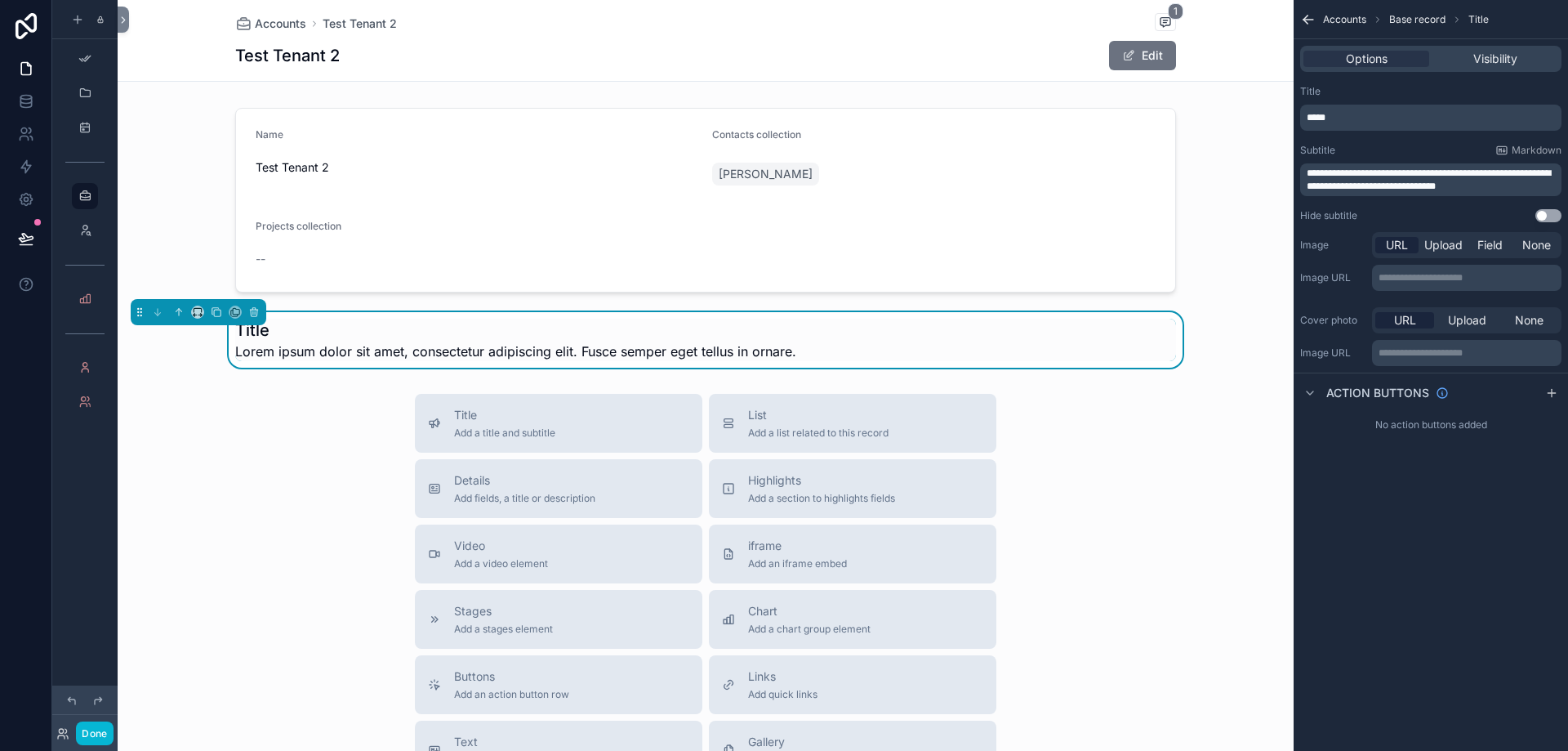
click at [1456, 117] on p "*****" at bounding box center [1433, 118] width 252 height 13
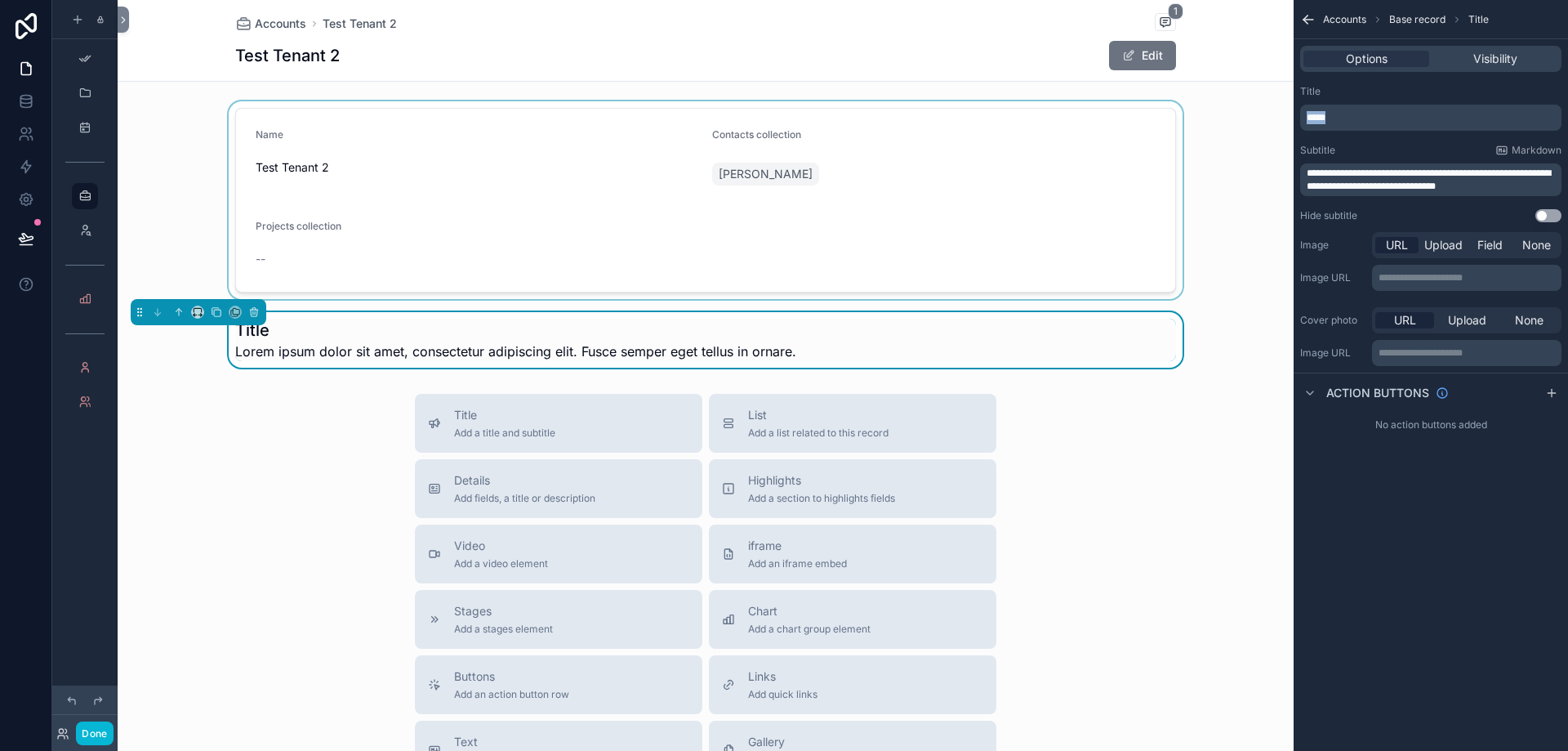
drag, startPoint x: 1455, startPoint y: 117, endPoint x: 1182, endPoint y: 108, distance: 273.1
click at [1182, 108] on div "App Setup Projects & Work Items Project Calendar Powered by DH Dean Hassin Acco…" at bounding box center [842, 376] width 1451 height 751
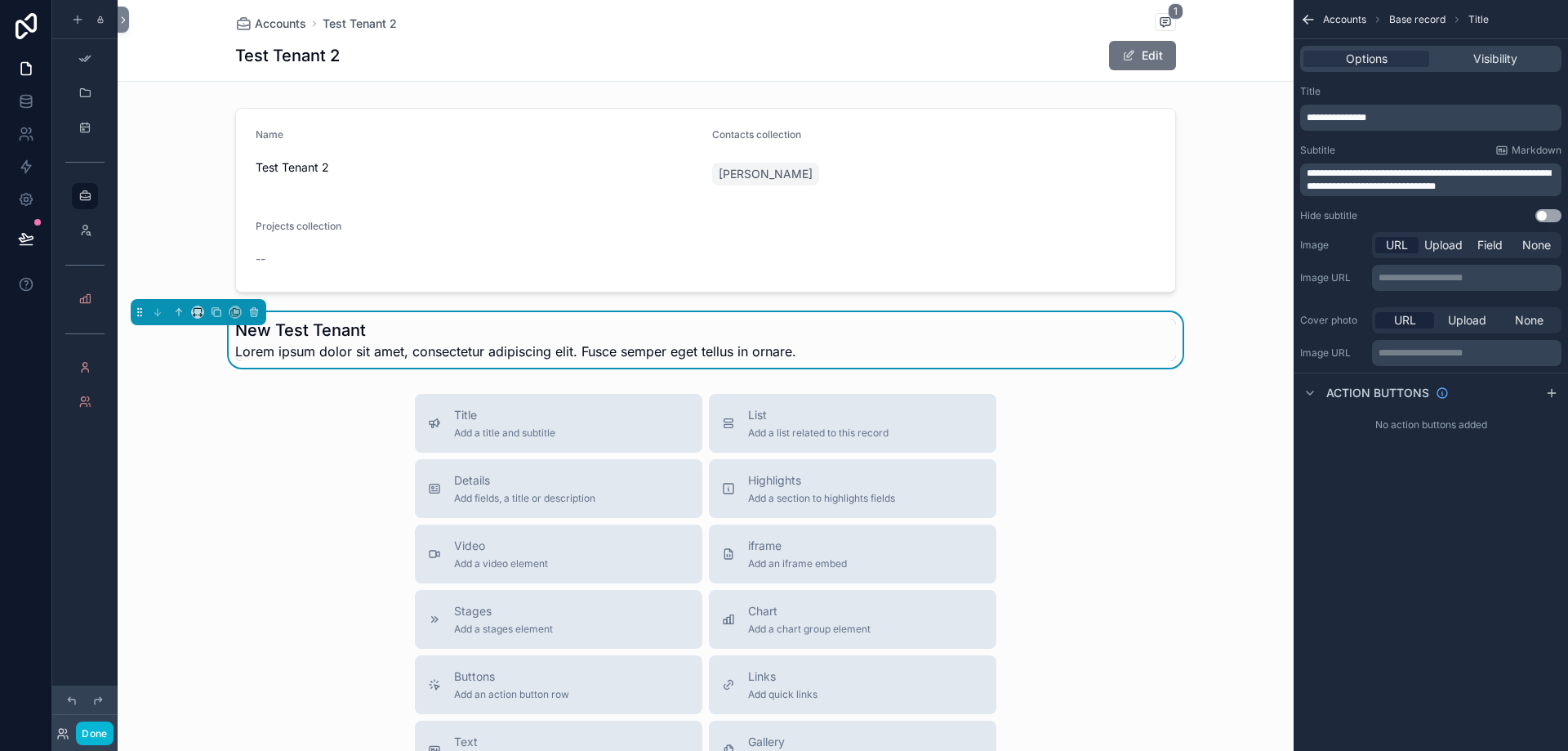
click at [1510, 194] on div "**********" at bounding box center [1431, 179] width 262 height 33
click at [1516, 182] on p "**********" at bounding box center [1433, 179] width 252 height 26
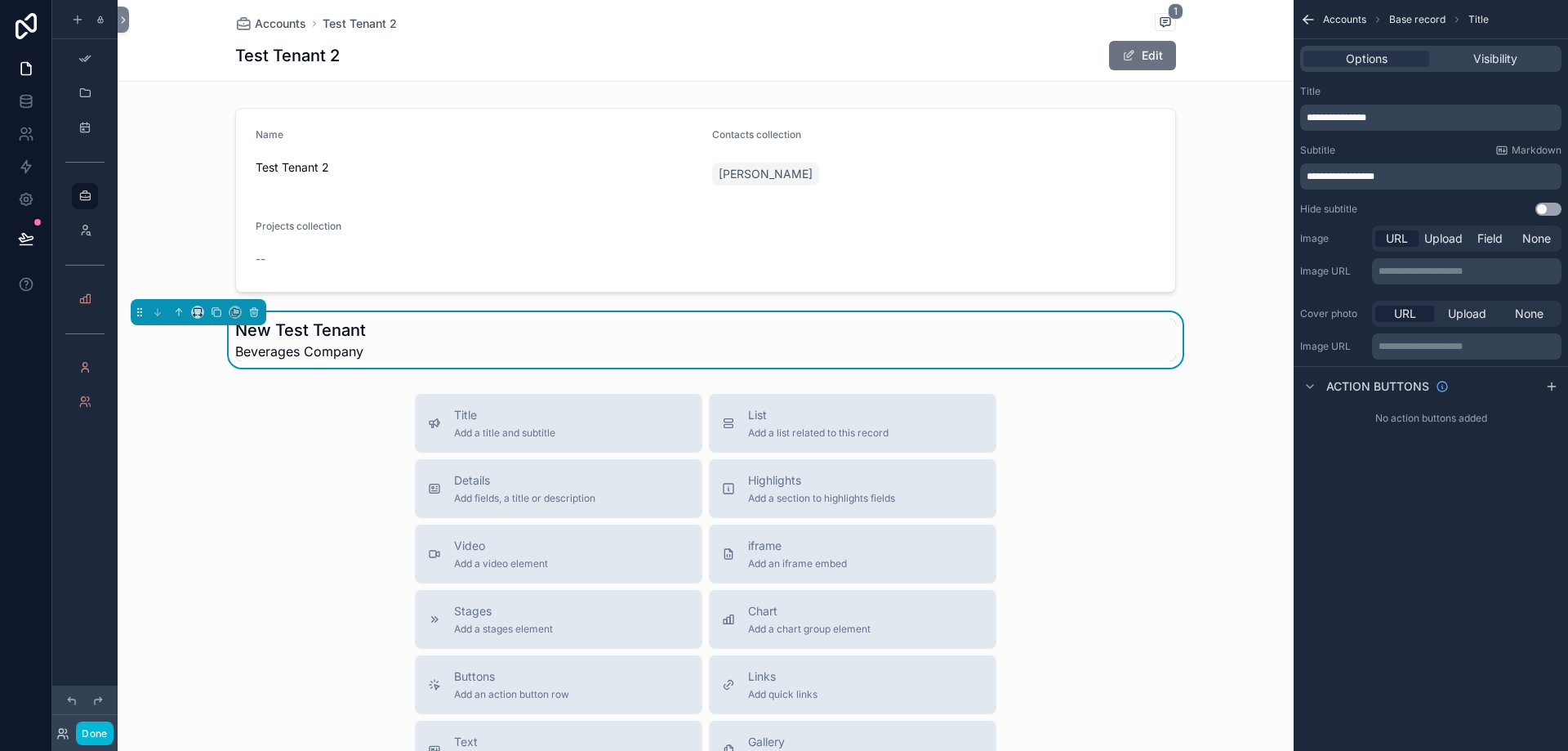
click at [1479, 143] on div "Subtitle Markdown" at bounding box center [1431, 149] width 262 height 13
click at [1542, 208] on button "Use setting" at bounding box center [1549, 208] width 26 height 13
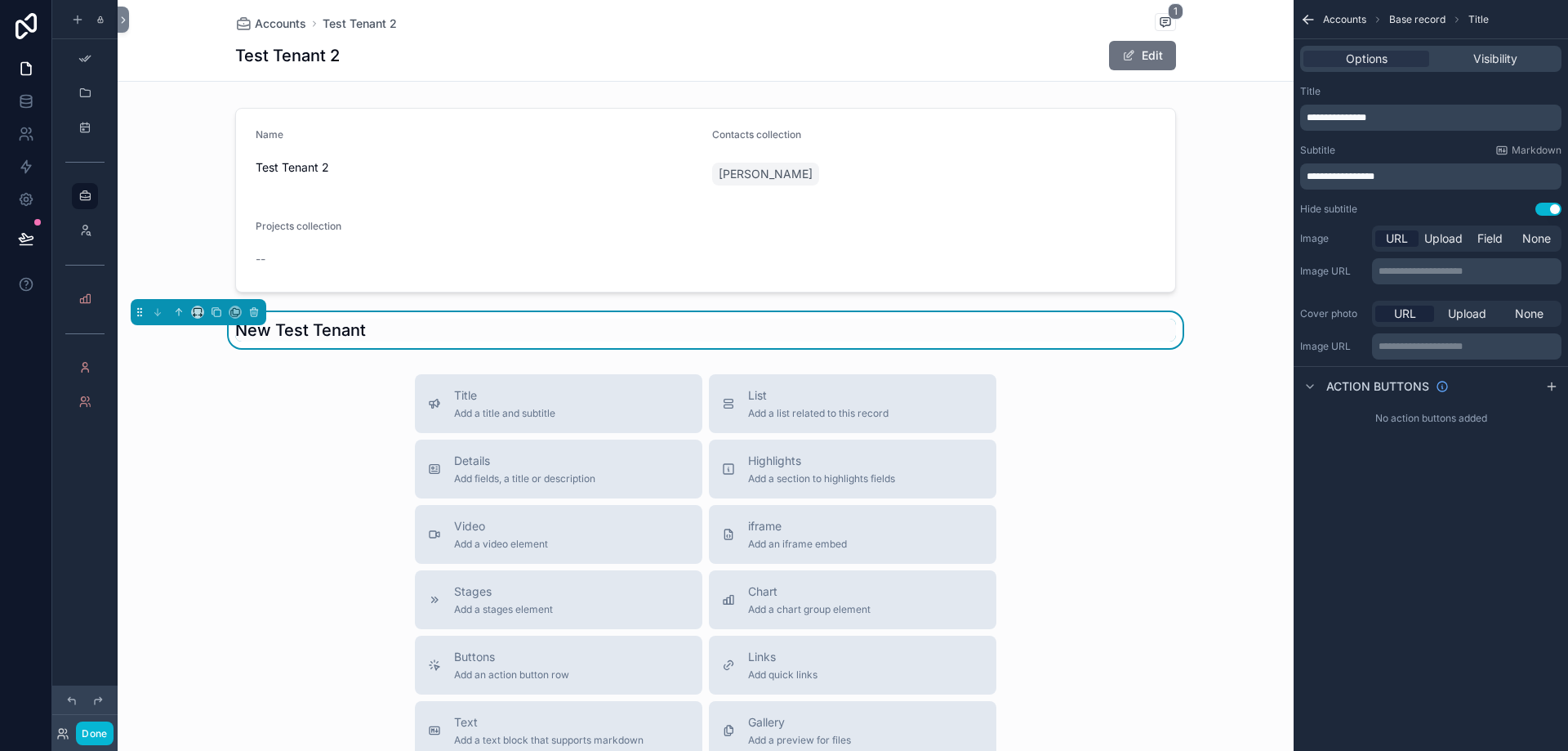
click at [1542, 208] on button "Use setting" at bounding box center [1549, 208] width 26 height 13
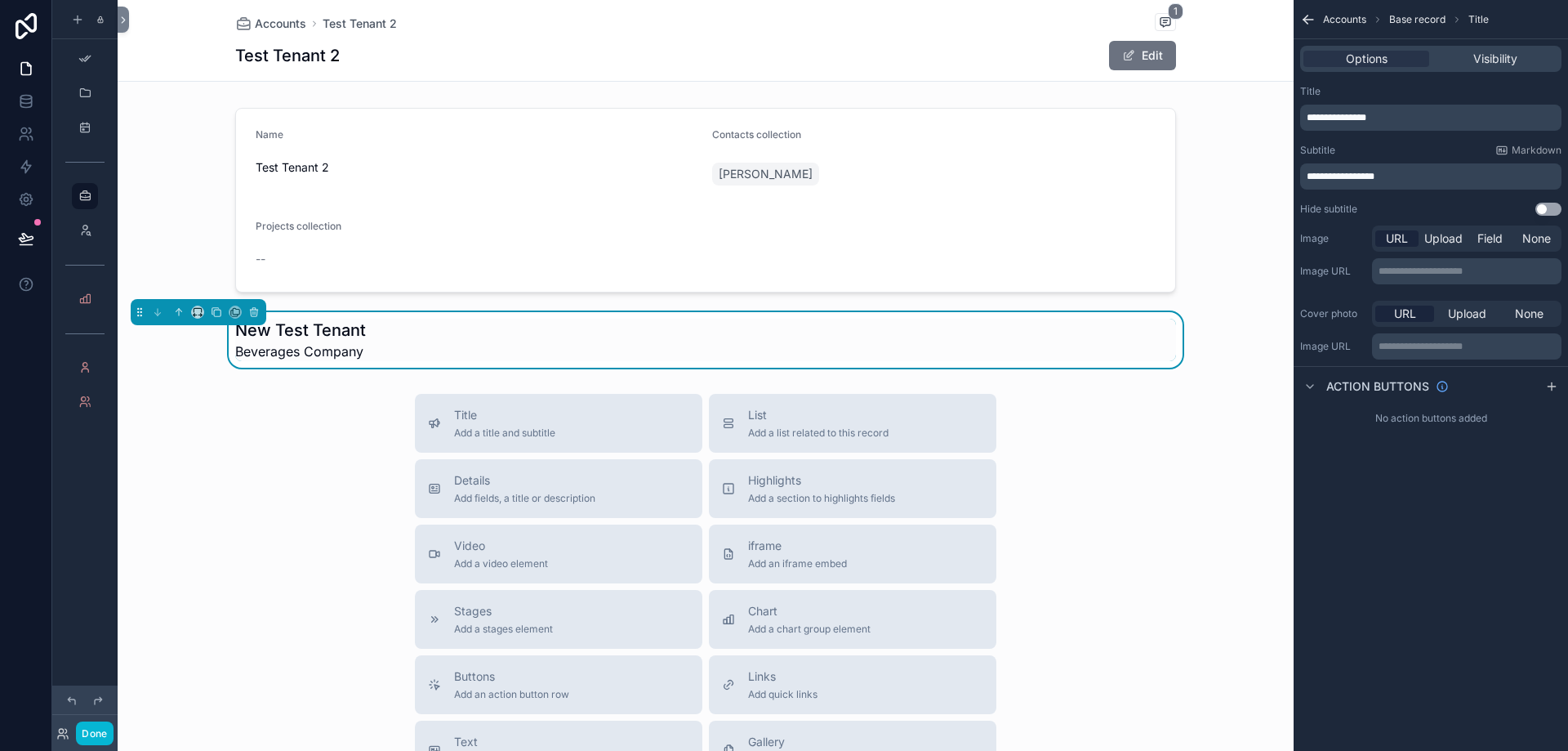
click at [1461, 267] on p "**********" at bounding box center [1468, 271] width 180 height 13
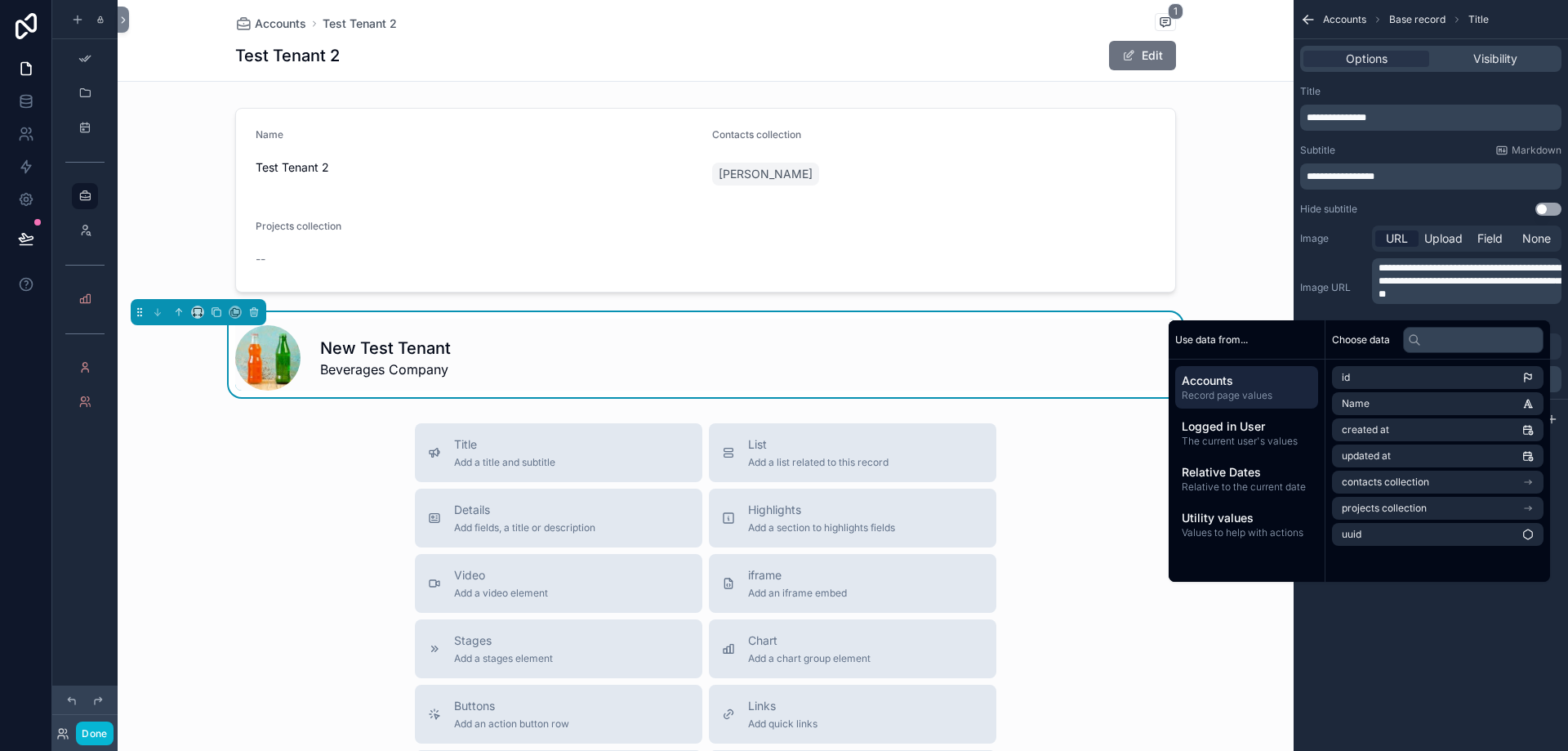
click at [1463, 666] on div "**********" at bounding box center [1432, 376] width 275 height 751
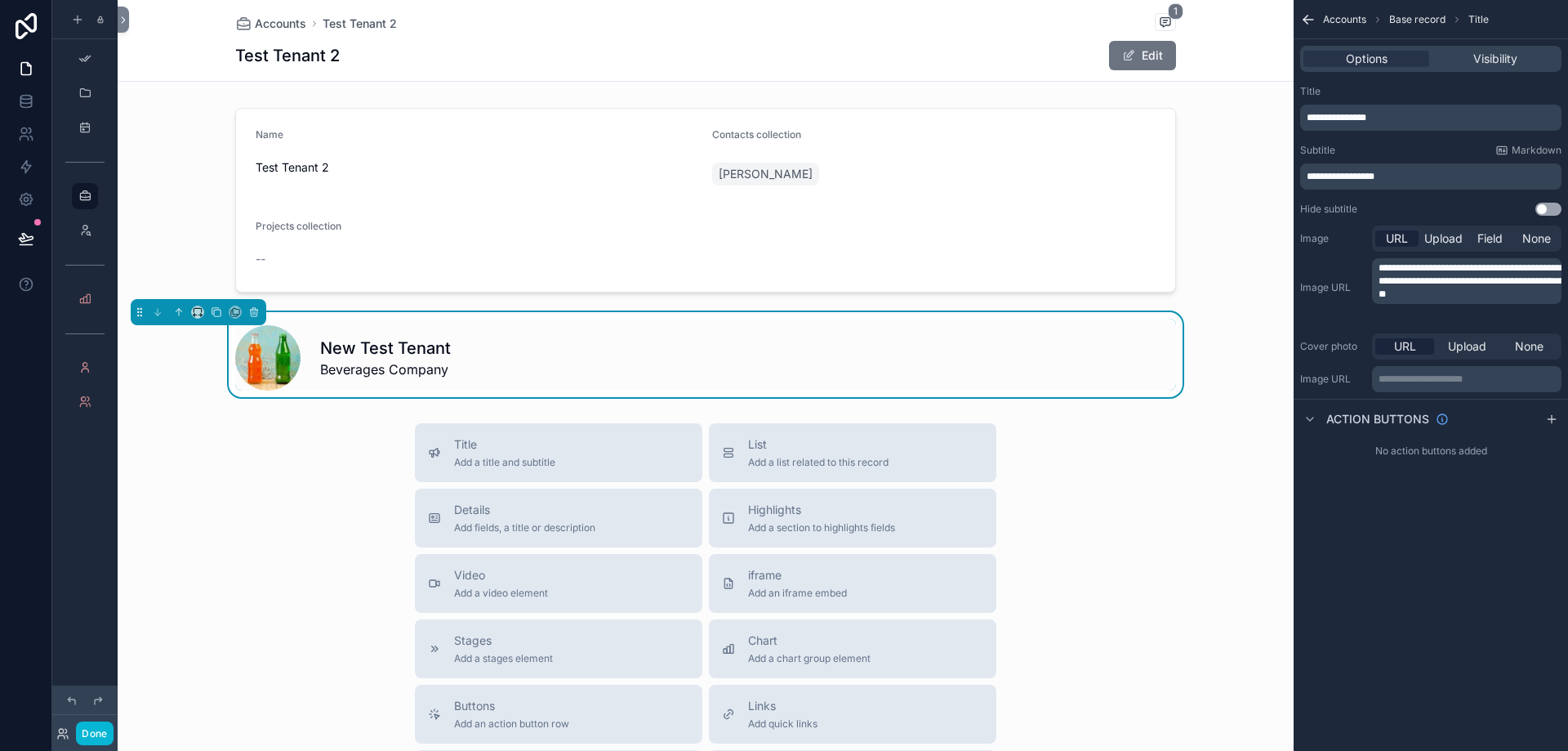
click at [1477, 375] on p "**********" at bounding box center [1468, 378] width 180 height 13
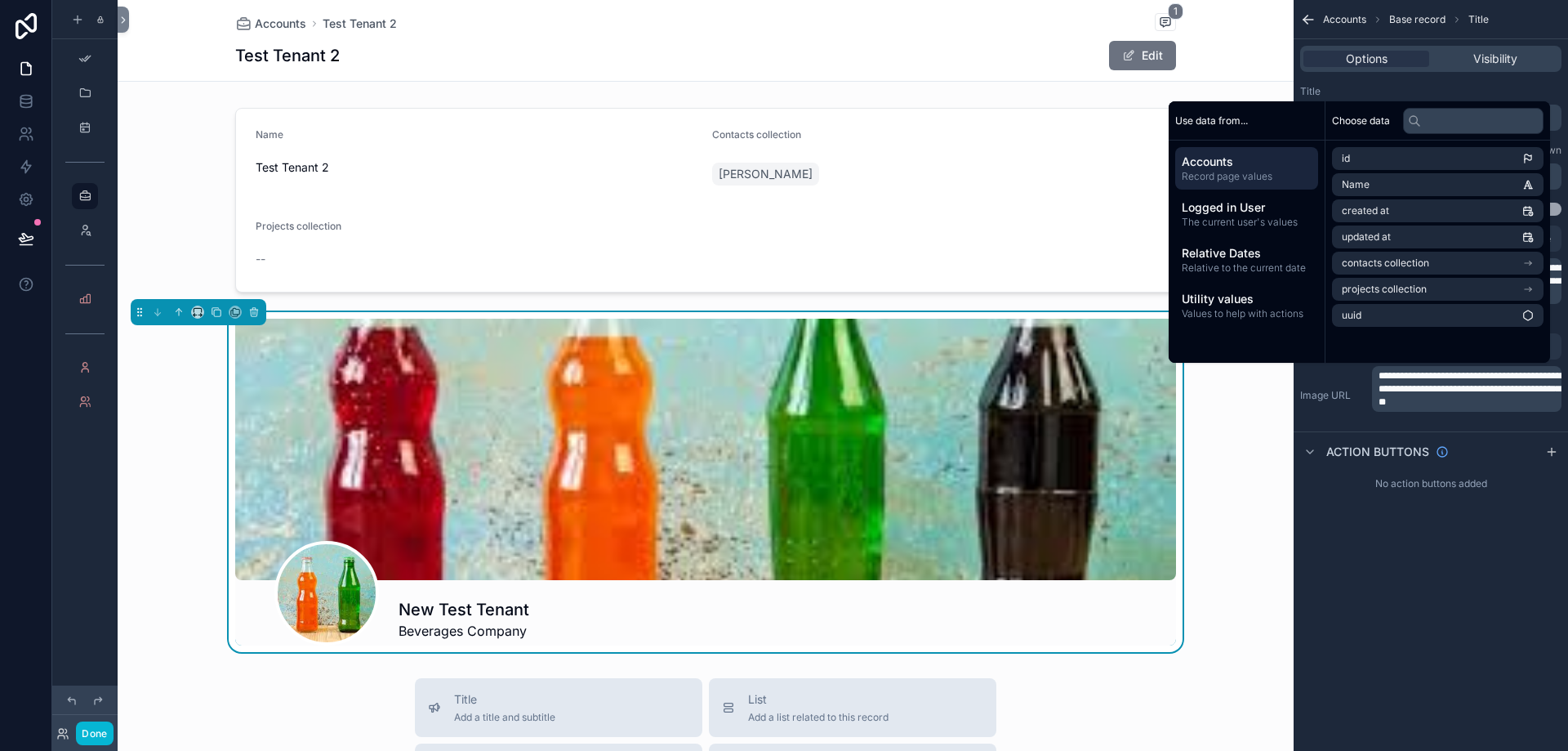
click at [1513, 581] on div "**********" at bounding box center [1432, 376] width 275 height 751
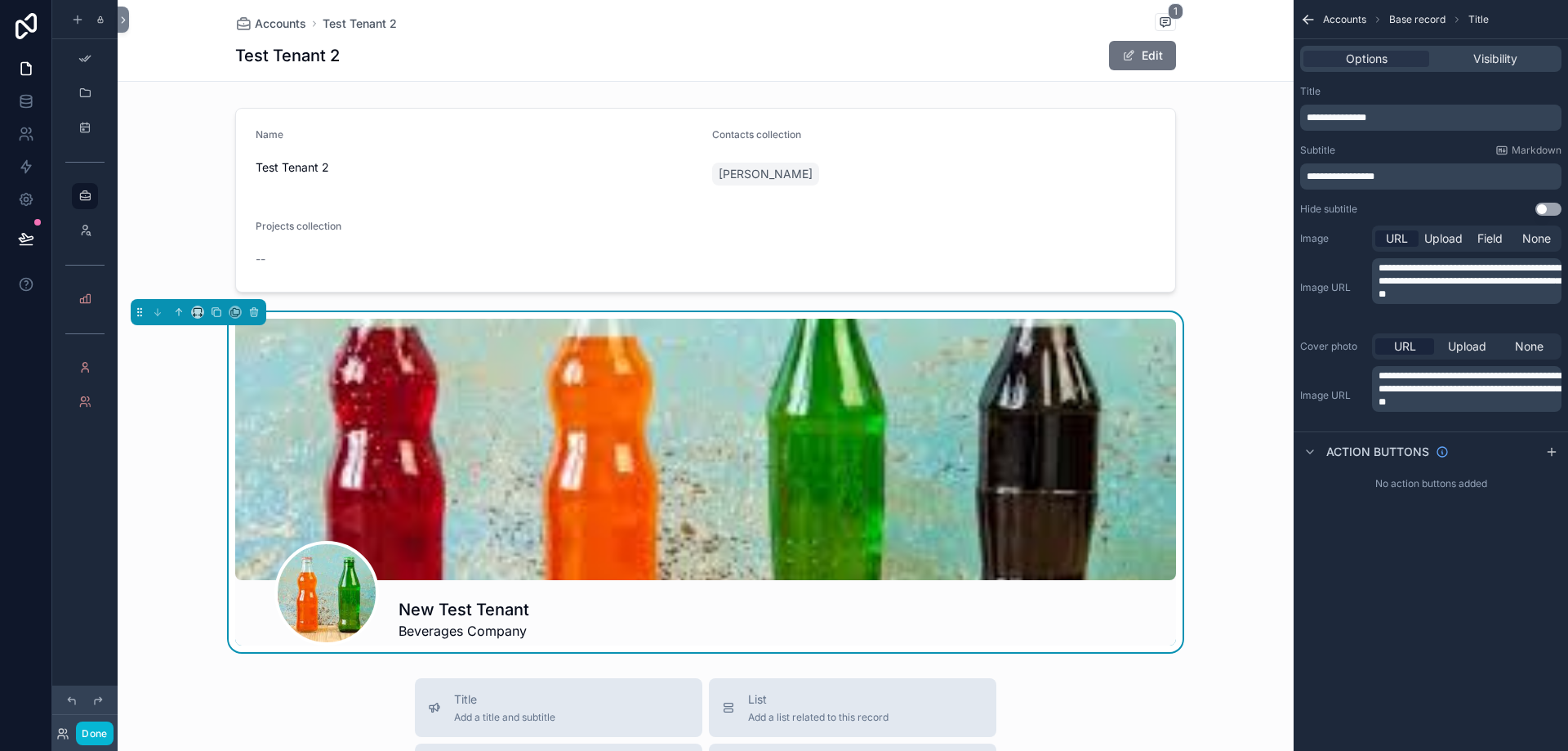
click at [944, 464] on div "scrollable content" at bounding box center [705, 449] width 941 height 262
click at [1419, 388] on span "**********" at bounding box center [1470, 389] width 183 height 36
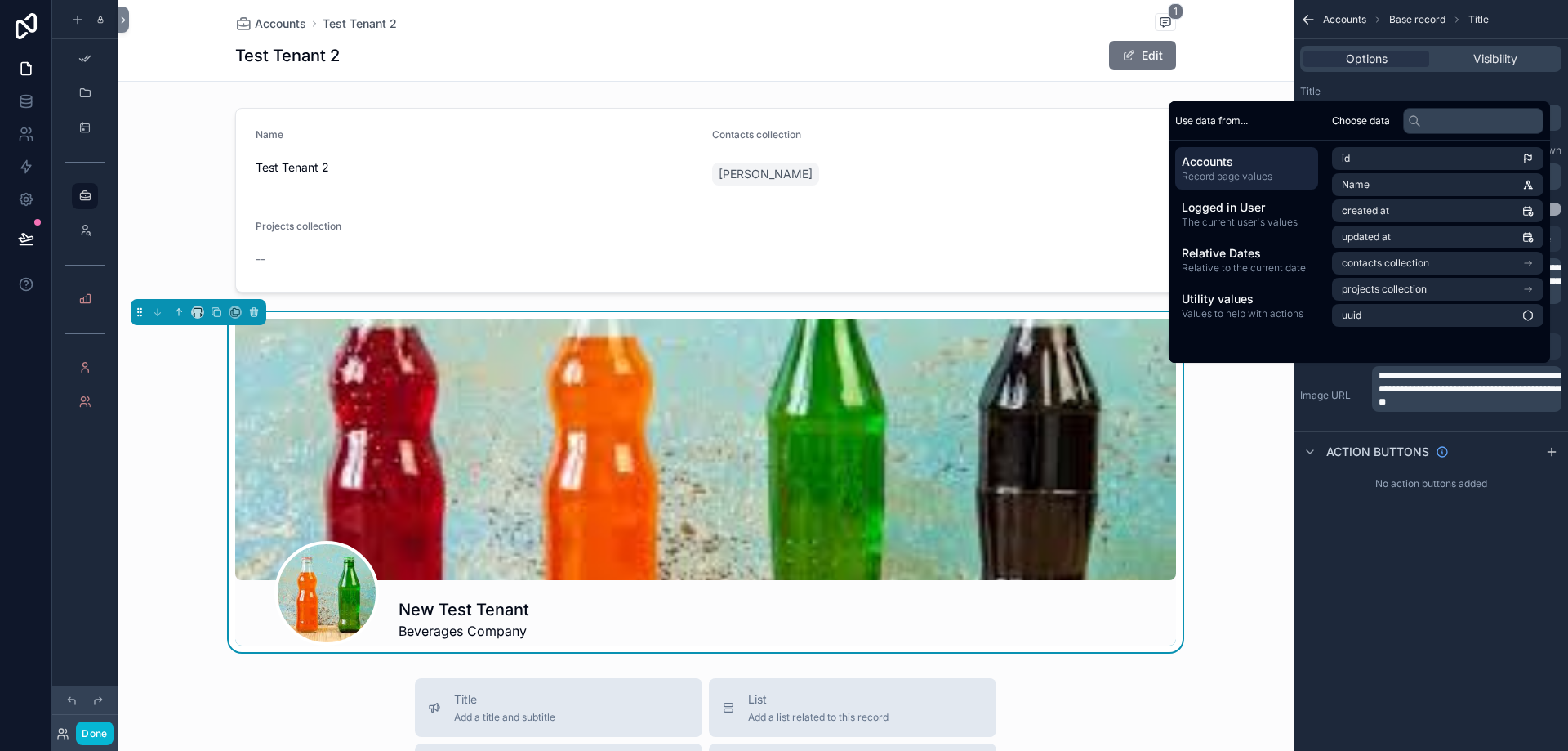
click at [1517, 408] on p "**********" at bounding box center [1468, 388] width 180 height 39
click at [1519, 544] on div "**********" at bounding box center [1432, 376] width 275 height 751
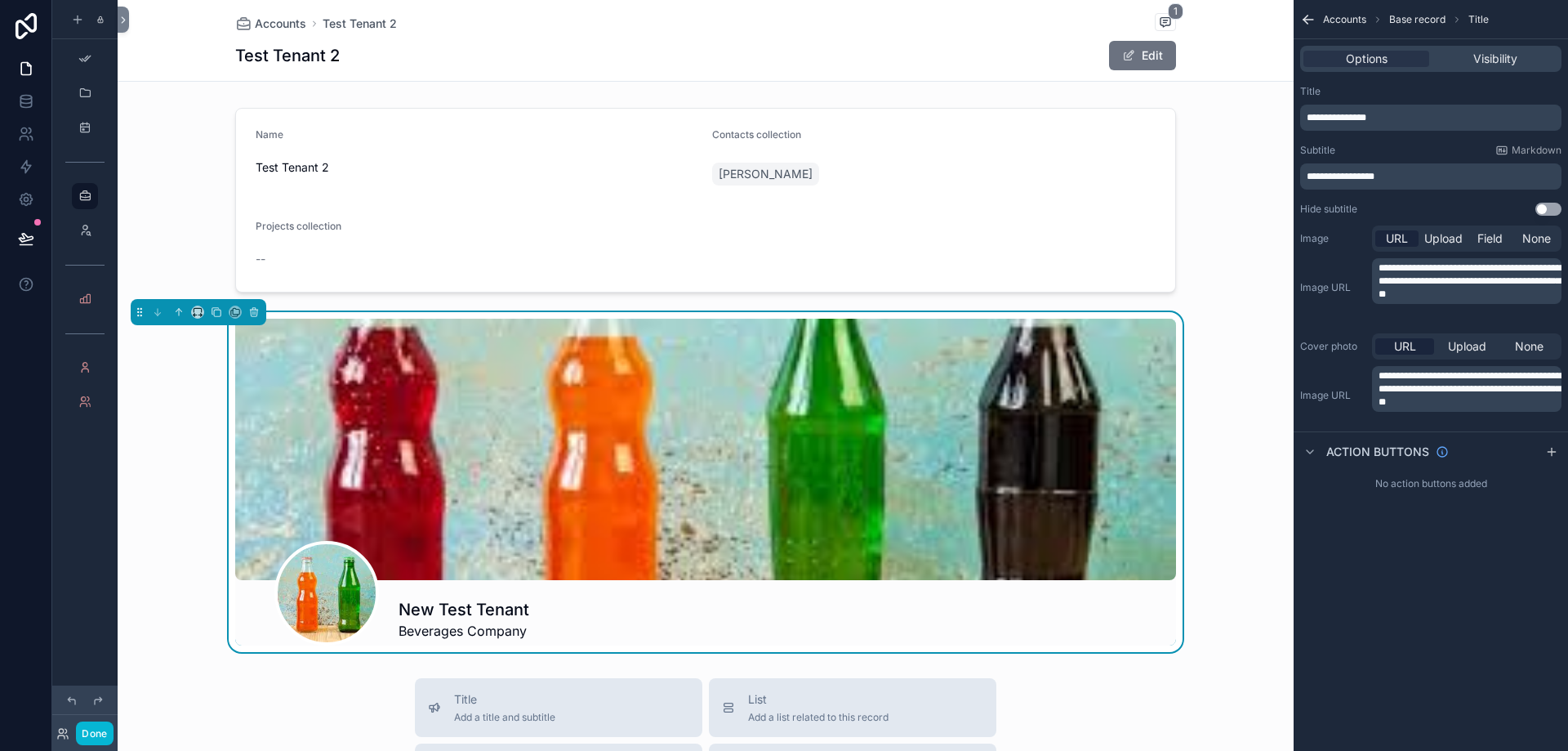
click at [1450, 292] on span "**********" at bounding box center [1470, 281] width 183 height 36
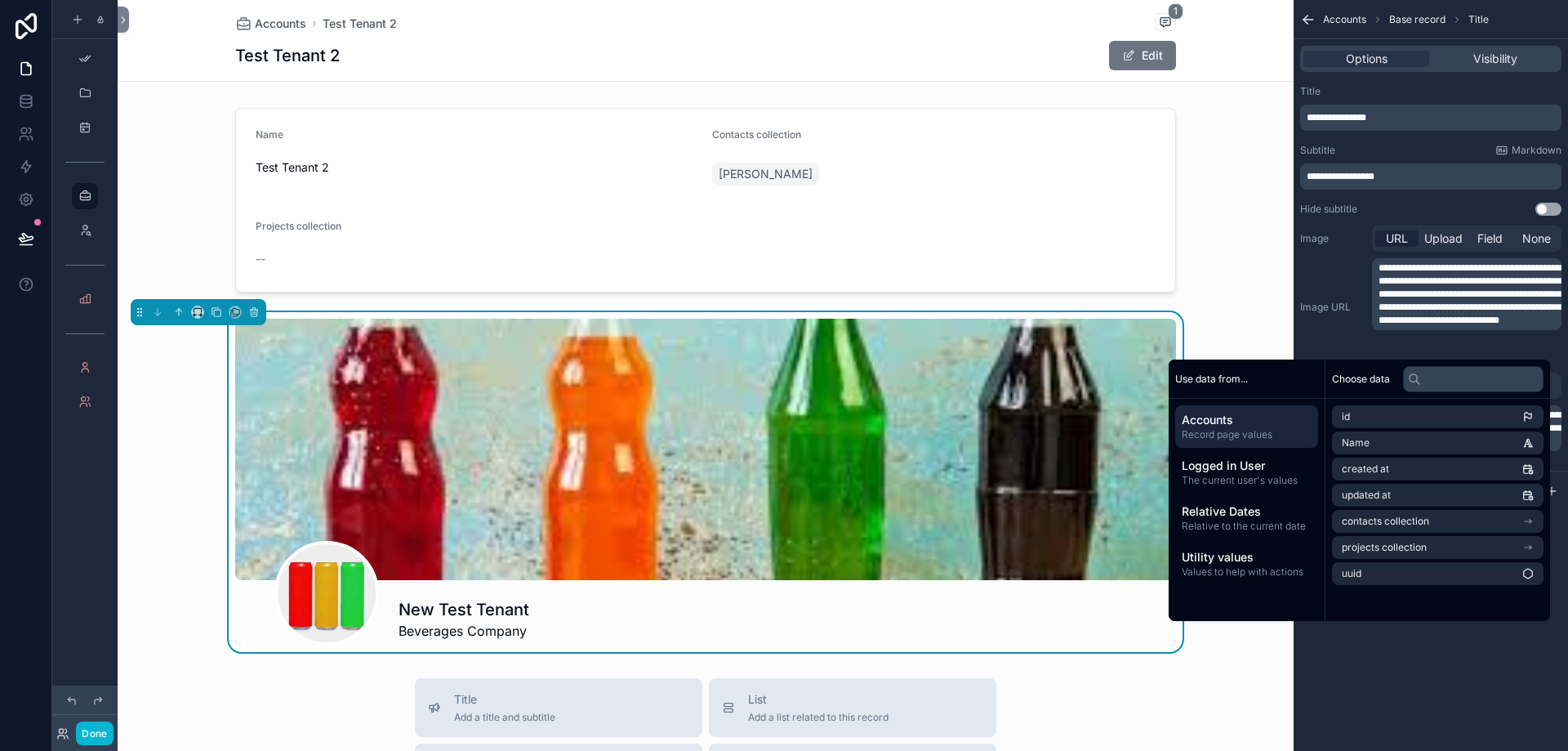
click at [1450, 671] on div "**********" at bounding box center [1432, 376] width 275 height 751
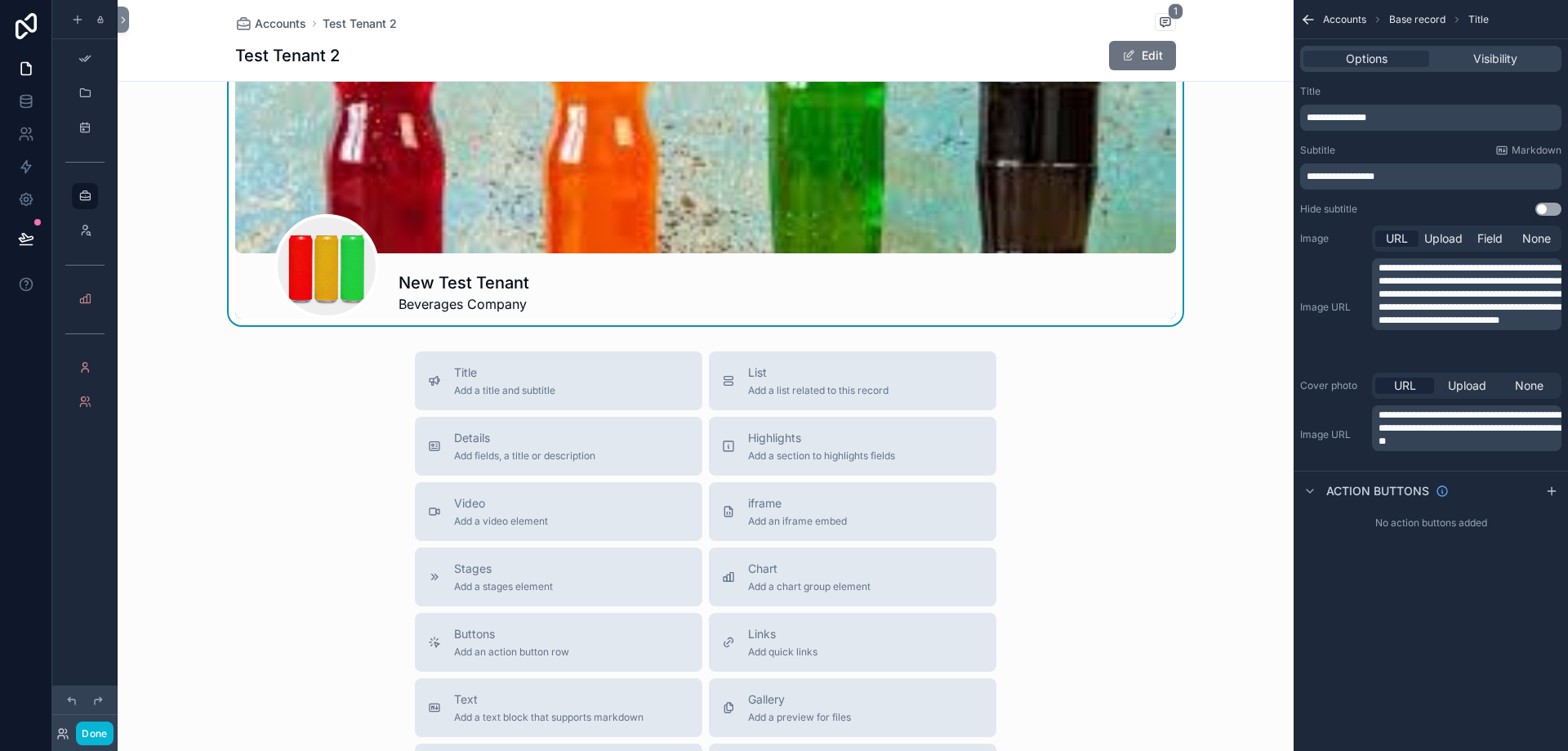
scroll to position [82, 0]
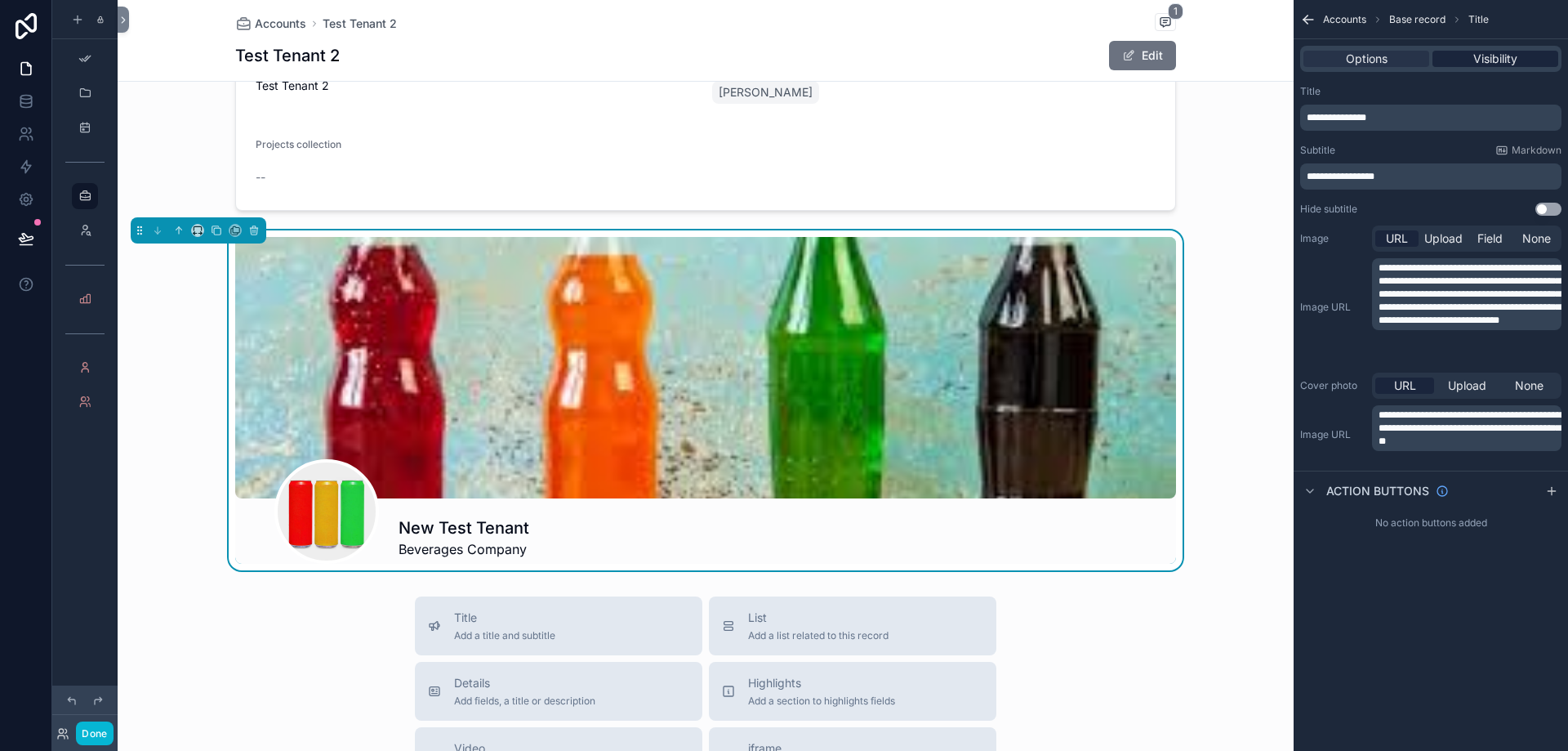
click at [1472, 66] on div "Visibility" at bounding box center [1495, 59] width 125 height 16
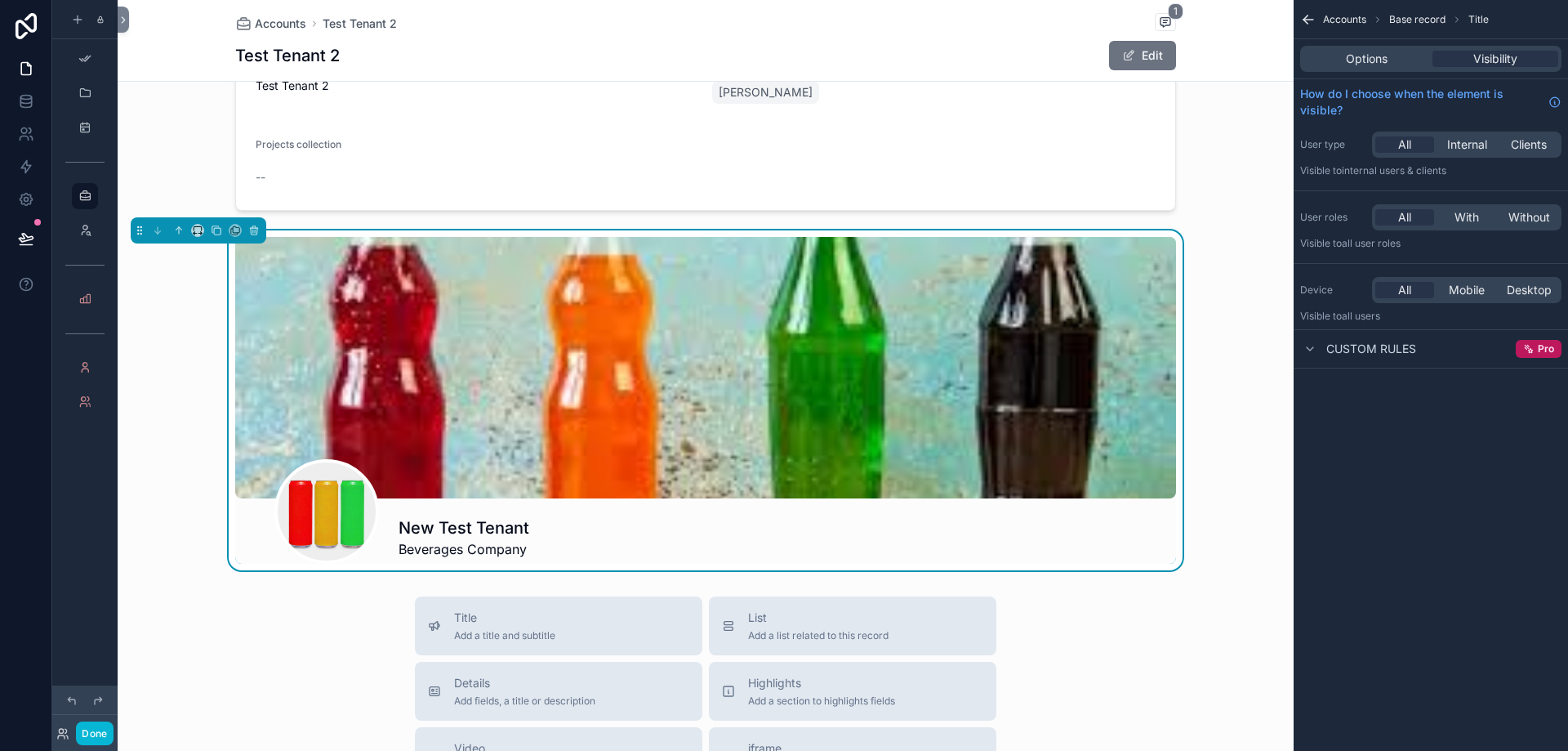
click at [1429, 351] on div "Custom rules Pro" at bounding box center [1432, 349] width 275 height 39
click at [1385, 47] on div "Options Visibility" at bounding box center [1431, 59] width 262 height 26
click at [1384, 54] on span "Options" at bounding box center [1367, 59] width 42 height 16
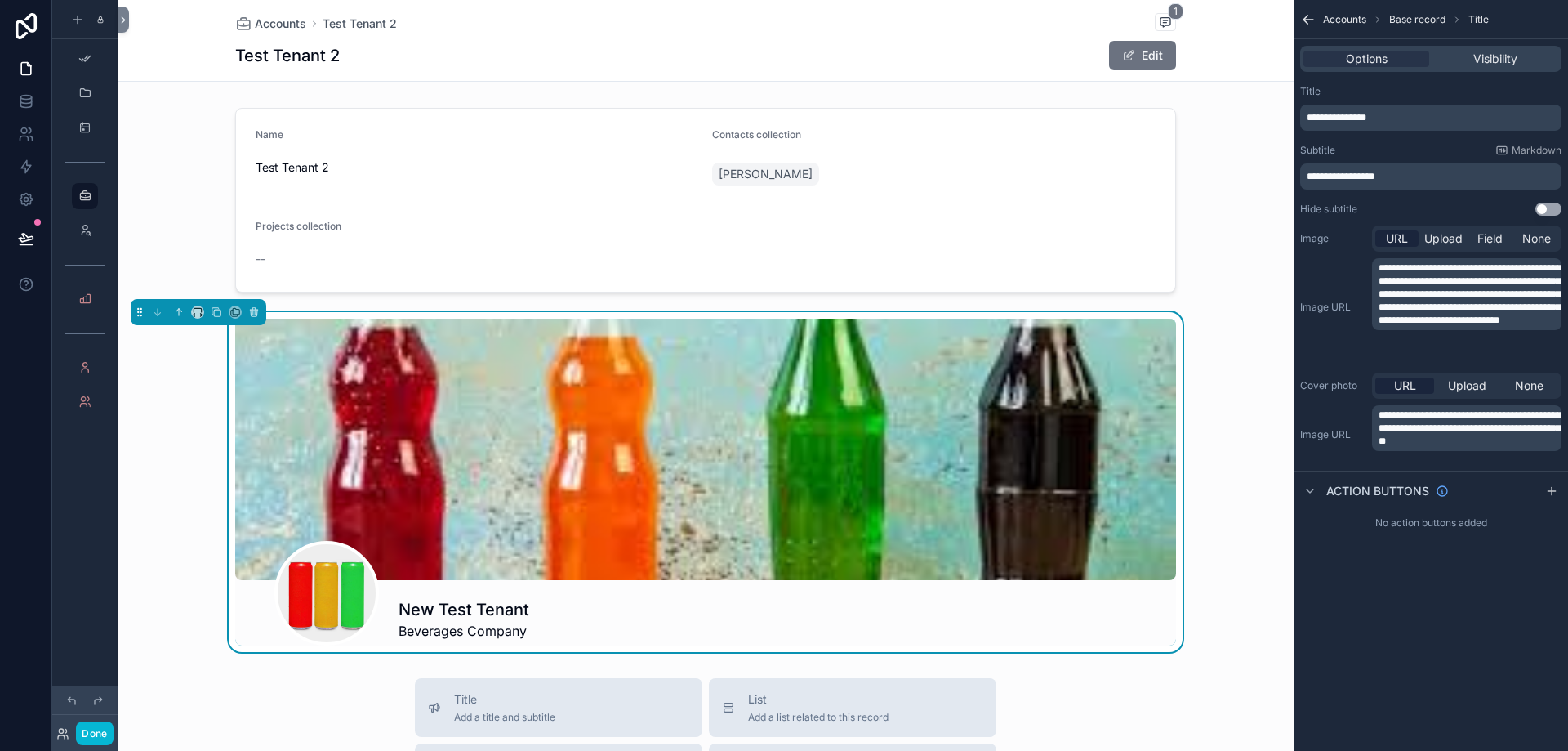
scroll to position [163, 0]
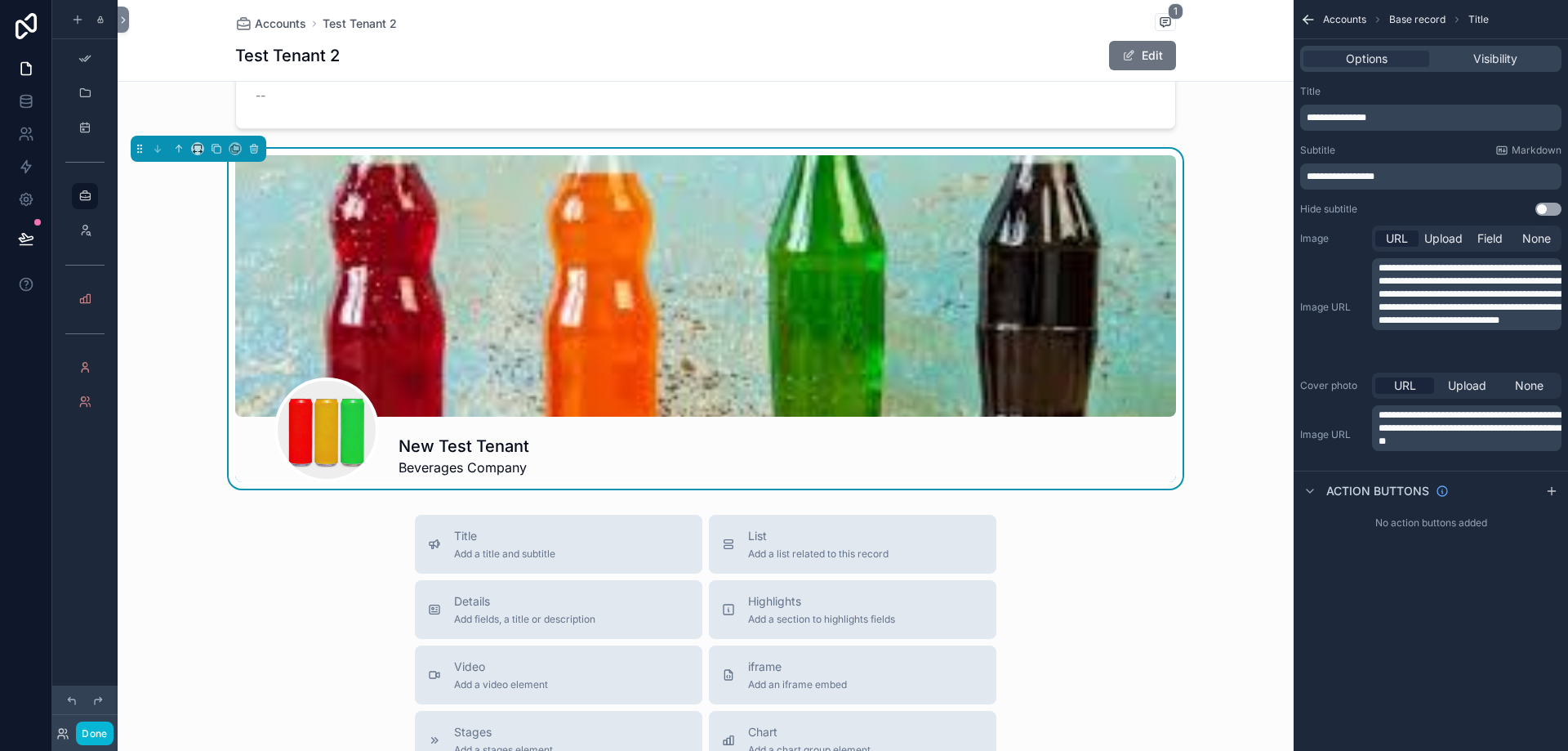
click at [596, 92] on div "scrollable content" at bounding box center [706, 37] width 1177 height 198
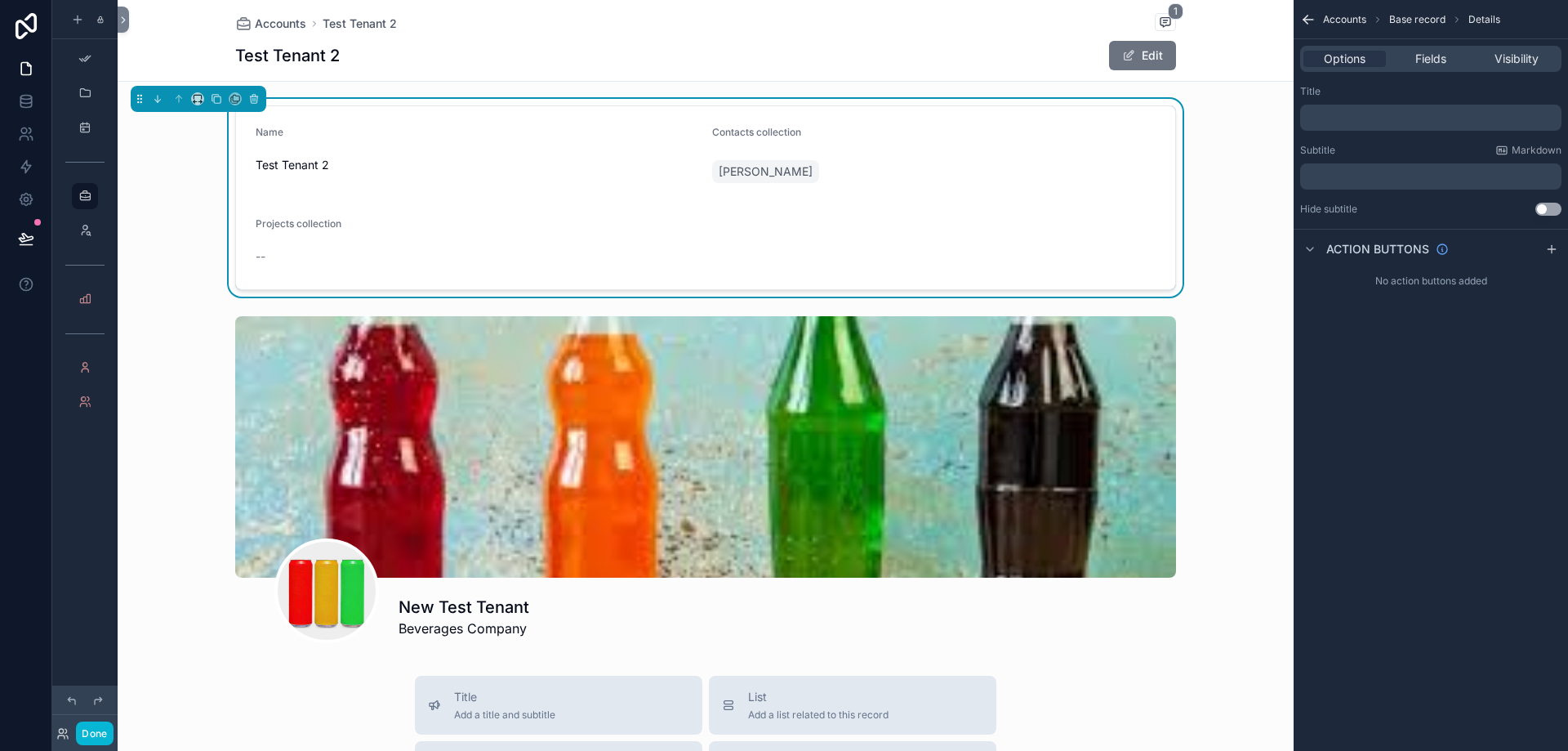
scroll to position [0, 0]
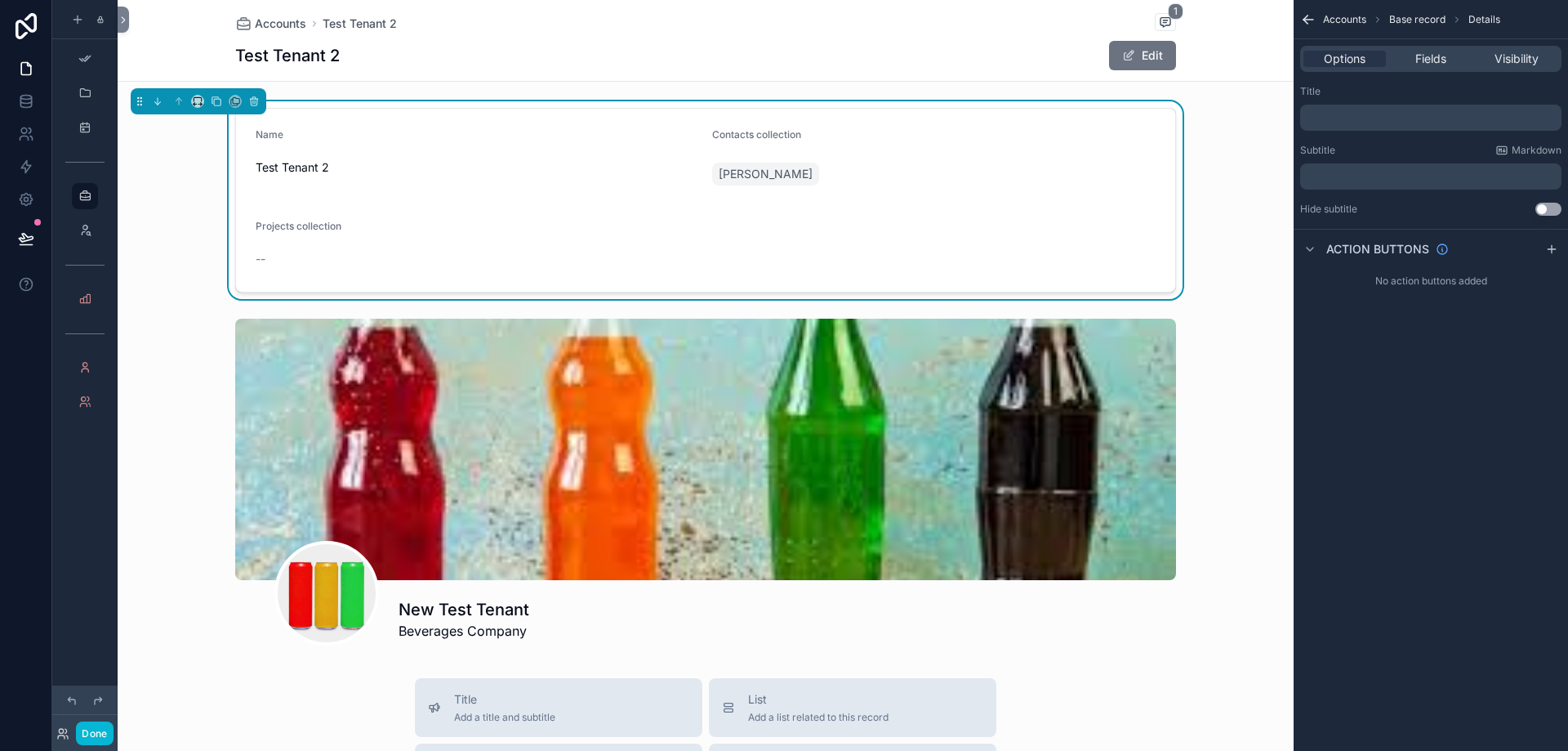
click at [804, 79] on div "Accounts Test Tenant 2 1 Test Tenant 2 Edit" at bounding box center [705, 40] width 941 height 81
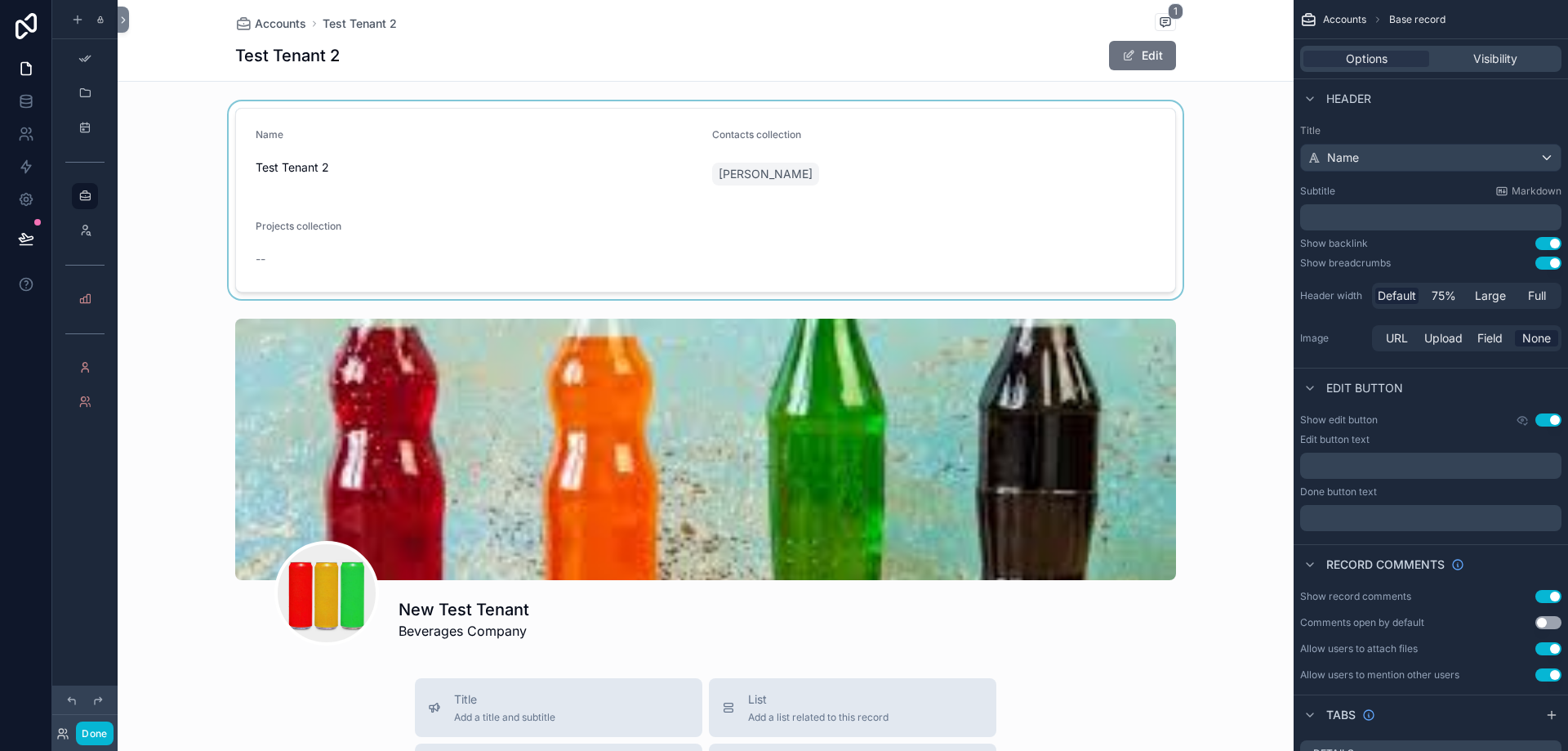
click at [1195, 193] on div "scrollable content" at bounding box center [706, 200] width 1177 height 198
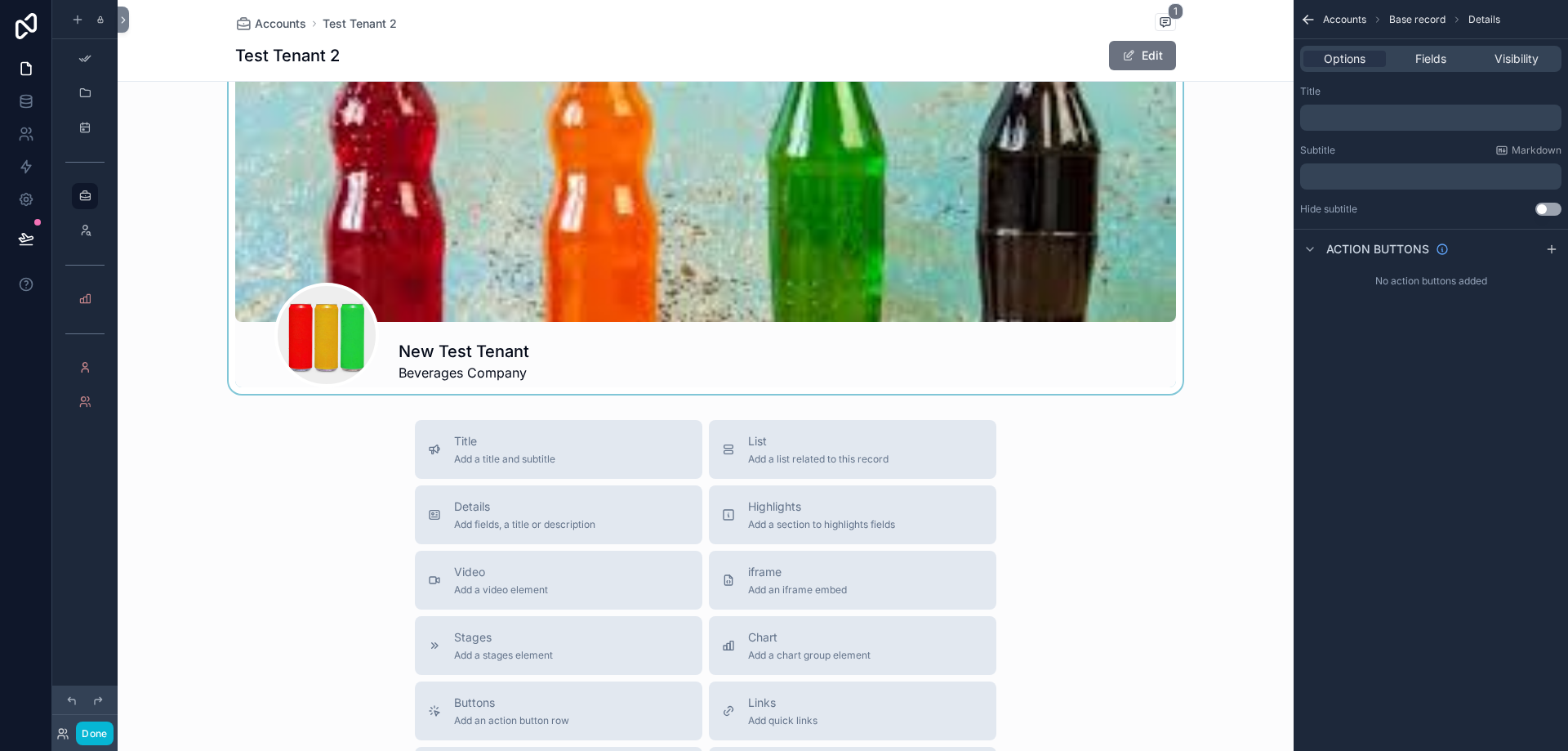
scroll to position [82, 0]
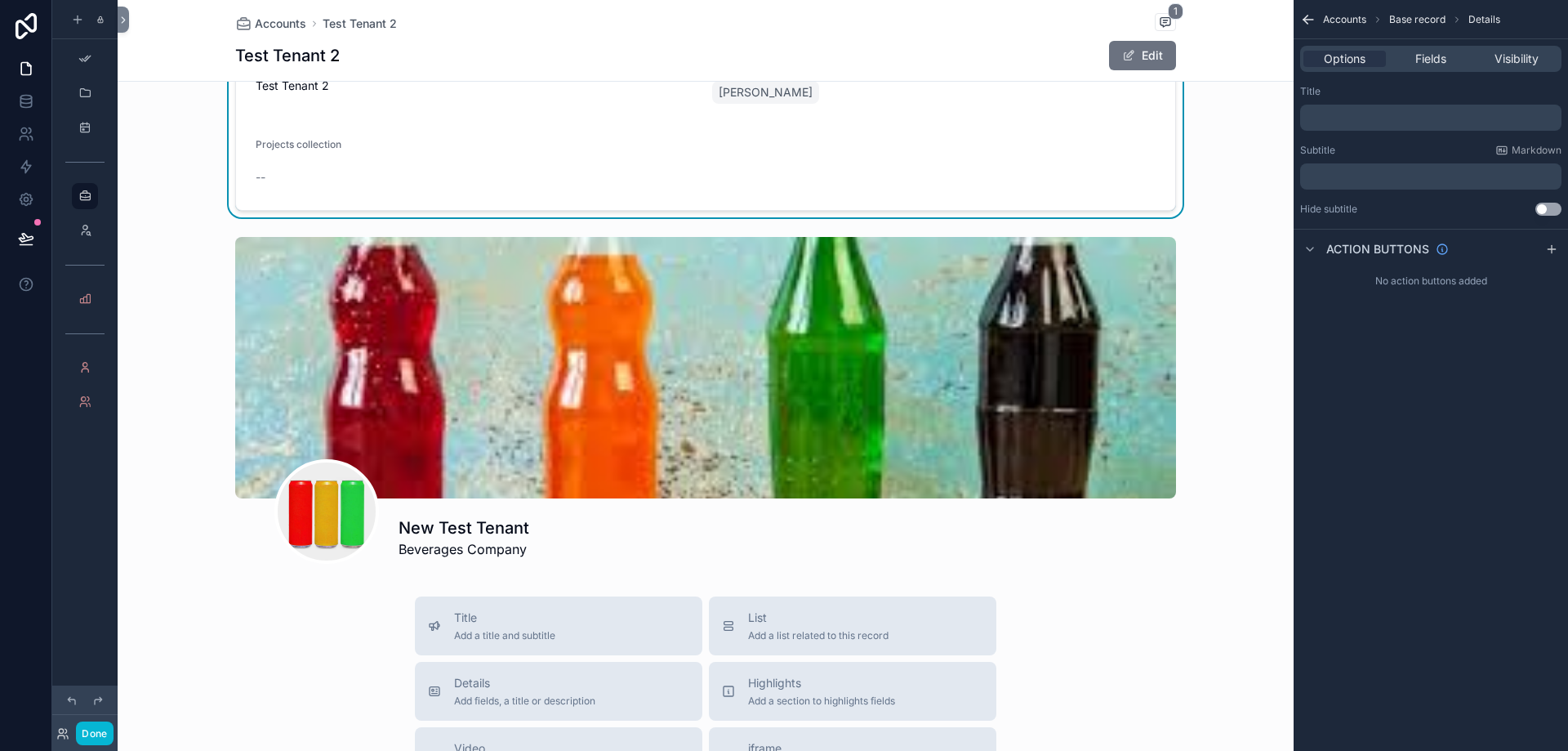
click at [1372, 123] on p "﻿" at bounding box center [1433, 118] width 252 height 13
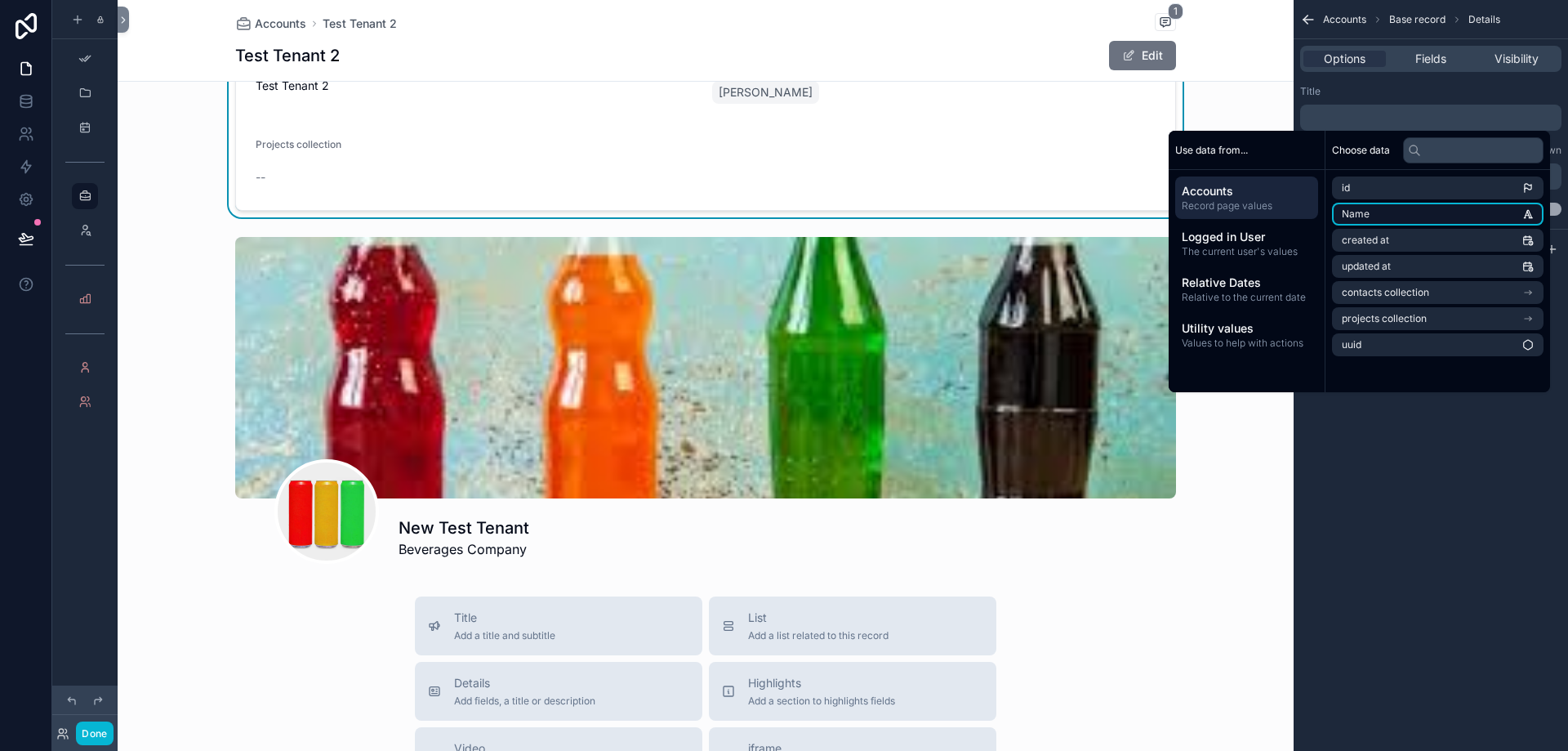
click at [1412, 207] on li "Name" at bounding box center [1438, 213] width 212 height 23
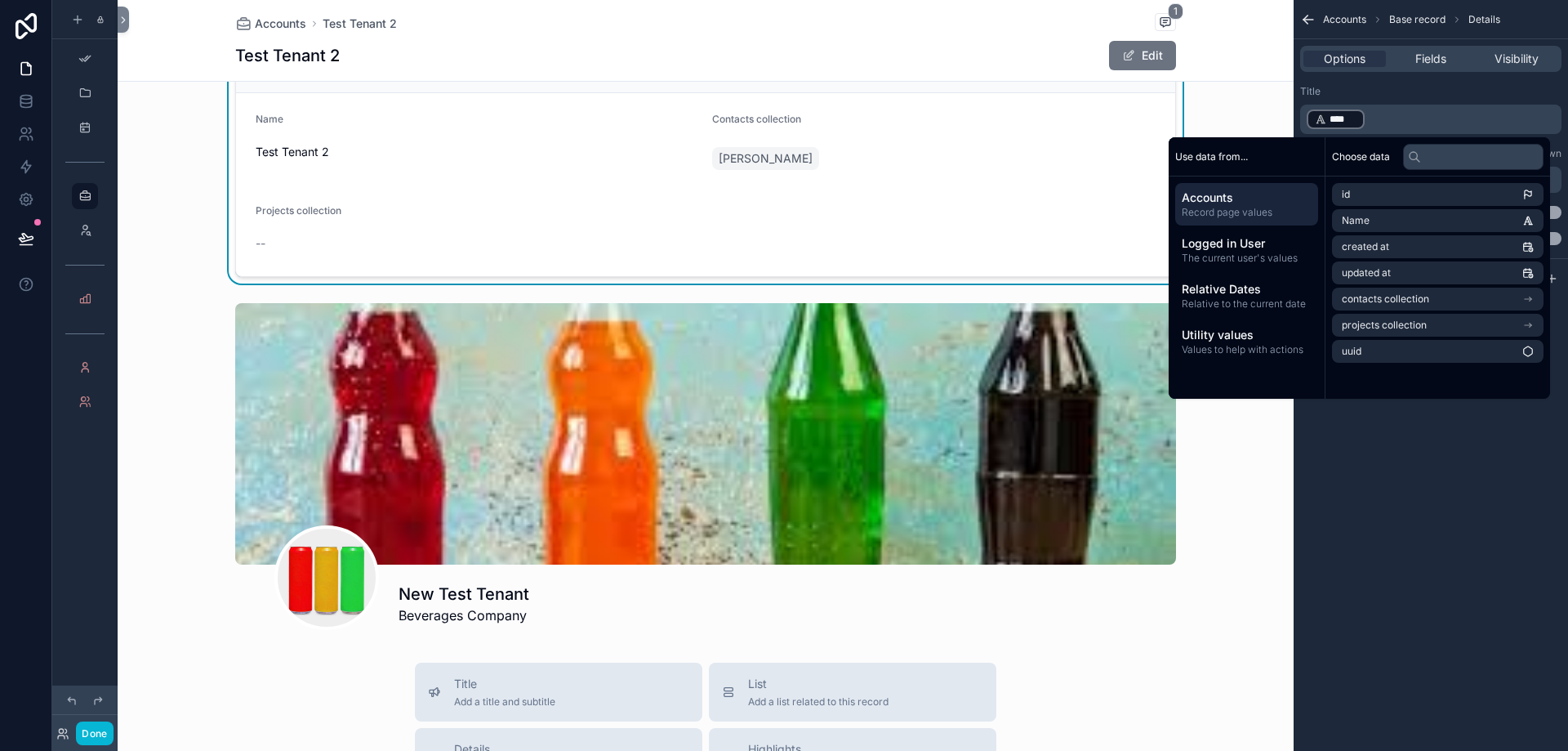
scroll to position [0, 0]
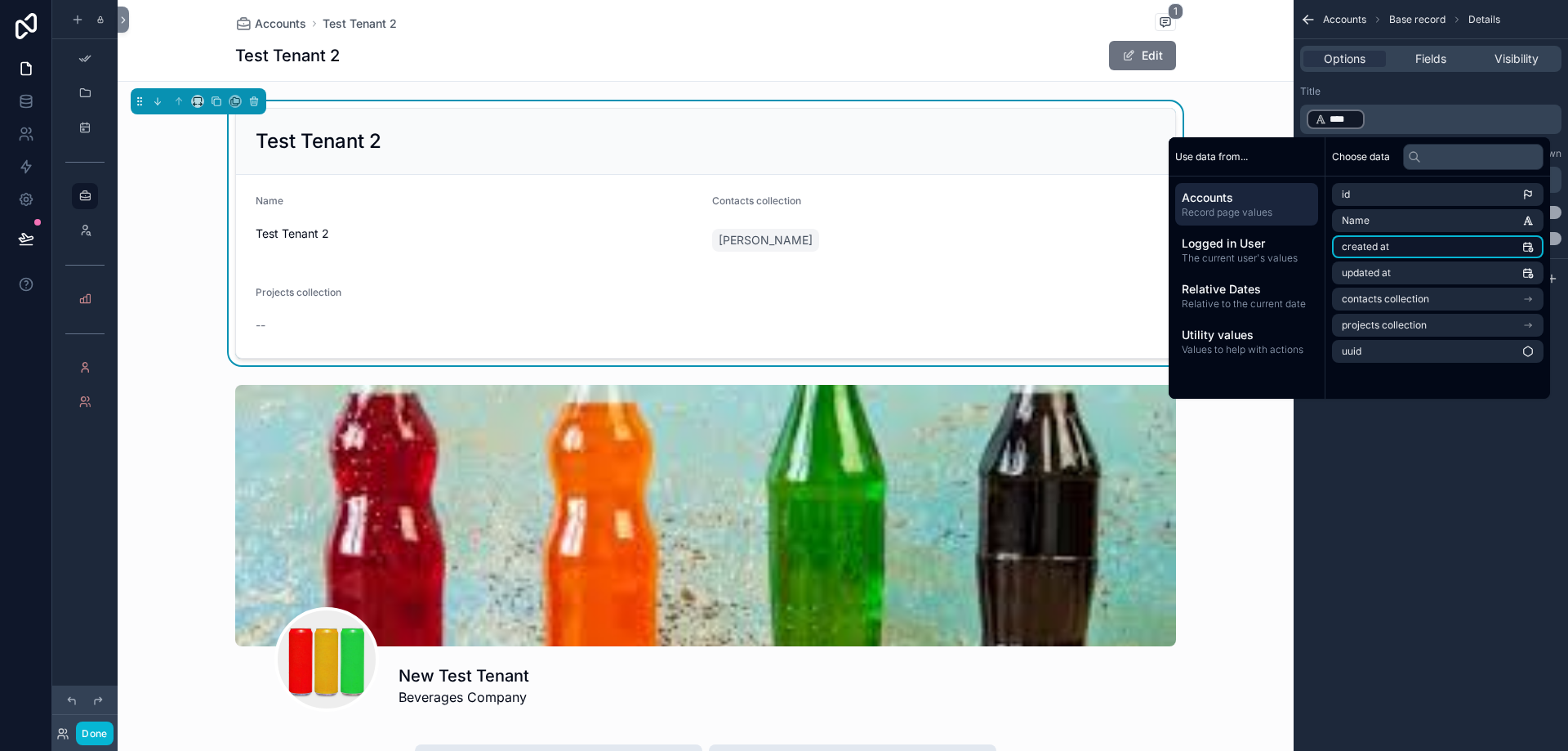
click at [1408, 244] on li "created at" at bounding box center [1438, 246] width 212 height 23
click at [1398, 221] on li "Name" at bounding box center [1438, 220] width 212 height 23
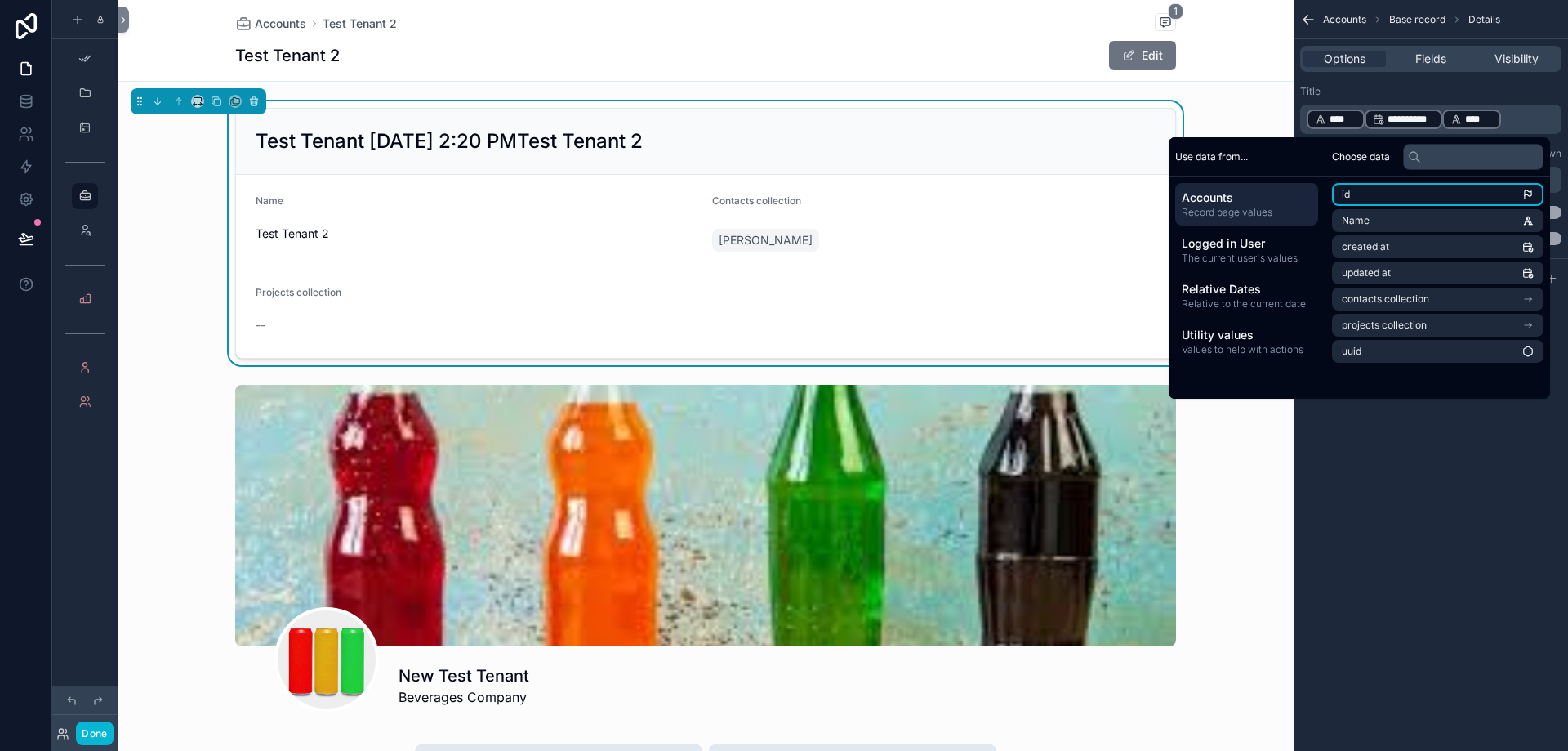
click at [1394, 205] on li "id" at bounding box center [1438, 194] width 212 height 23
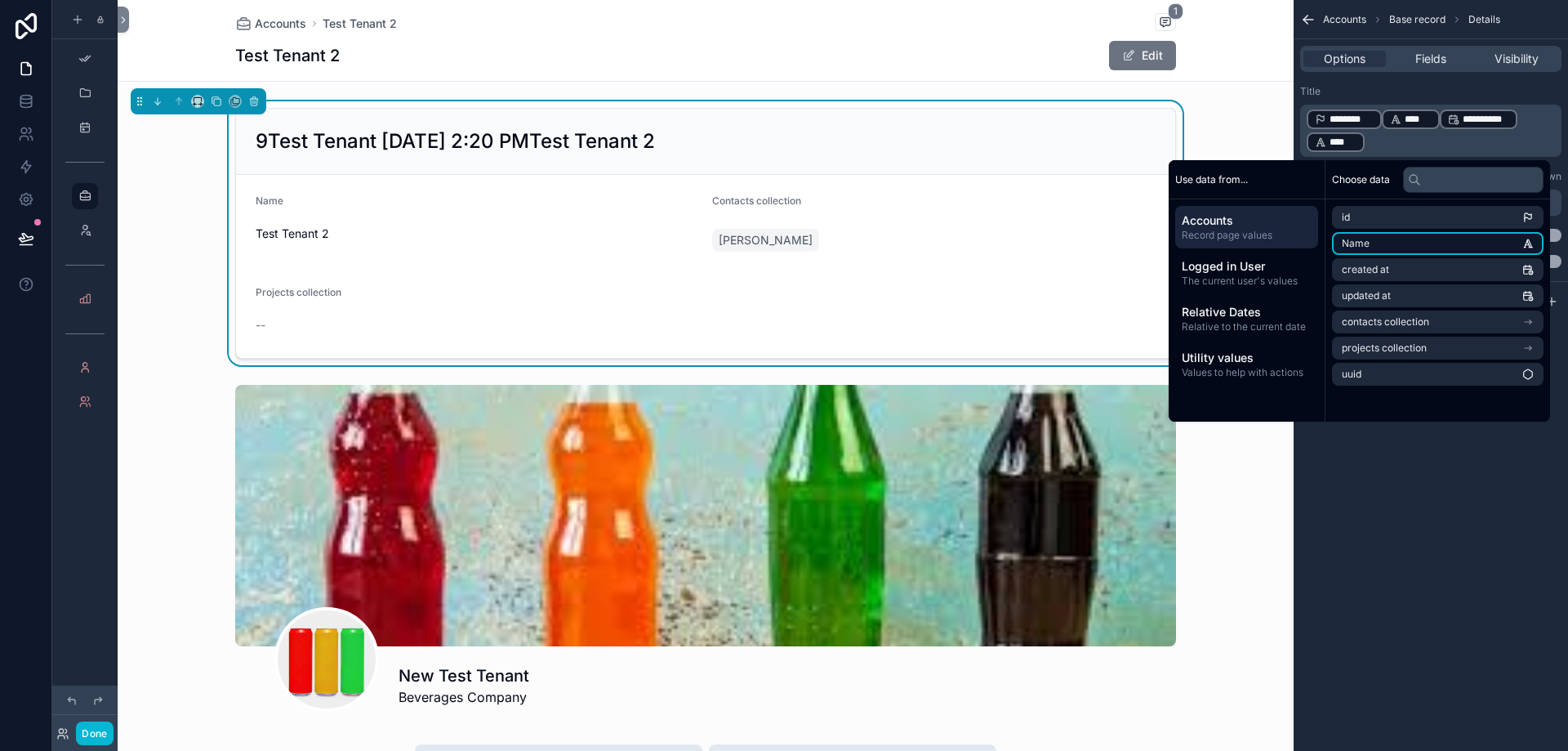
click at [1390, 234] on li "Name" at bounding box center [1438, 243] width 212 height 23
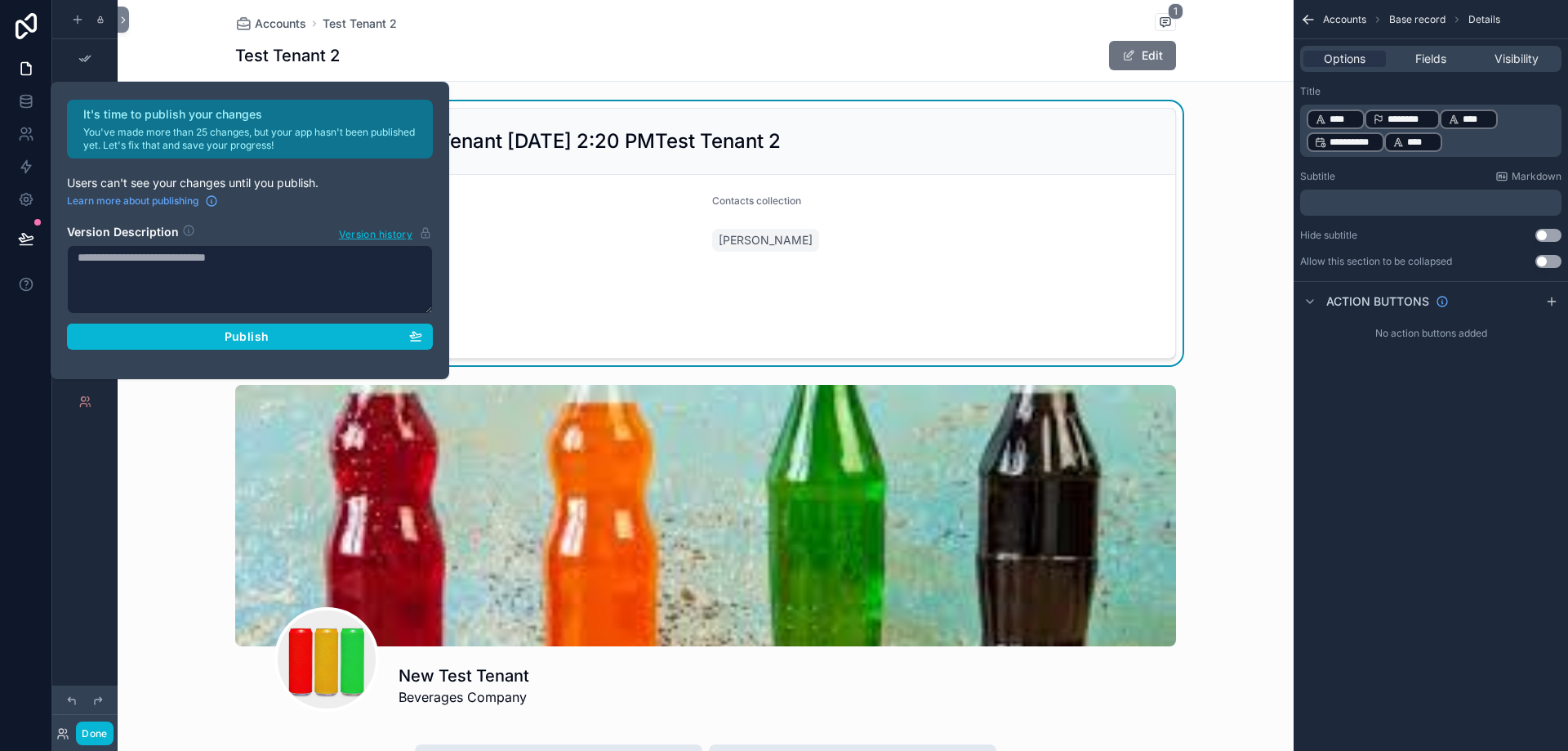
click at [1462, 135] on p "**********" at bounding box center [1433, 130] width 252 height 46
drag, startPoint x: 1477, startPoint y: 141, endPoint x: 1277, endPoint y: 105, distance: 203.2
click at [1277, 105] on div "**********" at bounding box center [842, 376] width 1451 height 751
click at [1470, 139] on p "**********" at bounding box center [1433, 130] width 252 height 46
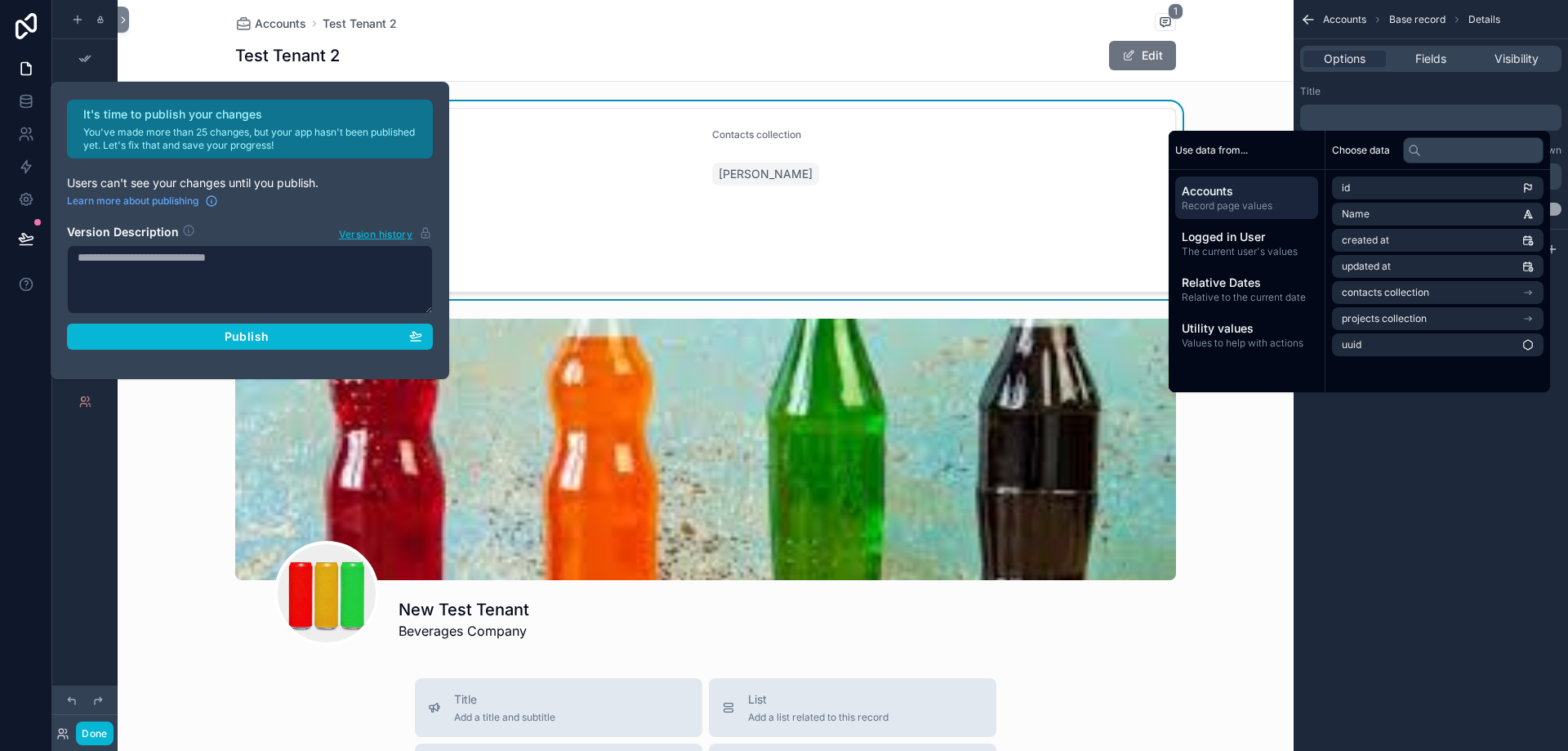
click at [1414, 607] on div "Accounts Base record Details Options Fields Visibility Title ﻿ Subtitle Markdow…" at bounding box center [1432, 376] width 275 height 751
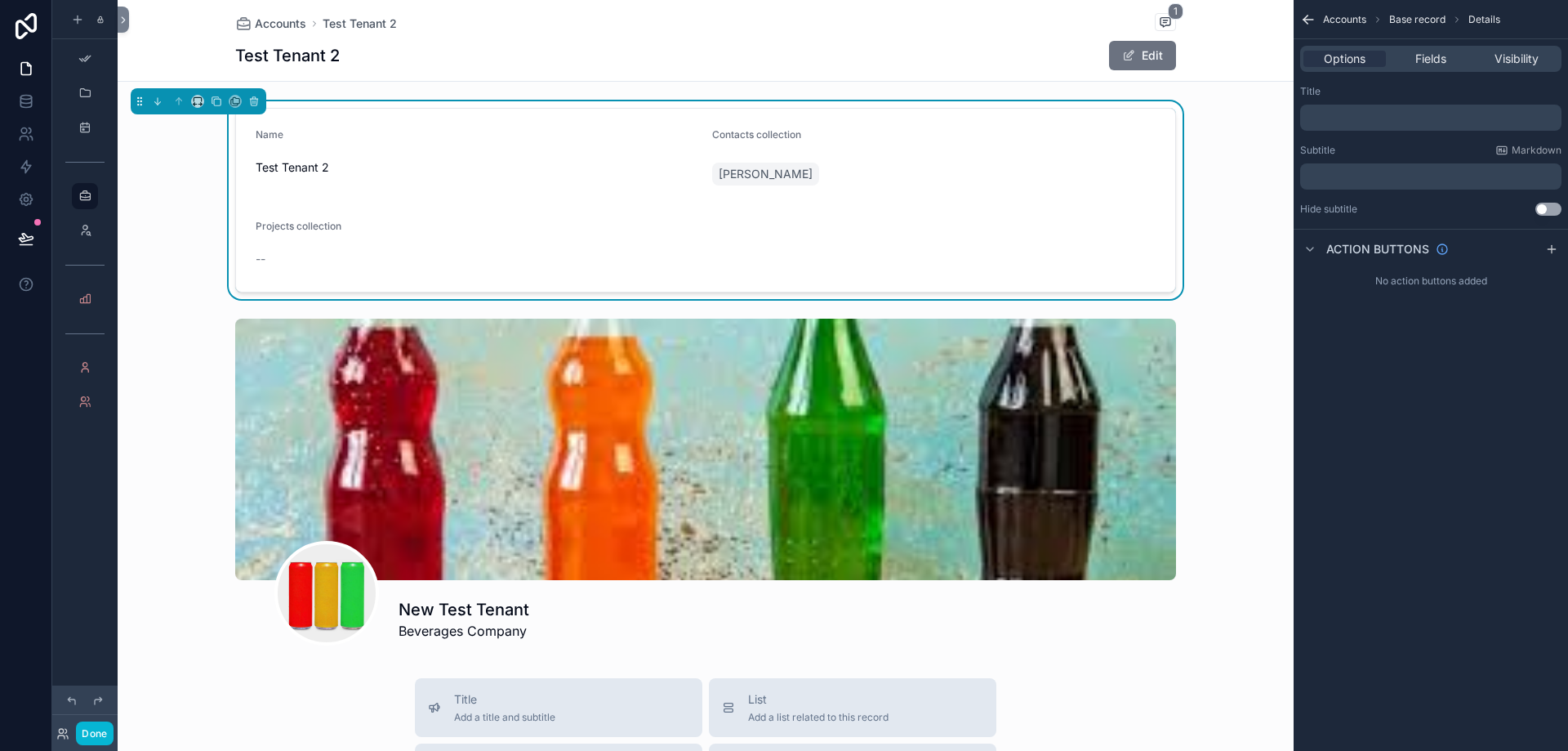
click at [1354, 128] on div "﻿" at bounding box center [1431, 118] width 262 height 26
click at [1336, 111] on div "﻿" at bounding box center [1431, 118] width 262 height 26
click at [1334, 125] on div "﻿" at bounding box center [1431, 118] width 262 height 26
click at [1338, 114] on p "﻿" at bounding box center [1433, 118] width 252 height 13
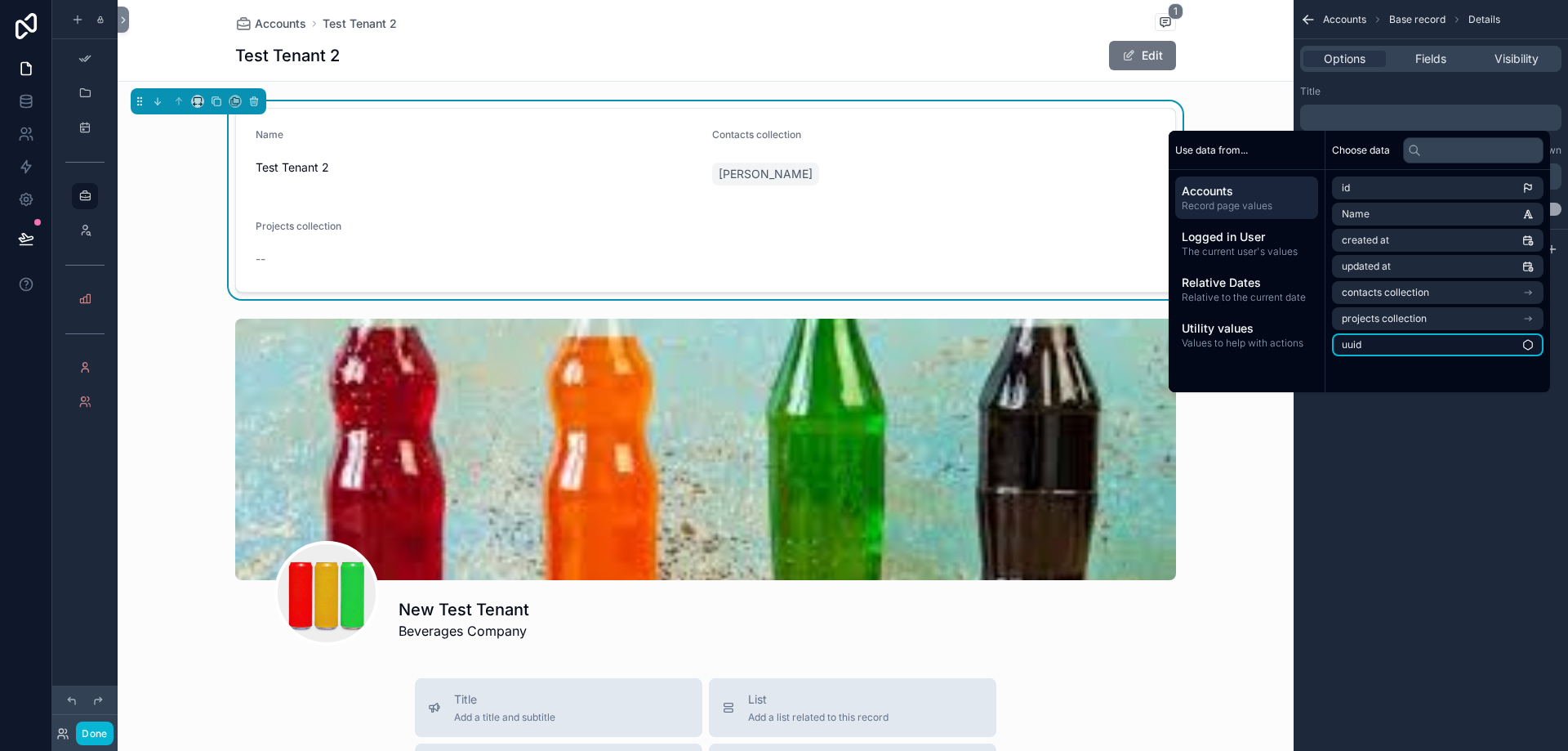
click at [1357, 353] on li "uuid" at bounding box center [1438, 345] width 212 height 23
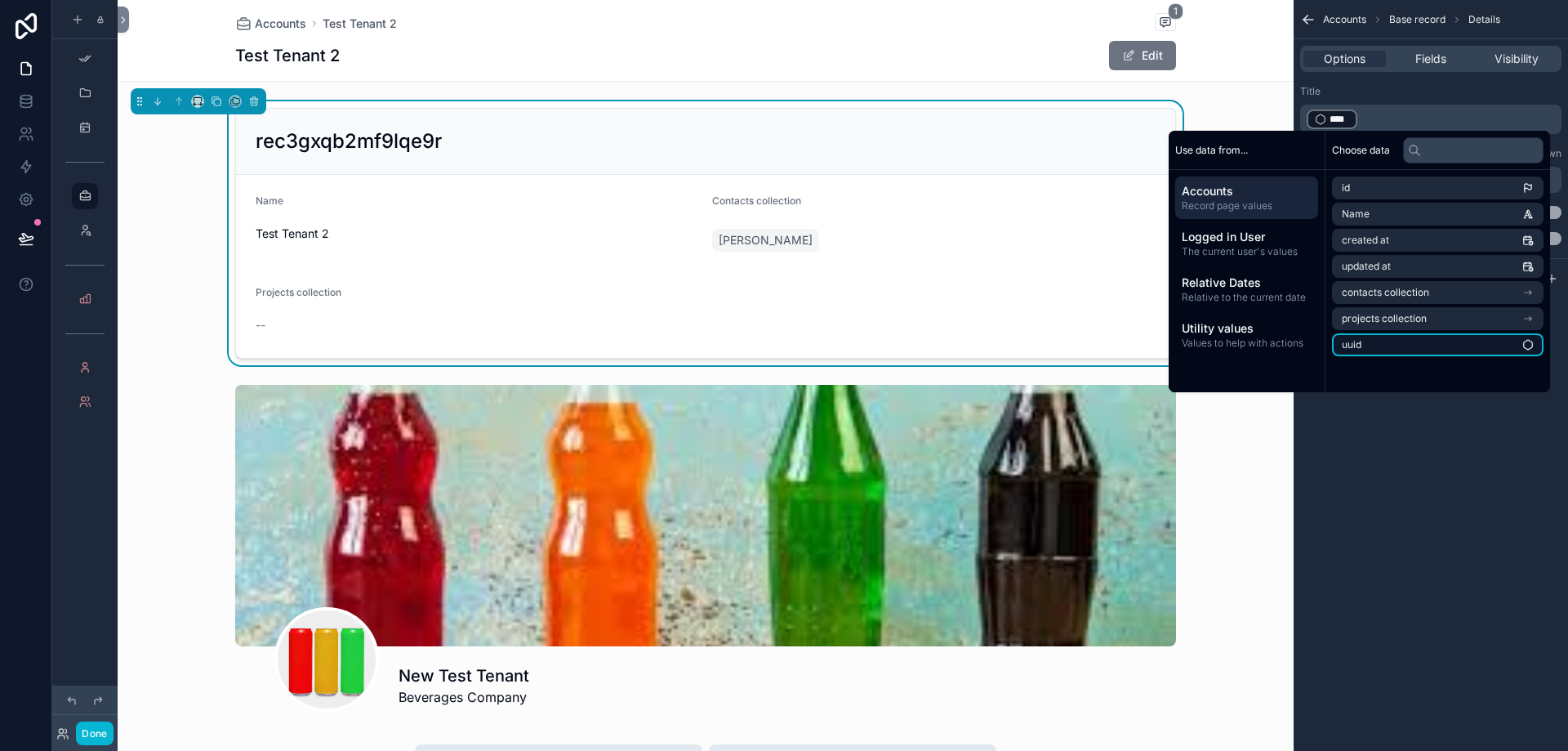
click at [1363, 343] on li "uuid" at bounding box center [1438, 345] width 212 height 23
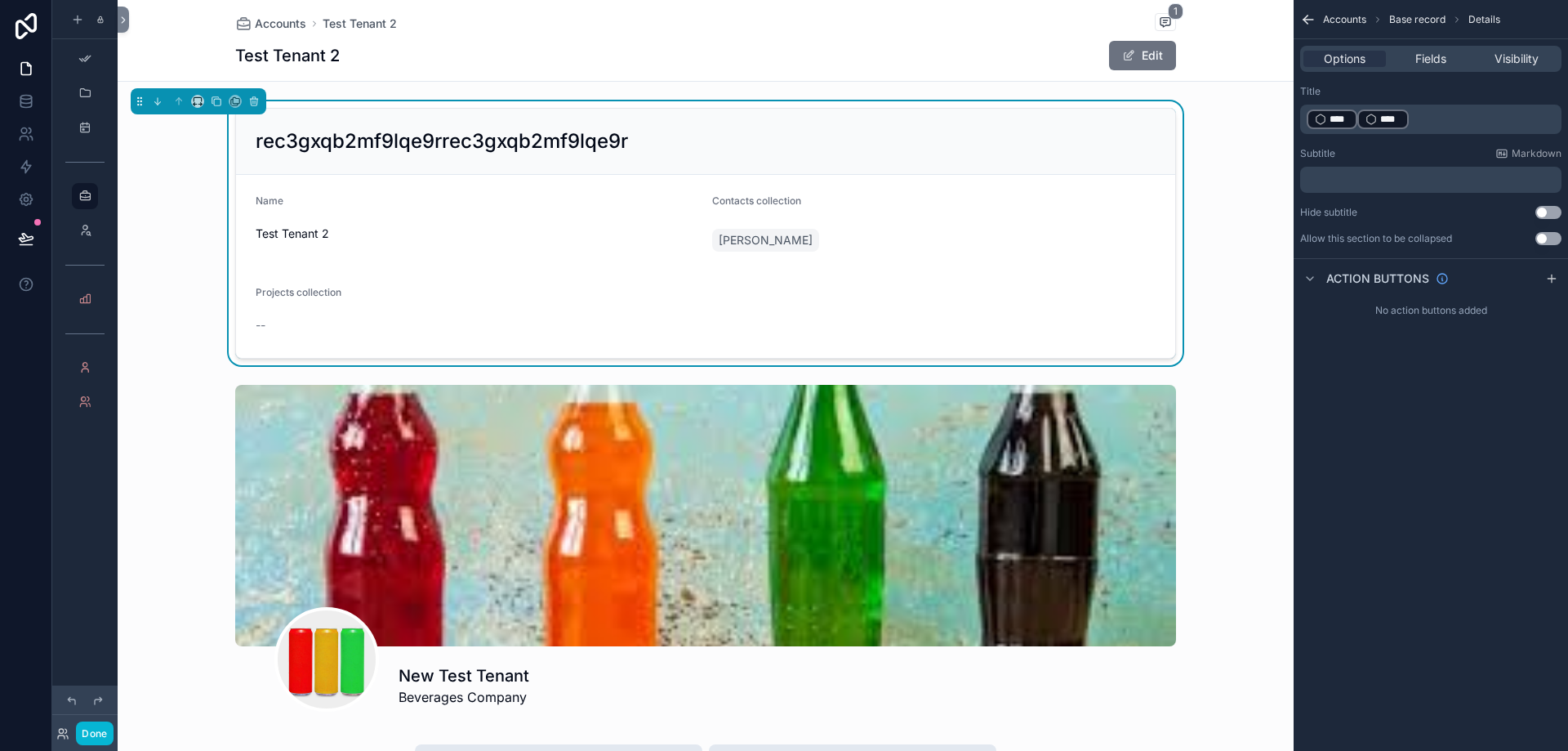
click at [1420, 121] on p "﻿ **** ﻿ ﻿ **** ﻿ ﻿" at bounding box center [1433, 119] width 252 height 23
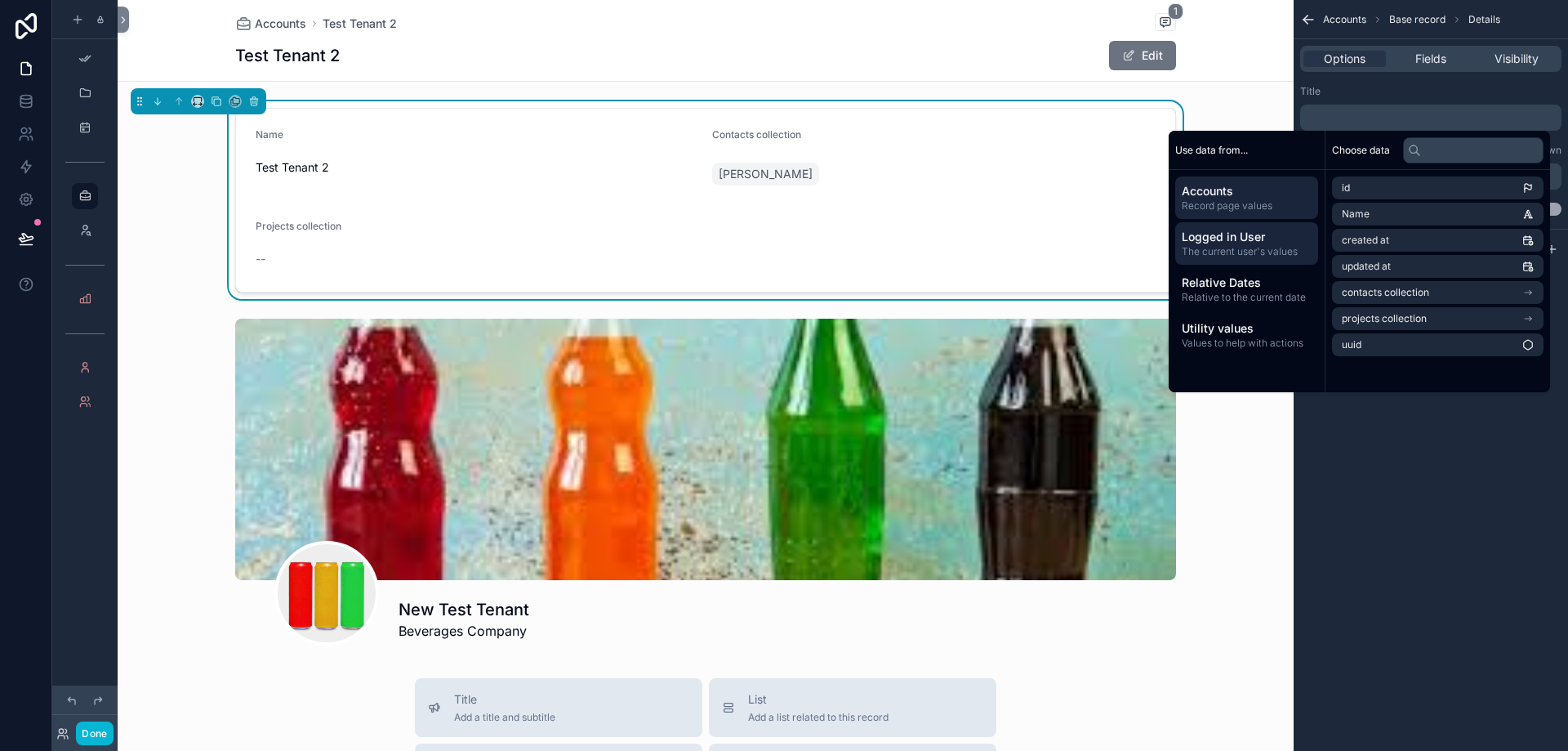
click at [1231, 248] on span "The current user's values" at bounding box center [1246, 251] width 129 height 13
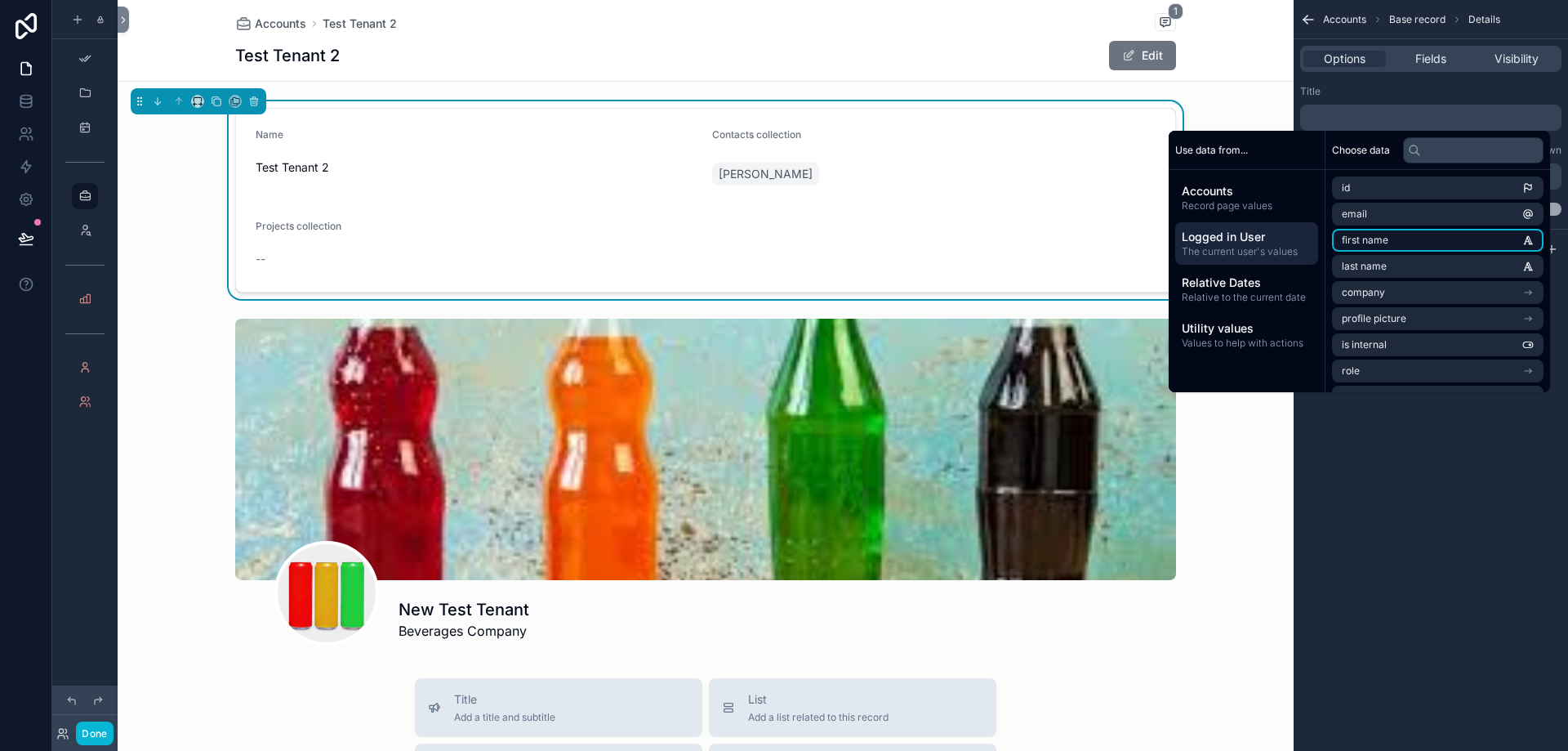
click at [1382, 243] on li "first name" at bounding box center [1438, 240] width 212 height 23
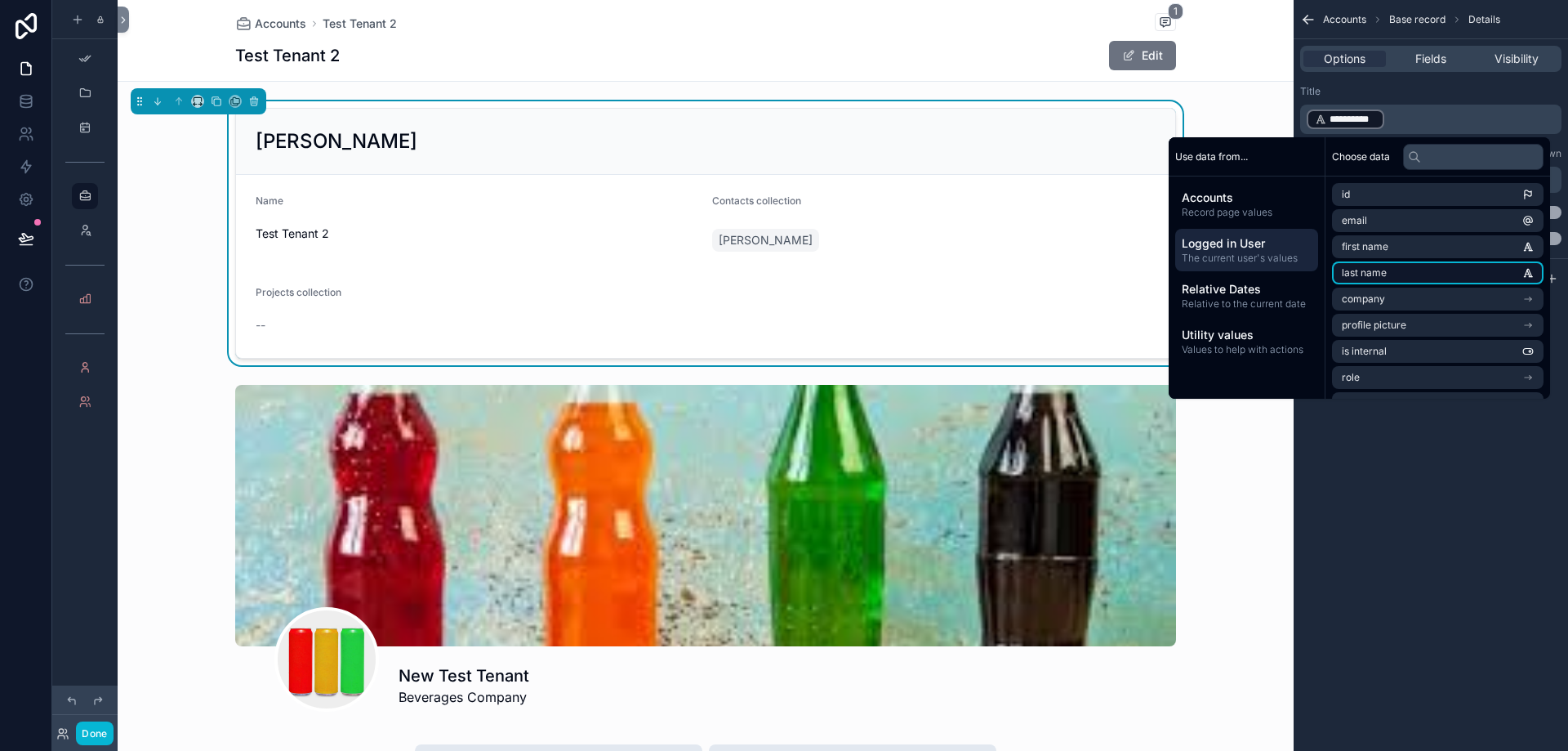
click at [1382, 272] on li "last name" at bounding box center [1438, 273] width 212 height 23
click at [1380, 126] on div "*********" at bounding box center [1345, 120] width 76 height 20
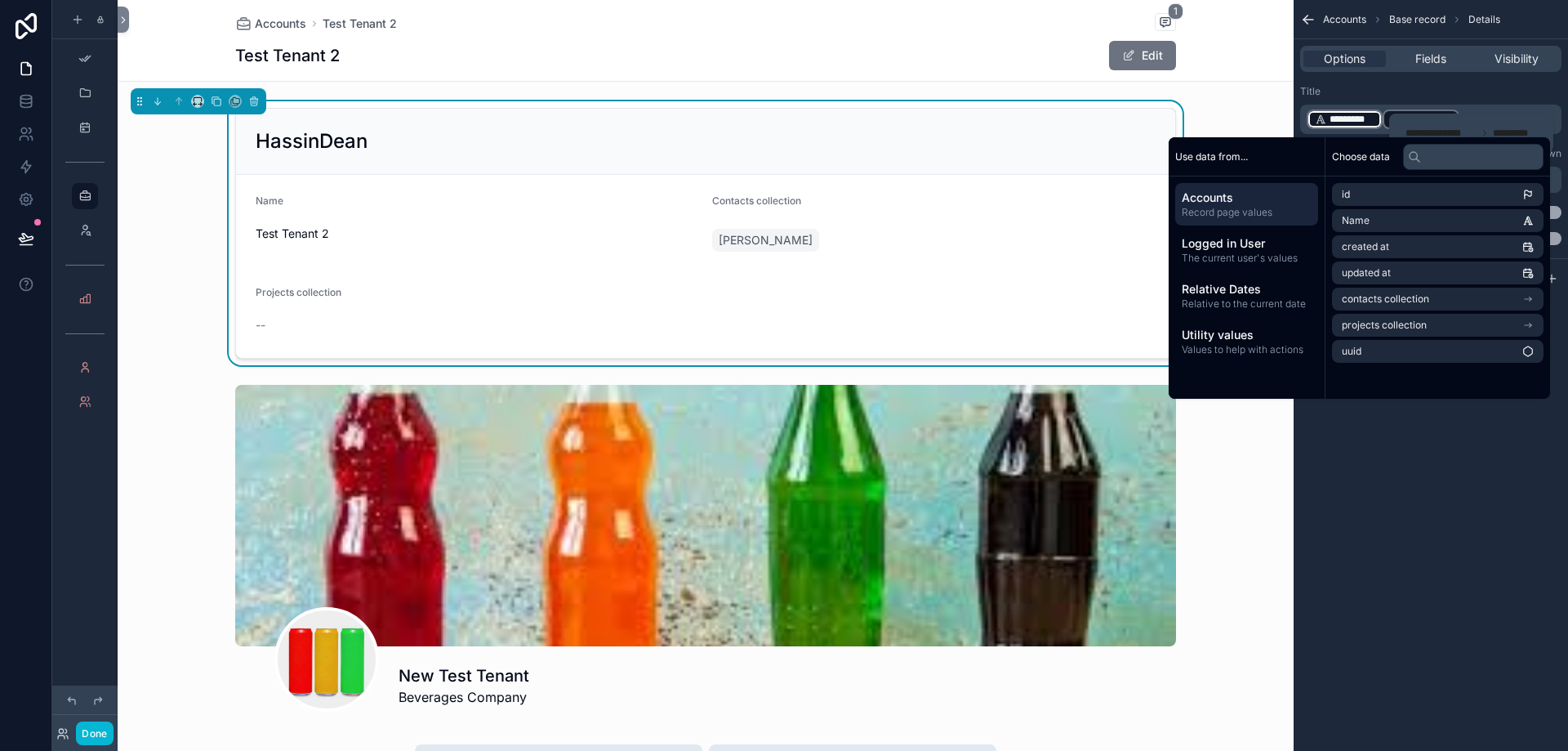
click at [1391, 113] on span "**********" at bounding box center [1422, 119] width 62 height 13
click at [1468, 117] on p "**********" at bounding box center [1433, 119] width 252 height 23
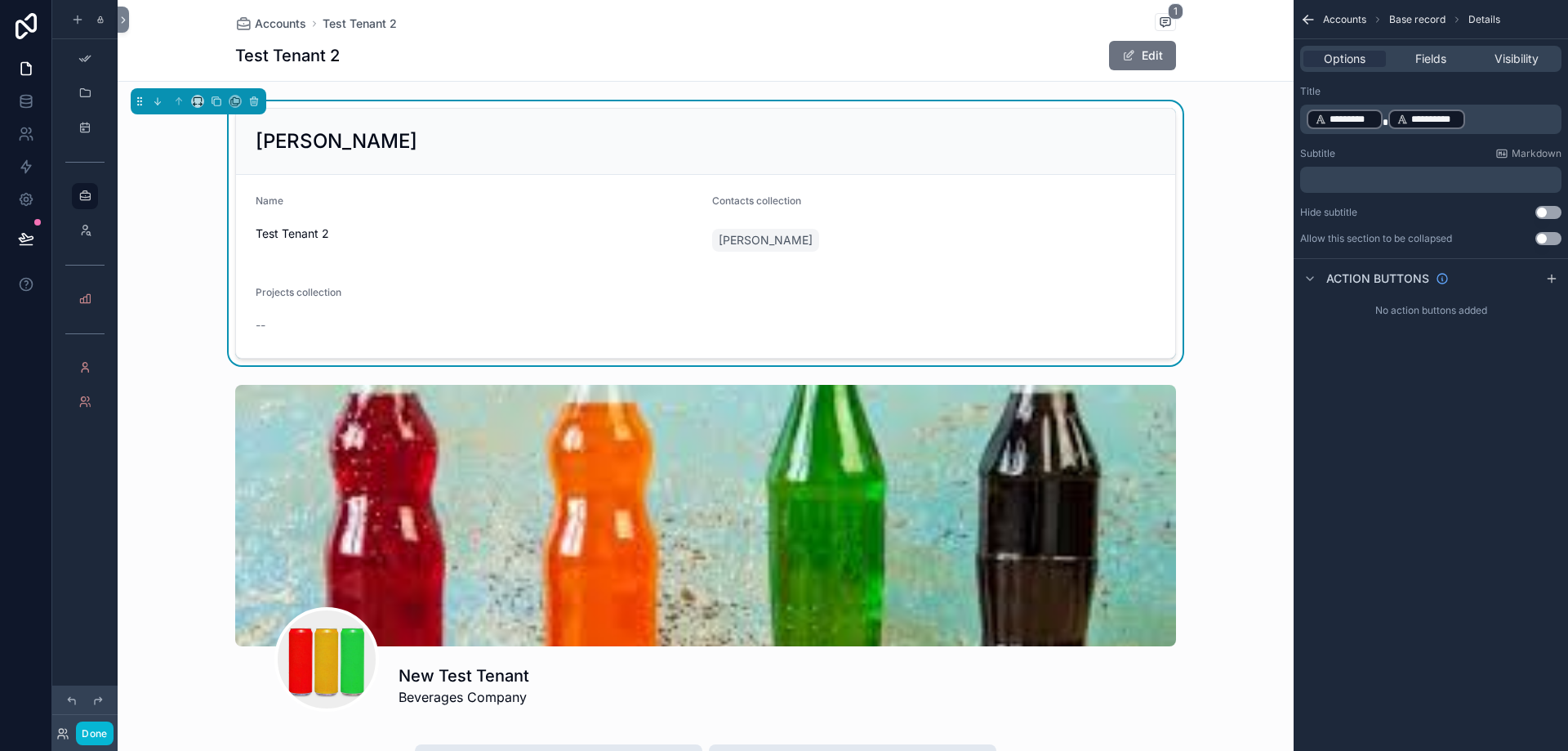
click at [1554, 189] on div "﻿" at bounding box center [1431, 179] width 262 height 26
click at [1520, 172] on div "﻿" at bounding box center [1431, 179] width 262 height 26
click at [1430, 183] on p "﻿" at bounding box center [1433, 179] width 252 height 13
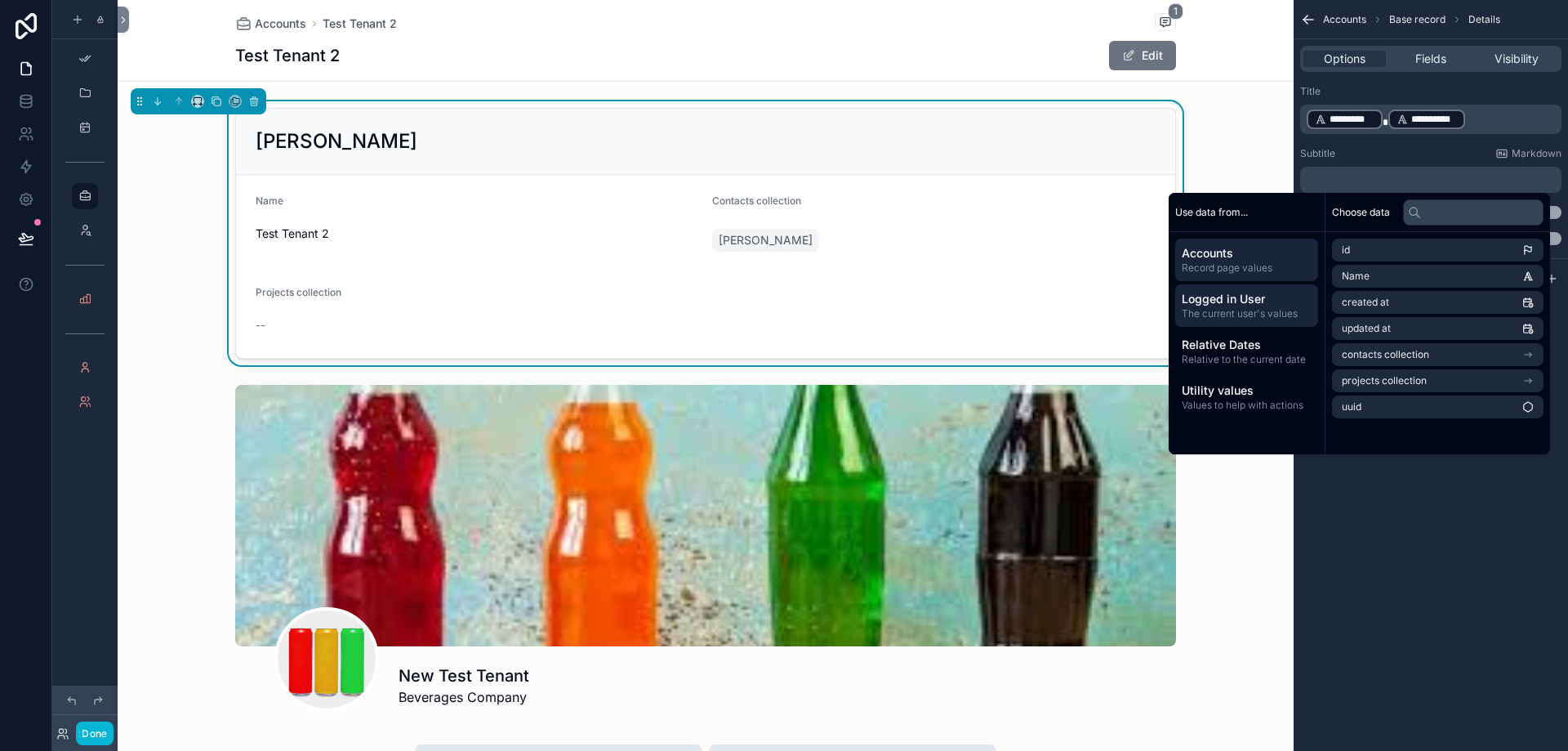
click at [1258, 310] on span "The current user's values" at bounding box center [1246, 314] width 129 height 13
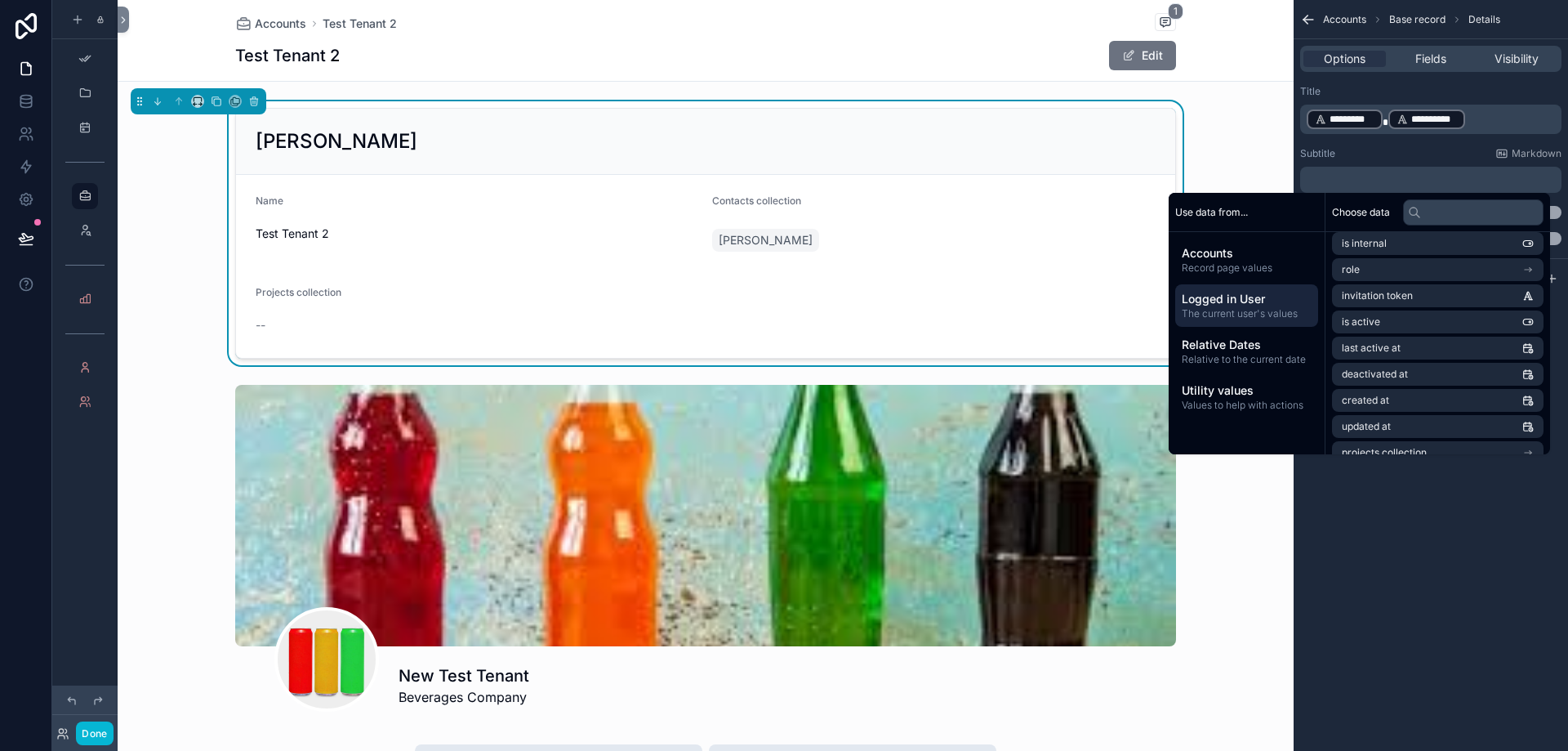
scroll to position [232, 0]
click at [1431, 384] on li "projects collection" at bounding box center [1438, 383] width 212 height 23
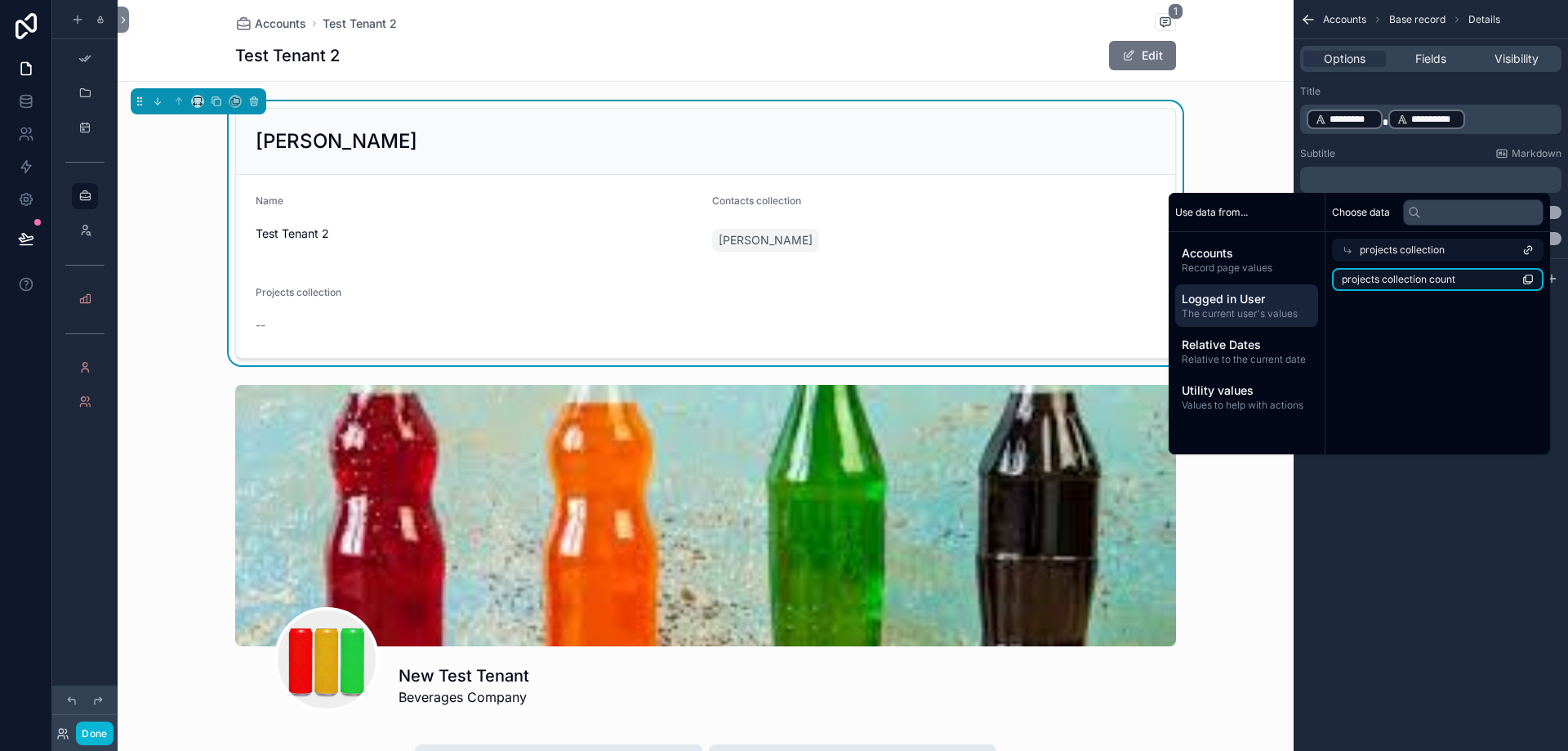
click at [1413, 288] on li "projects collection count" at bounding box center [1438, 279] width 212 height 23
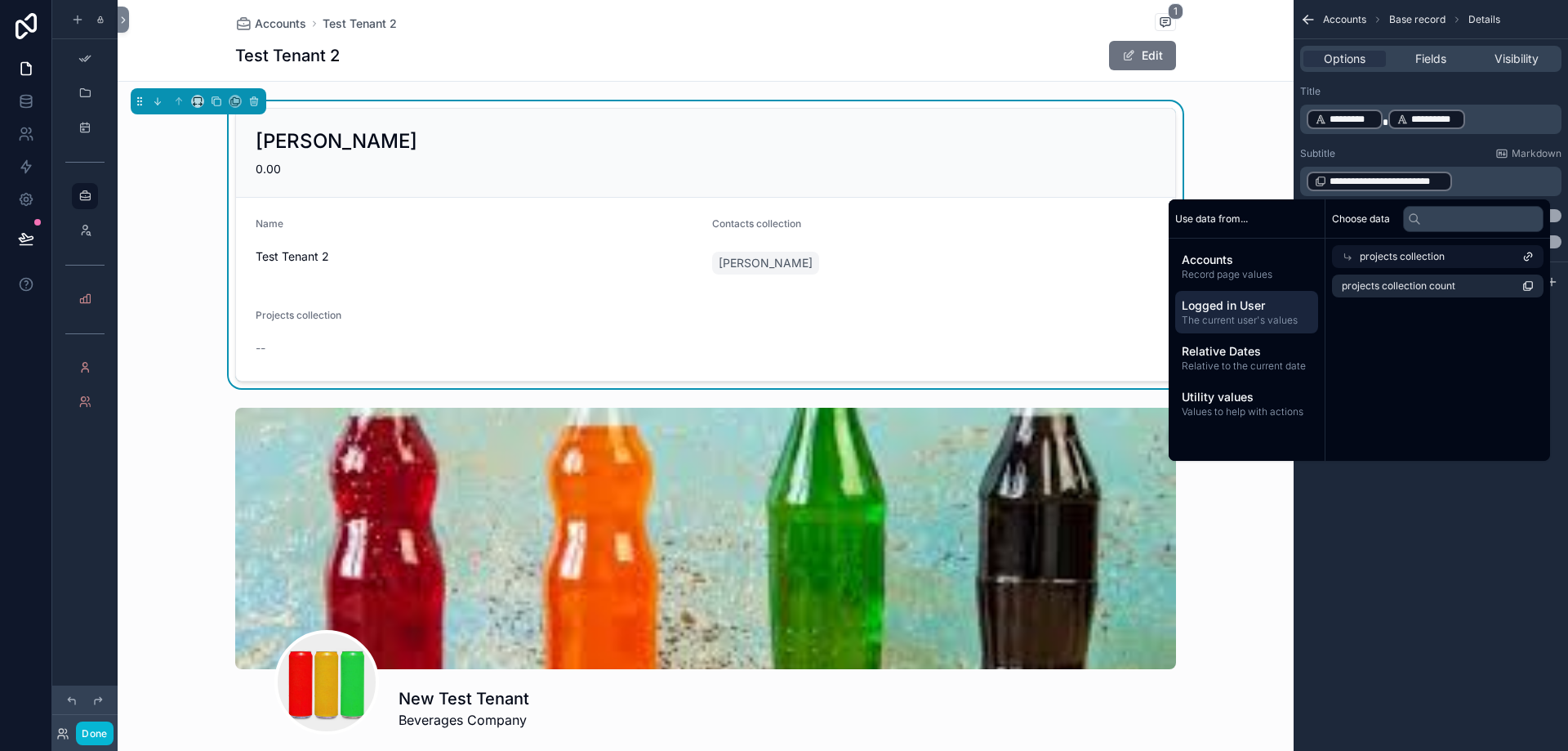
click at [1386, 258] on span "projects collection" at bounding box center [1402, 256] width 85 height 13
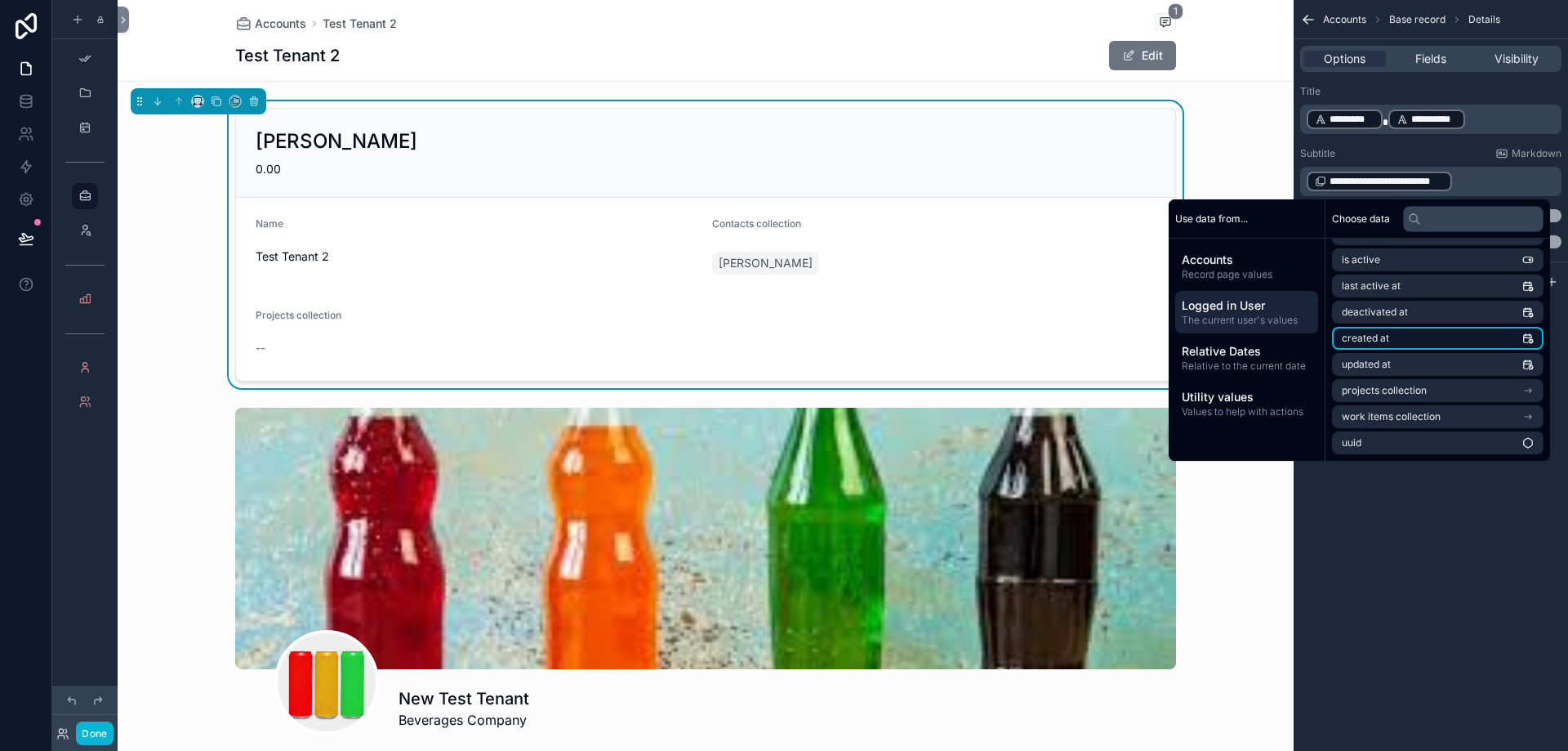
scroll to position [150, 0]
click at [1439, 367] on li "last active at" at bounding box center [1438, 368] width 212 height 23
click at [1397, 191] on p "**********" at bounding box center [1433, 181] width 252 height 23
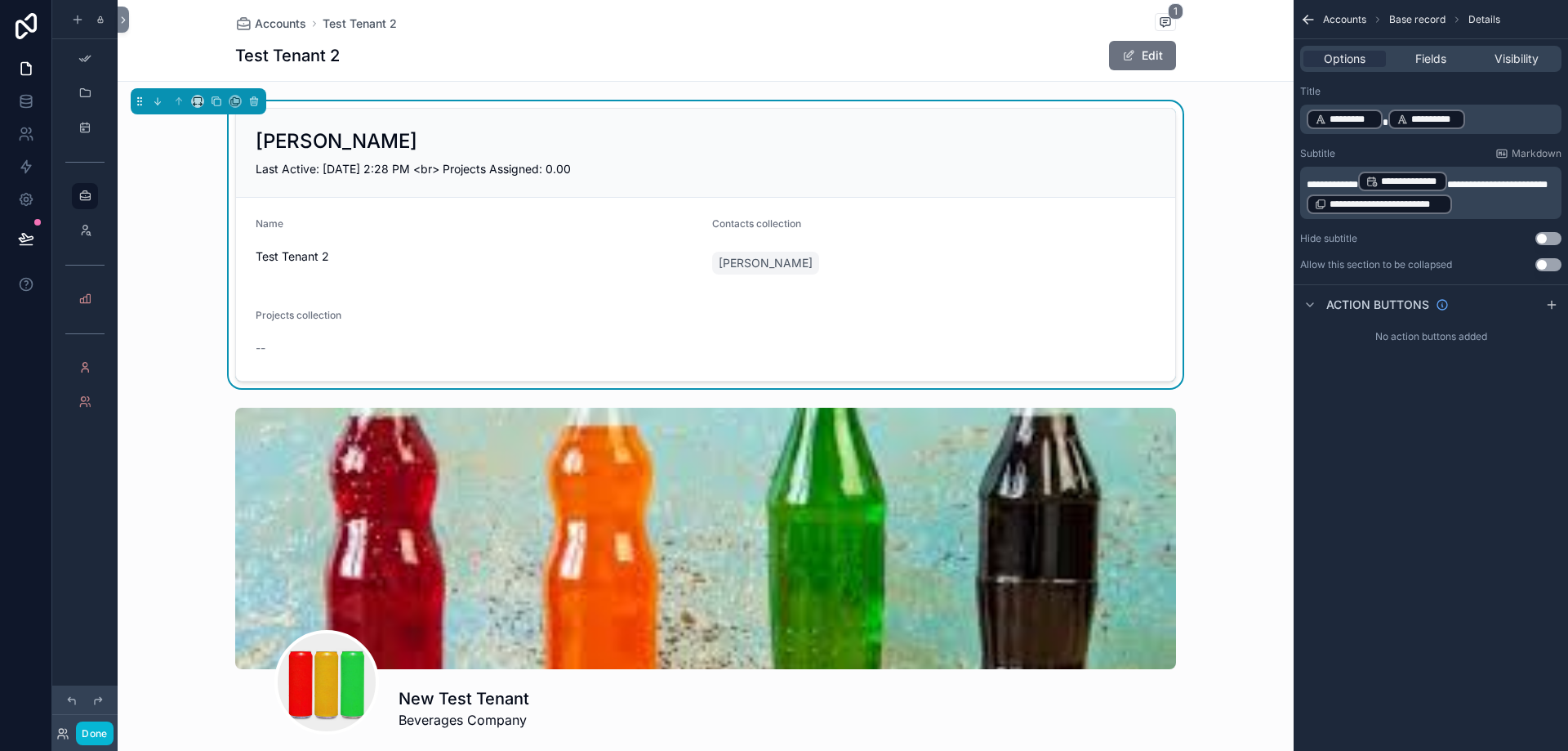
click at [1462, 180] on span "**********" at bounding box center [1497, 185] width 101 height 10
drag, startPoint x: 1484, startPoint y: 181, endPoint x: 1456, endPoint y: 183, distance: 28.1
click at [1456, 183] on span "**********" at bounding box center [1499, 185] width 105 height 10
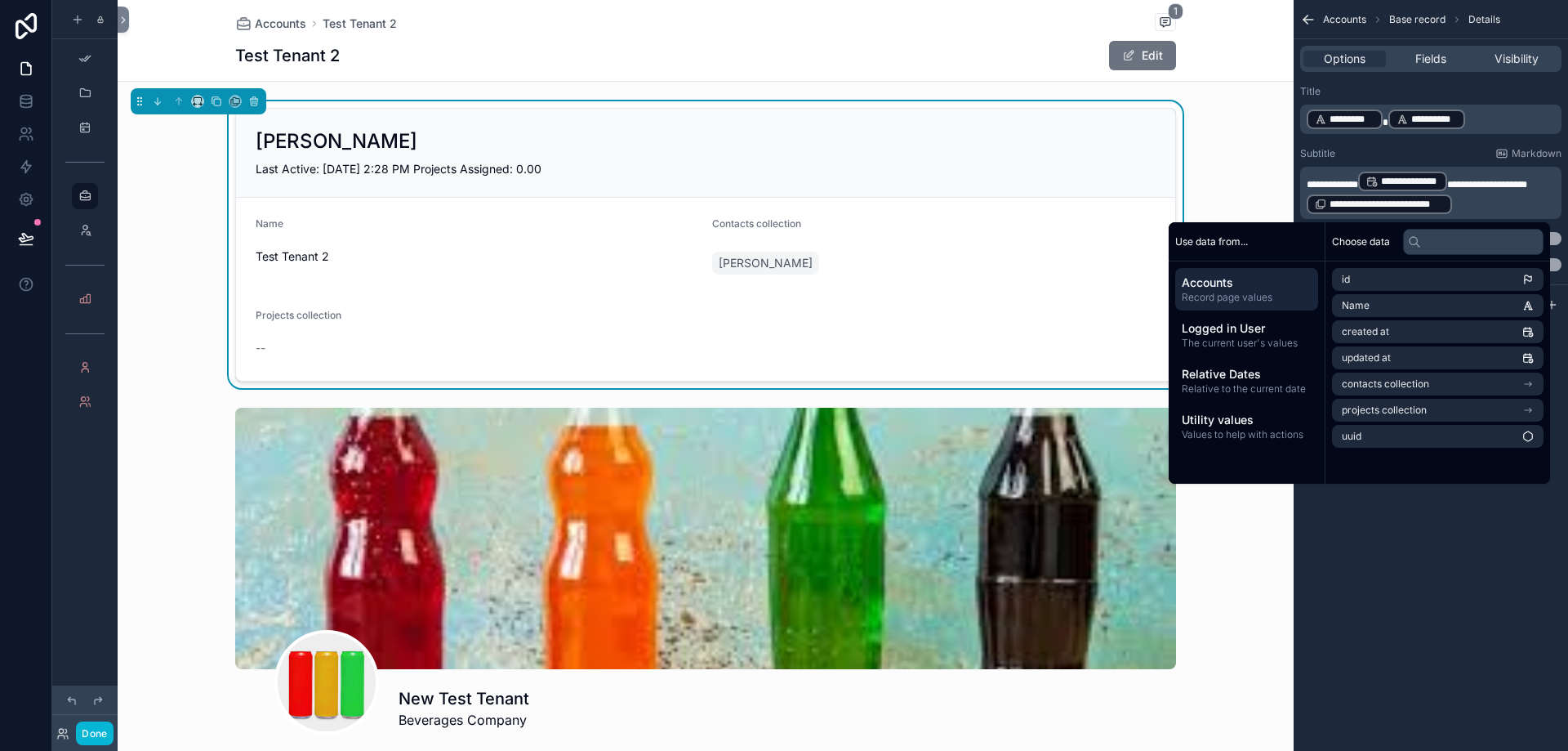
click at [1447, 152] on div "Subtitle Markdown" at bounding box center [1431, 153] width 262 height 13
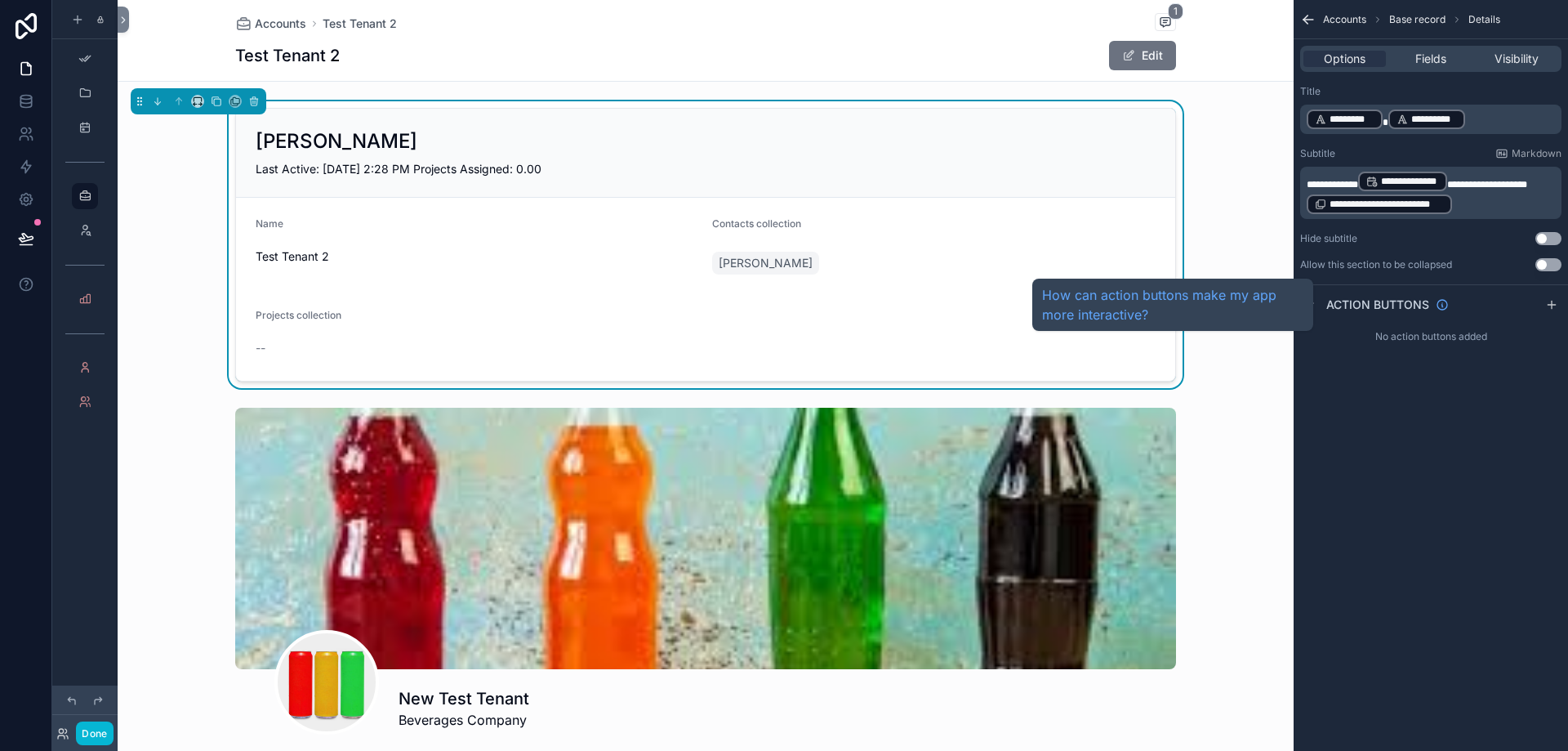
click at [1386, 306] on span "Action buttons" at bounding box center [1378, 305] width 103 height 16
click at [1376, 308] on span "Action buttons" at bounding box center [1378, 305] width 103 height 16
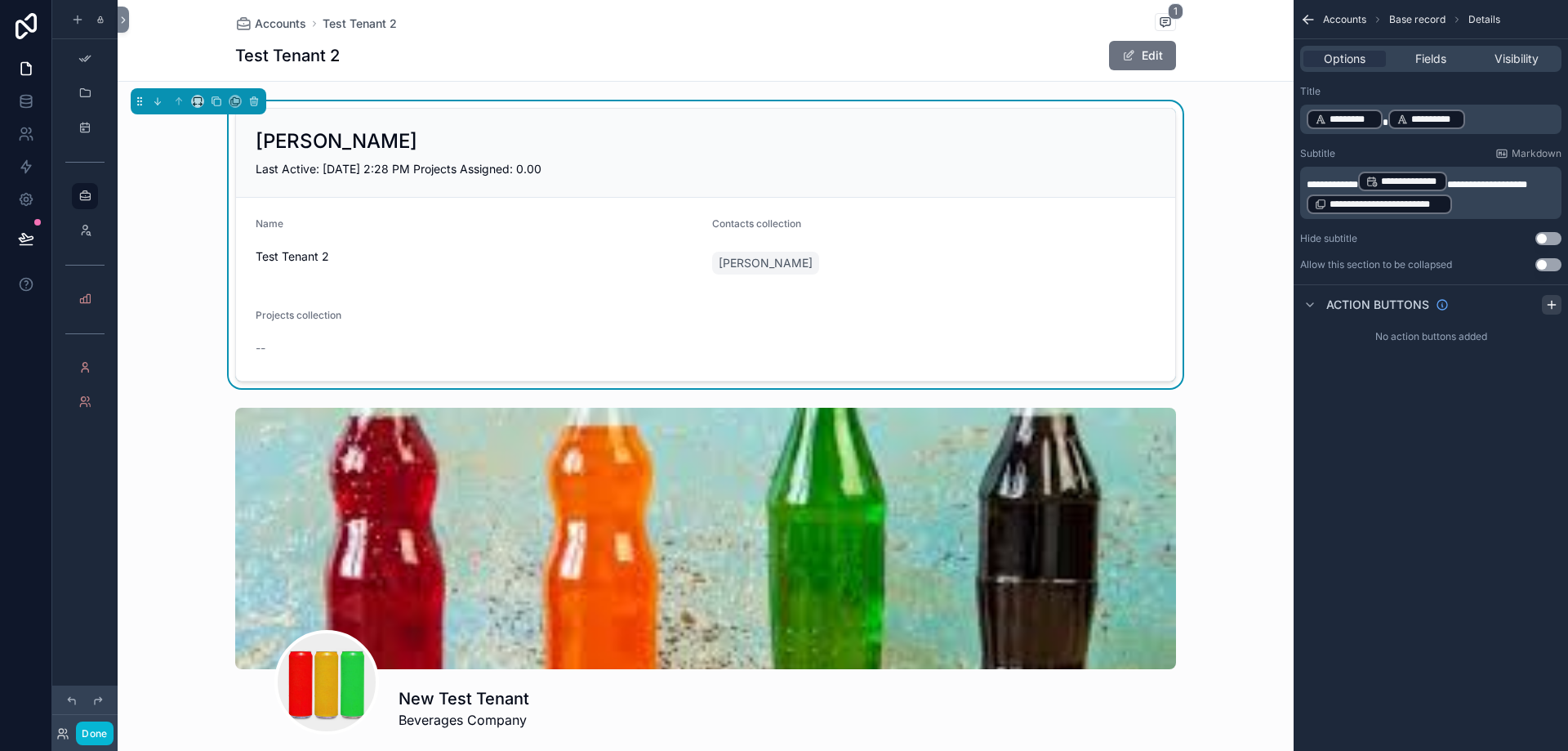
click at [1551, 307] on icon "scrollable content" at bounding box center [1551, 305] width 13 height 13
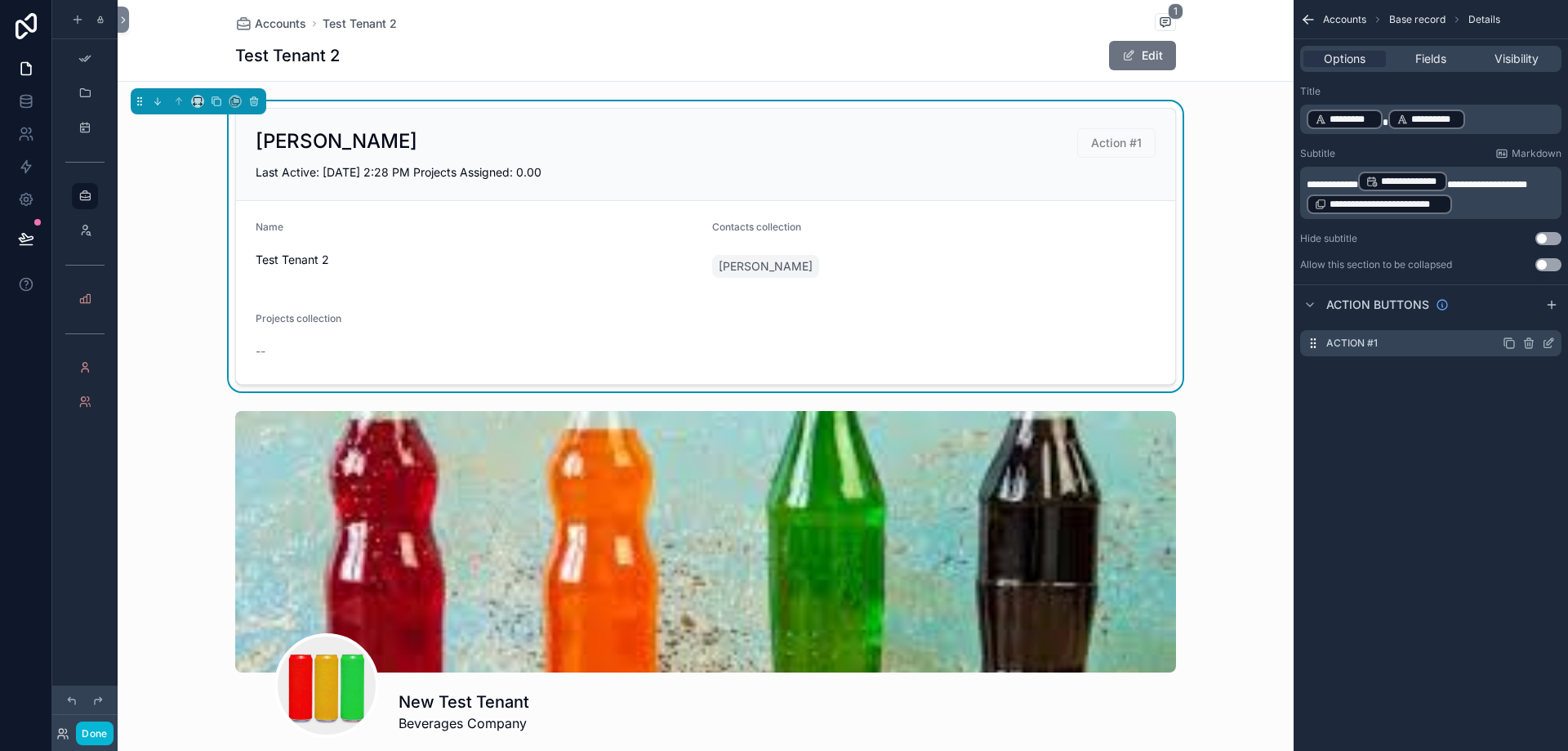
click at [1439, 352] on div "Action #1" at bounding box center [1431, 344] width 262 height 26
click at [1545, 344] on icon "scrollable content" at bounding box center [1548, 344] width 7 height 7
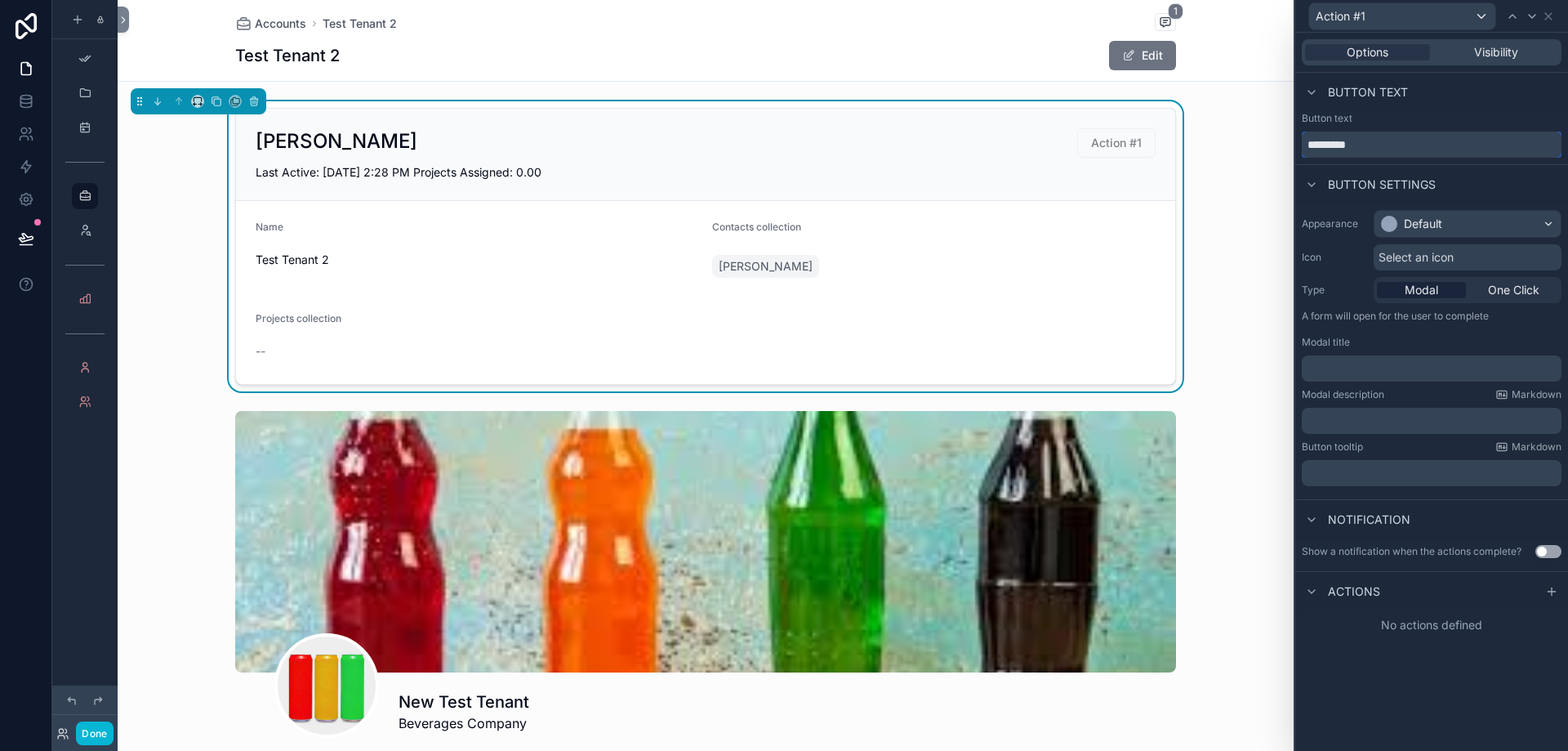
drag, startPoint x: 1440, startPoint y: 148, endPoint x: 1258, endPoint y: 121, distance: 184.0
click at [1258, 121] on div "Action #1 Options Visibility Button text Button text ********* Button settings …" at bounding box center [784, 376] width 1568 height 751
click at [1559, 590] on div at bounding box center [1552, 592] width 20 height 20
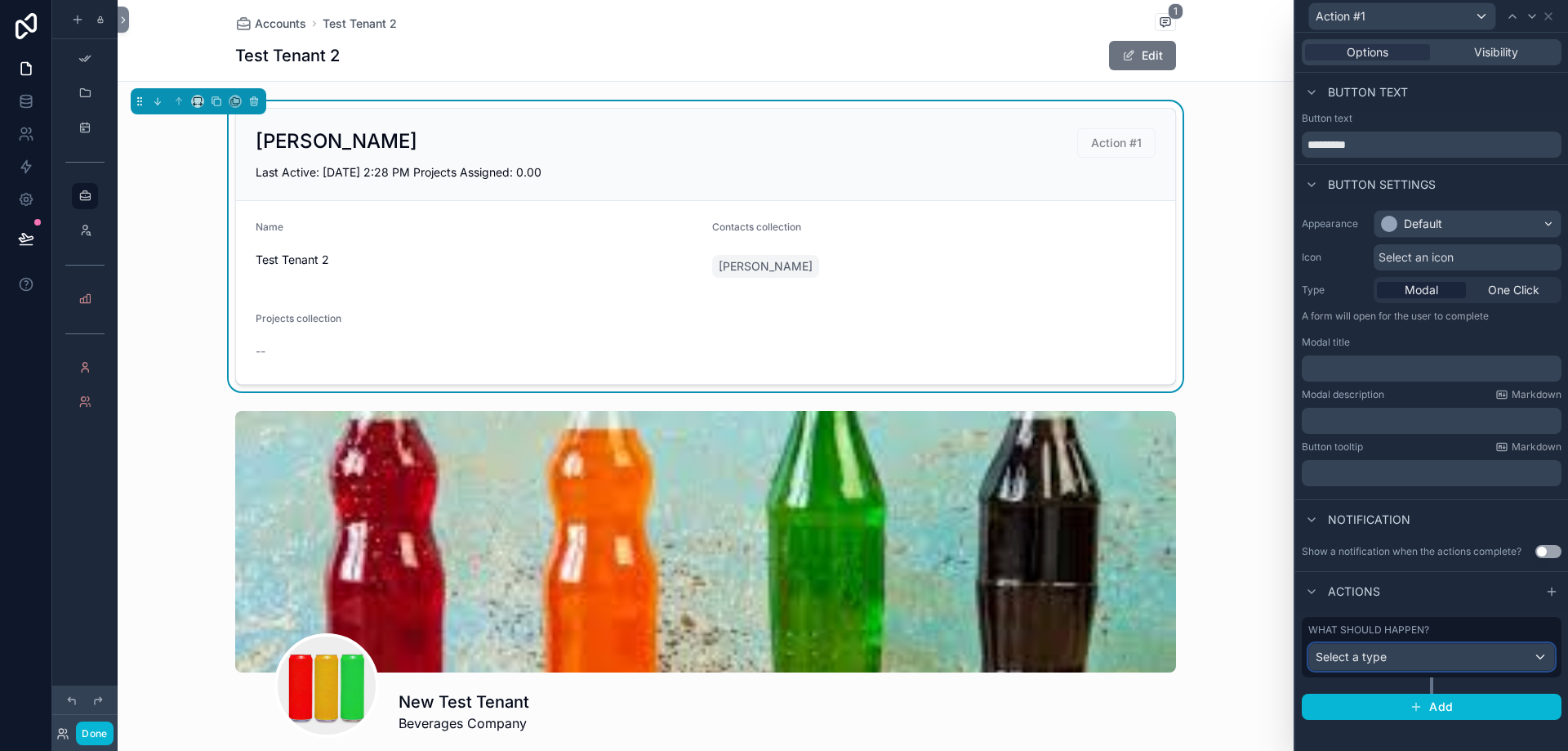
click at [1486, 658] on div "Select a type" at bounding box center [1432, 657] width 245 height 26
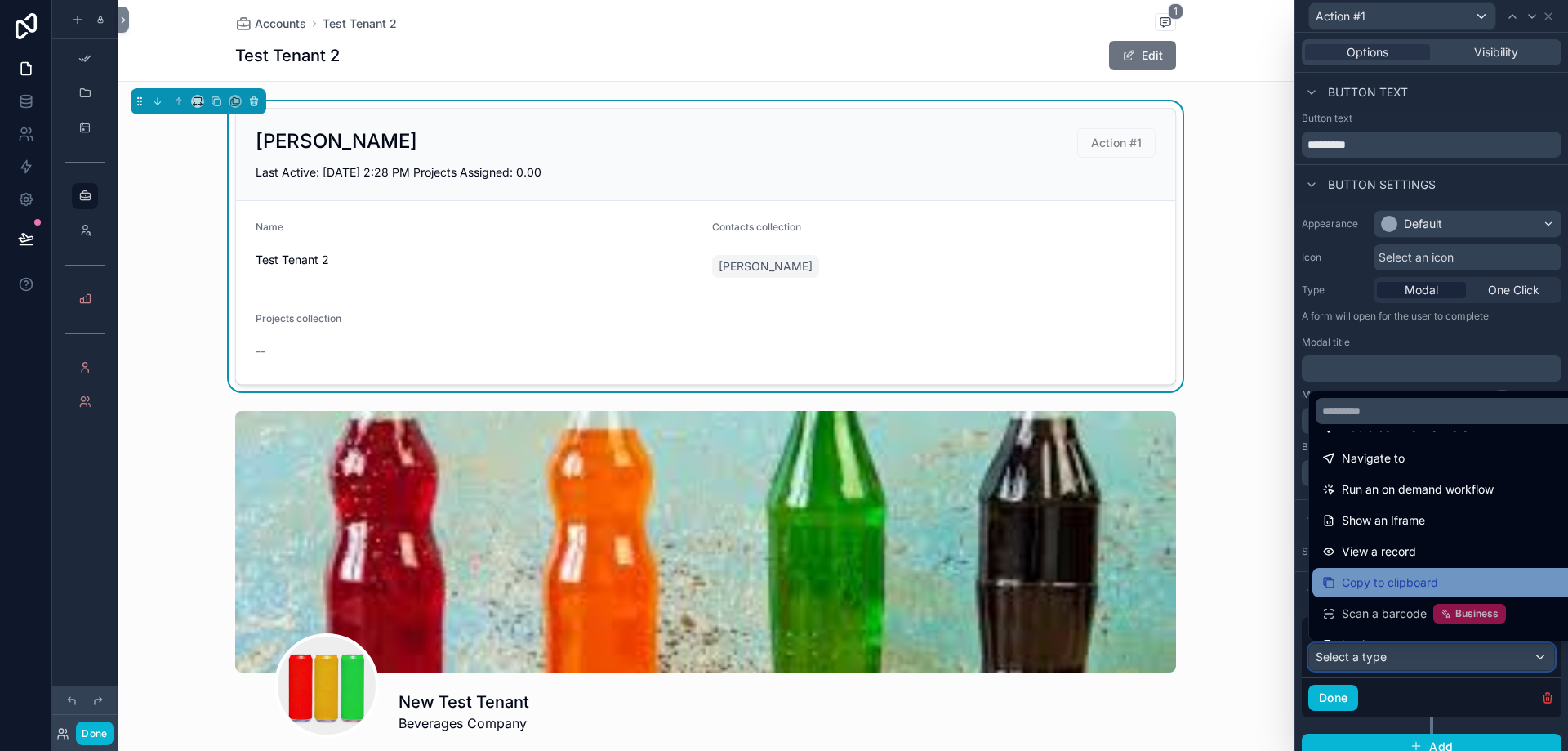
scroll to position [147, 0]
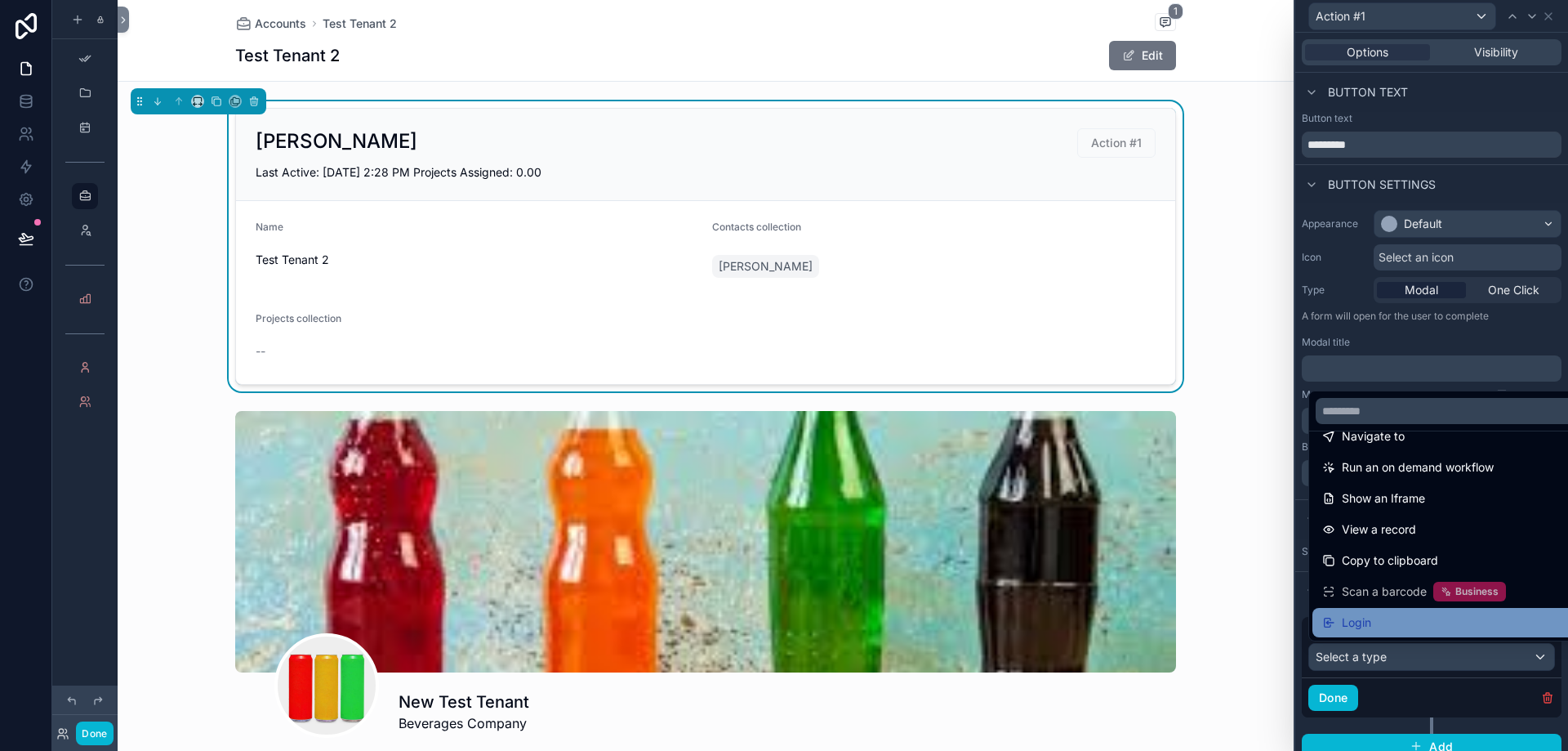
click at [1365, 622] on span "Login" at bounding box center [1357, 623] width 30 height 20
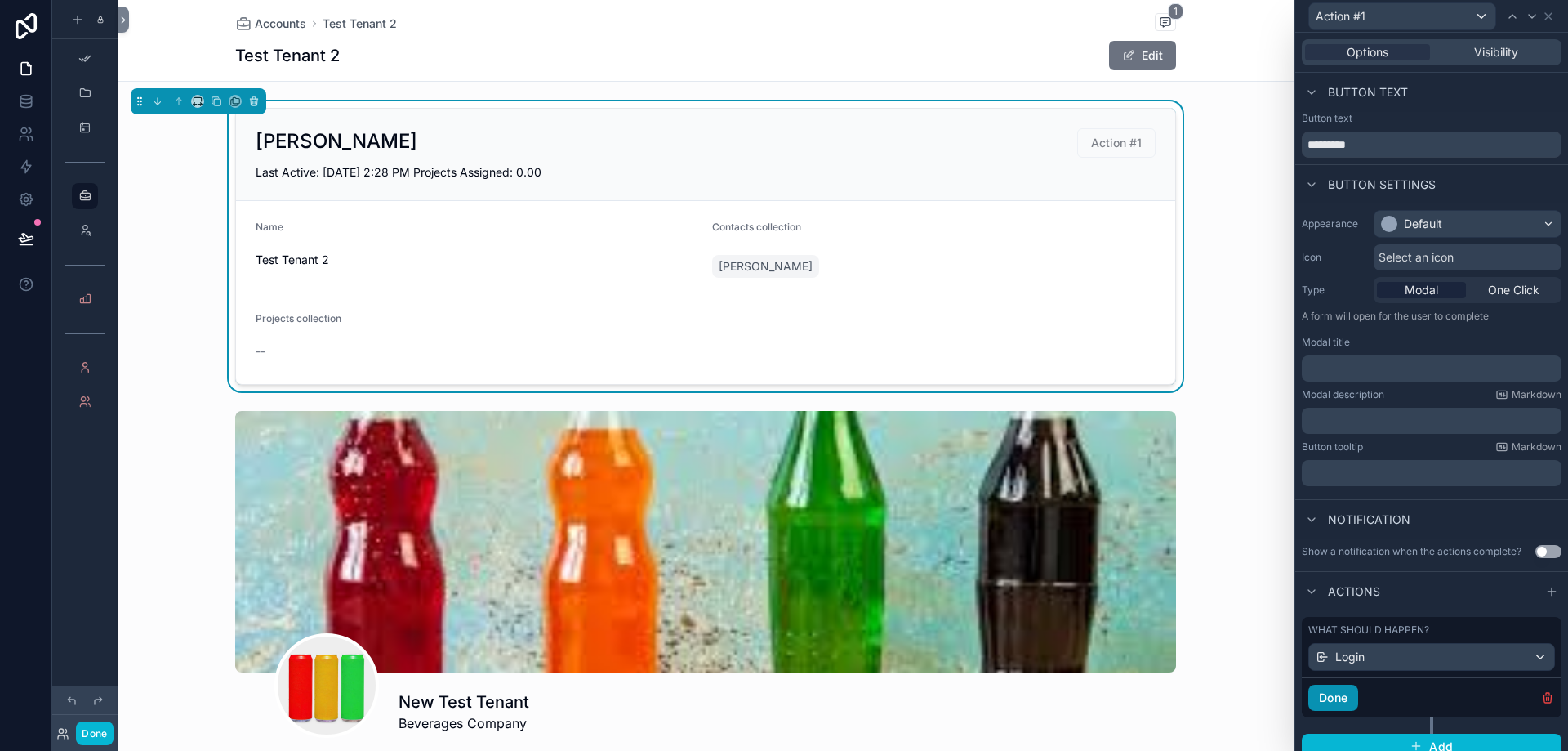
click at [1315, 702] on button "Done" at bounding box center [1334, 698] width 50 height 26
click at [1060, 289] on form "Name Test Tenant 2 Contacts collection Alon Ravid Projects collection --" at bounding box center [706, 293] width 940 height 183
click at [1373, 155] on input "*********" at bounding box center [1432, 144] width 260 height 26
click at [1373, 148] on input "*********" at bounding box center [1432, 144] width 260 height 26
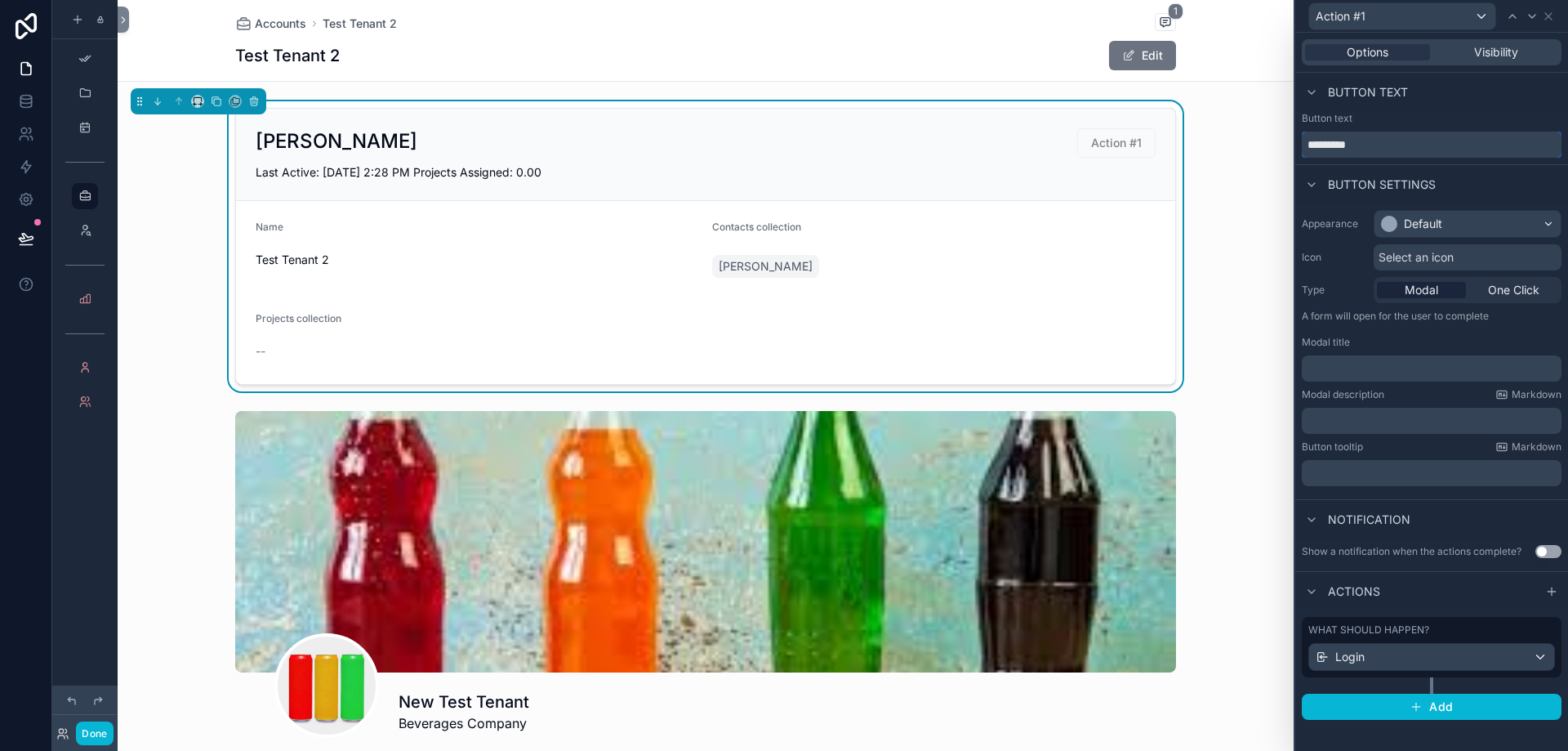
click at [1375, 148] on input "*********" at bounding box center [1432, 144] width 260 height 26
type input "*****"
click at [1251, 210] on div "Hassin Dean Login Last Active: 9/7/2025 2:28 PM Projects Assigned: 0.00 Name Te…" at bounding box center [706, 246] width 1177 height 290
click at [1441, 225] on div "Default" at bounding box center [1424, 224] width 39 height 16
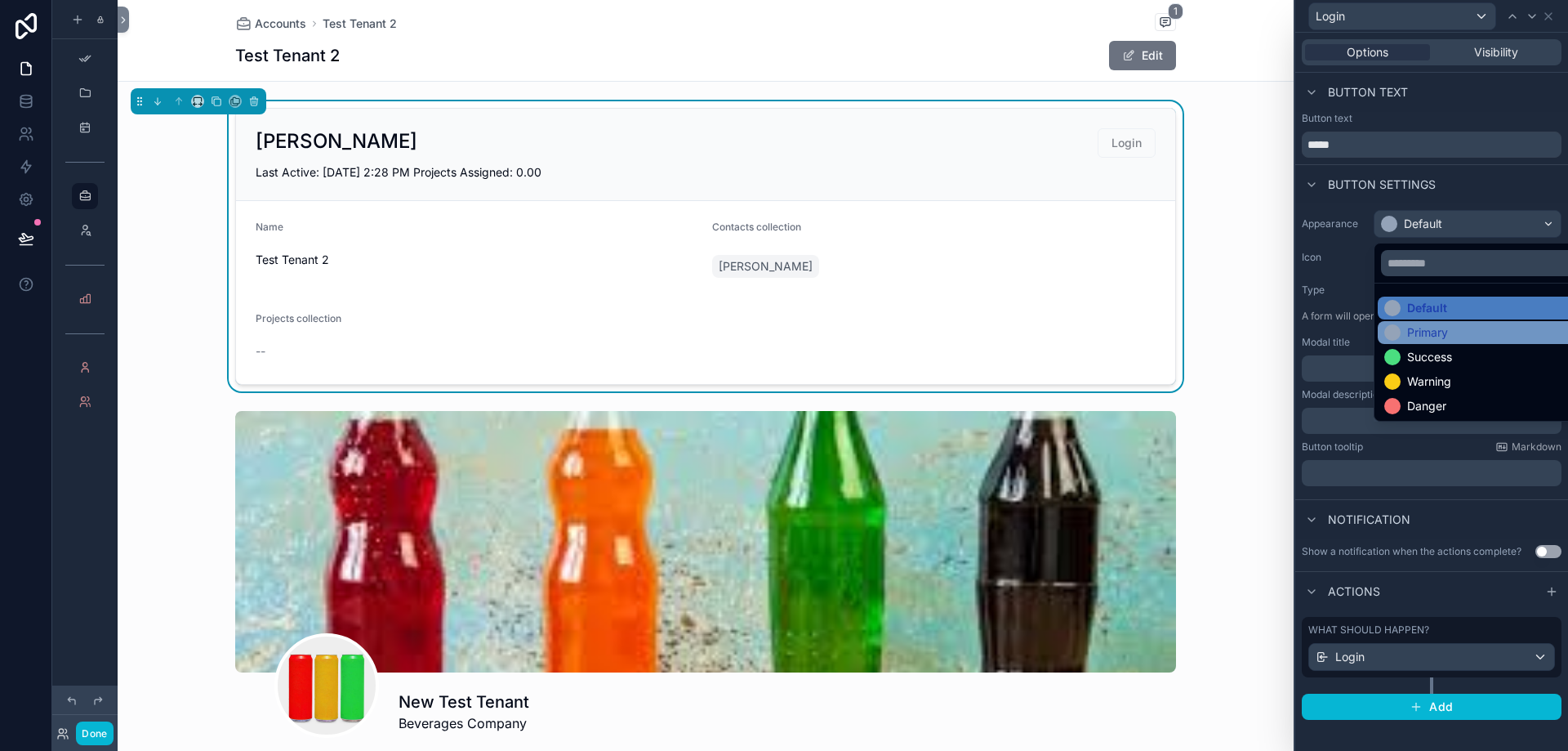
click at [1444, 334] on div "Primary" at bounding box center [1428, 333] width 41 height 16
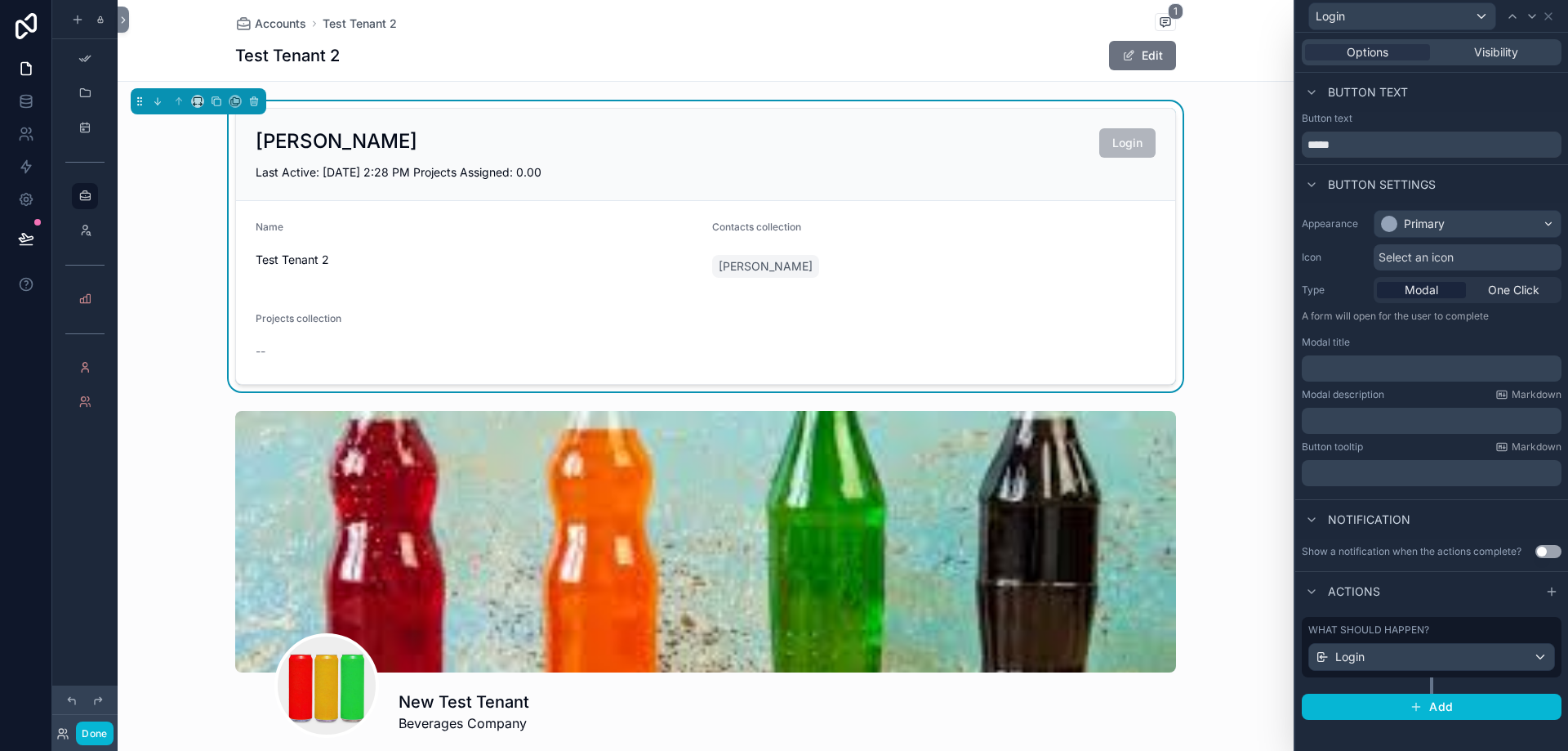
click at [1454, 249] on span "Select an icon" at bounding box center [1416, 257] width 75 height 16
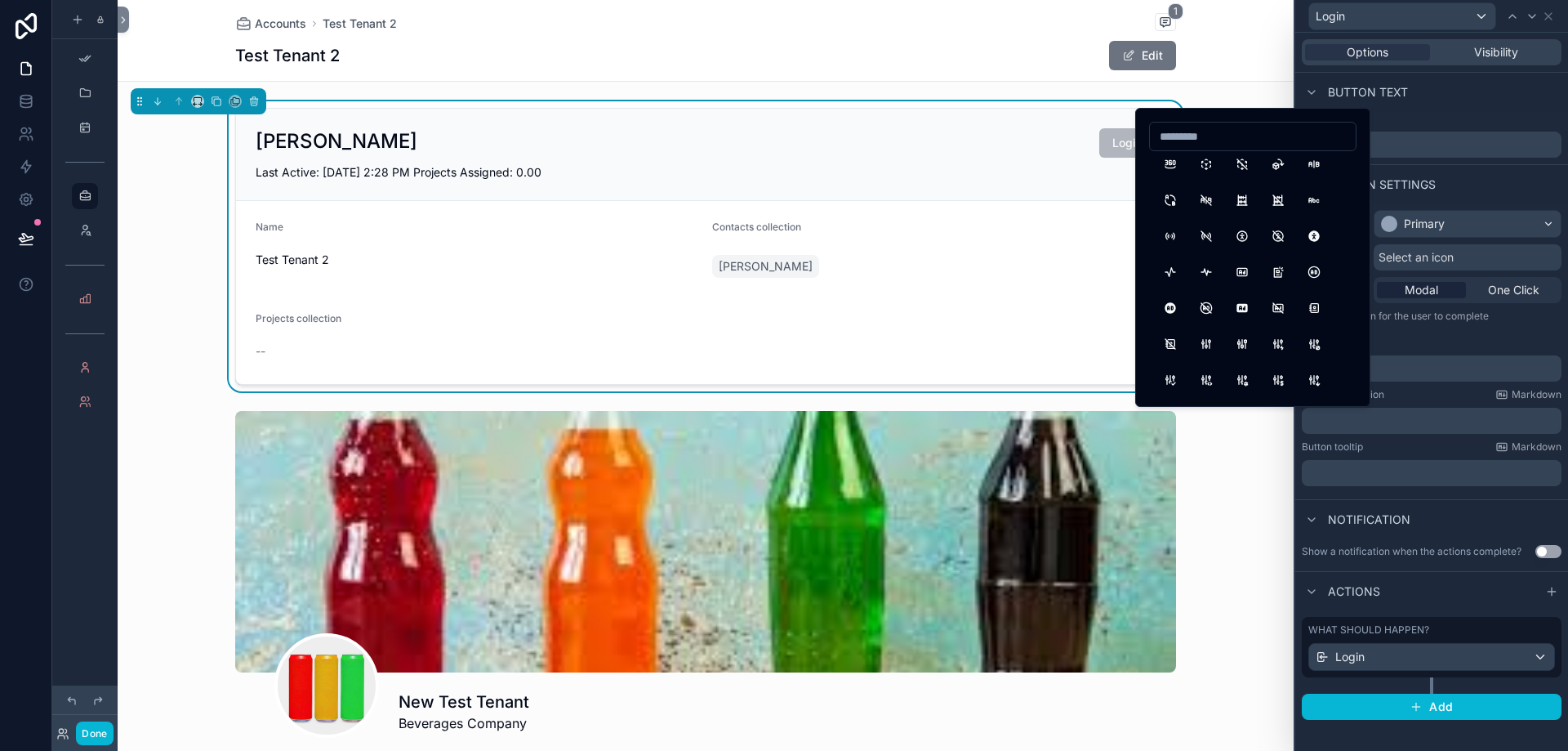
scroll to position [82, 0]
type input "***"
click at [1171, 159] on button "Logout" at bounding box center [1171, 163] width 30 height 30
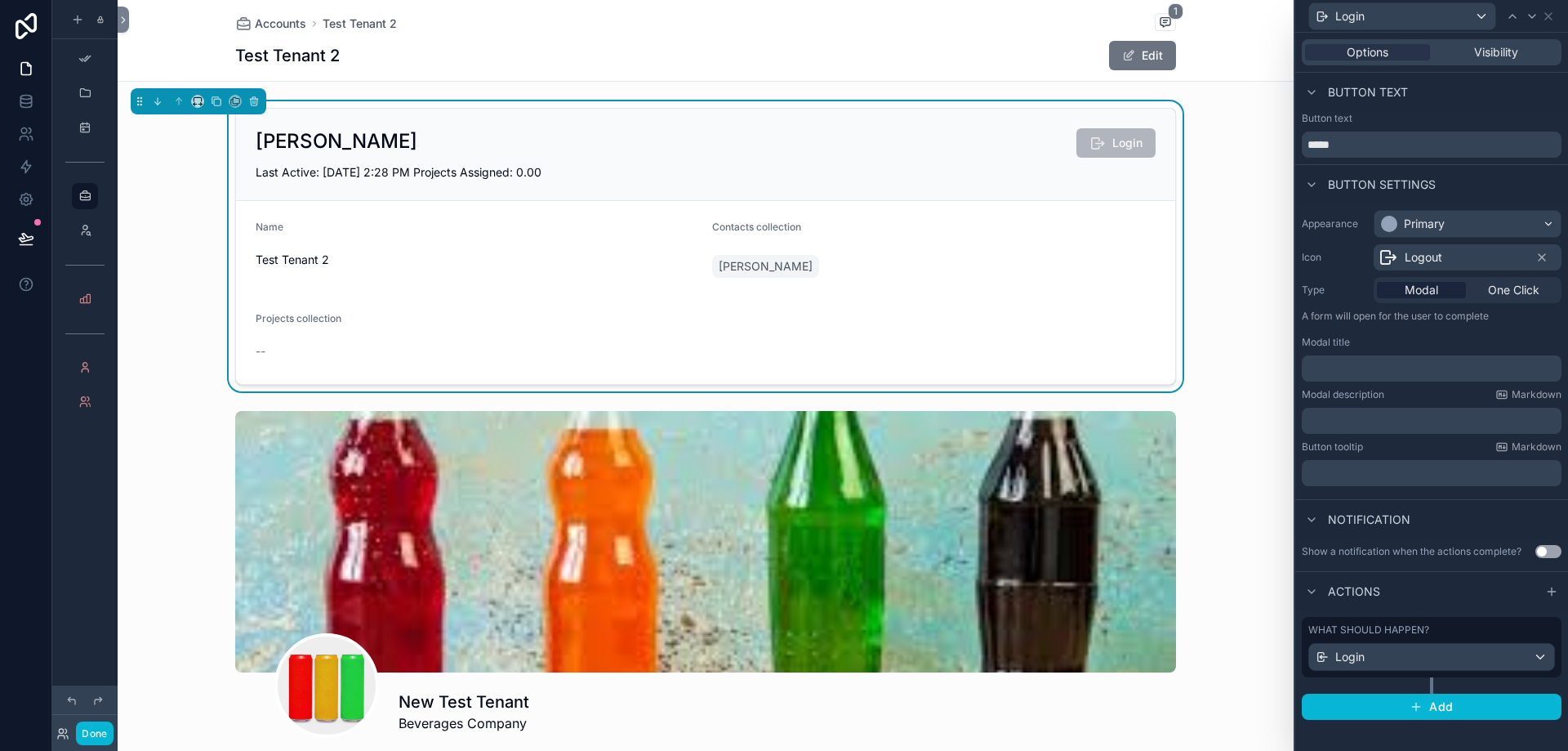
click at [1439, 260] on span "Logout" at bounding box center [1424, 257] width 38 height 16
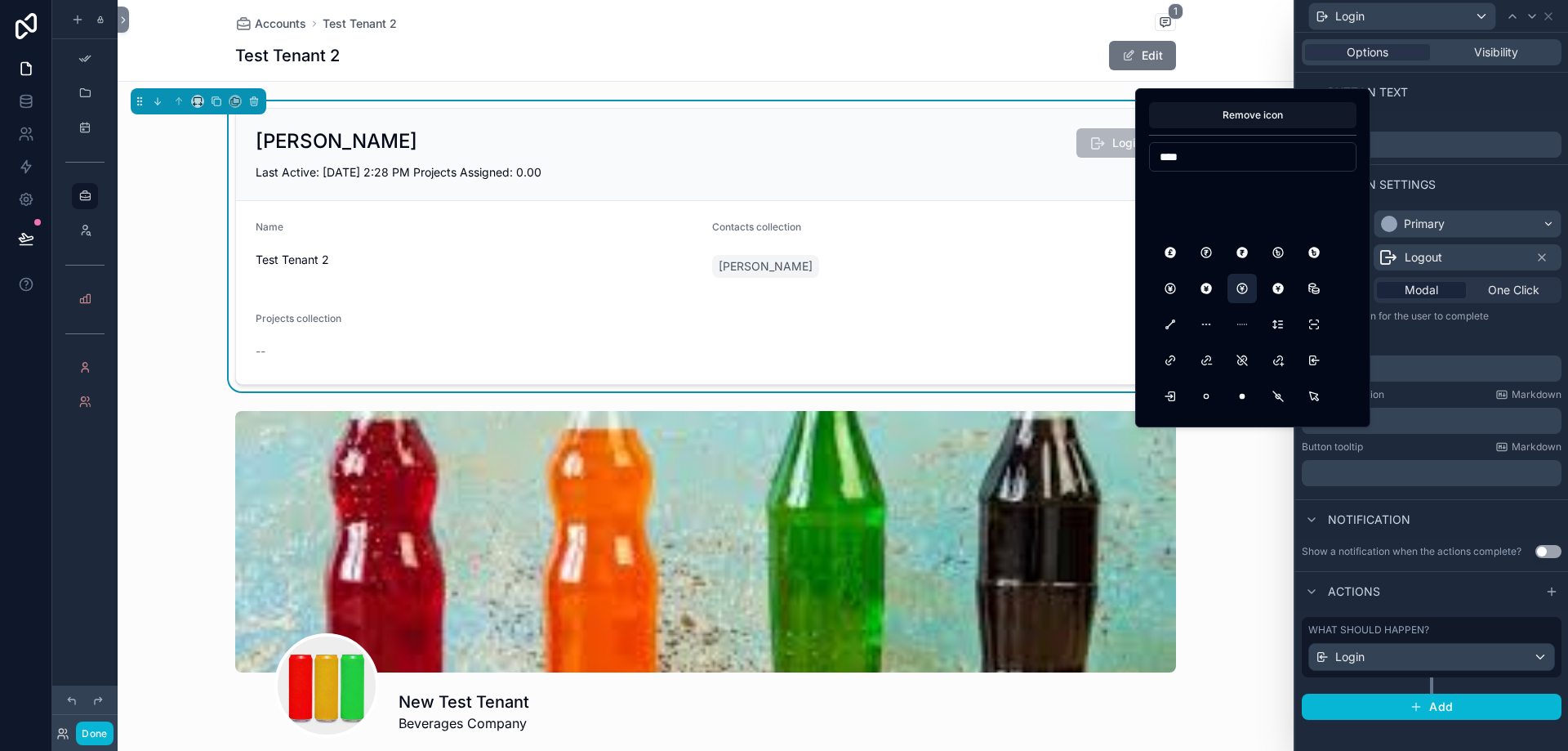
scroll to position [0, 0]
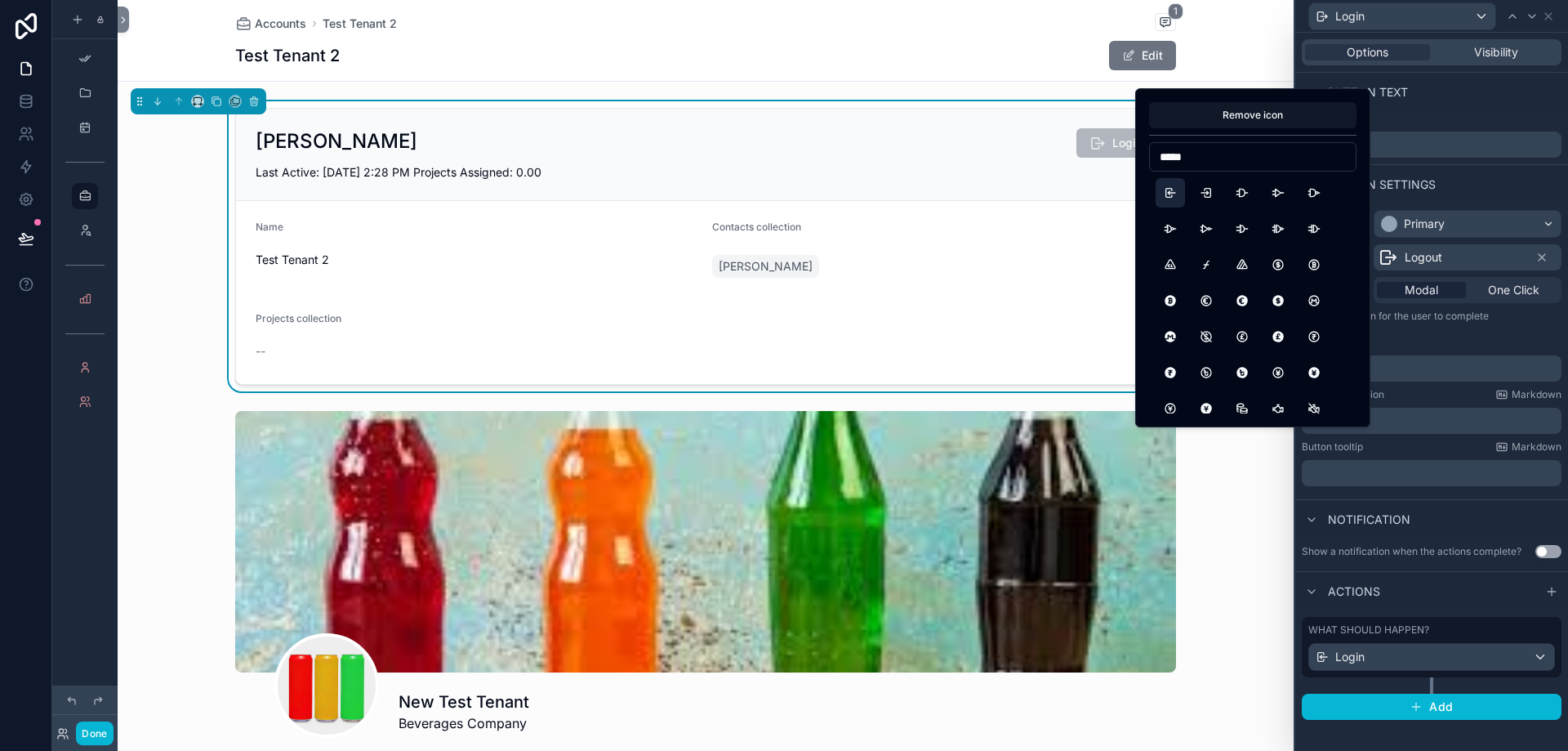
type input "*****"
click at [1173, 196] on button "Login" at bounding box center [1171, 193] width 30 height 30
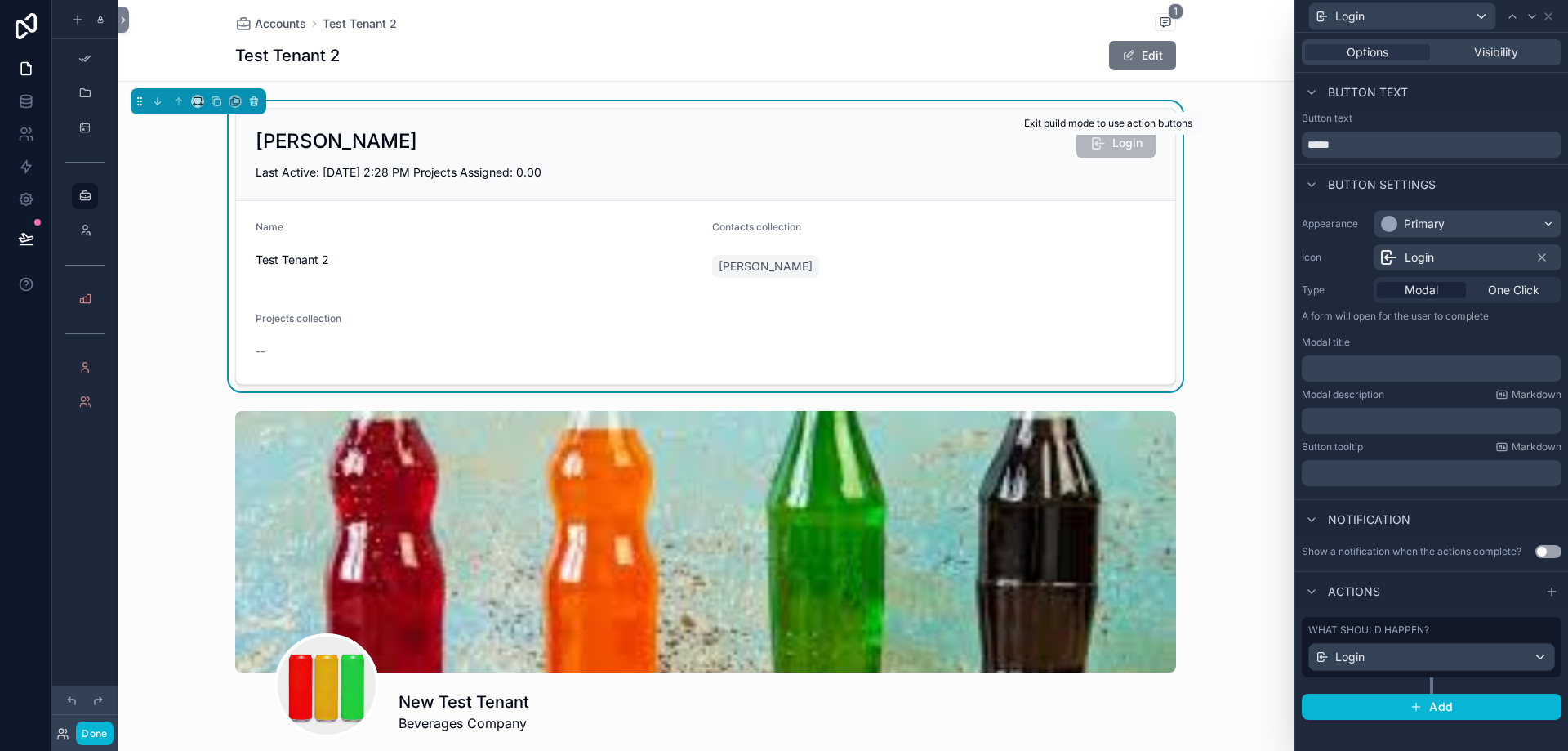
click at [1117, 148] on span "Login" at bounding box center [1116, 145] width 80 height 14
click at [1447, 373] on p "﻿" at bounding box center [1434, 369] width 250 height 16
click at [1445, 527] on div "Notification" at bounding box center [1432, 518] width 273 height 39
click at [1540, 554] on button "Use setting" at bounding box center [1549, 551] width 26 height 13
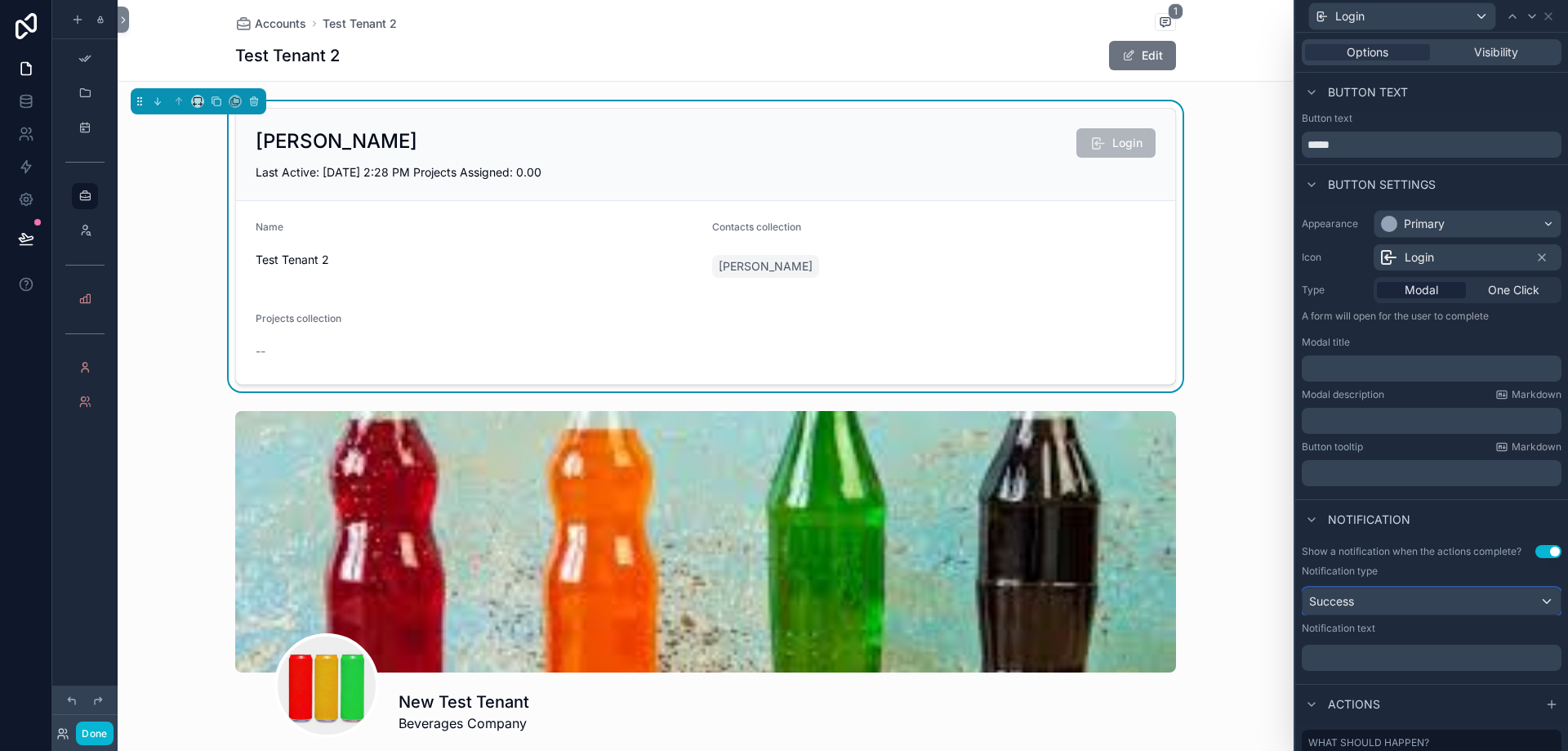
click at [1448, 601] on div "Success" at bounding box center [1432, 602] width 258 height 26
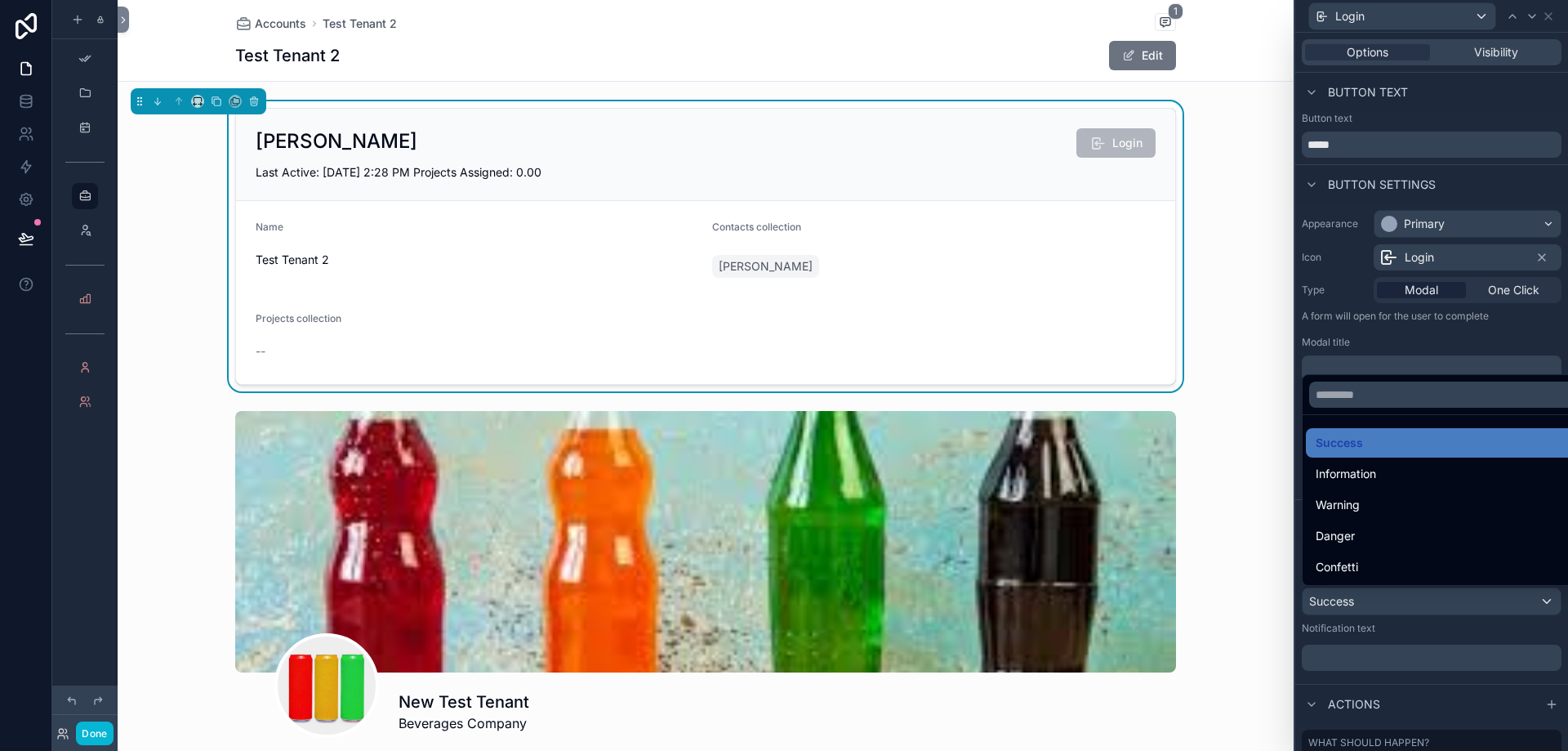
click at [1444, 600] on div at bounding box center [1432, 376] width 273 height 751
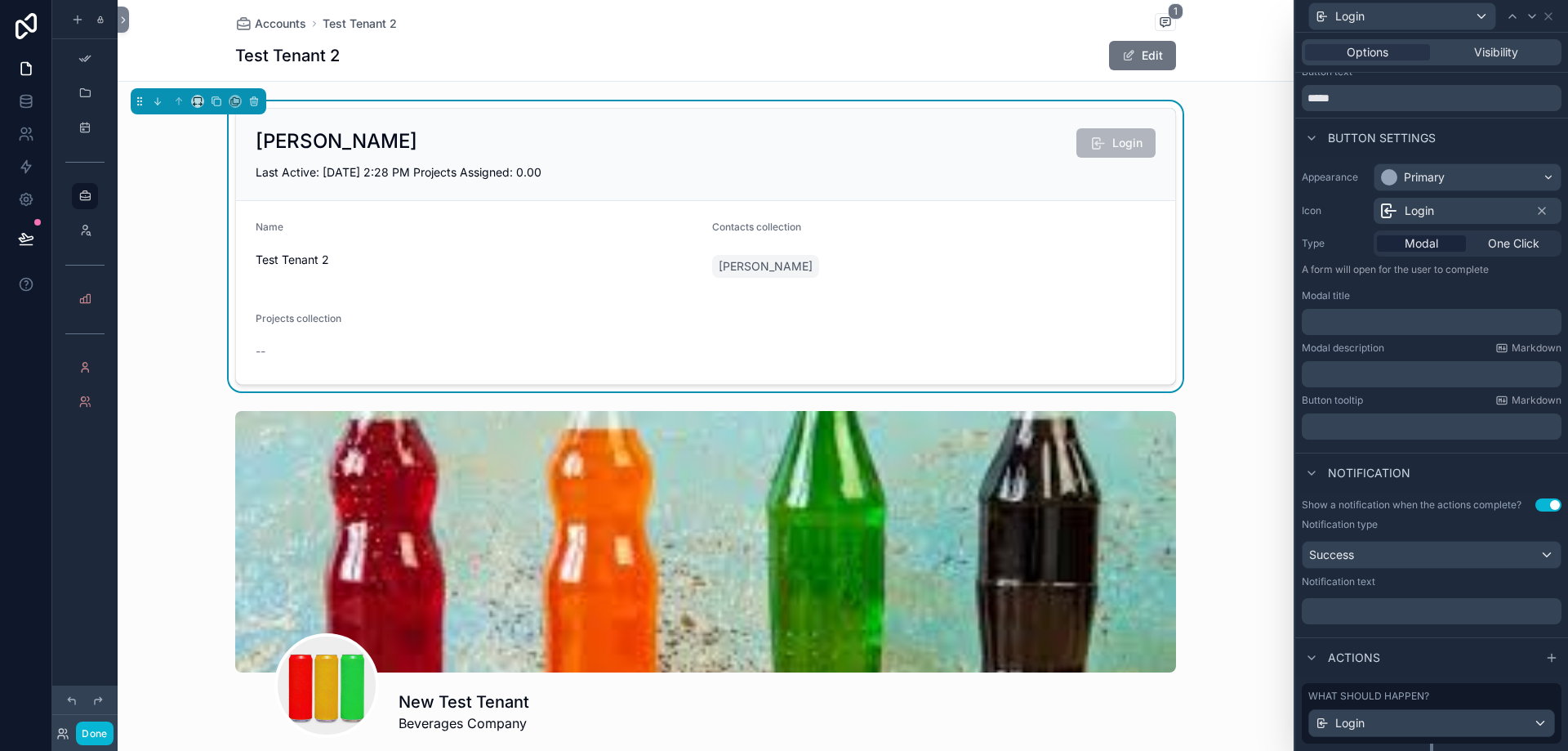
scroll to position [89, 0]
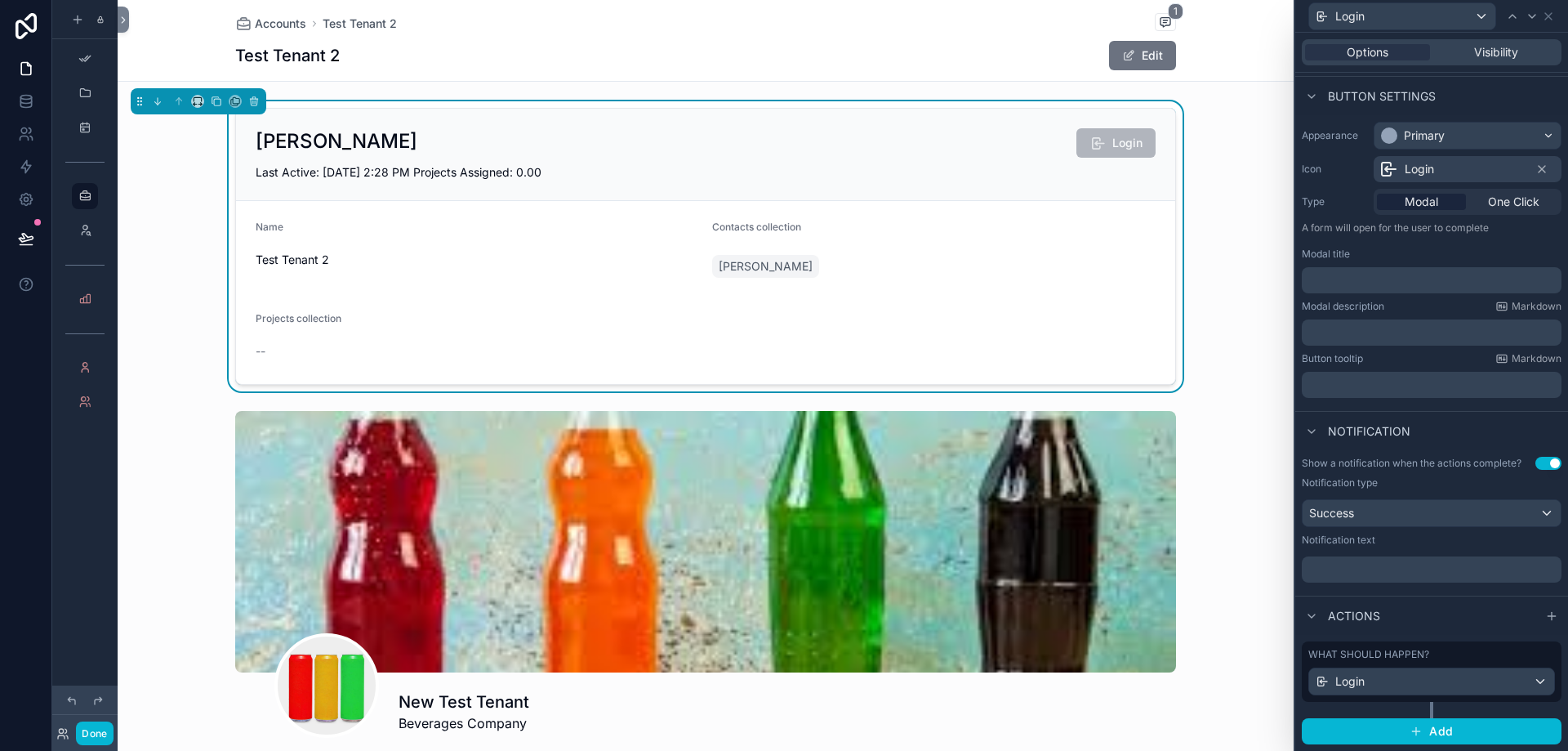
drag, startPoint x: 1382, startPoint y: 580, endPoint x: 1388, endPoint y: 569, distance: 12.5
click at [1384, 579] on div "﻿" at bounding box center [1432, 570] width 260 height 26
click at [1388, 569] on p "﻿" at bounding box center [1434, 570] width 250 height 16
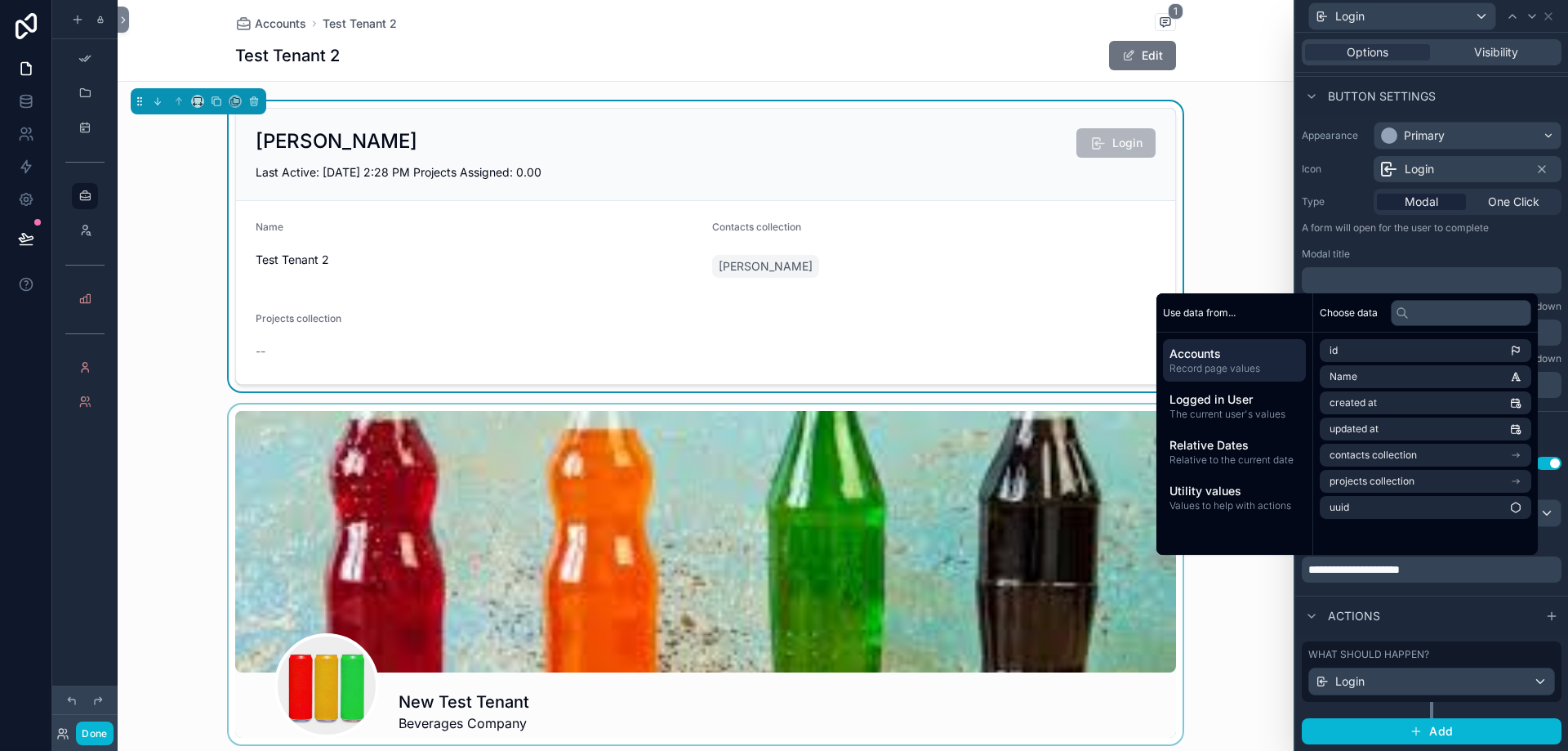
click at [1257, 595] on div "scrollable content" at bounding box center [706, 574] width 1177 height 340
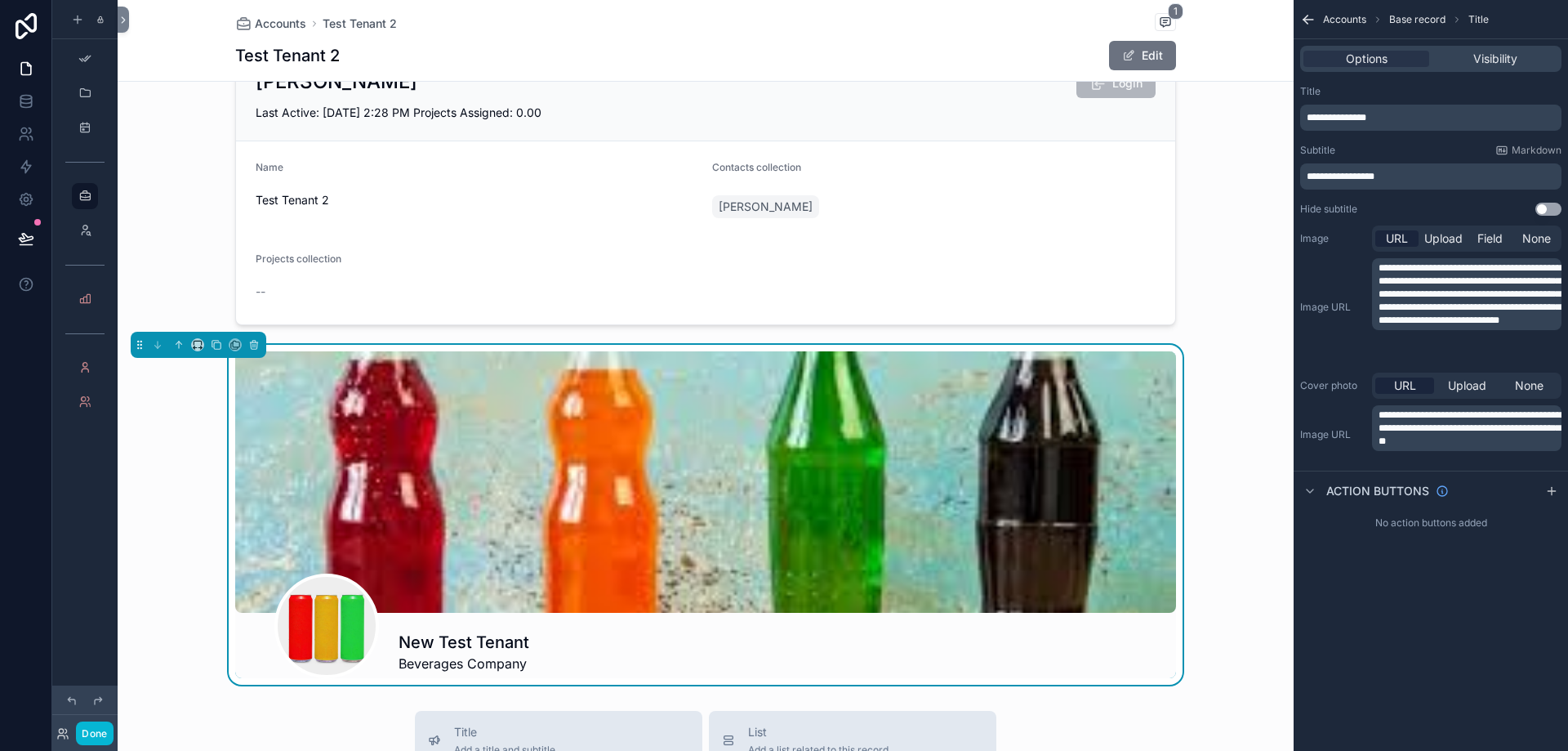
scroll to position [163, 0]
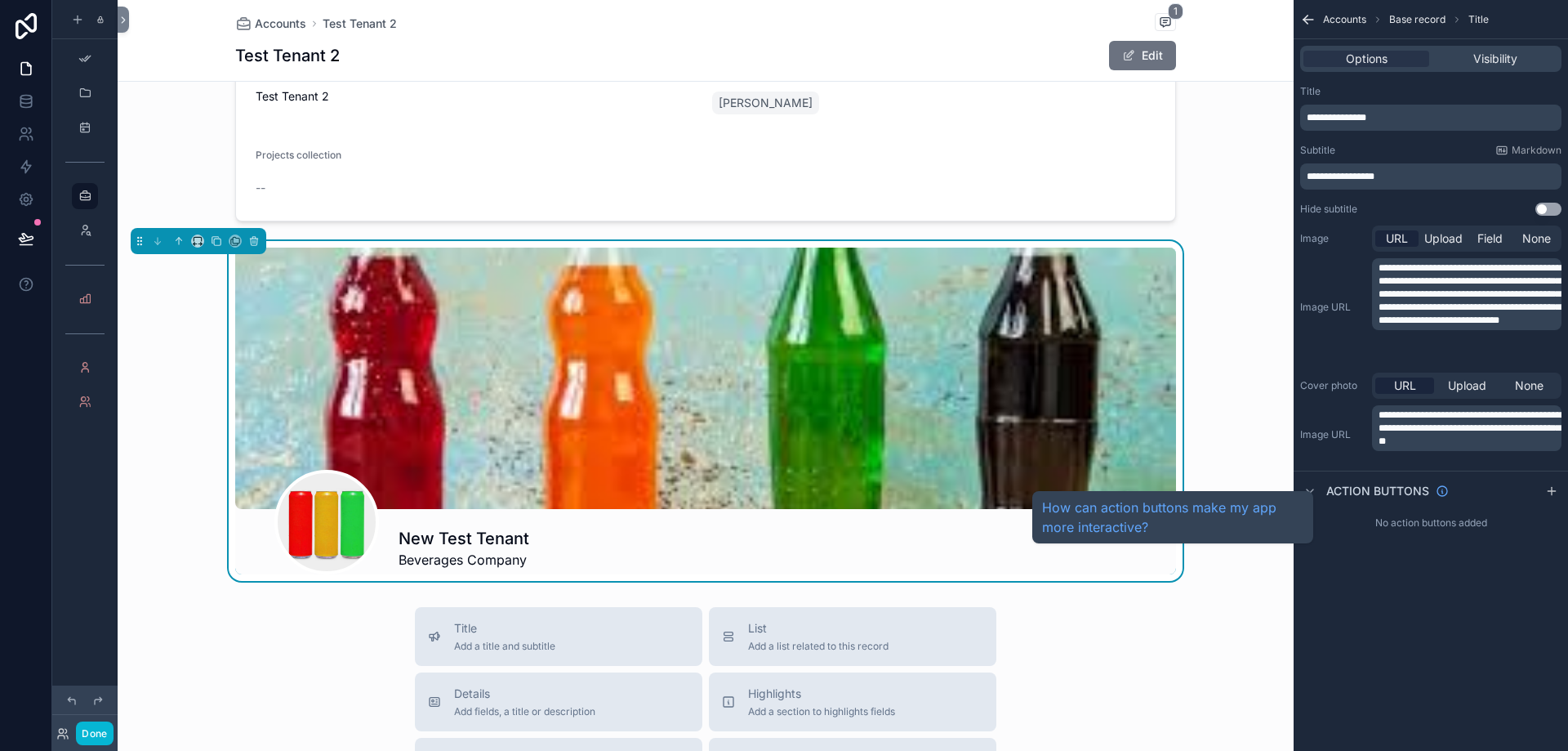
click at [1336, 489] on span "Action buttons" at bounding box center [1378, 491] width 103 height 16
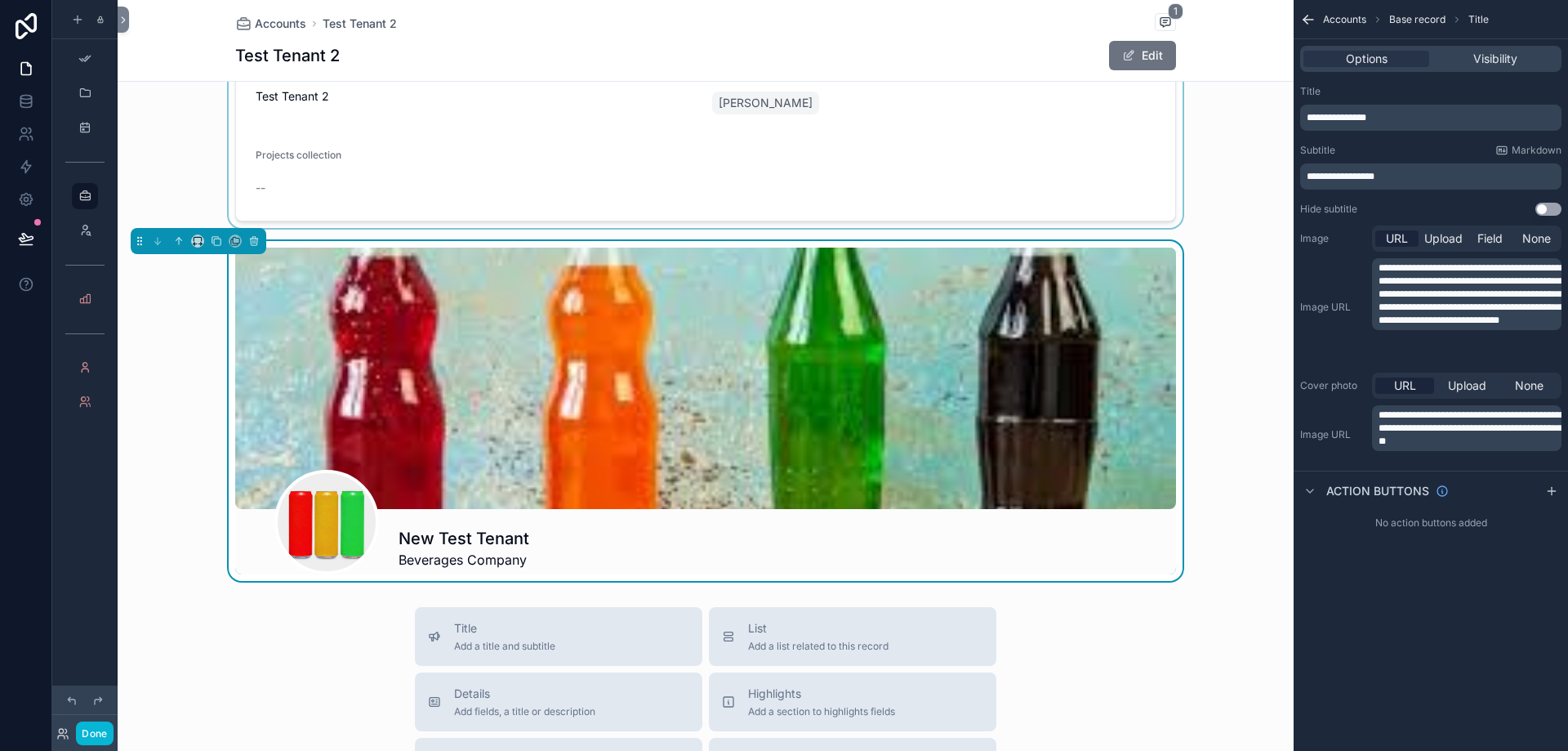
click at [1095, 142] on div "scrollable content" at bounding box center [706, 83] width 1177 height 290
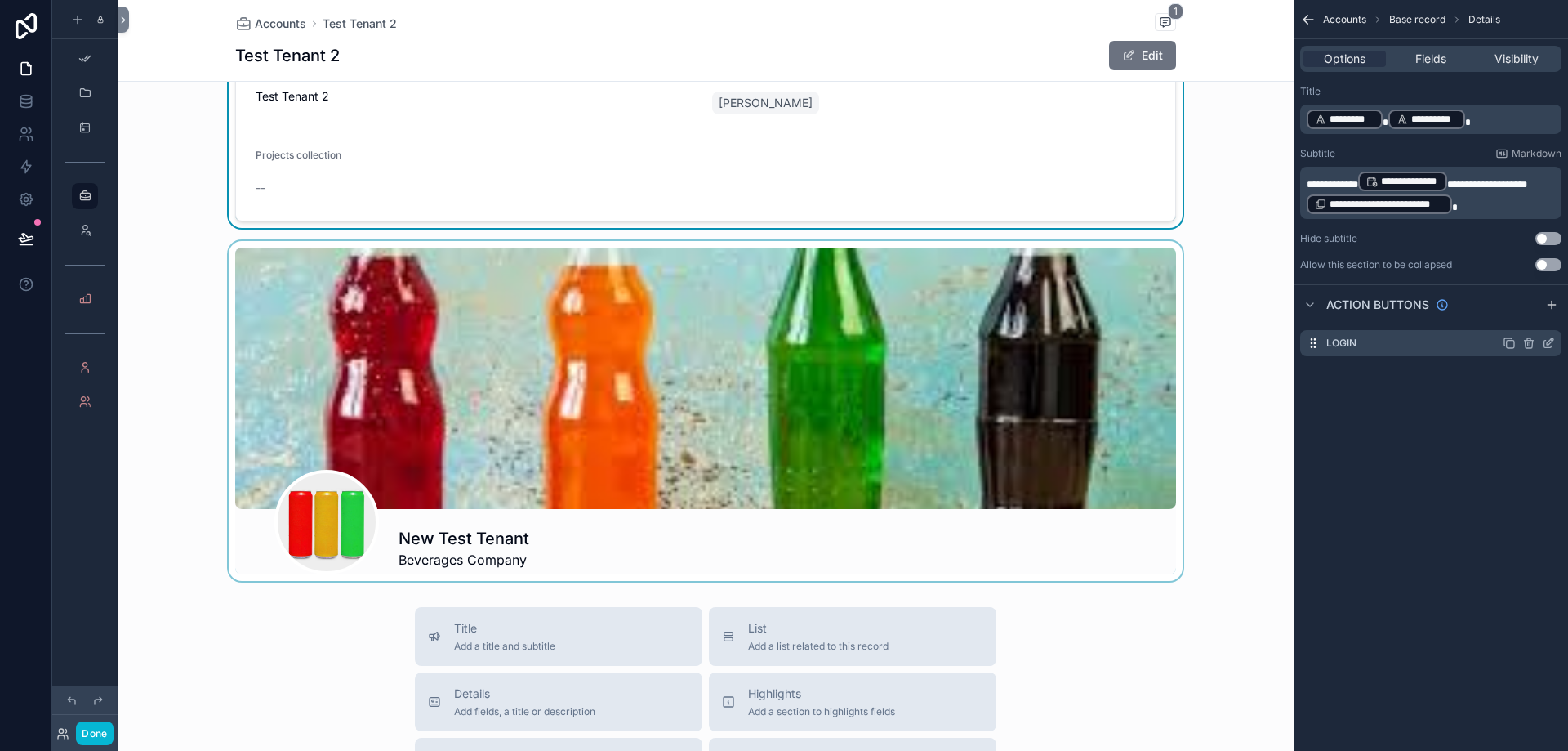
click at [1508, 344] on icon "scrollable content" at bounding box center [1509, 343] width 13 height 13
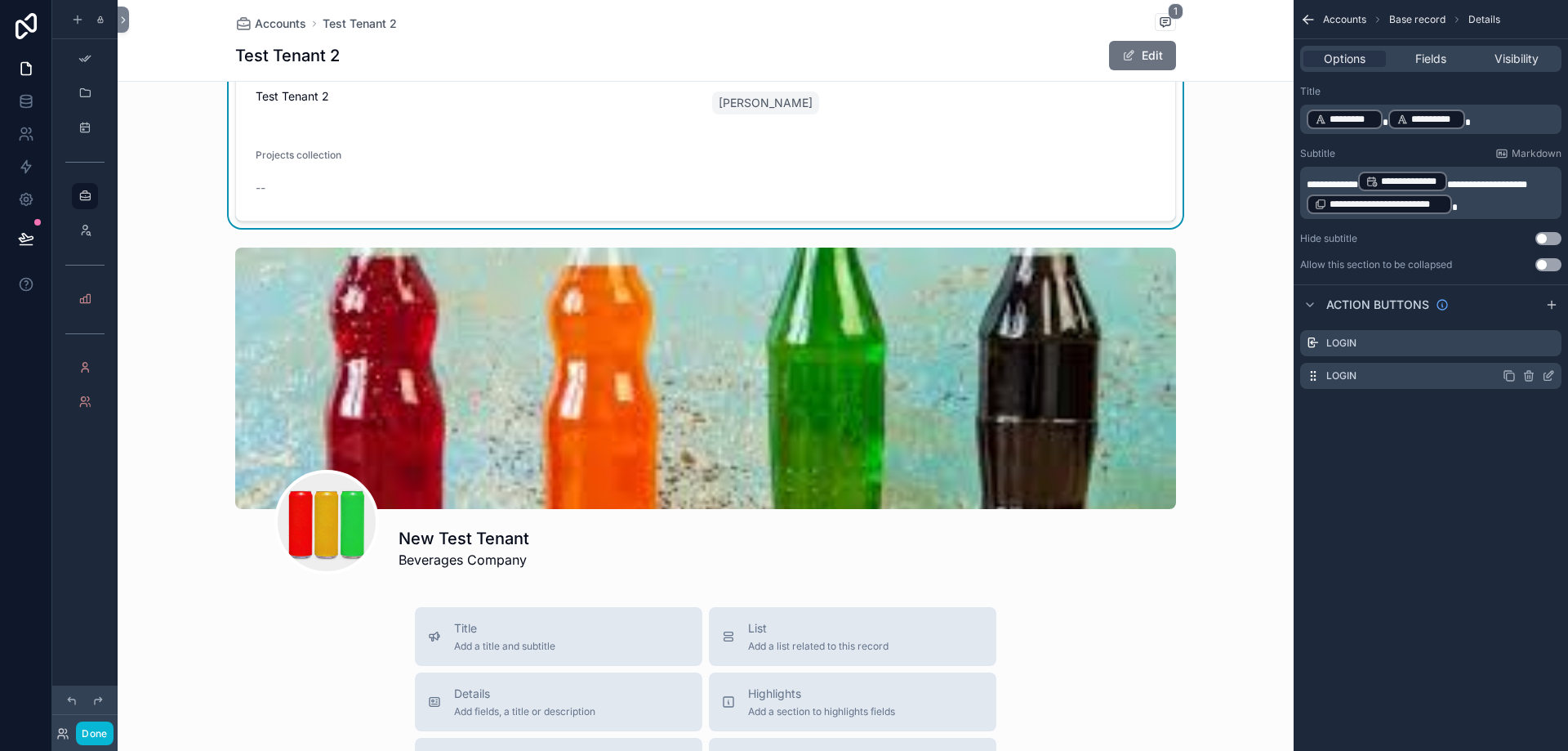
click at [1364, 367] on div "Login" at bounding box center [1431, 376] width 262 height 26
click at [1372, 379] on div "Login" at bounding box center [1431, 376] width 262 height 26
click at [1550, 376] on icon "scrollable content" at bounding box center [1548, 376] width 13 height 13
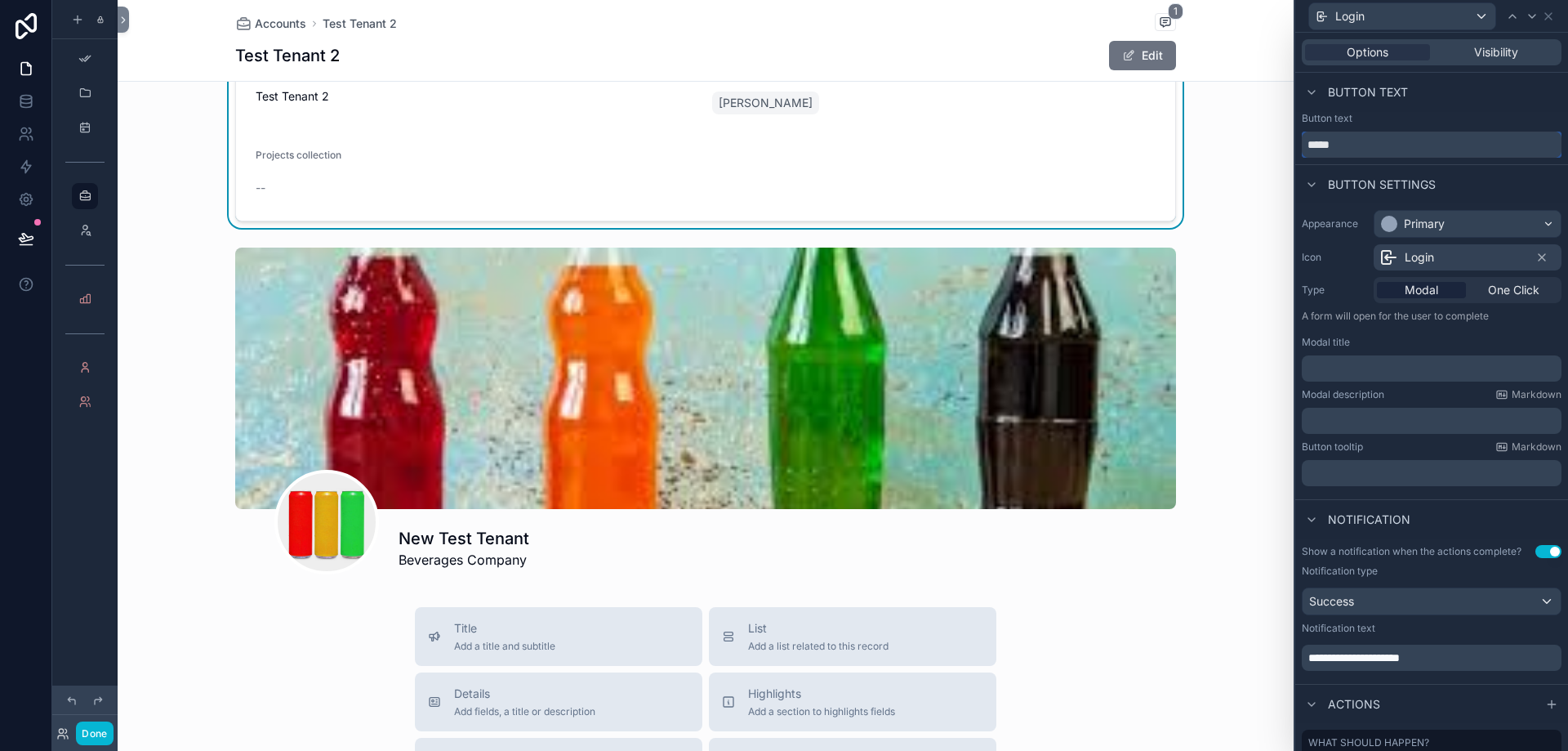
drag, startPoint x: 1328, startPoint y: 144, endPoint x: 1377, endPoint y: 142, distance: 49.0
click at [1377, 142] on input "*****" at bounding box center [1432, 144] width 260 height 26
type input "******"
click at [1429, 259] on span "Login" at bounding box center [1420, 257] width 30 height 16
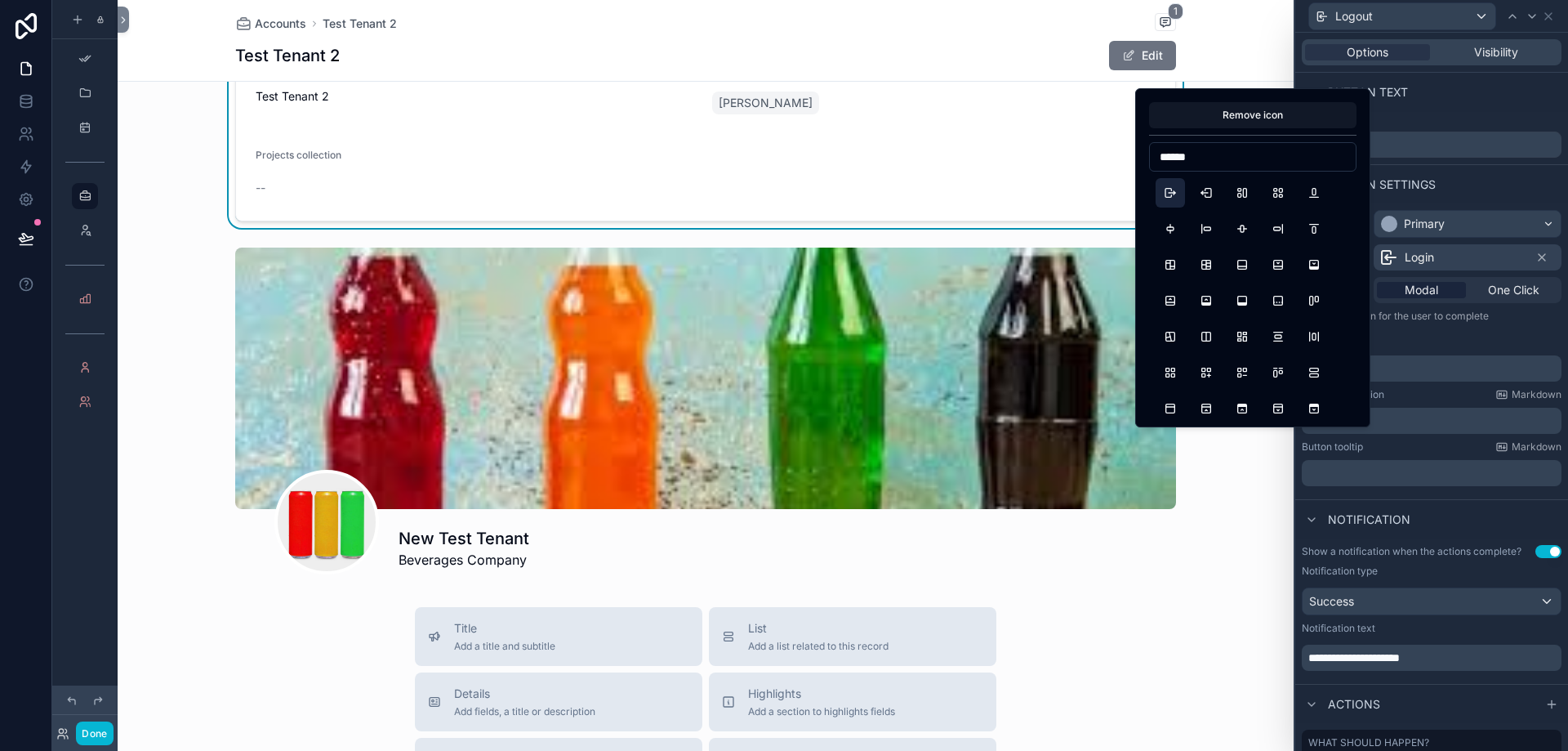
type input "******"
click at [1171, 189] on button "Logout" at bounding box center [1171, 193] width 30 height 30
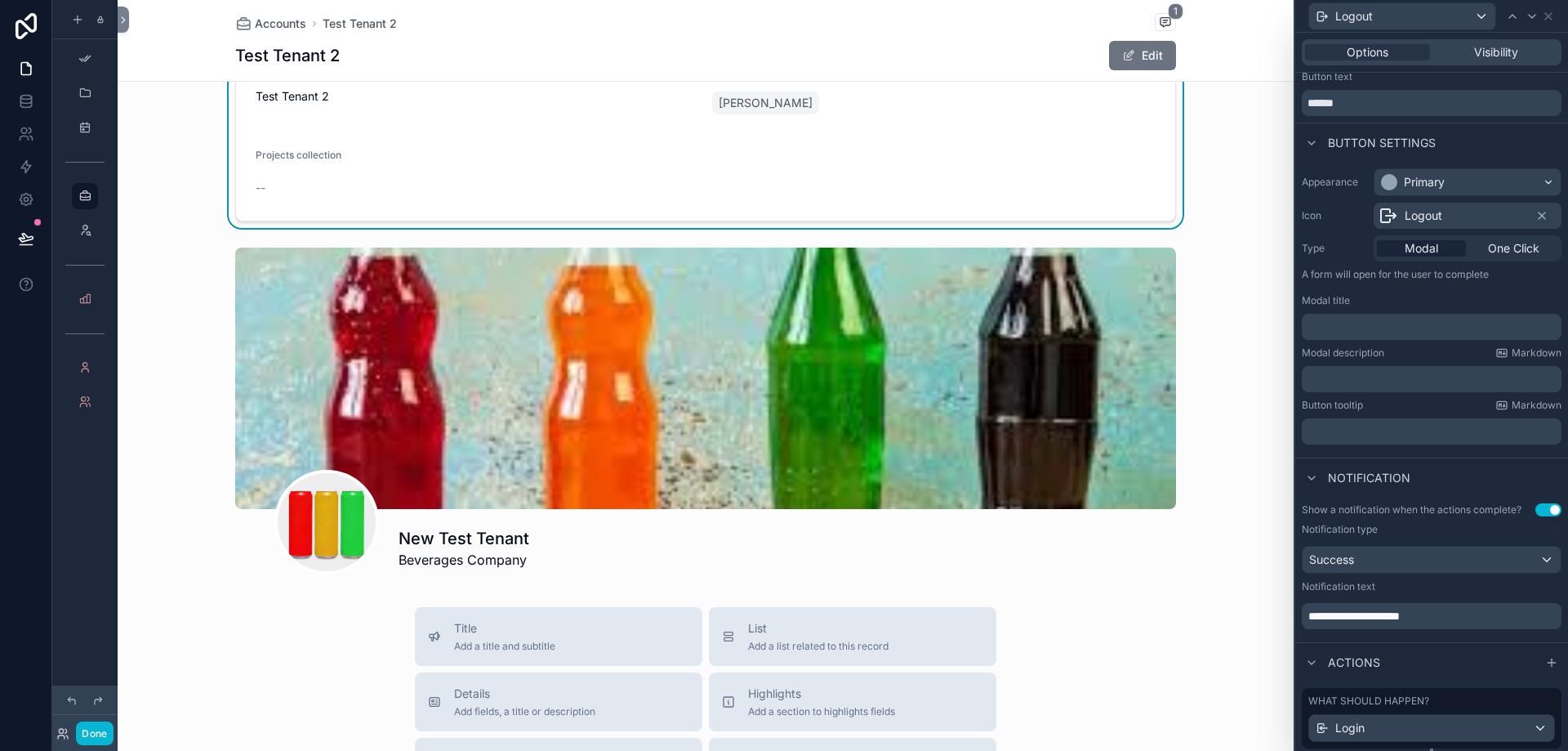
scroll to position [89, 0]
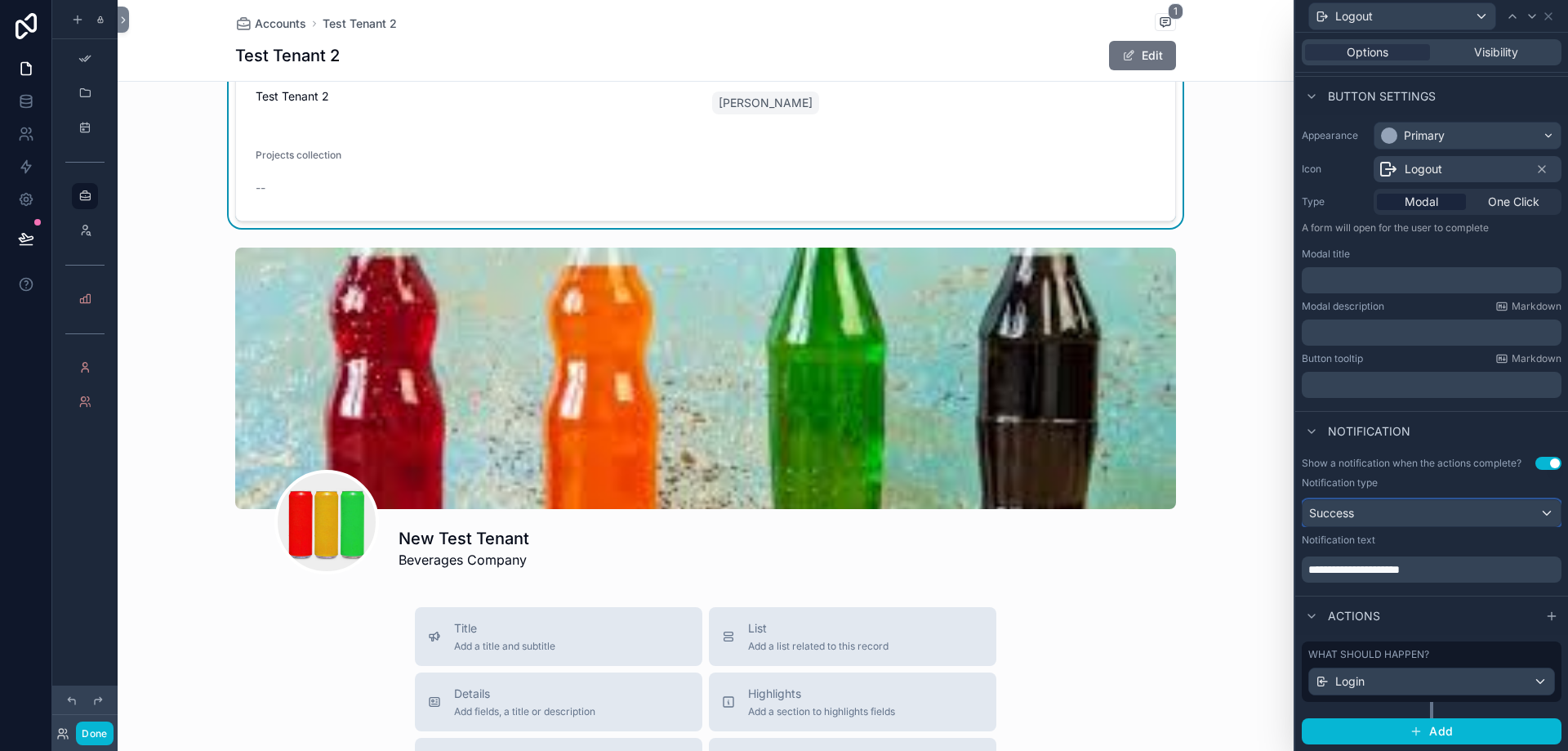
click at [1435, 502] on div "Success" at bounding box center [1432, 513] width 258 height 26
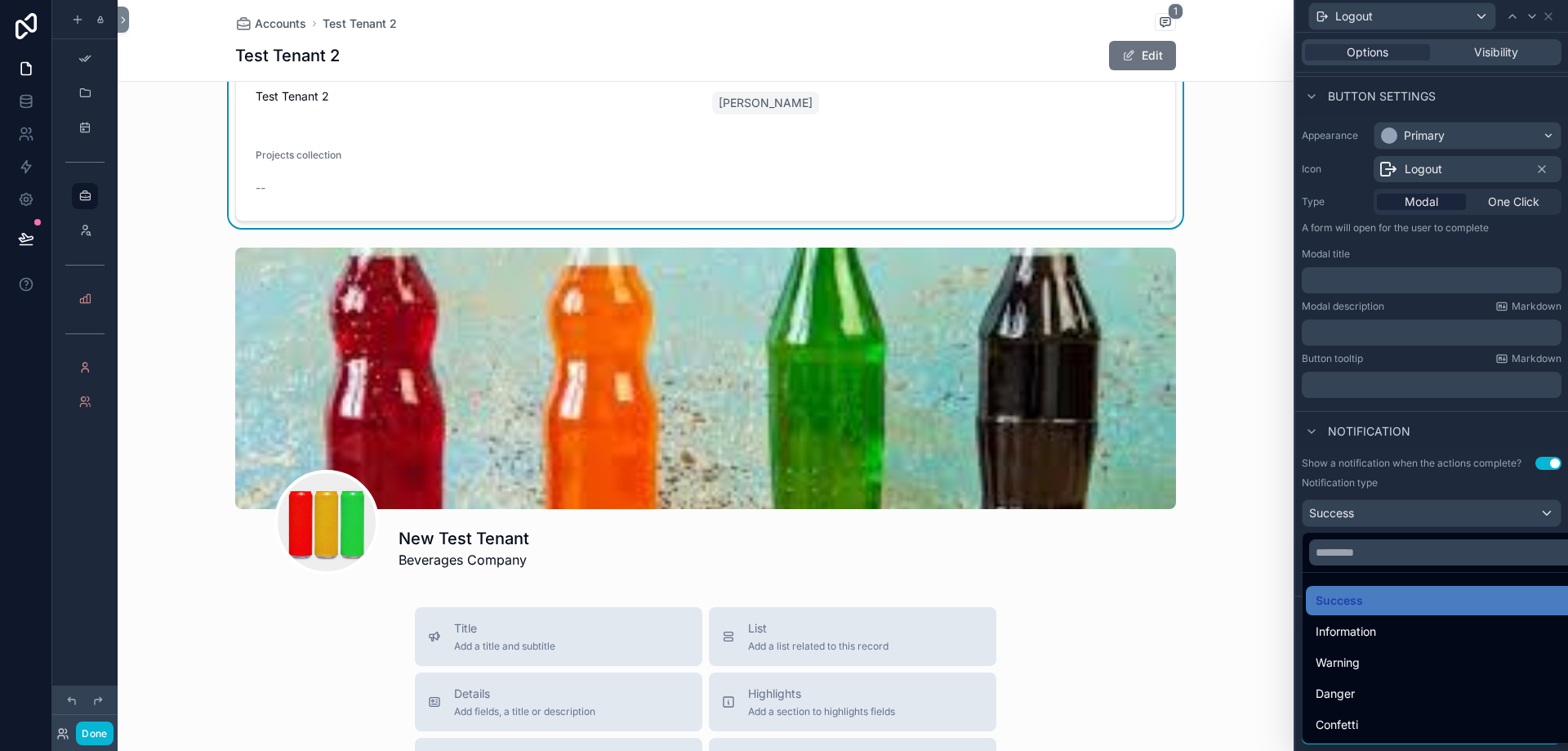
click at [1387, 435] on div at bounding box center [1432, 376] width 273 height 751
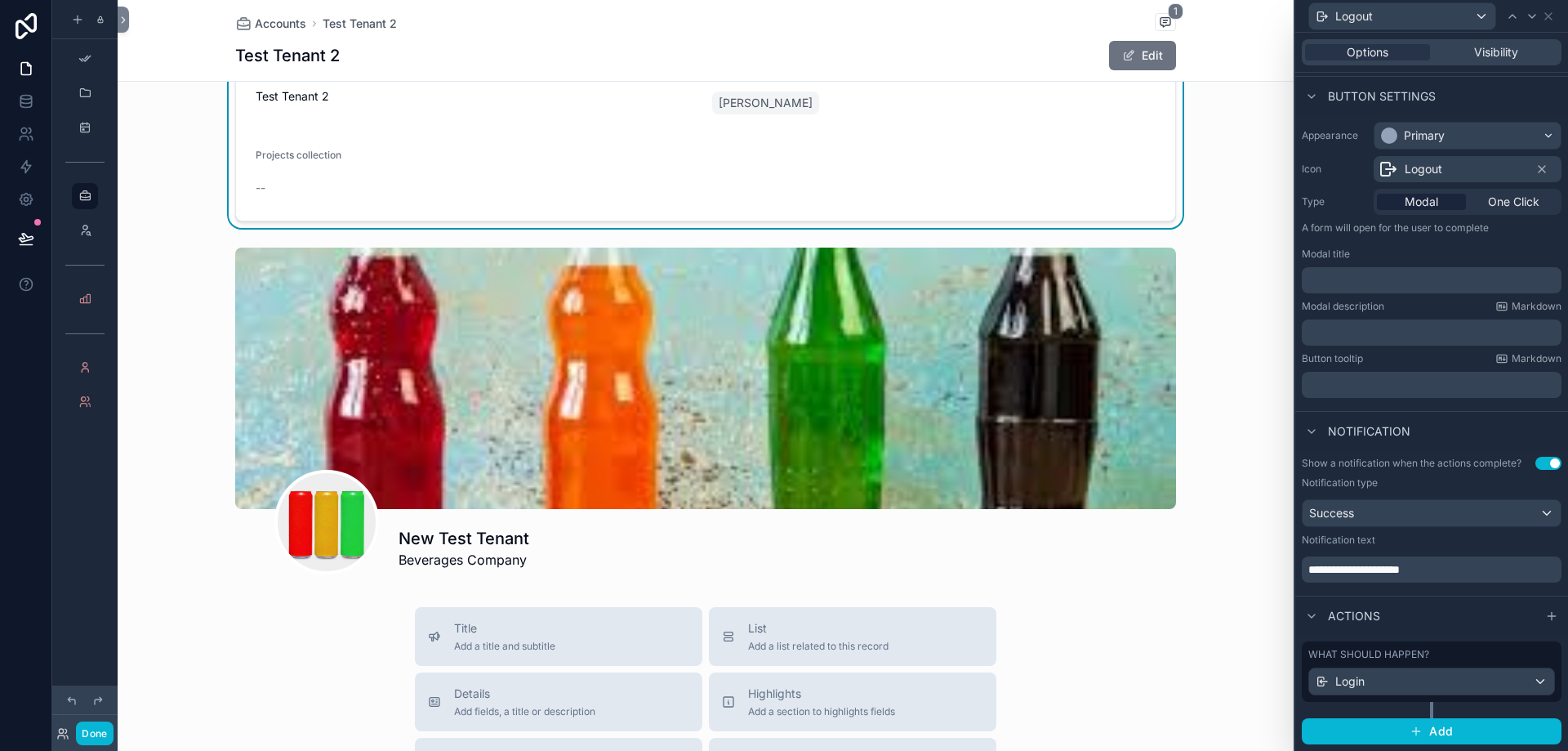
click at [1400, 567] on span "**********" at bounding box center [1355, 569] width 92 height 11
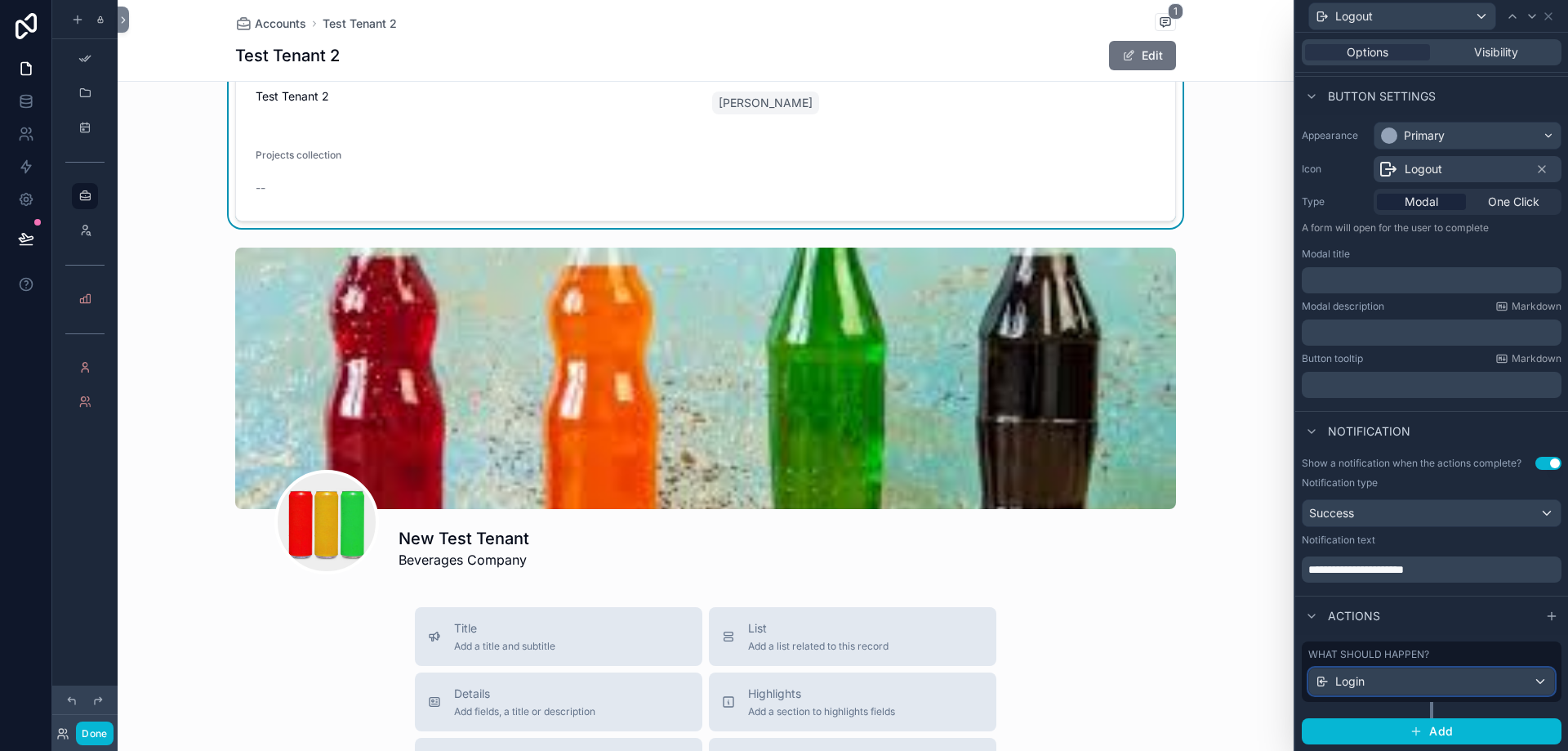
click at [1414, 681] on div "Login" at bounding box center [1432, 681] width 245 height 26
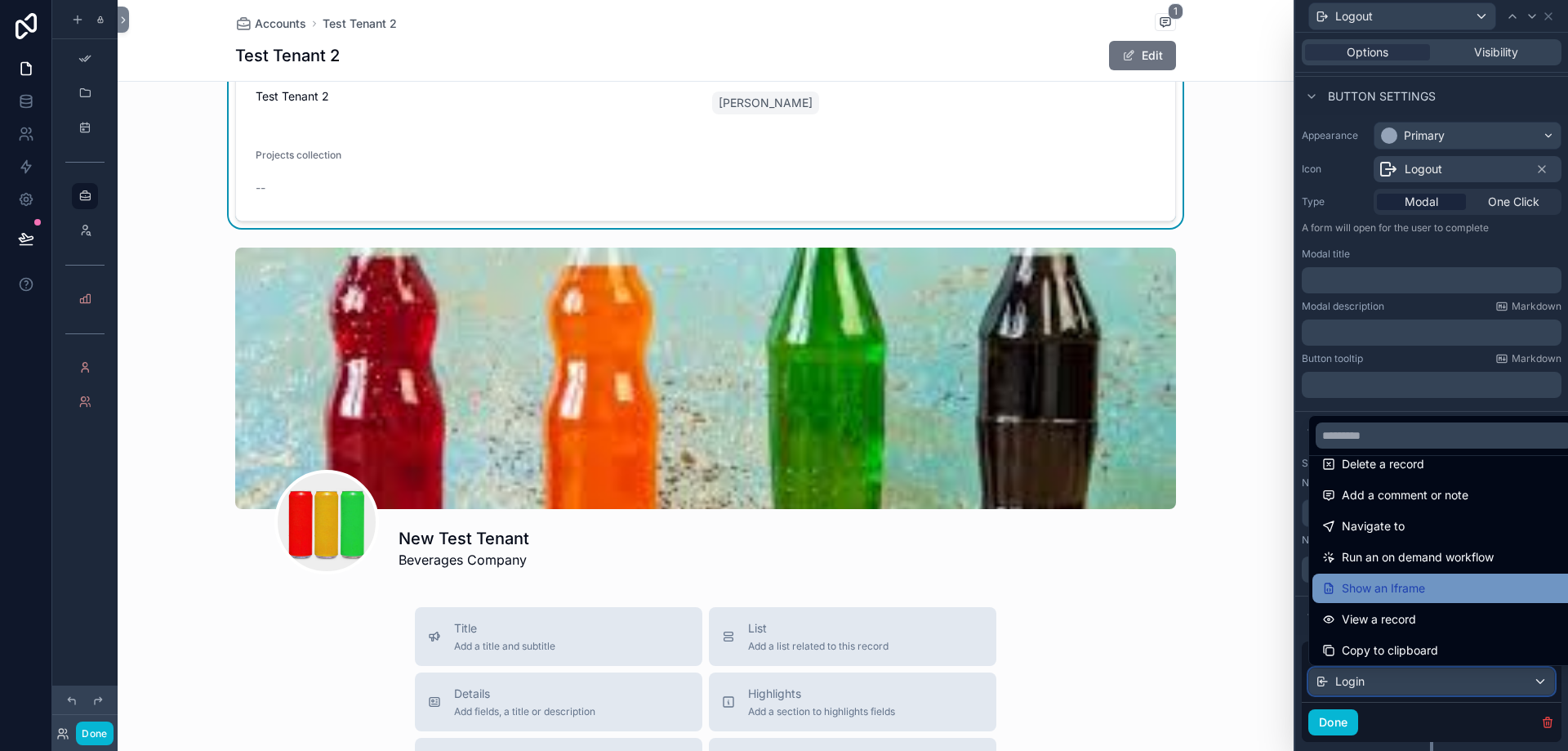
scroll to position [147, 0]
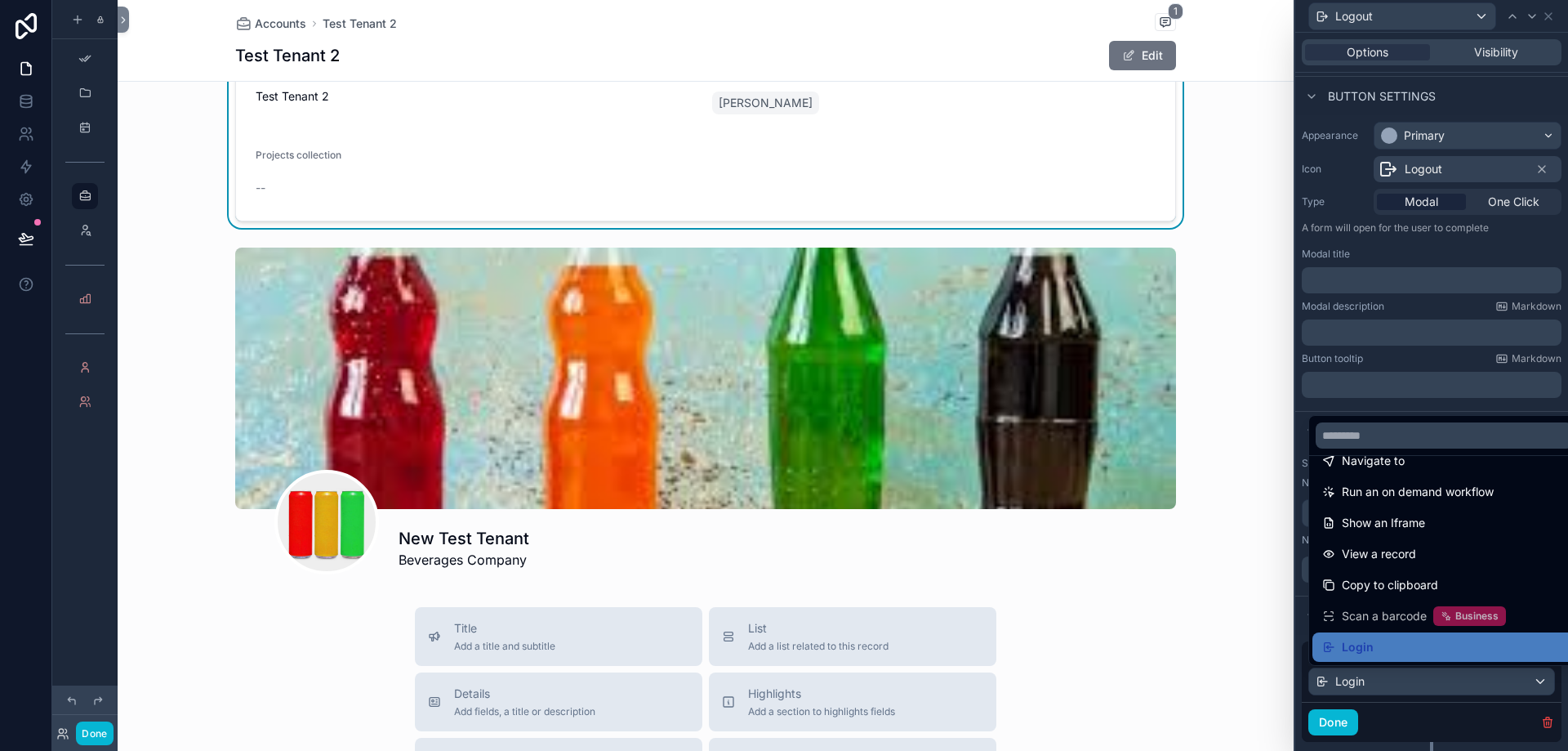
click at [1396, 679] on div at bounding box center [1432, 376] width 273 height 751
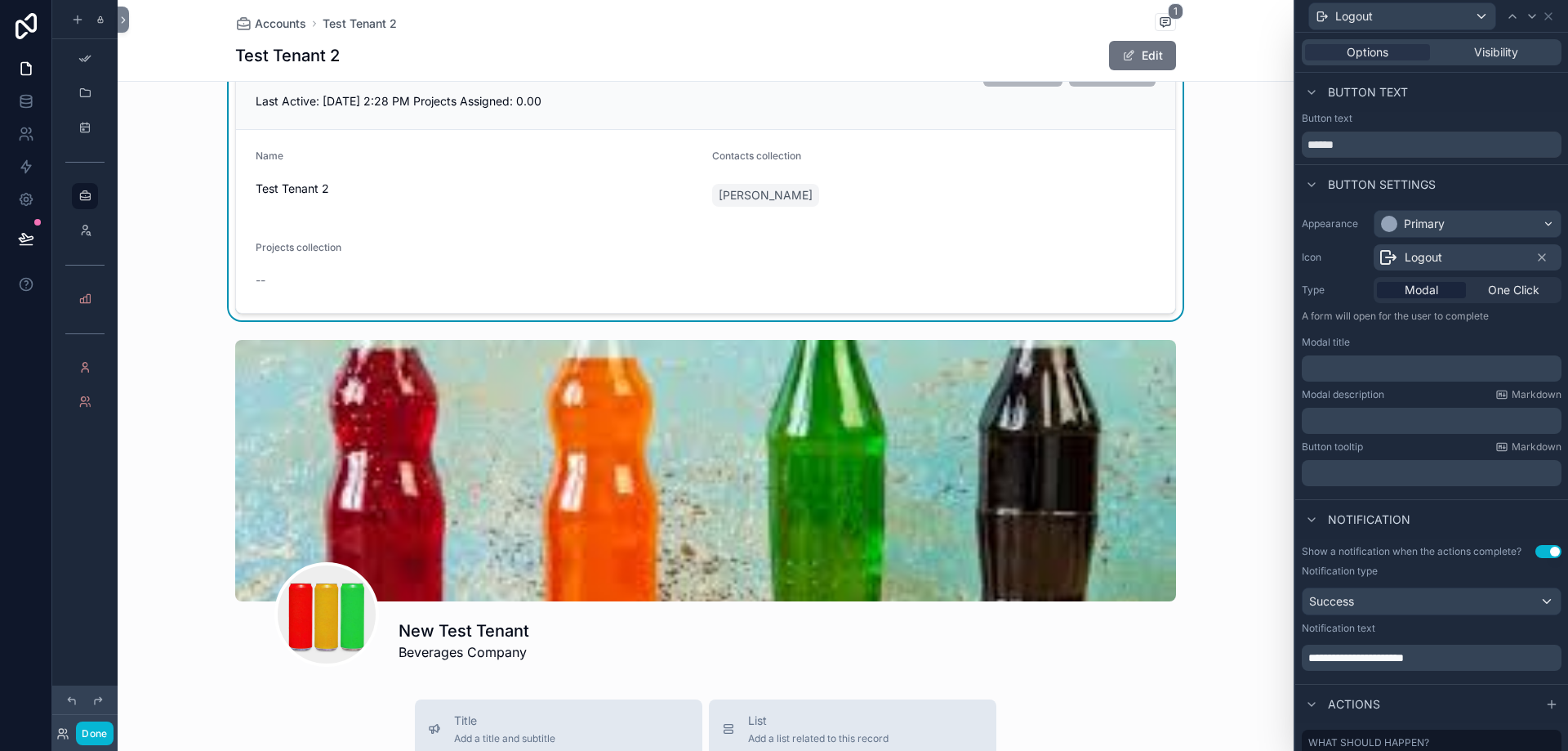
scroll to position [0, 0]
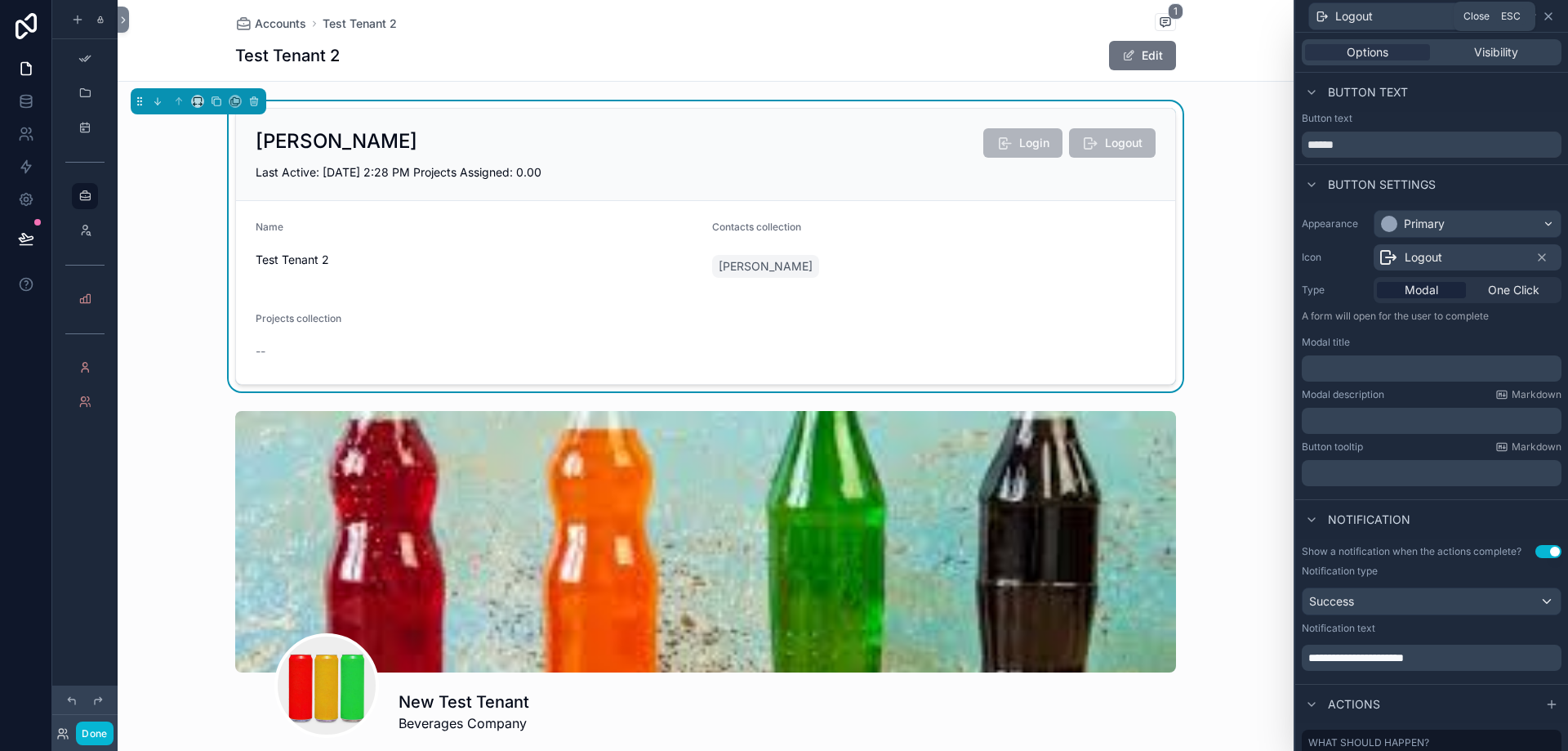
click at [1553, 20] on icon at bounding box center [1548, 16] width 13 height 13
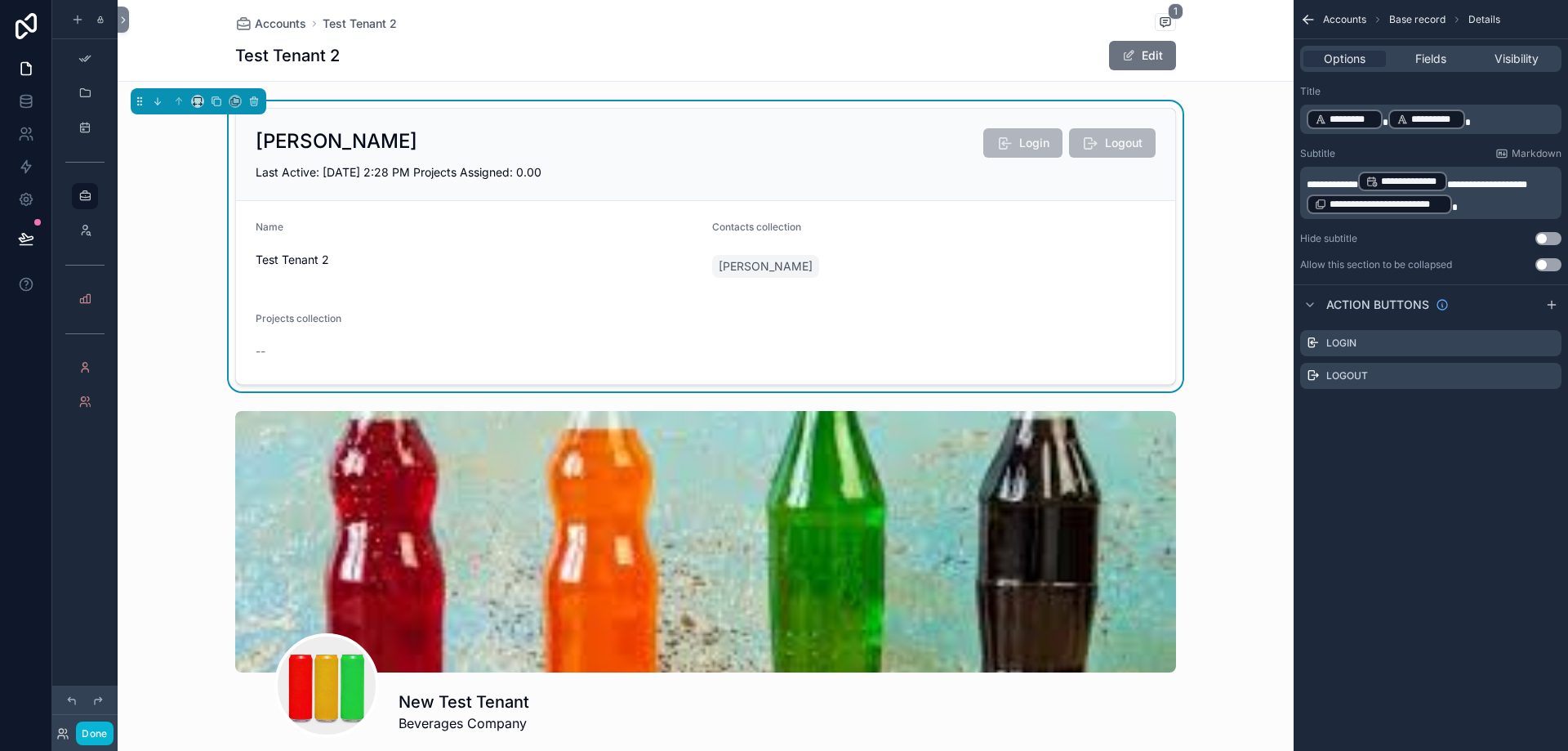
click at [1042, 216] on form "Name Test Tenant 2 Contacts collection Alon Ravid Projects collection --" at bounding box center [706, 293] width 940 height 183
click at [1108, 119] on div "Hassin Dean Login Logout Last Active: 9/7/2025 2:28 PM Projects Assigned: 0.00" at bounding box center [706, 154] width 940 height 93
click at [1528, 376] on icon "scrollable content" at bounding box center [1528, 376] width 0 height 3
click at [1523, 352] on icon at bounding box center [1522, 350] width 13 height 13
click at [1359, 517] on div "**********" at bounding box center [1432, 376] width 275 height 751
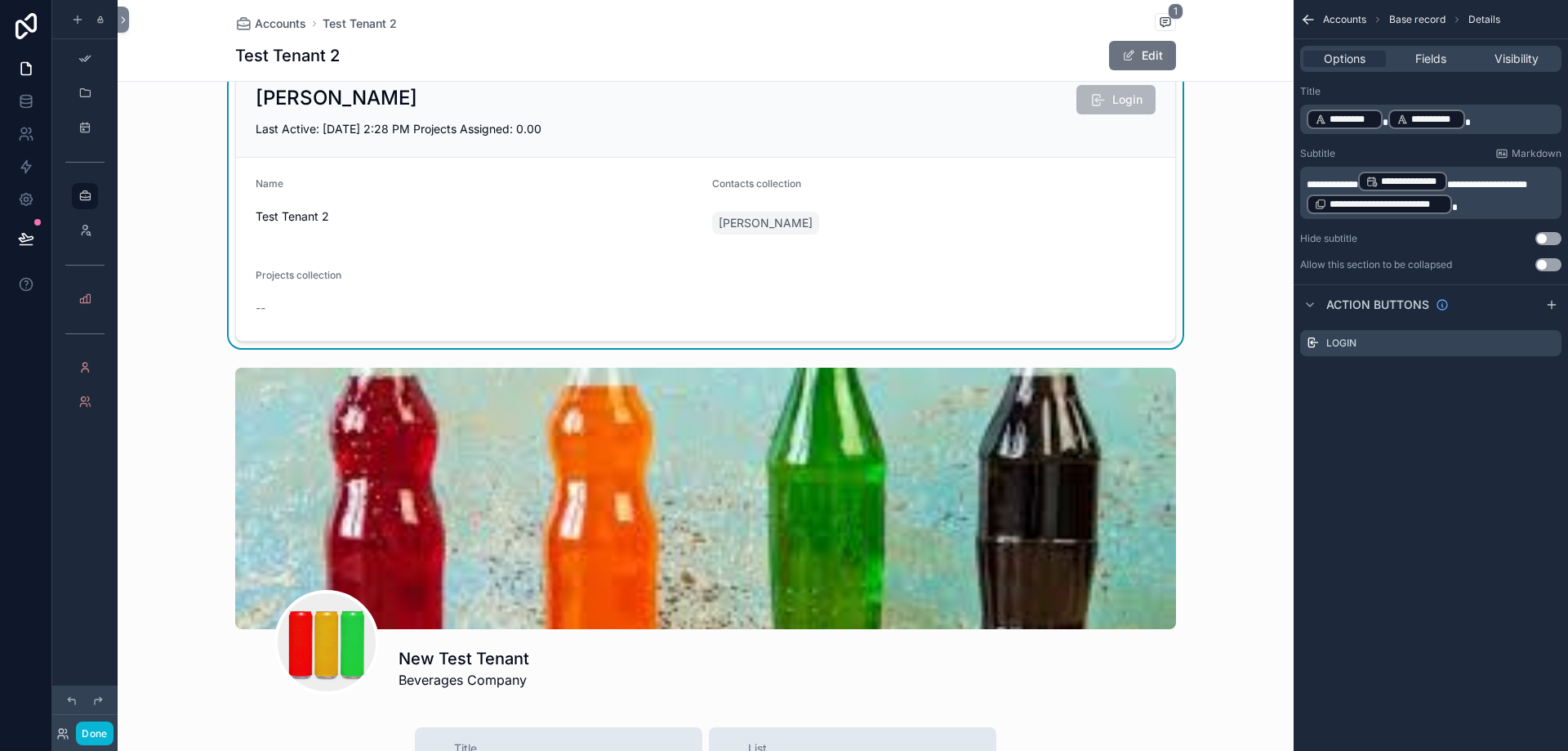
scroll to position [82, 0]
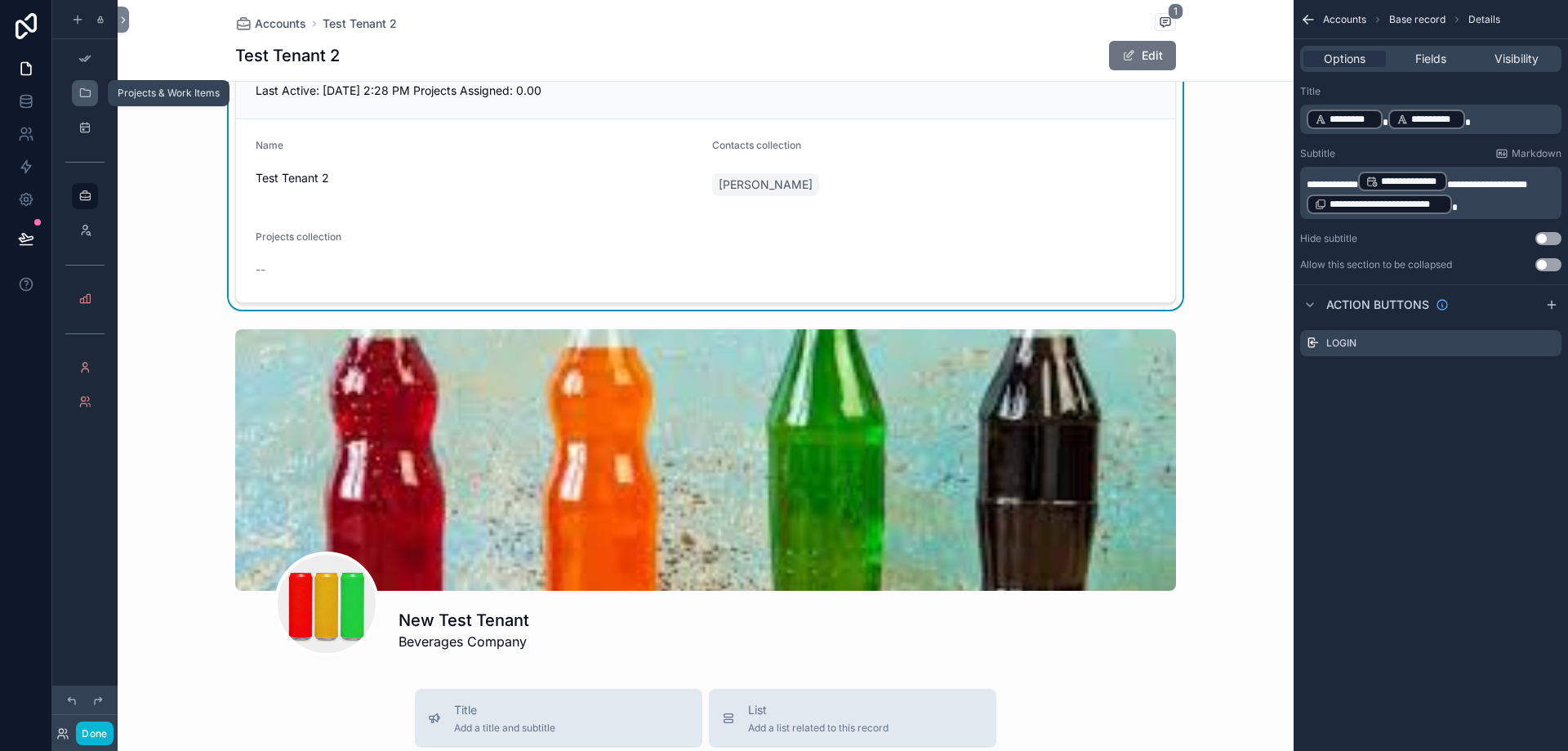
click at [89, 85] on div "scrollable content" at bounding box center [85, 93] width 20 height 26
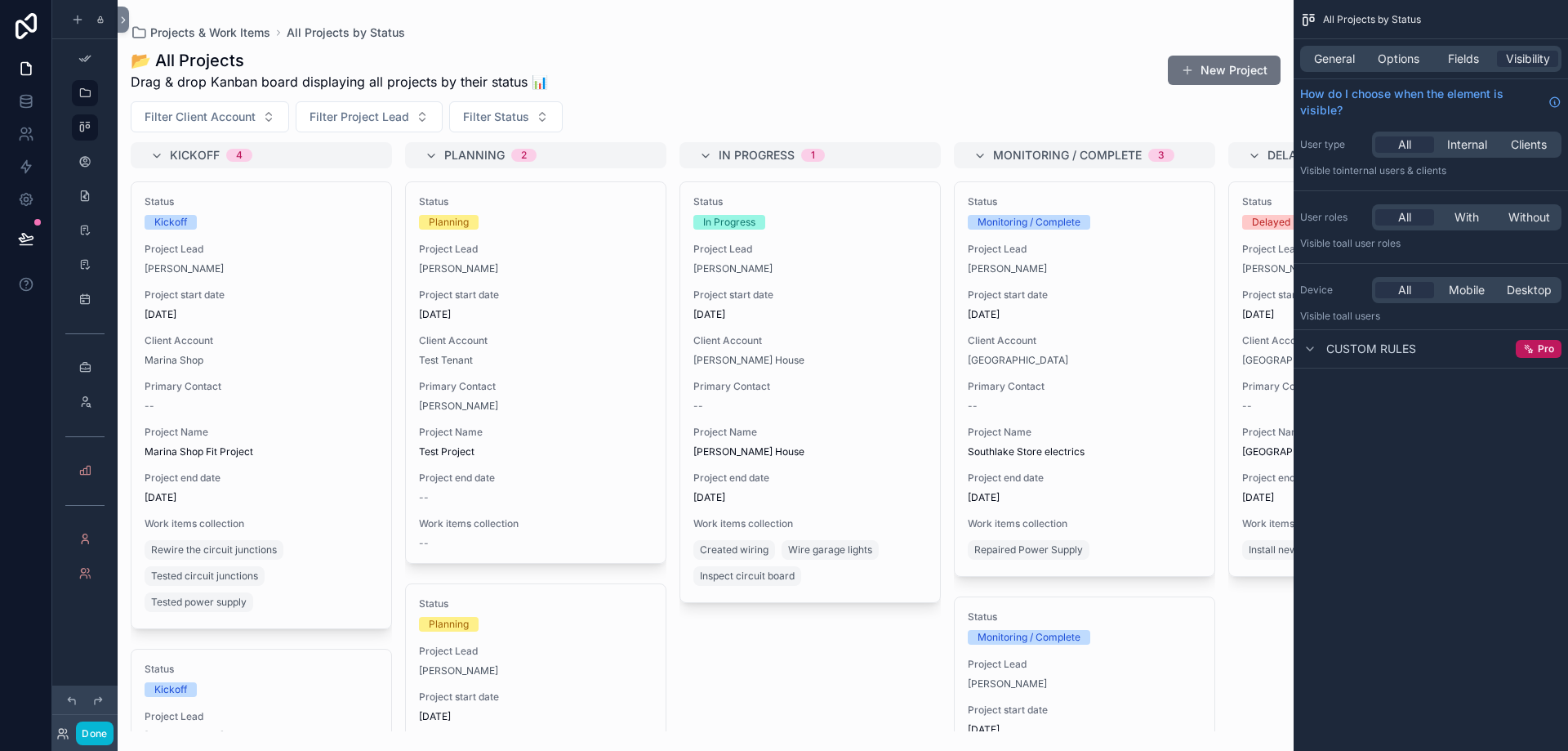
click at [374, 640] on div "scrollable content" at bounding box center [706, 376] width 1177 height 751
click at [87, 50] on div "scrollable content" at bounding box center [85, 59] width 20 height 26
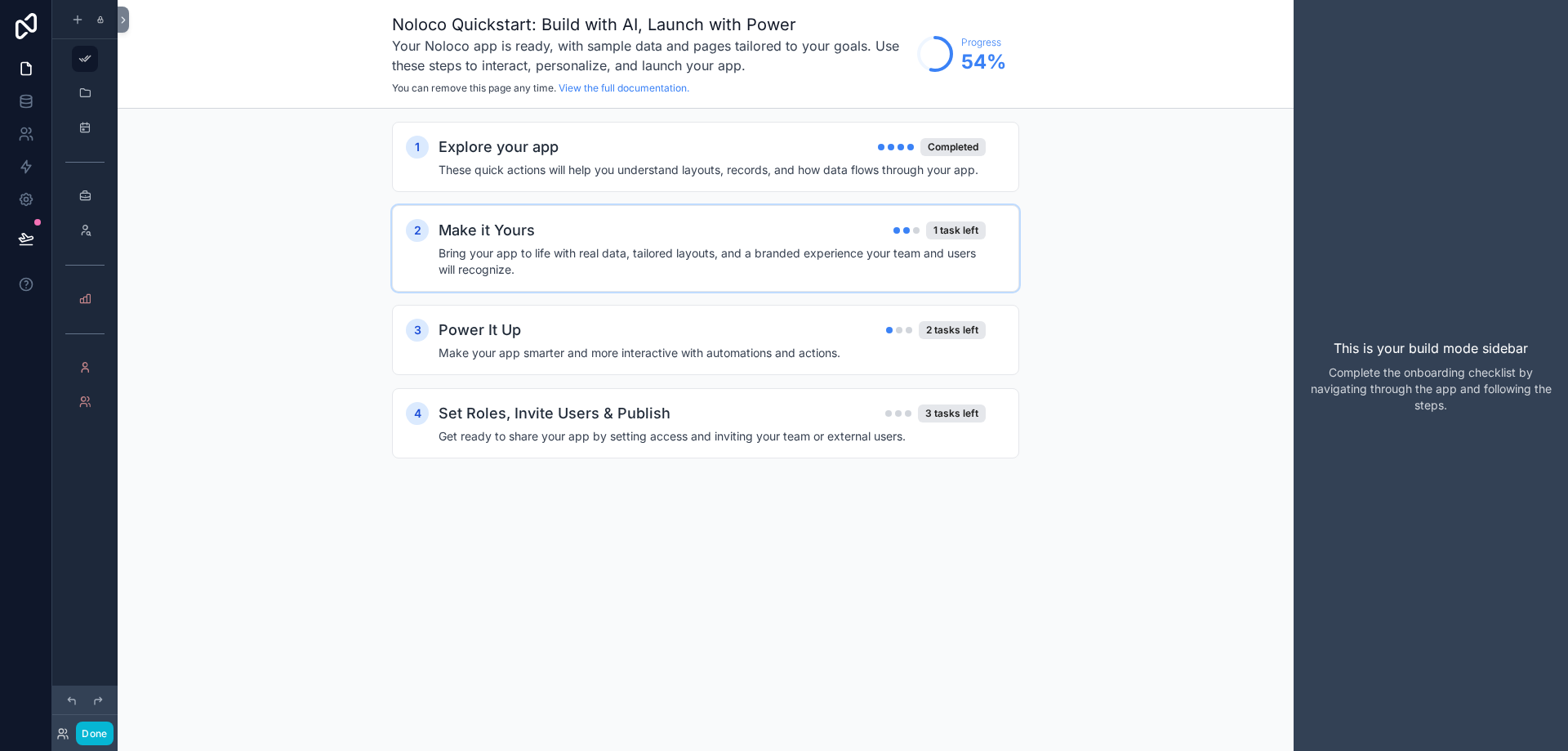
click at [819, 234] on div "Make it Yours 1 task left" at bounding box center [713, 230] width 548 height 23
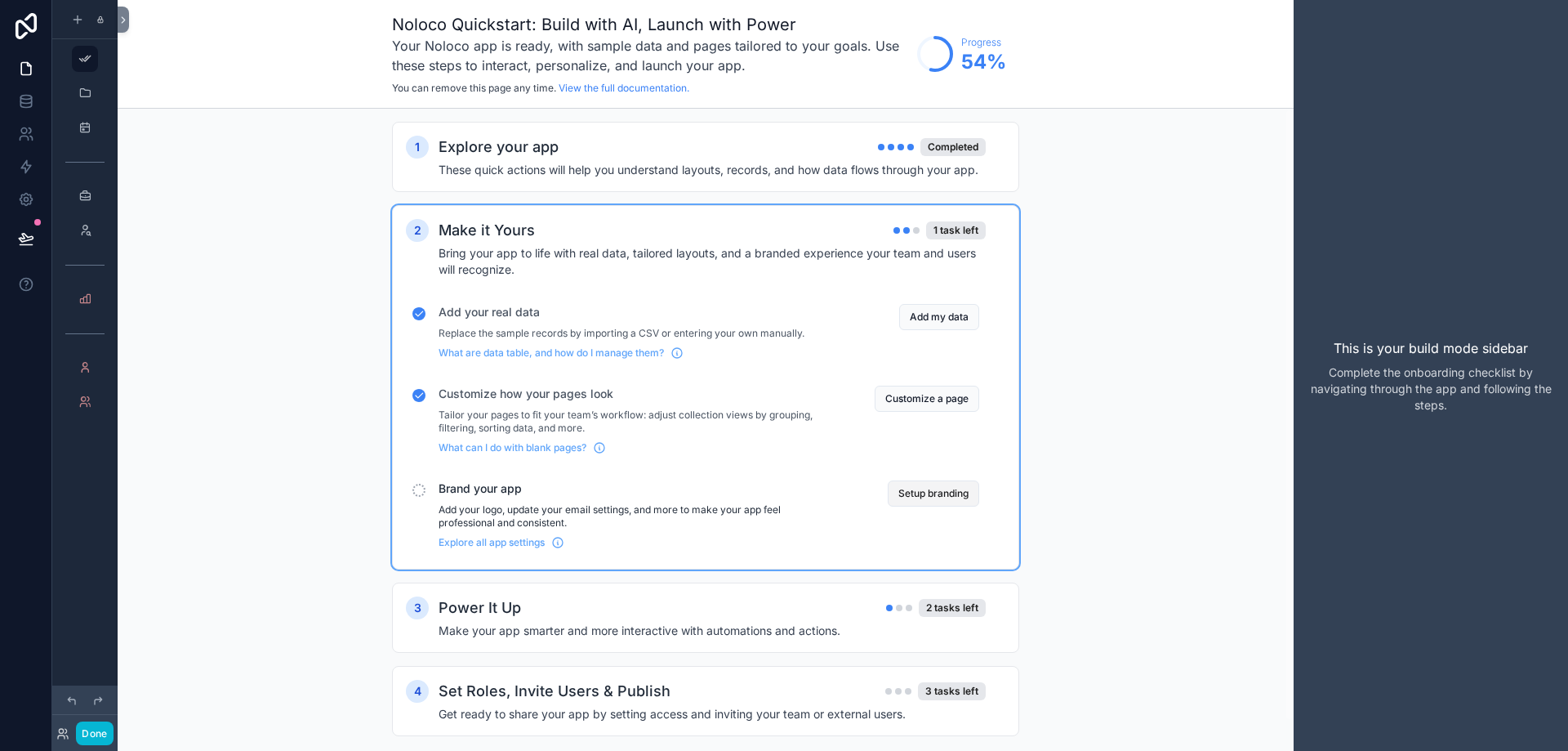
click at [977, 490] on button "Setup branding" at bounding box center [934, 493] width 92 height 26
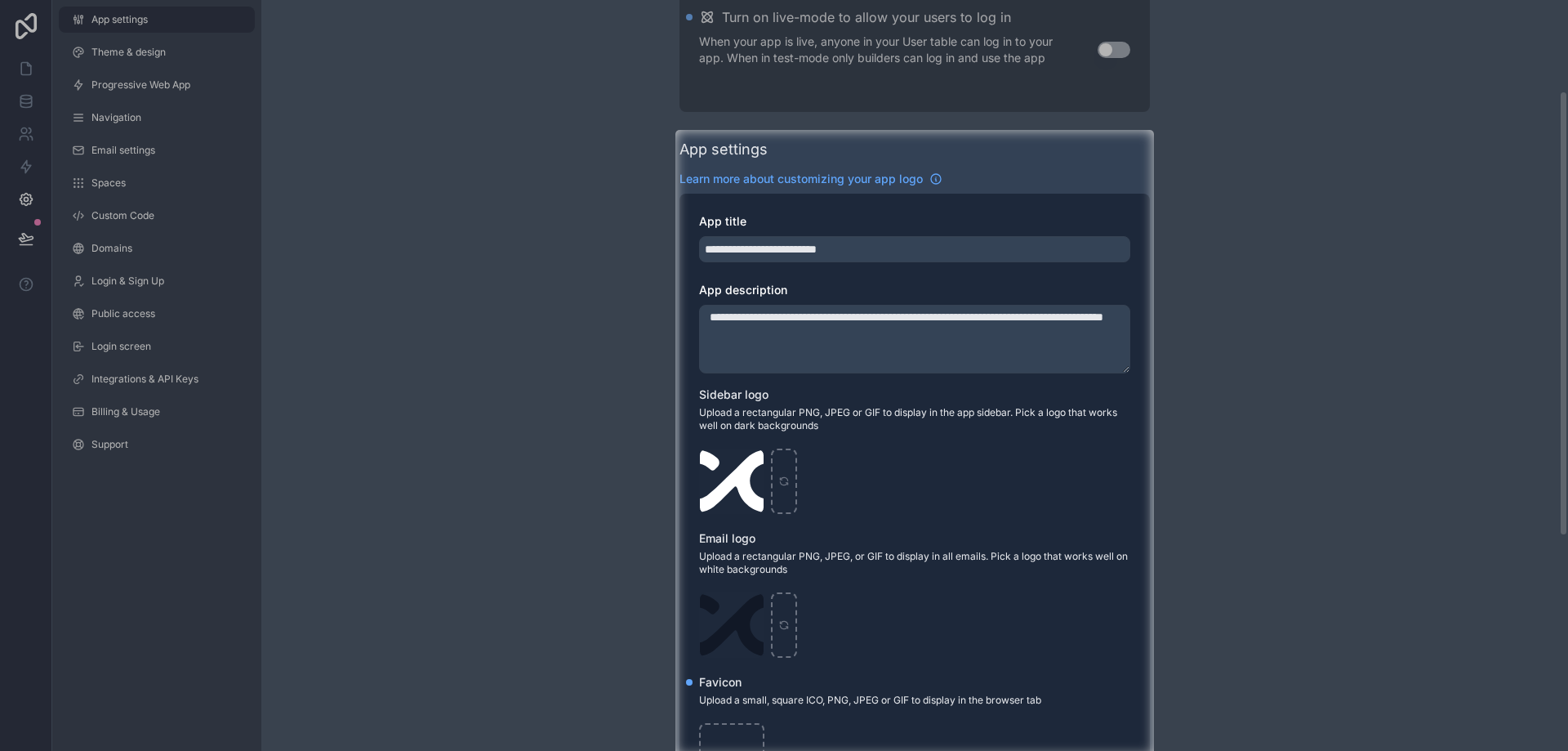
scroll to position [163, 0]
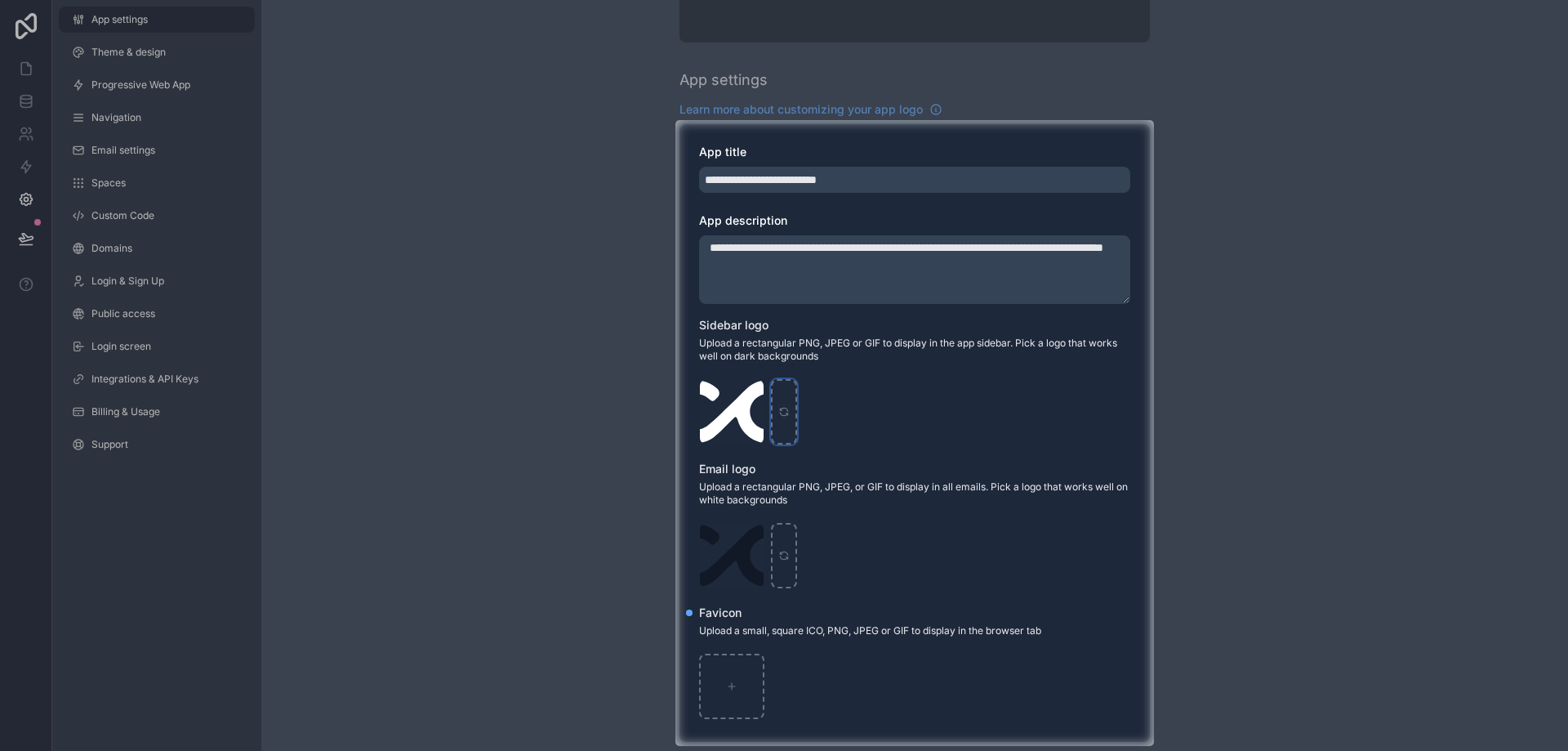
click at [783, 410] on icon "scrollable content" at bounding box center [784, 411] width 11 height 11
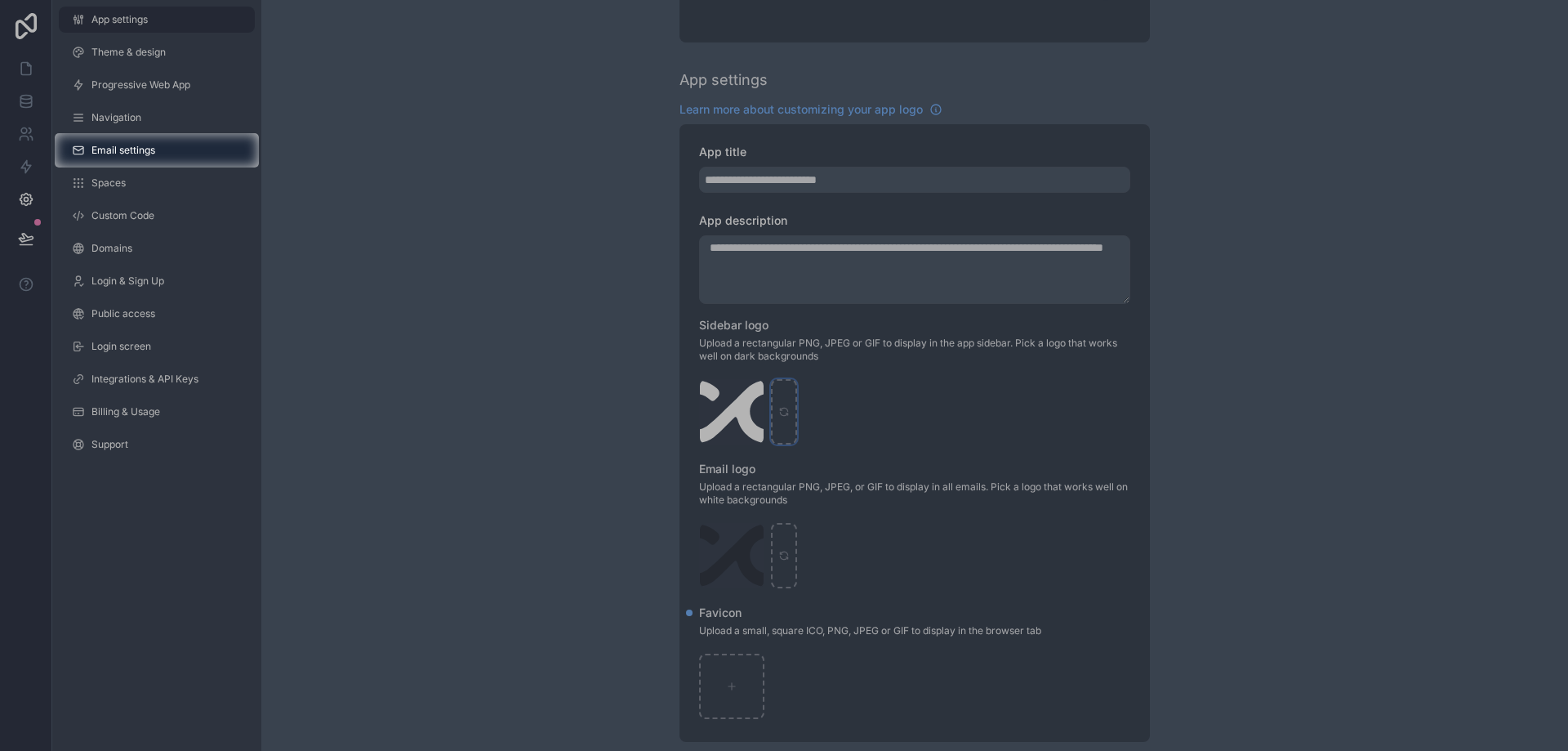
scroll to position [0, 0]
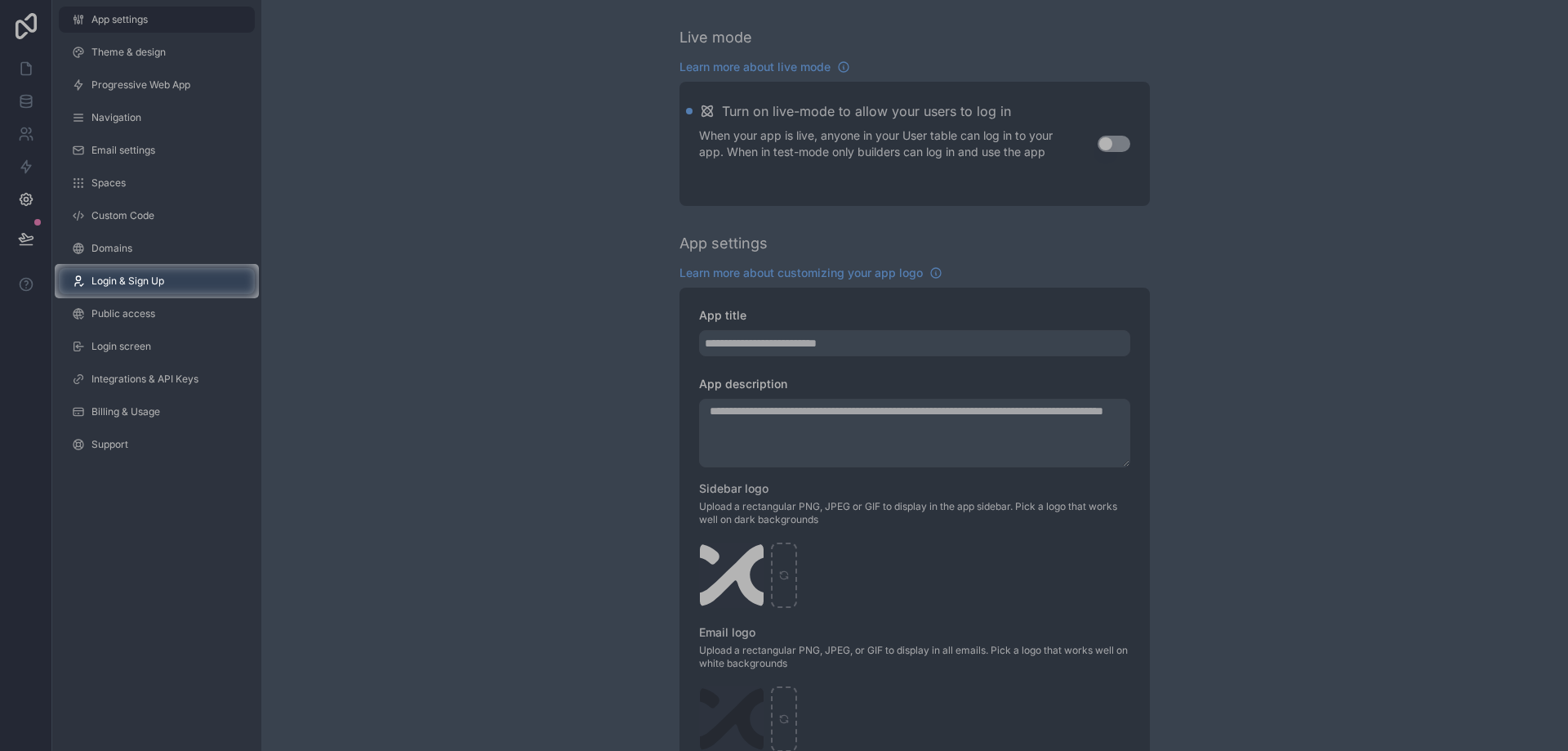
click at [182, 282] on link "Login & Sign Up" at bounding box center [156, 281] width 196 height 26
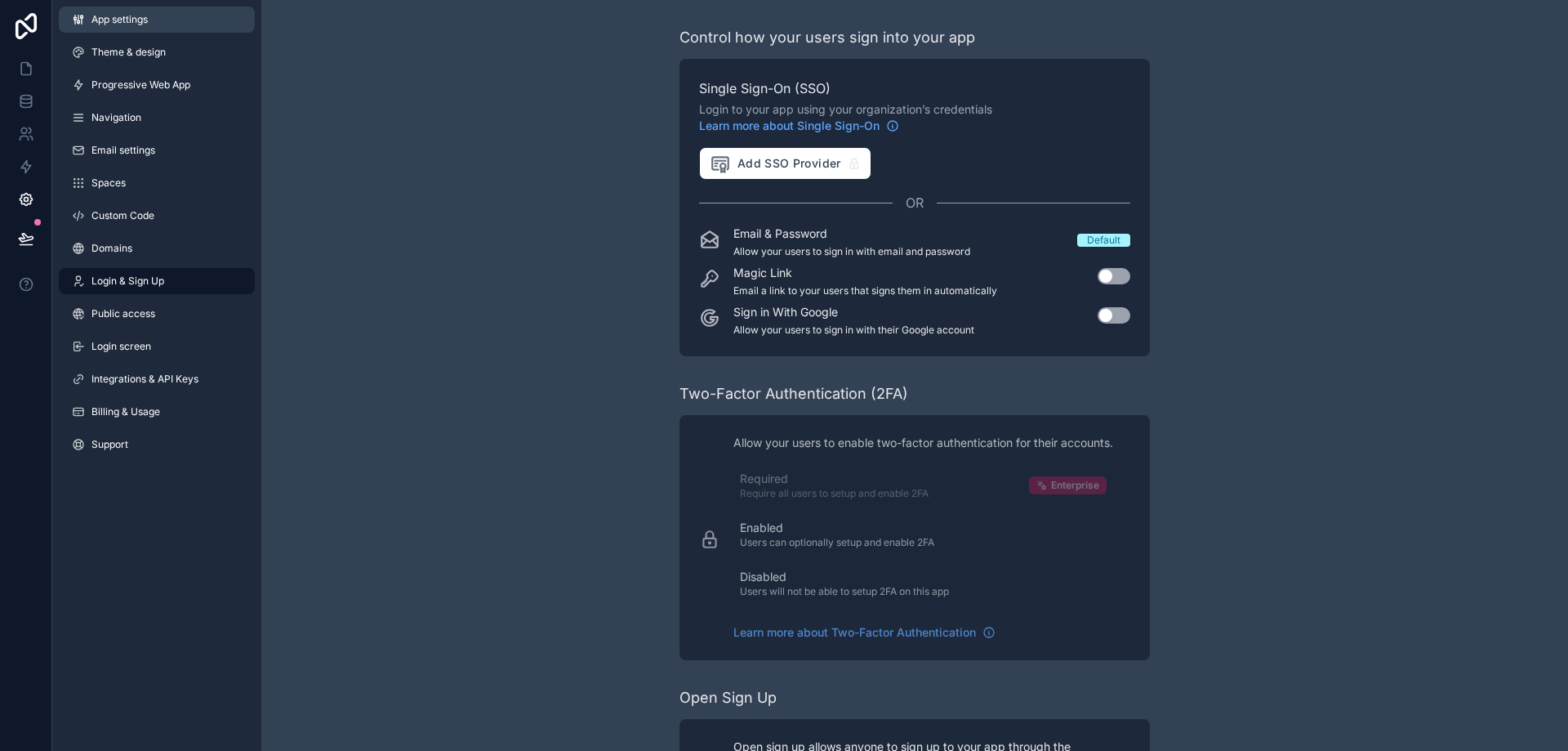
click at [109, 16] on span "App settings" at bounding box center [119, 19] width 57 height 13
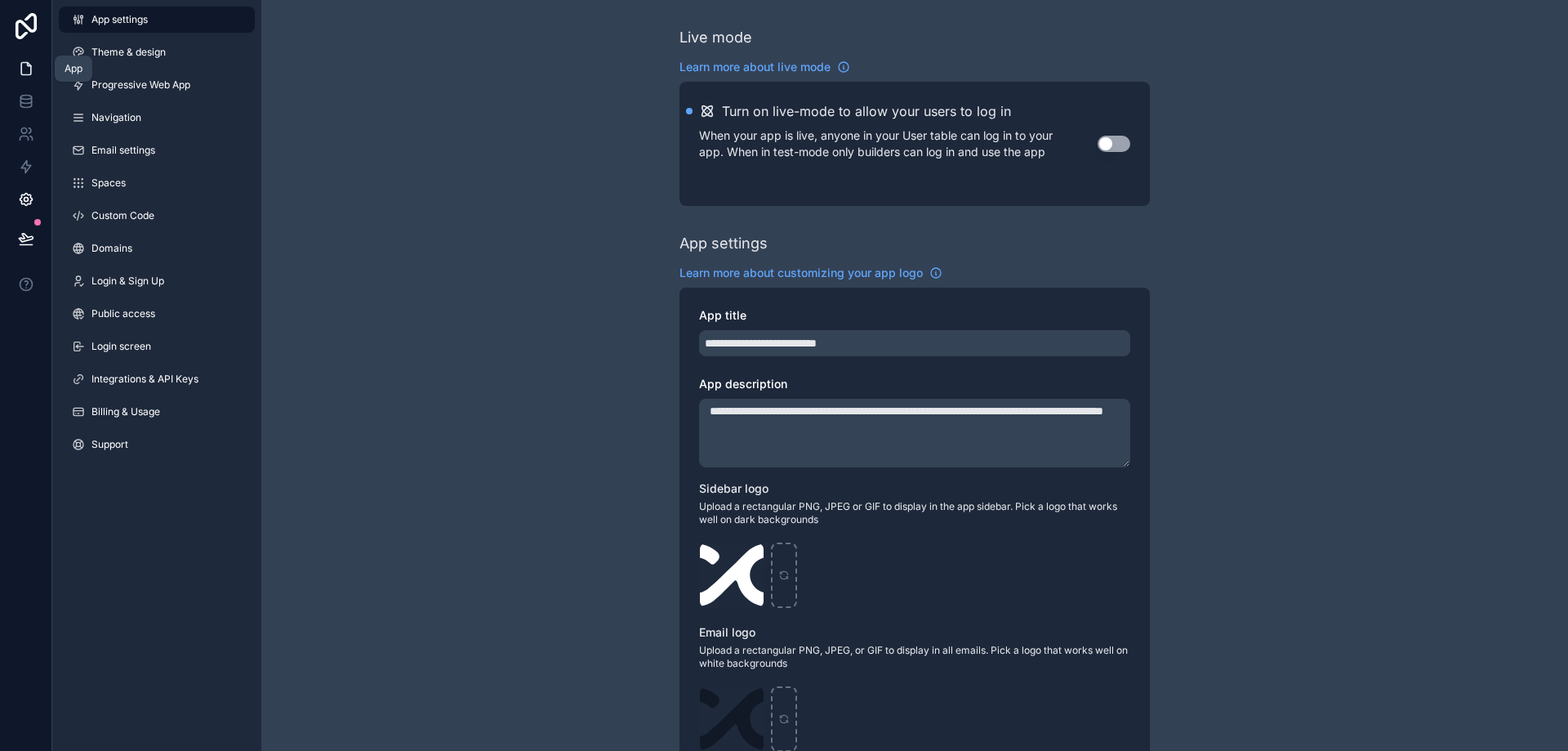
click at [25, 67] on icon at bounding box center [26, 69] width 16 height 16
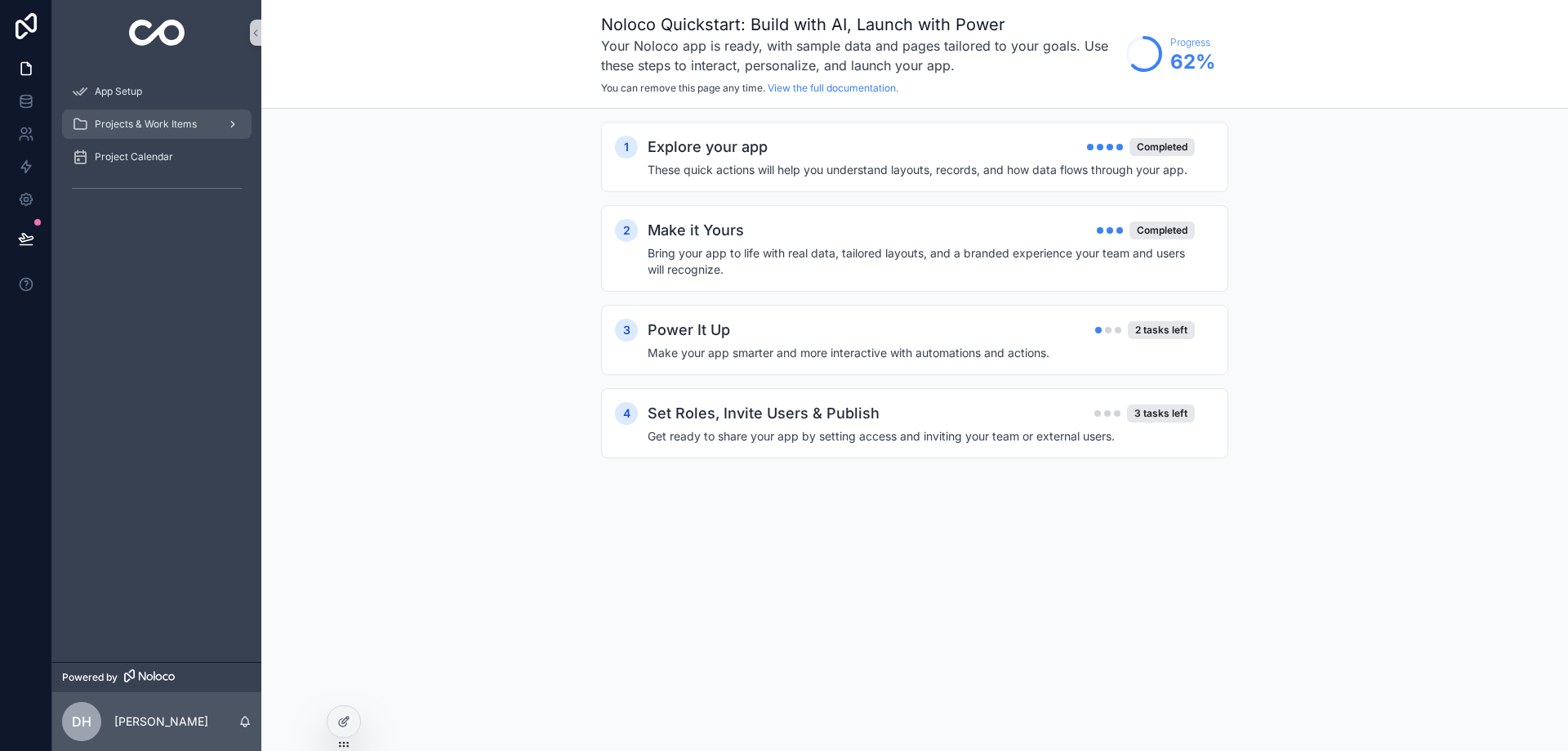
click at [193, 121] on span "Projects & Work Items" at bounding box center [145, 124] width 103 height 13
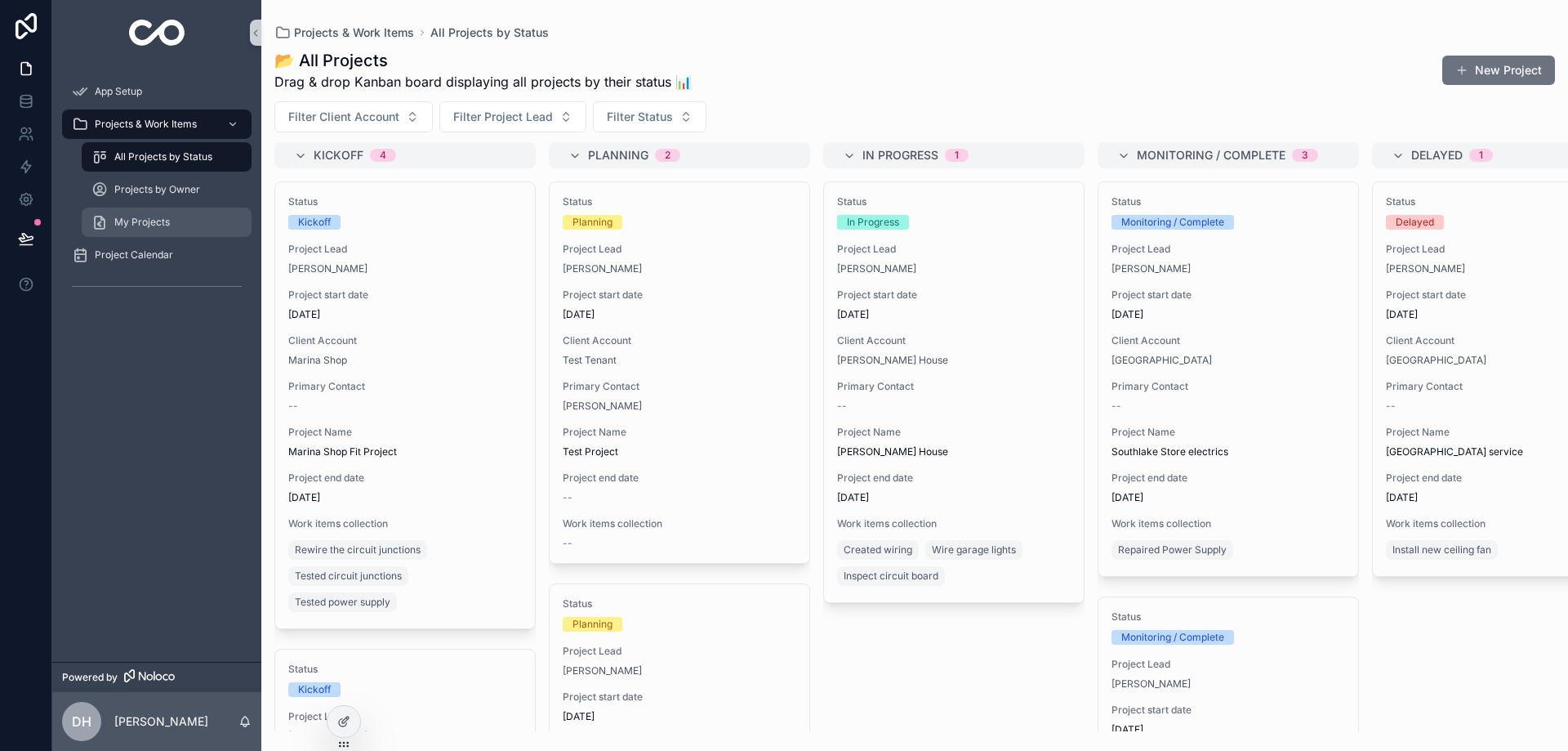
click at [170, 236] on link "My Projects" at bounding box center [166, 222] width 170 height 30
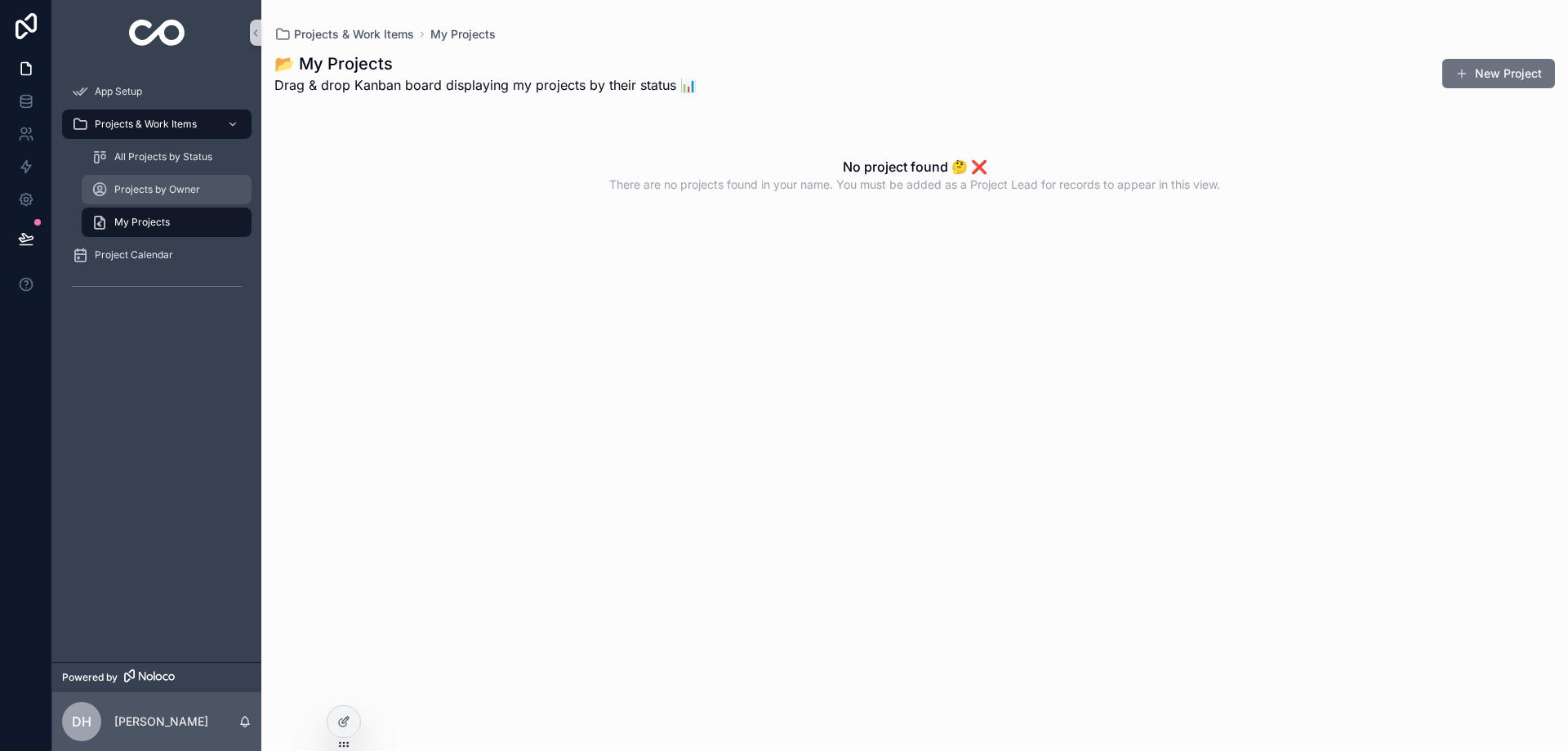
click at [166, 177] on div "Projects by Owner" at bounding box center [166, 189] width 150 height 26
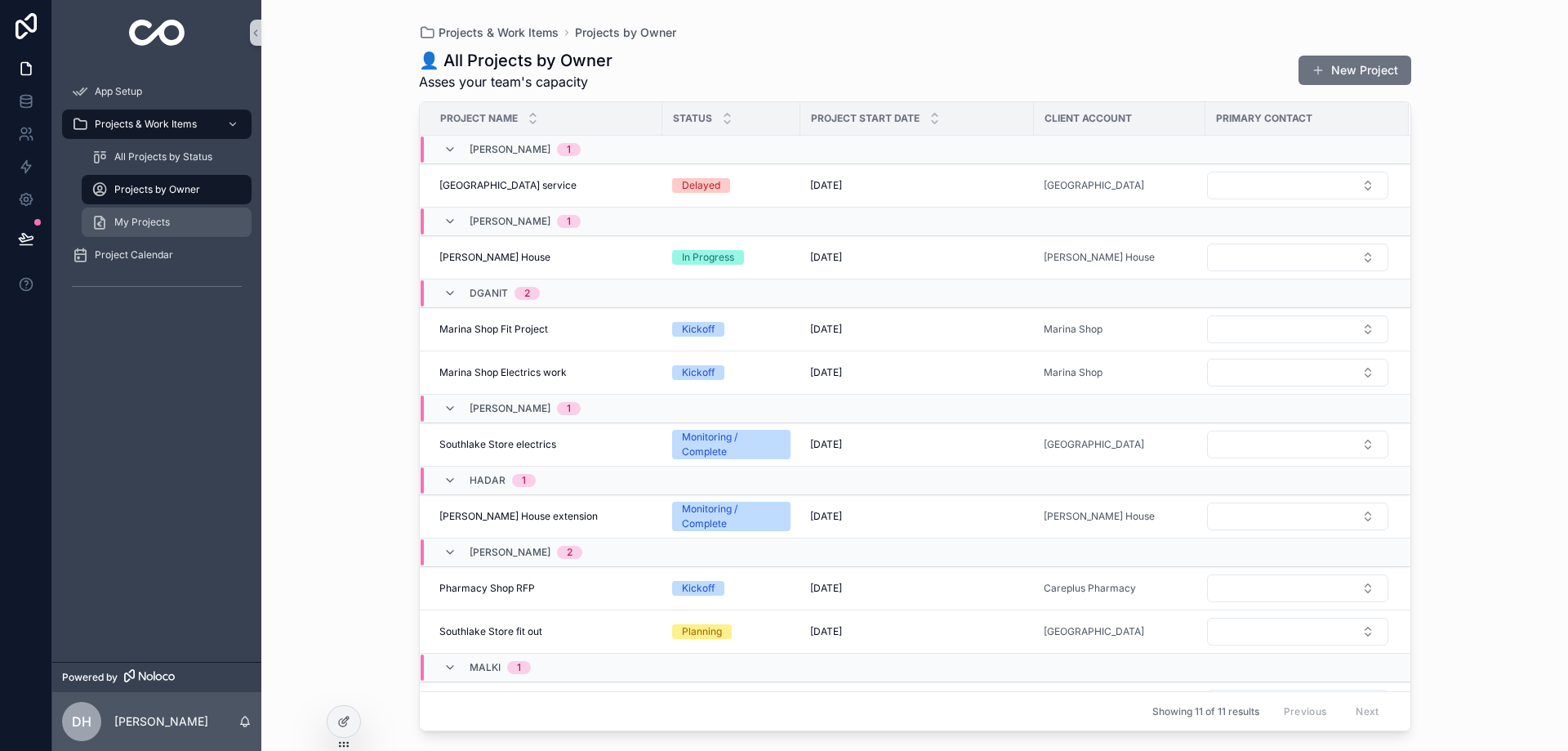
click at [164, 207] on link "My Projects" at bounding box center [166, 222] width 170 height 30
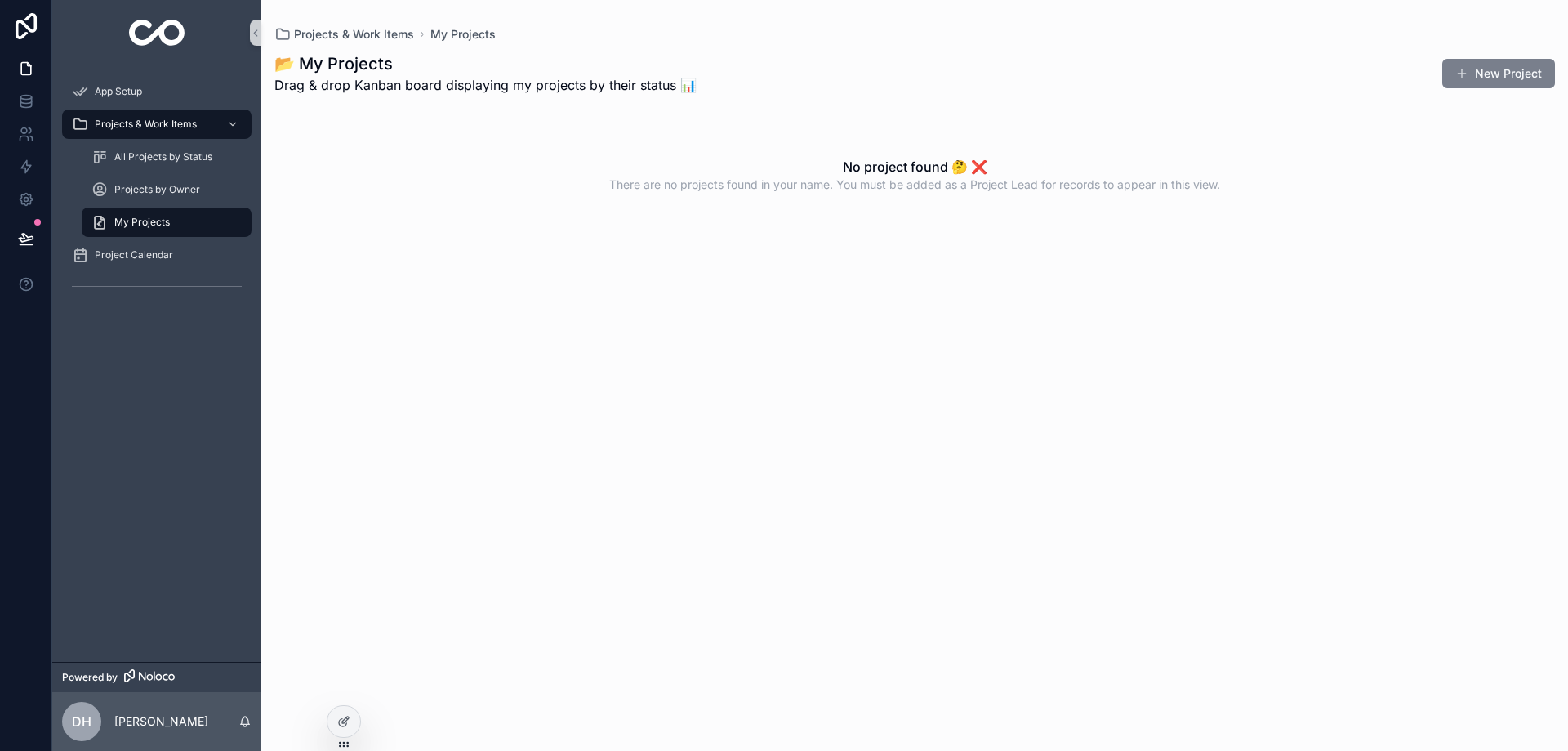
click at [1484, 69] on button "New Project" at bounding box center [1498, 74] width 112 height 30
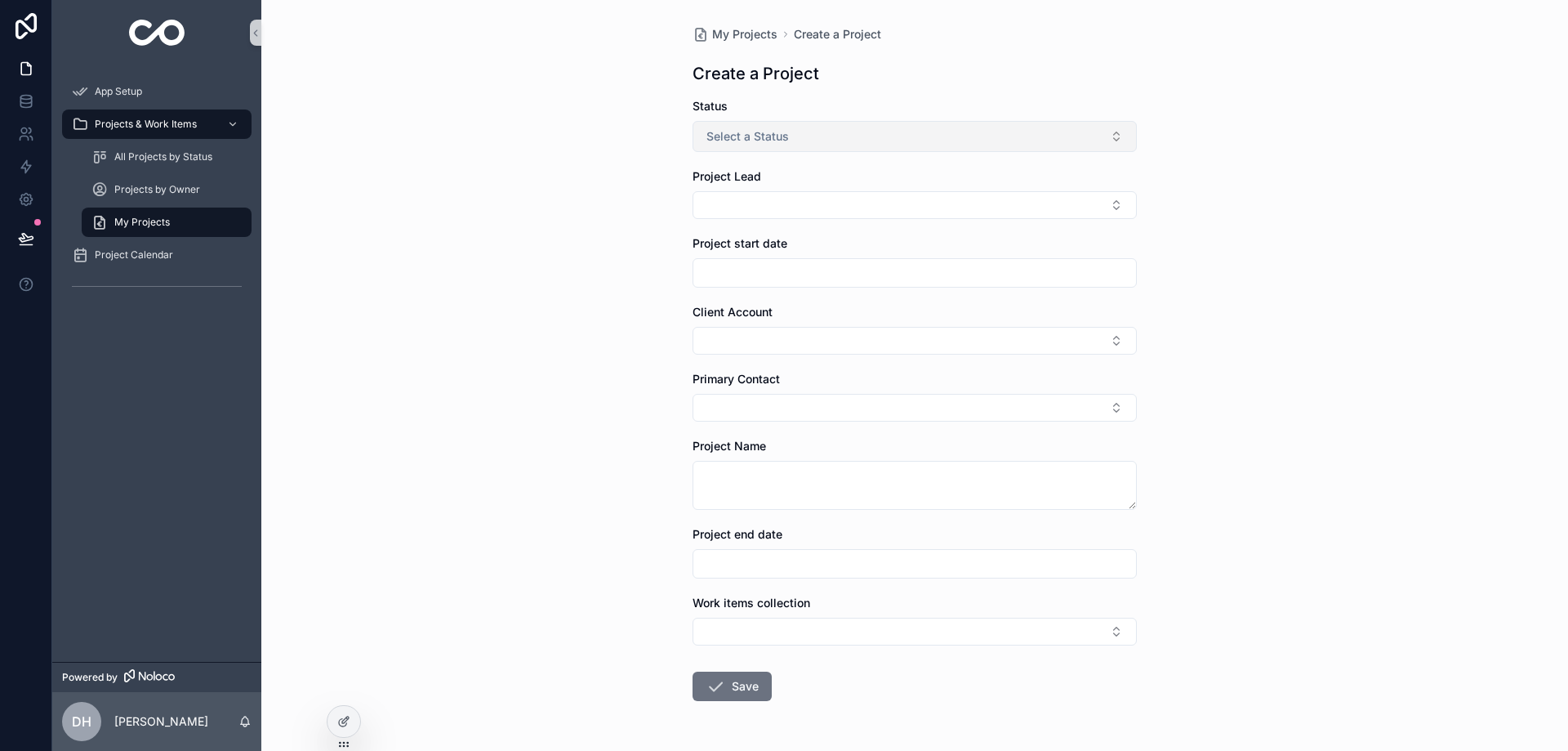
click at [775, 134] on span "Select a Status" at bounding box center [748, 136] width 83 height 16
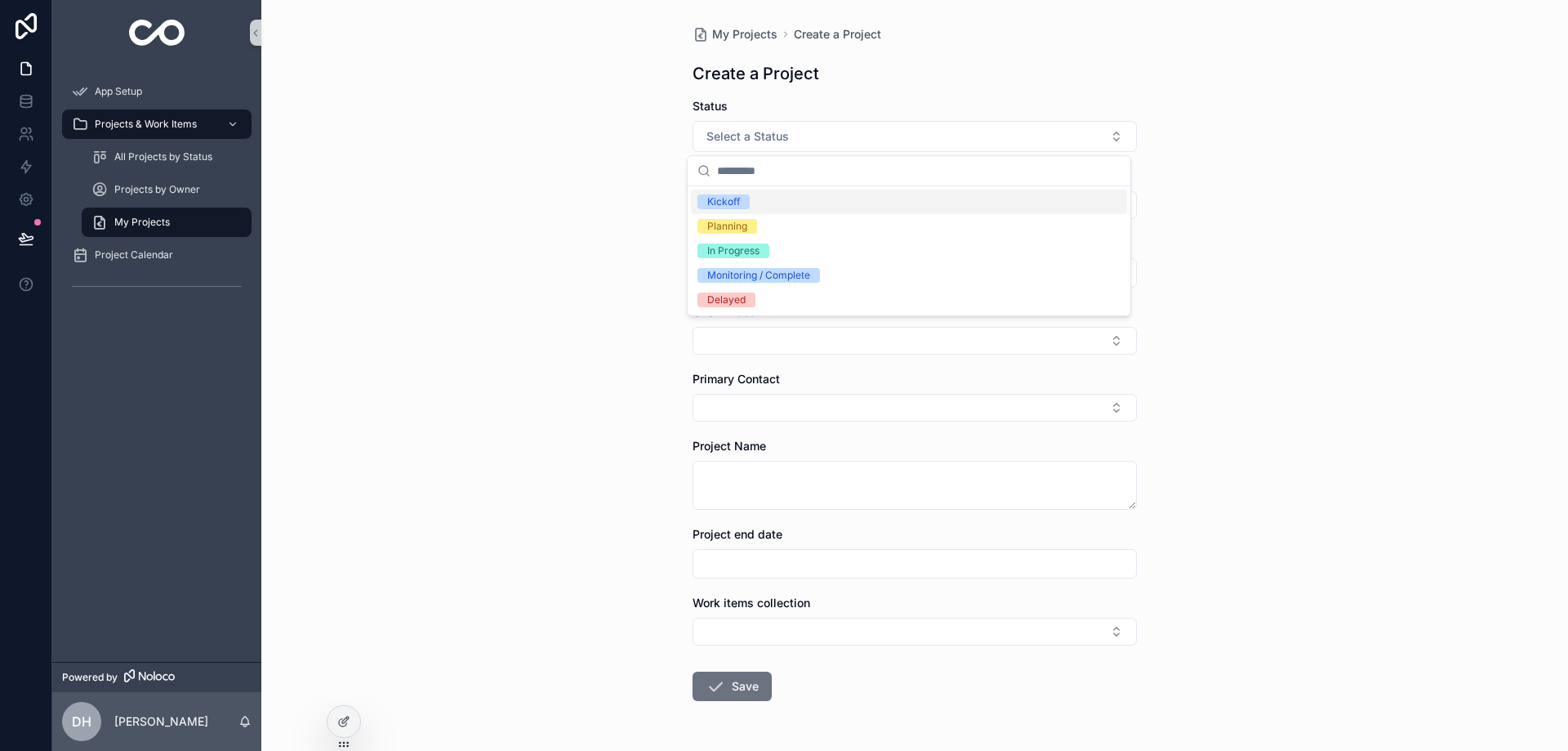
click at [768, 193] on div "Kickoff" at bounding box center [909, 201] width 436 height 25
click at [782, 205] on button "Select Button" at bounding box center [915, 205] width 444 height 28
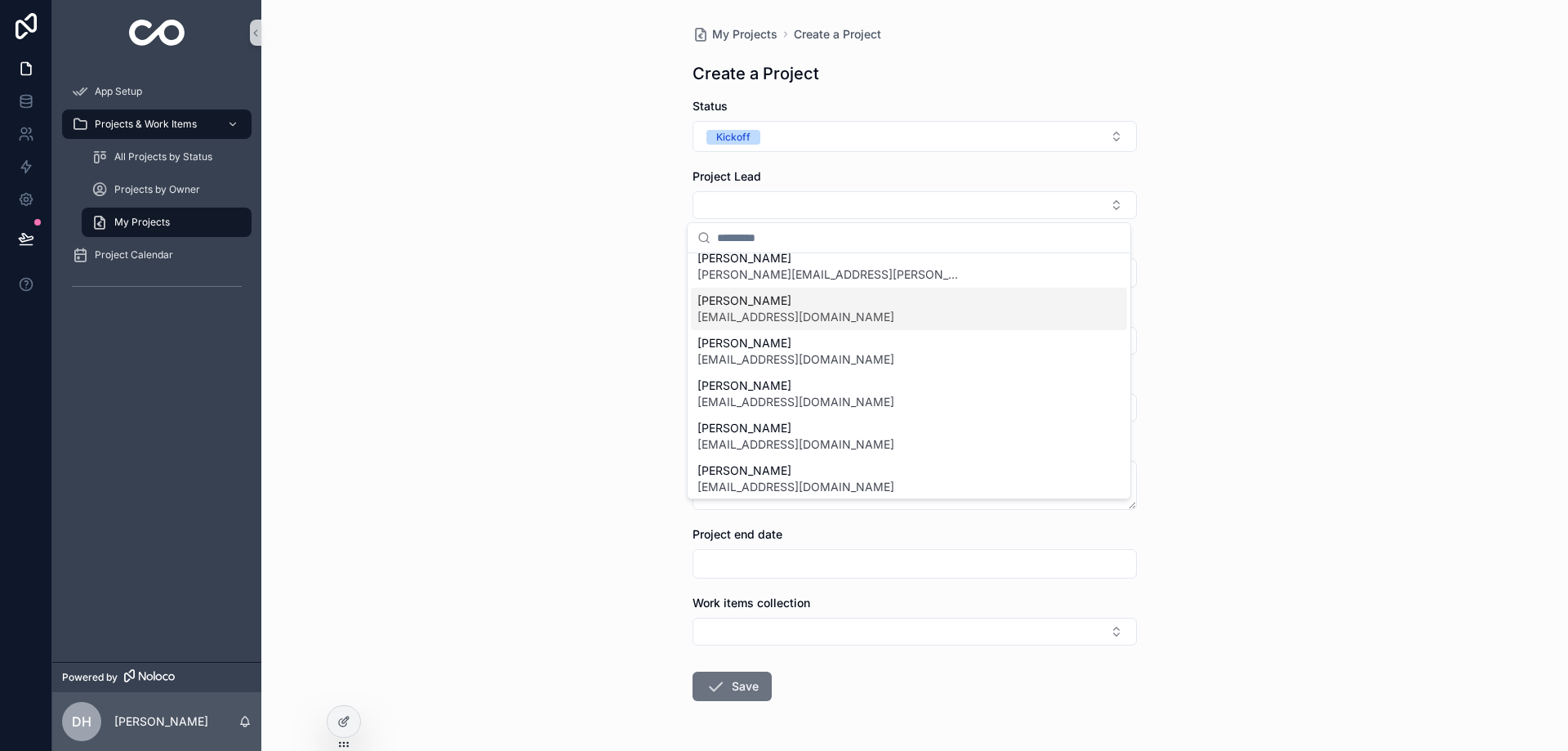
scroll to position [82, 0]
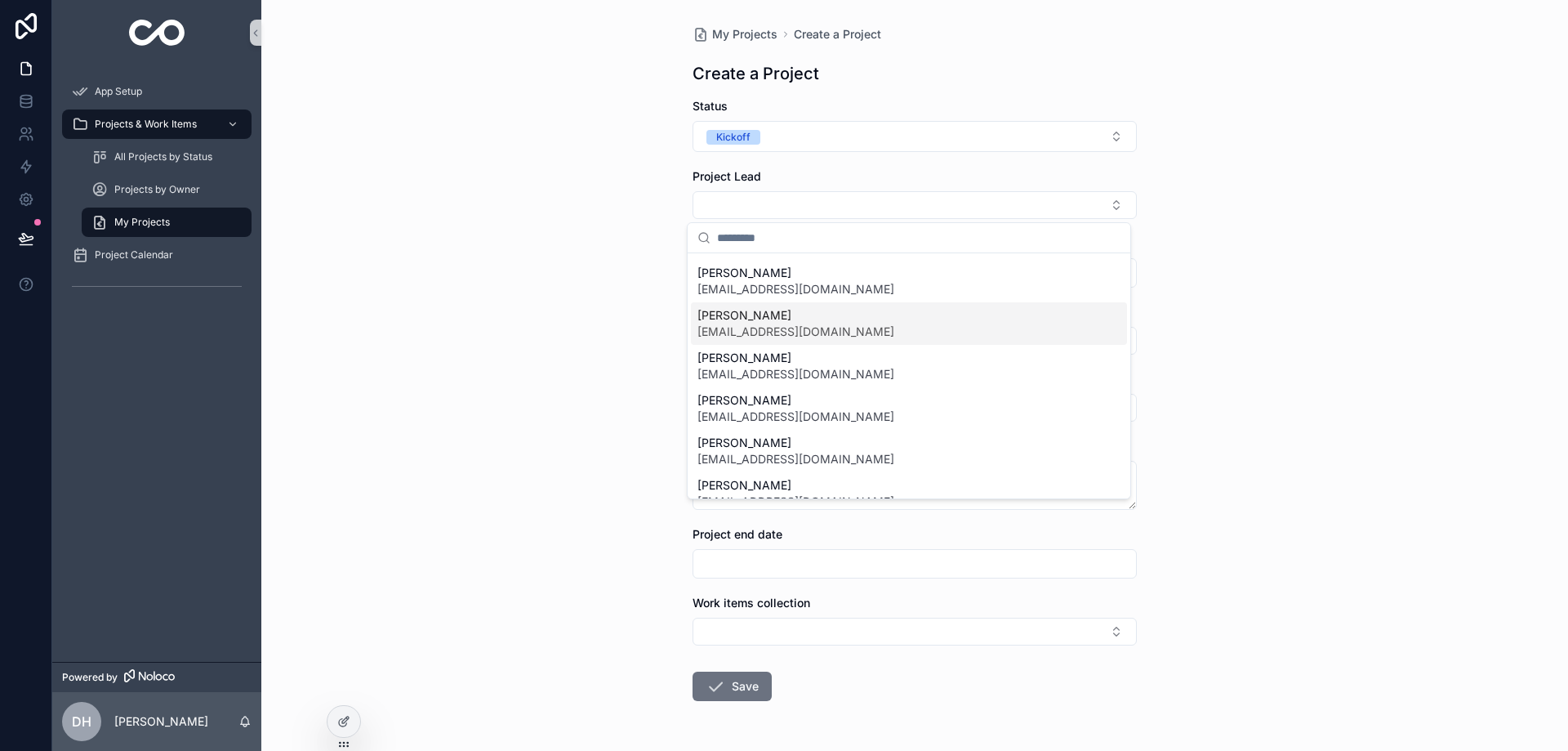
click at [781, 337] on span "hadar.karo@getwizer.com" at bounding box center [796, 332] width 197 height 16
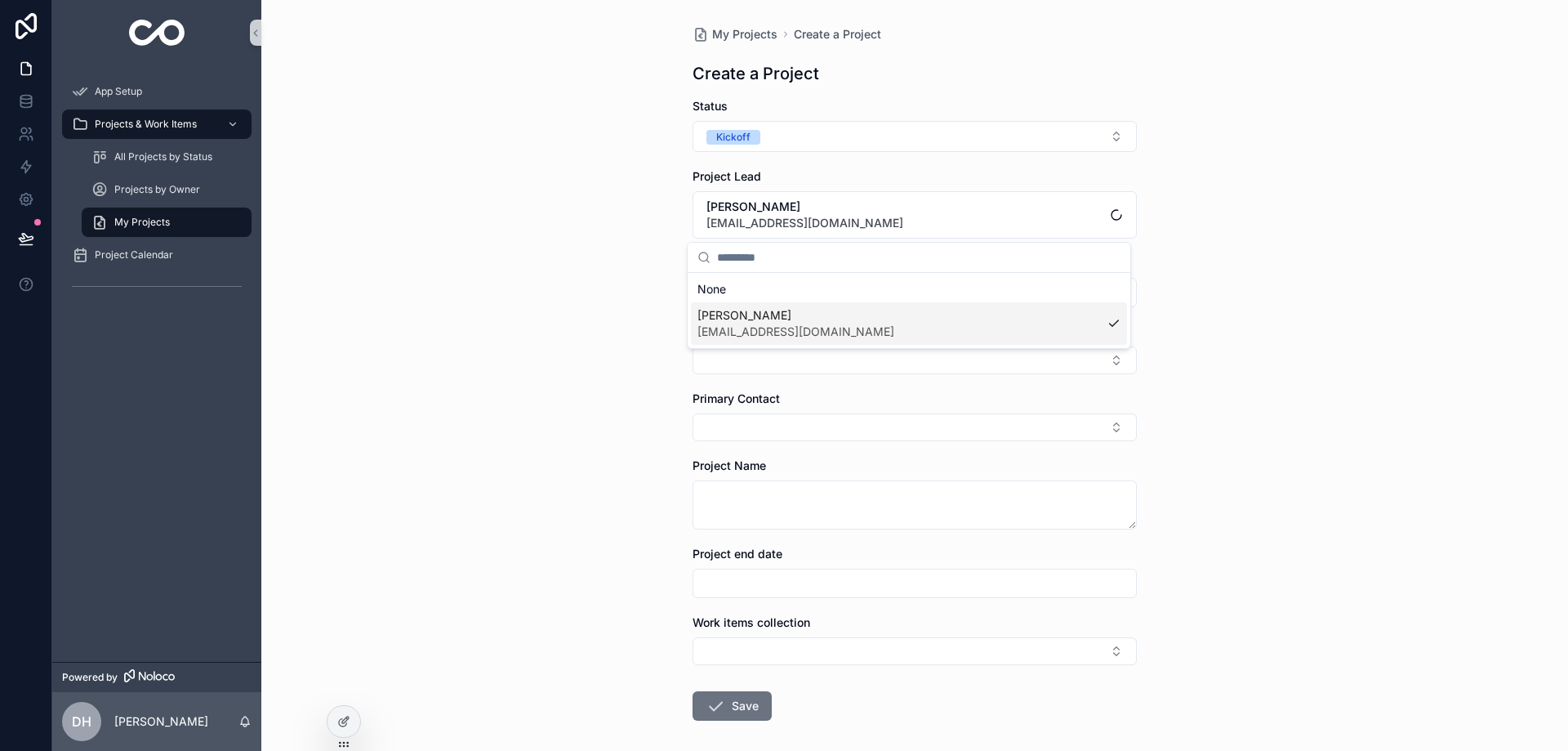
scroll to position [0, 0]
click at [724, 305] on div "scrollable content" at bounding box center [915, 293] width 444 height 30
click at [725, 267] on span "Project start date" at bounding box center [740, 263] width 95 height 14
click at [726, 293] on input "scrollable content" at bounding box center [915, 292] width 443 height 23
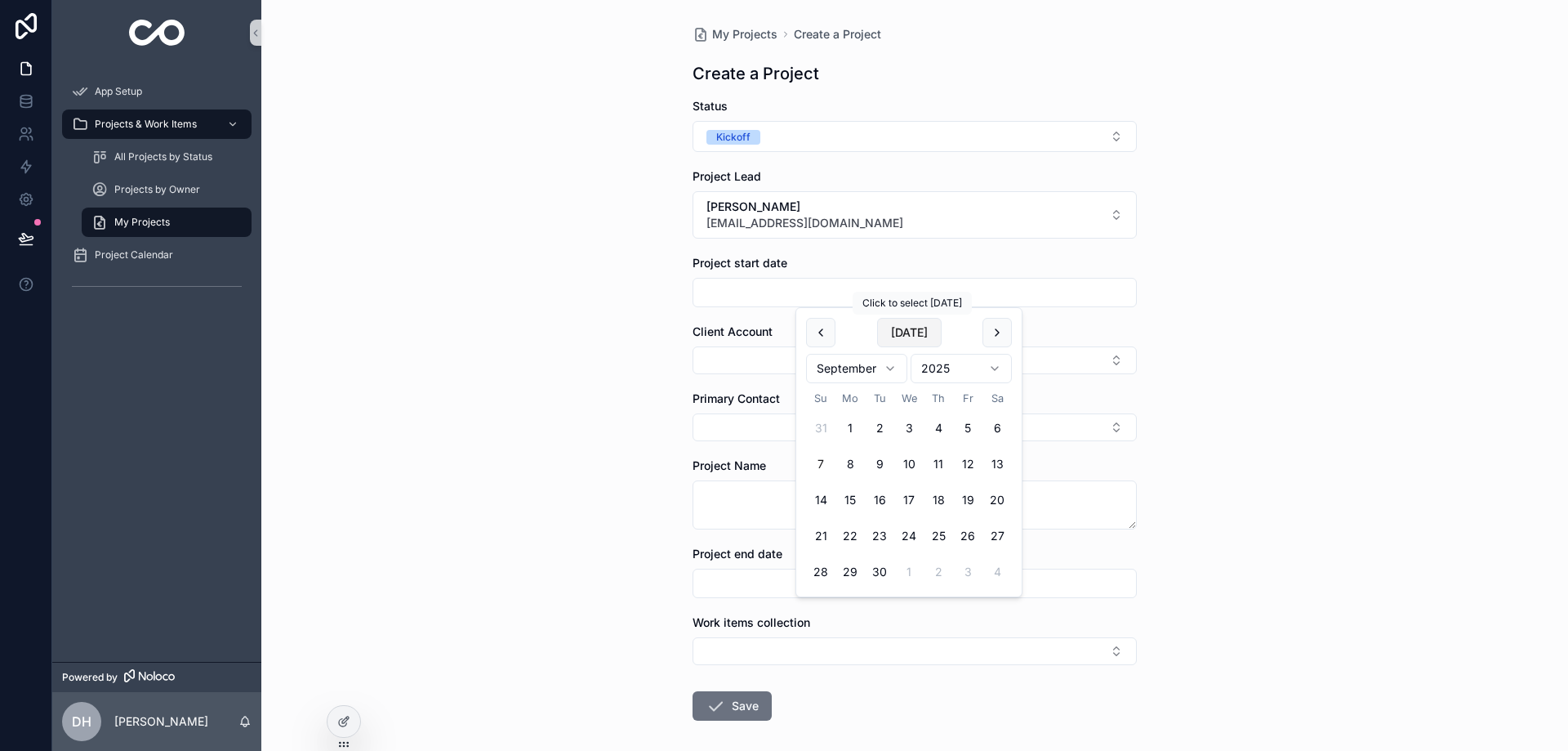
click at [899, 335] on button "[DATE]" at bounding box center [909, 333] width 65 height 30
type input "********"
click at [708, 362] on button "Select Button" at bounding box center [915, 361] width 444 height 28
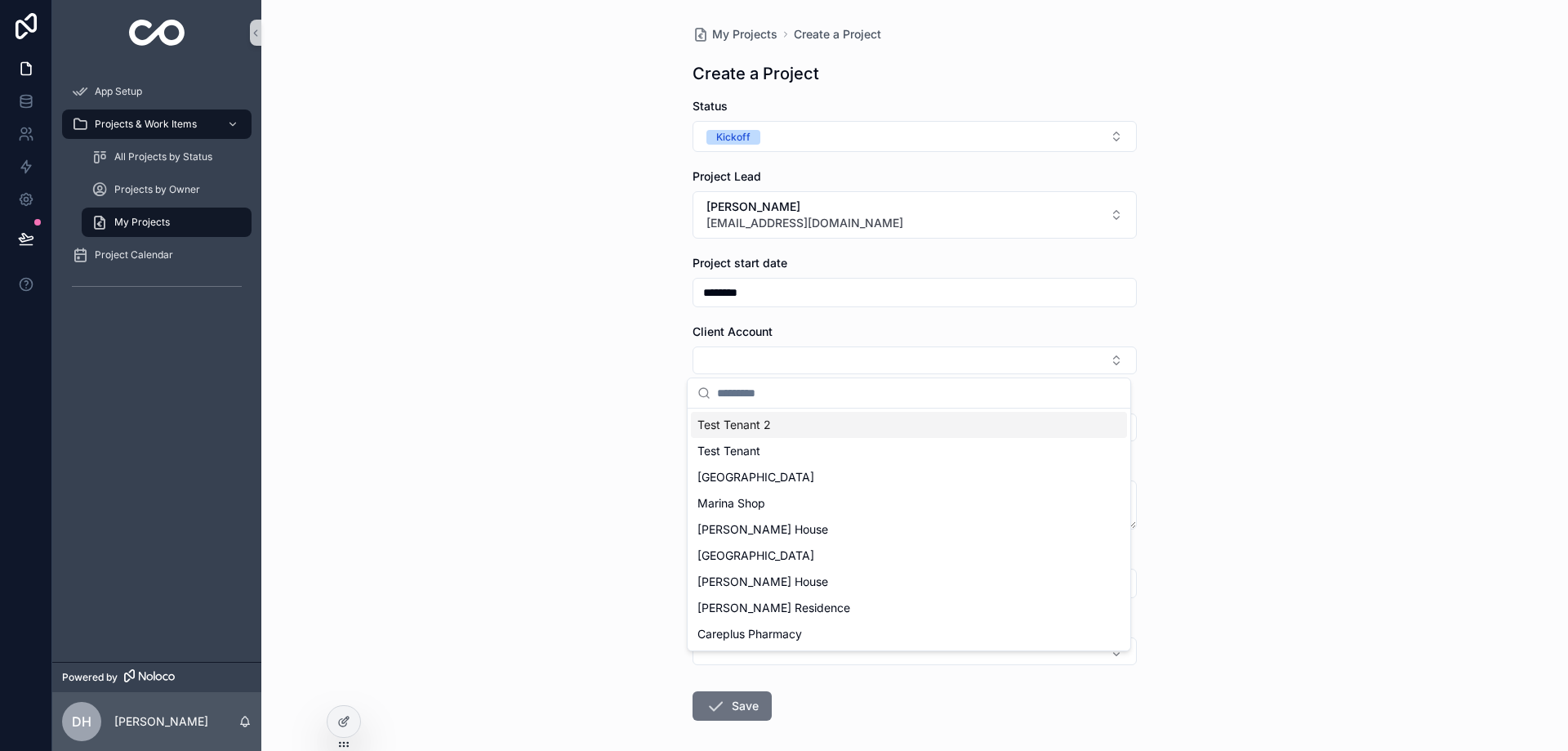
click at [778, 427] on div "Test Tenant 2" at bounding box center [909, 425] width 436 height 26
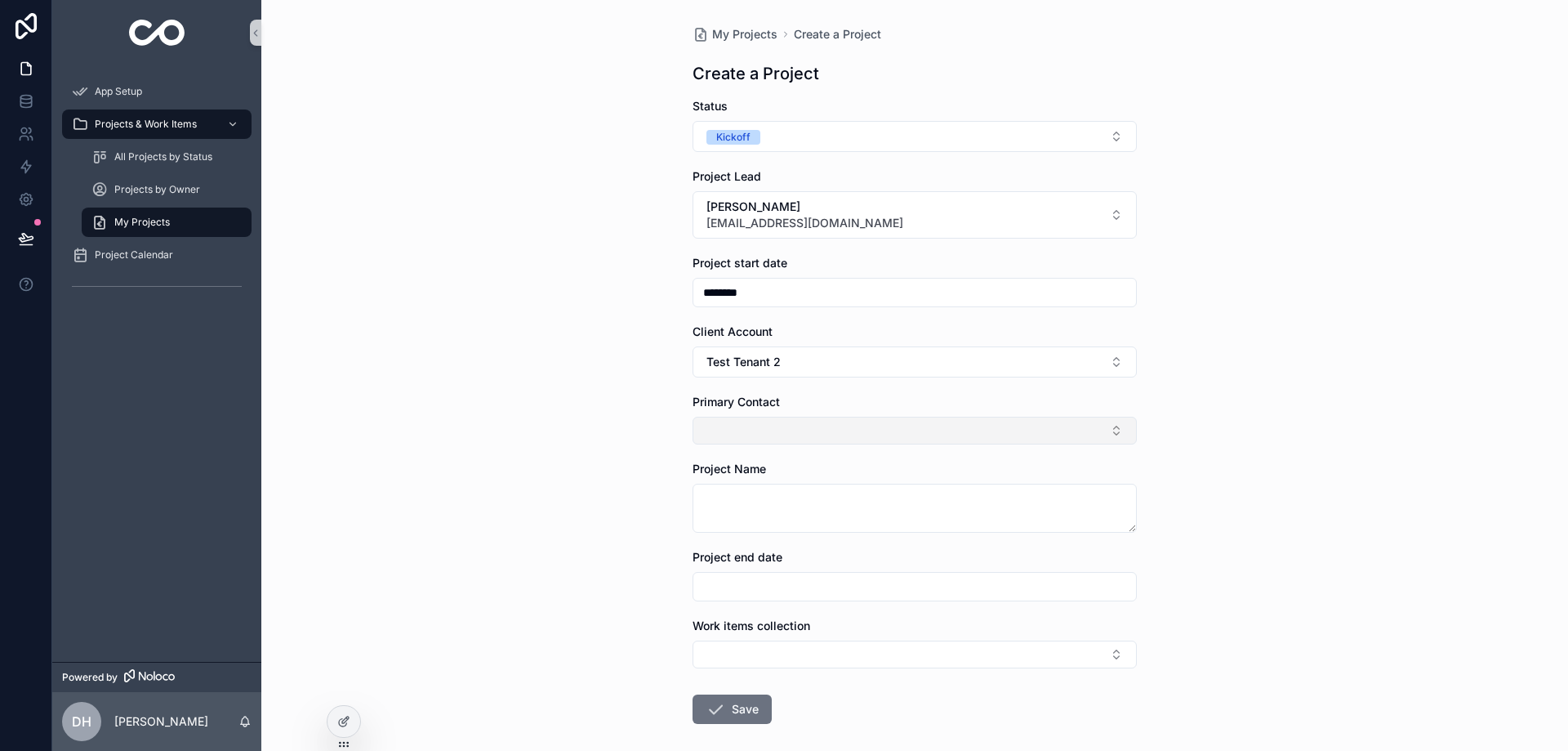
click at [789, 435] on button "Select Button" at bounding box center [915, 430] width 444 height 28
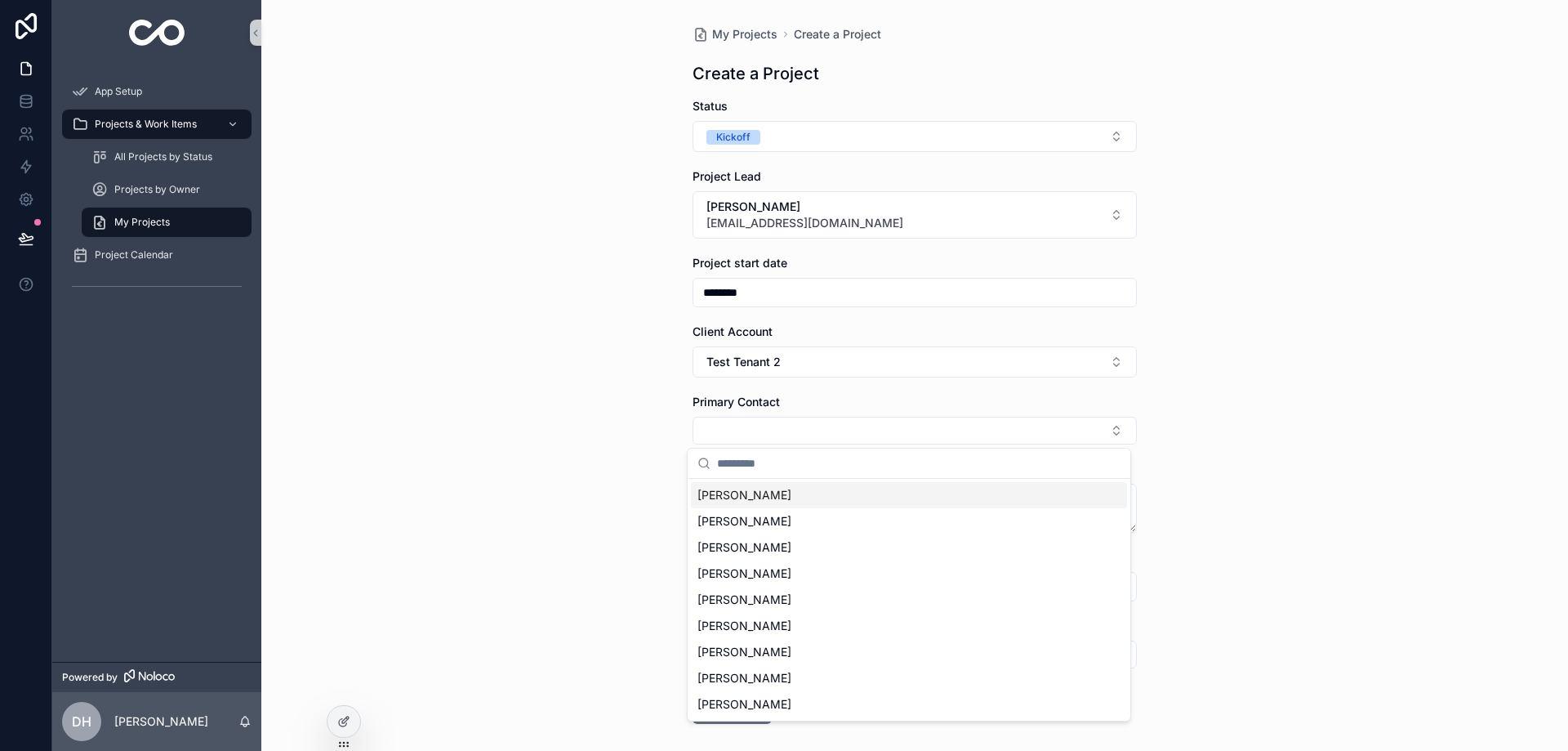
click at [764, 498] on div "[PERSON_NAME]" at bounding box center [909, 495] width 436 height 26
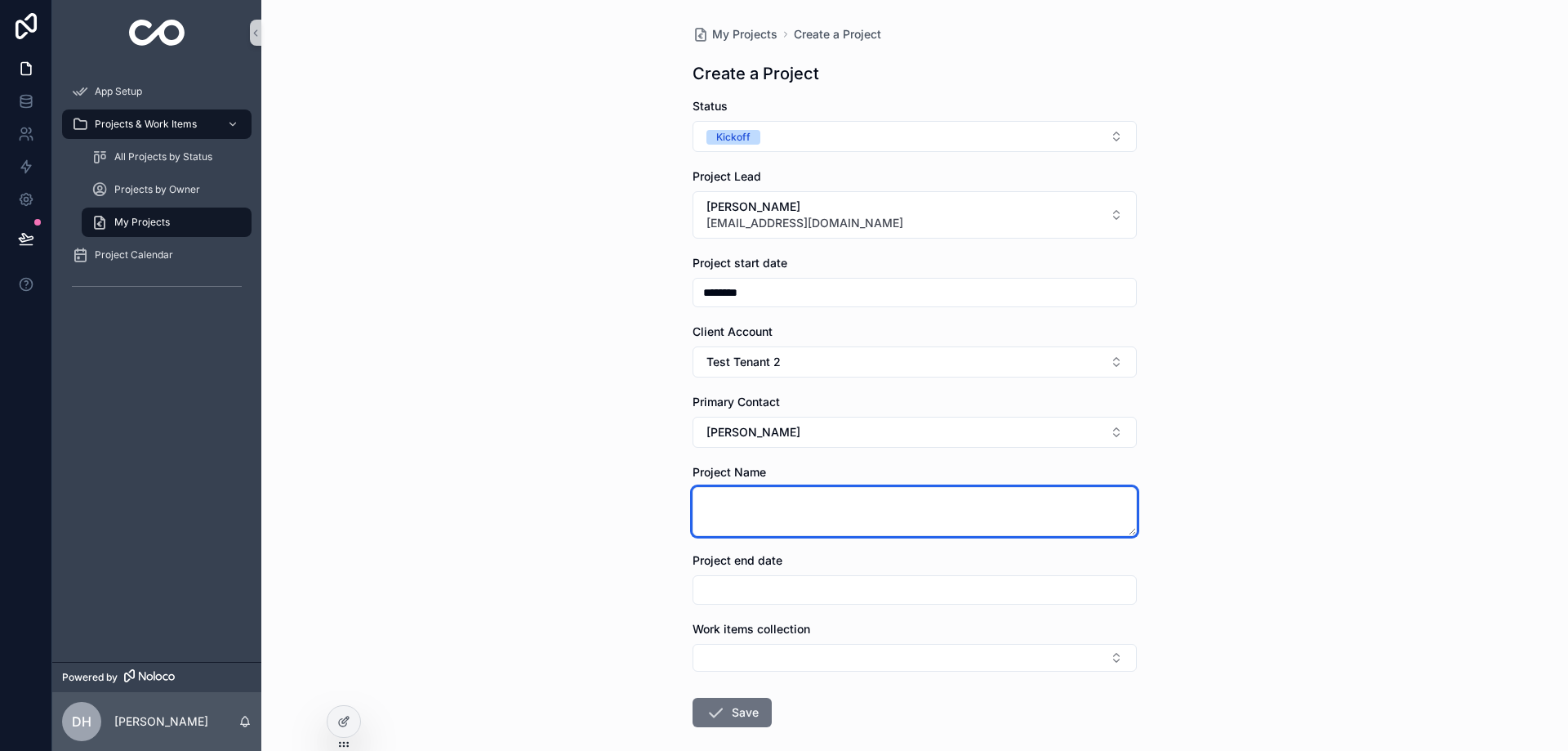
click at [788, 501] on textarea "scrollable content" at bounding box center [915, 511] width 444 height 49
type textarea "**********"
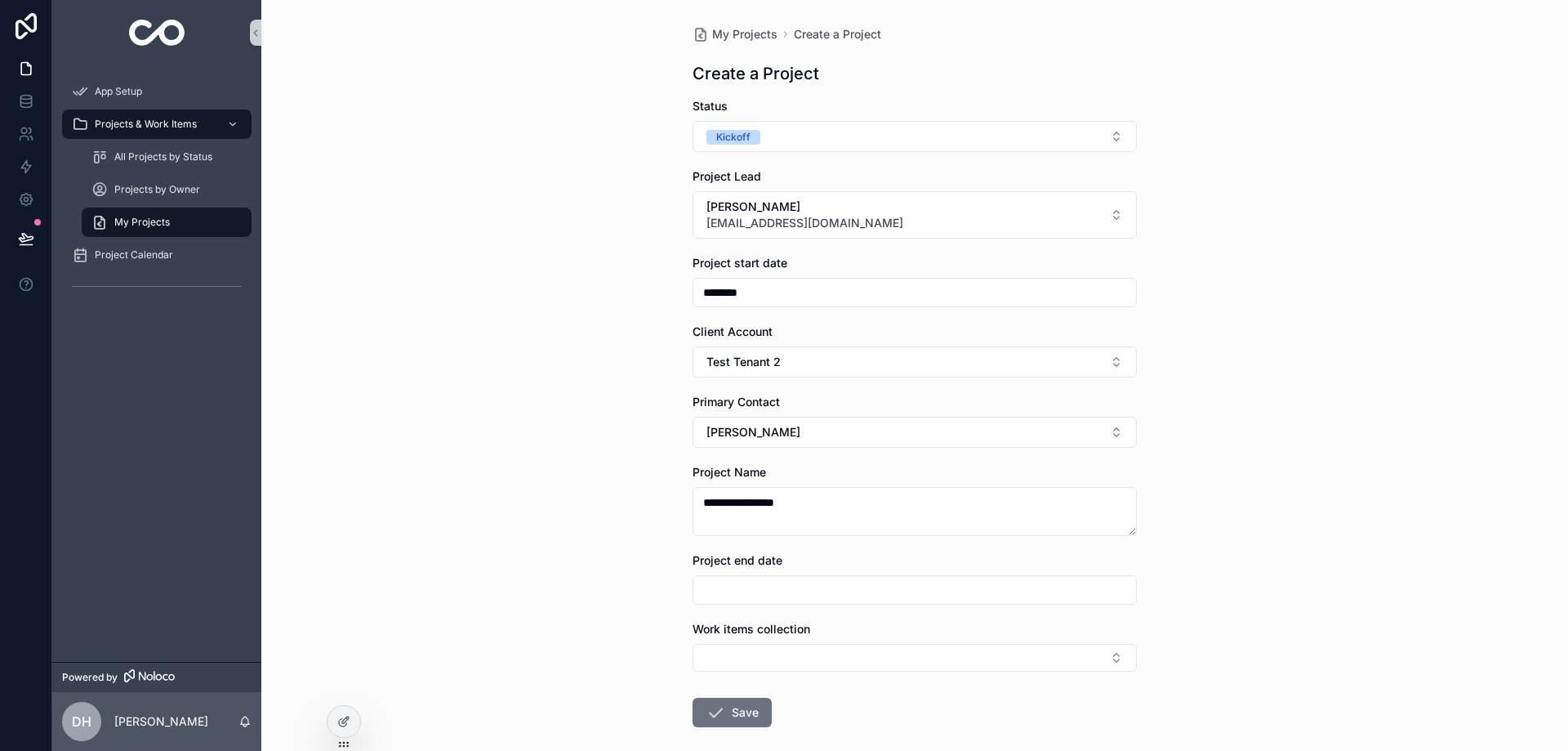
click at [608, 609] on div "**********" at bounding box center [915, 376] width 1307 height 751
click at [737, 657] on button "Select Button" at bounding box center [915, 658] width 444 height 28
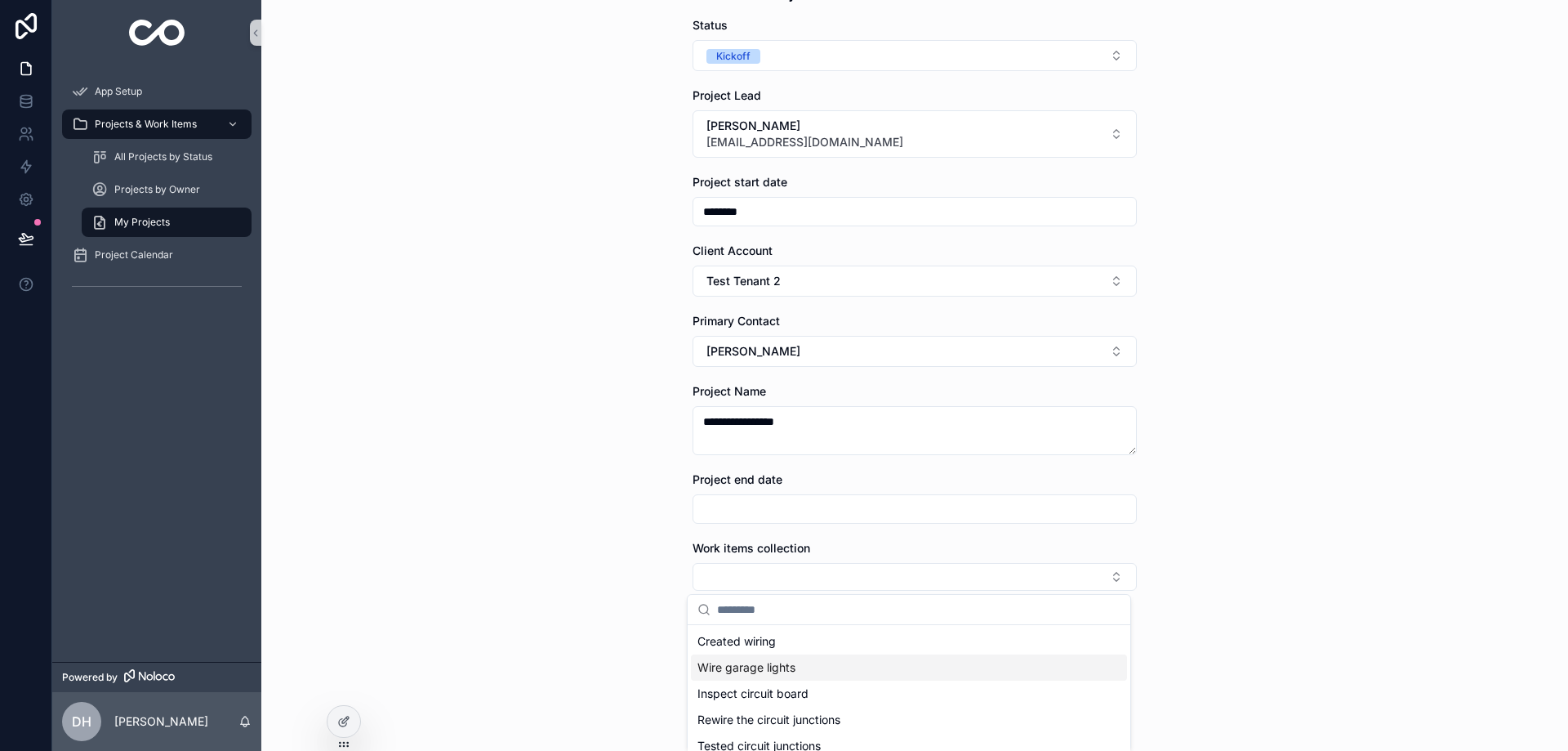
click at [575, 613] on div "**********" at bounding box center [915, 295] width 1307 height 751
click at [791, 561] on div "Work items collection" at bounding box center [915, 565] width 444 height 51
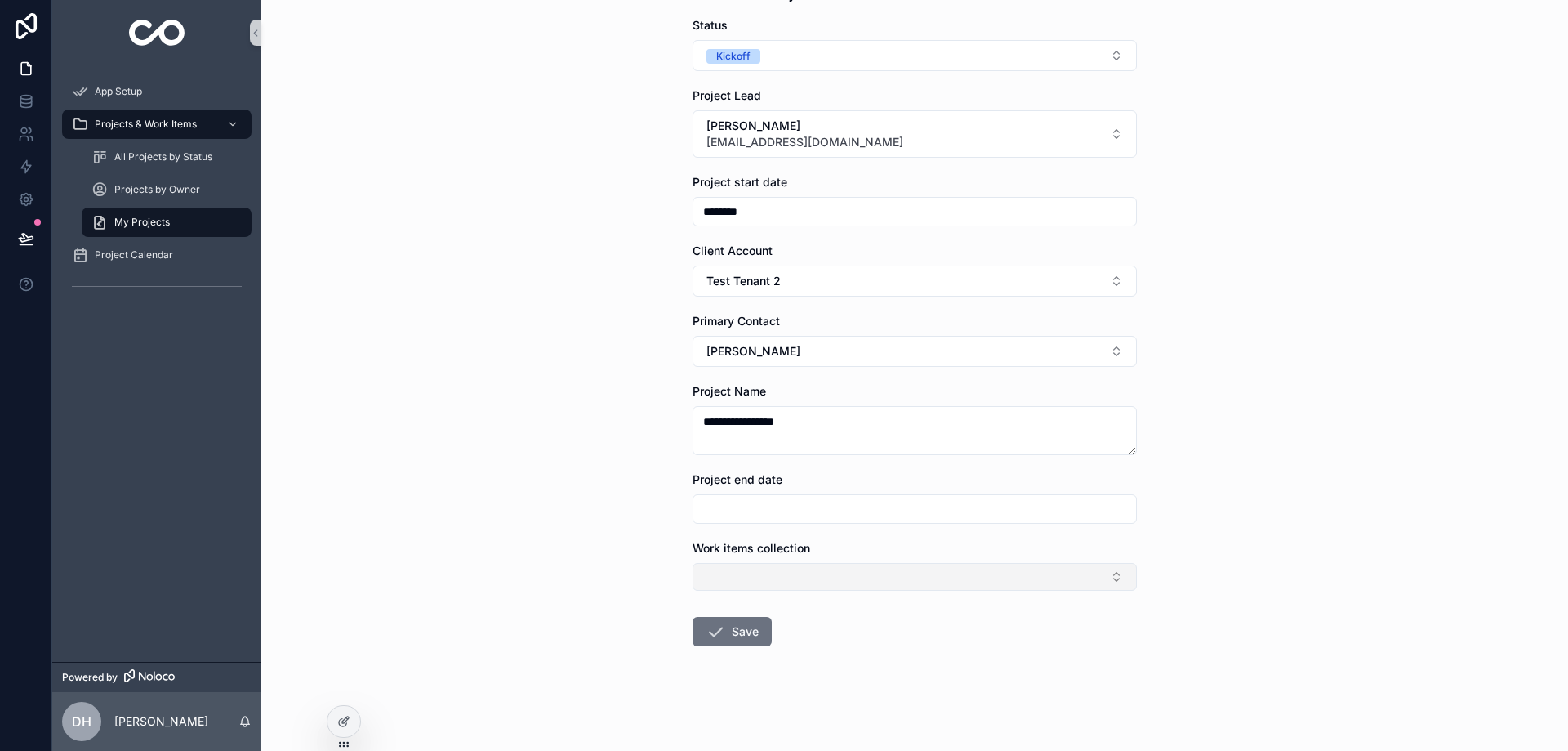
click at [791, 576] on button "Select Button" at bounding box center [915, 577] width 444 height 28
type input "**"
click at [563, 573] on div "**********" at bounding box center [915, 295] width 1307 height 751
click at [738, 626] on button "Save" at bounding box center [733, 632] width 80 height 30
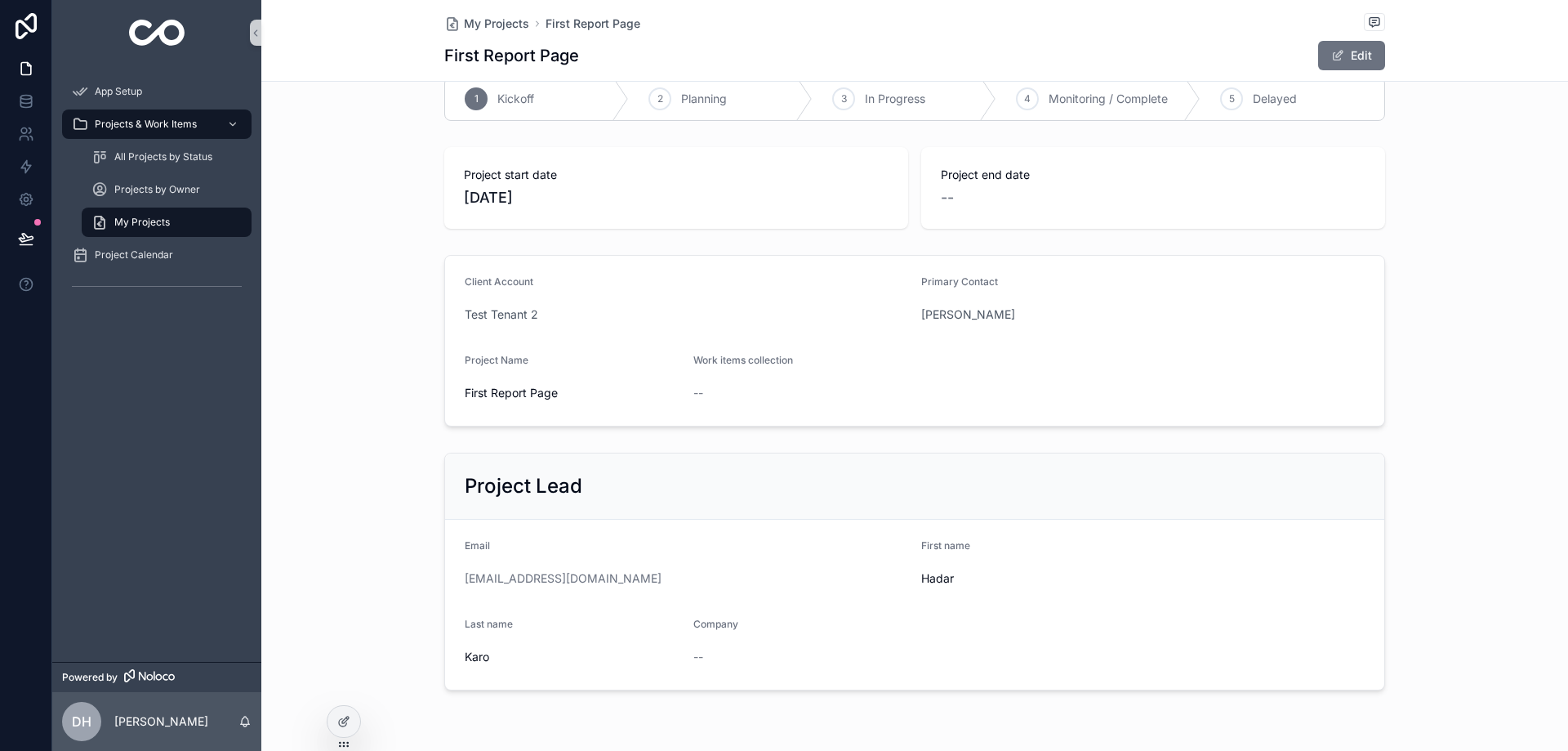
scroll to position [82, 0]
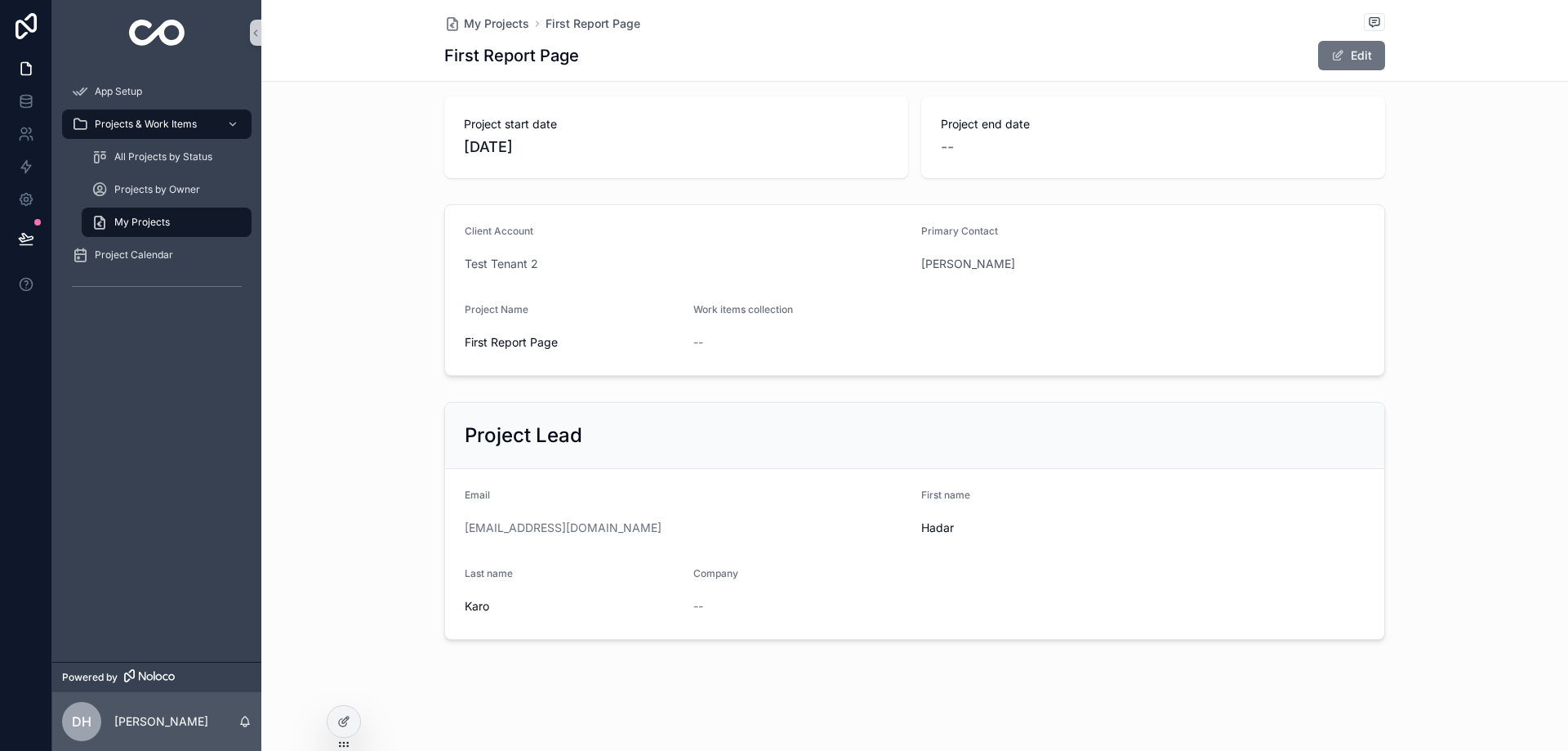
click at [695, 592] on div "Company --" at bounding box center [801, 593] width 216 height 53
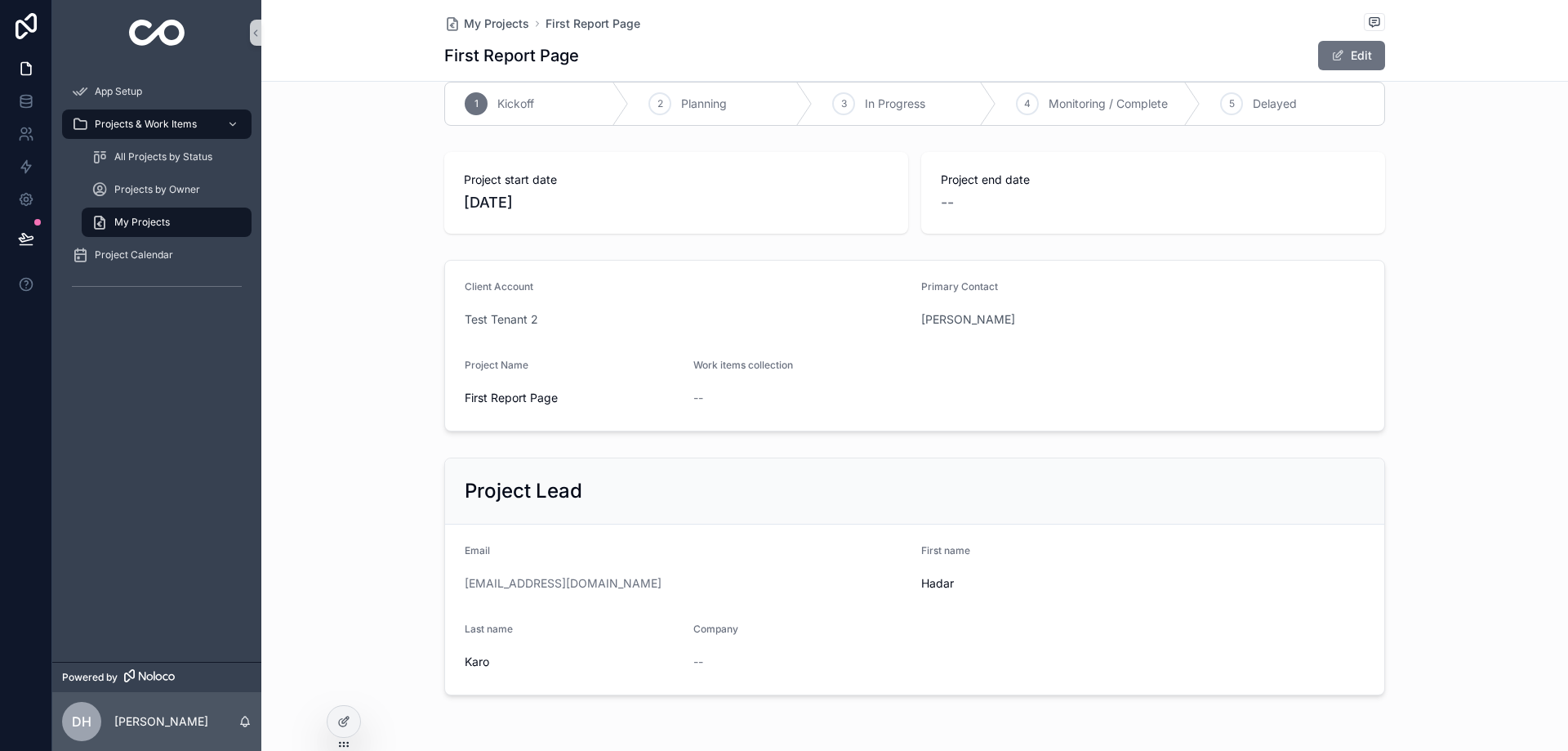
scroll to position [0, 0]
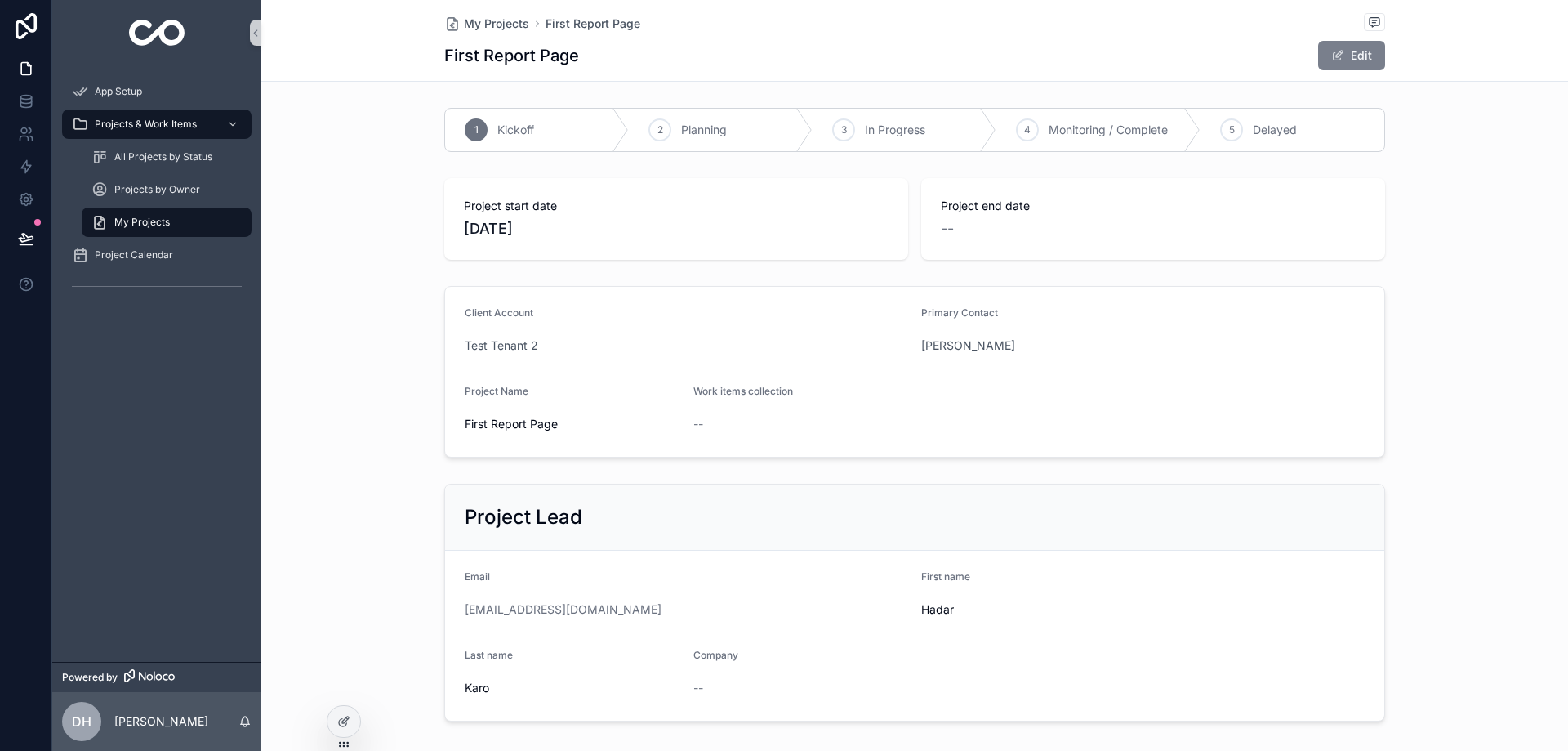
click at [1328, 67] on button "Edit" at bounding box center [1351, 56] width 67 height 30
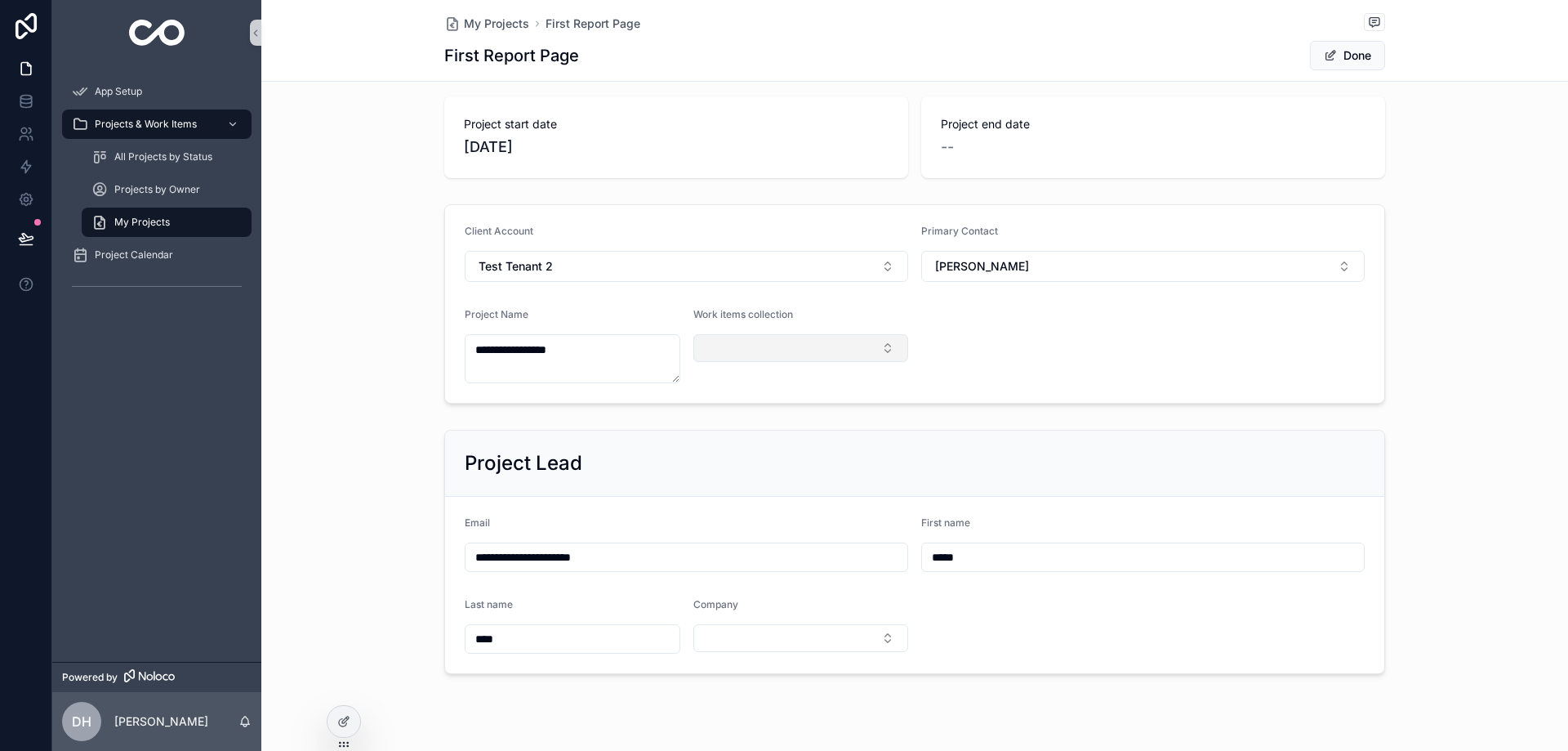
scroll to position [117, 0]
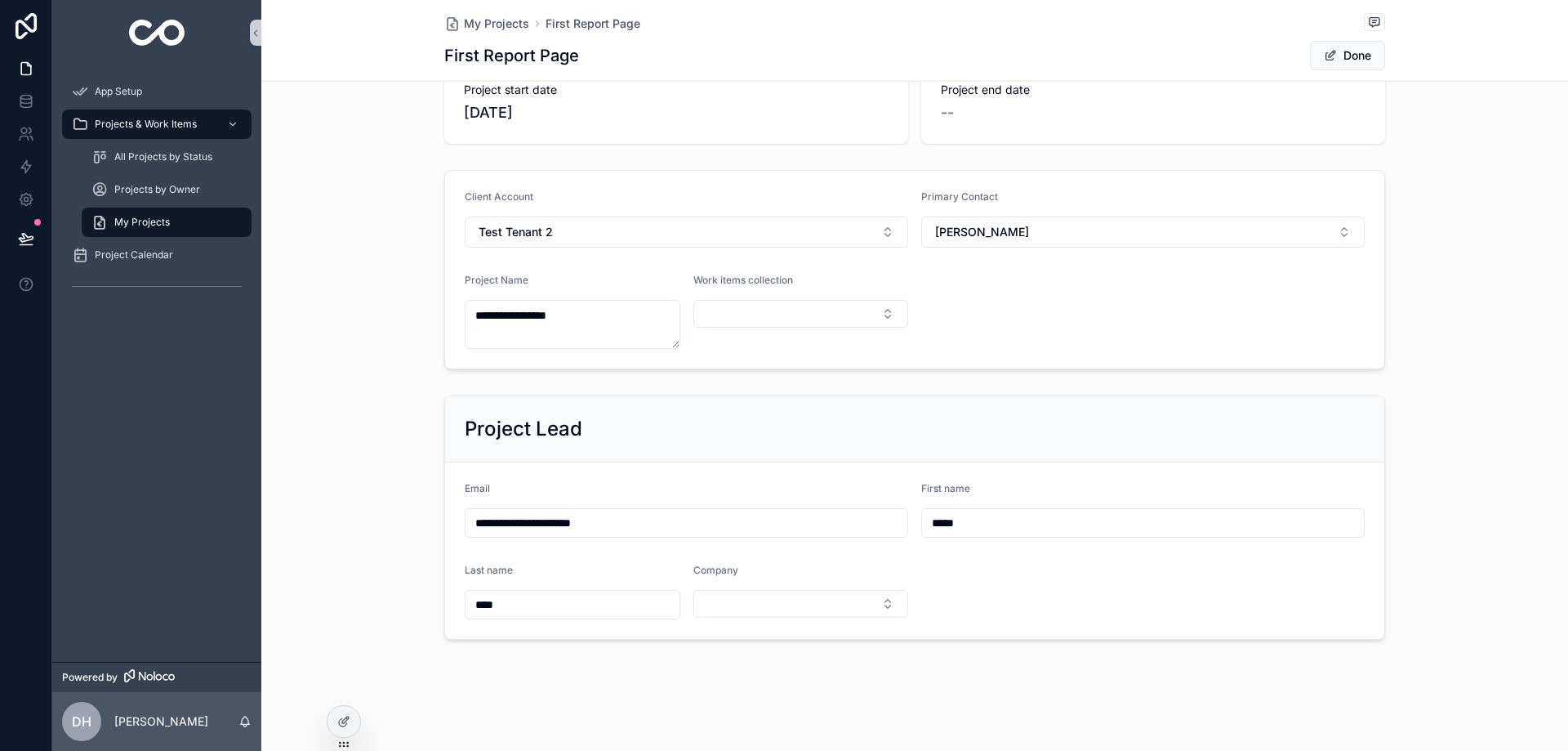
click at [1102, 566] on form "**********" at bounding box center [915, 550] width 940 height 176
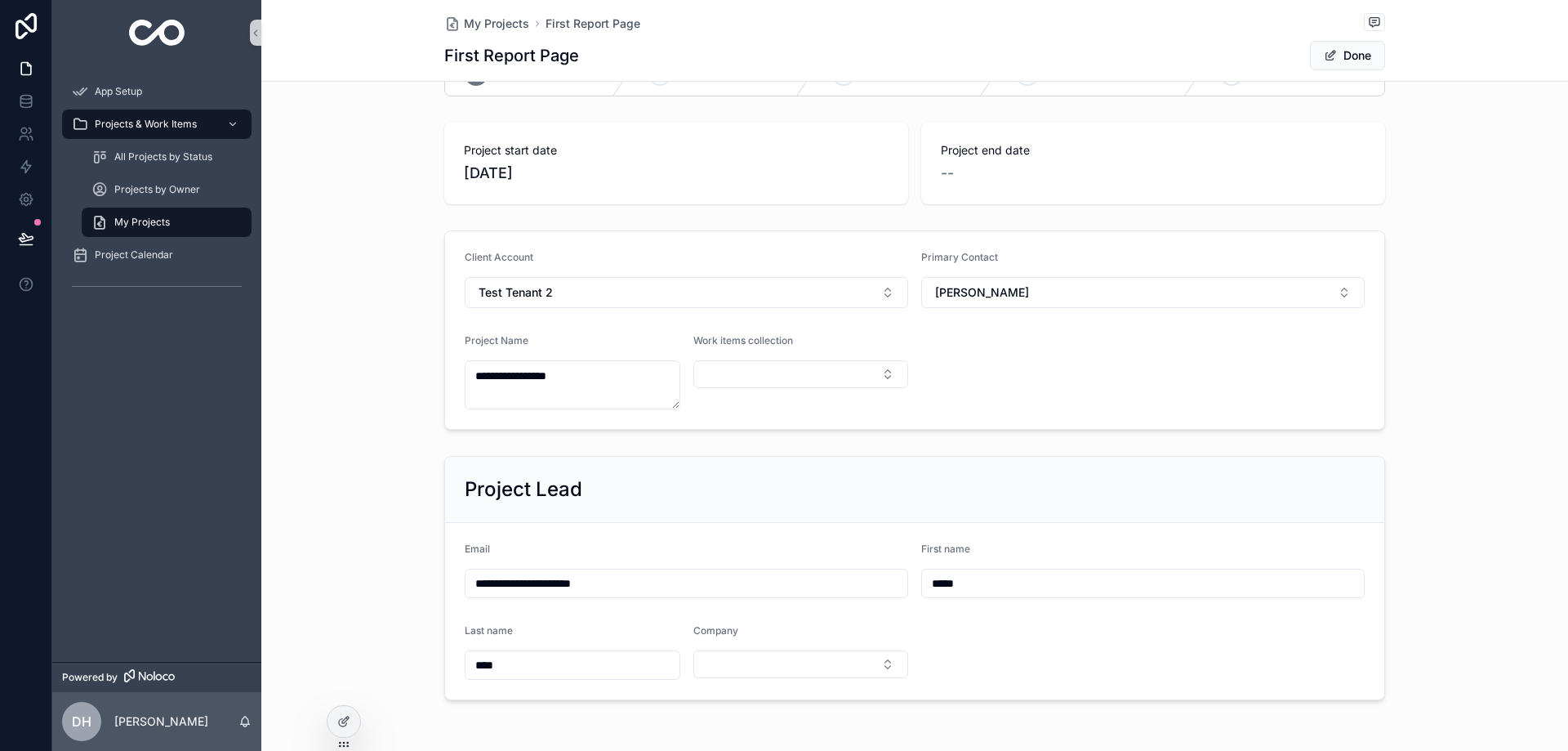
scroll to position [0, 0]
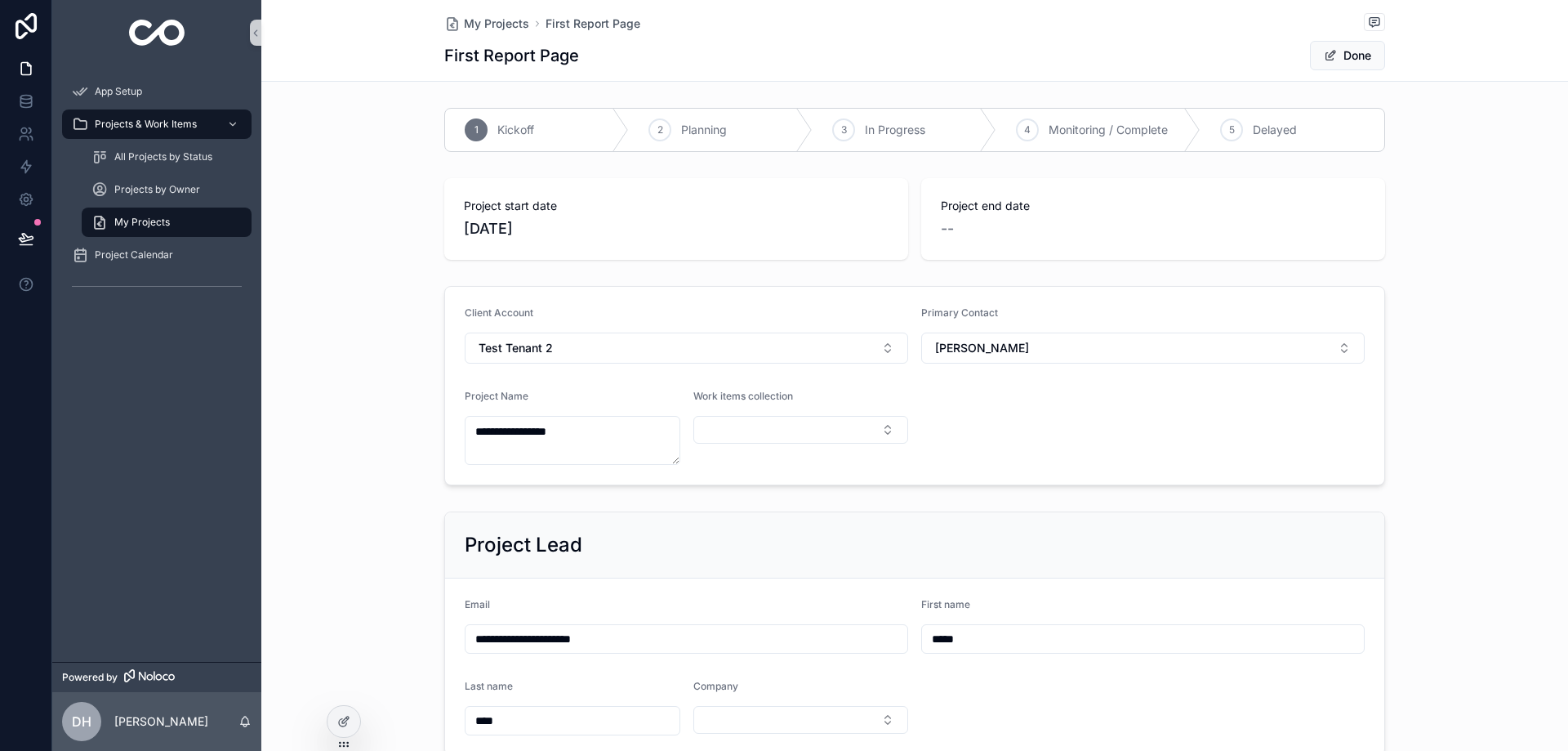
click at [336, 234] on div "Project start date 9/7/2025 Project end date --" at bounding box center [915, 218] width 1307 height 95
click at [1336, 57] on button "Done" at bounding box center [1347, 56] width 75 height 30
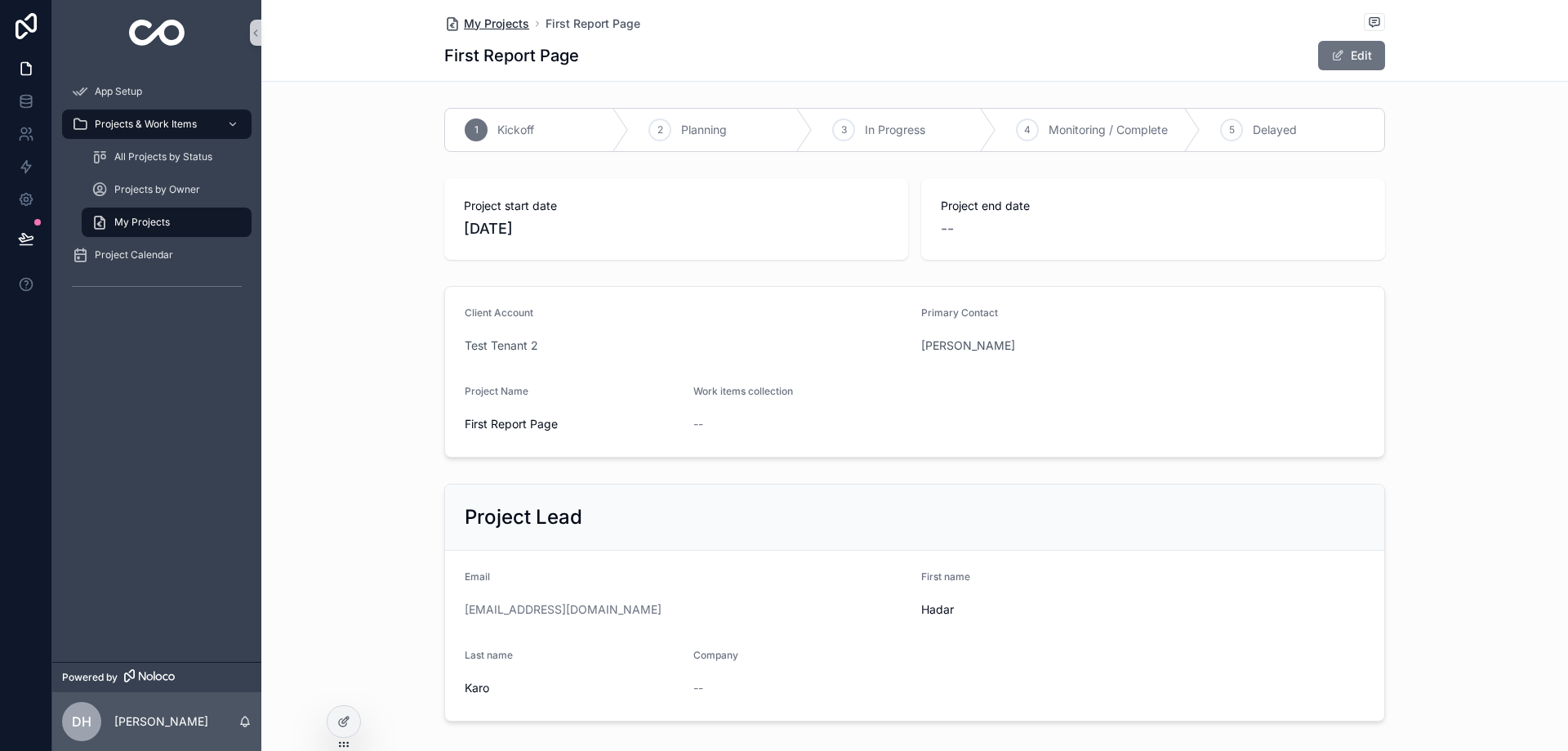
click at [480, 19] on span "My Projects" at bounding box center [497, 24] width 66 height 16
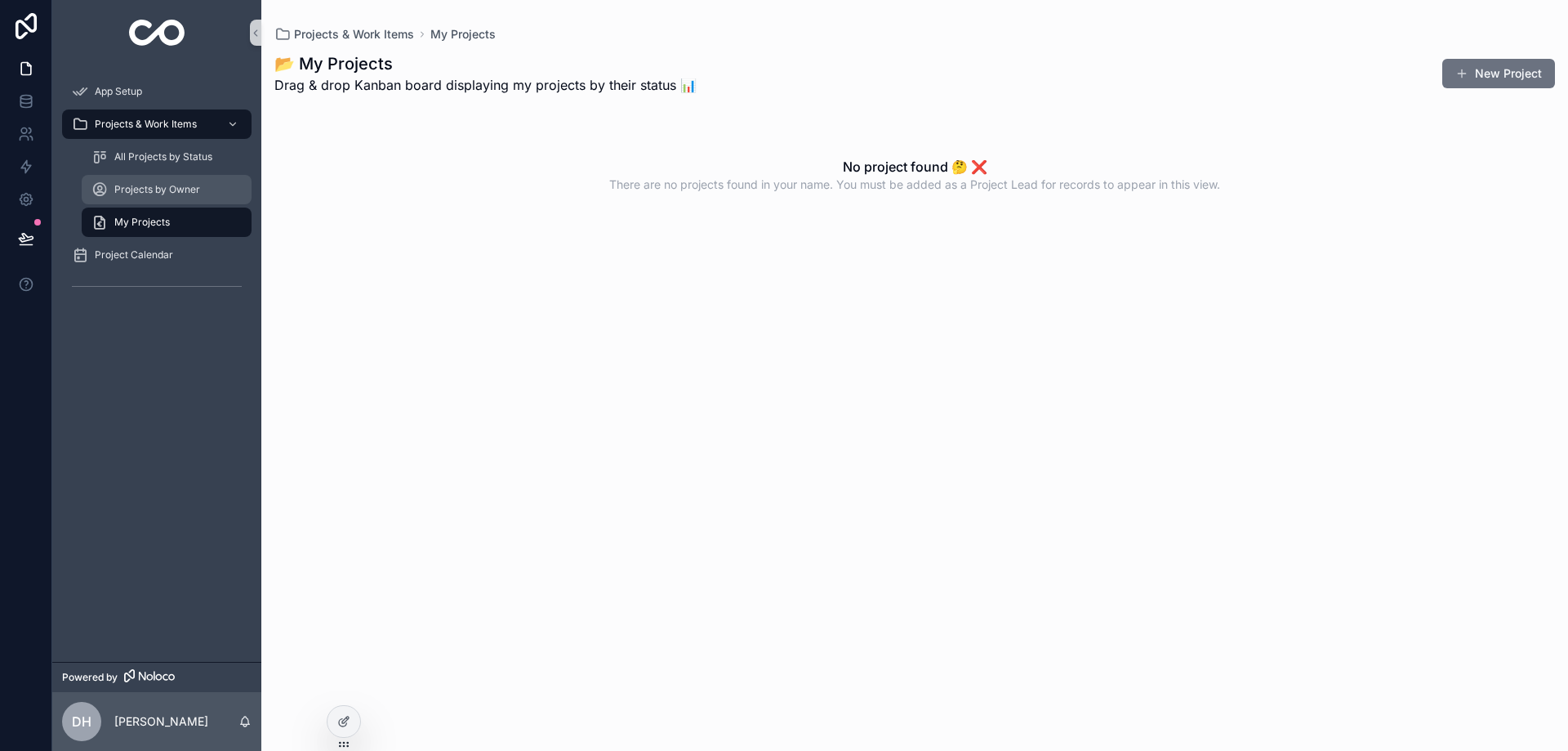
click at [185, 193] on span "Projects by Owner" at bounding box center [157, 189] width 86 height 13
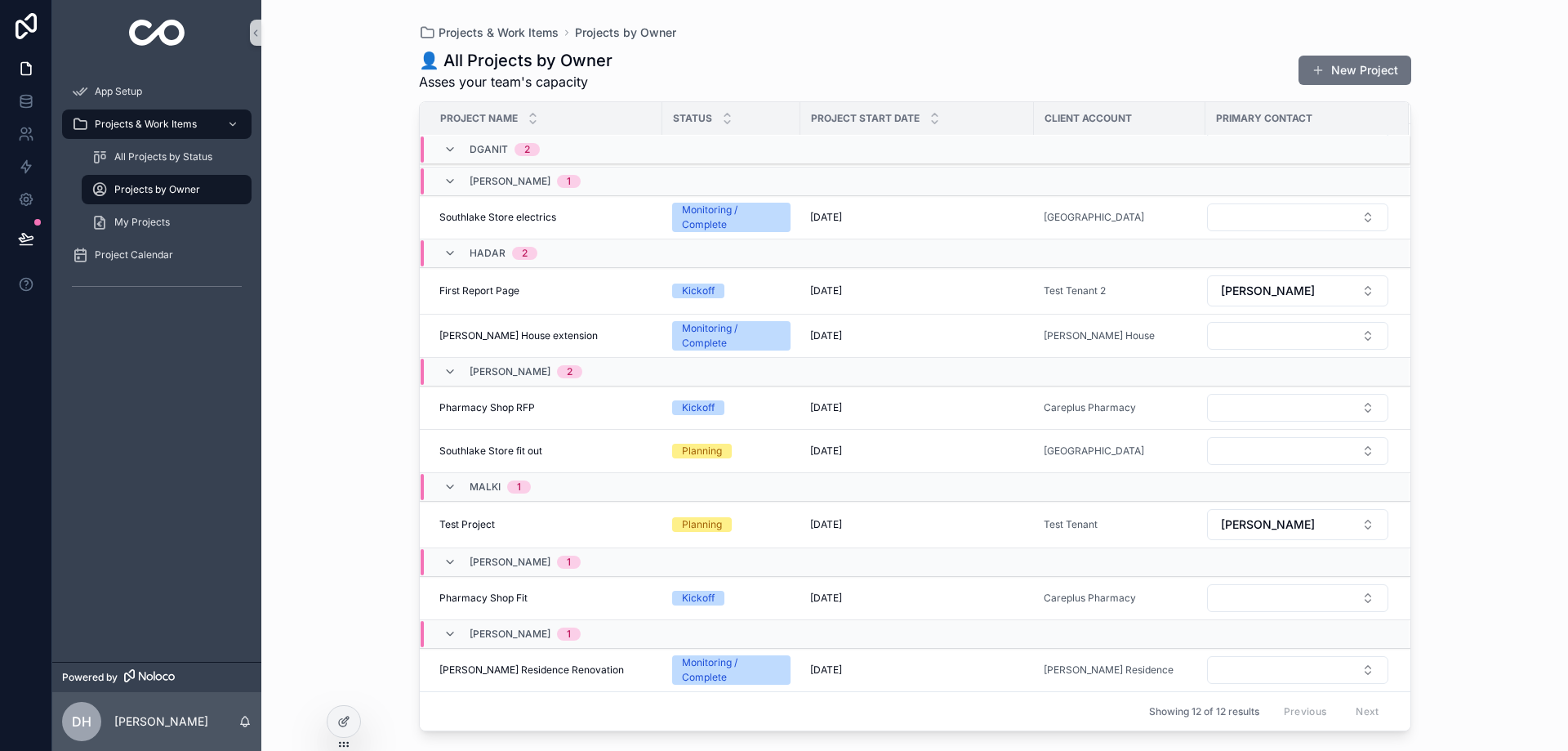
scroll to position [145, 0]
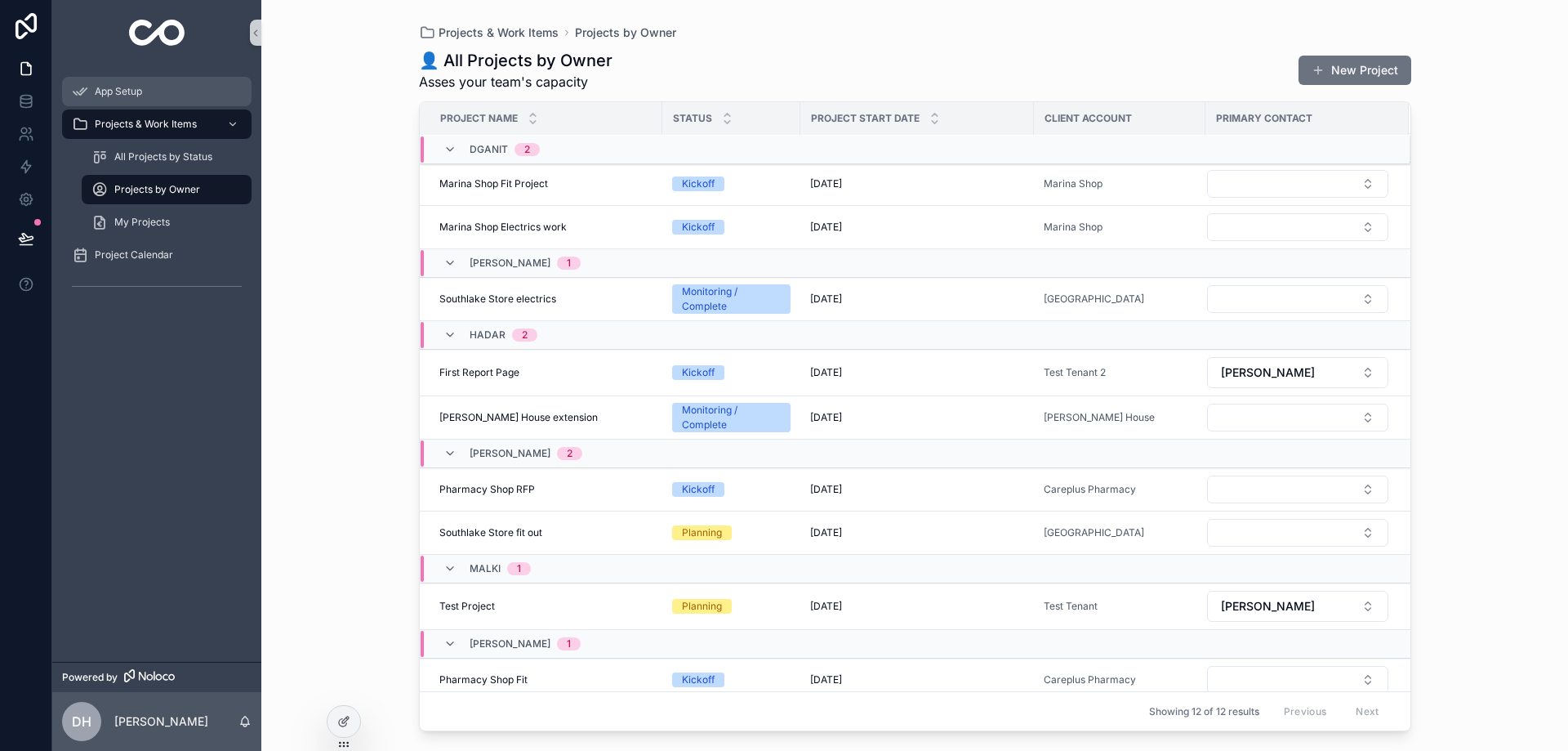
click at [109, 89] on span "App Setup" at bounding box center [118, 91] width 48 height 13
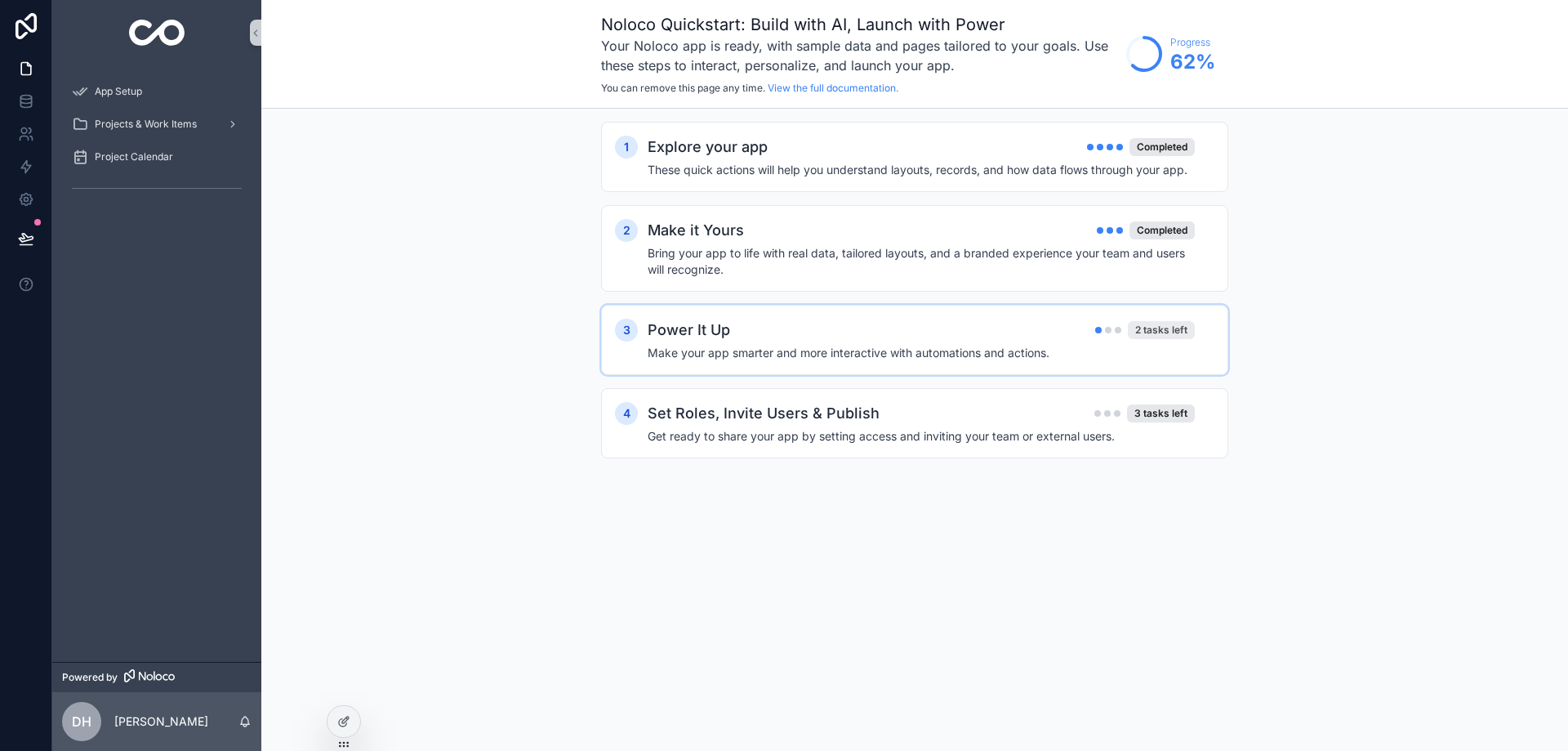
click at [1181, 328] on div "2 tasks left" at bounding box center [1161, 330] width 67 height 18
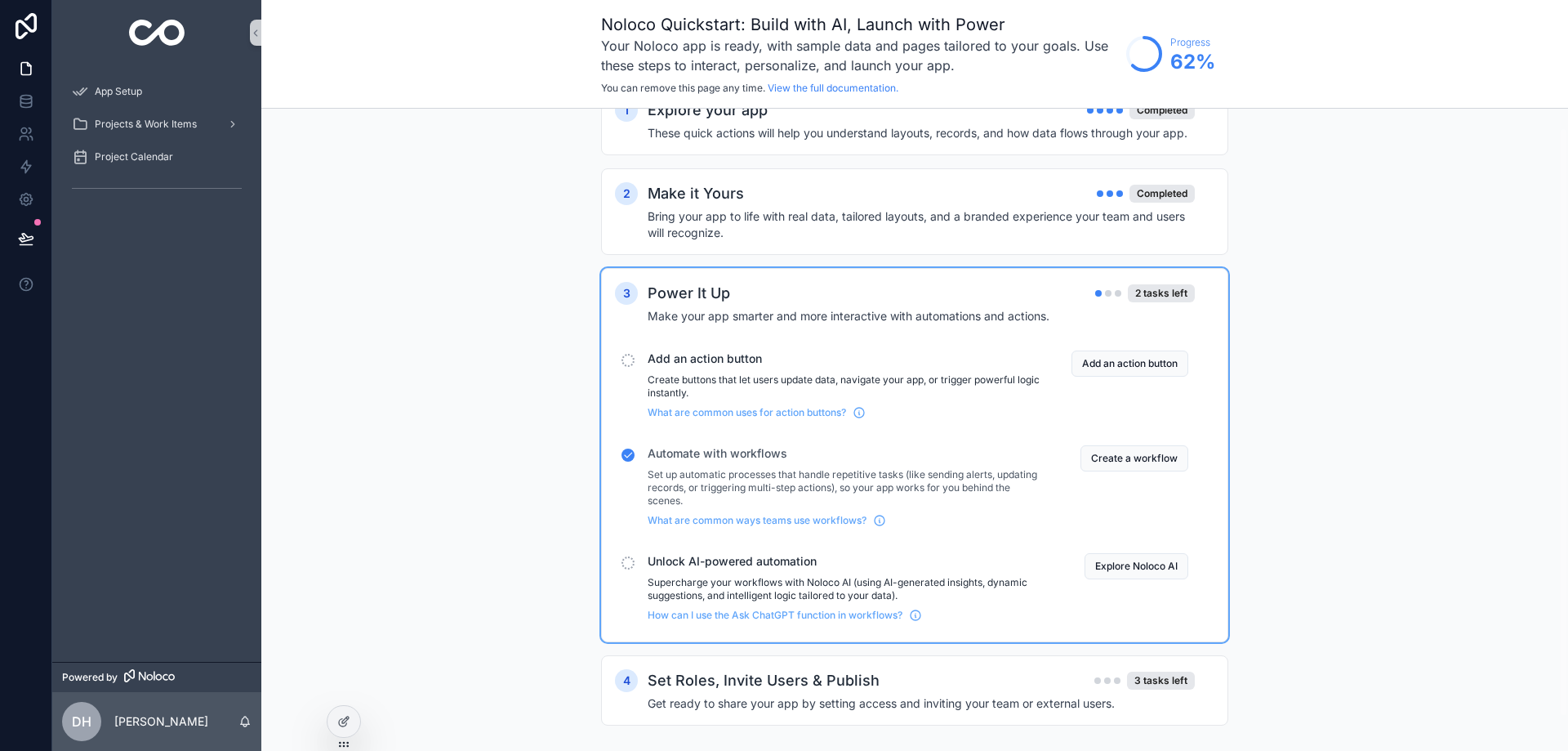
scroll to position [57, 0]
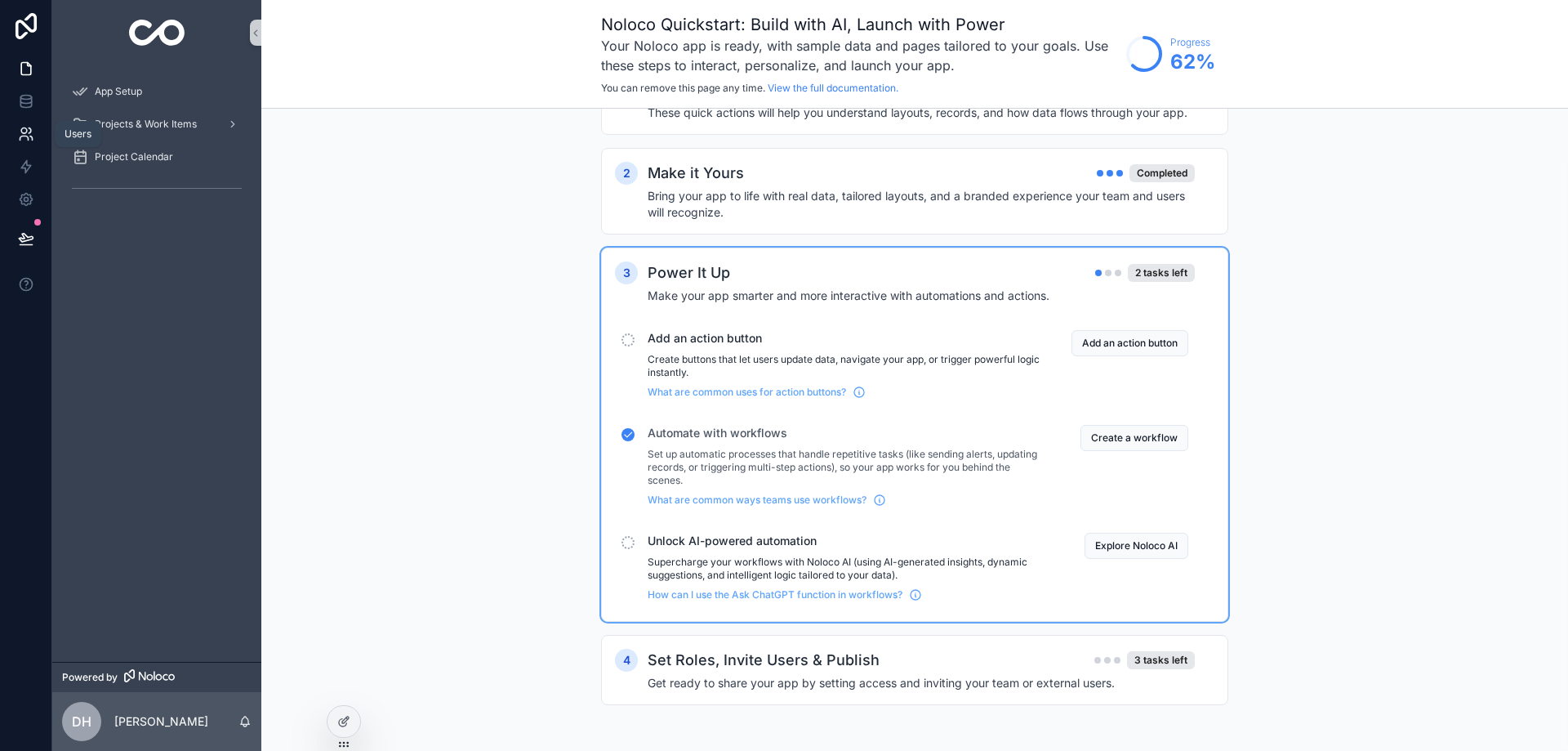
click at [26, 129] on icon at bounding box center [24, 131] width 6 height 6
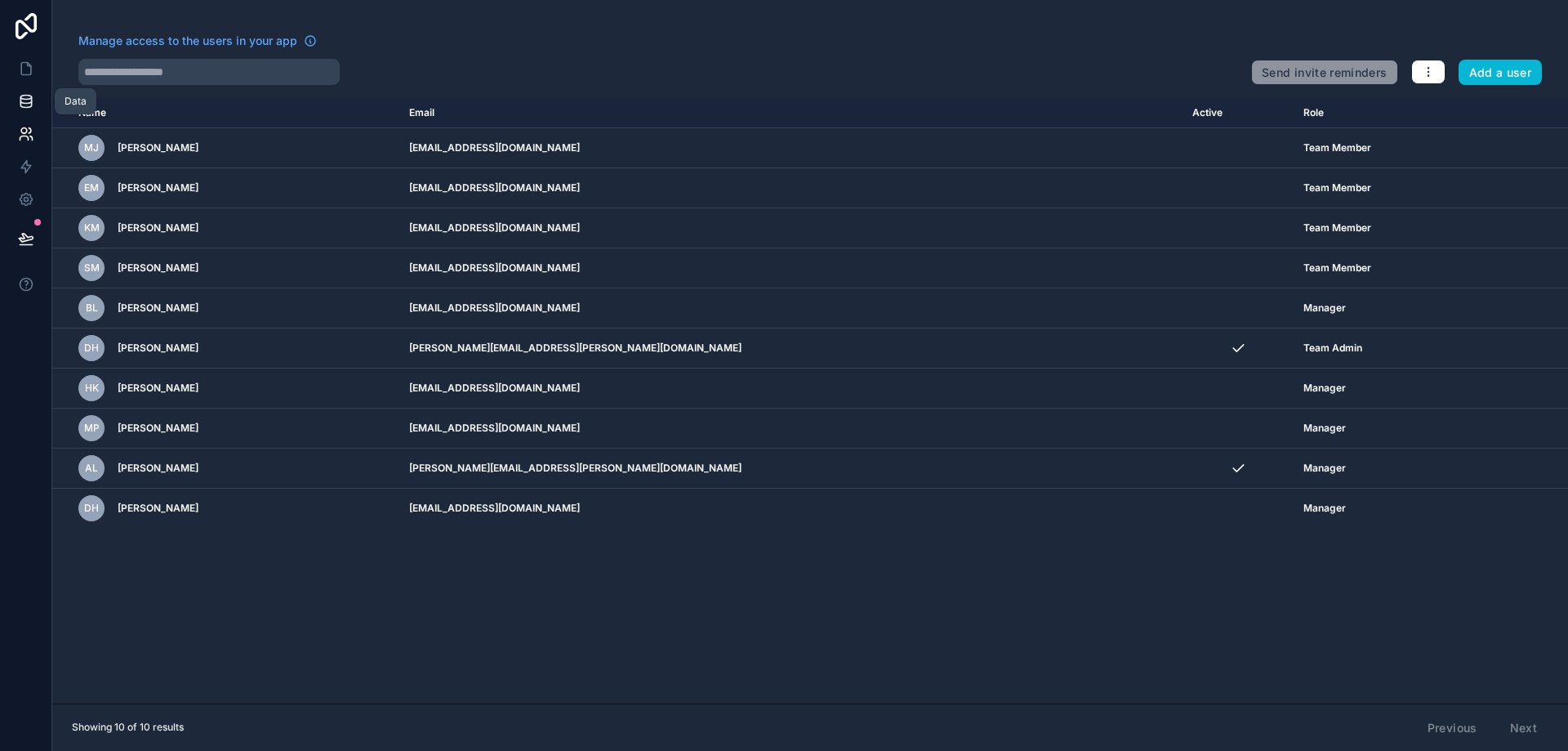
click at [23, 102] on icon at bounding box center [26, 102] width 16 height 16
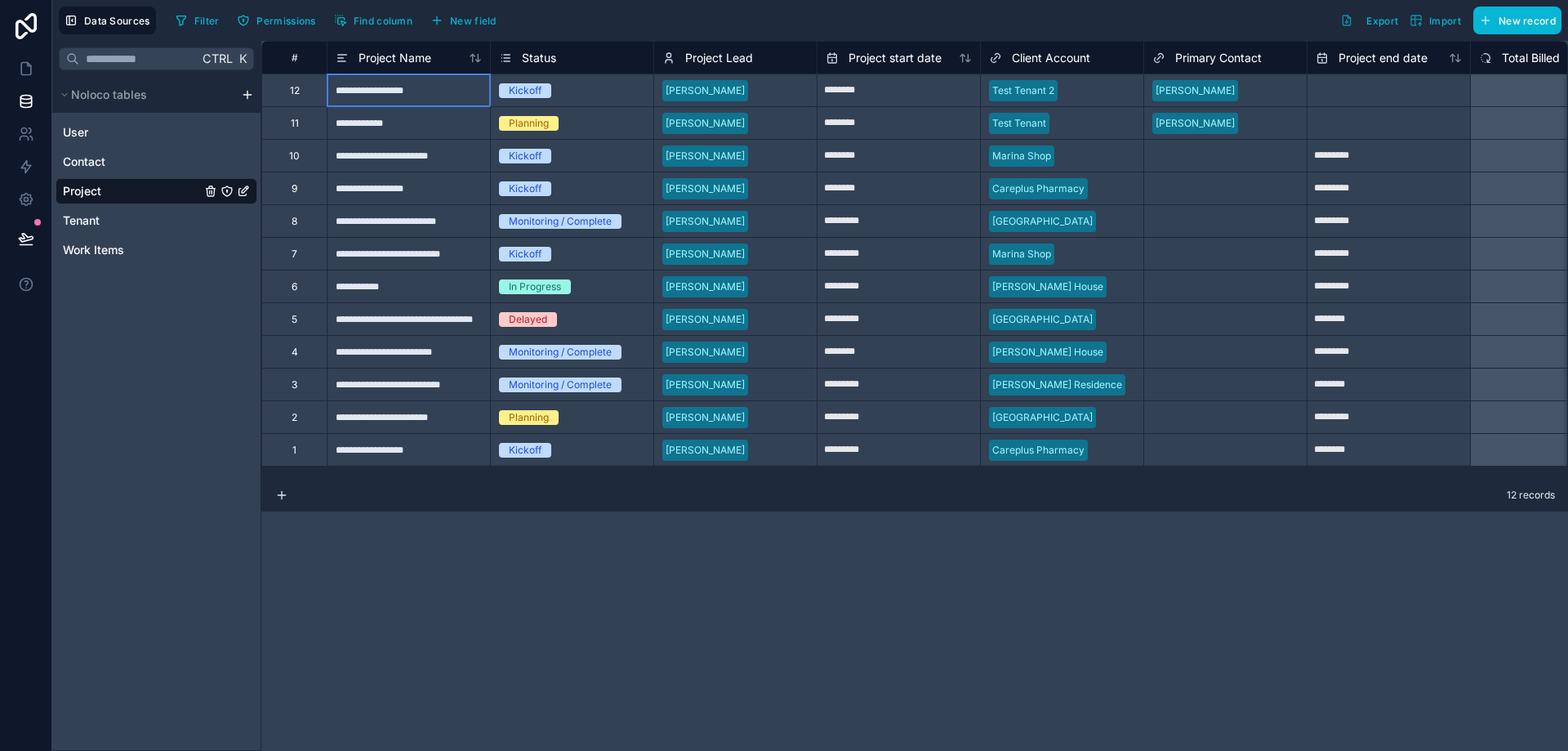
click at [471, 85] on div "**********" at bounding box center [408, 90] width 163 height 33
click at [588, 89] on div "Kickoff" at bounding box center [571, 91] width 162 height 18
click at [895, 78] on input "********" at bounding box center [898, 91] width 162 height 26
select select "****"
select select "*"
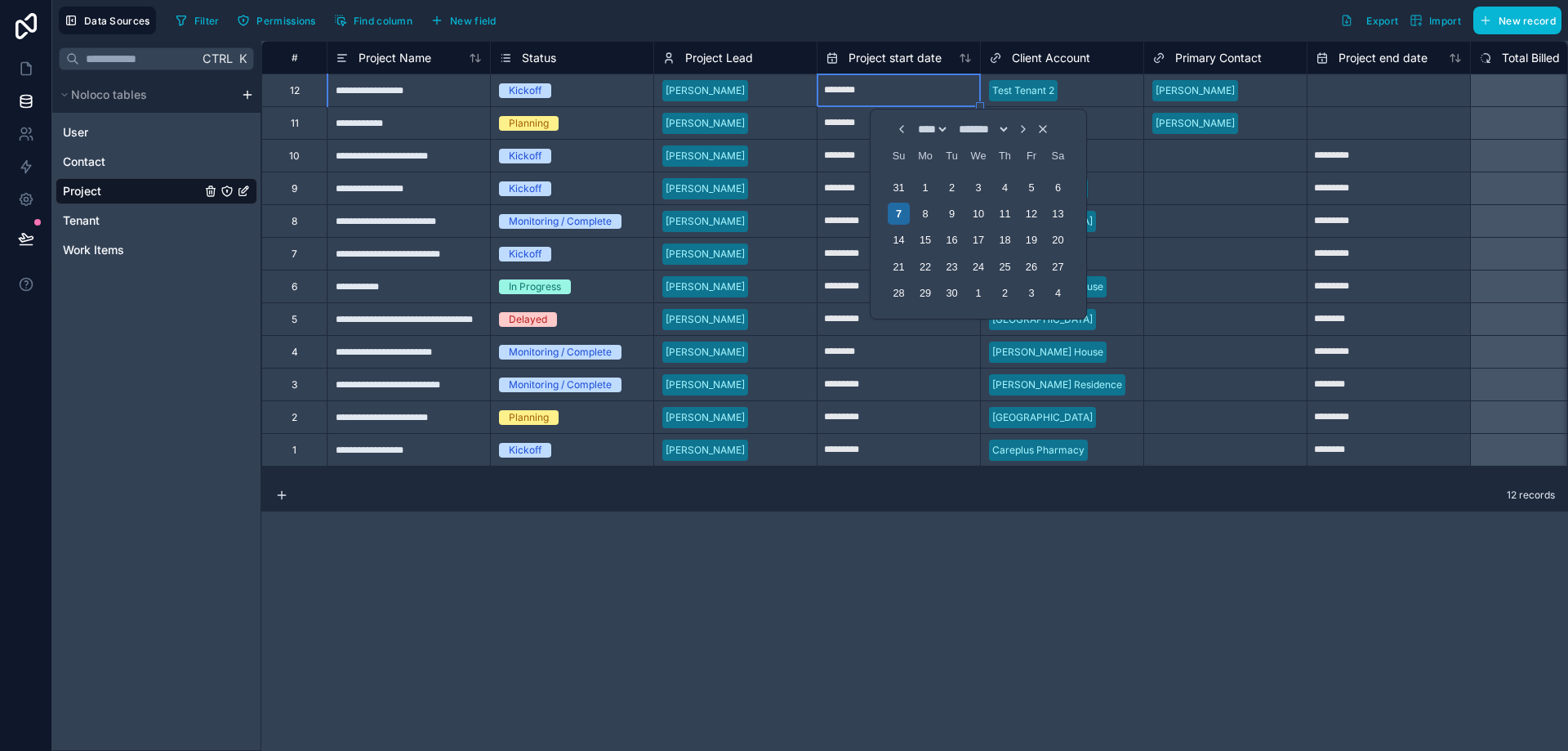
click at [1289, 94] on div at bounding box center [1272, 91] width 54 height 16
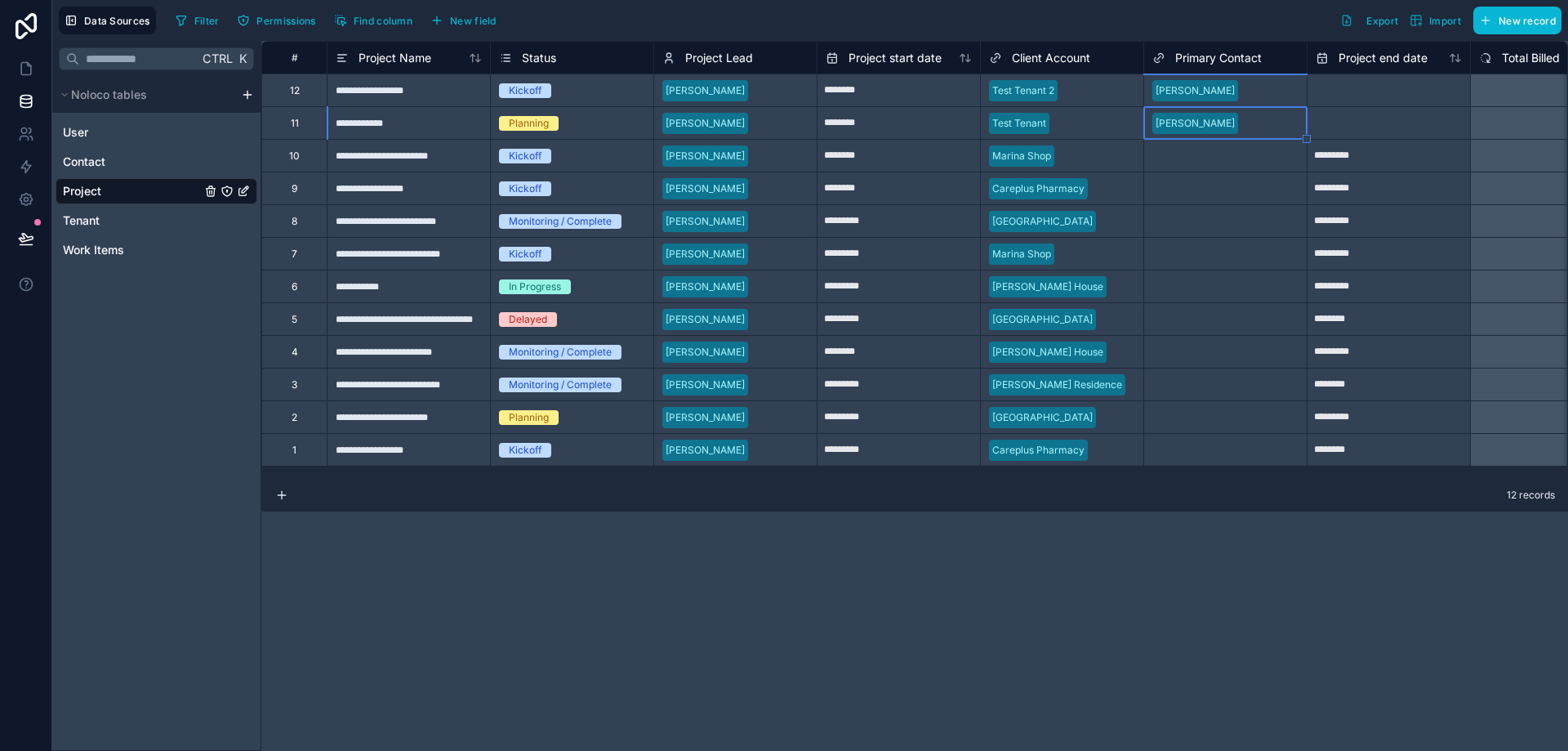
click at [1359, 92] on input "text" at bounding box center [1389, 91] width 162 height 26
select select "****"
select select "*"
click at [104, 153] on span "Contact" at bounding box center [84, 161] width 43 height 16
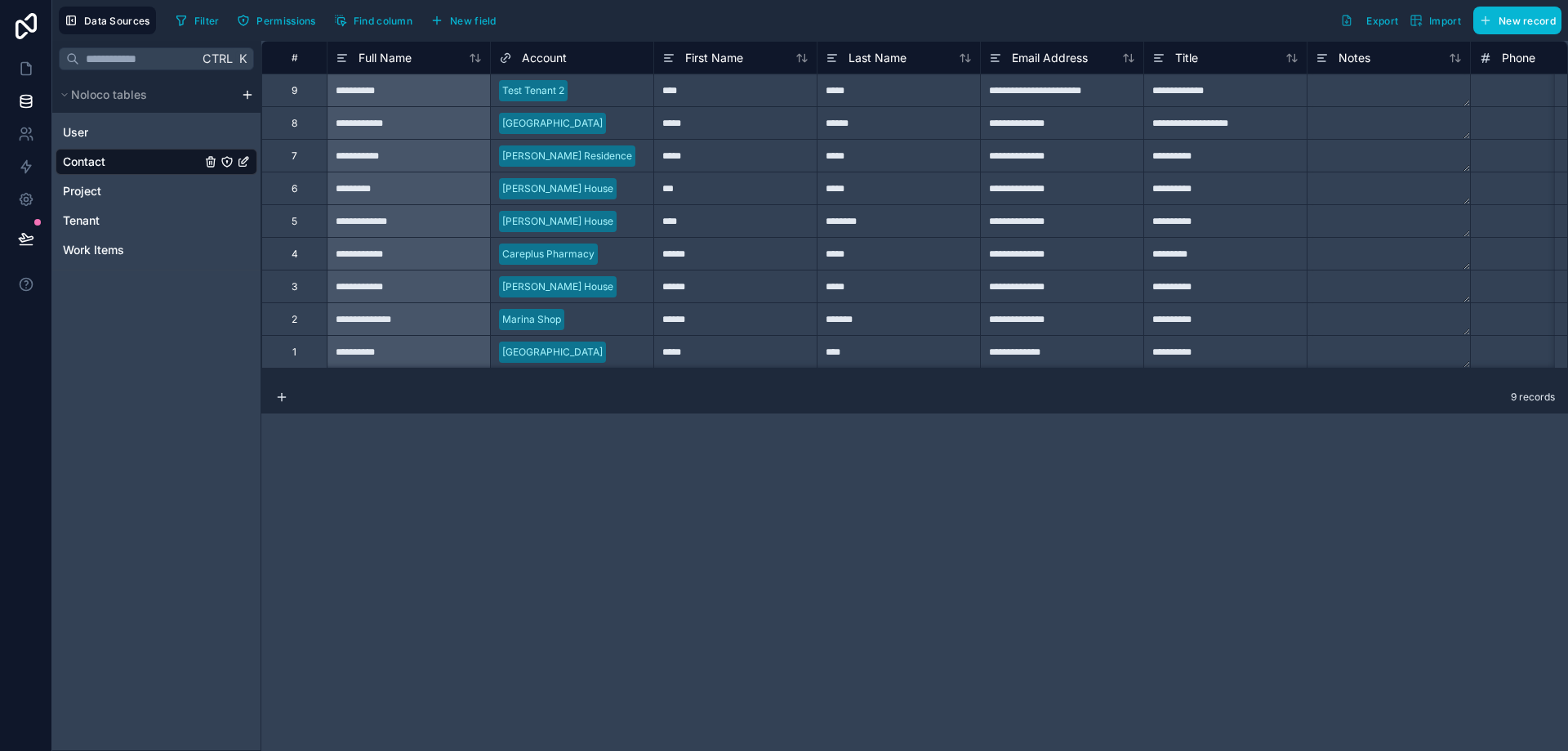
scroll to position [3, 0]
click at [98, 137] on div "Users" at bounding box center [78, 133] width 47 height 26
click at [80, 132] on div "Users" at bounding box center [78, 133] width 27 height 13
click at [166, 126] on link "User" at bounding box center [131, 132] width 138 height 16
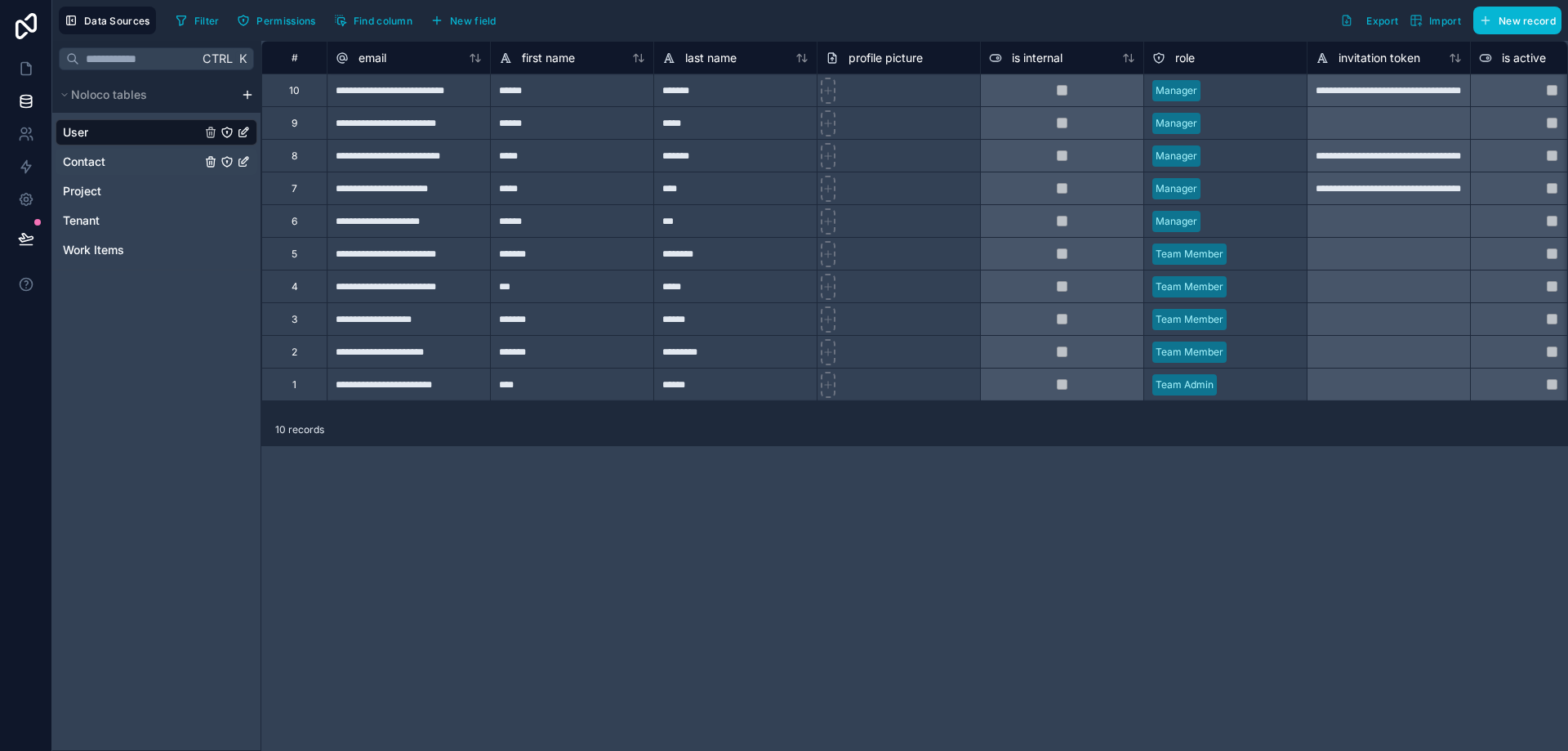
click at [166, 157] on link "Contact" at bounding box center [131, 161] width 138 height 16
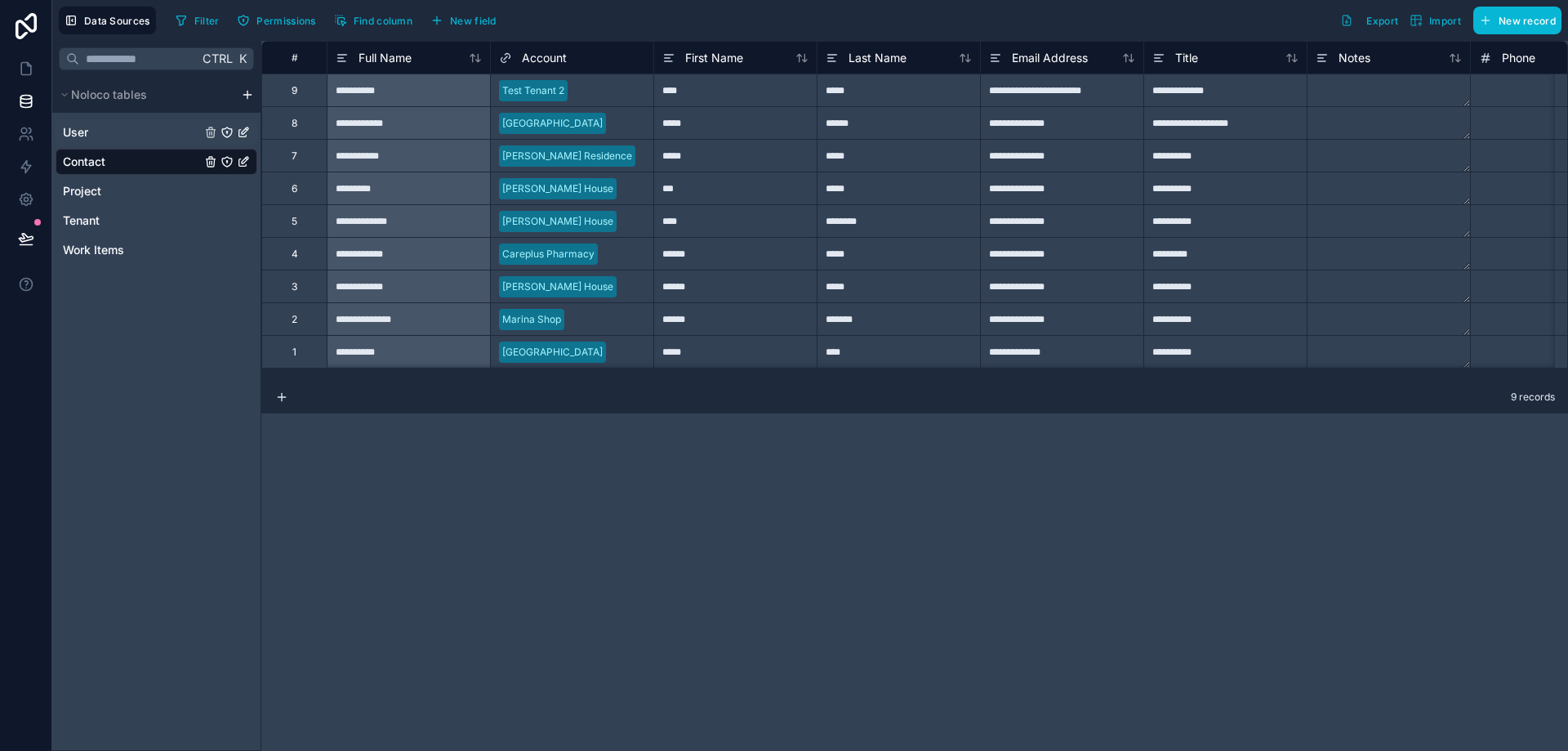
click at [114, 129] on link "User" at bounding box center [131, 132] width 138 height 16
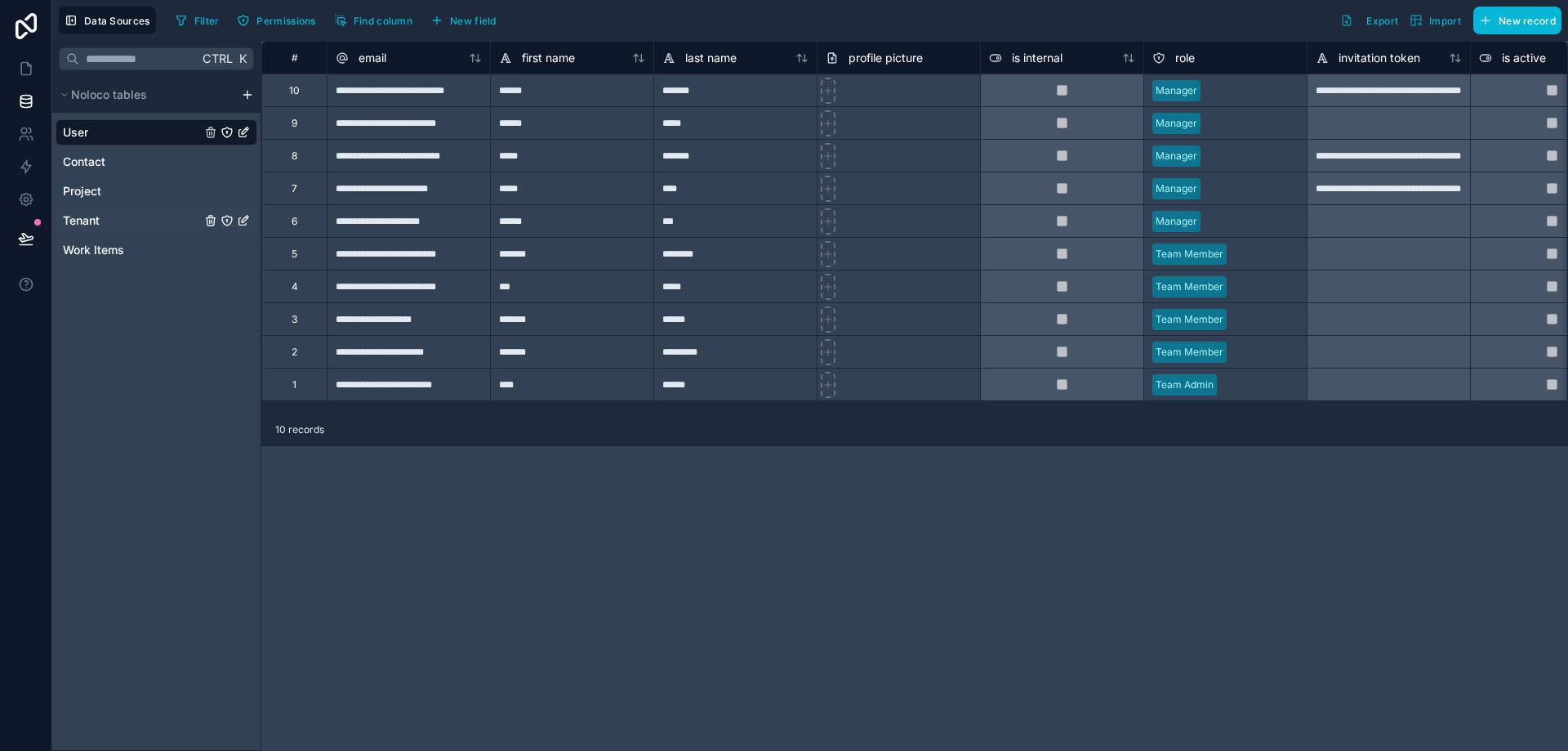
click at [159, 223] on link "Tenant" at bounding box center [131, 220] width 138 height 16
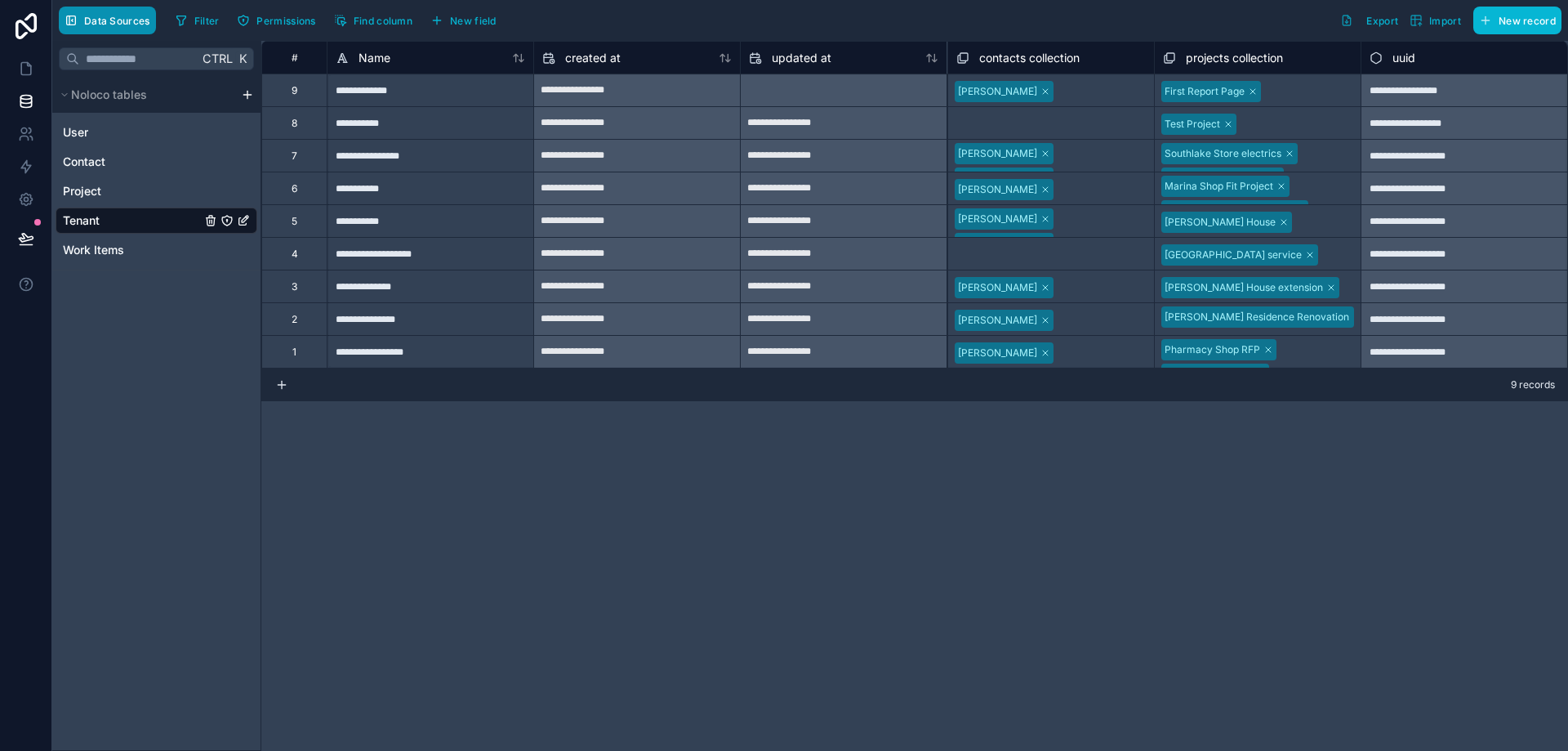
click at [93, 17] on span "Data Sources" at bounding box center [117, 21] width 66 height 12
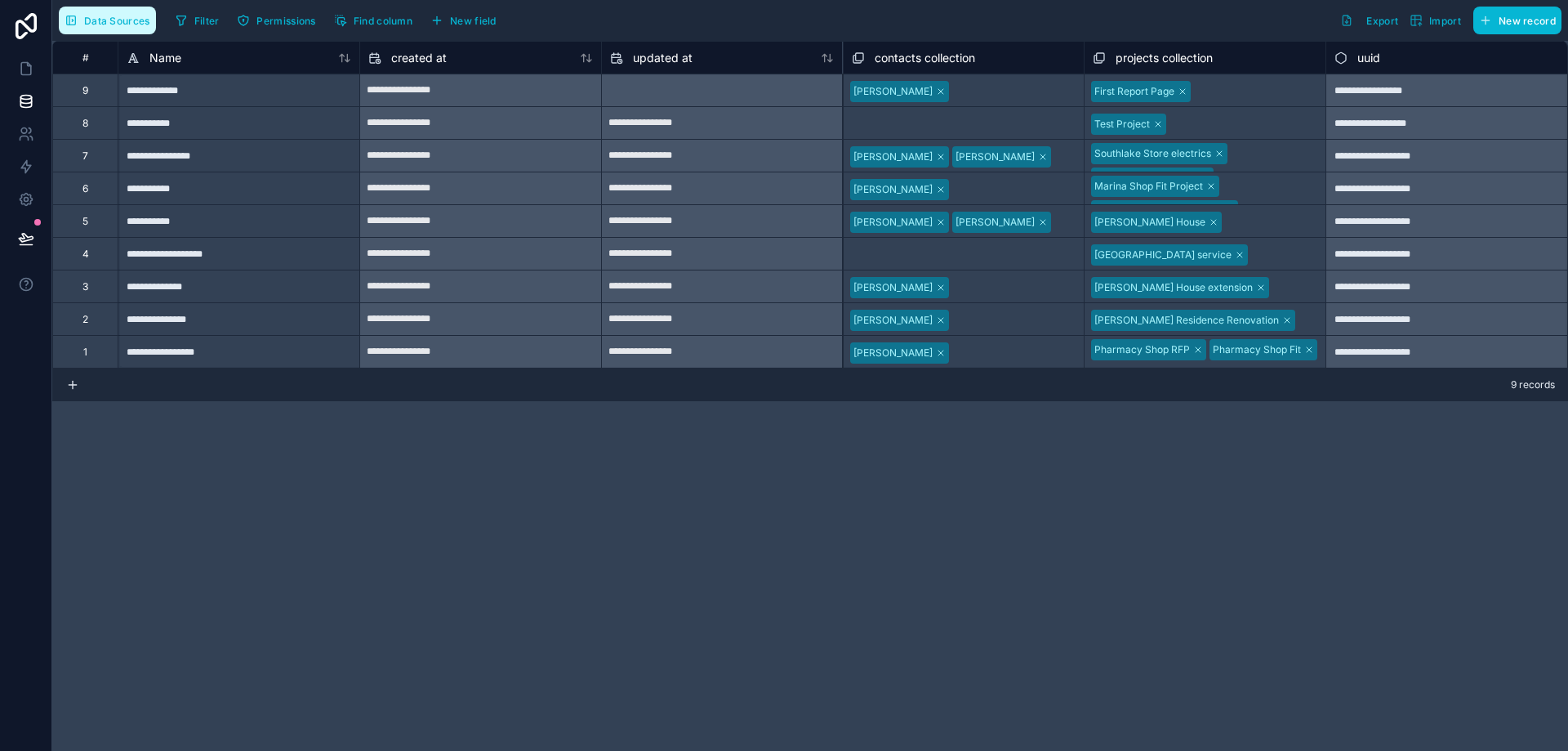
click at [123, 12] on button "Data Sources" at bounding box center [108, 21] width 98 height 28
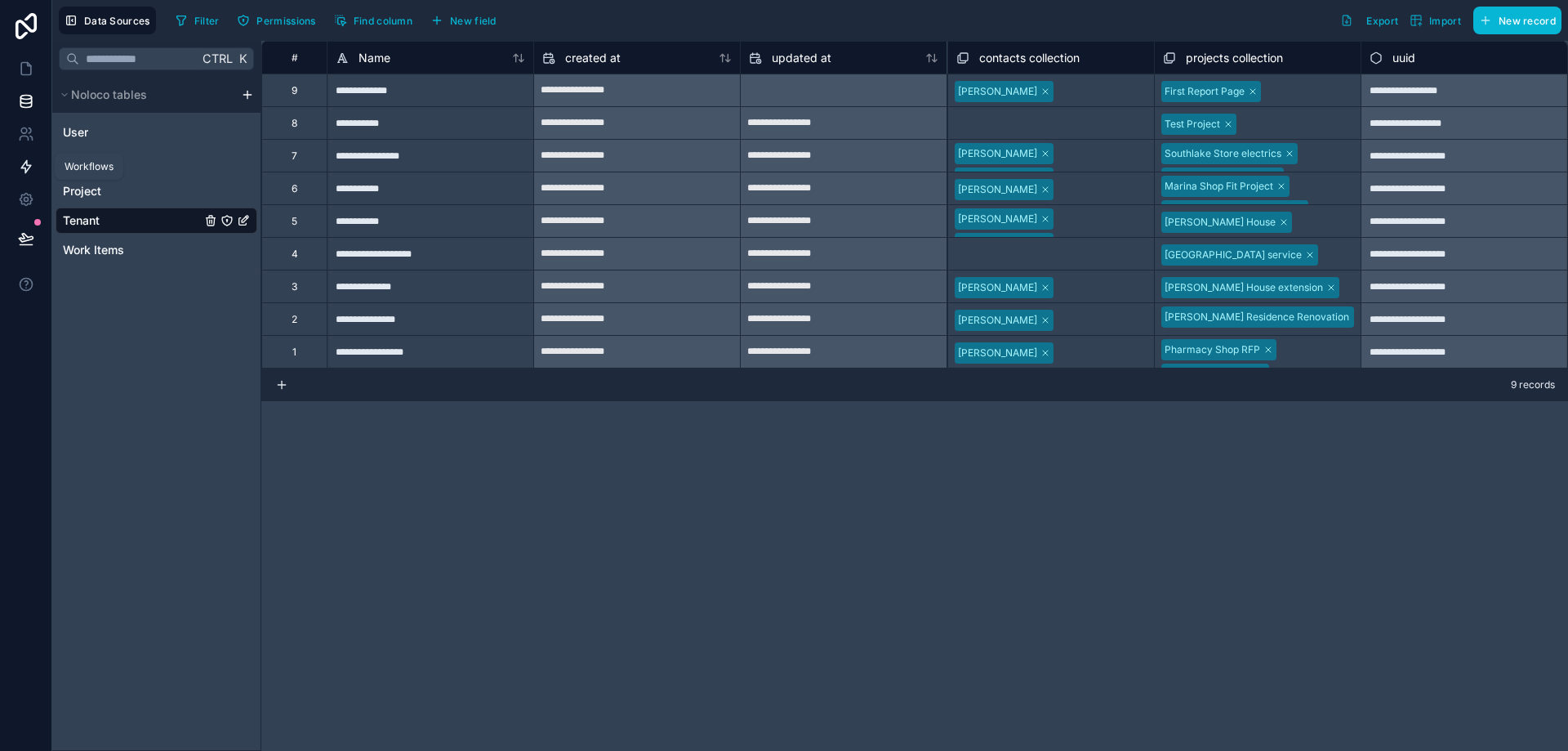
click at [23, 171] on icon at bounding box center [26, 166] width 16 height 16
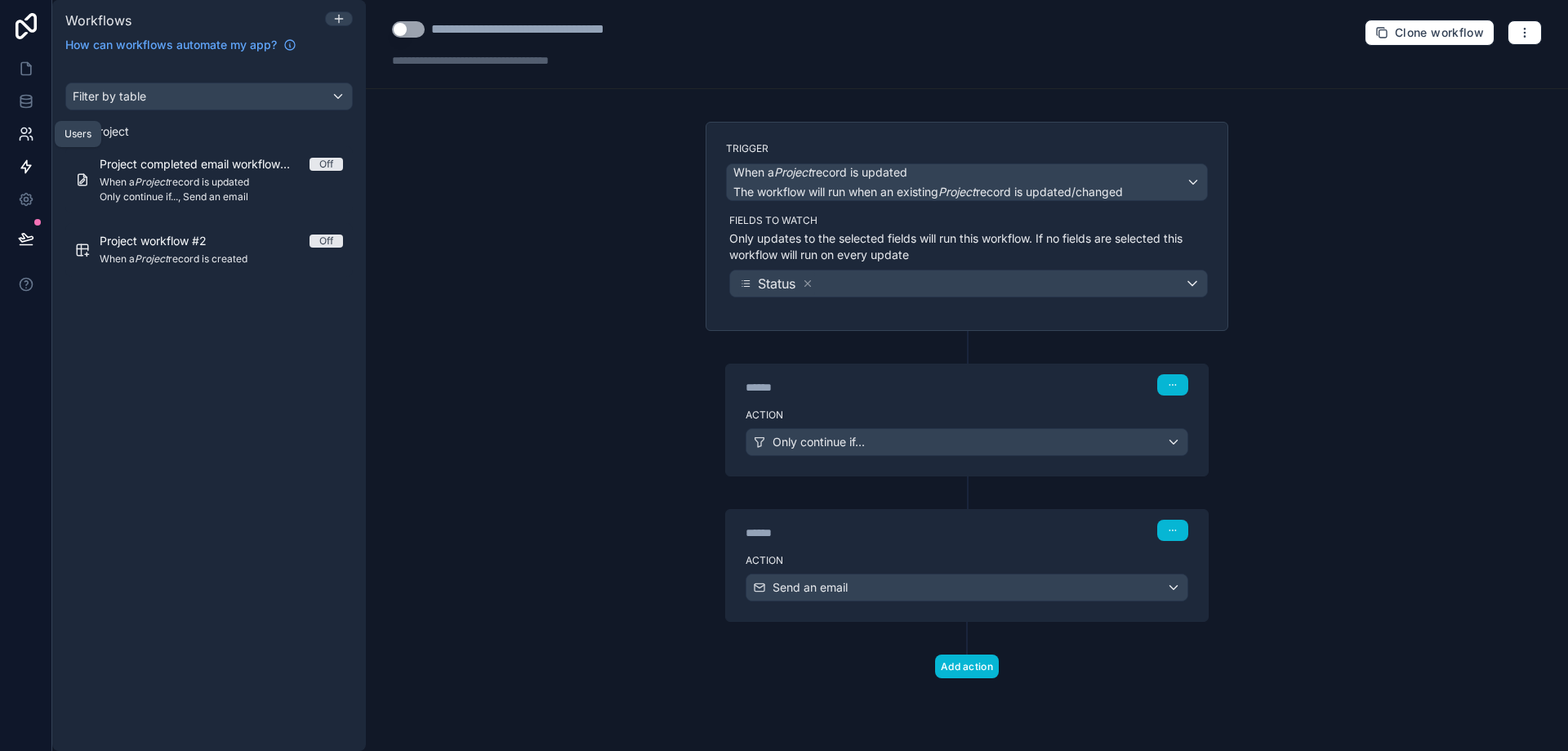
click at [27, 138] on icon at bounding box center [26, 133] width 16 height 16
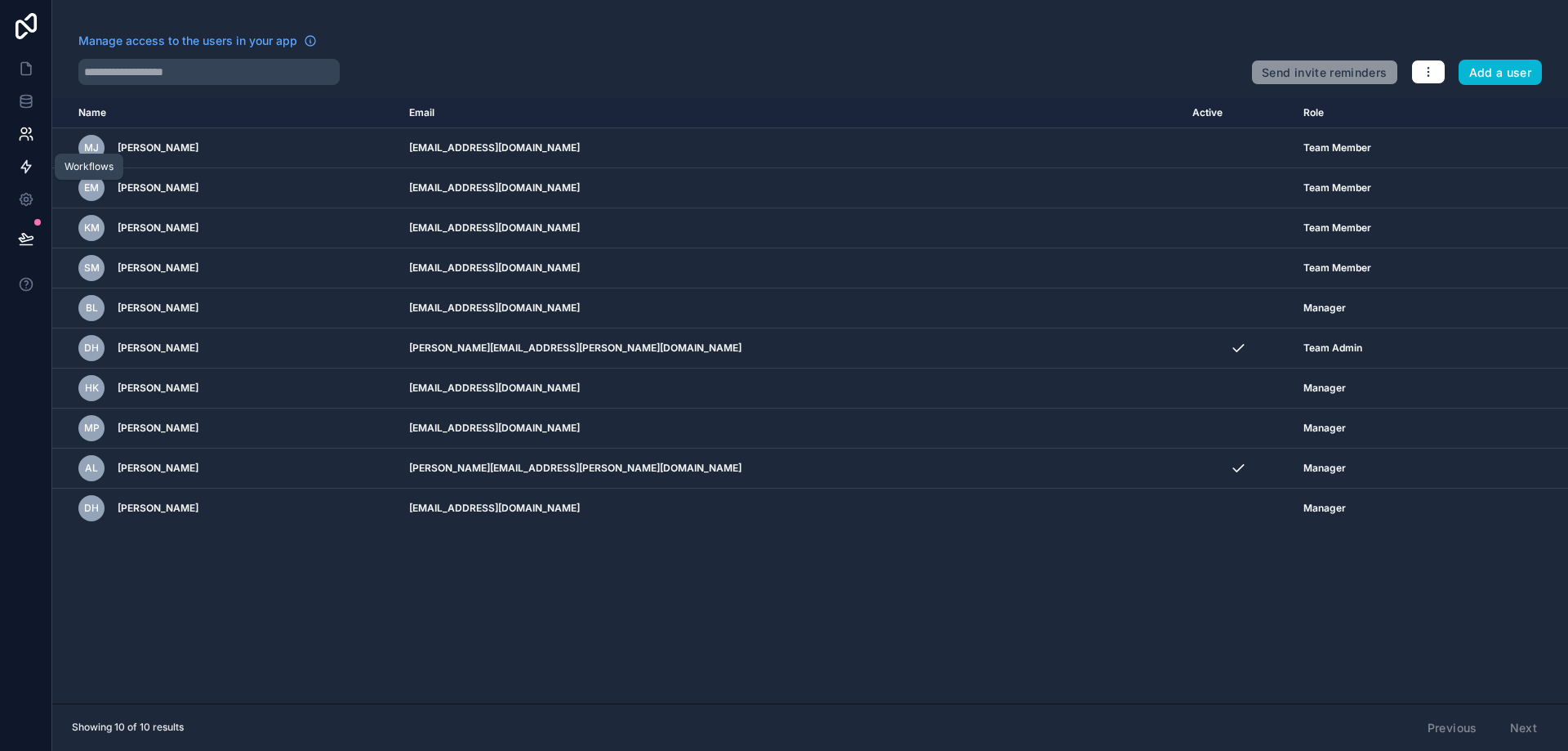
click at [24, 166] on icon at bounding box center [26, 166] width 16 height 16
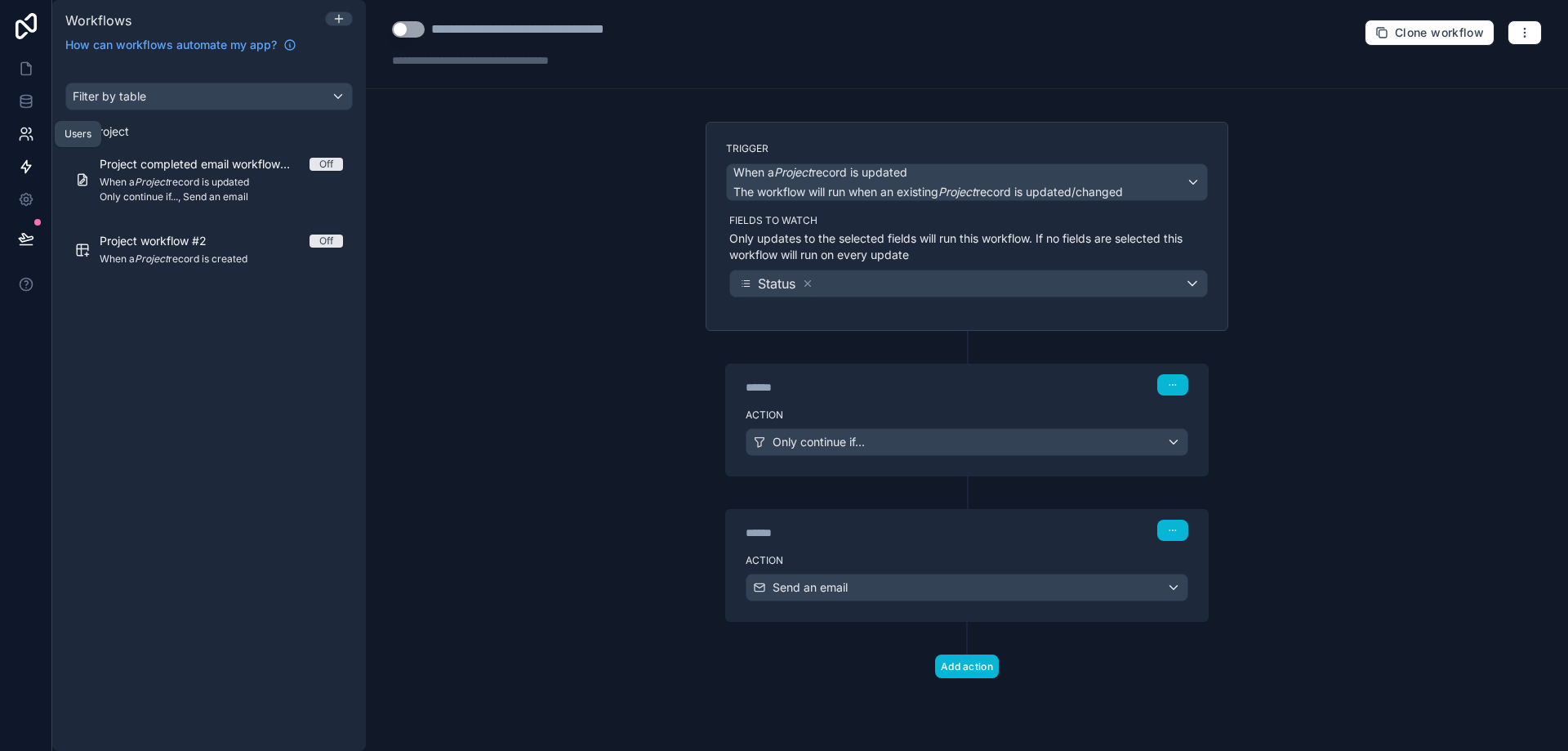
click at [31, 131] on icon at bounding box center [30, 130] width 2 height 5
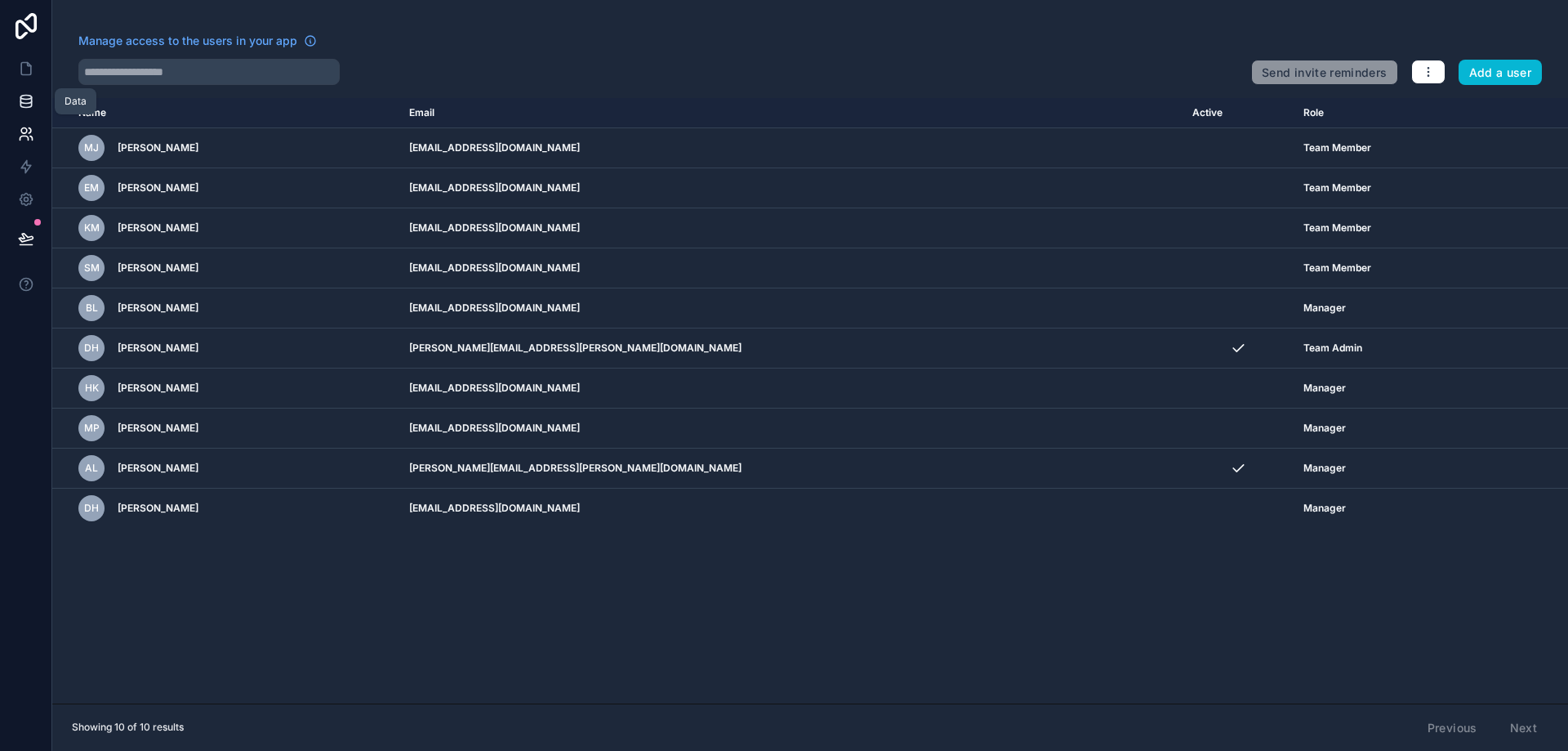
click at [33, 105] on icon at bounding box center [26, 102] width 16 height 16
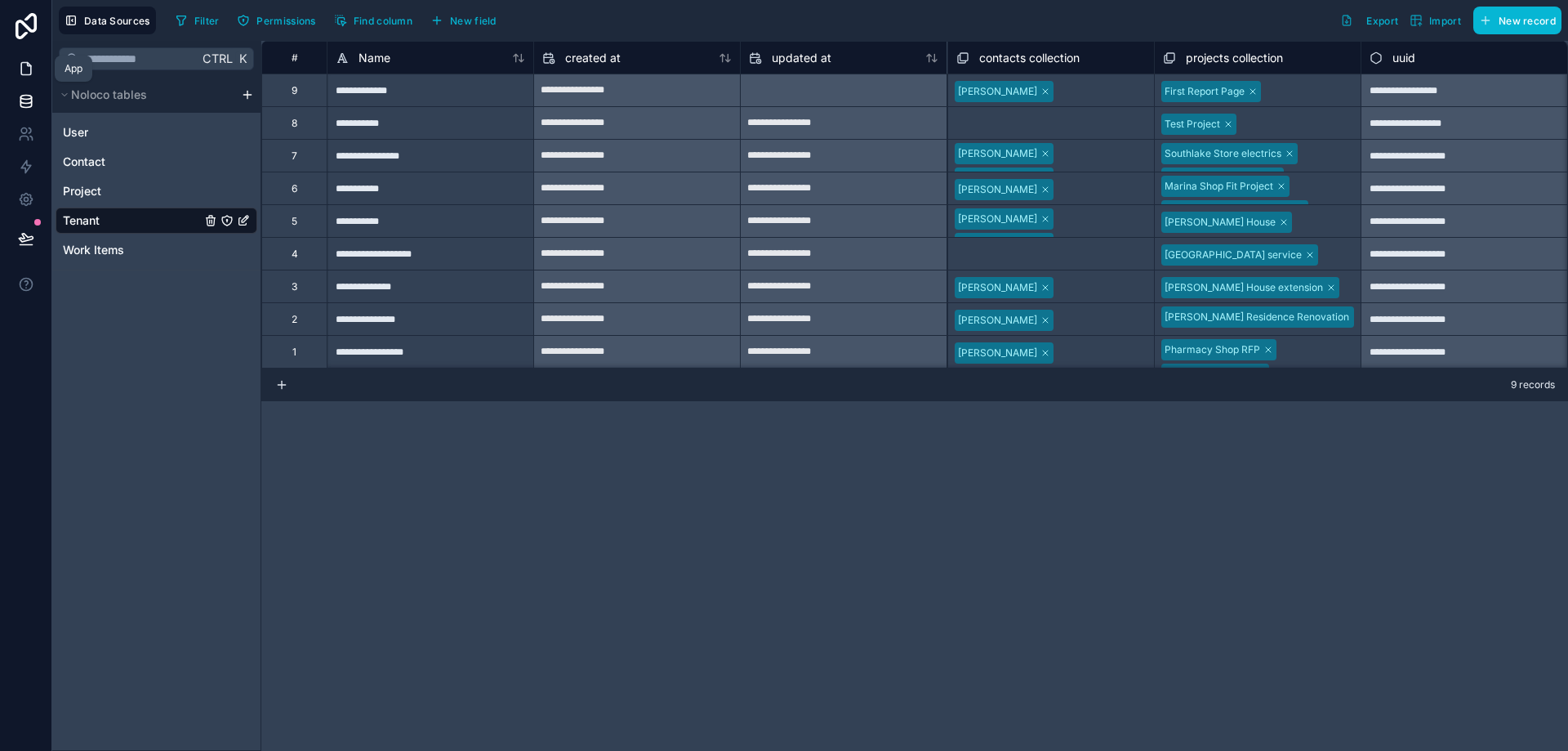
click at [33, 59] on link at bounding box center [26, 69] width 52 height 33
